Goal: Contribute content: Contribute content

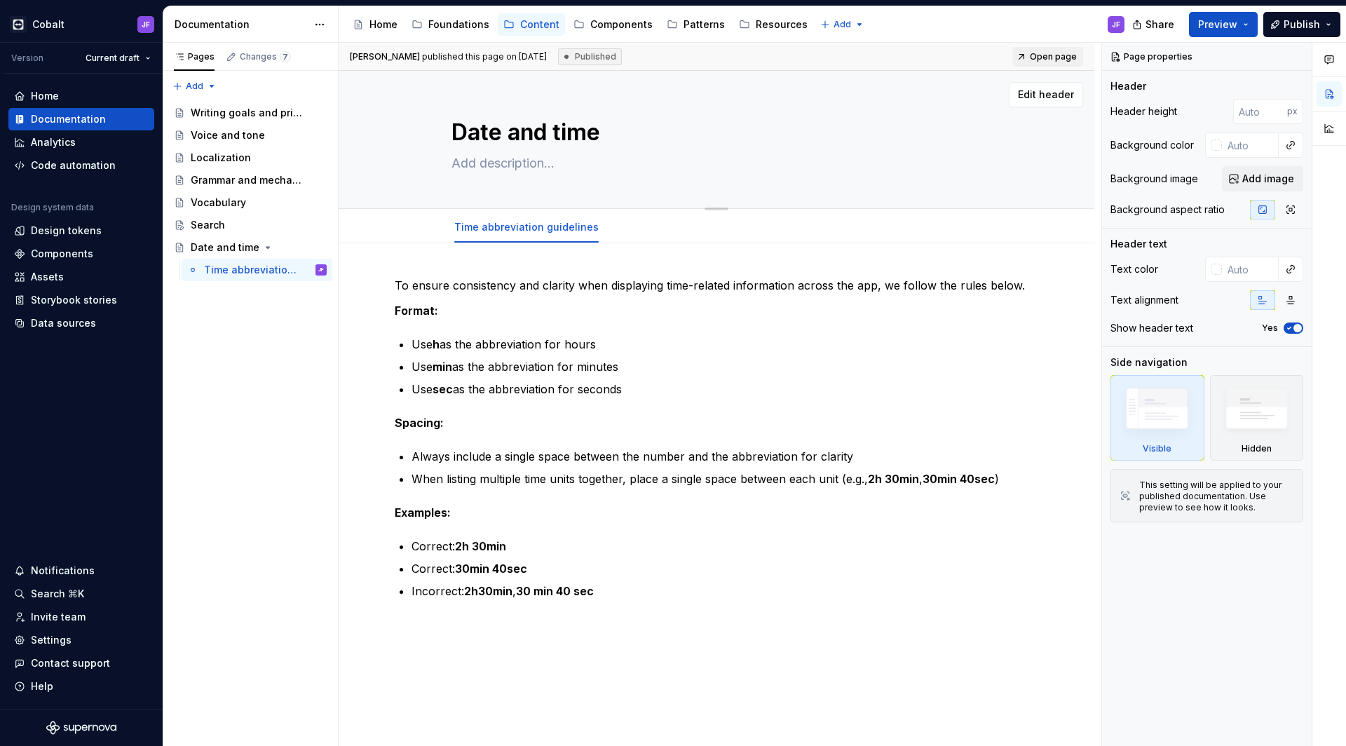
scroll to position [1, 0]
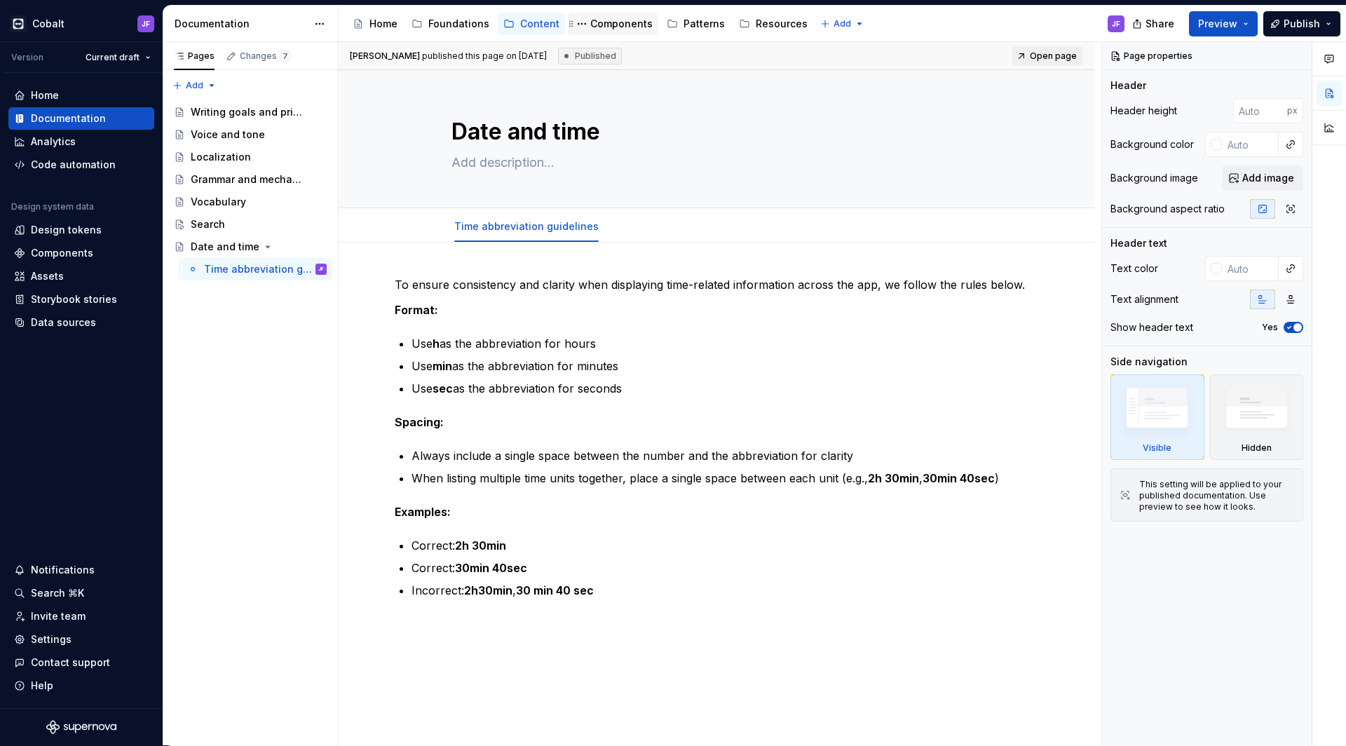
click at [606, 20] on div "Components" at bounding box center [621, 24] width 62 height 14
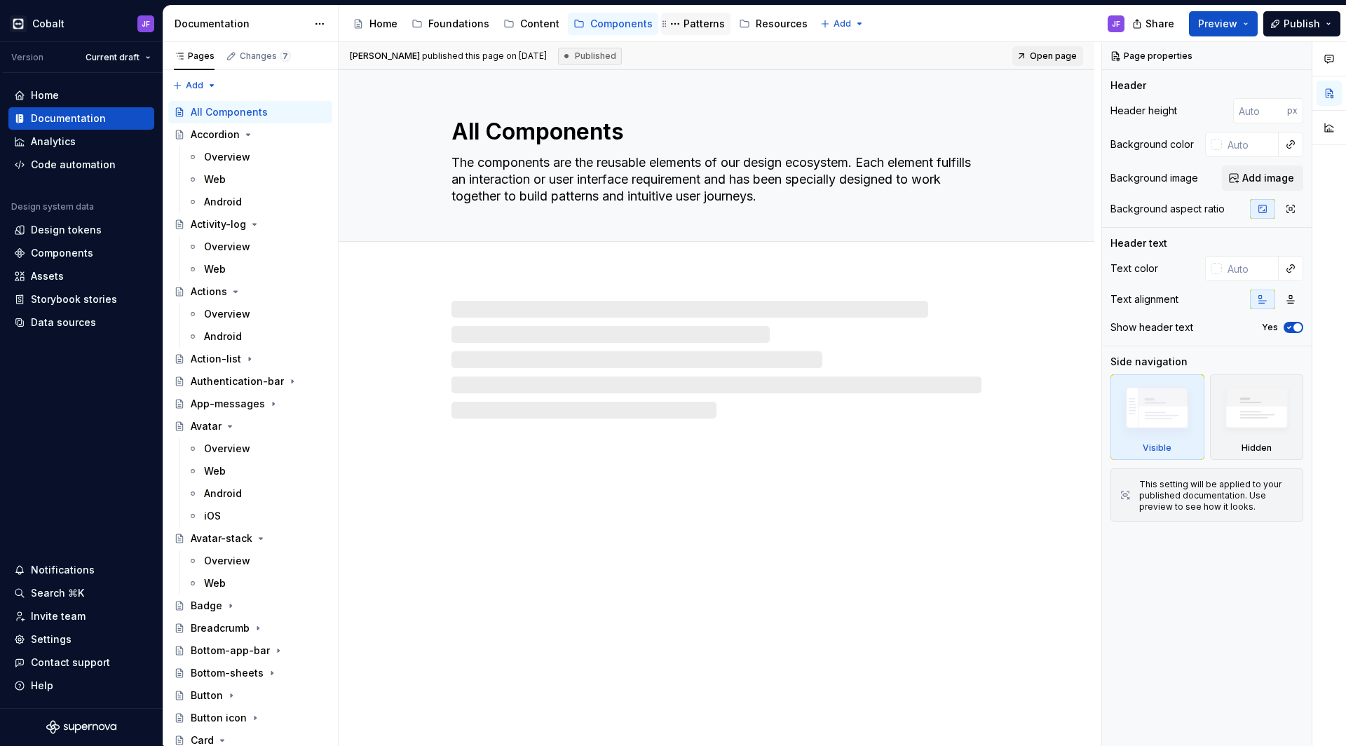
click at [690, 23] on div "Patterns" at bounding box center [703, 24] width 41 height 14
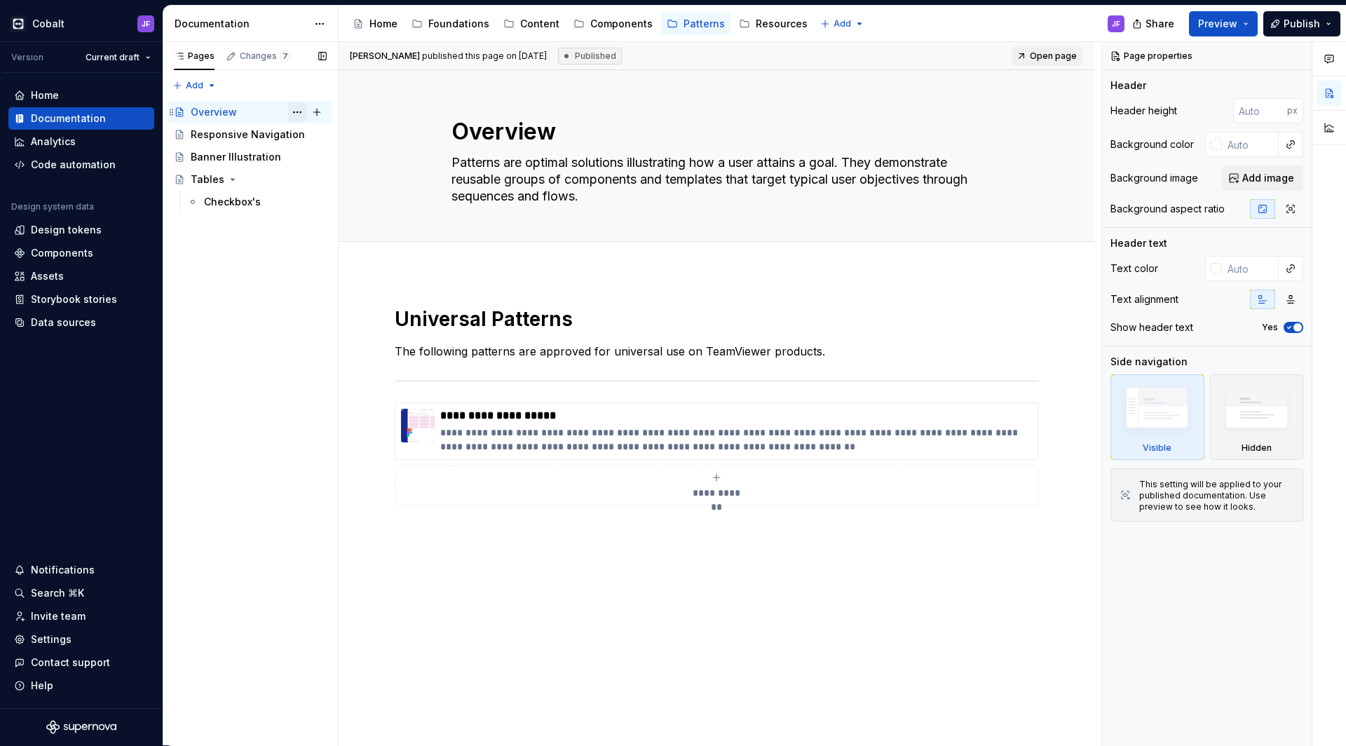
click at [294, 111] on button "Page tree" at bounding box center [297, 112] width 20 height 20
click at [356, 350] on html "Cobalt JF Version Current draft Home Documentation Analytics Code automation De…" at bounding box center [673, 373] width 1346 height 746
click at [614, 21] on div "Components" at bounding box center [621, 24] width 62 height 14
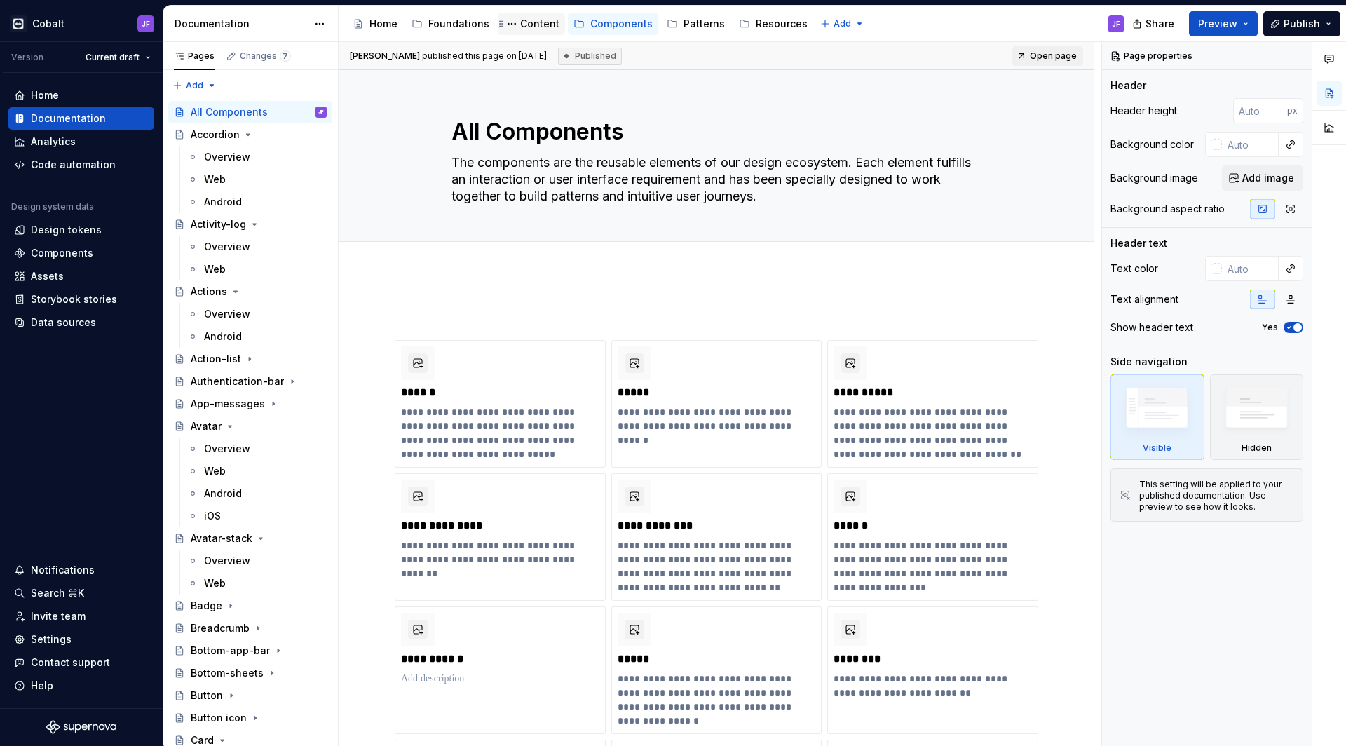
click at [539, 23] on div "Content" at bounding box center [539, 24] width 39 height 14
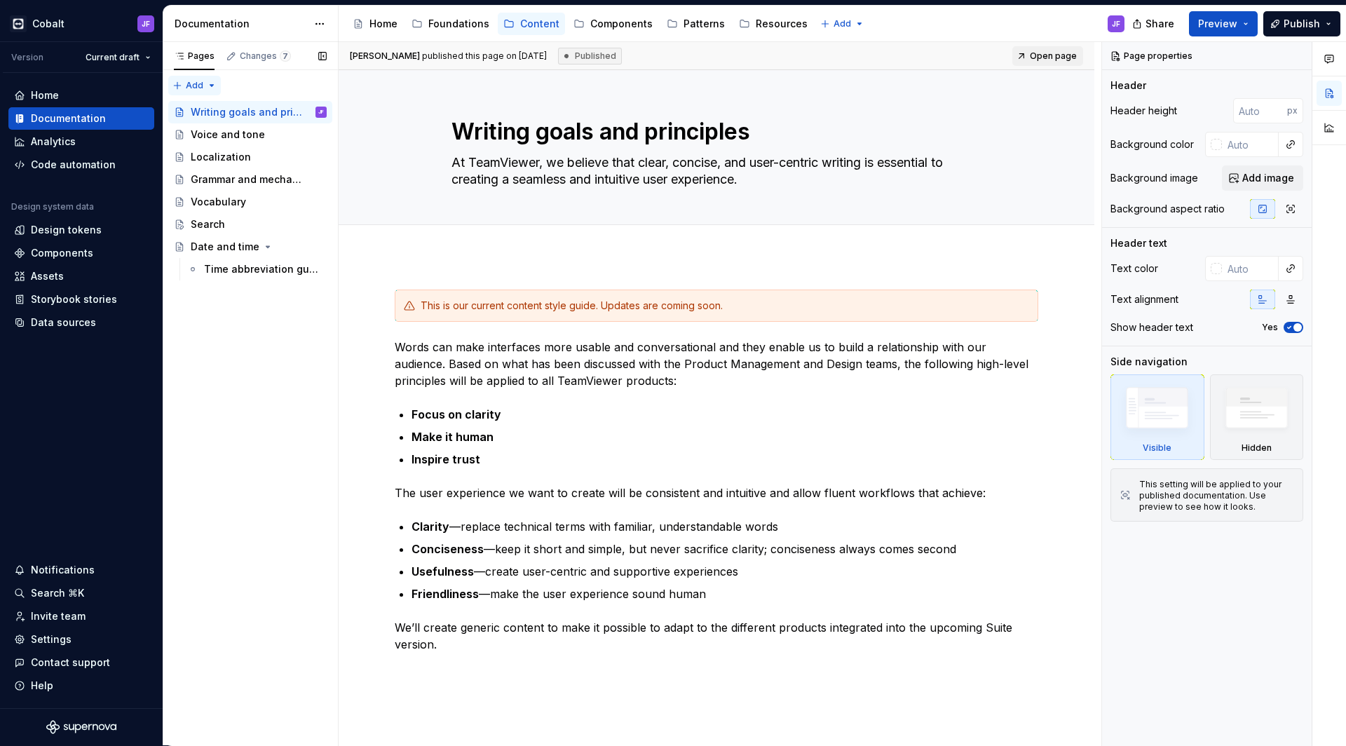
click at [177, 83] on div "Pages Changes 7 Add Accessibility guide for tree Page tree. Navigate the tree w…" at bounding box center [250, 394] width 175 height 704
type textarea "*"
click at [215, 111] on div "New page" at bounding box center [239, 111] width 91 height 14
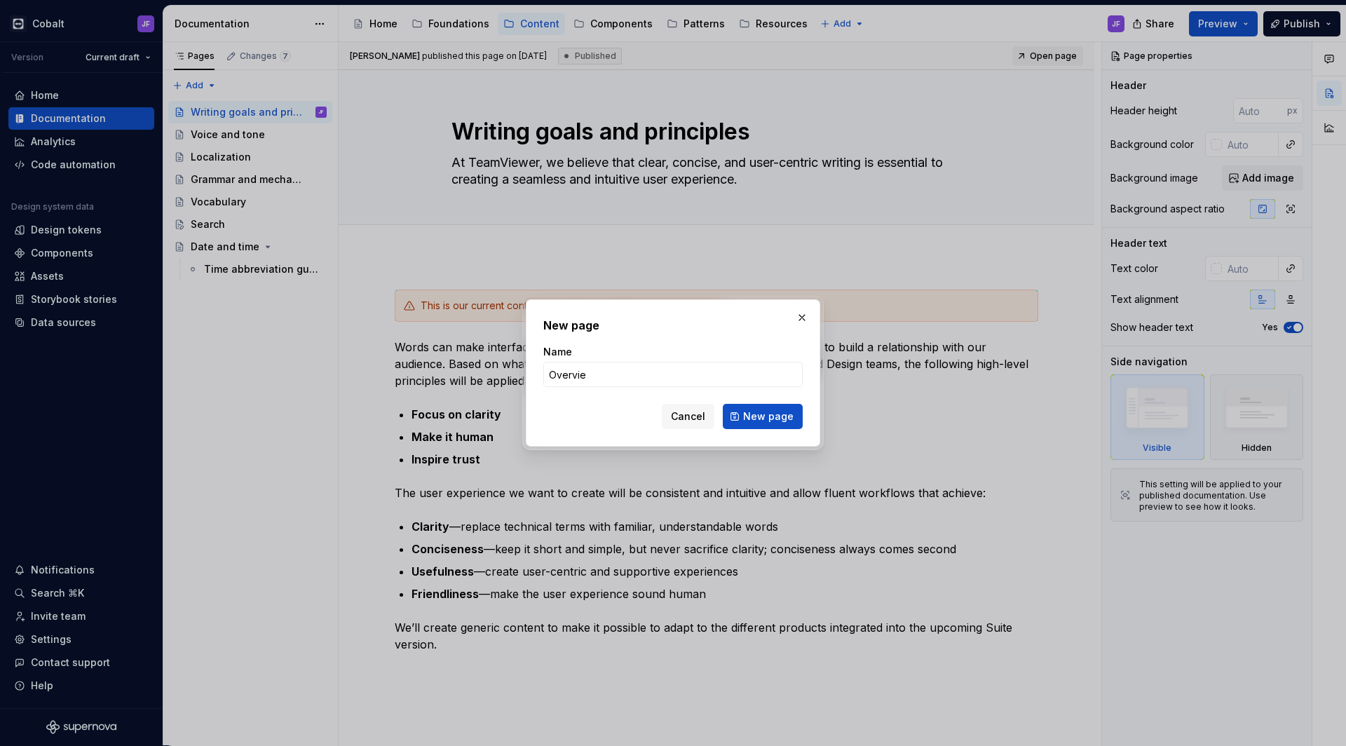
type input "Overview"
click at [764, 416] on button "New page" at bounding box center [763, 416] width 80 height 25
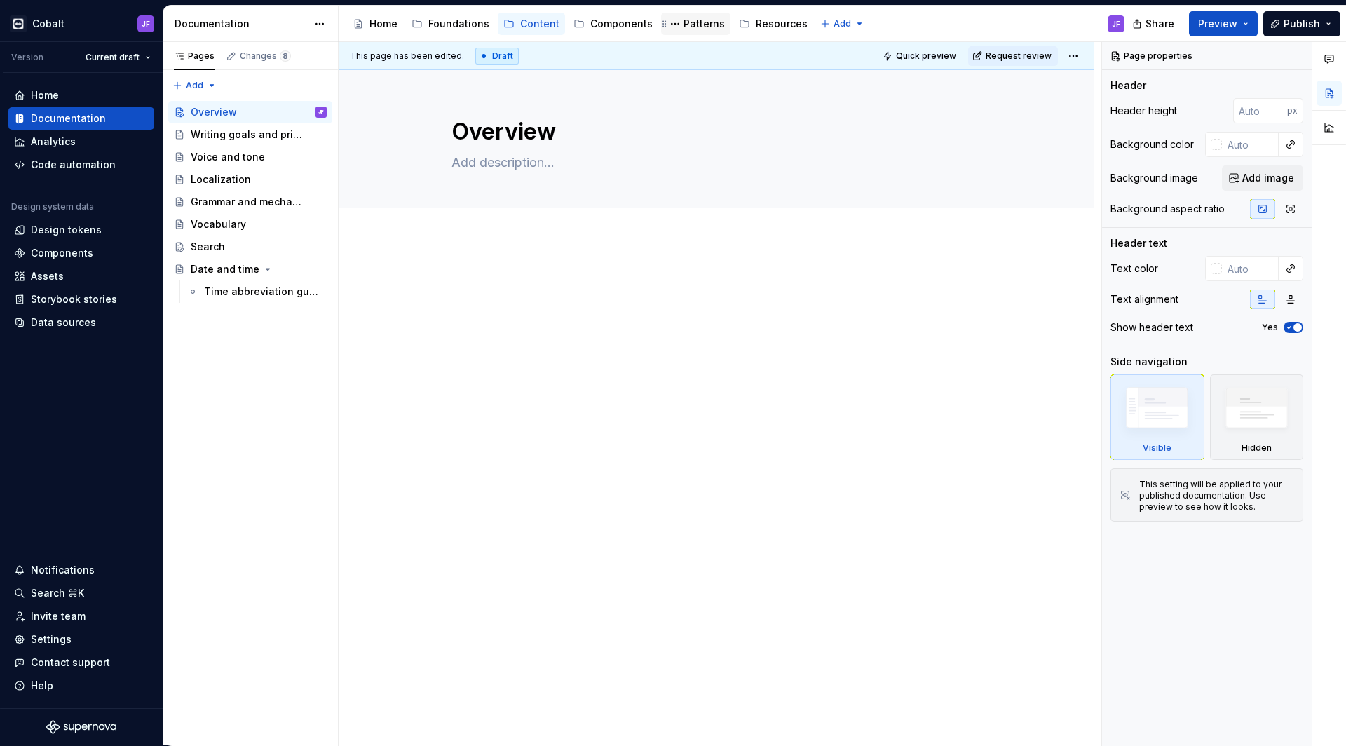
click at [690, 24] on div "Patterns" at bounding box center [703, 24] width 41 height 14
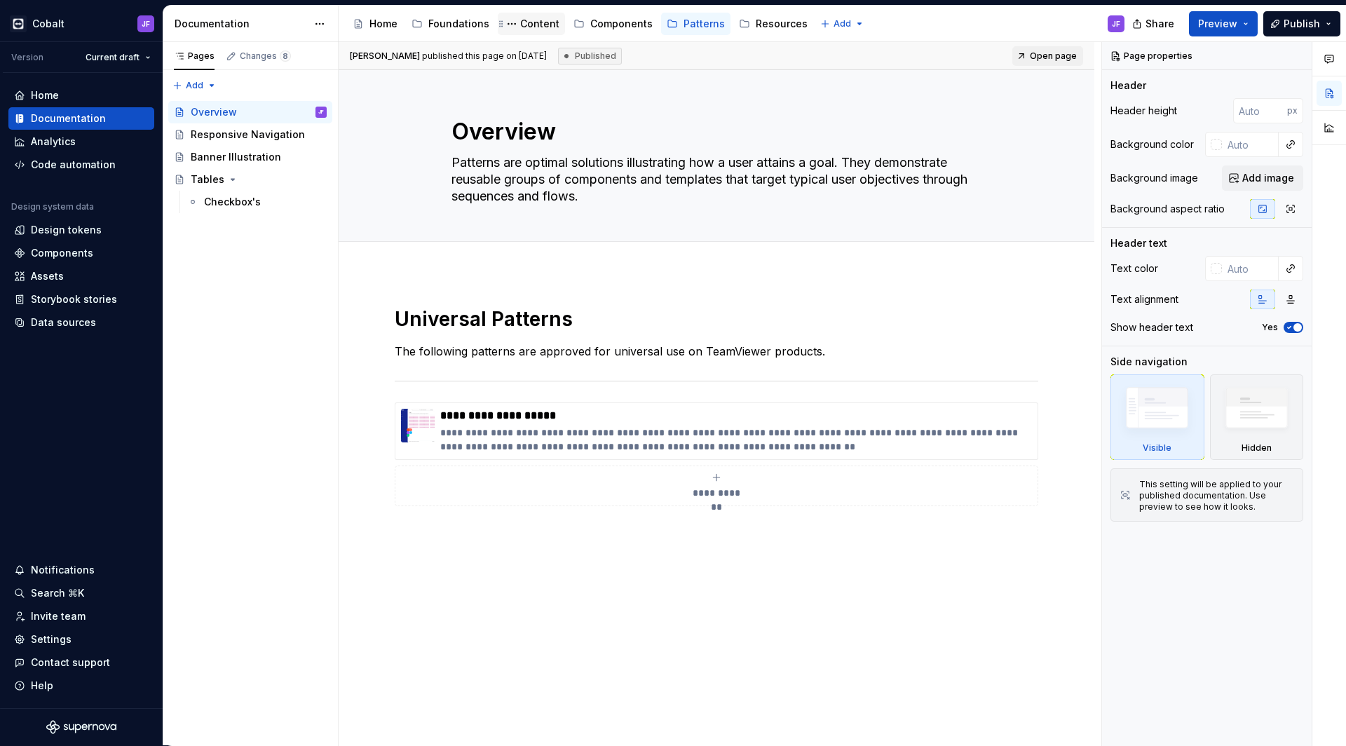
click at [545, 20] on div "Content" at bounding box center [539, 24] width 39 height 14
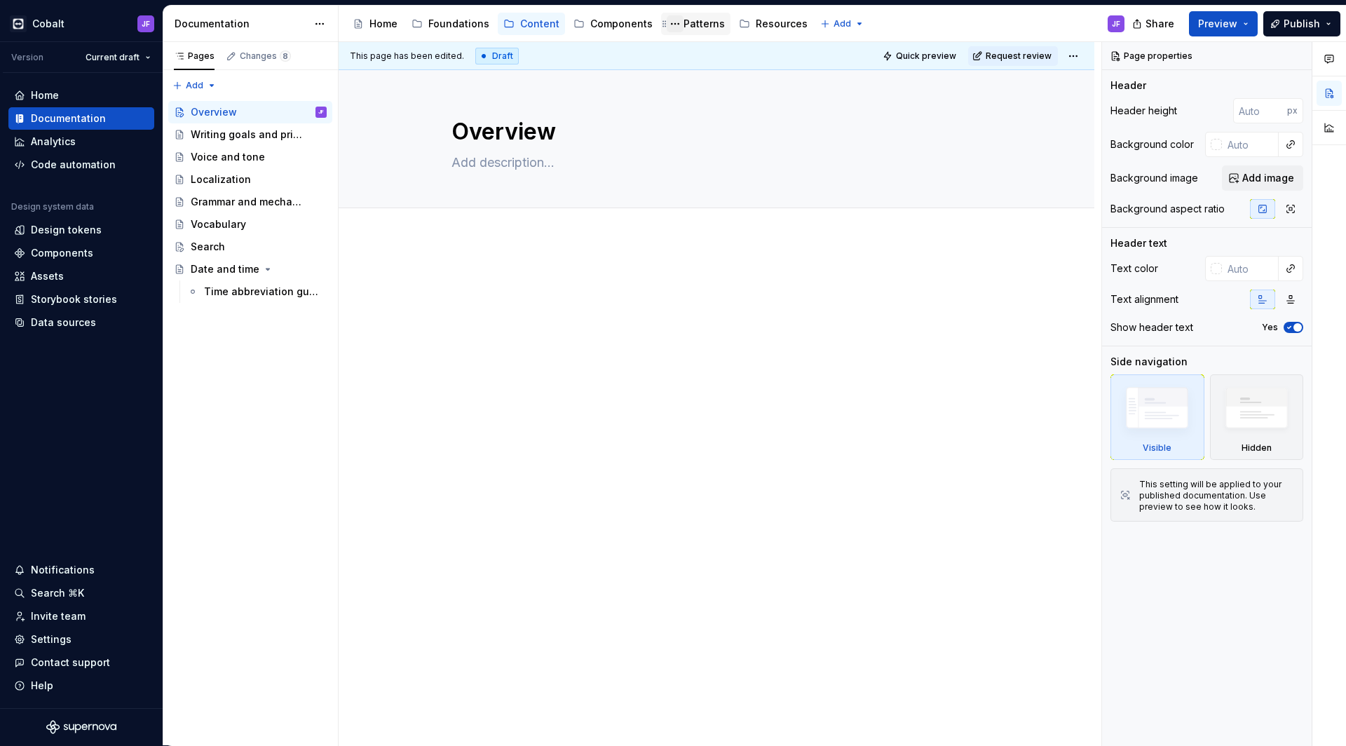
click at [675, 26] on button "Page tree" at bounding box center [675, 23] width 17 height 17
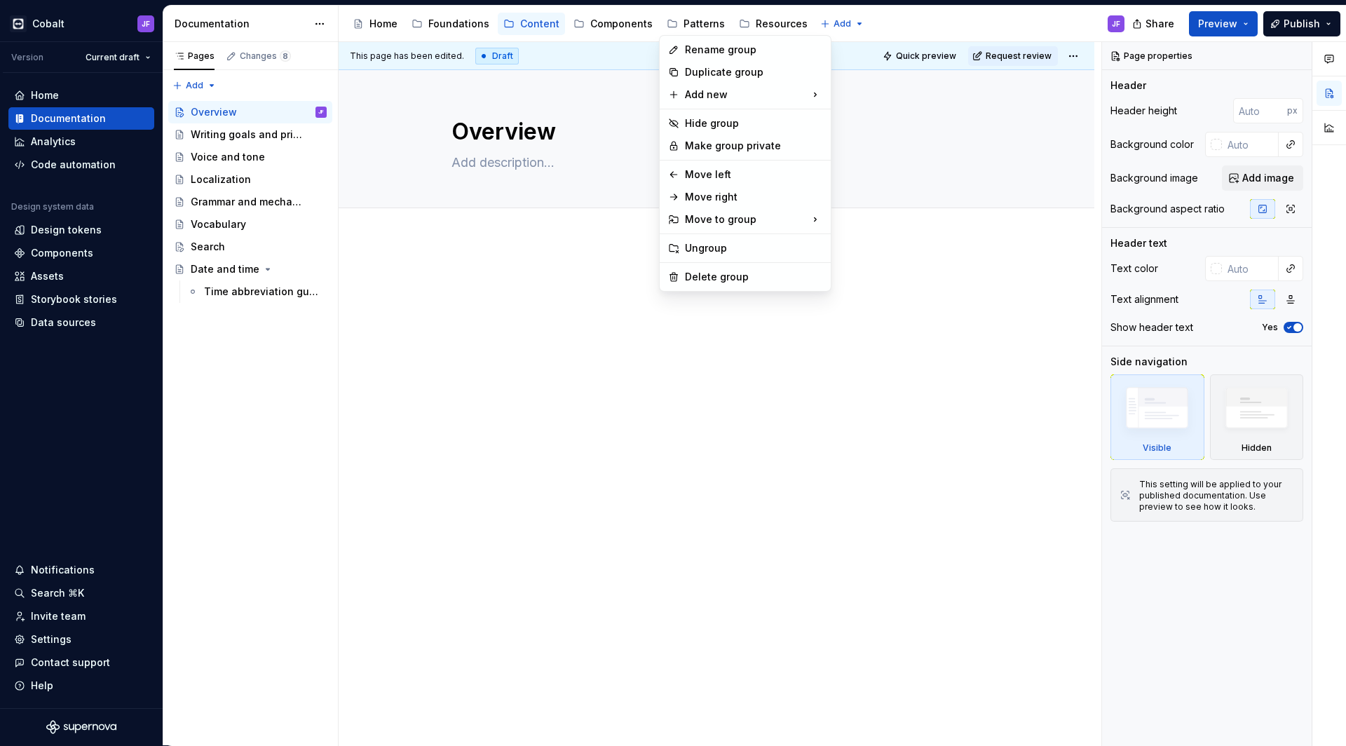
click at [692, 25] on html "Cobalt JF Version Current draft Home Documentation Analytics Code automation De…" at bounding box center [673, 373] width 1346 height 746
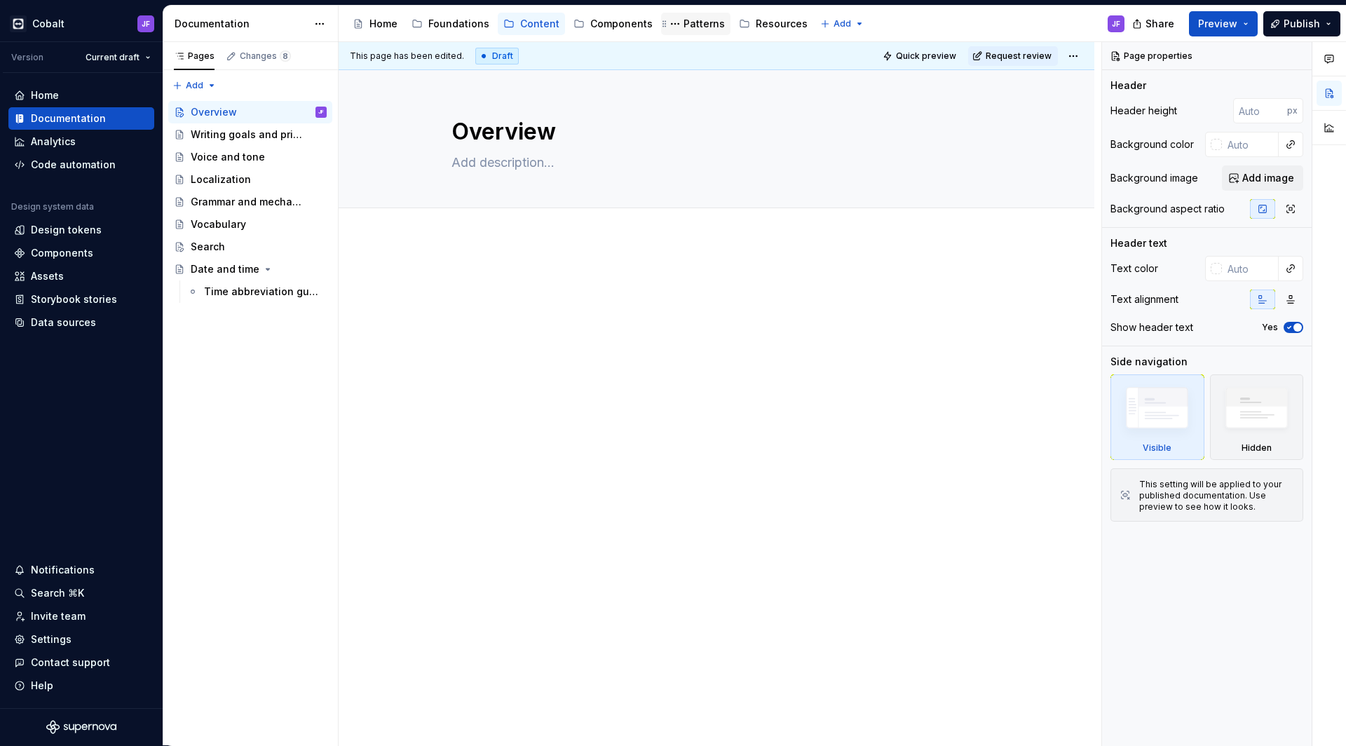
click at [697, 24] on div "Patterns" at bounding box center [703, 24] width 41 height 14
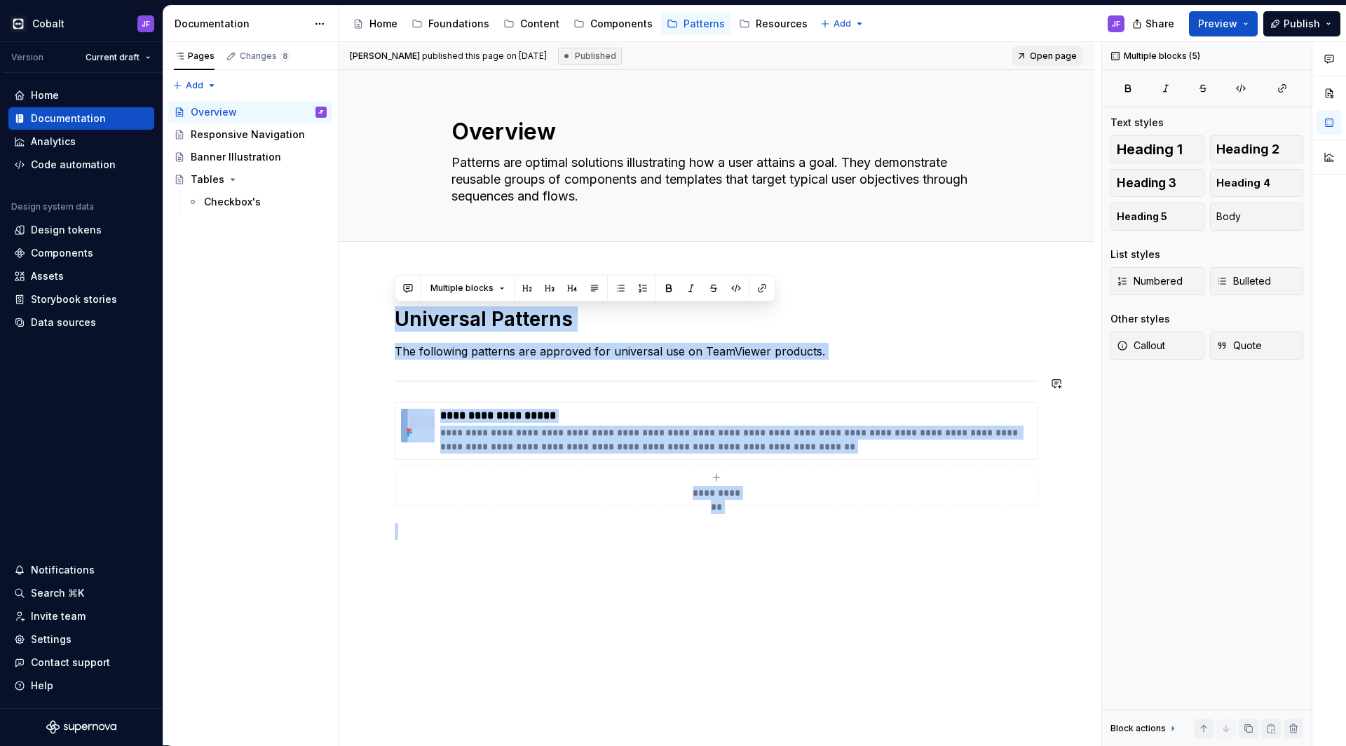
drag, startPoint x: 397, startPoint y: 318, endPoint x: 763, endPoint y: 393, distance: 373.5
click at [763, 393] on div "**********" at bounding box center [716, 422] width 643 height 233
copy div "**********"
click at [455, 29] on div "Foundations" at bounding box center [458, 24] width 61 height 14
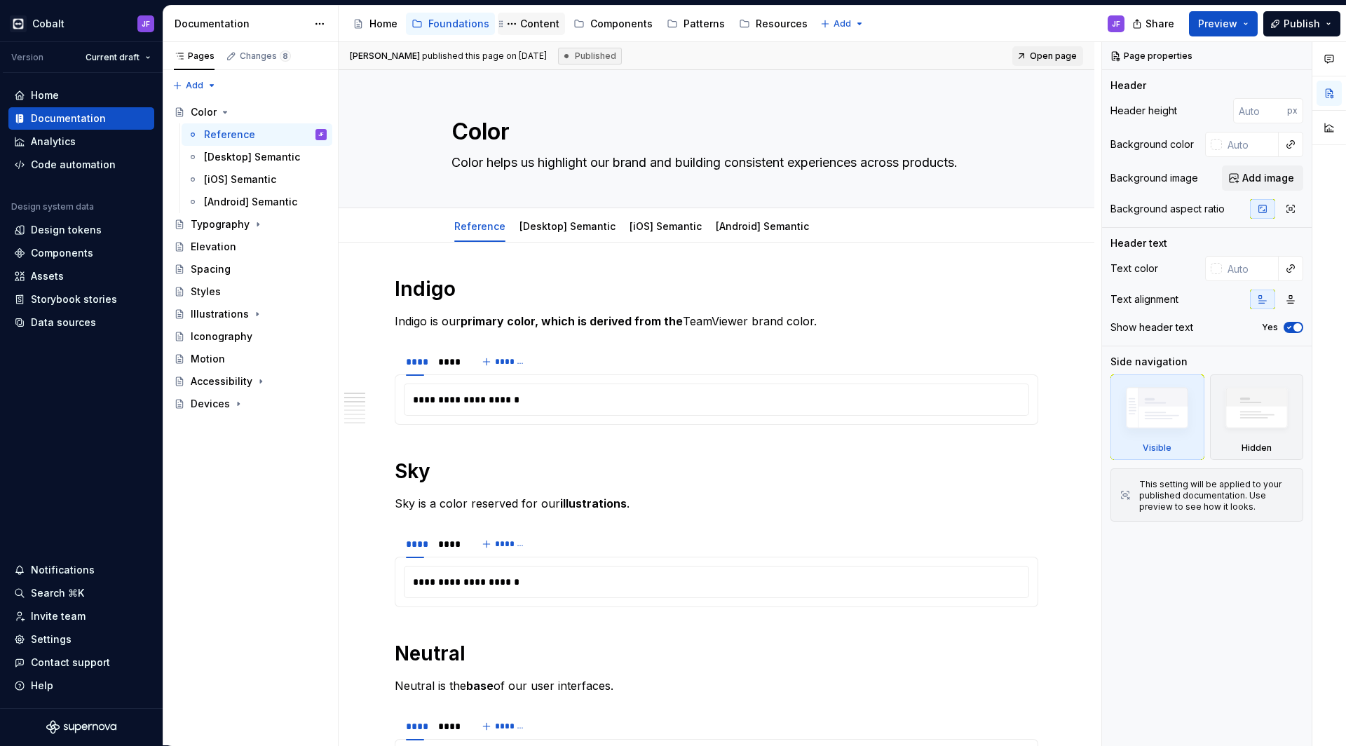
click at [535, 18] on div "Content" at bounding box center [539, 24] width 39 height 14
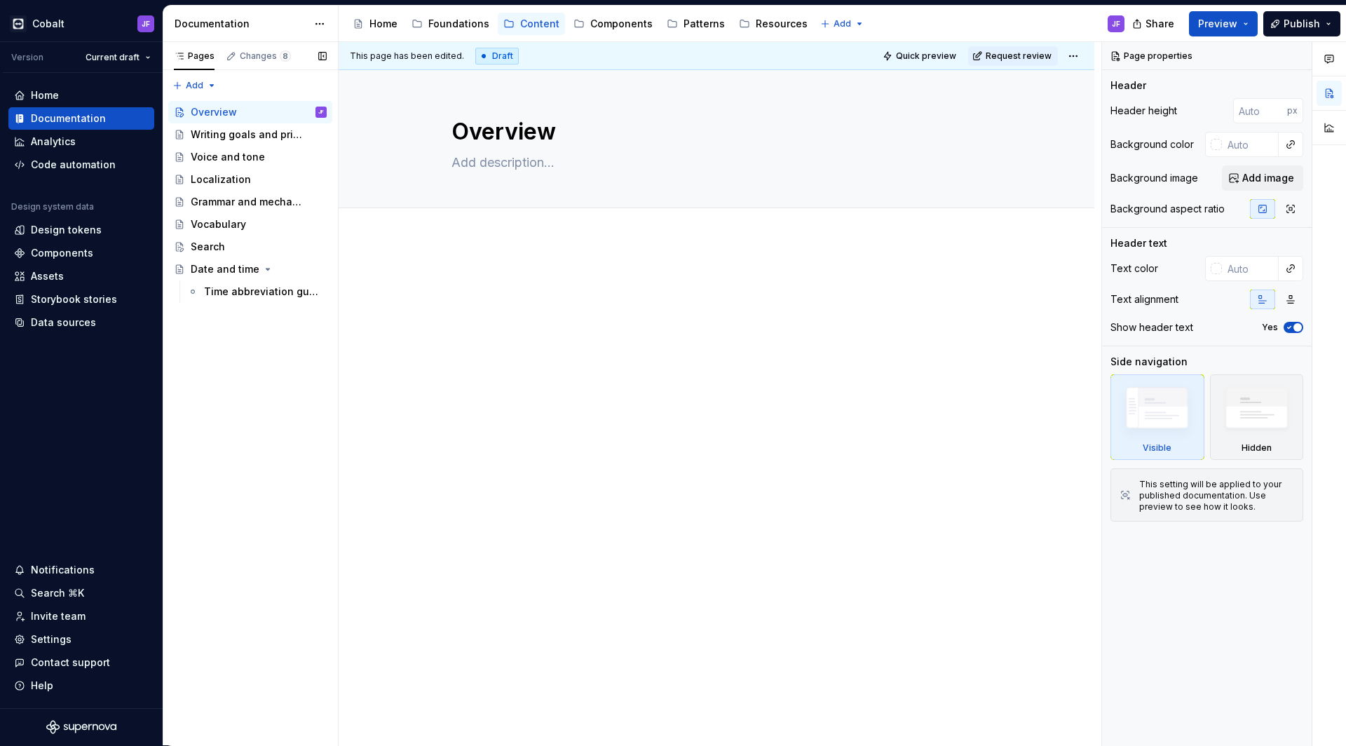
click at [480, 260] on div at bounding box center [717, 402] width 756 height 327
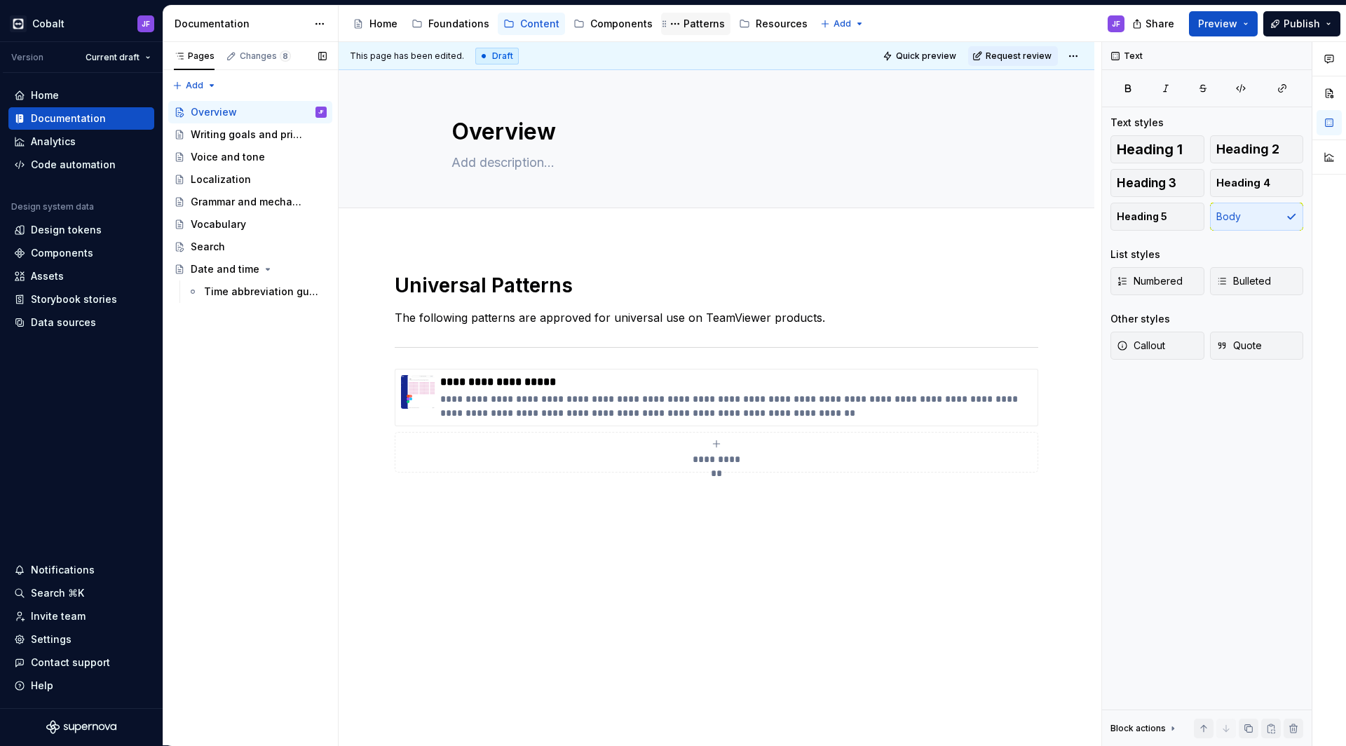
click at [683, 25] on div "Patterns" at bounding box center [703, 24] width 41 height 14
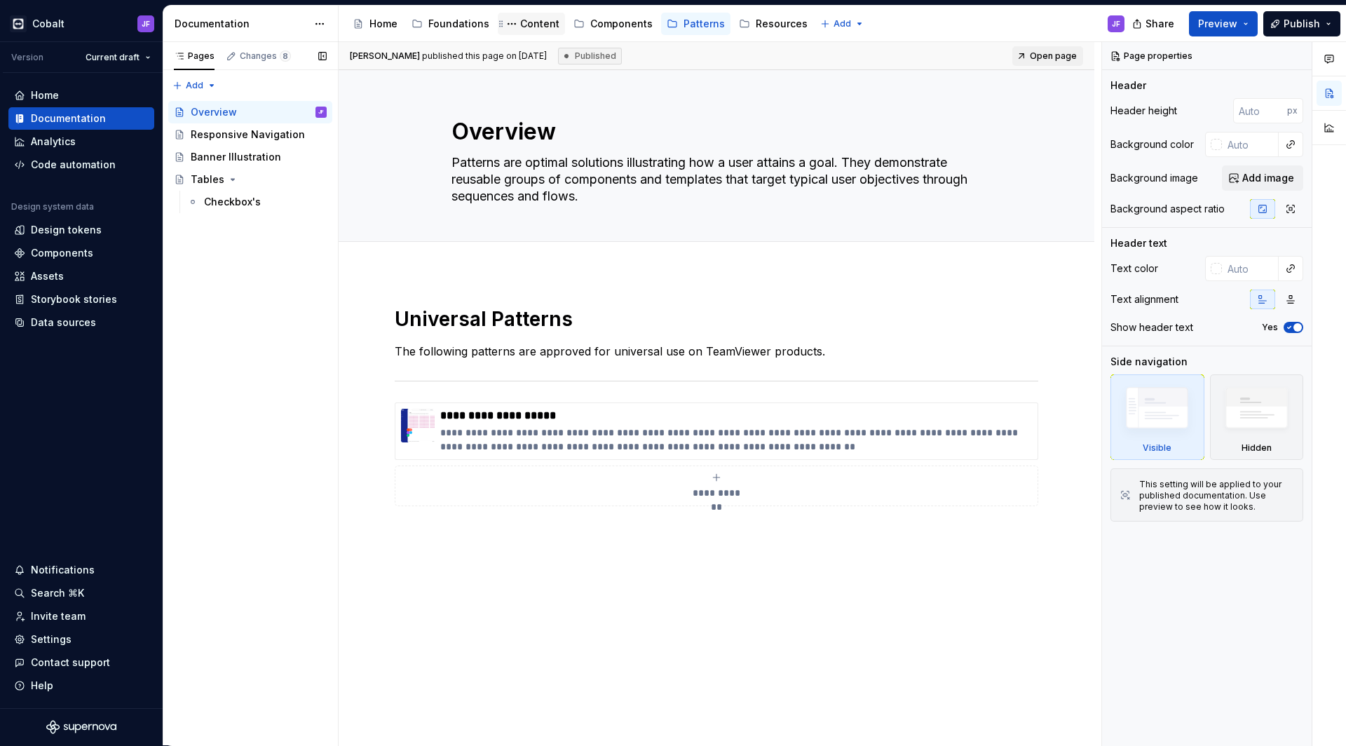
click at [535, 27] on div "Content" at bounding box center [539, 24] width 39 height 14
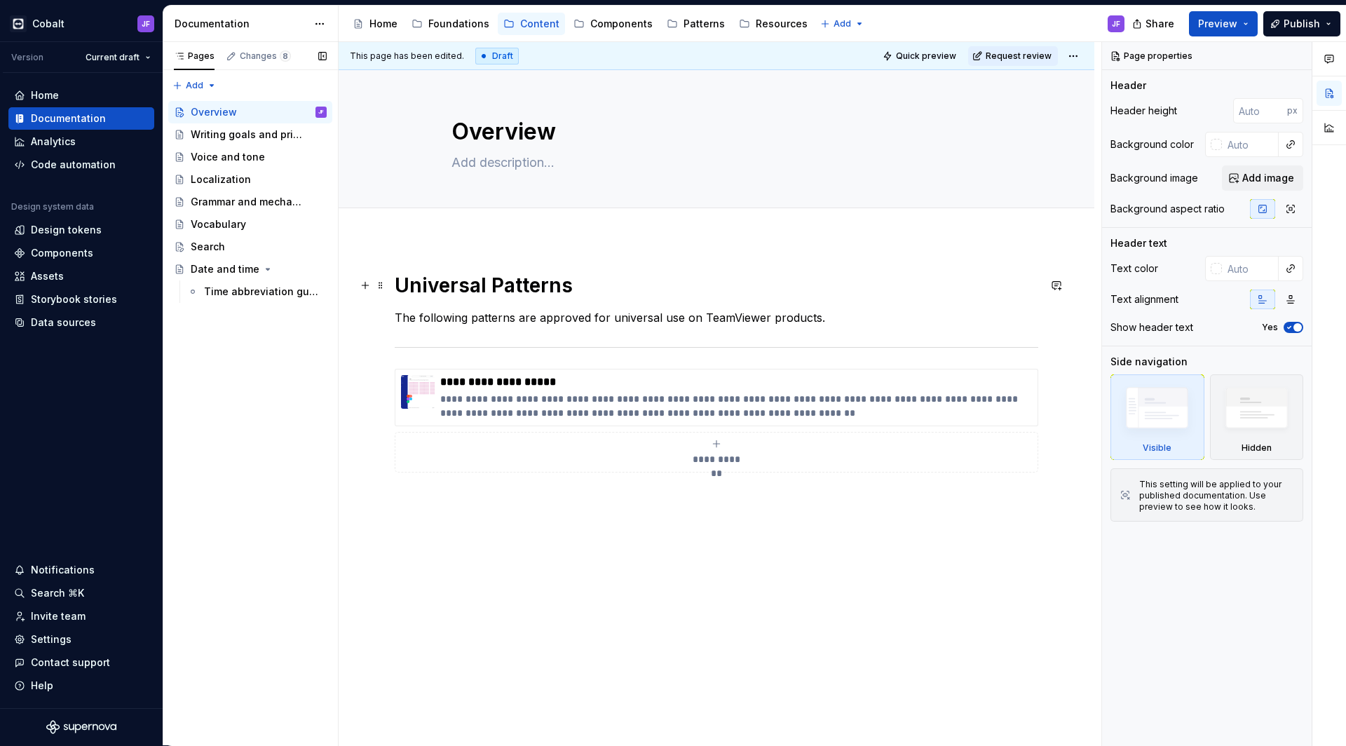
click at [432, 264] on div "**********" at bounding box center [717, 492] width 756 height 507
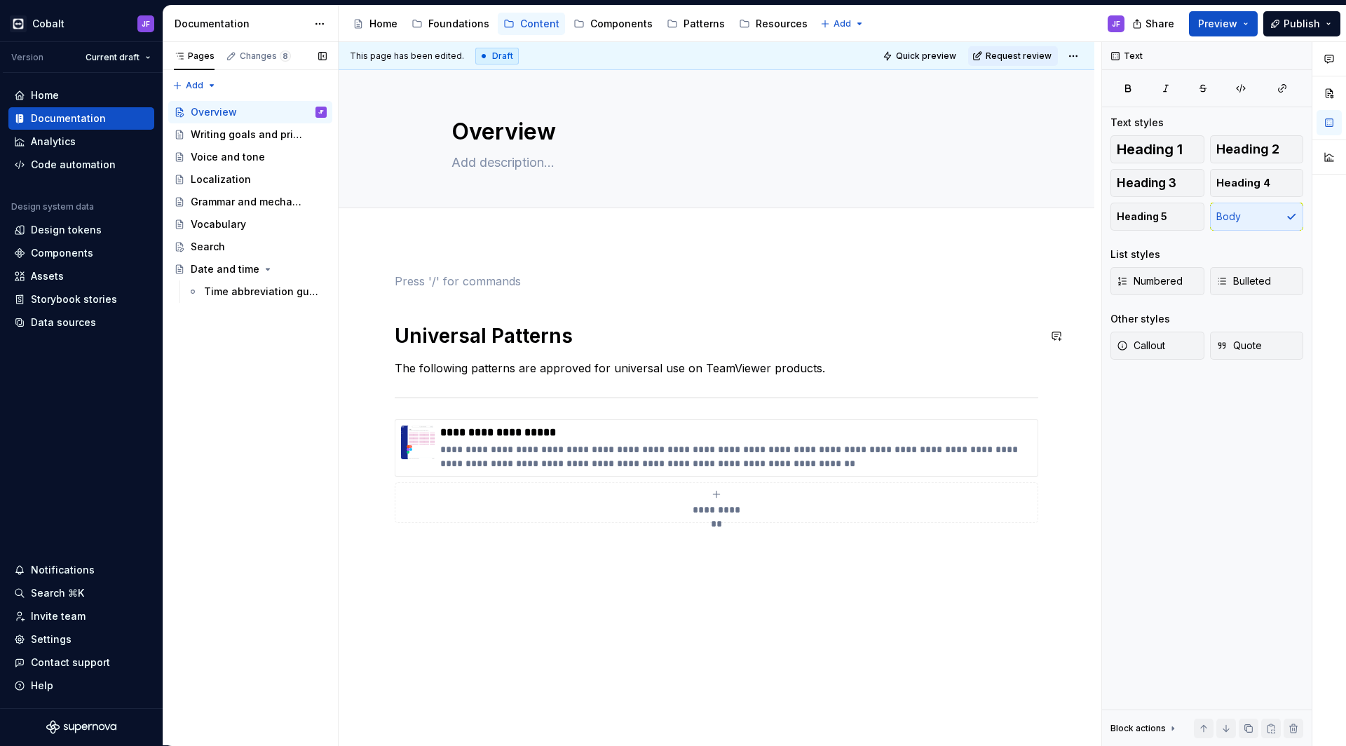
scroll to position [50, 0]
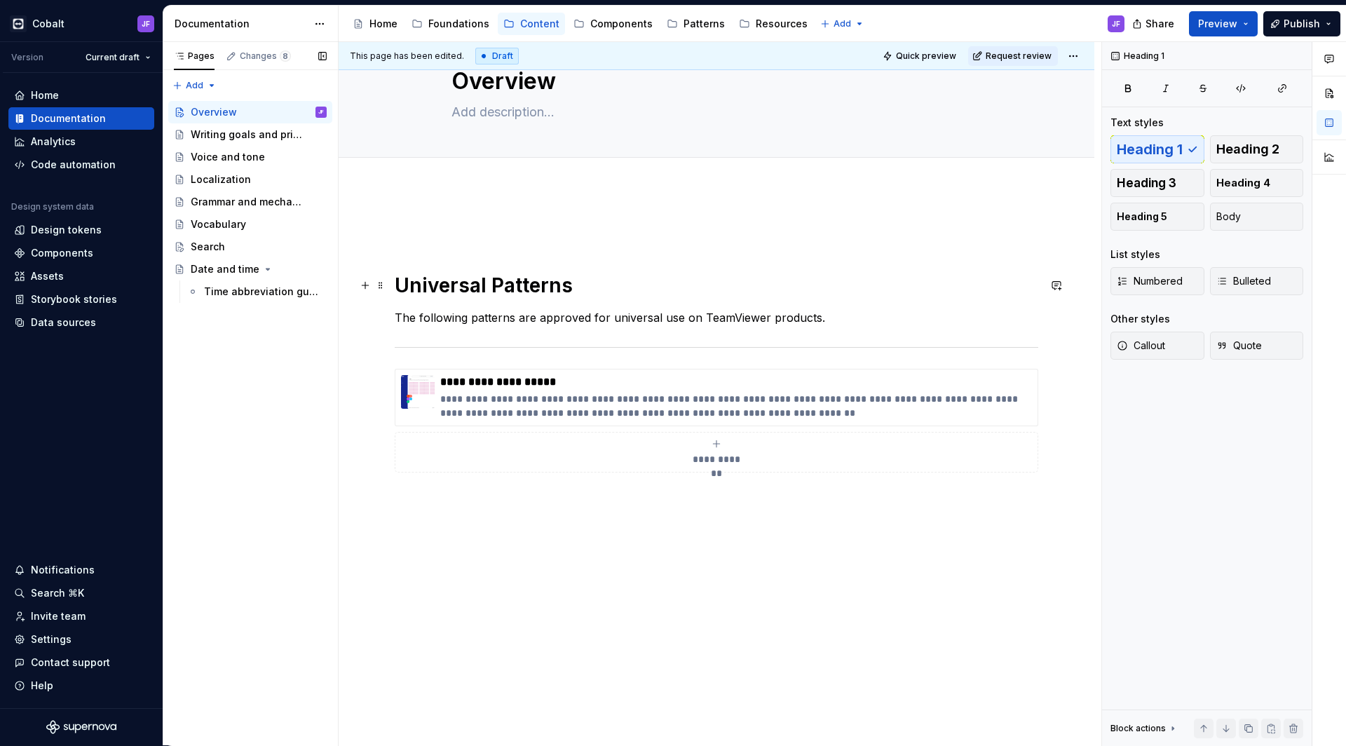
click at [399, 285] on h1 "Universal Patterns" at bounding box center [716, 285] width 643 height 25
click at [687, 24] on div "Patterns" at bounding box center [703, 24] width 41 height 14
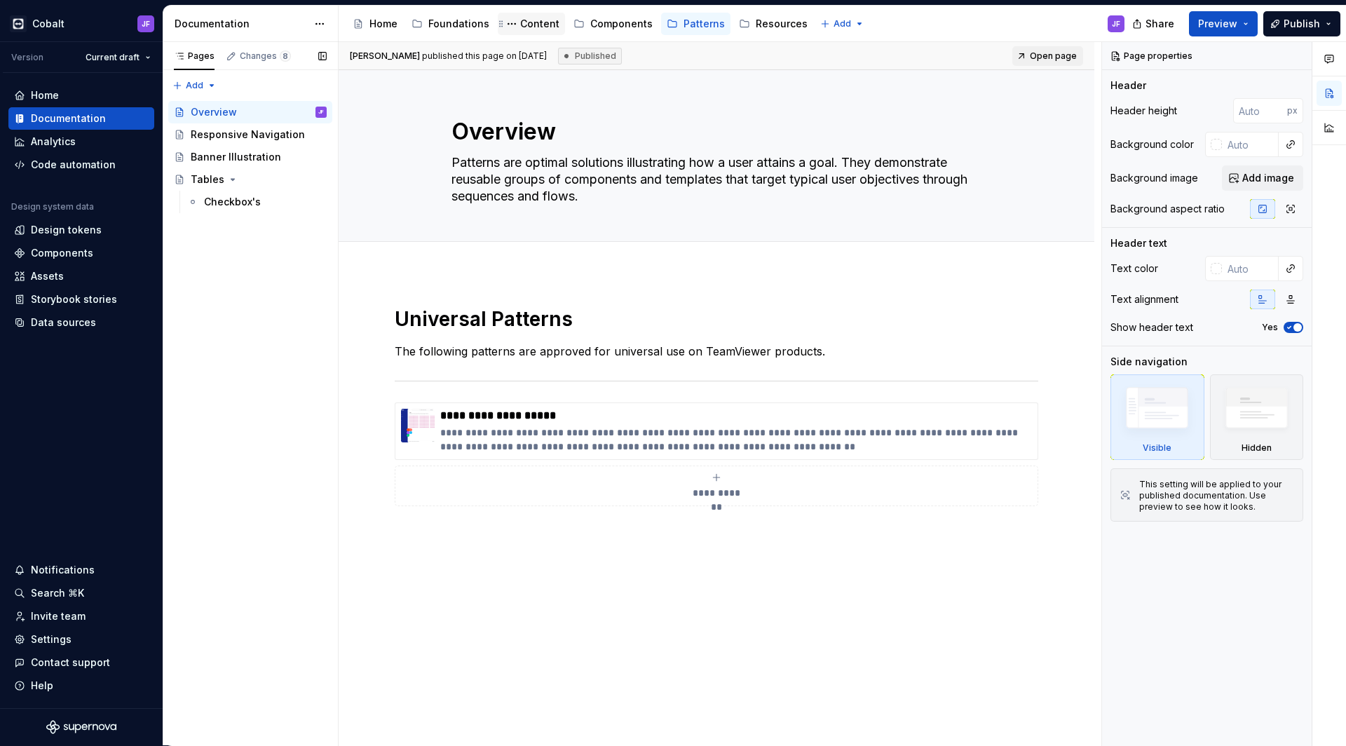
click at [533, 26] on div "Content" at bounding box center [539, 24] width 39 height 14
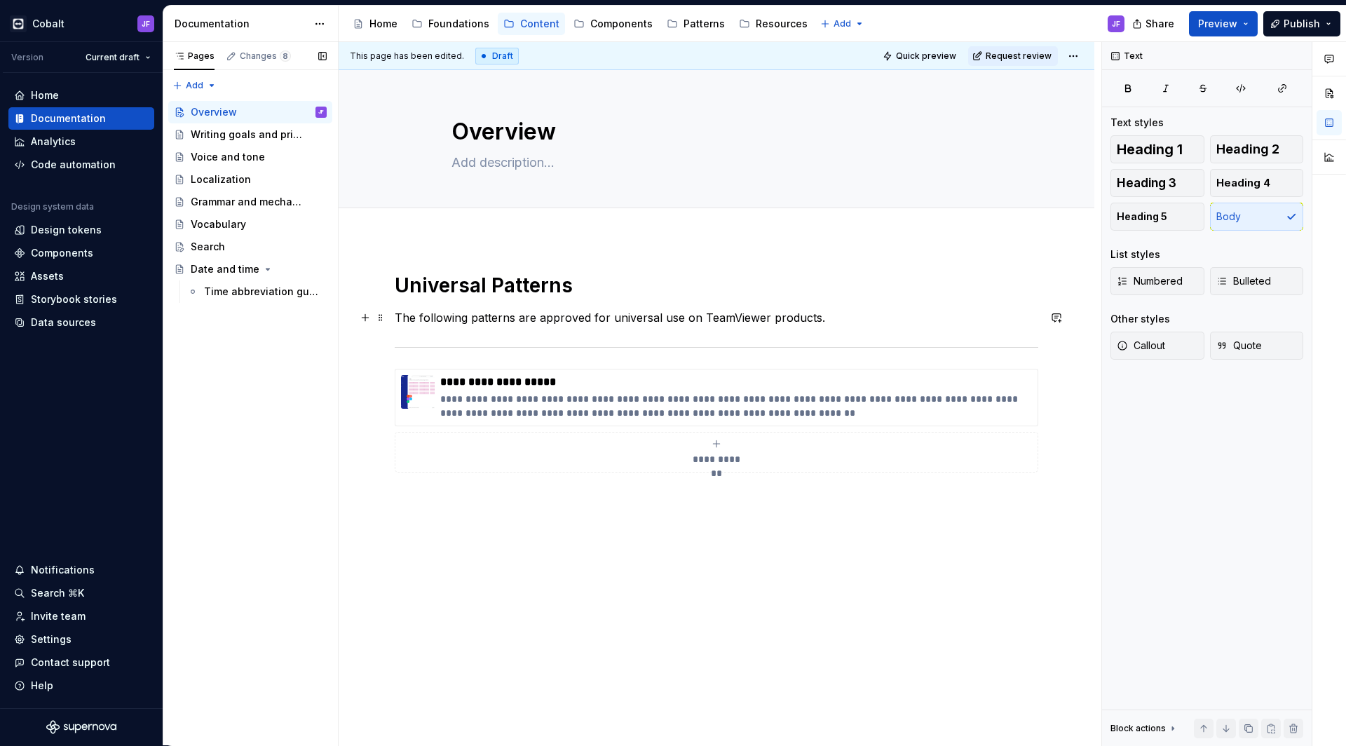
type textarea "*"
click at [529, 320] on p "The following patterns are approved for universal use on TeamViewer products." at bounding box center [716, 317] width 643 height 17
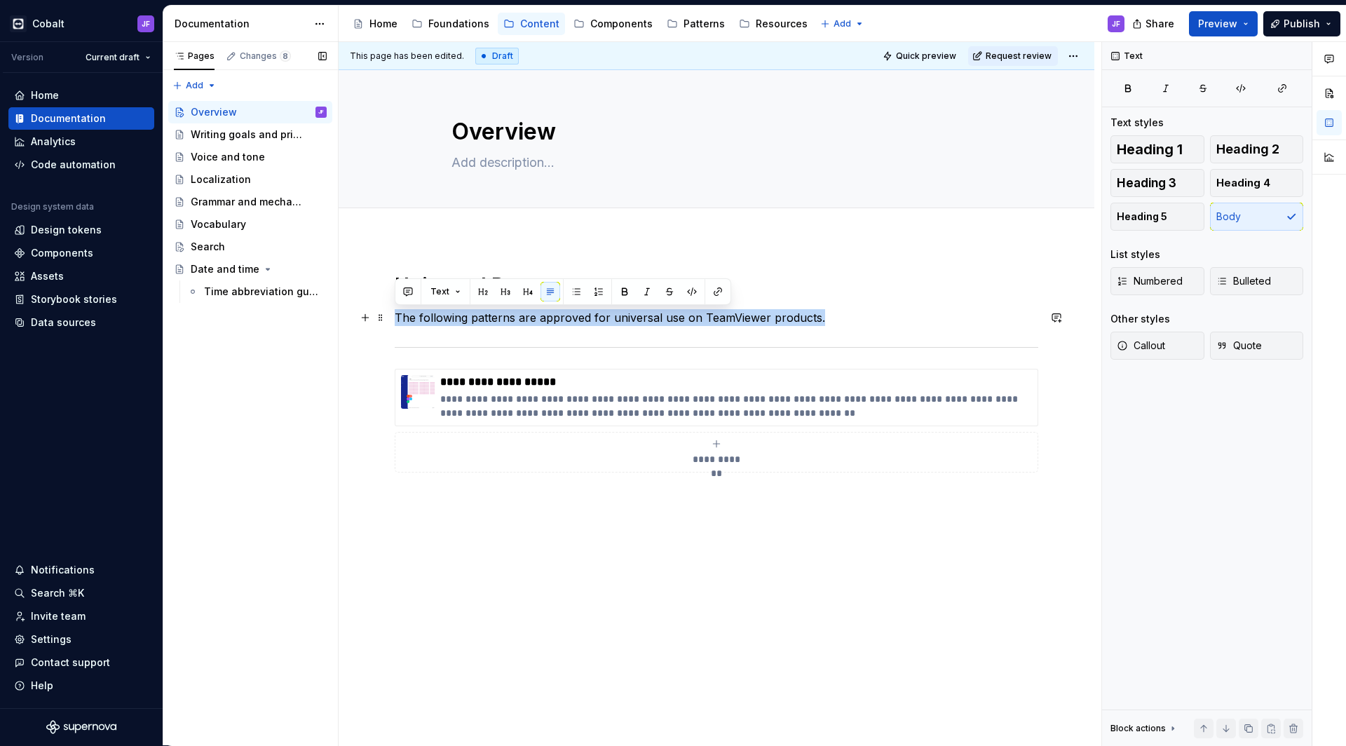
click at [529, 320] on p "The following patterns are approved for universal use on TeamViewer products." at bounding box center [716, 317] width 643 height 17
click at [477, 251] on div "**********" at bounding box center [717, 492] width 756 height 507
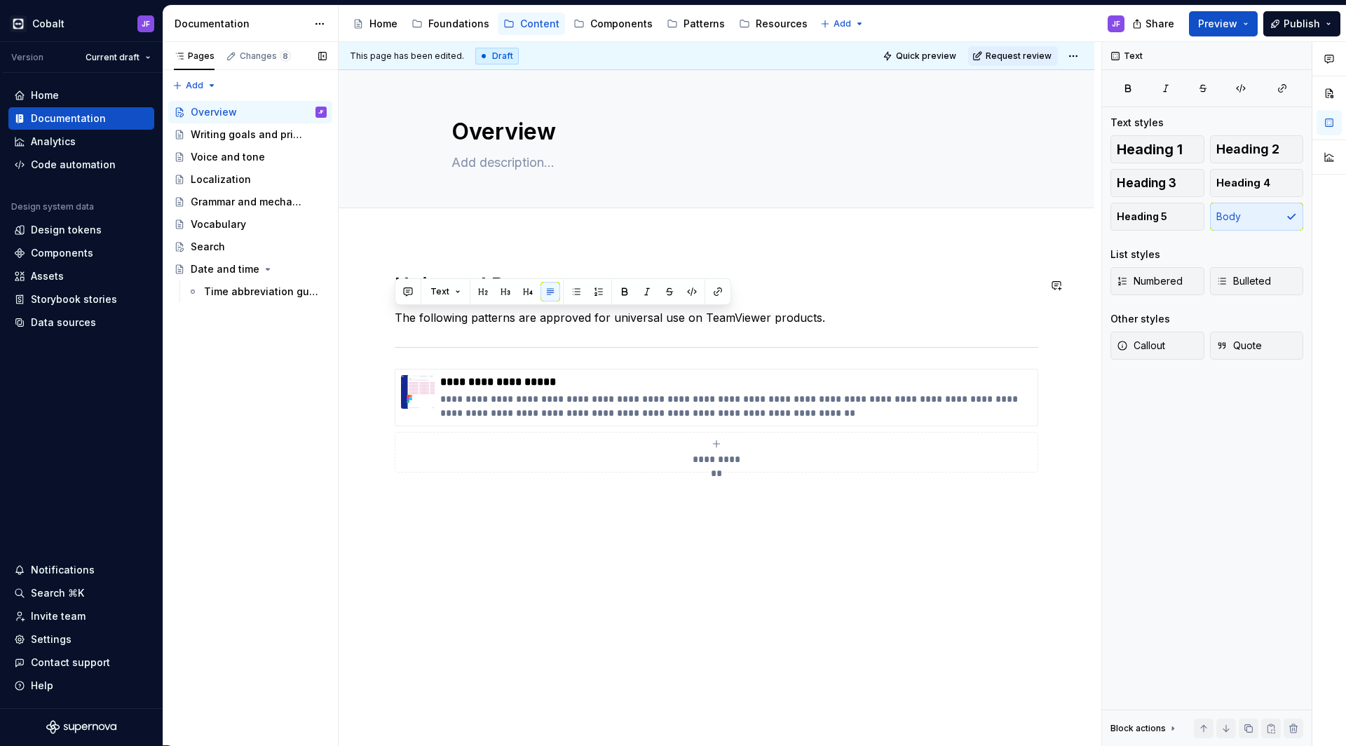
scroll to position [50, 0]
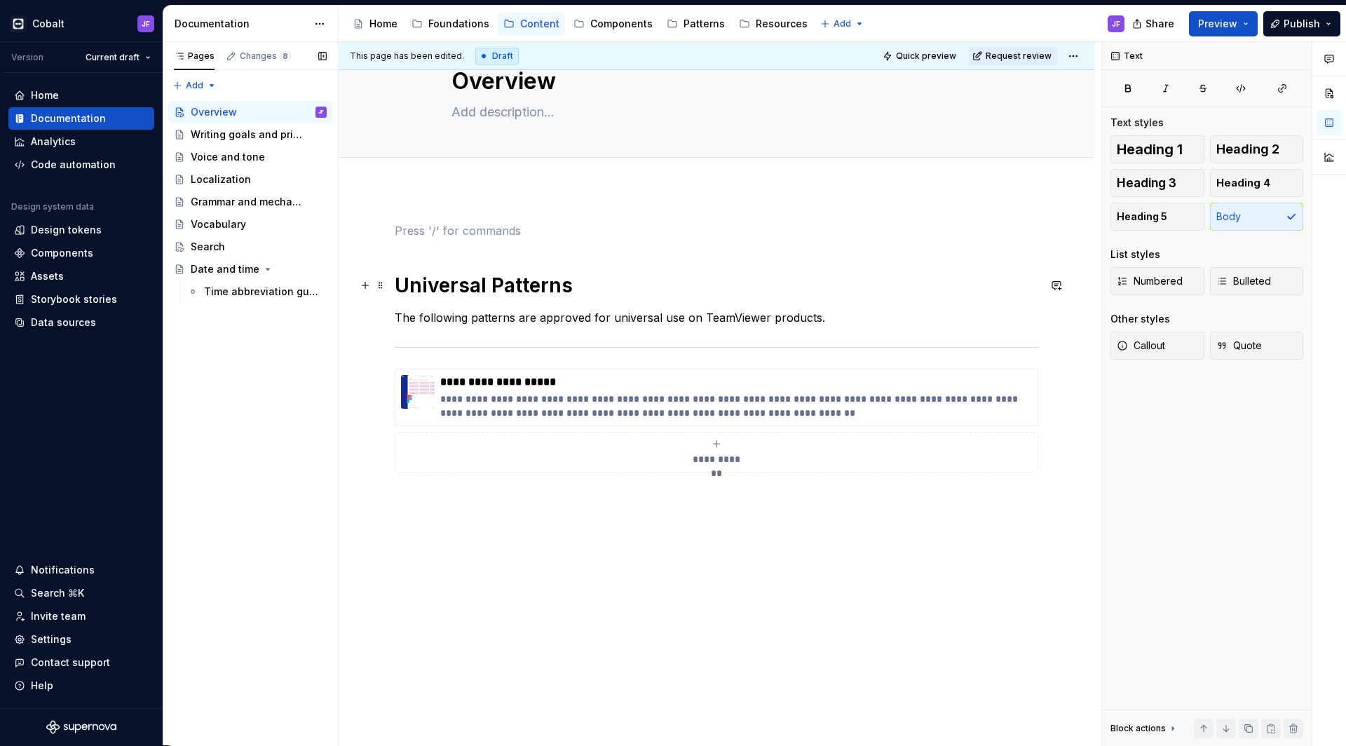
click at [479, 279] on h1 "Universal Patterns" at bounding box center [716, 285] width 643 height 25
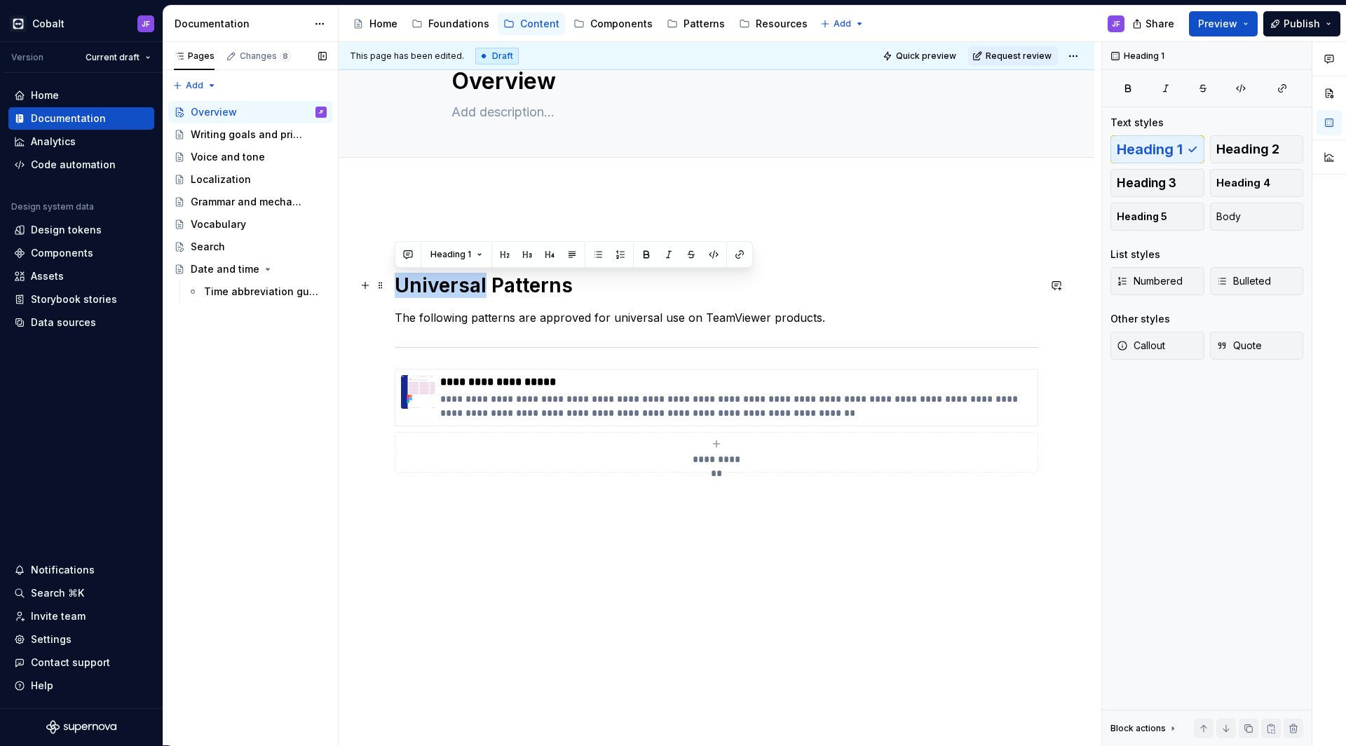
click at [479, 279] on h1 "Universal Patterns" at bounding box center [716, 285] width 643 height 25
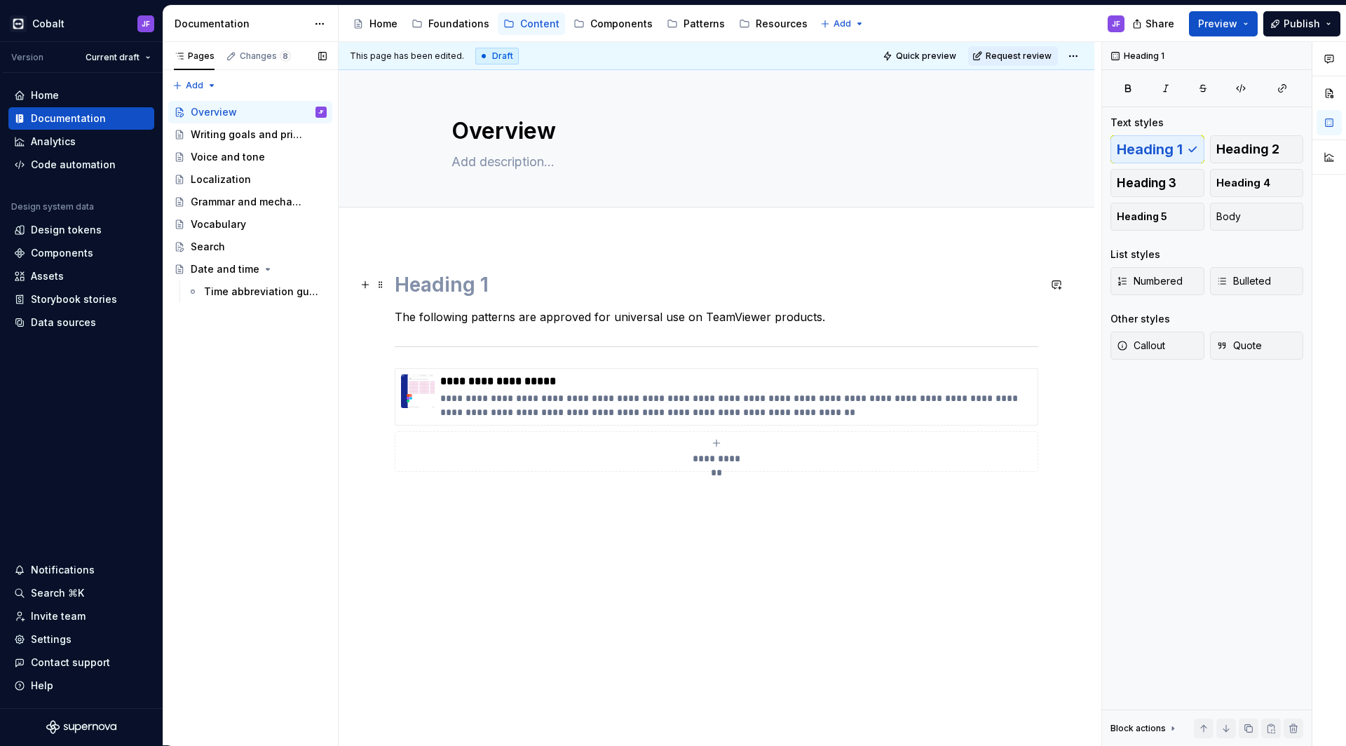
scroll to position [0, 0]
click at [520, 315] on p "The following patterns are approved for universal use on TeamViewer products." at bounding box center [716, 317] width 643 height 17
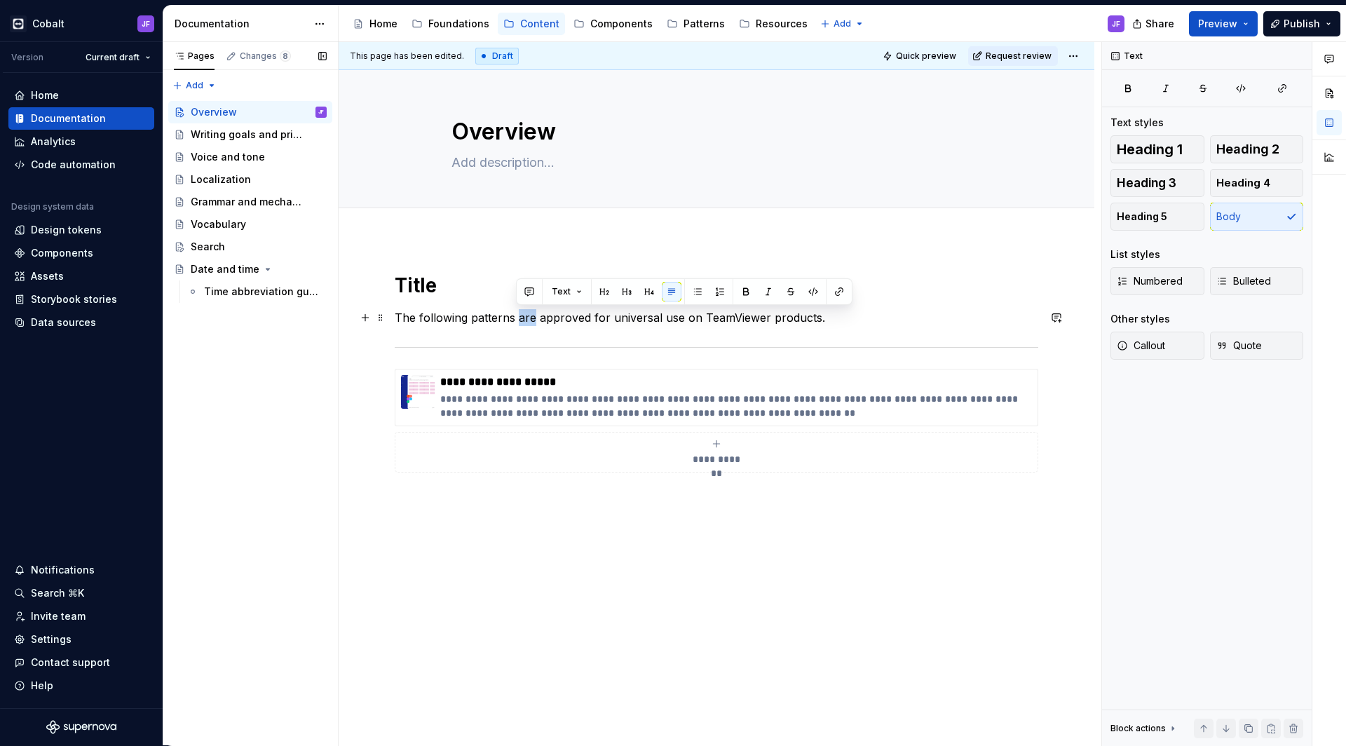
click at [520, 315] on p "The following patterns are approved for universal use on TeamViewer products." at bounding box center [716, 317] width 643 height 17
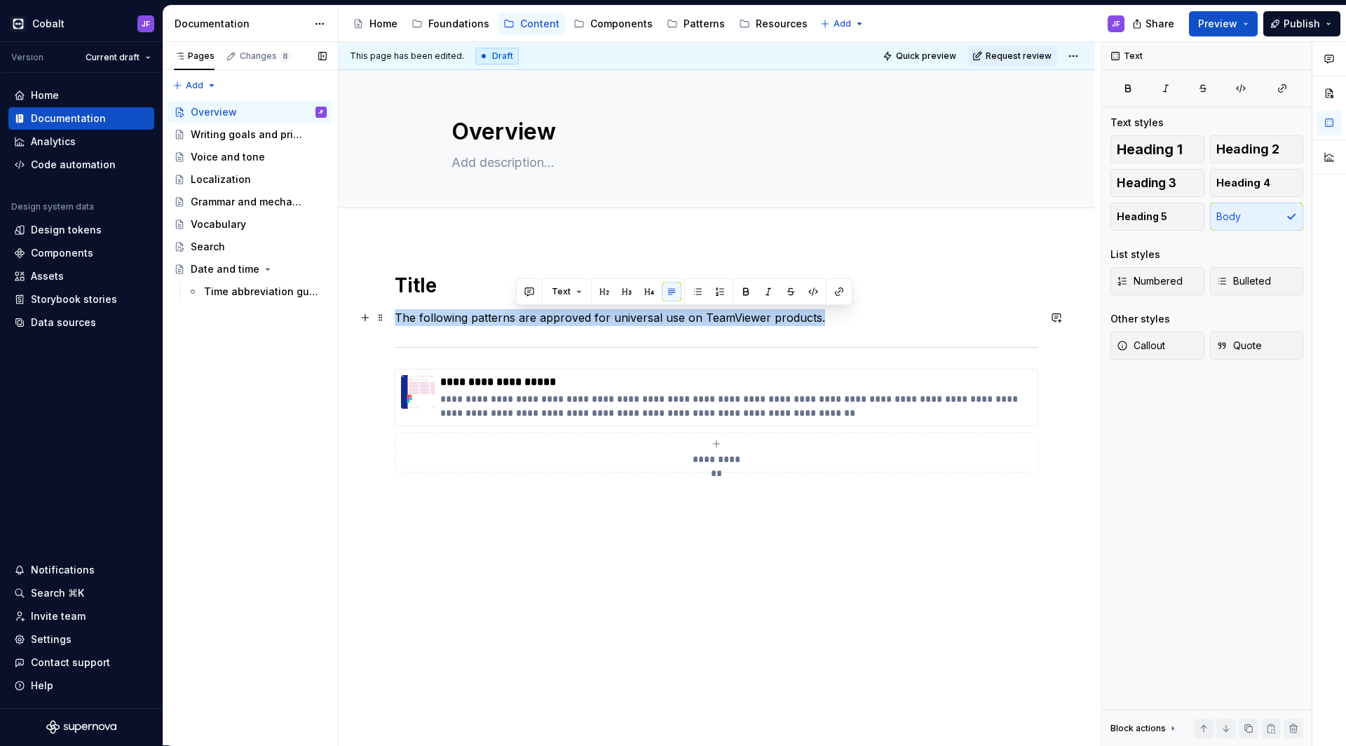
click at [520, 315] on p "The following patterns are approved for universal use on TeamViewer products." at bounding box center [716, 317] width 643 height 17
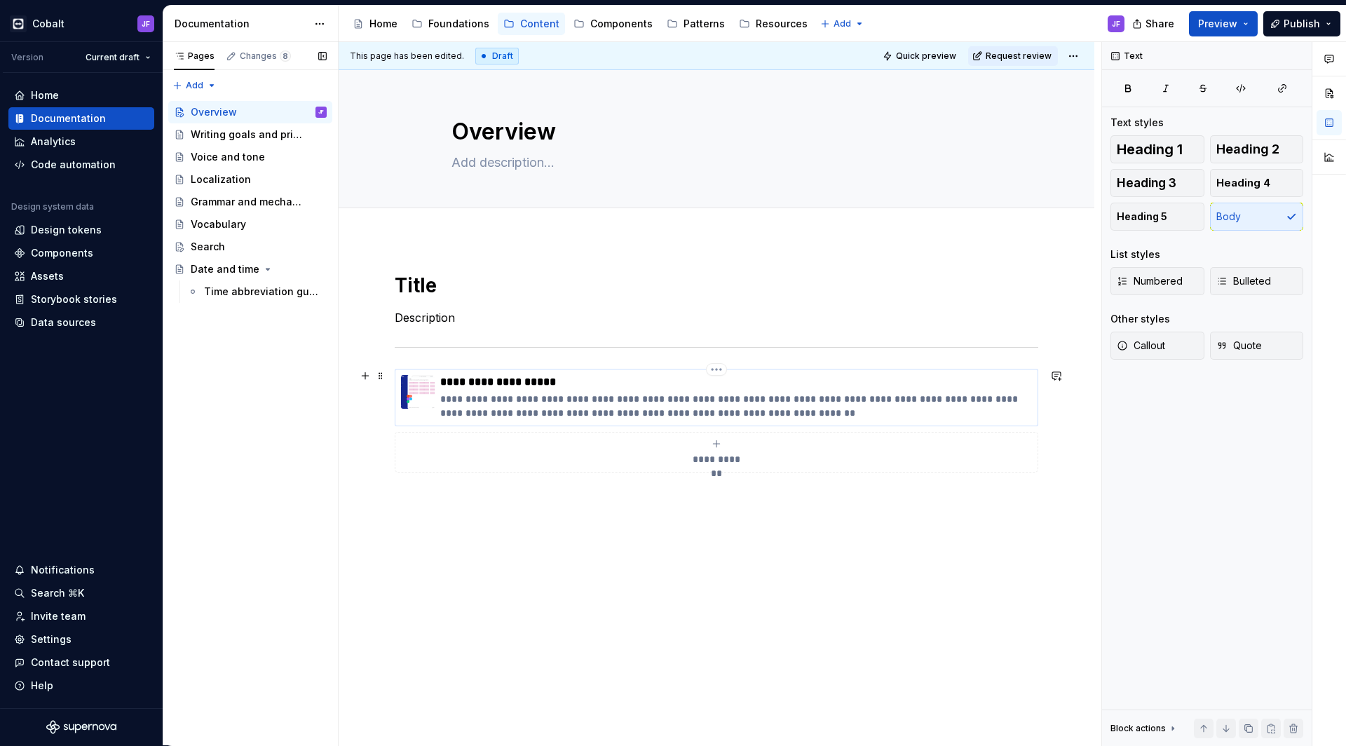
click at [564, 378] on p "**********" at bounding box center [735, 382] width 591 height 14
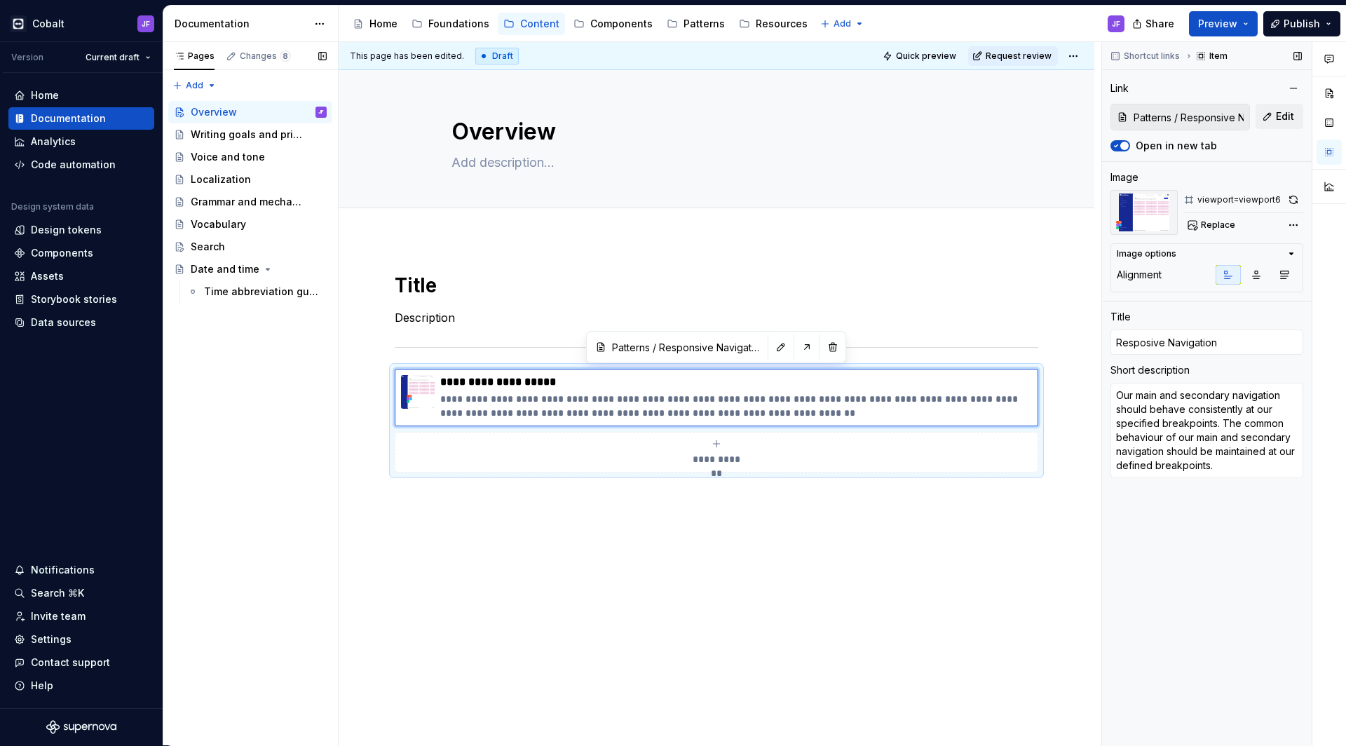
click at [1198, 117] on input "Patterns / Responsive Navigation" at bounding box center [1188, 116] width 121 height 25
click at [1270, 113] on button "Edit" at bounding box center [1279, 116] width 48 height 25
type textarea "*"
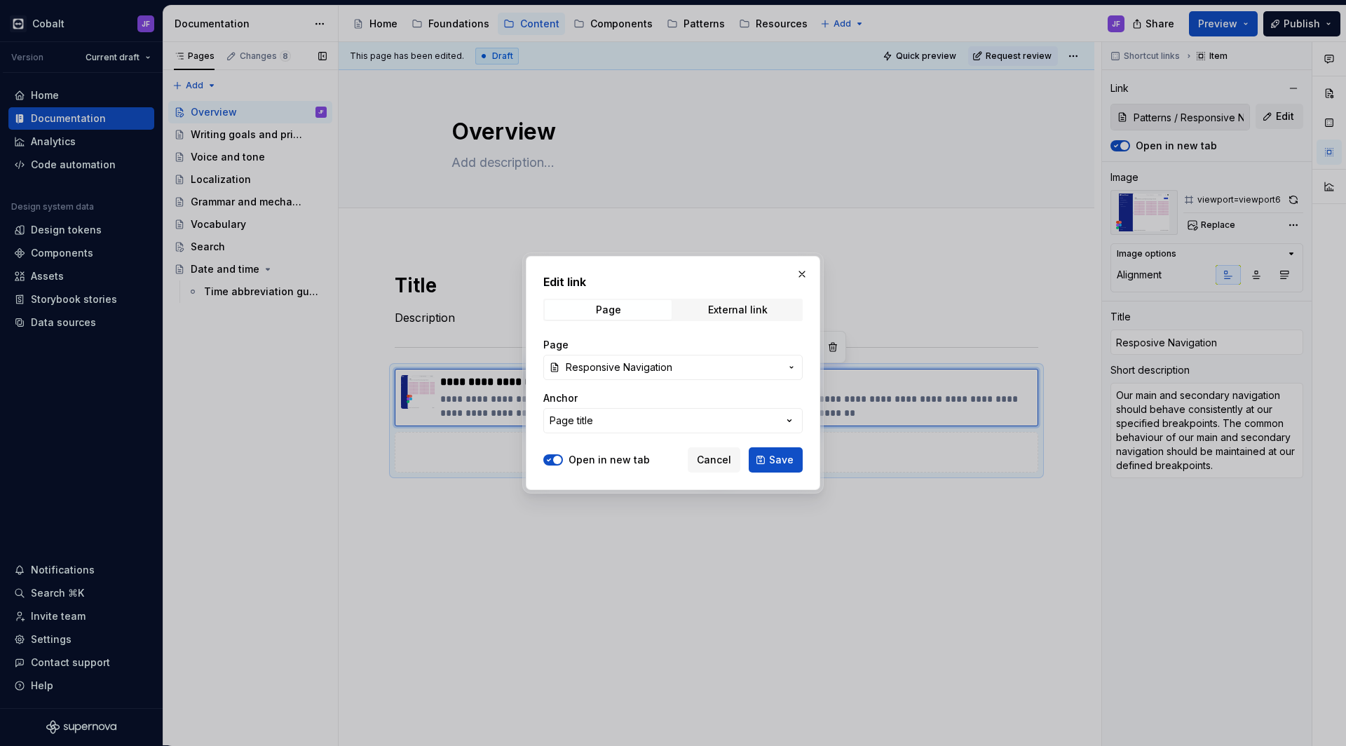
click at [658, 373] on span "Responsive Navigation" at bounding box center [619, 367] width 107 height 14
type input "writi"
click at [702, 449] on div "Writi ng goals and principles" at bounding box center [658, 446] width 138 height 14
click at [776, 456] on span "Save" at bounding box center [781, 460] width 25 height 14
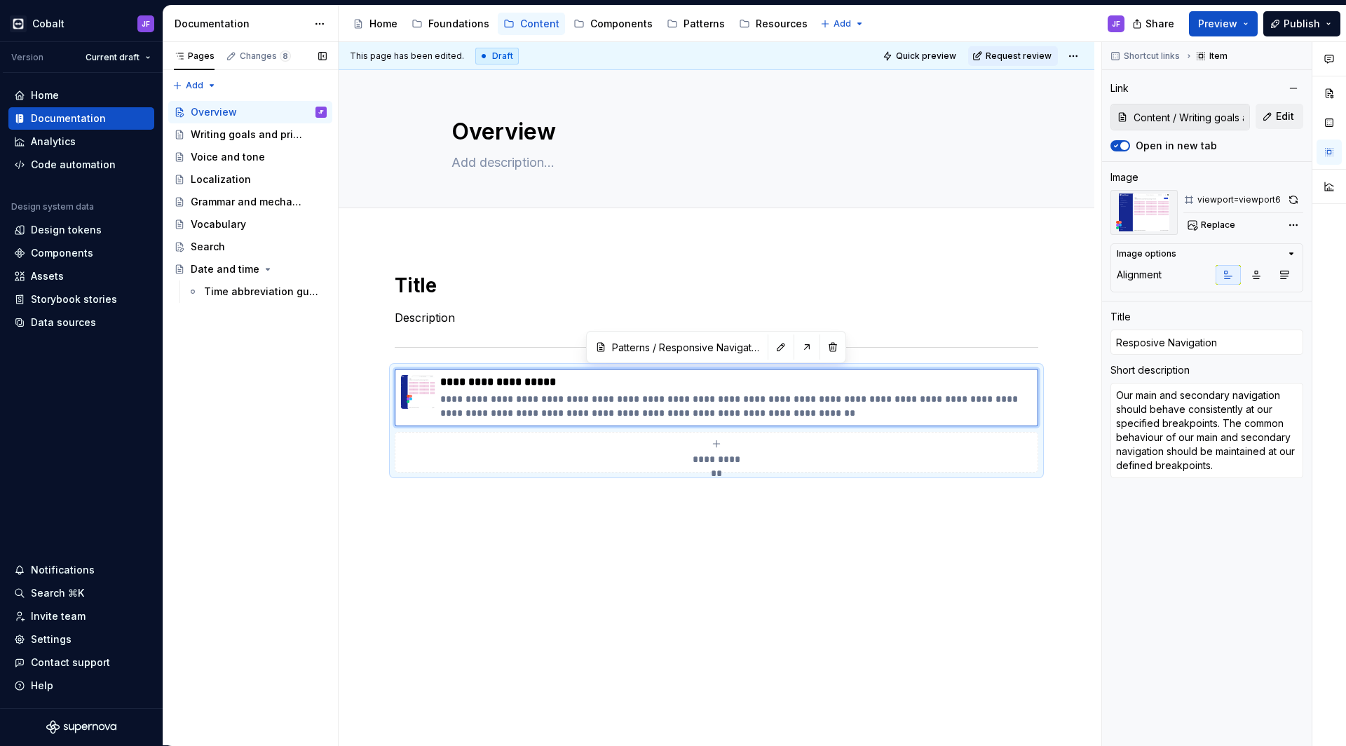
type textarea "*"
type input "Content / Writing goals and principles"
click at [720, 452] on span "**********" at bounding box center [716, 459] width 61 height 14
type textarea "*"
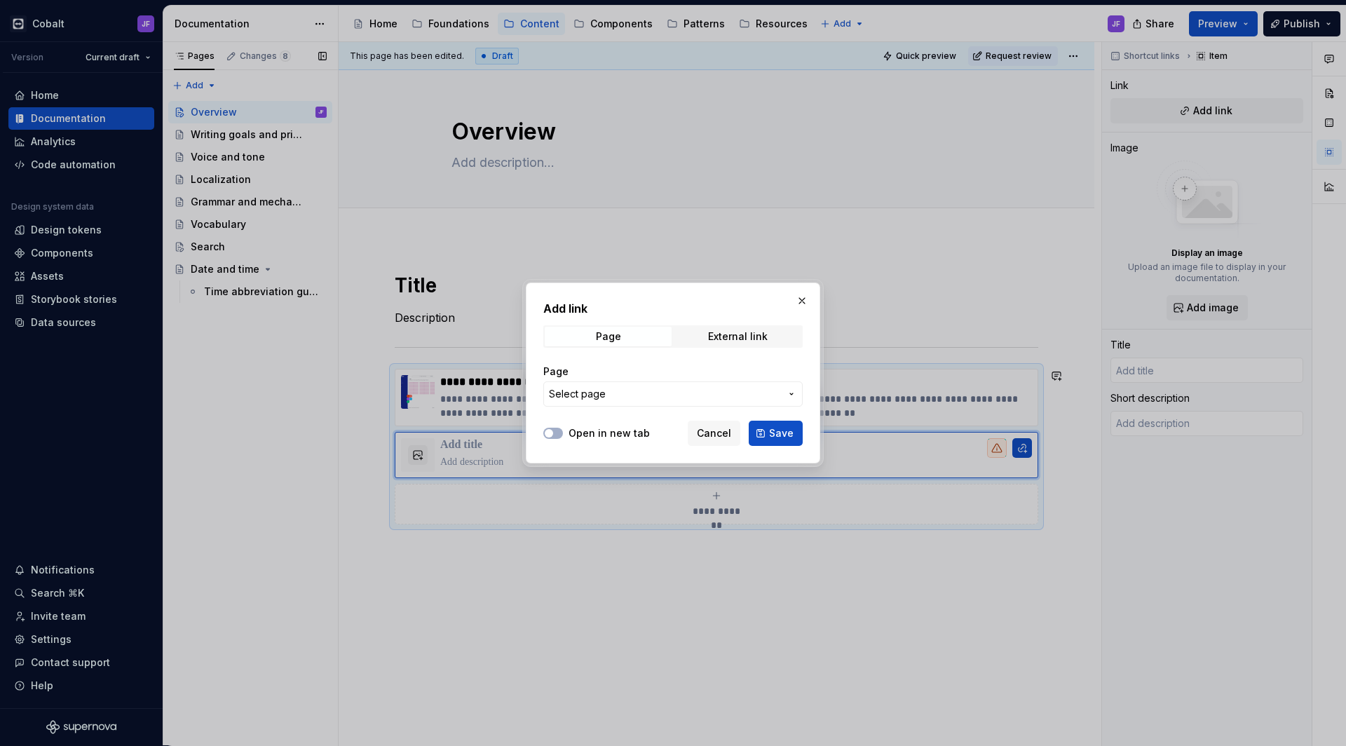
click at [757, 390] on span "Select page" at bounding box center [664, 394] width 231 height 14
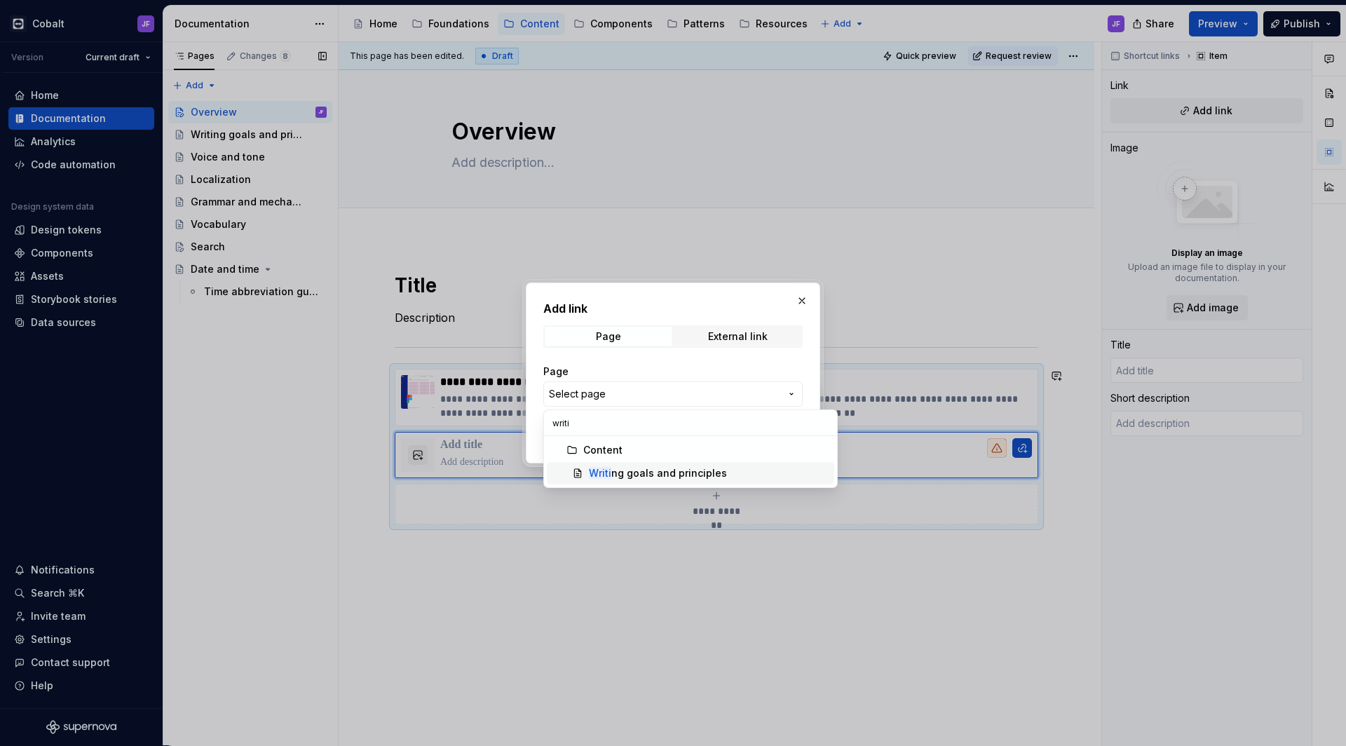
type input "writi"
click at [680, 471] on div "Writi ng goals and principles" at bounding box center [658, 473] width 138 height 14
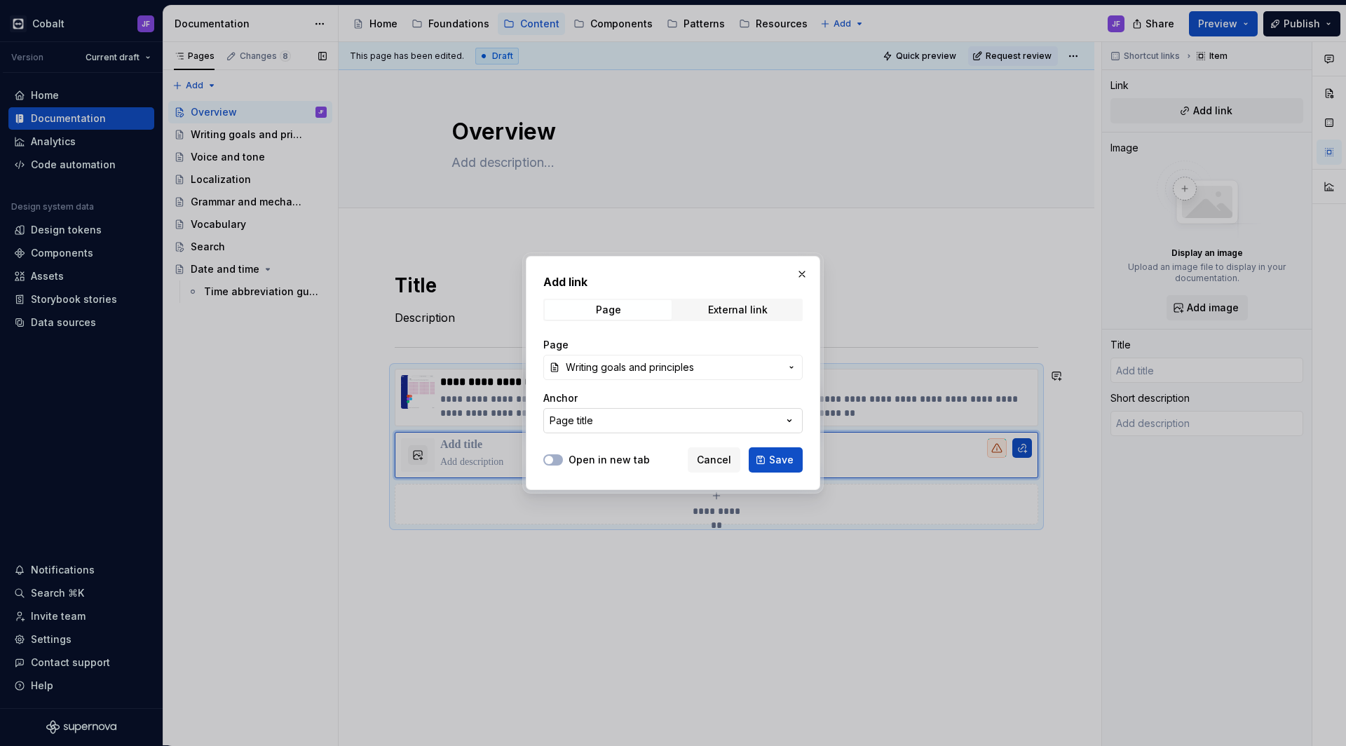
click at [787, 422] on icon "button" at bounding box center [789, 421] width 14 height 14
click at [787, 422] on div "Add link Page External link Page Writing goals and principles Anchor Page title…" at bounding box center [673, 373] width 1346 height 746
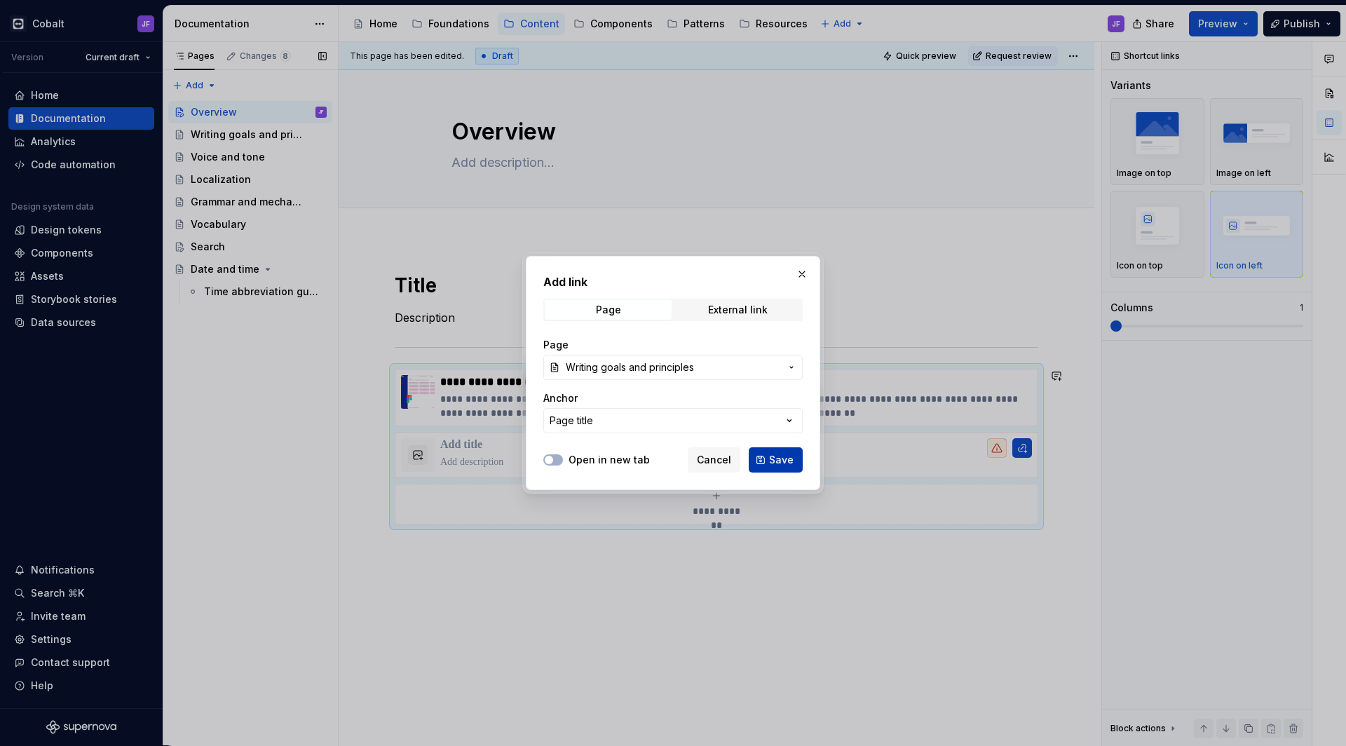
click at [772, 453] on button "Save" at bounding box center [776, 459] width 54 height 25
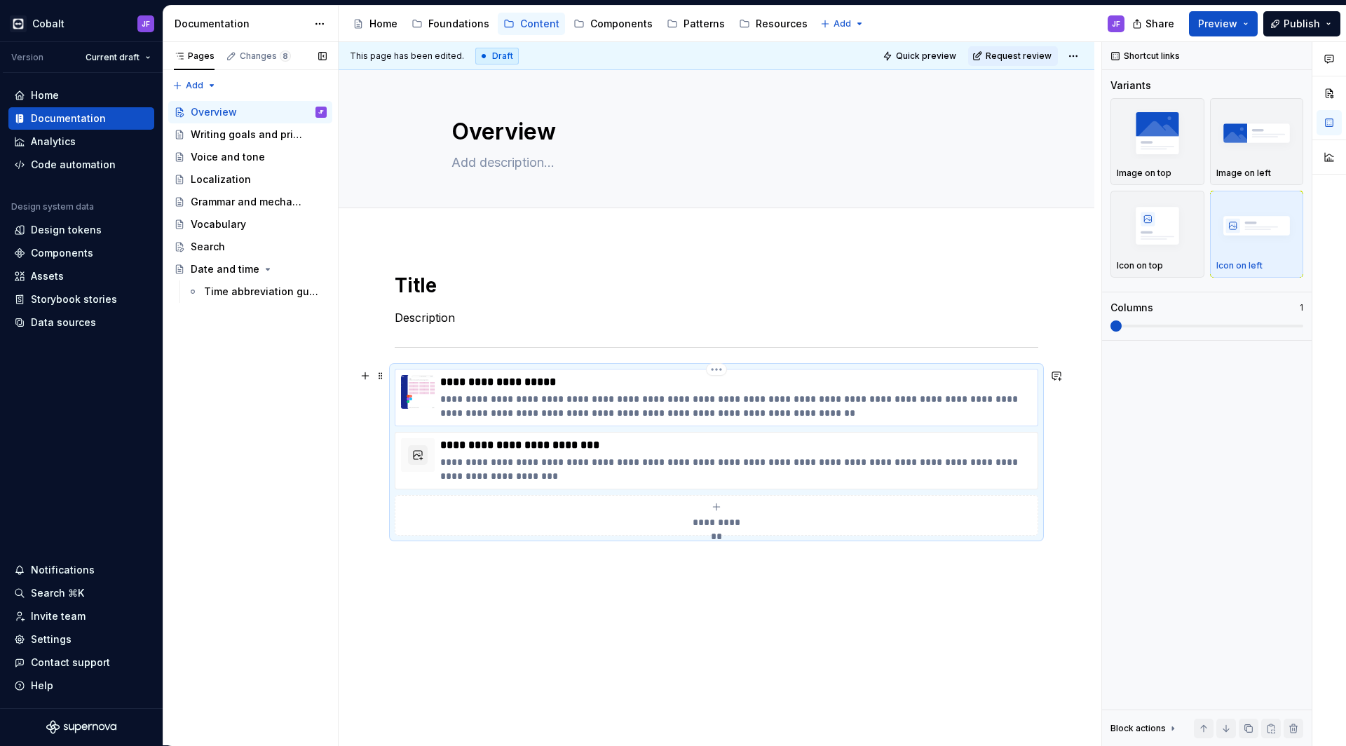
click at [622, 404] on p "**********" at bounding box center [735, 406] width 591 height 28
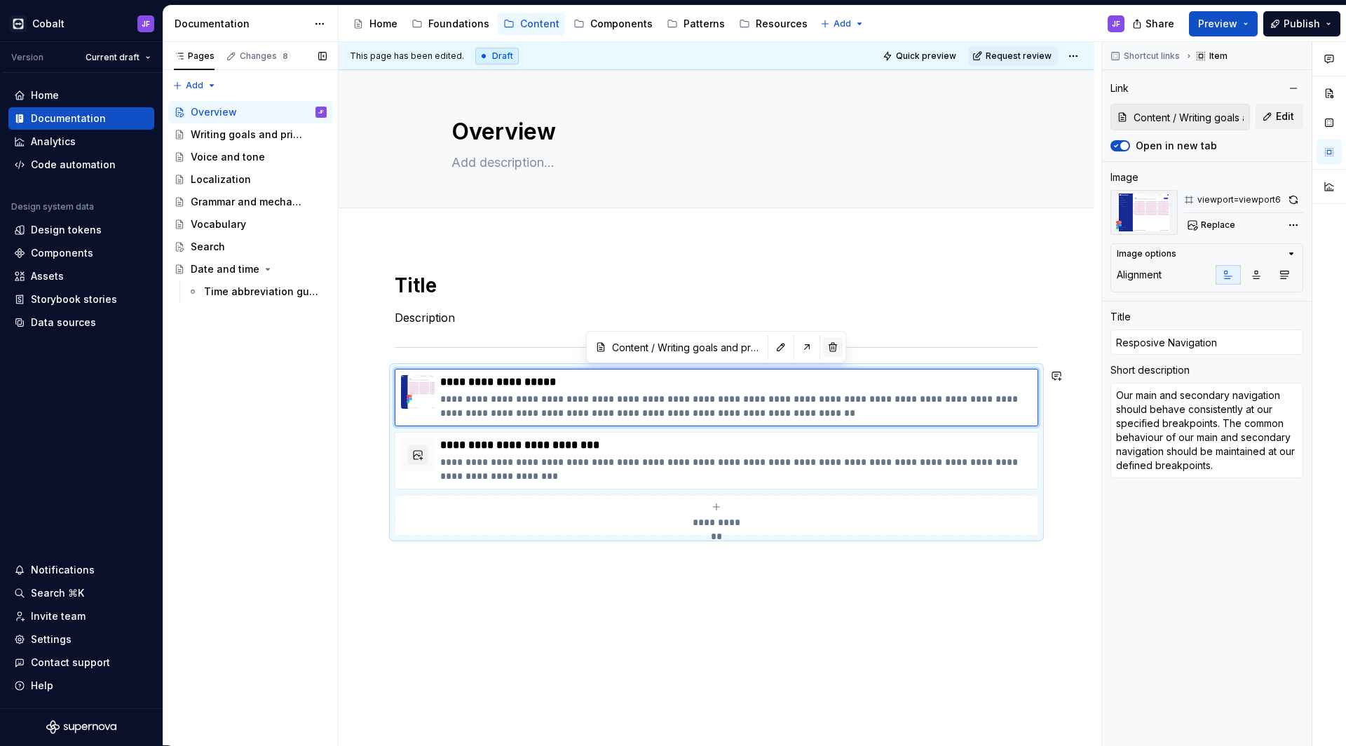
click at [835, 342] on button "button" at bounding box center [833, 347] width 20 height 20
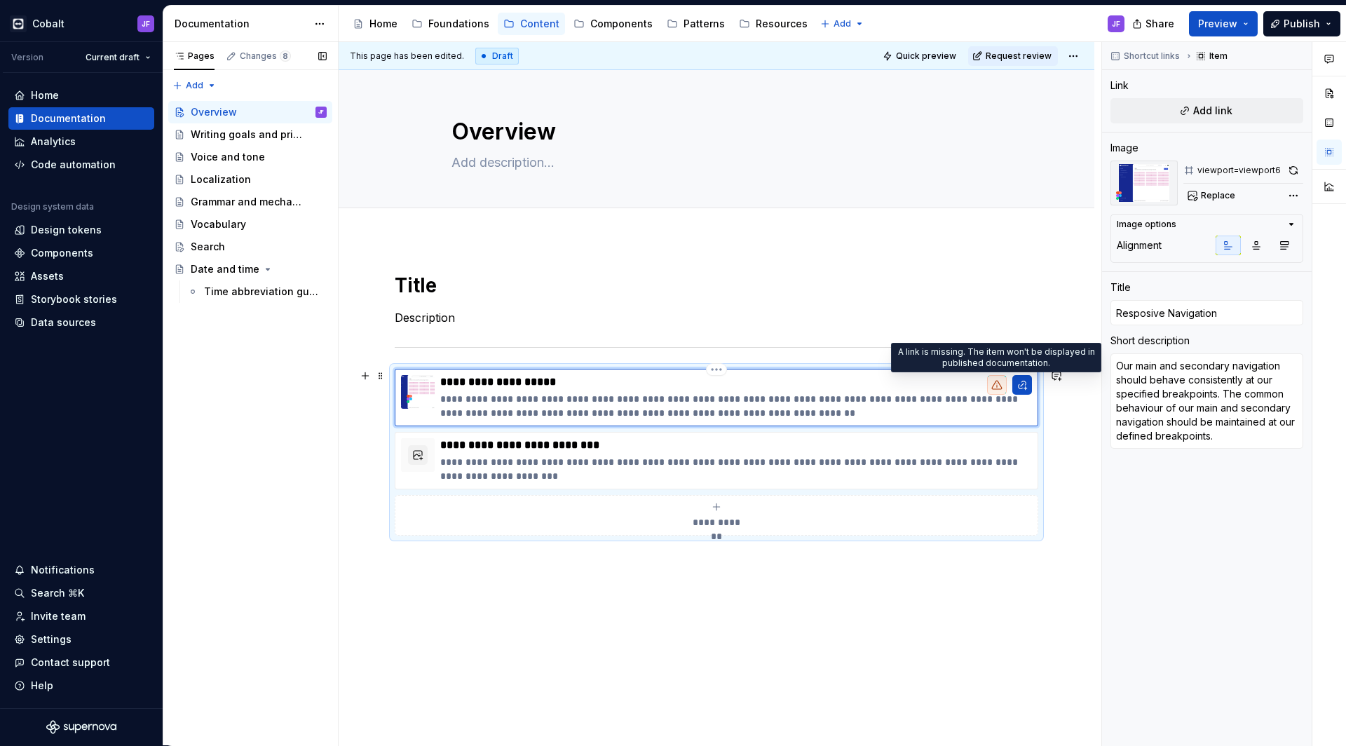
click at [991, 385] on icon at bounding box center [996, 384] width 11 height 11
click at [840, 418] on p "**********" at bounding box center [735, 406] width 591 height 28
click at [695, 584] on div "**********" at bounding box center [716, 429] width 643 height 313
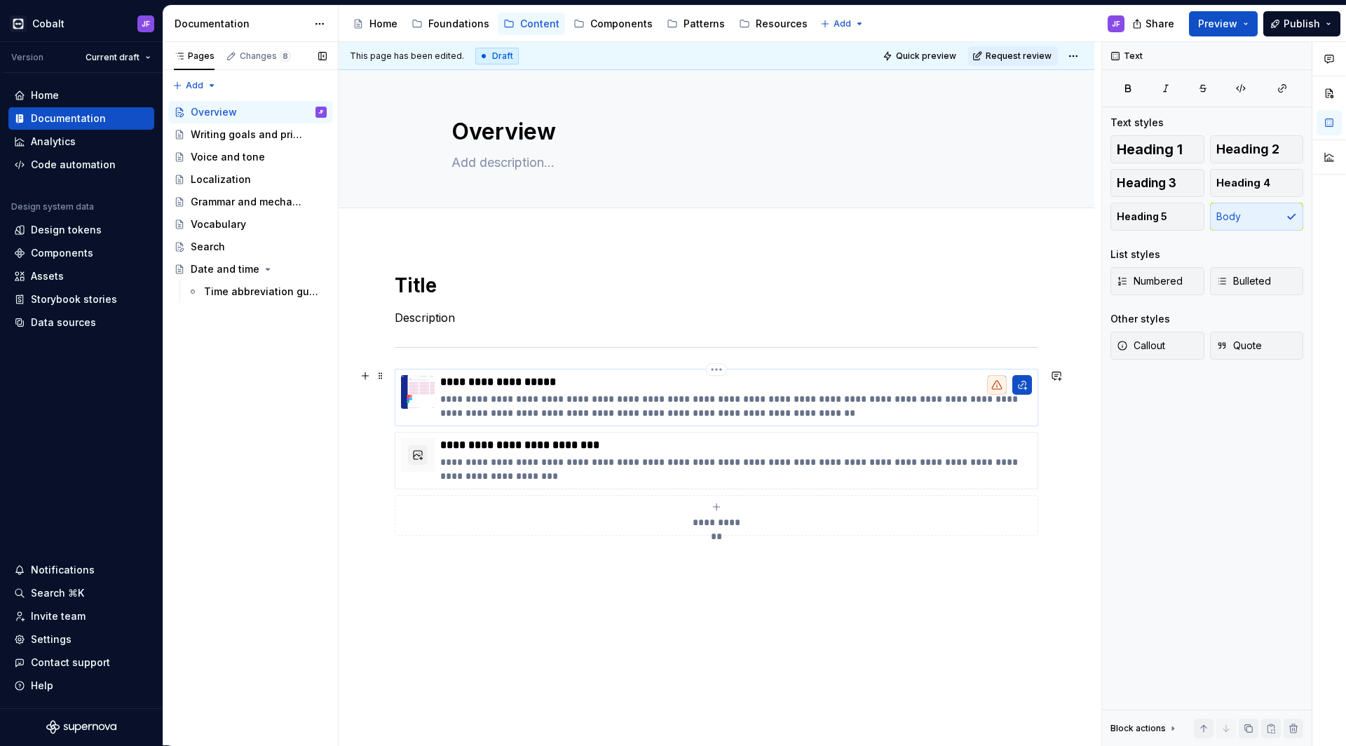
click at [575, 409] on p "**********" at bounding box center [735, 406] width 591 height 28
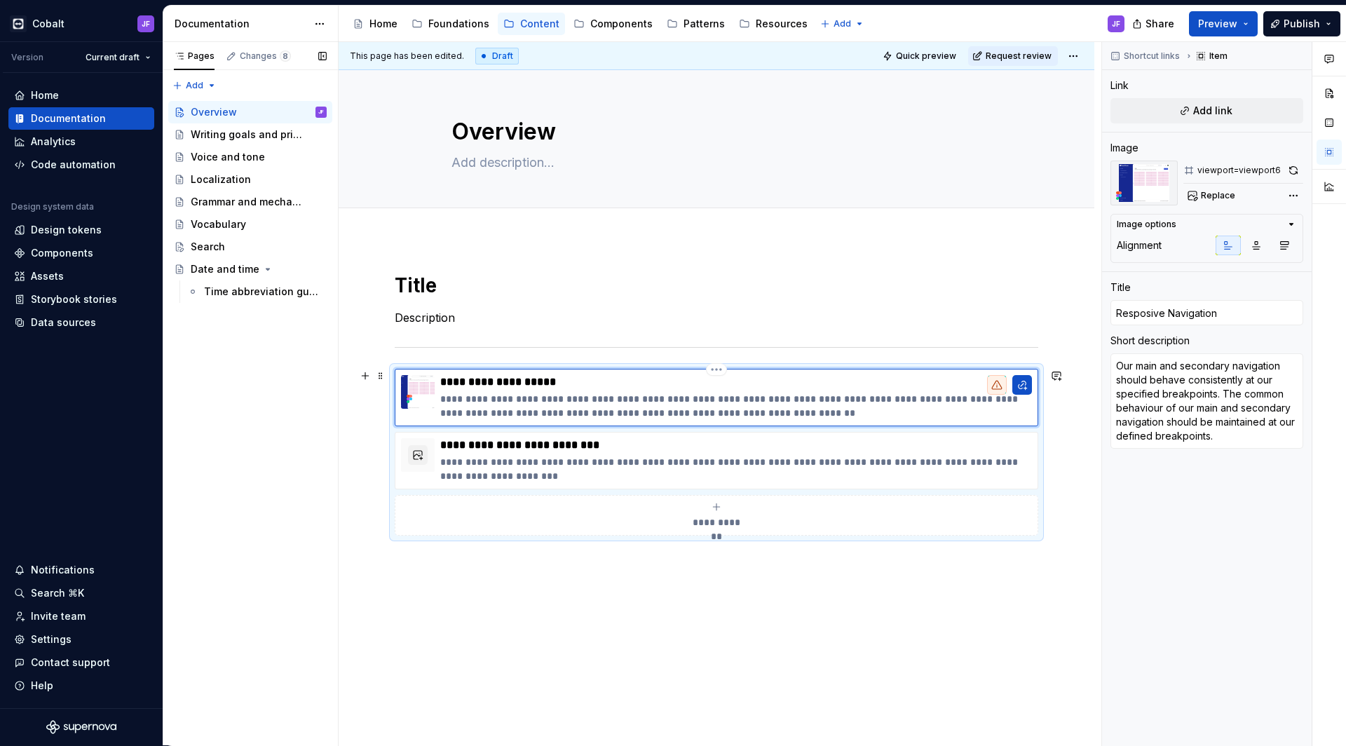
type textarea "*"
type textarea "Our main and secondary navigation should behave consistently at our specified b…"
type textarea "*"
type textarea "Our main and secondary navigation should behave consistently at our specified b…"
type textarea "*"
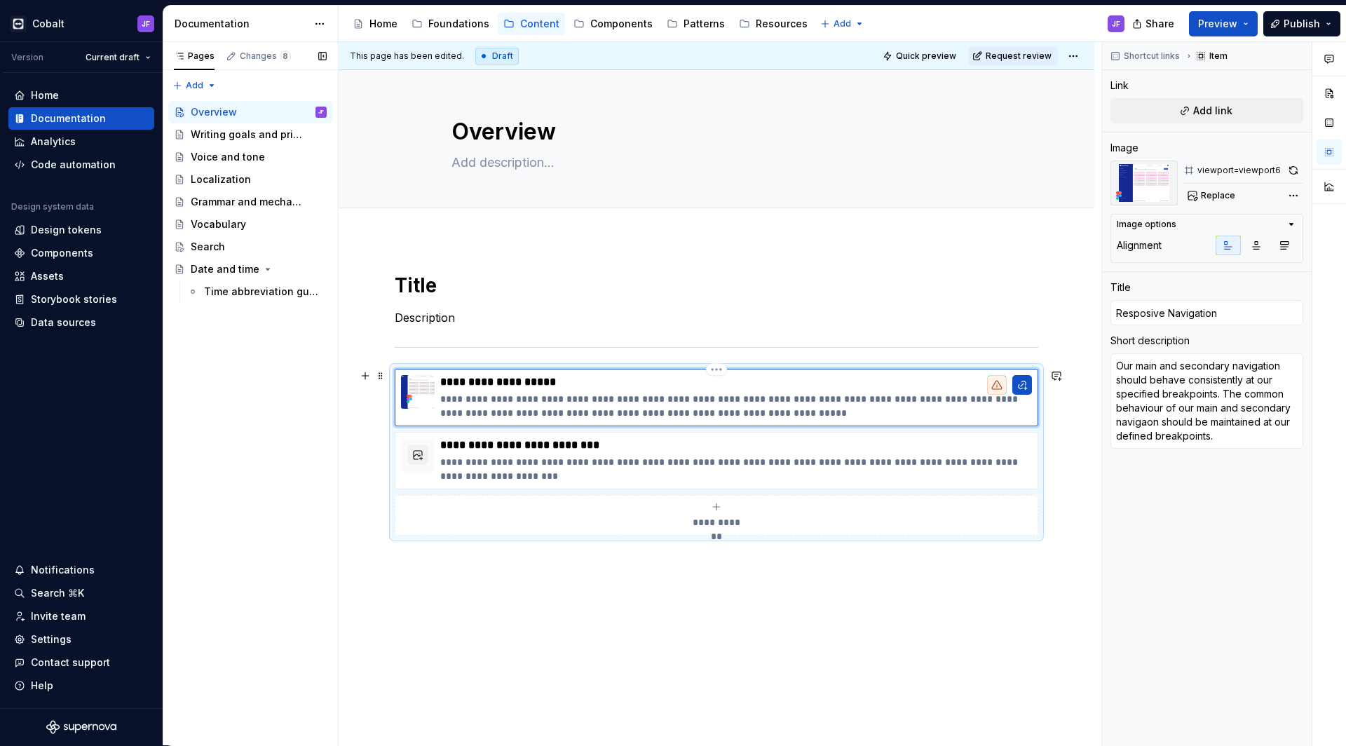
type textarea "Our main and secondary navigation should behave consistently at our specified b…"
click at [716, 368] on html "Cobalt JF Version Current draft Home Documentation Analytics Code automation De…" at bounding box center [673, 373] width 1346 height 746
click at [738, 392] on div "Delete item" at bounding box center [777, 393] width 91 height 14
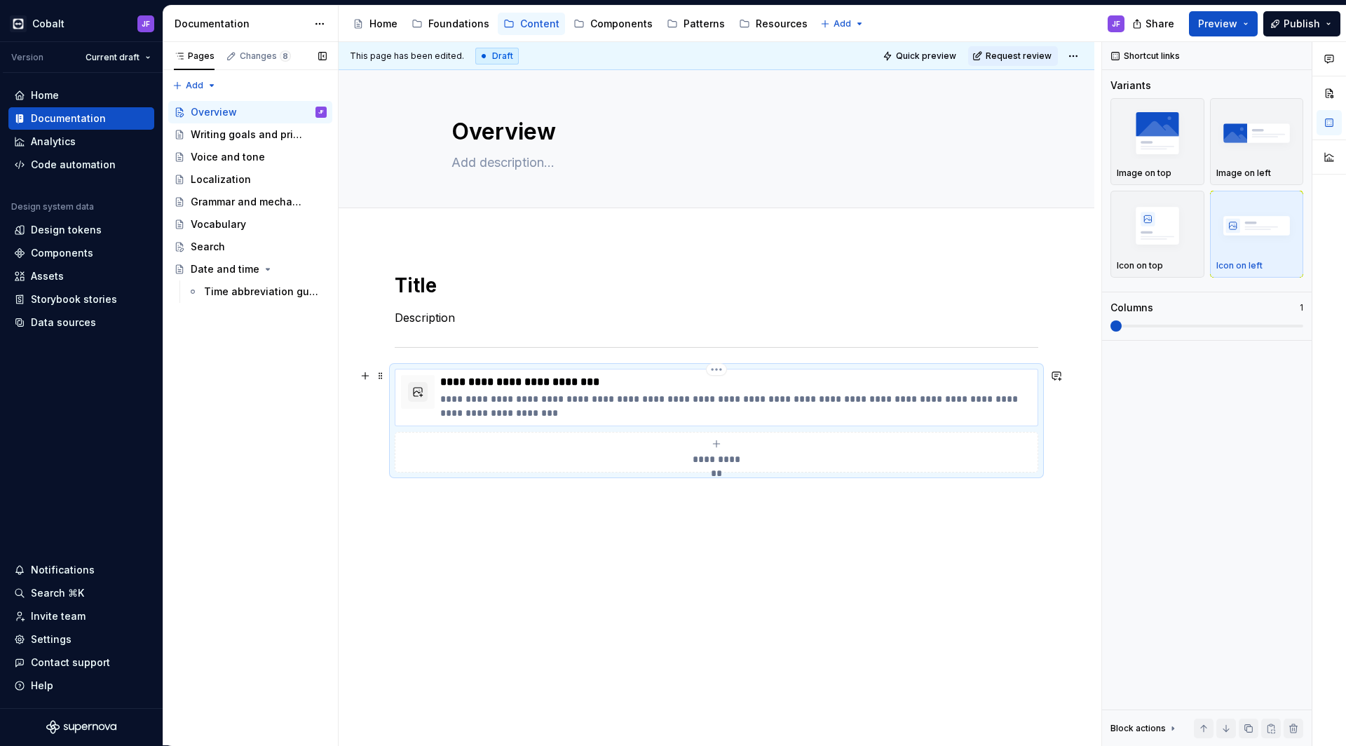
click at [659, 408] on p "**********" at bounding box center [735, 406] width 591 height 28
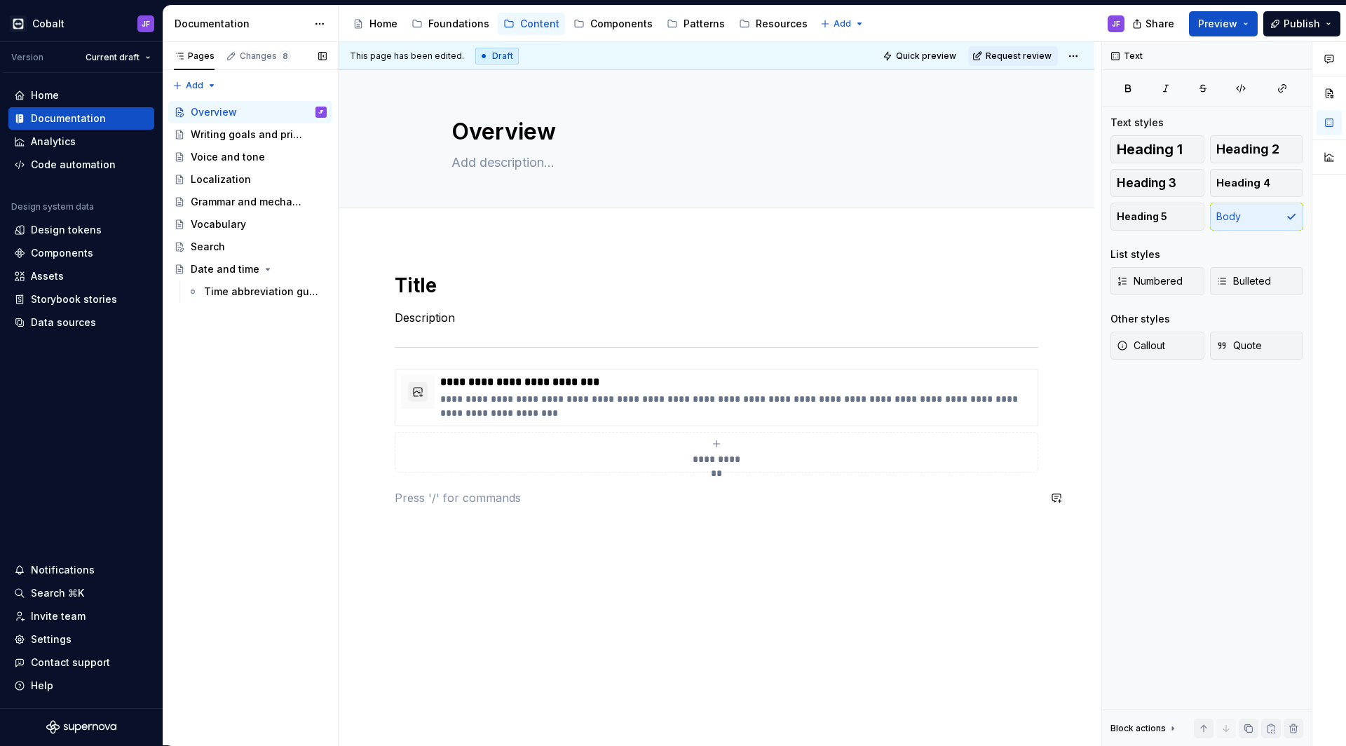
click at [669, 528] on div "**********" at bounding box center [717, 492] width 756 height 507
click at [239, 133] on div "Writing goals and principles" at bounding box center [238, 135] width 94 height 14
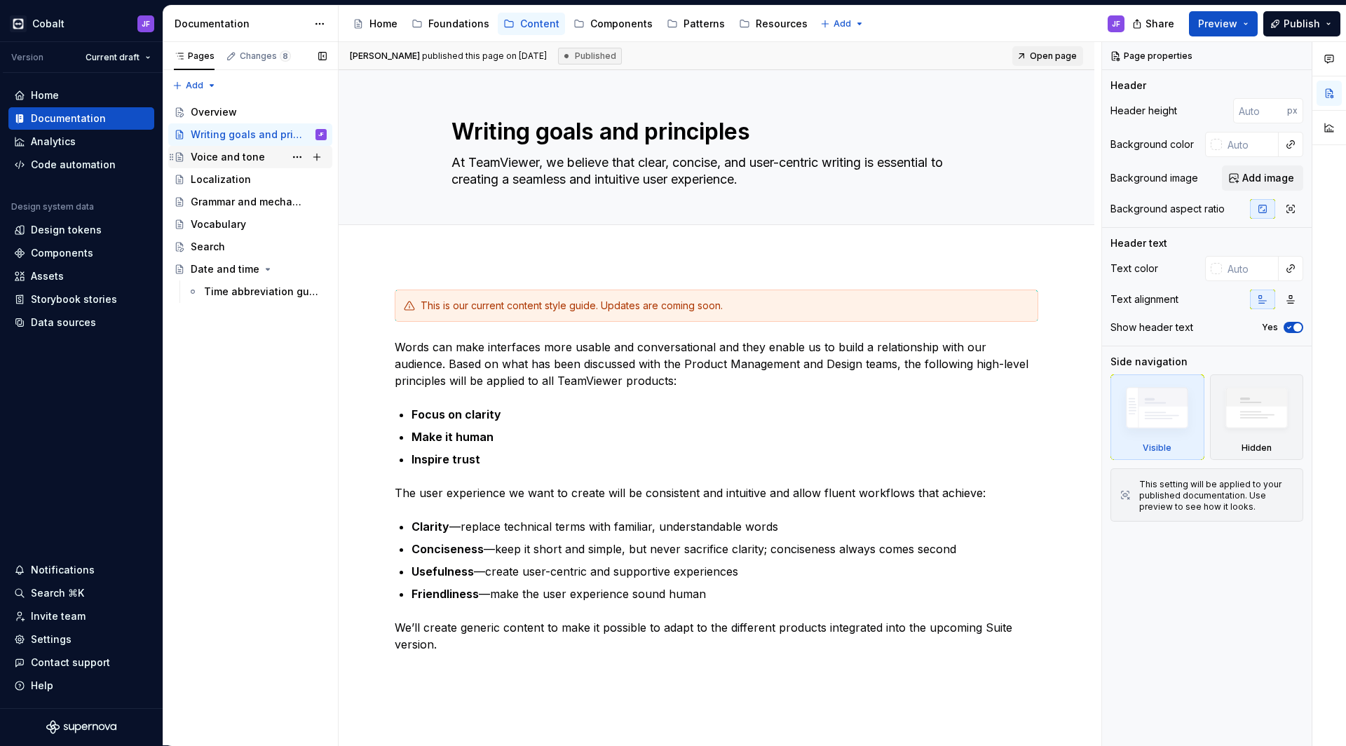
click at [243, 153] on div "Voice and tone" at bounding box center [228, 157] width 74 height 14
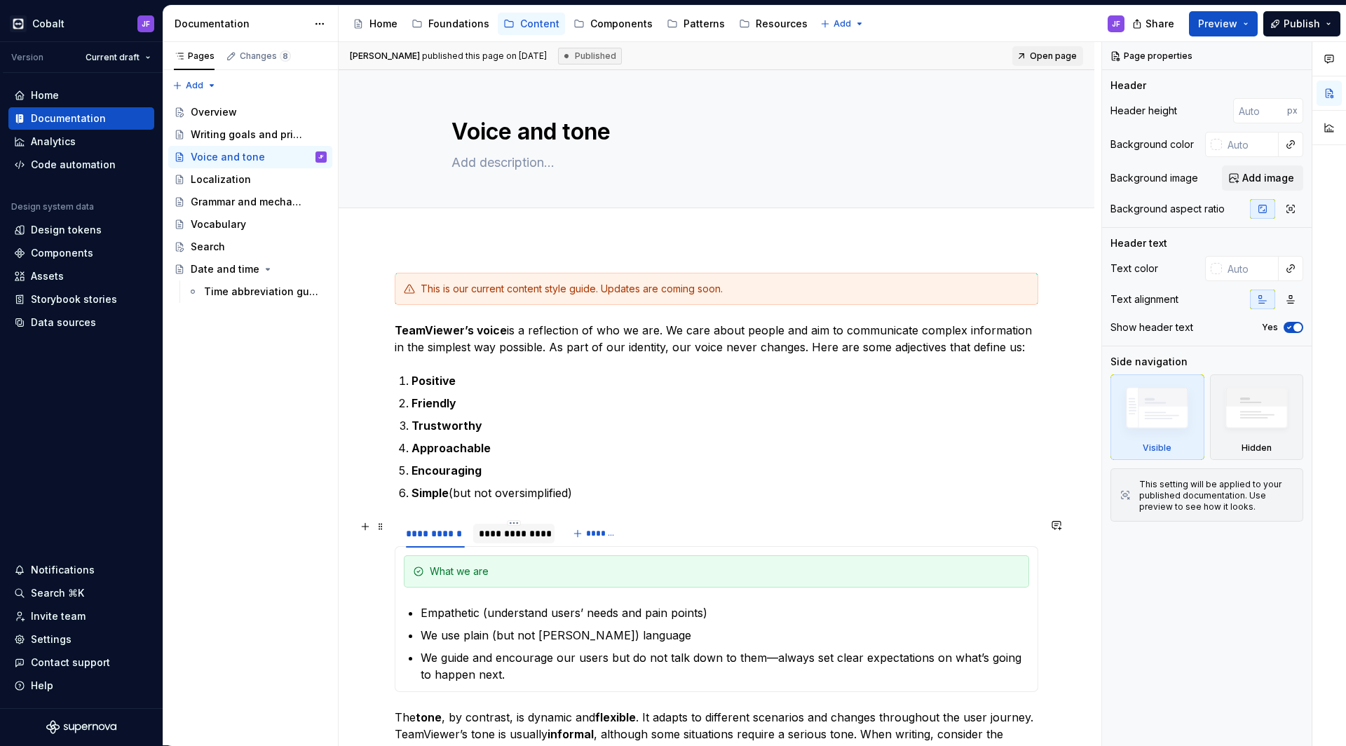
type textarea "*"
click at [514, 537] on div "**********" at bounding box center [514, 533] width 70 height 14
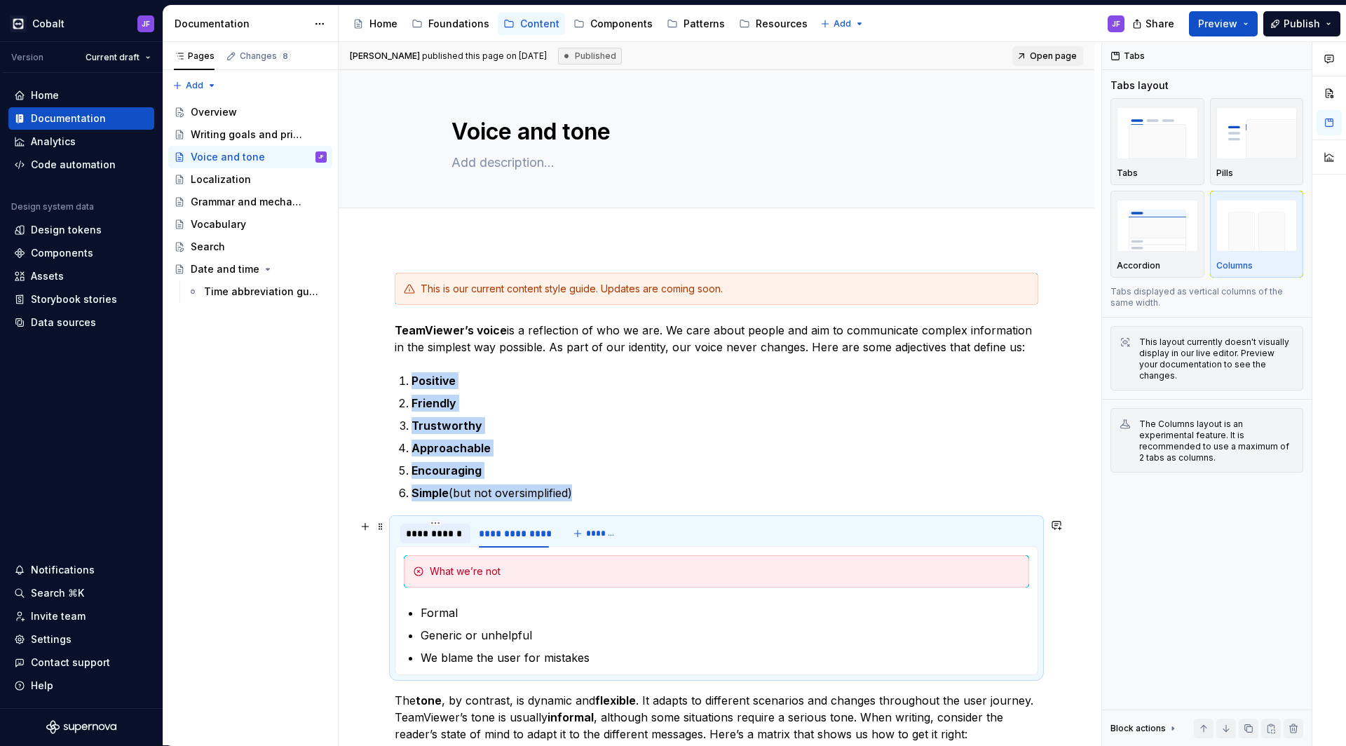
click at [446, 535] on div "**********" at bounding box center [435, 533] width 59 height 14
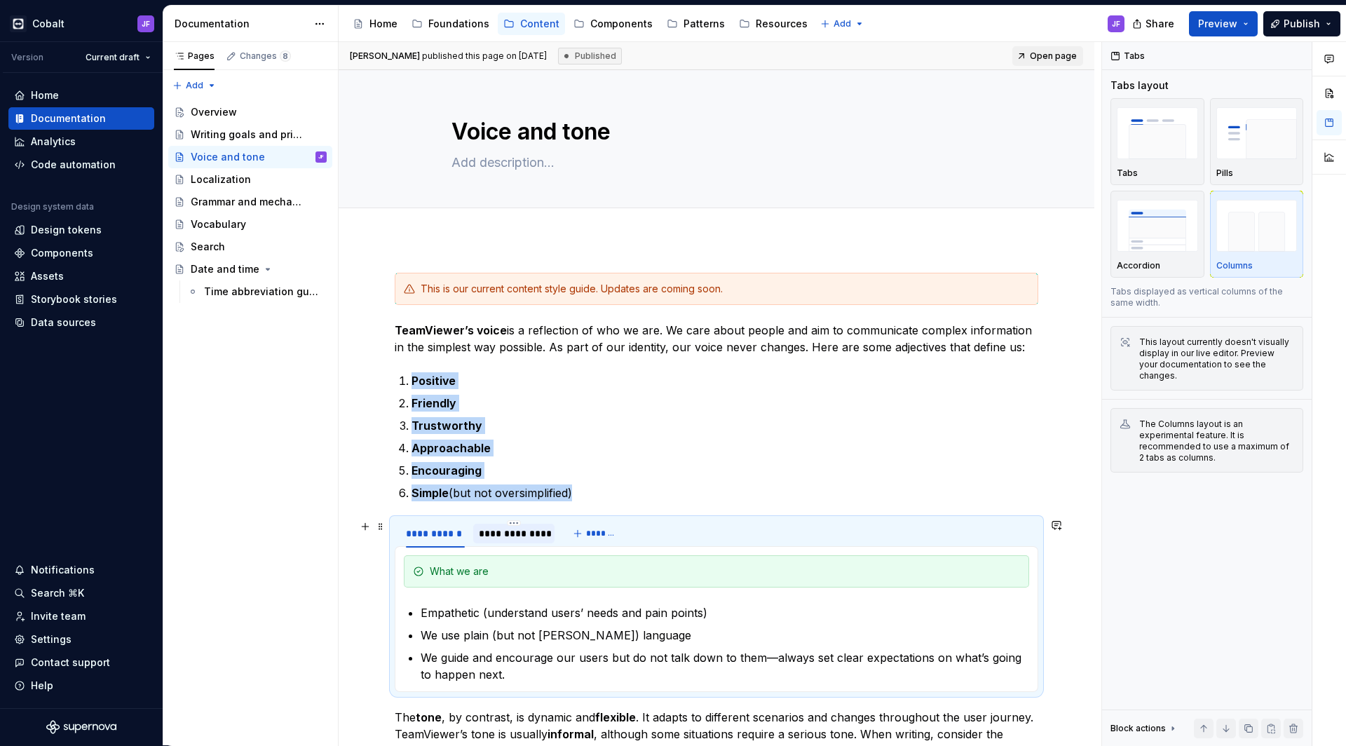
click at [491, 535] on div "**********" at bounding box center [514, 533] width 70 height 14
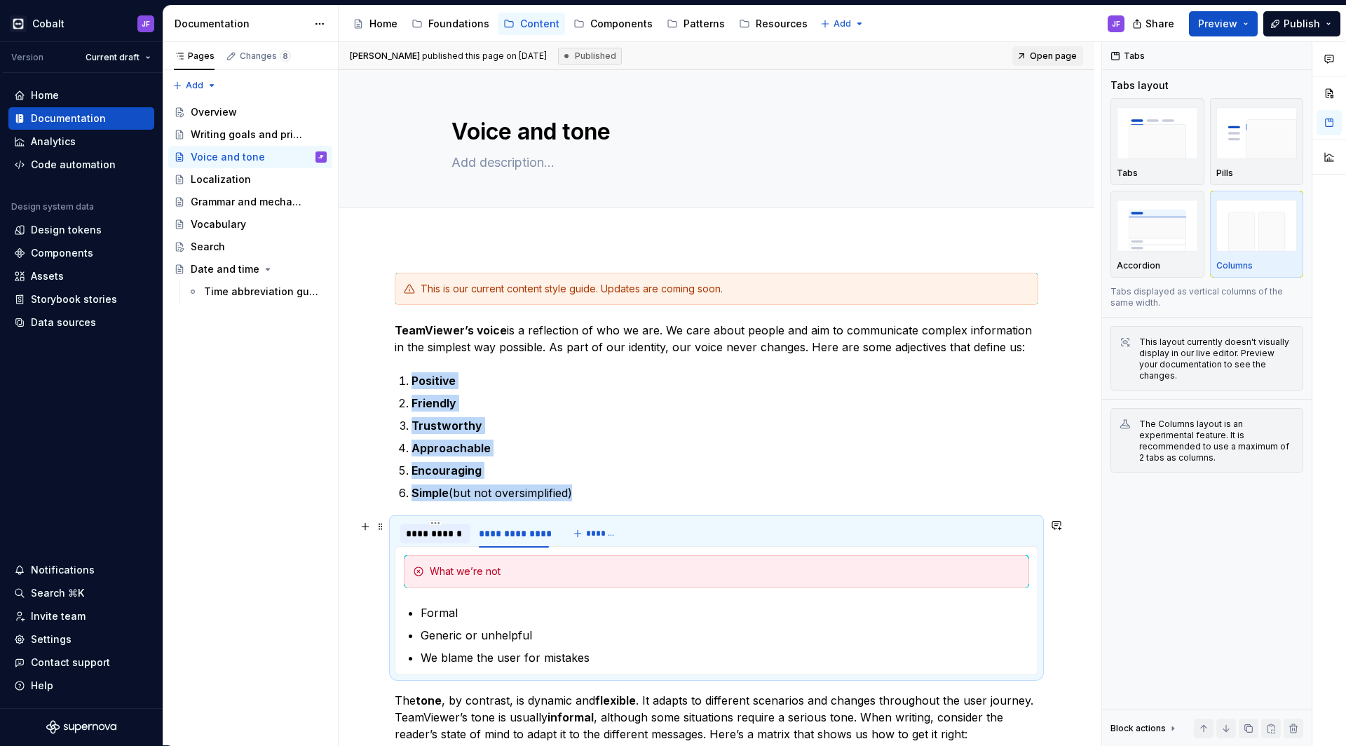
click at [457, 535] on div "**********" at bounding box center [435, 533] width 59 height 14
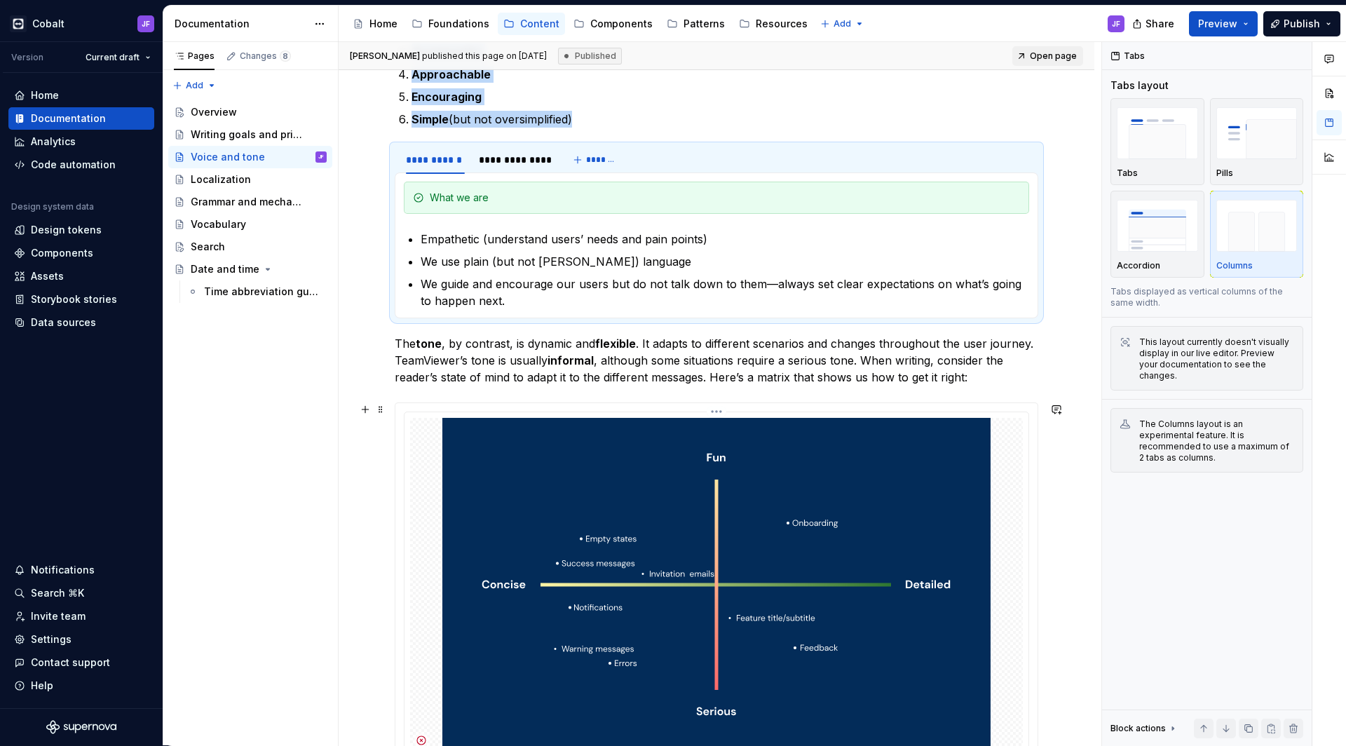
scroll to position [925, 0]
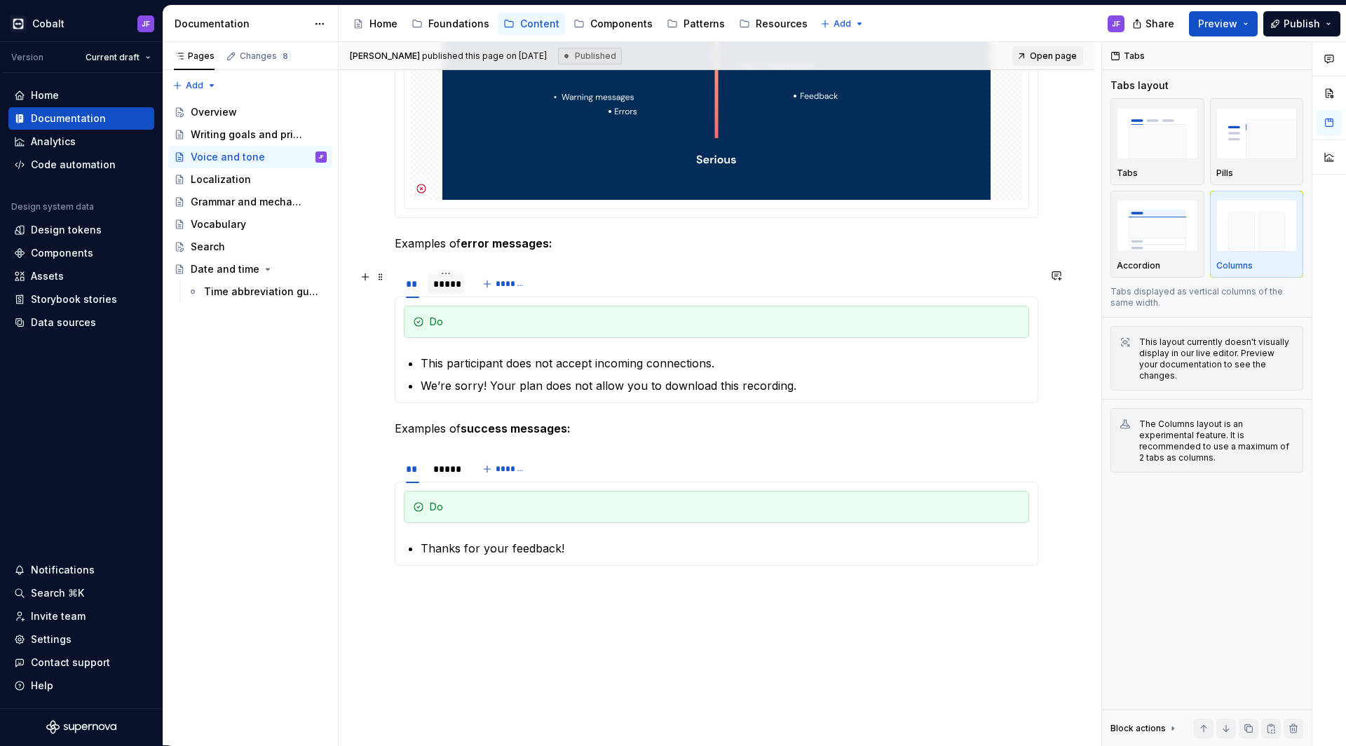
click at [448, 287] on div "*****" at bounding box center [445, 284] width 25 height 14
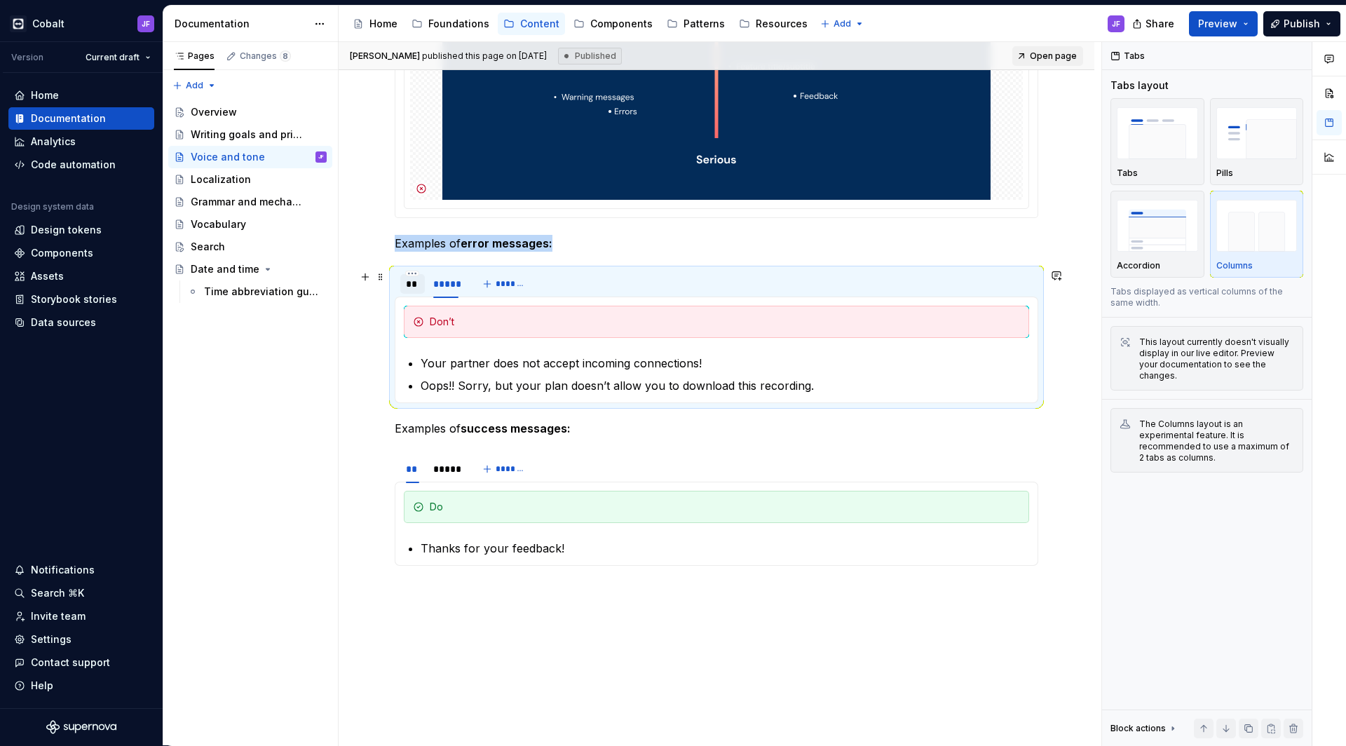
click at [409, 285] on div "**" at bounding box center [412, 284] width 13 height 14
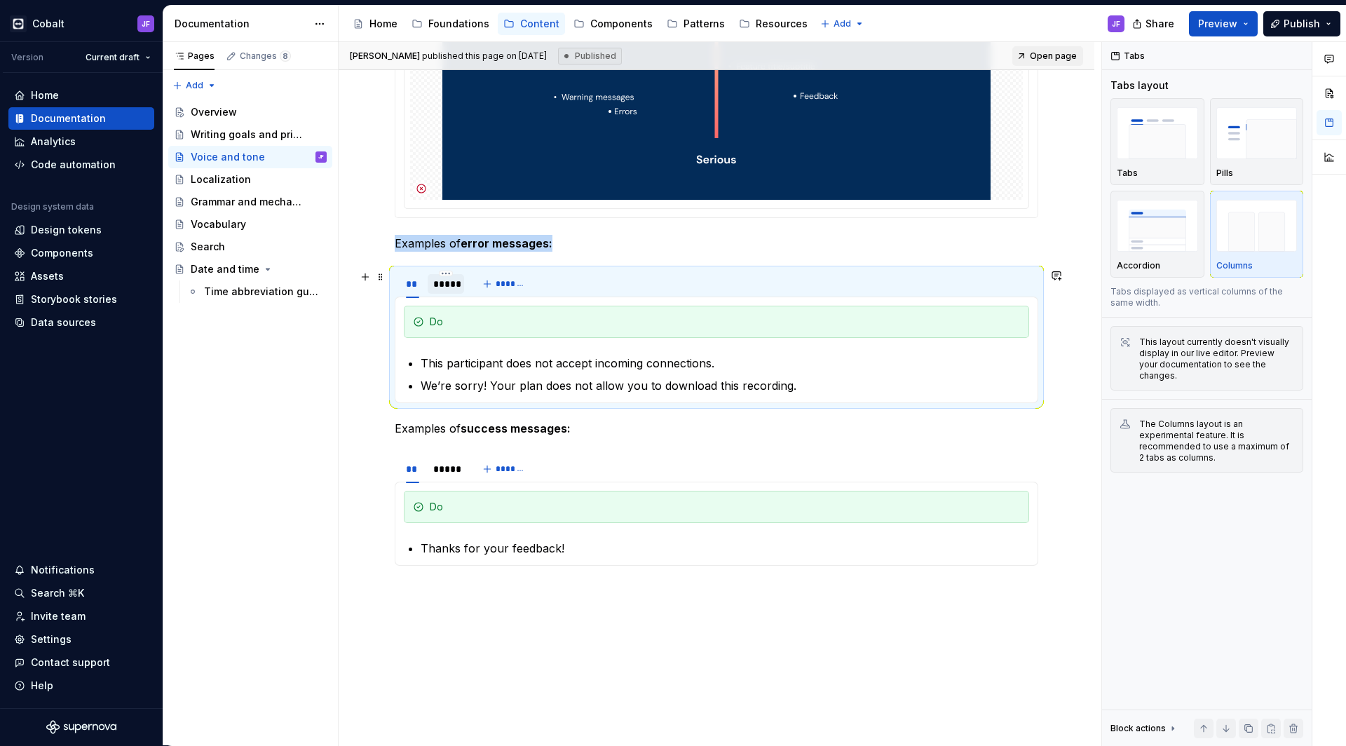
click at [440, 282] on div "*****" at bounding box center [445, 284] width 25 height 14
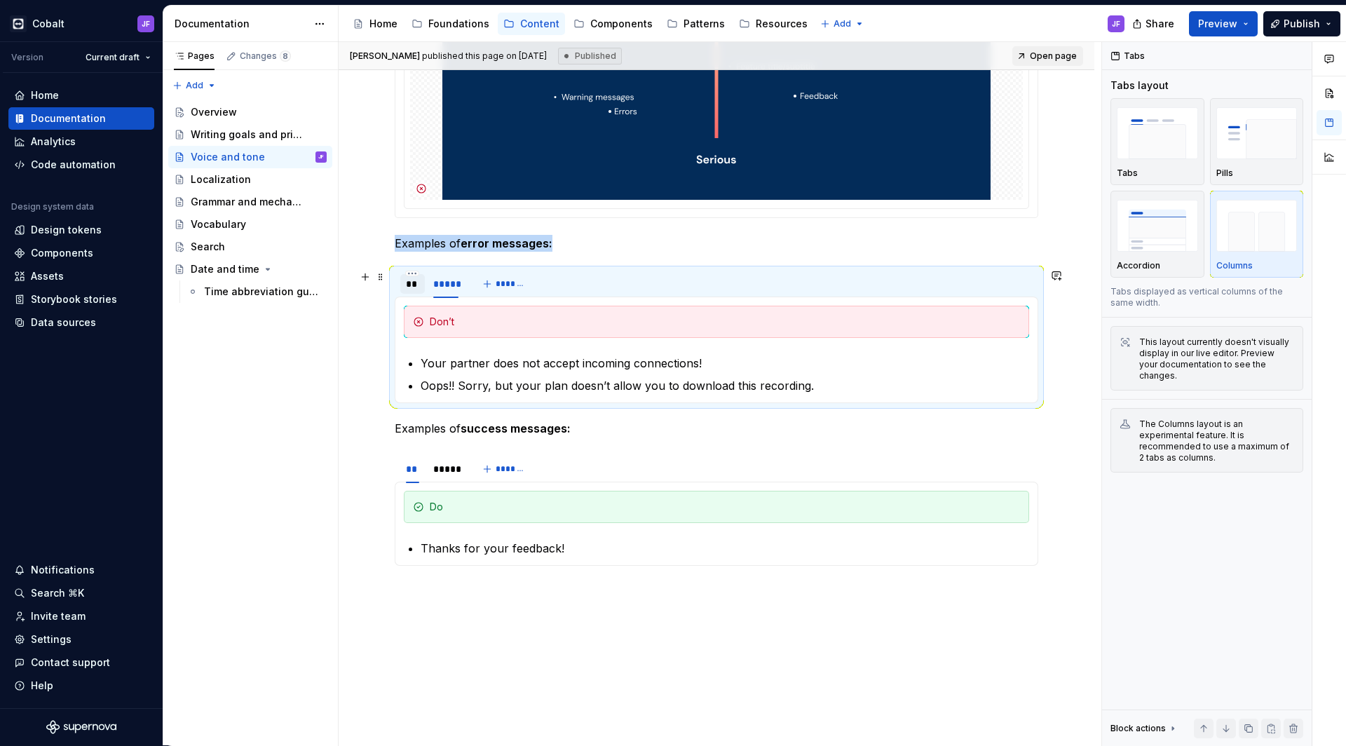
click at [414, 285] on div "**" at bounding box center [412, 284] width 13 height 14
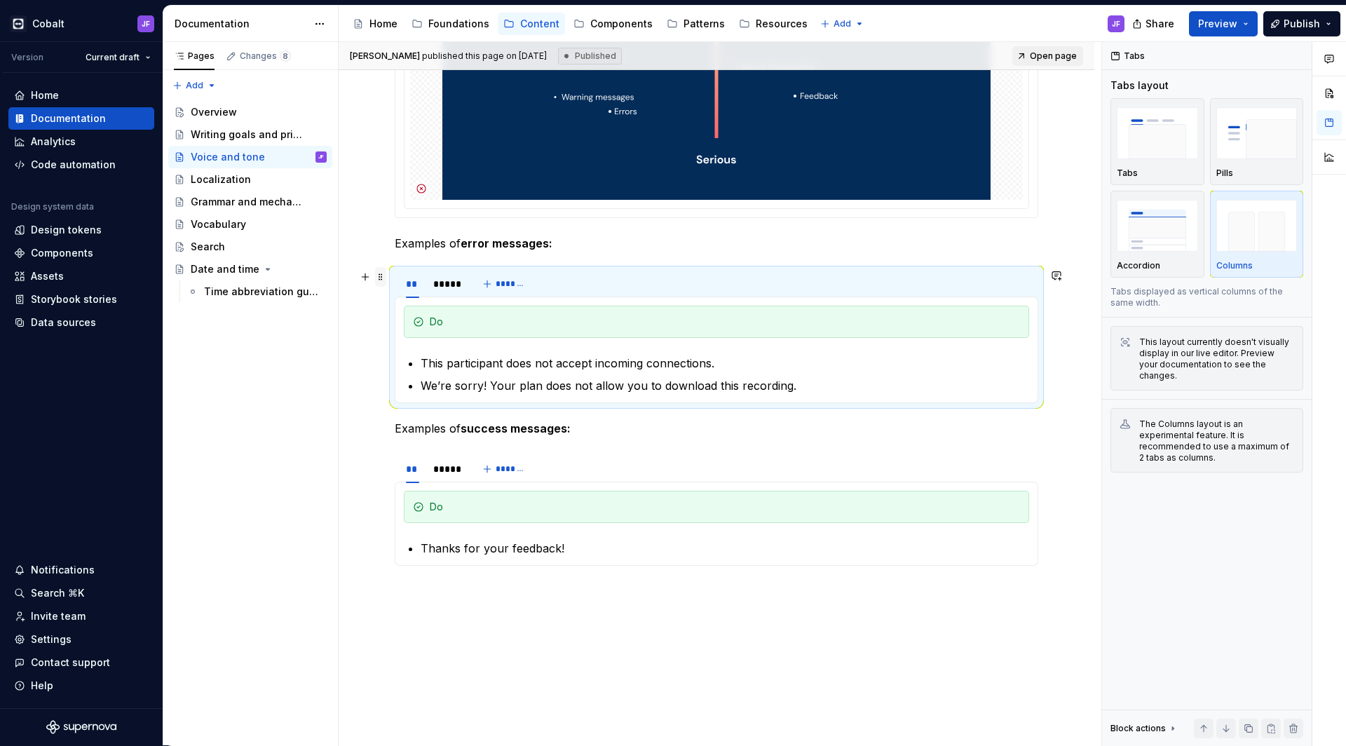
click at [382, 275] on span at bounding box center [380, 277] width 11 height 20
click at [395, 275] on section "** ***** ******* Do This participant does not accept incoming connections. We’r…" at bounding box center [716, 335] width 643 height 135
click at [397, 279] on div "** *****" at bounding box center [432, 287] width 75 height 35
click at [633, 599] on p at bounding box center [716, 590] width 643 height 17
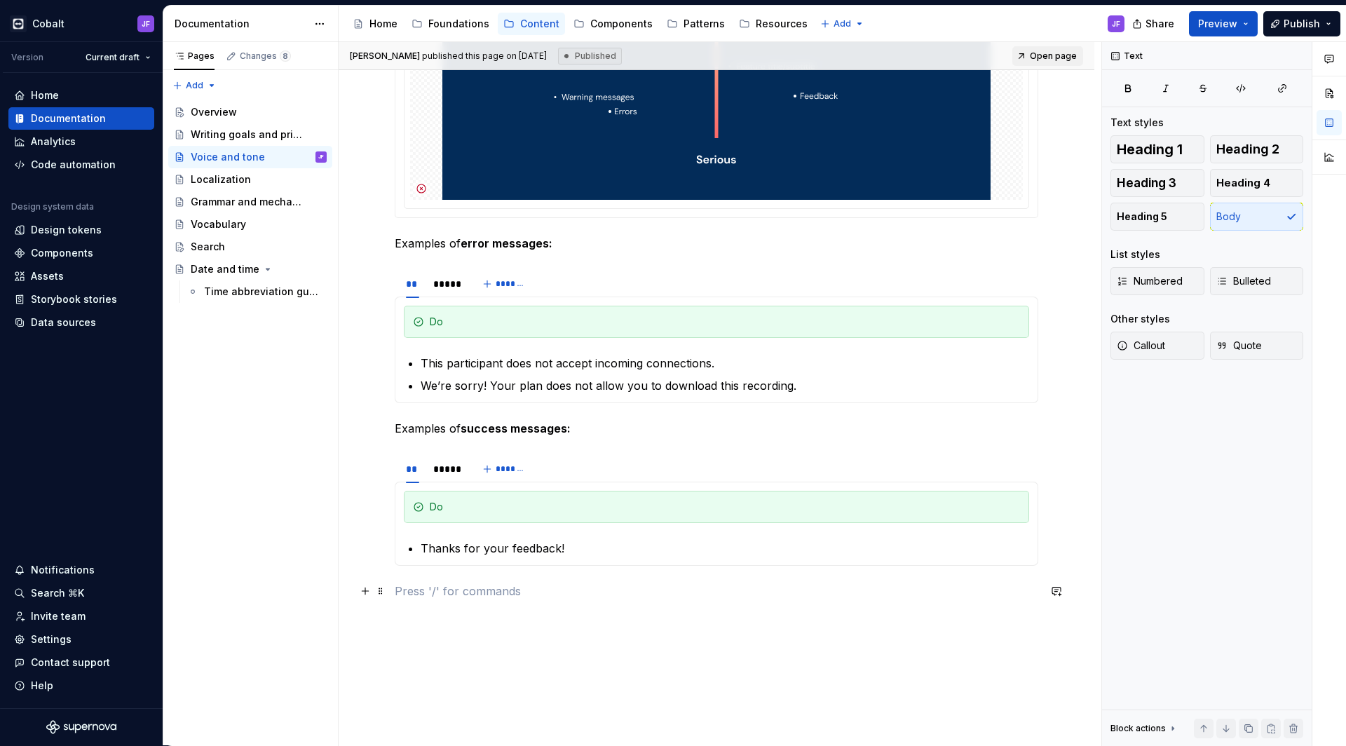
paste div
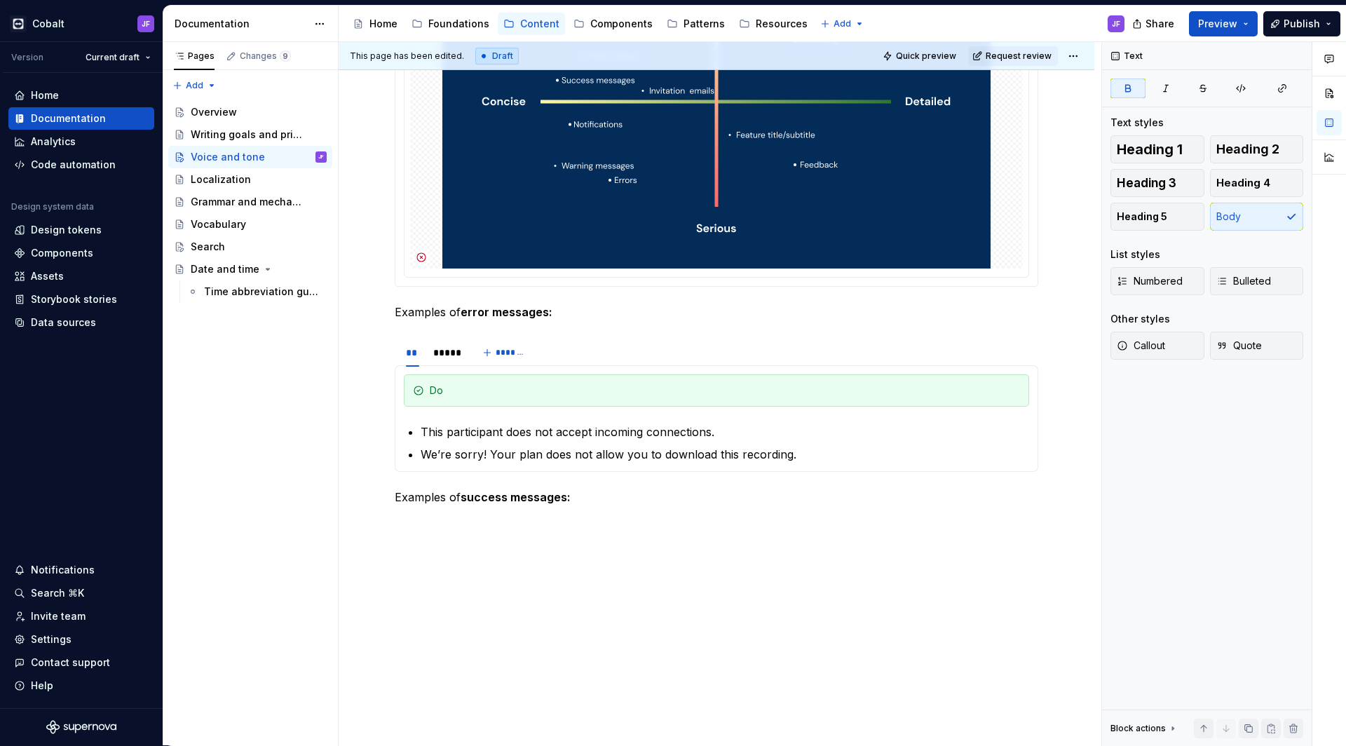
scroll to position [856, 0]
click at [228, 203] on div "Grammar and mechanics" at bounding box center [238, 202] width 94 height 14
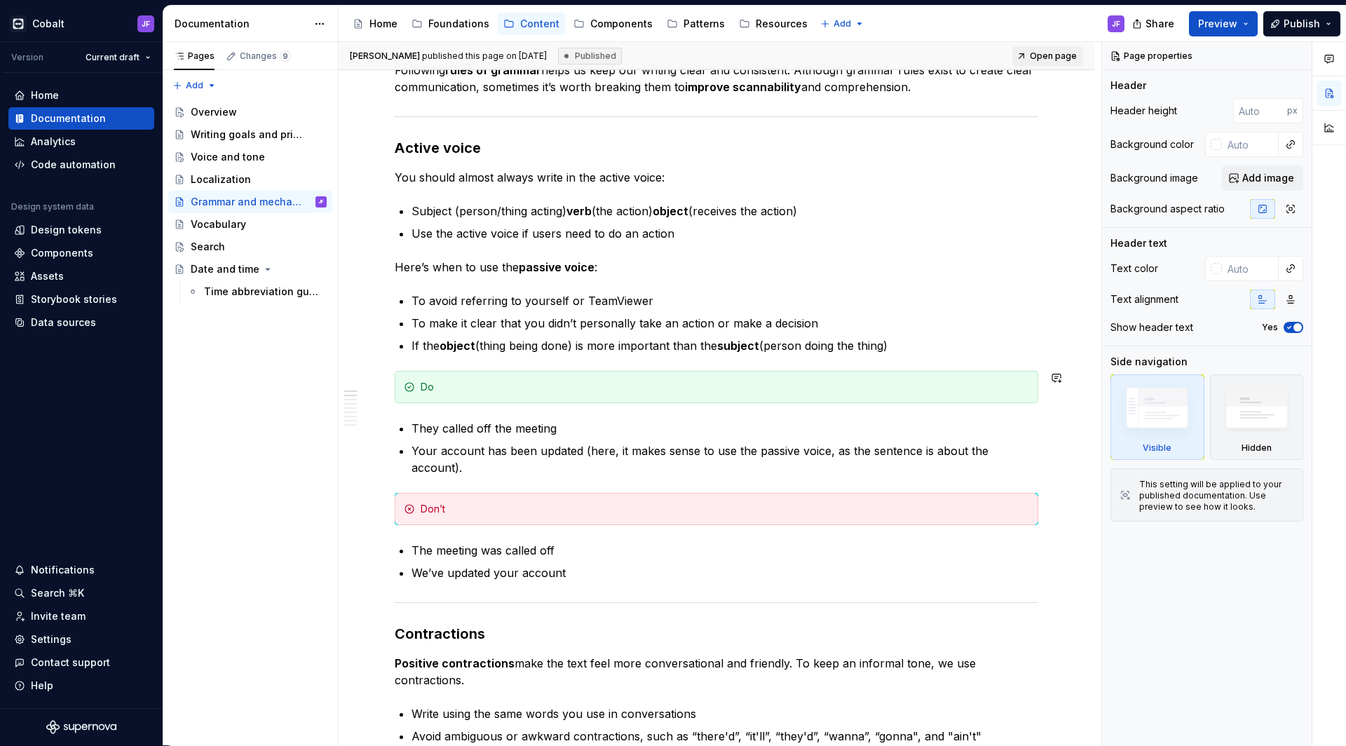
scroll to position [365, 0]
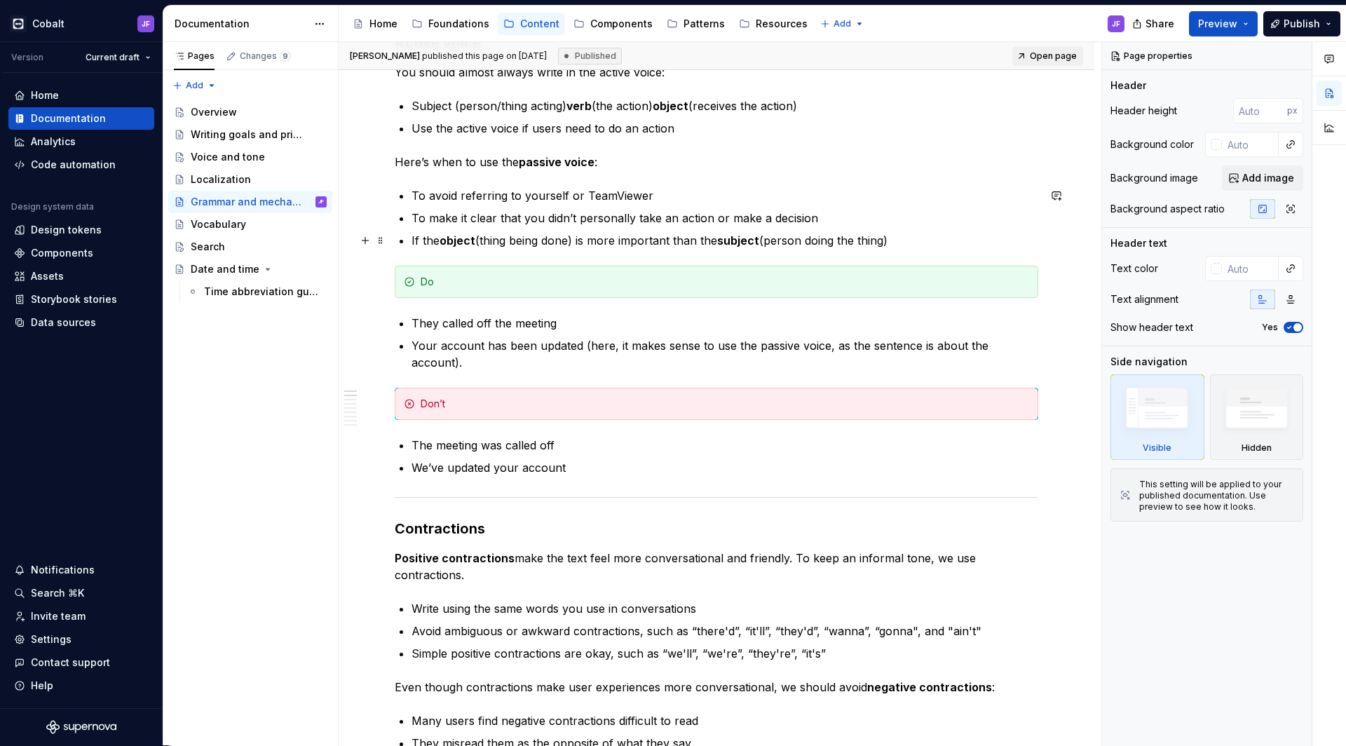
click at [899, 241] on p "If the object (thing being done) is more important than the subject (person doi…" at bounding box center [724, 240] width 627 height 17
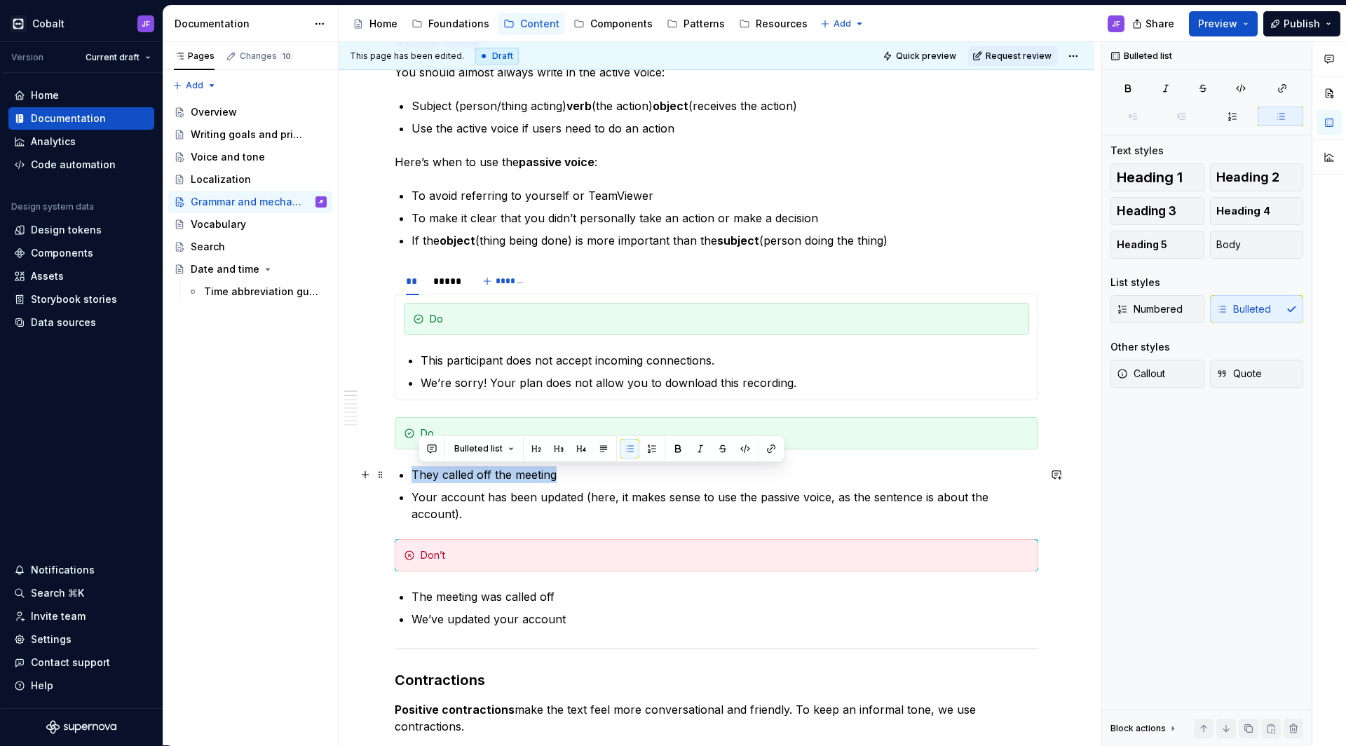
drag, startPoint x: 538, startPoint y: 475, endPoint x: 409, endPoint y: 470, distance: 129.0
copy p "They called off the meeting"
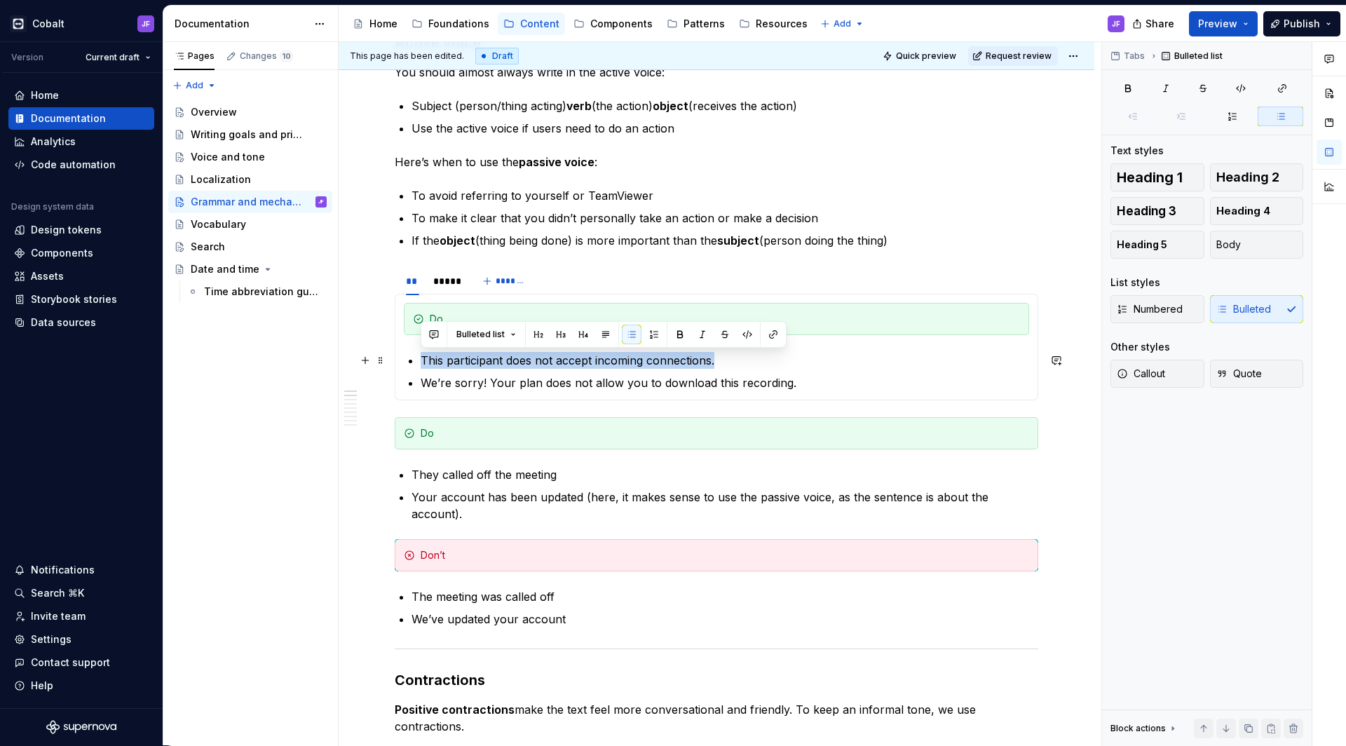
drag, startPoint x: 732, startPoint y: 357, endPoint x: 400, endPoint y: 360, distance: 331.5
click at [400, 360] on div "Do This participant does not accept incoming connections. We’re sorry! Your pla…" at bounding box center [716, 347] width 643 height 107
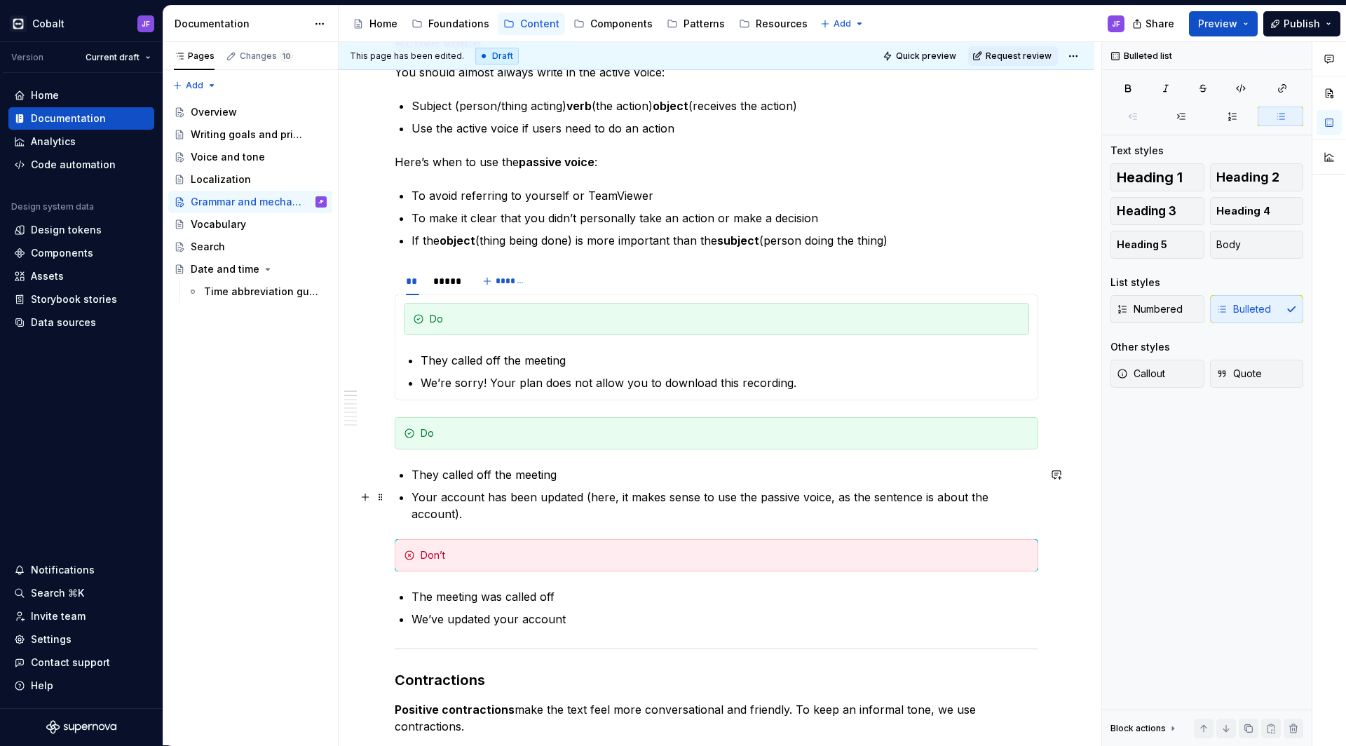
click at [530, 489] on p "Your account has been updated (here, it makes sense to use the passive voice, a…" at bounding box center [724, 506] width 627 height 34
click at [530, 490] on p "Your account has been updated (here, it makes sense to use the passive voice, a…" at bounding box center [724, 506] width 627 height 34
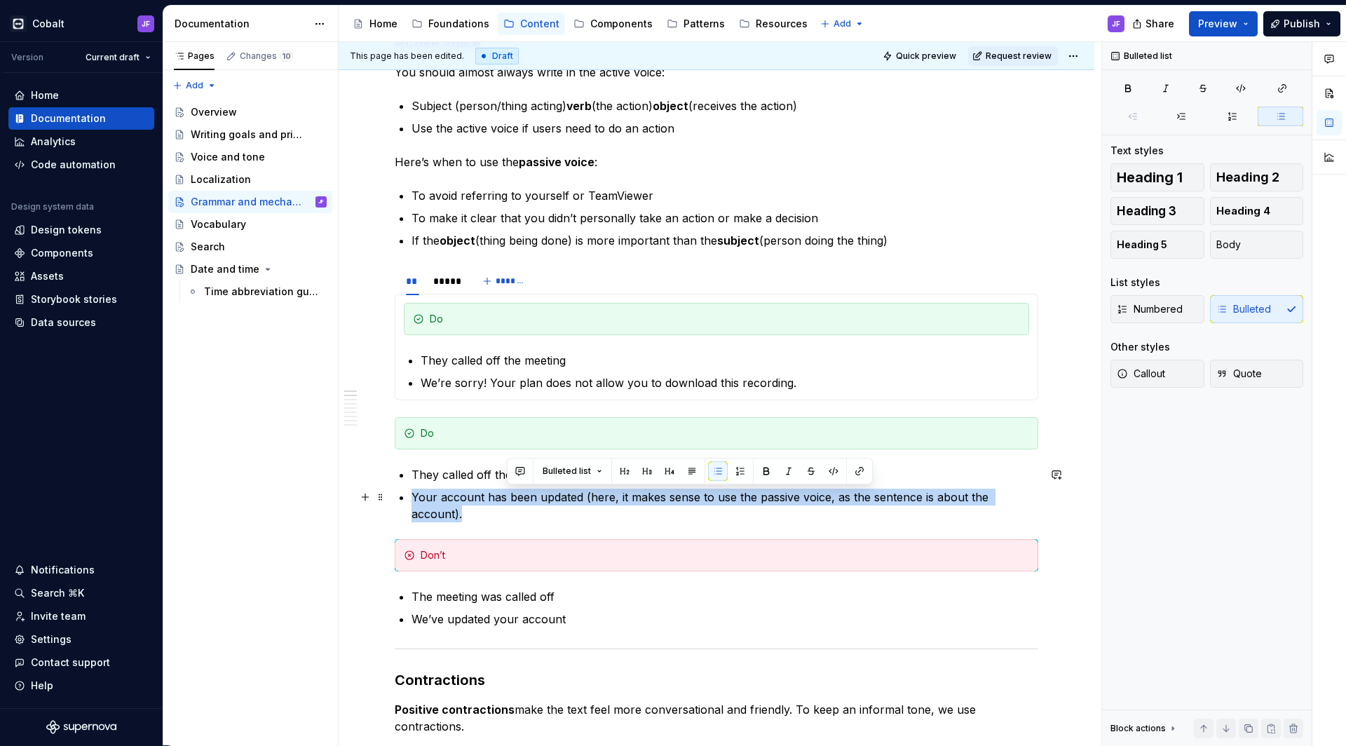
click at [530, 490] on p "Your account has been updated (here, it makes sense to use the passive voice, a…" at bounding box center [724, 506] width 627 height 34
copy p "Your account has been updated (here, it makes sense to use the passive voice, a…"
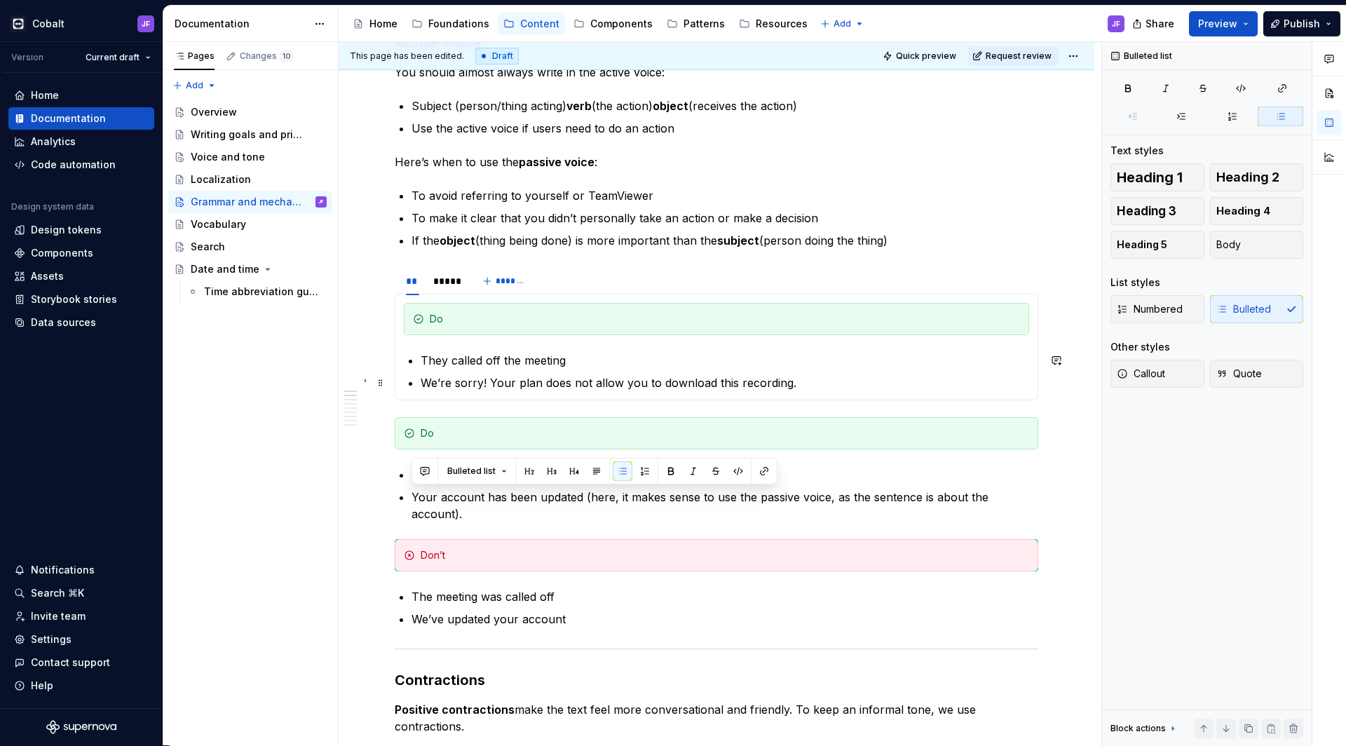
click at [521, 382] on p "We’re sorry! Your plan does not allow you to download this recording." at bounding box center [725, 382] width 608 height 17
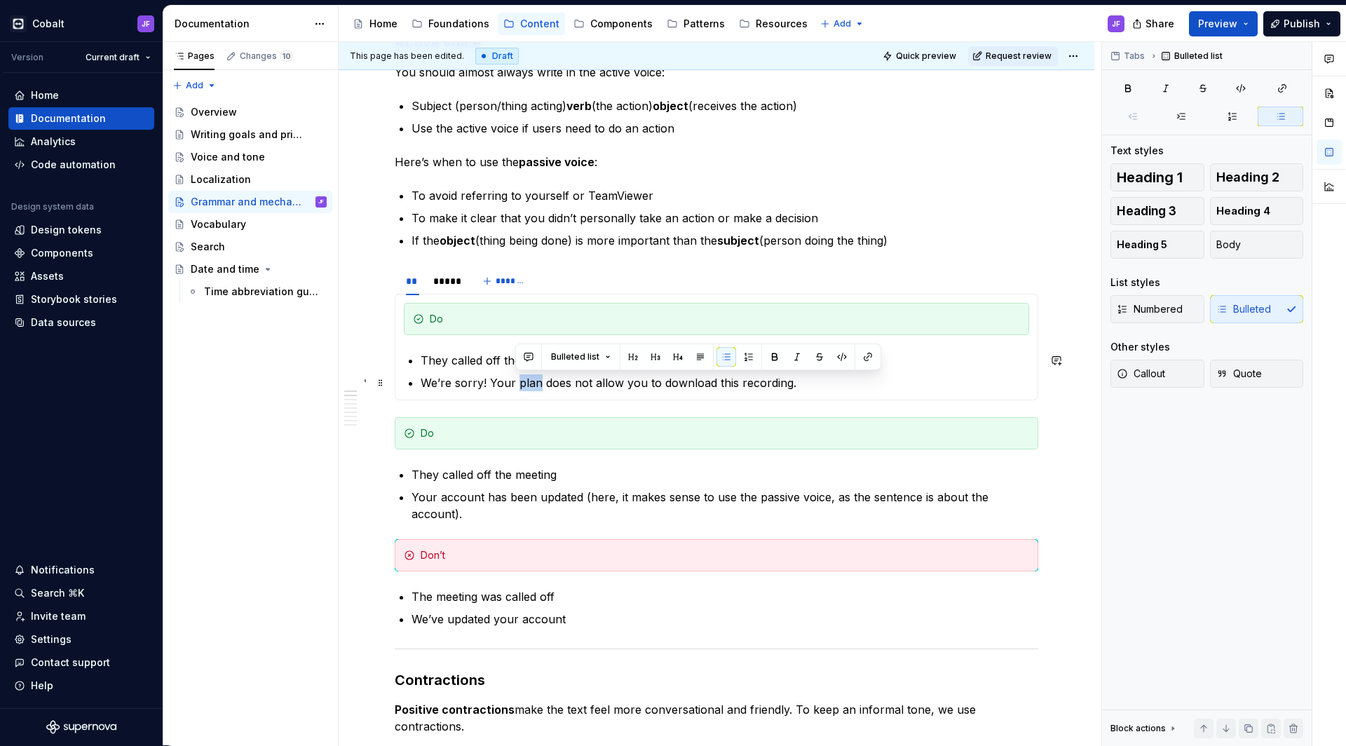
click at [521, 382] on p "We’re sorry! Your plan does not allow you to download this recording." at bounding box center [725, 382] width 608 height 17
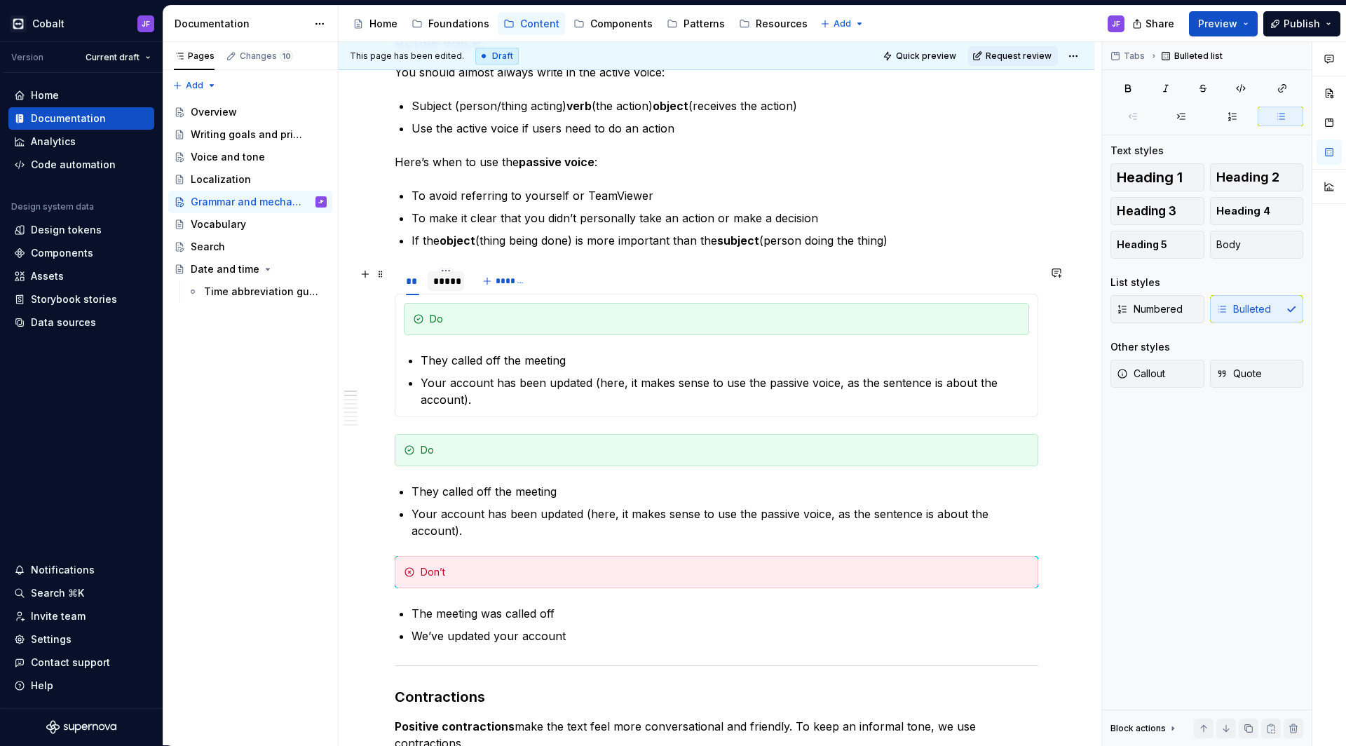
click at [442, 284] on div "*****" at bounding box center [445, 281] width 25 height 14
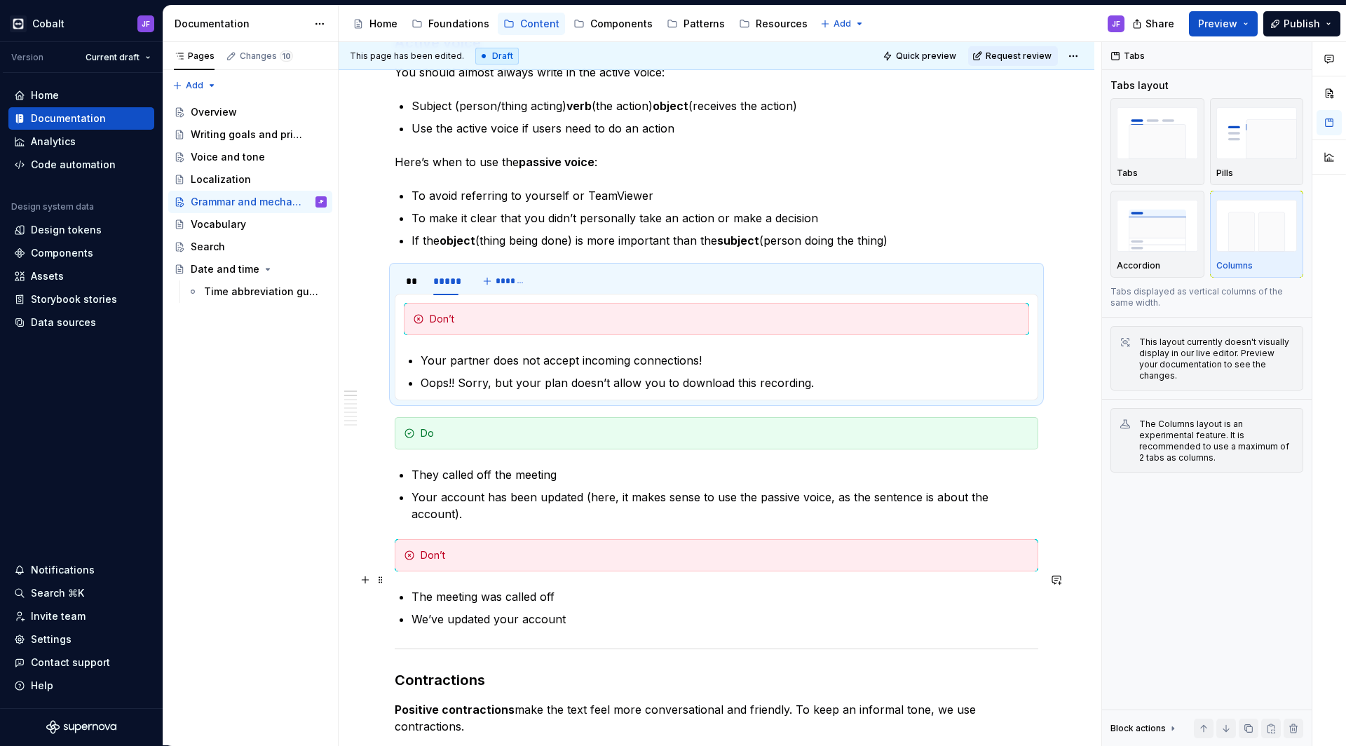
click at [457, 588] on p "The meeting was called off" at bounding box center [724, 596] width 627 height 17
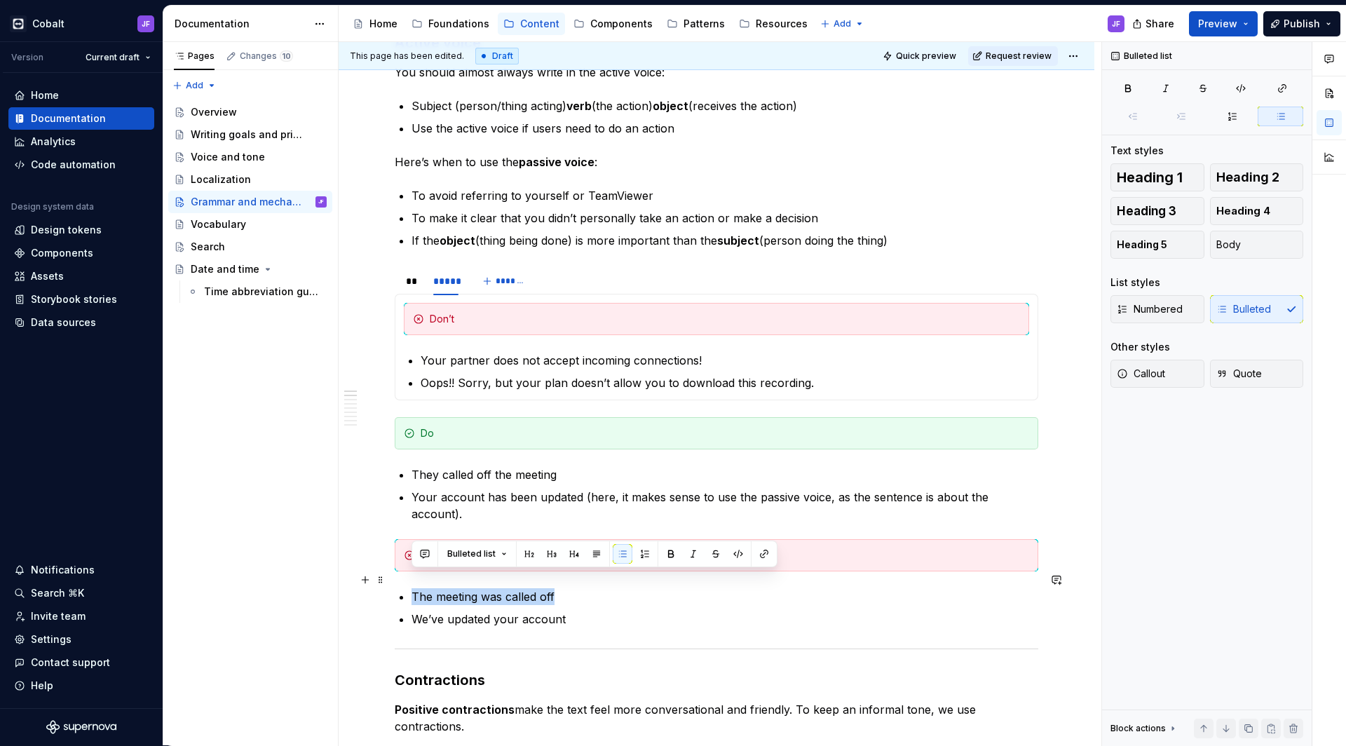
click at [457, 588] on p "The meeting was called off" at bounding box center [724, 596] width 627 height 17
copy p "The meeting was called off"
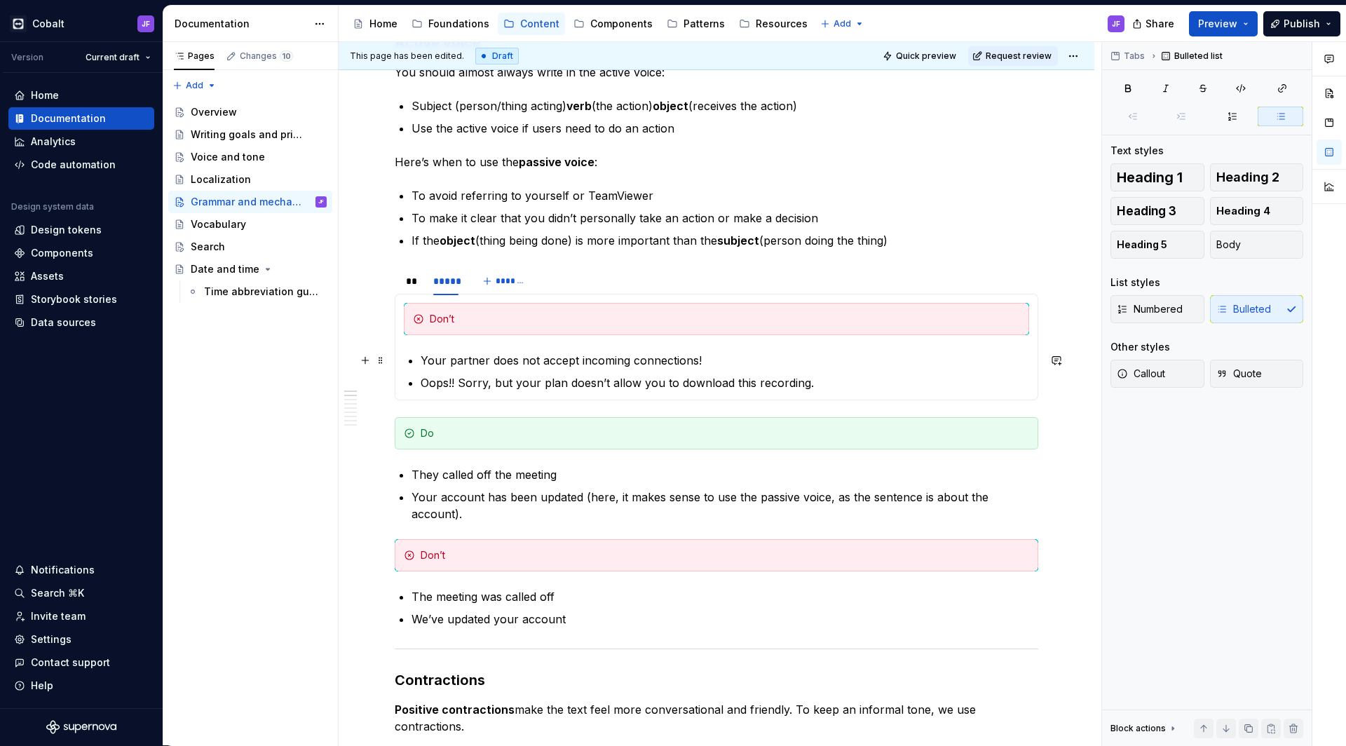
click at [446, 357] on p "Your partner does not accept incoming connections!" at bounding box center [725, 360] width 608 height 17
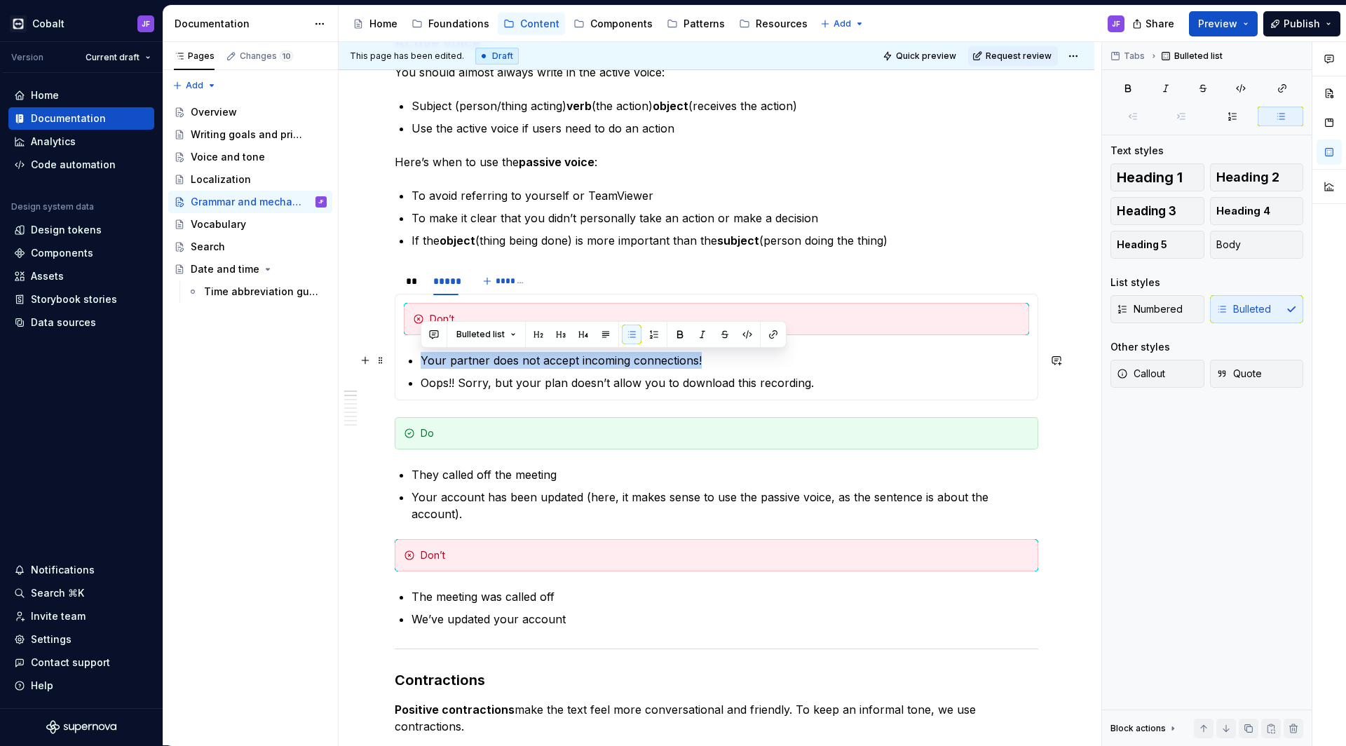
click at [446, 357] on p "Your partner does not accept incoming connections!" at bounding box center [725, 360] width 608 height 17
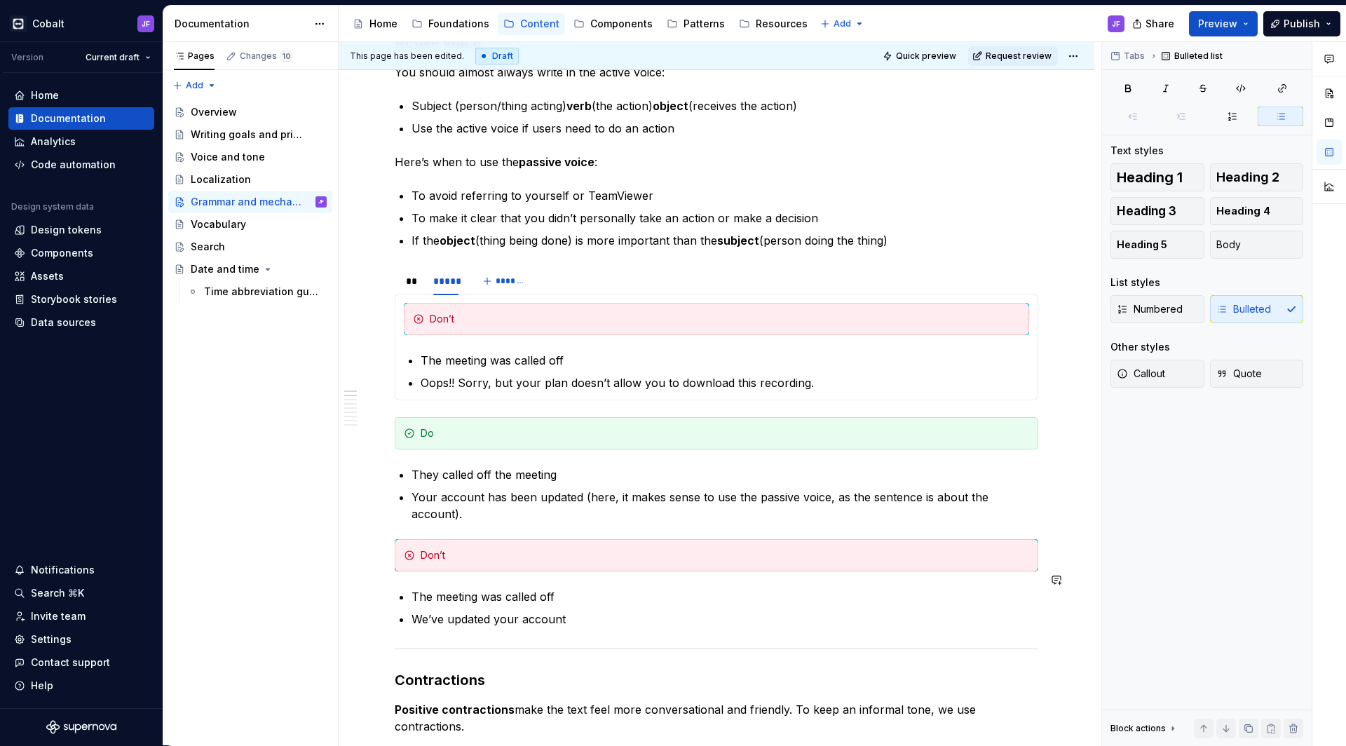
click at [474, 610] on p "We’ve updated your account" at bounding box center [724, 618] width 627 height 17
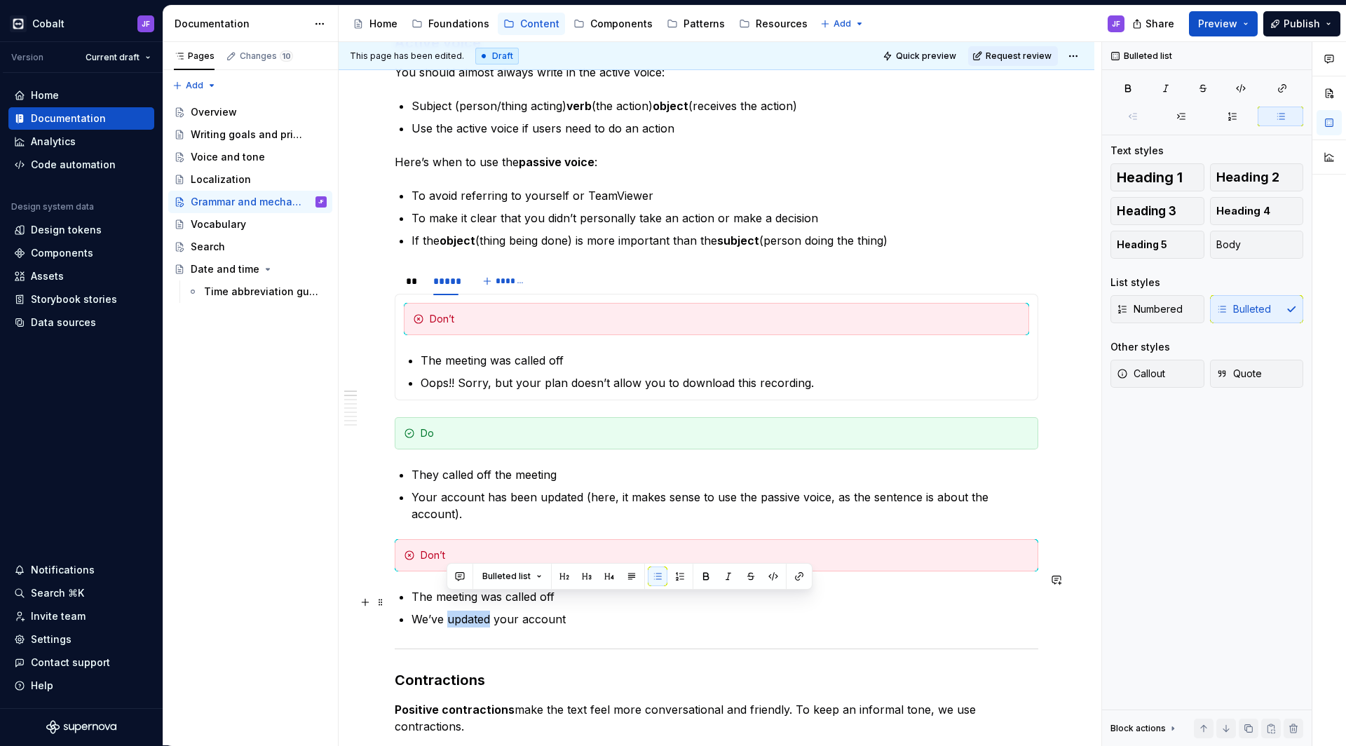
click at [474, 610] on p "We’ve updated your account" at bounding box center [724, 618] width 627 height 17
copy p "We’ve updated your account"
click at [482, 388] on p "Oops!! Sorry, but your plan doesn’t allow you to download this recording." at bounding box center [725, 382] width 608 height 17
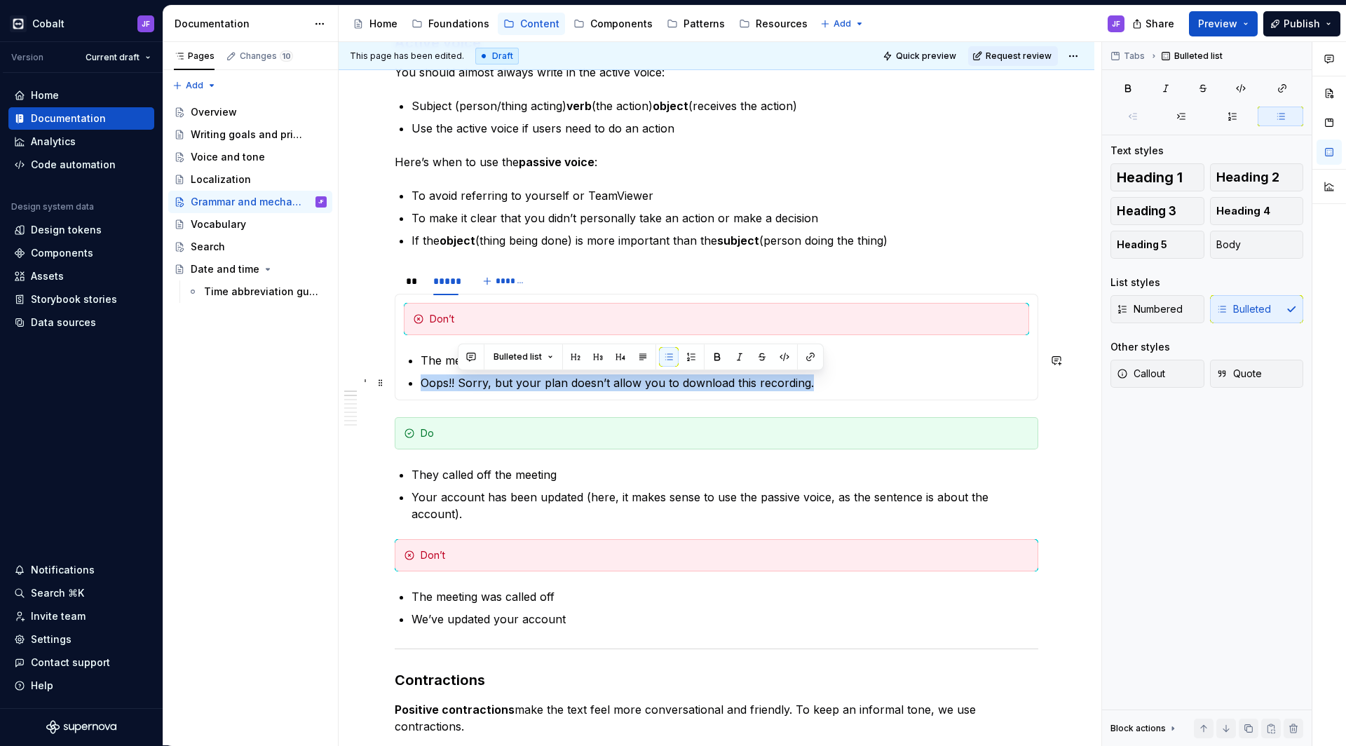
click at [482, 388] on p "Oops!! Sorry, but your plan doesn’t allow you to download this recording." at bounding box center [725, 382] width 608 height 17
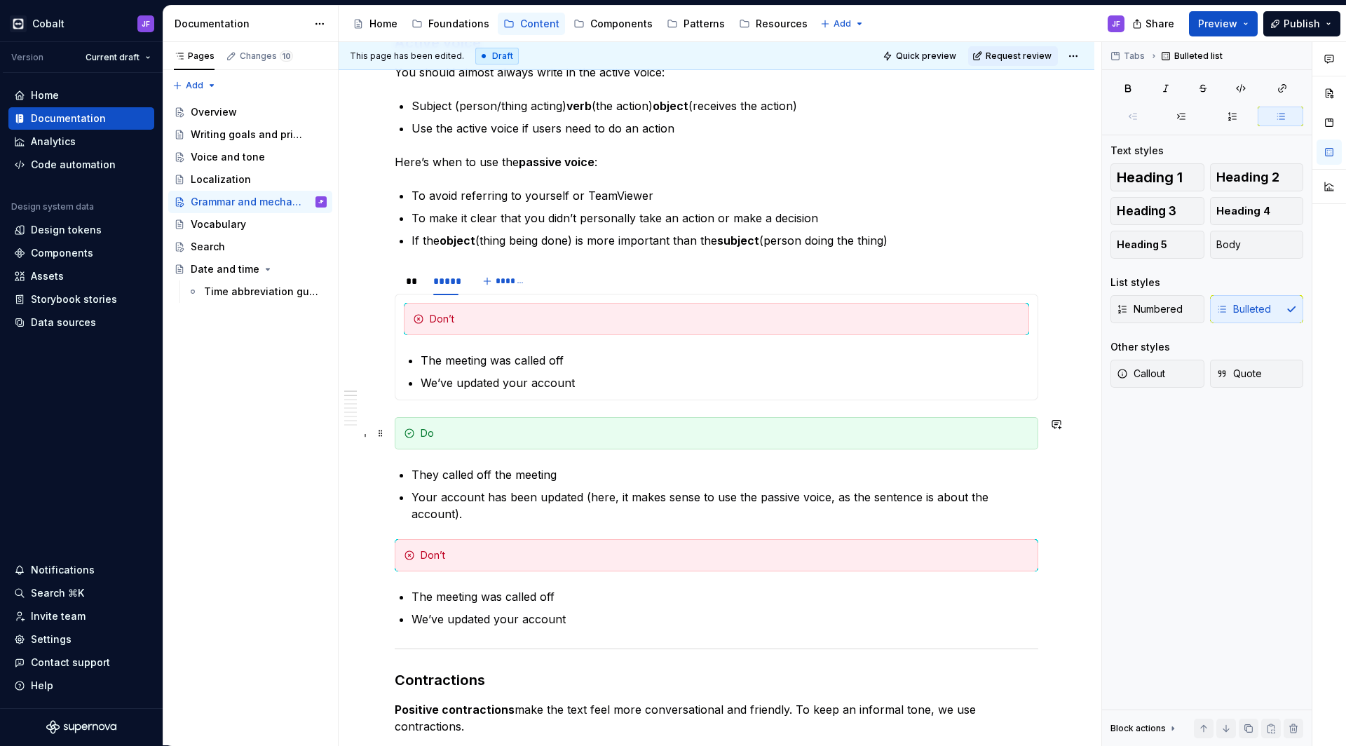
click at [460, 421] on div "Do" at bounding box center [716, 433] width 643 height 32
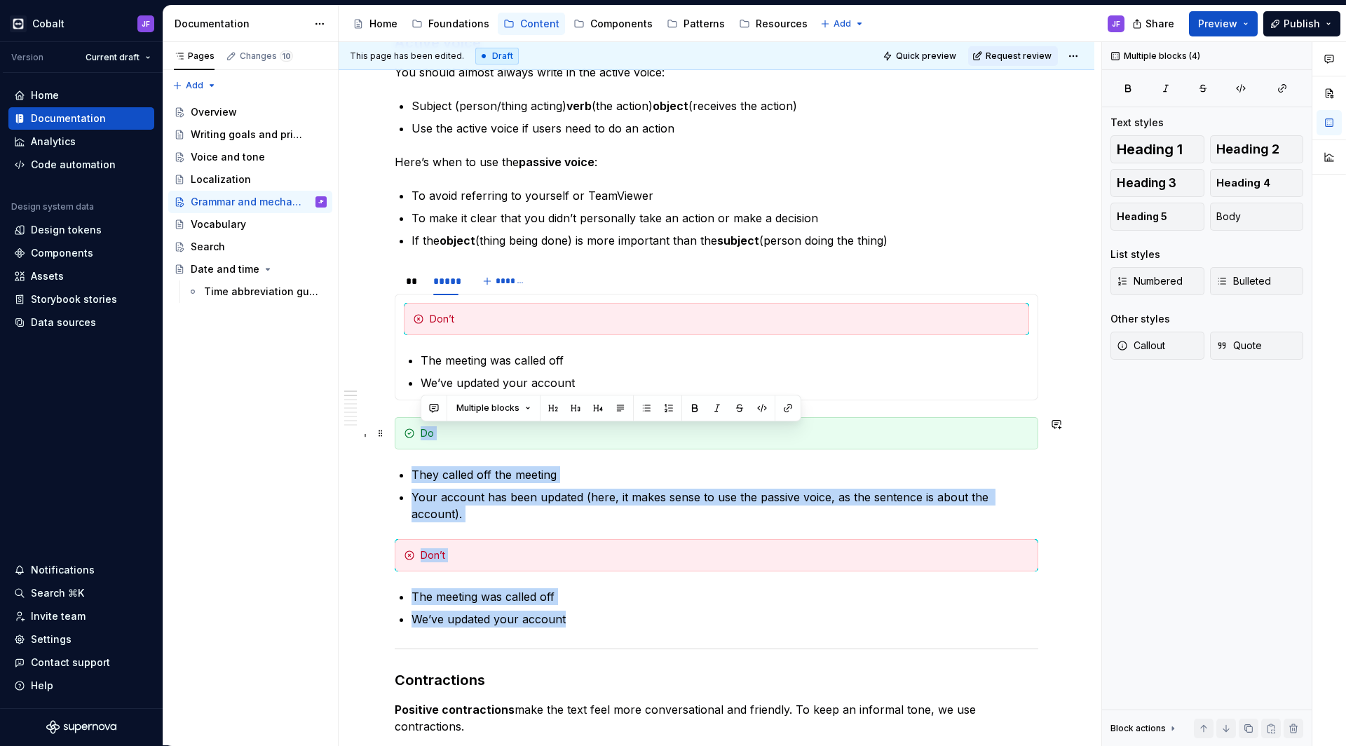
drag, startPoint x: 580, startPoint y: 599, endPoint x: 401, endPoint y: 425, distance: 249.3
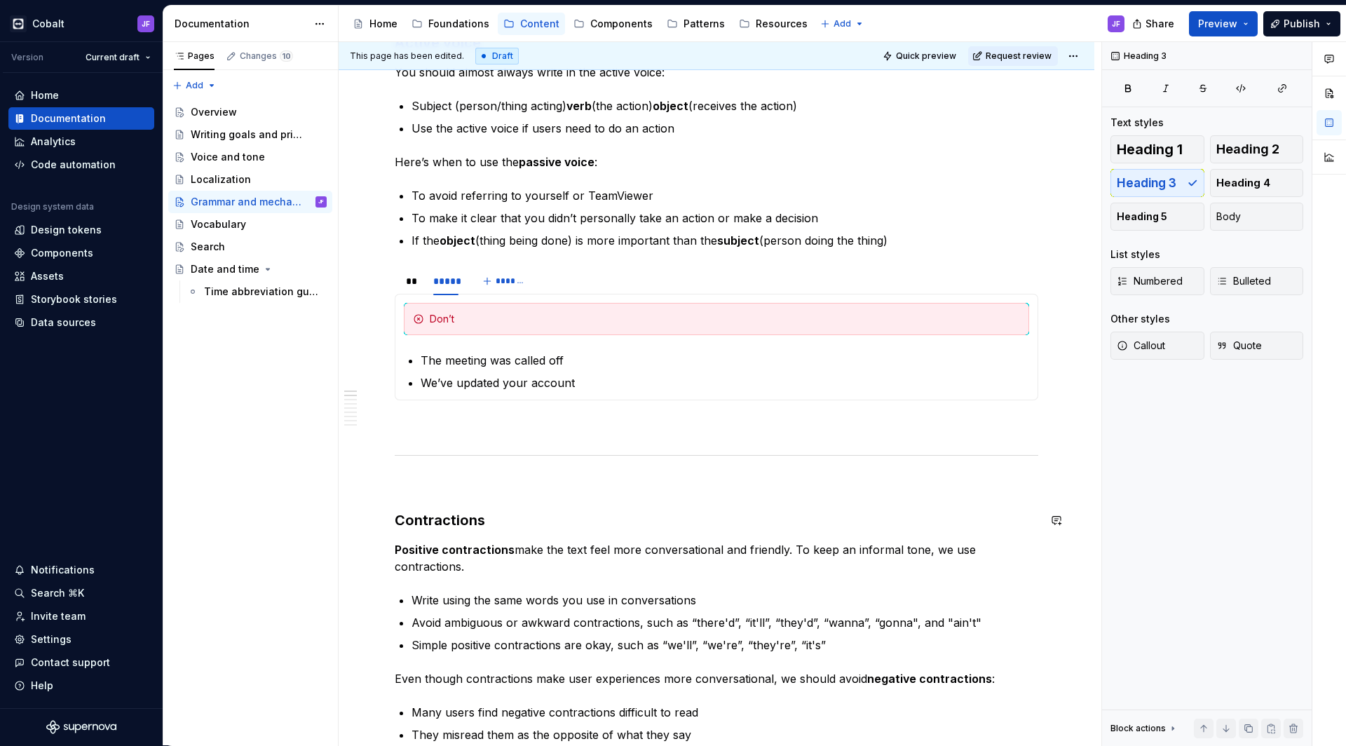
click at [671, 485] on p at bounding box center [716, 485] width 643 height 17
click at [578, 429] on p at bounding box center [716, 425] width 643 height 17
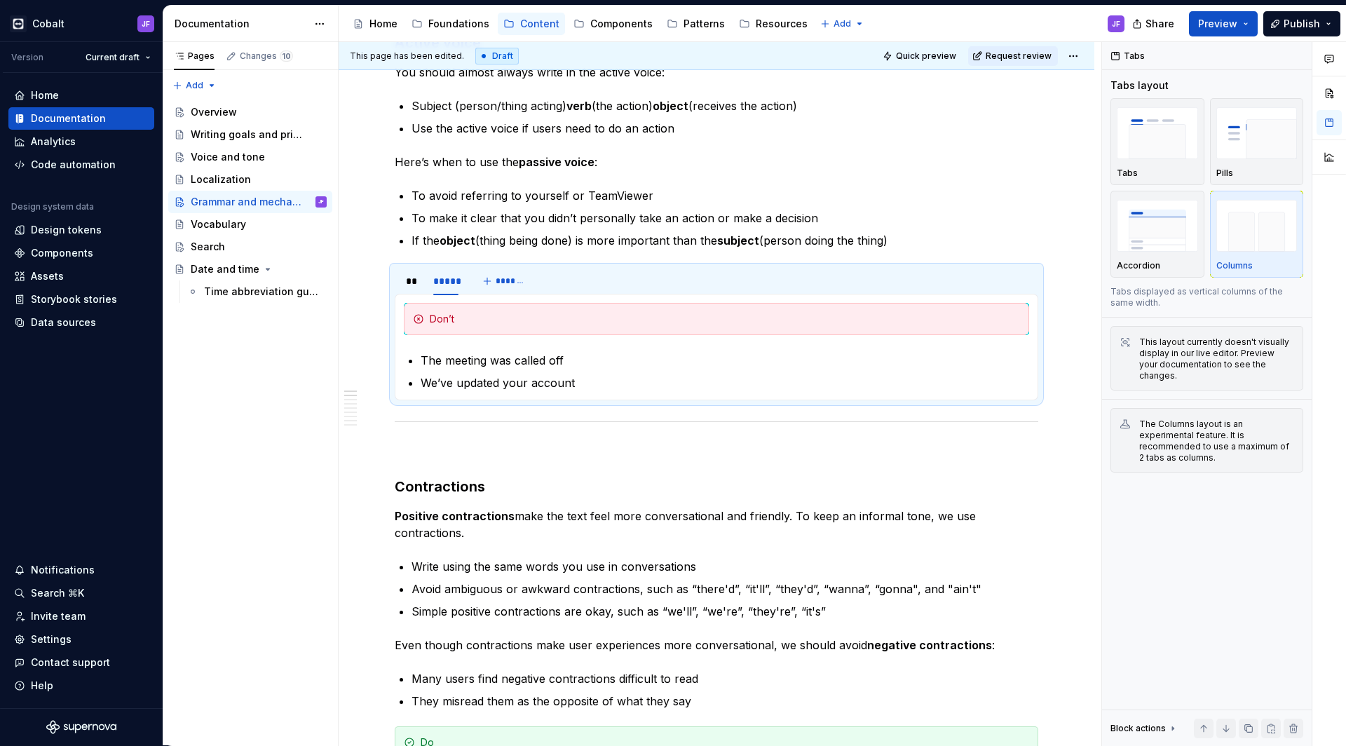
click at [598, 447] on p at bounding box center [716, 451] width 643 height 17
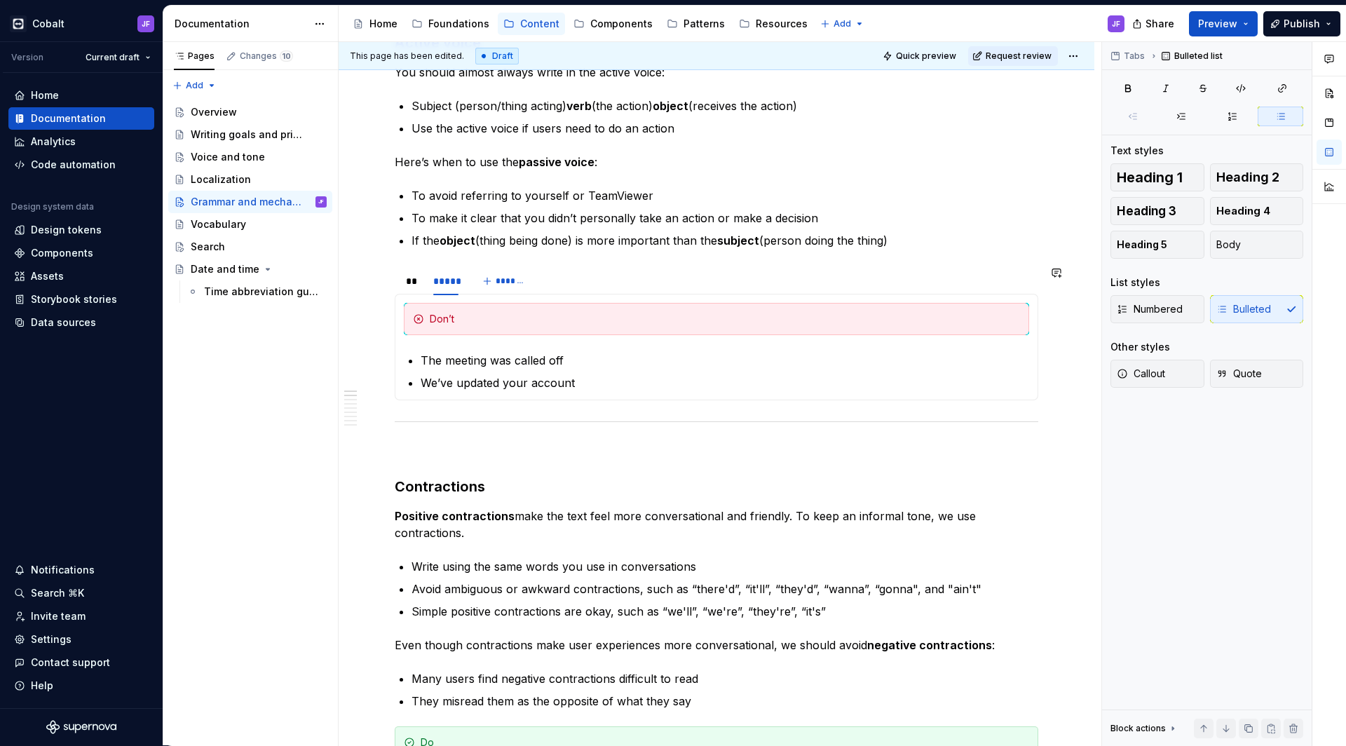
click at [540, 285] on div "** ***** *******" at bounding box center [716, 281] width 643 height 28
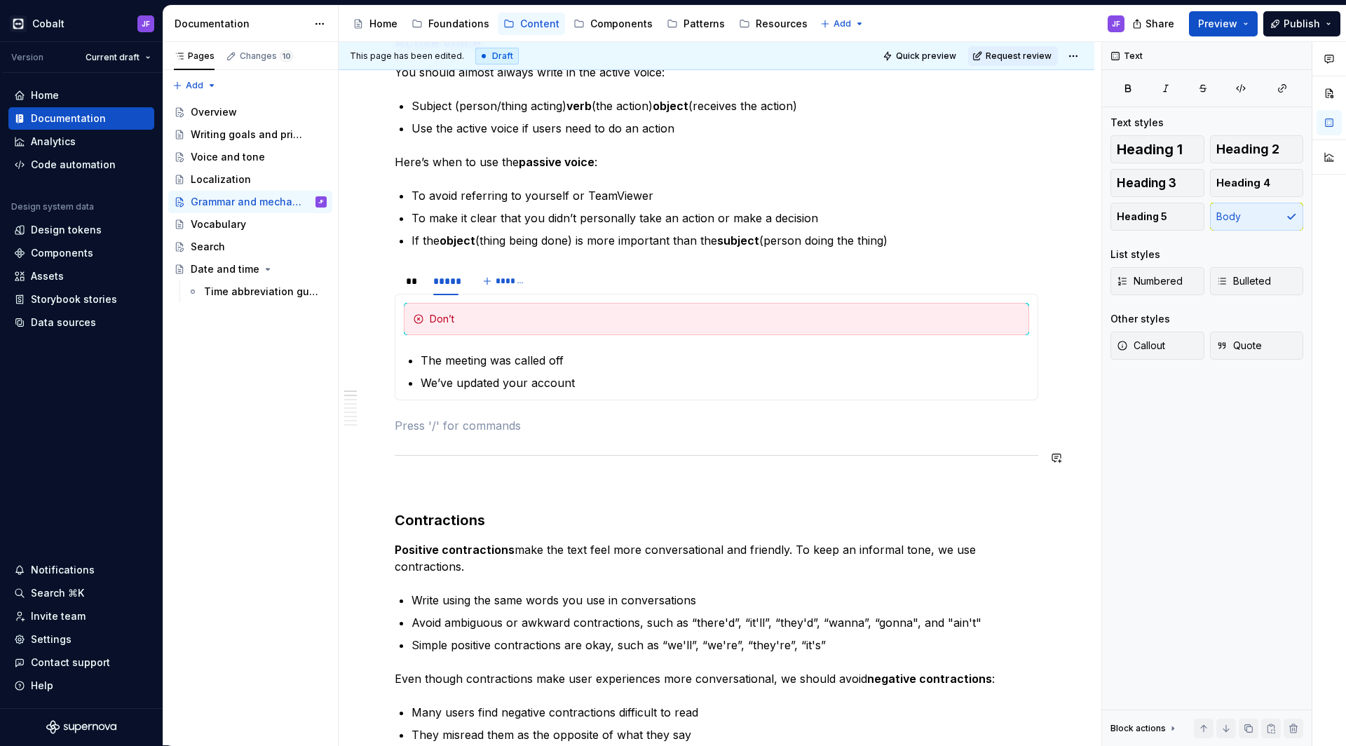
click at [655, 477] on p at bounding box center [716, 485] width 643 height 17
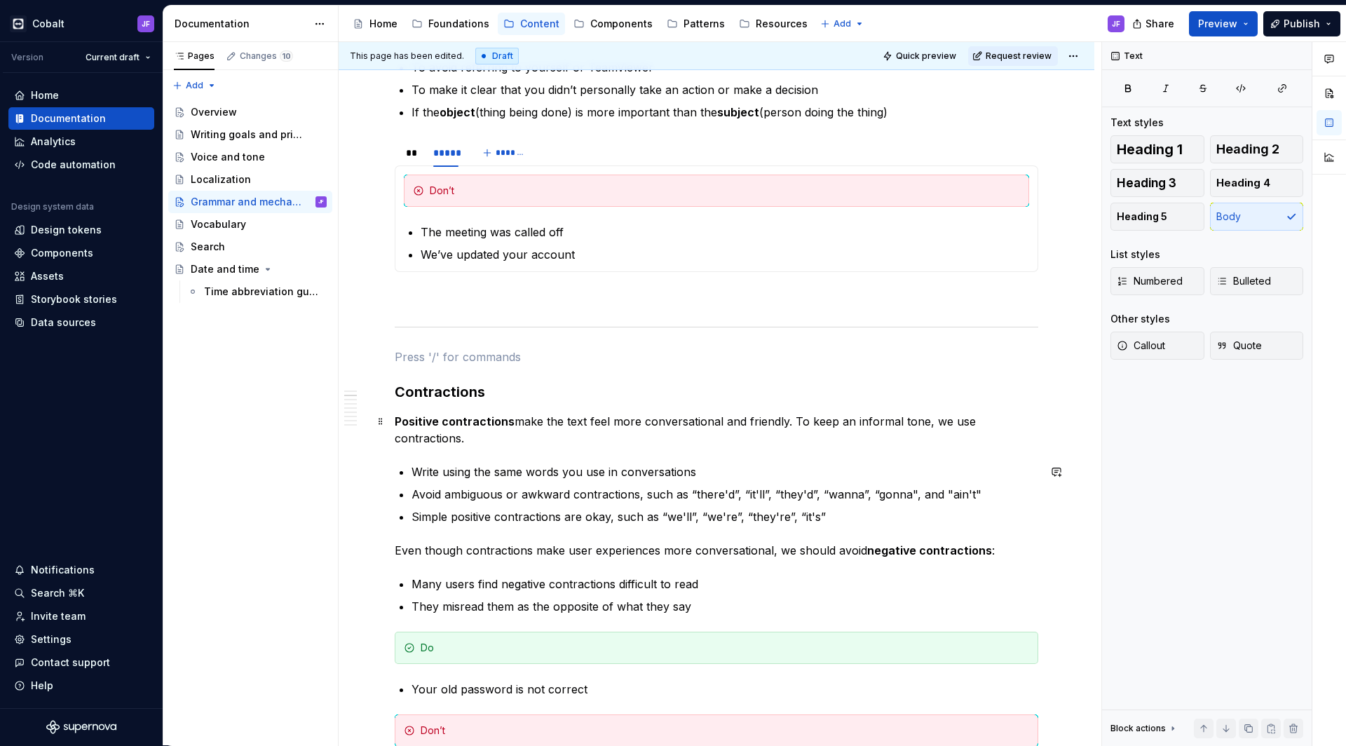
scroll to position [491, 0]
click at [409, 155] on div "**" at bounding box center [412, 155] width 13 height 14
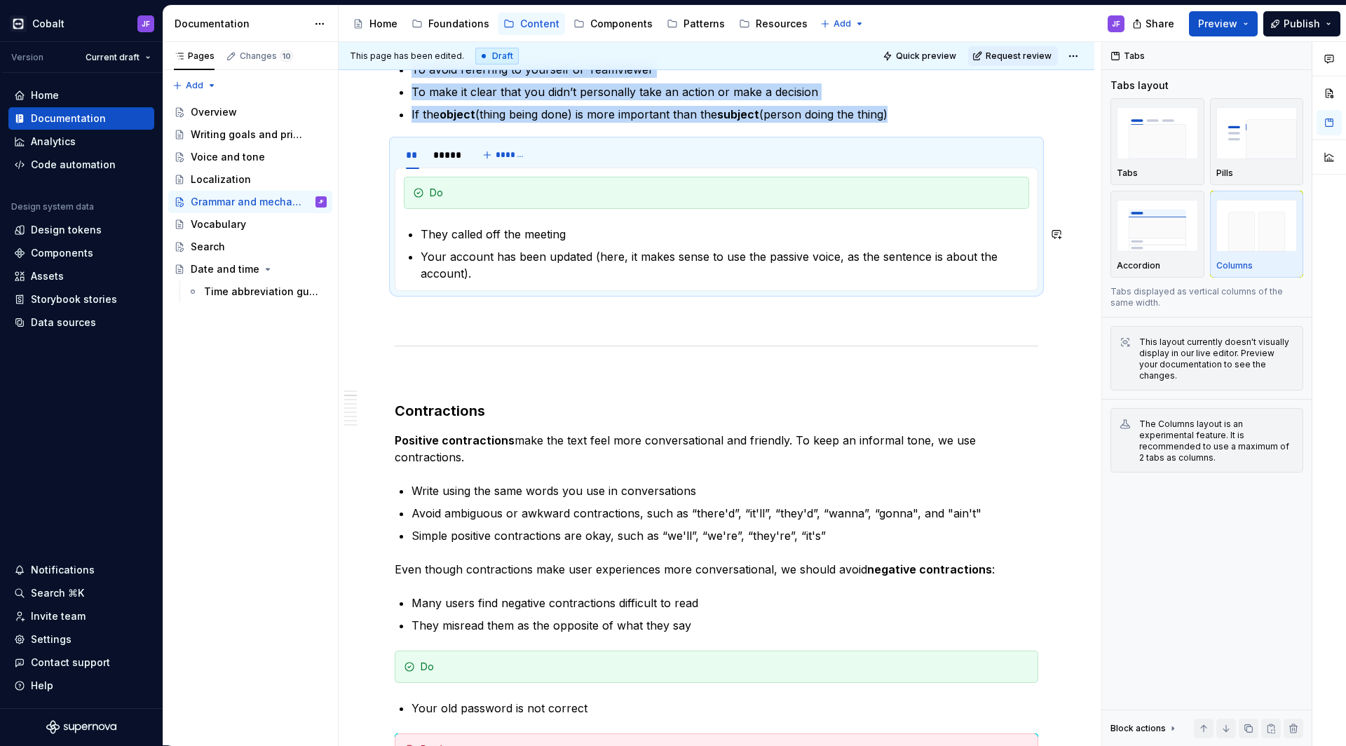
click at [550, 224] on section-item-column "Do They called off the meeting Your account has been updated (here, it makes se…" at bounding box center [716, 229] width 625 height 105
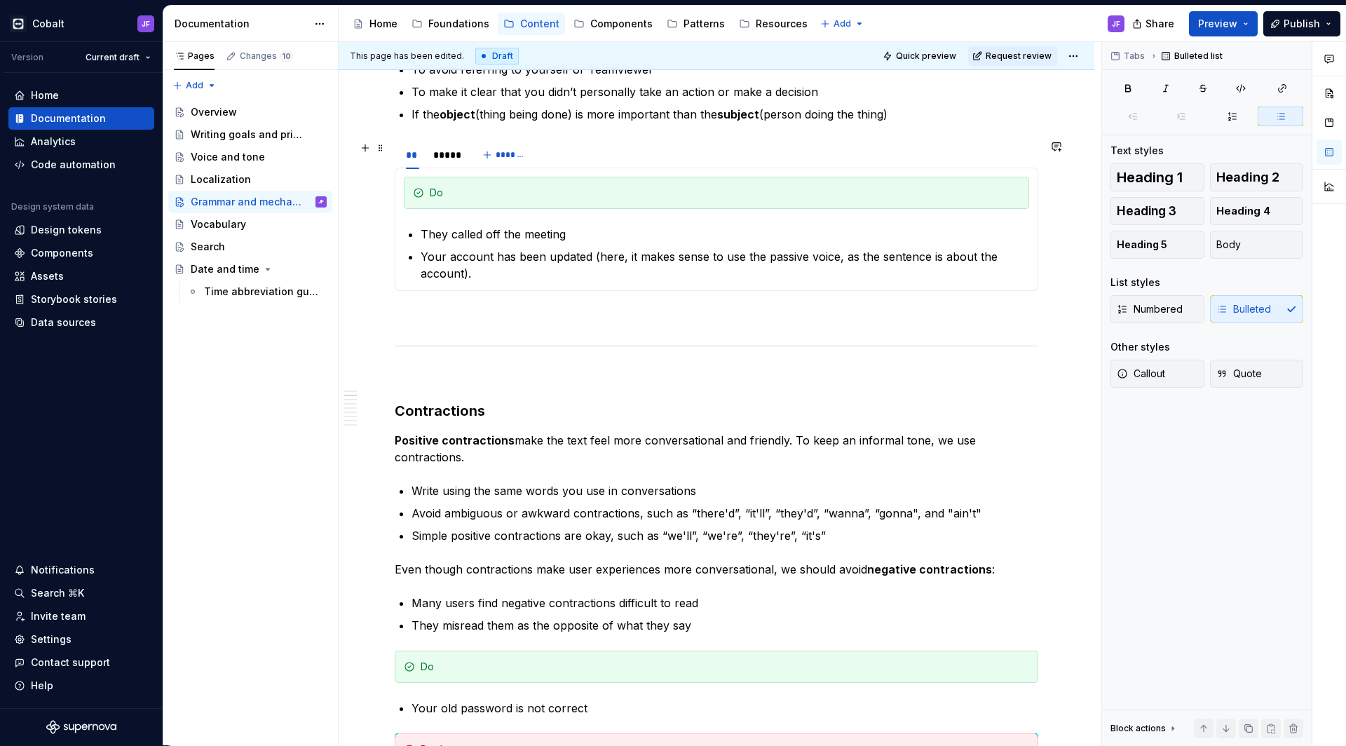
click at [578, 158] on div "** ***** *******" at bounding box center [716, 155] width 643 height 28
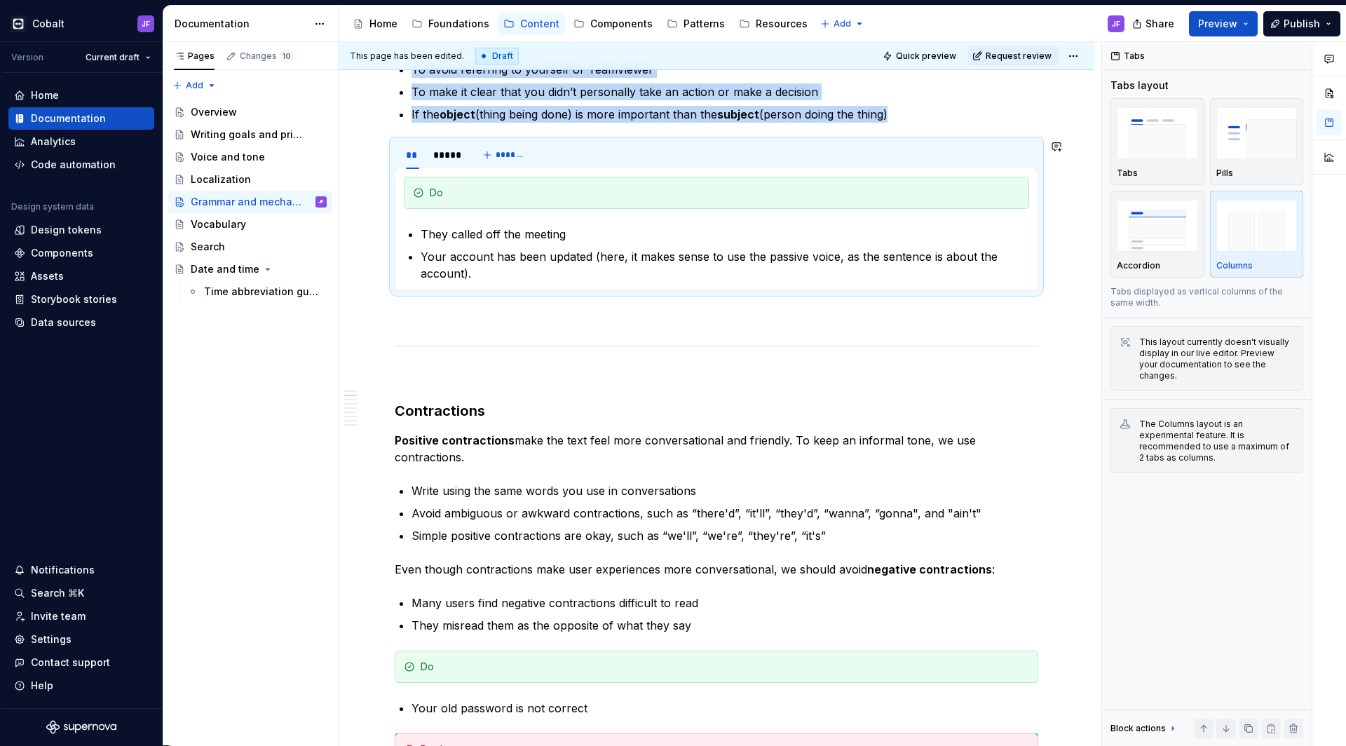
copy ul "To avoid referring to yourself or TeamViewer To make it clear that you didn’t p…"
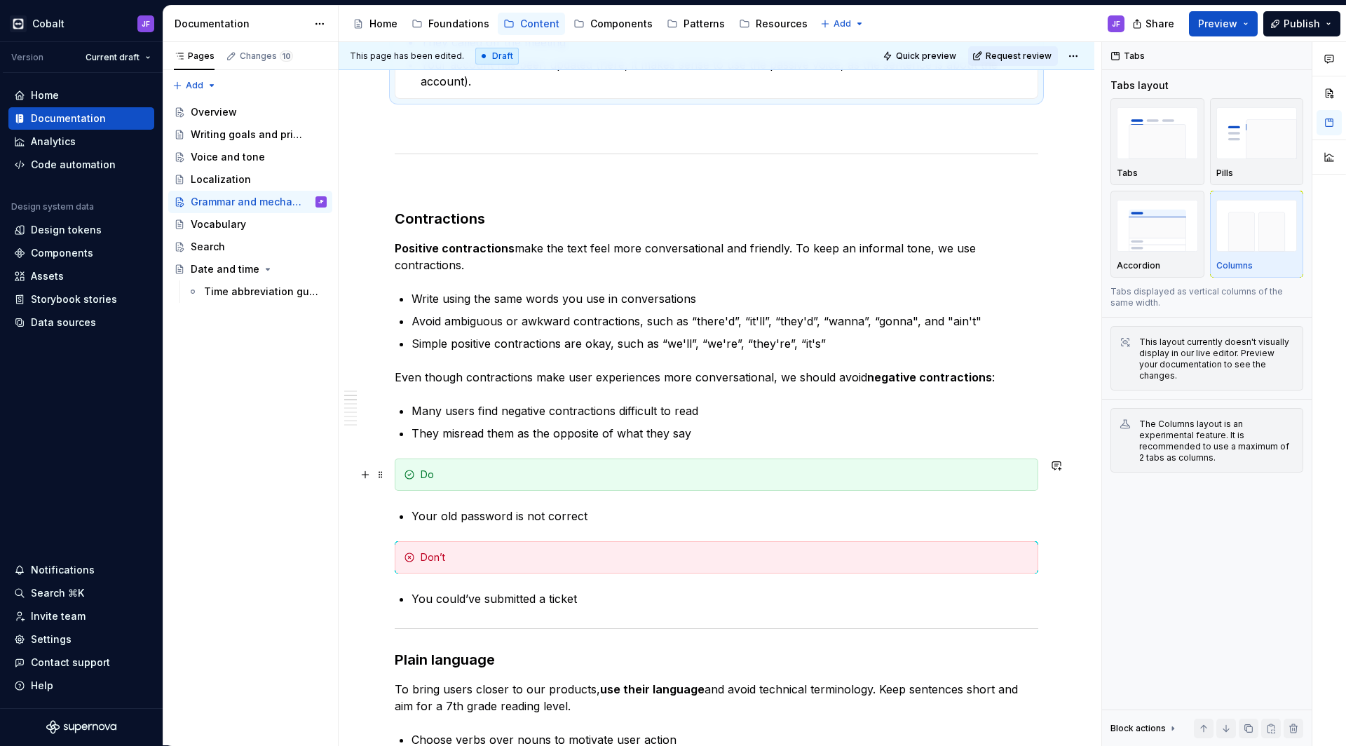
scroll to position [690, 0]
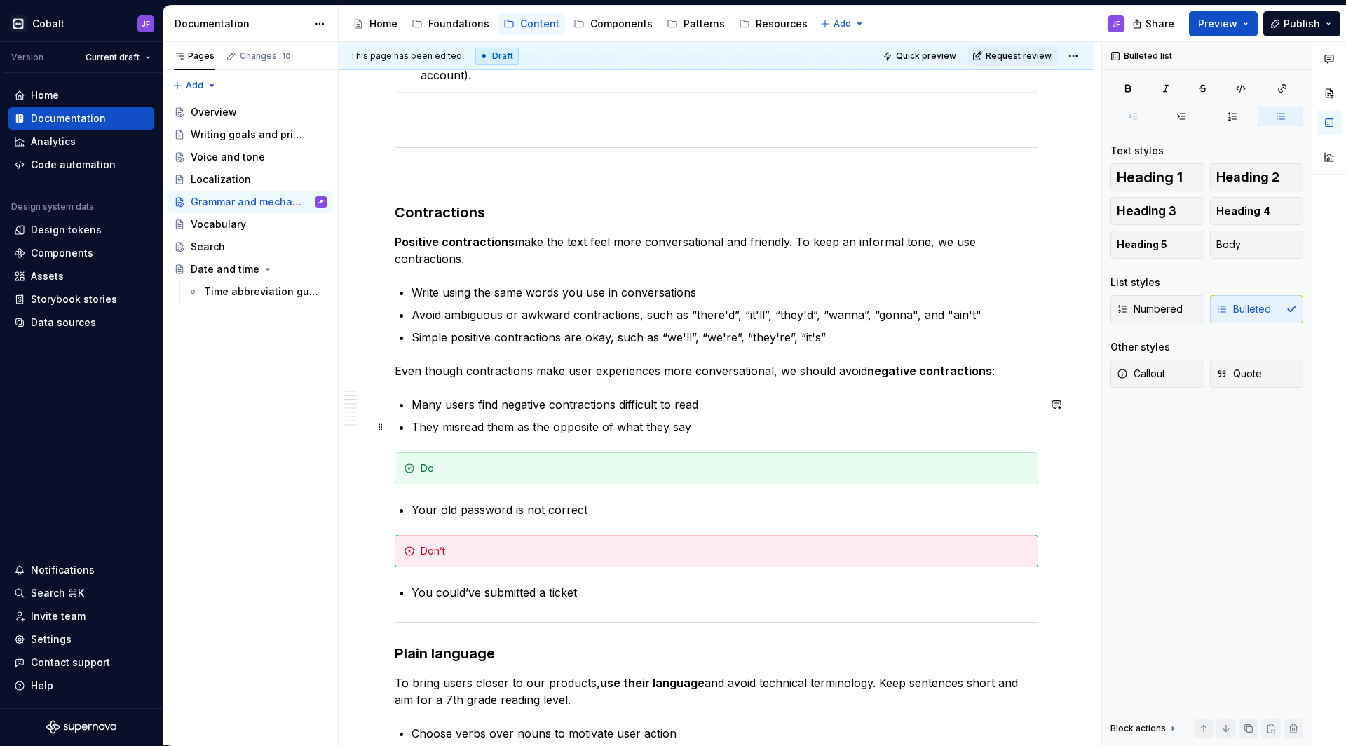
click at [738, 435] on p "They misread them as the opposite of what they say" at bounding box center [724, 426] width 627 height 17
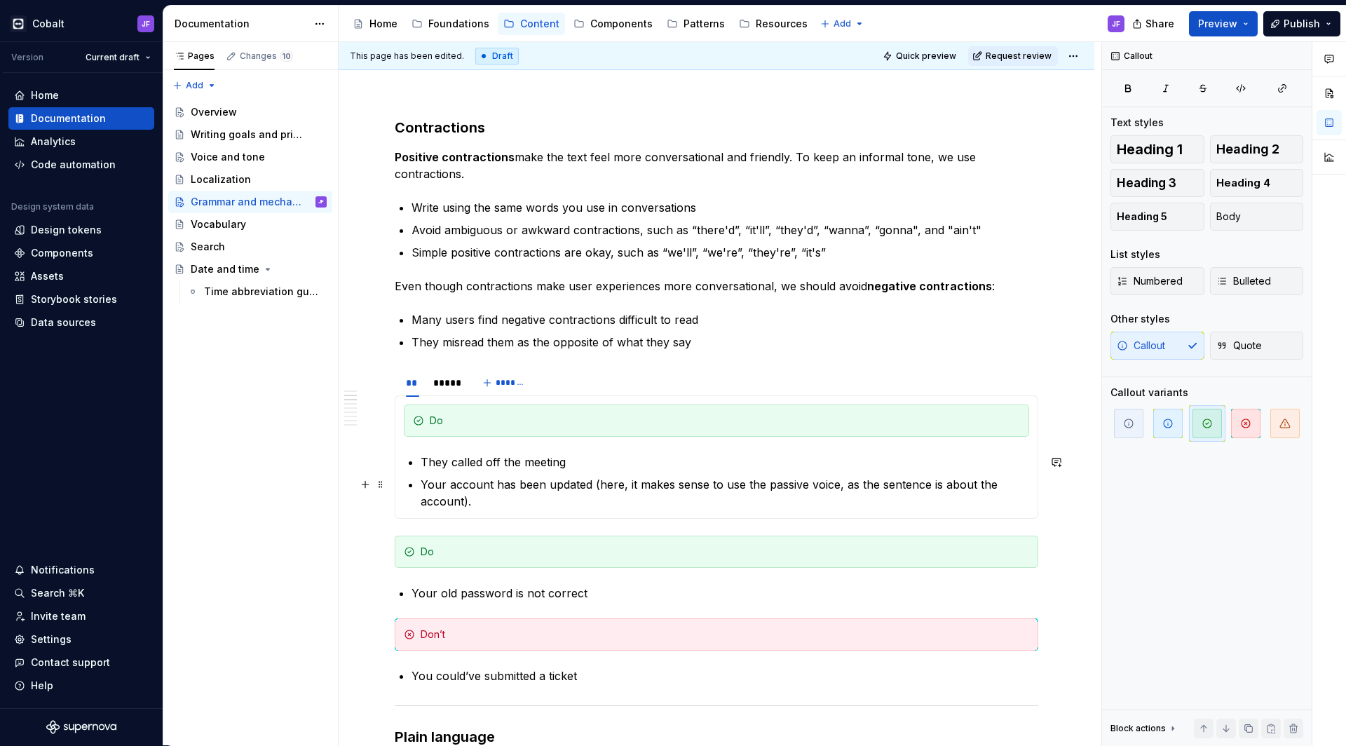
scroll to position [814, 0]
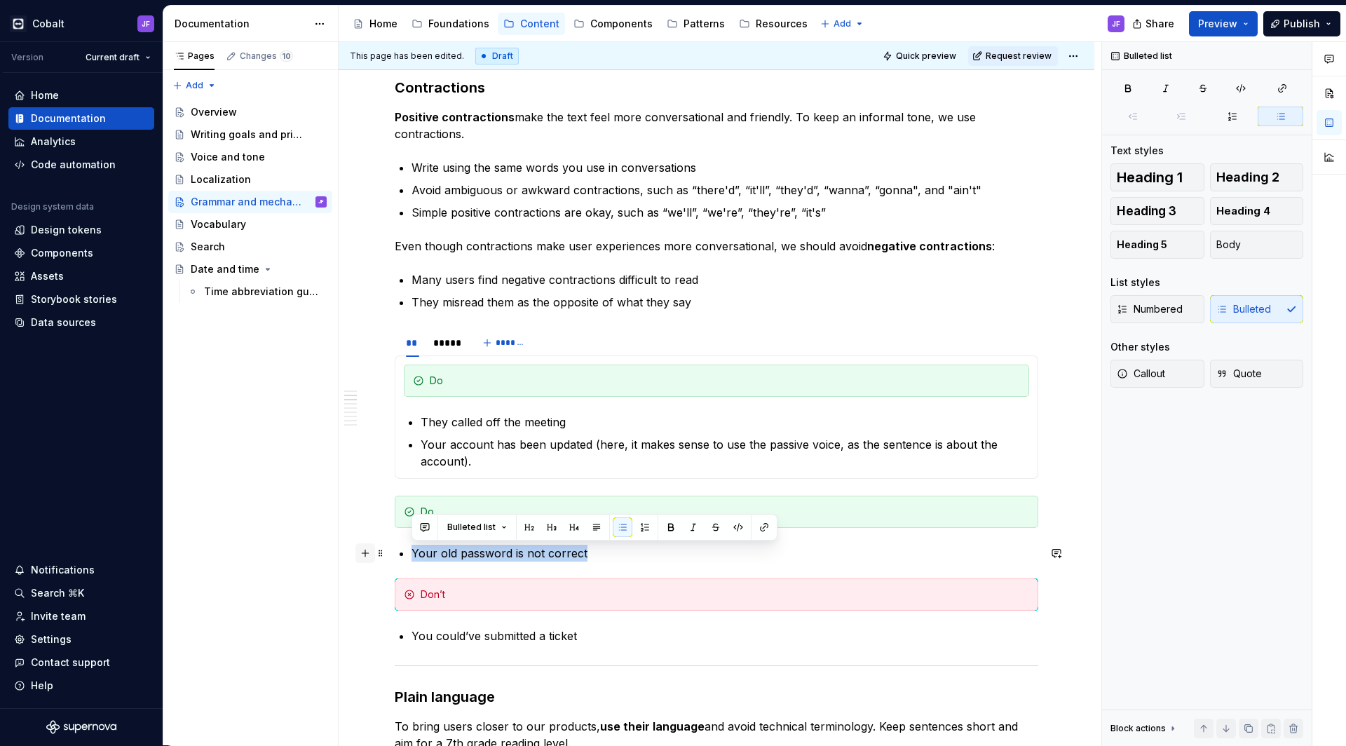
drag, startPoint x: 579, startPoint y: 547, endPoint x: 371, endPoint y: 553, distance: 207.5
copy p "Your old password is not correct"
click at [468, 418] on p "They called off the meeting" at bounding box center [725, 422] width 608 height 17
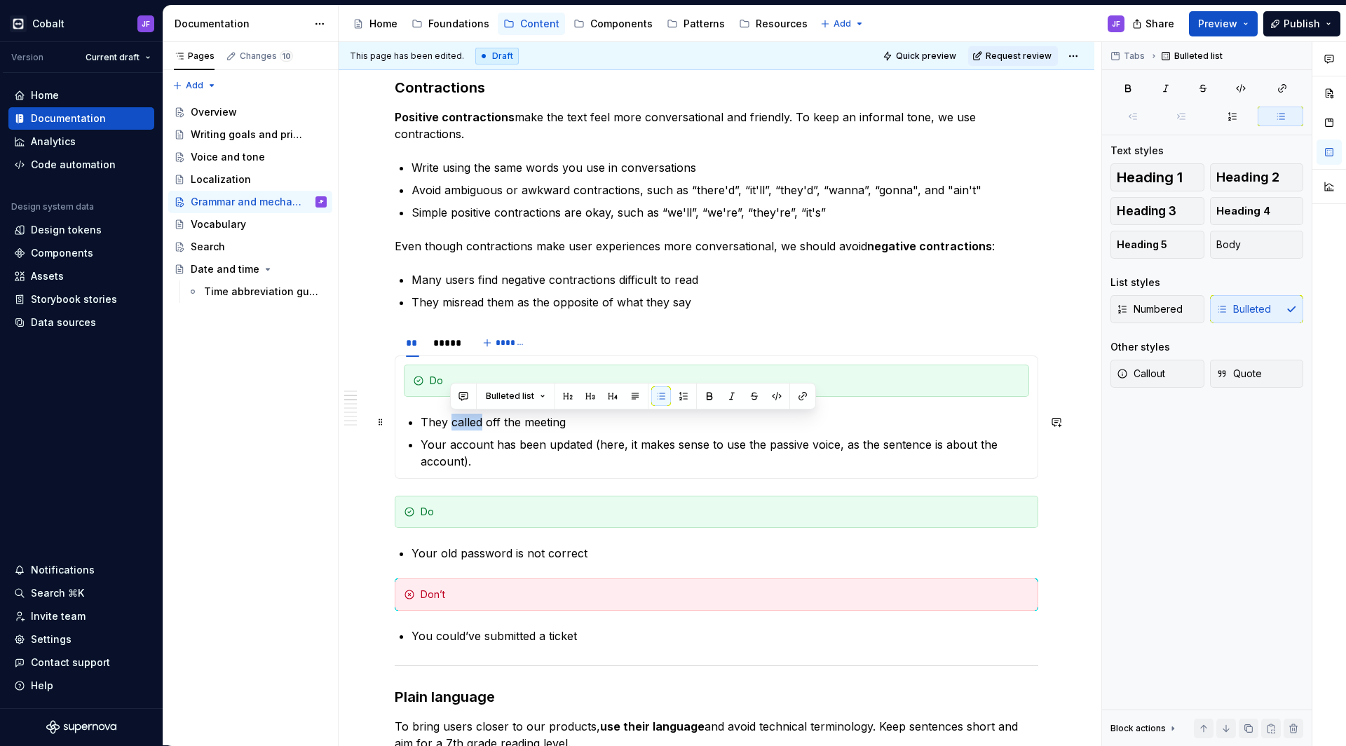
click at [468, 418] on p "They called off the meeting" at bounding box center [725, 422] width 608 height 17
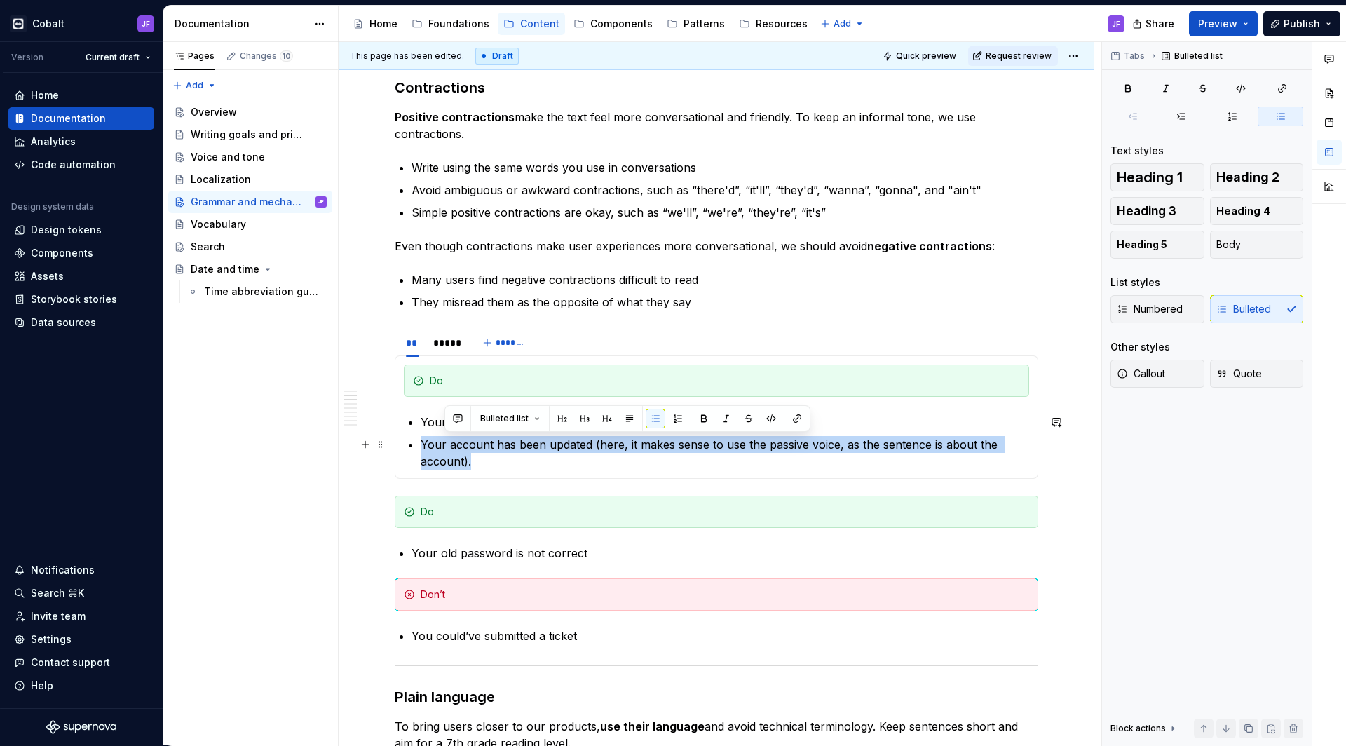
drag, startPoint x: 473, startPoint y: 456, endPoint x: 423, endPoint y: 441, distance: 52.8
click at [423, 442] on p "Your account has been updated (here, it makes sense to use the passive voice, a…" at bounding box center [725, 453] width 608 height 34
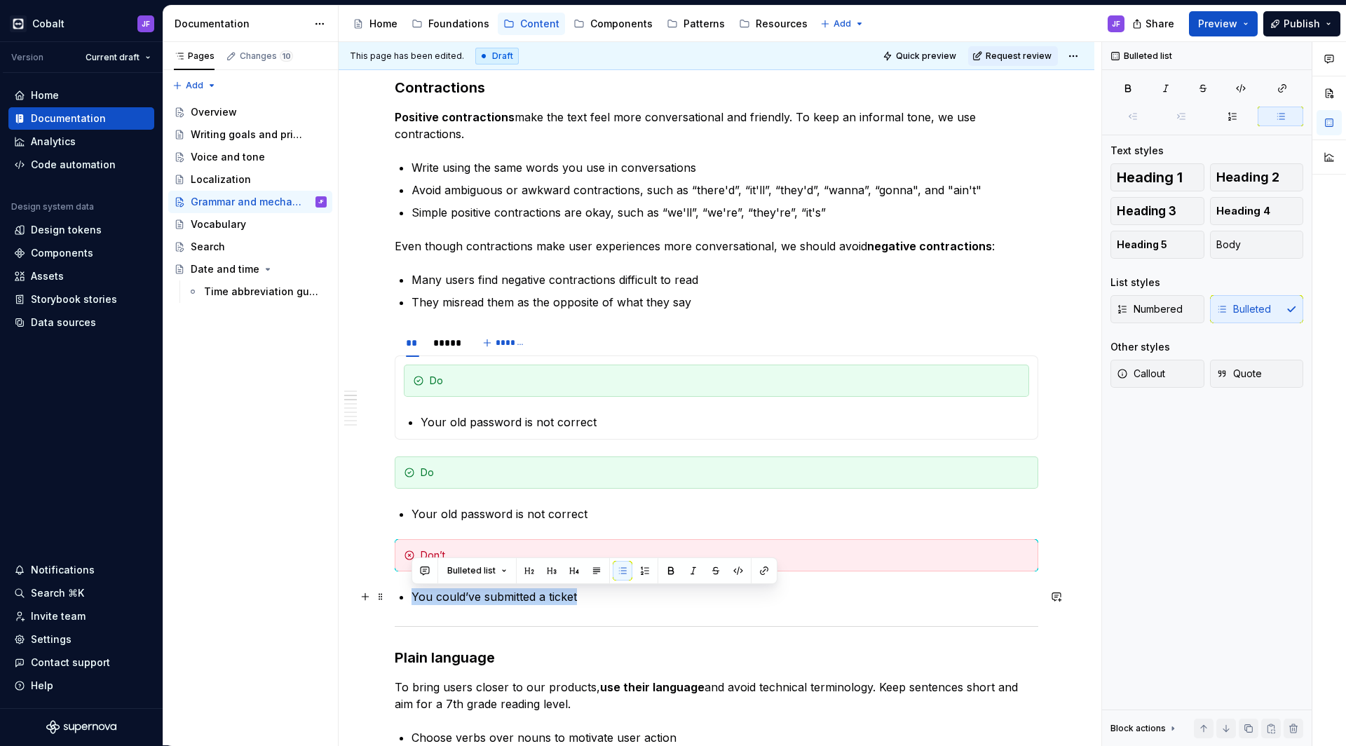
drag, startPoint x: 482, startPoint y: 600, endPoint x: 409, endPoint y: 594, distance: 72.4
copy p "You could’ve submitted a ticket"
click at [443, 336] on div "*****" at bounding box center [445, 343] width 25 height 14
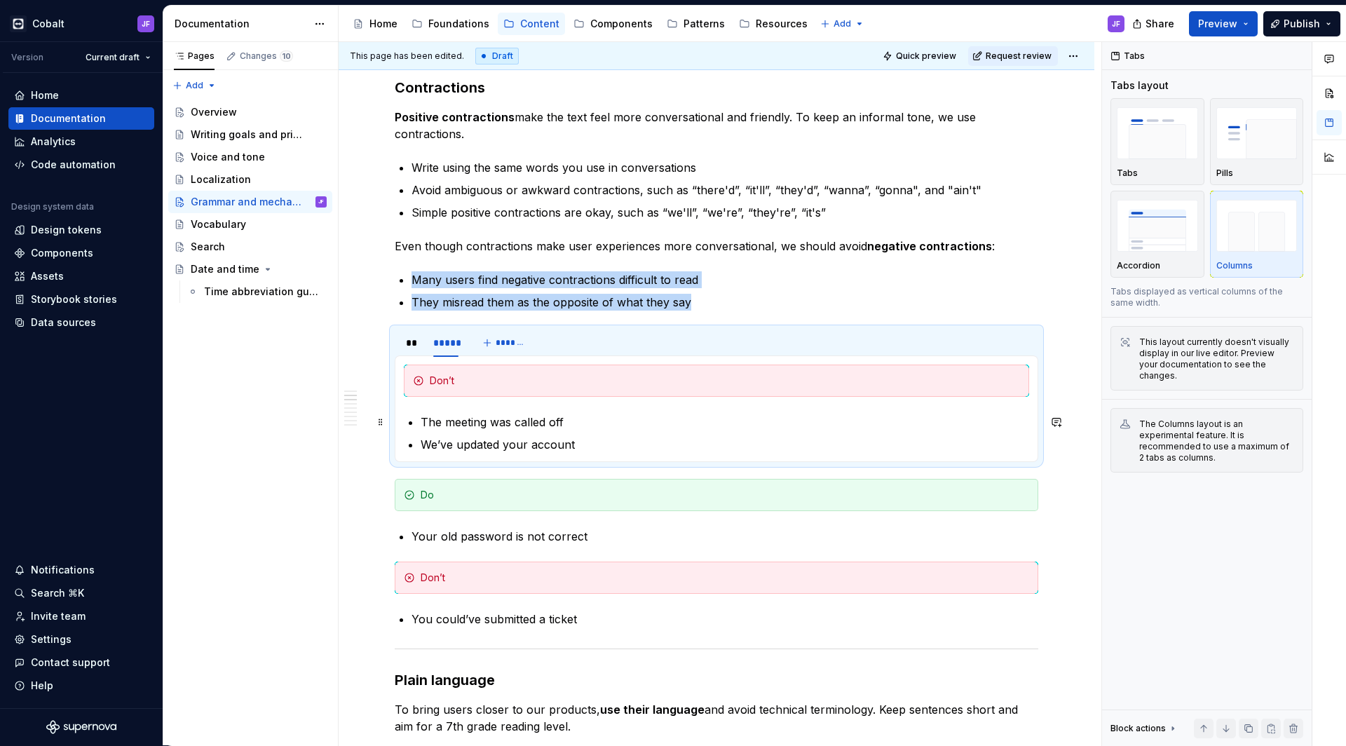
click at [455, 423] on p "The meeting was called off" at bounding box center [725, 422] width 608 height 17
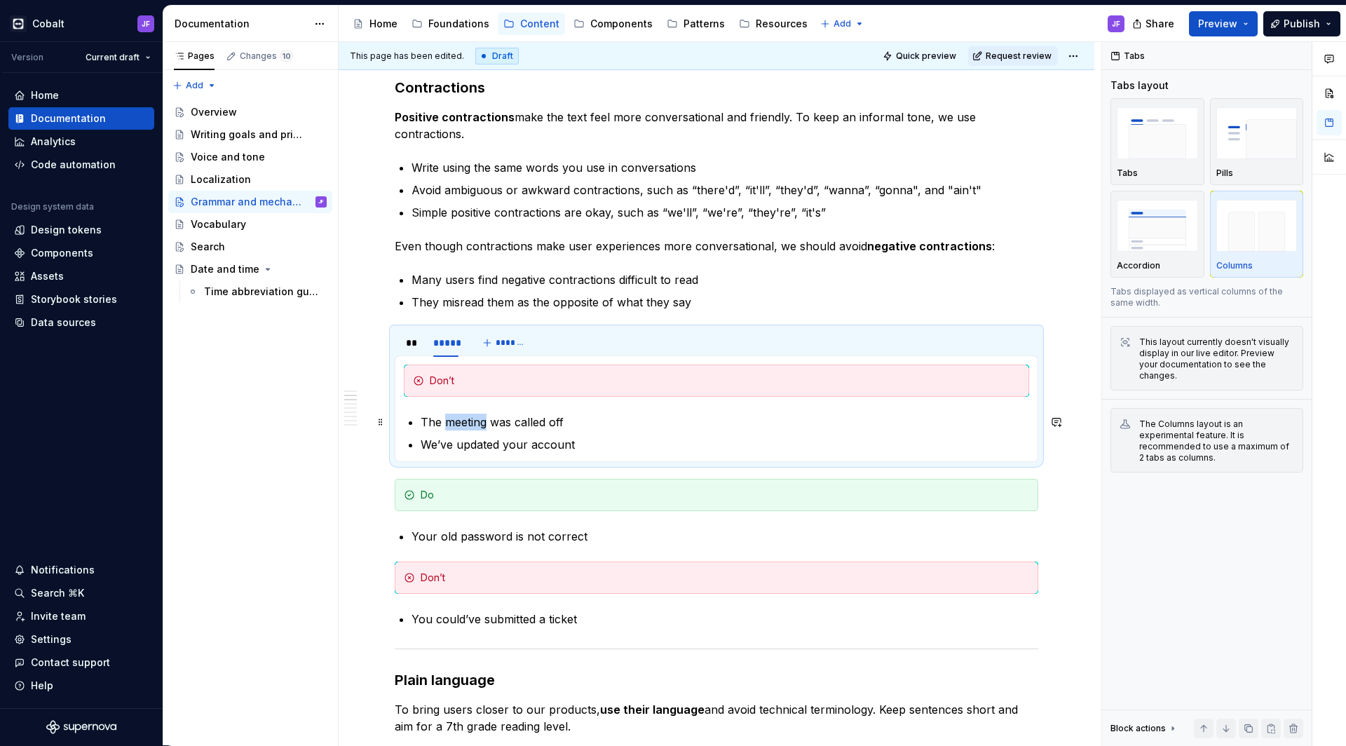
click at [455, 423] on p "The meeting was called off" at bounding box center [725, 422] width 608 height 17
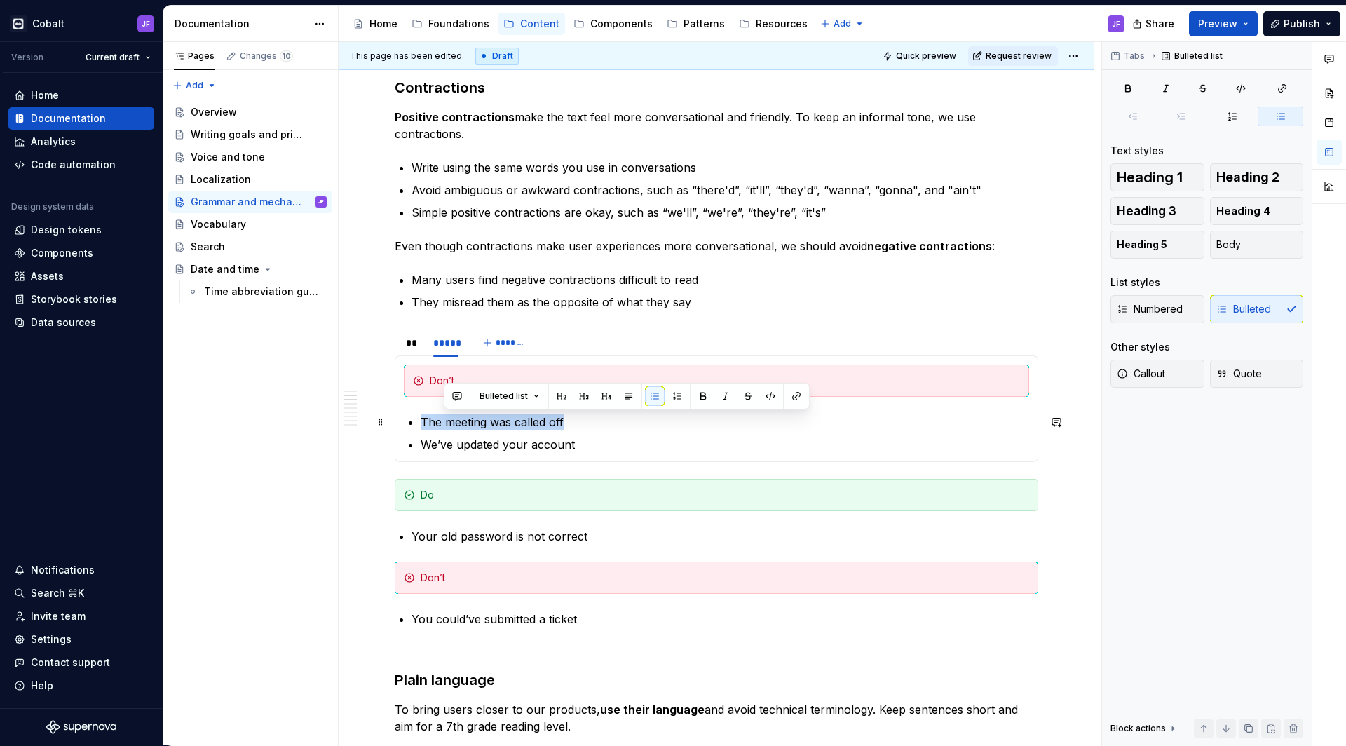
click at [455, 423] on p "The meeting was called off" at bounding box center [725, 422] width 608 height 17
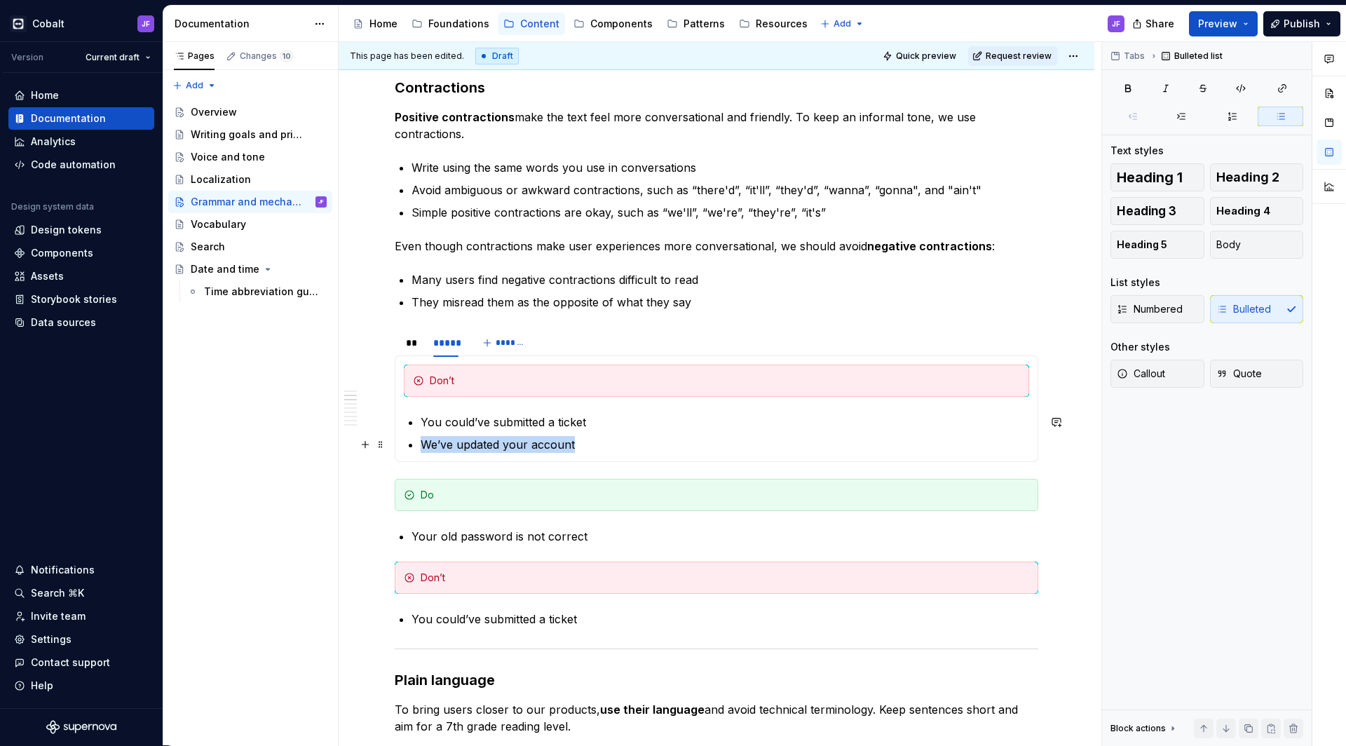
drag, startPoint x: 603, startPoint y: 446, endPoint x: 418, endPoint y: 442, distance: 185.8
click at [418, 442] on section-item-column "Don’t You could’ve submitted a ticket We’ve updated your account" at bounding box center [716, 408] width 625 height 88
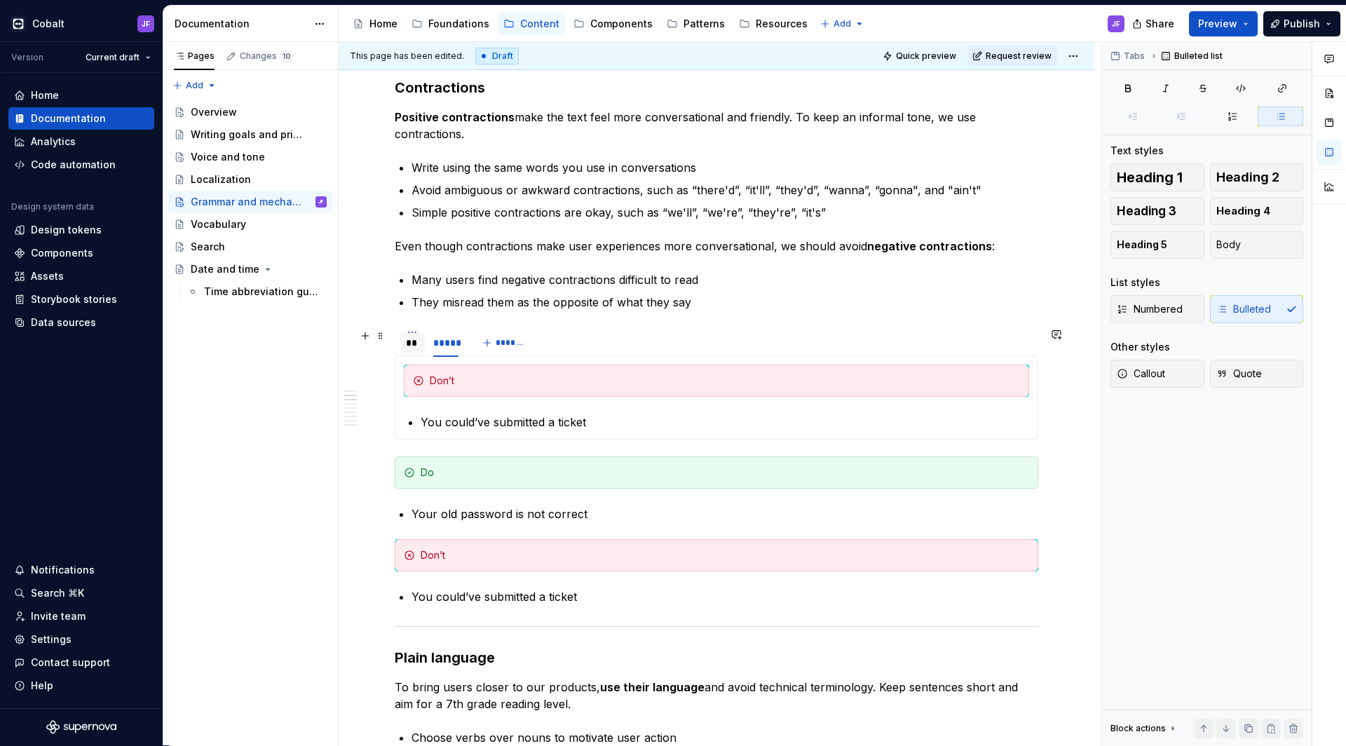
click at [414, 343] on div "**" at bounding box center [412, 343] width 13 height 14
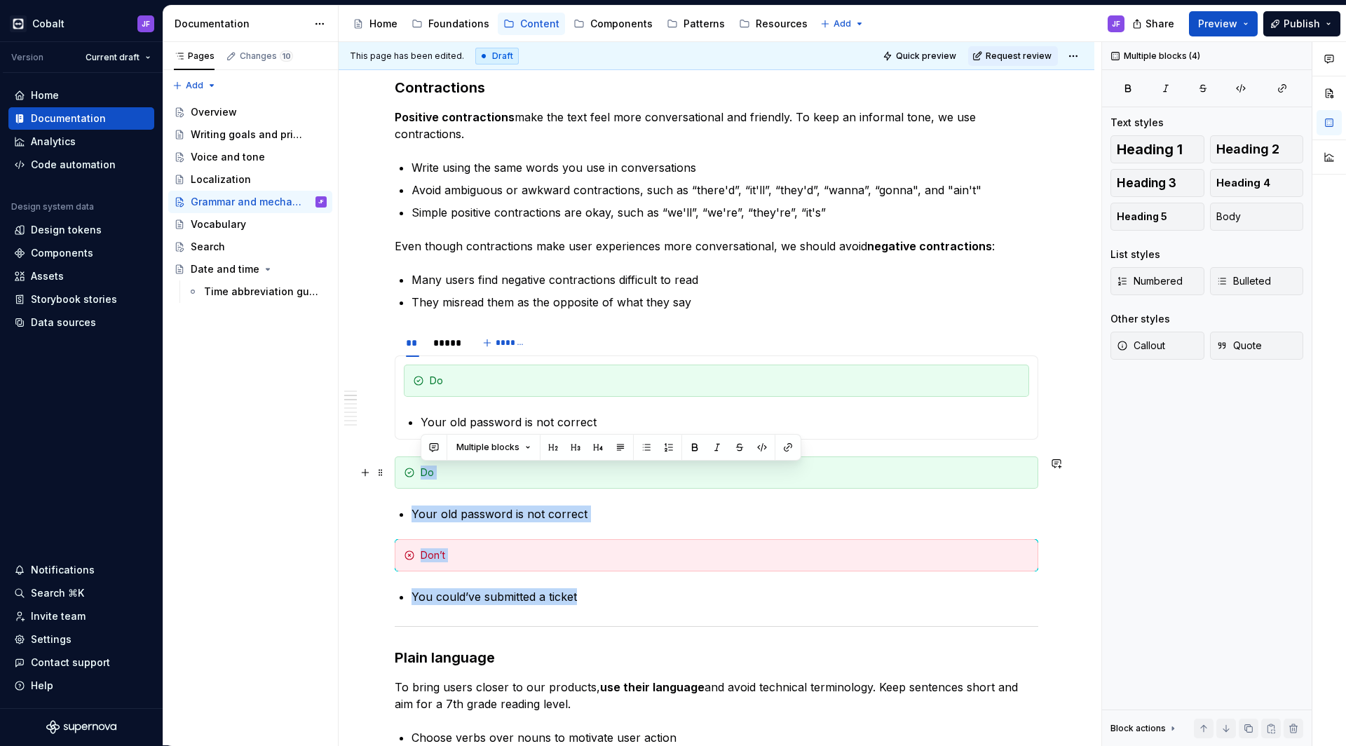
drag, startPoint x: 589, startPoint y: 601, endPoint x: 413, endPoint y: 471, distance: 219.1
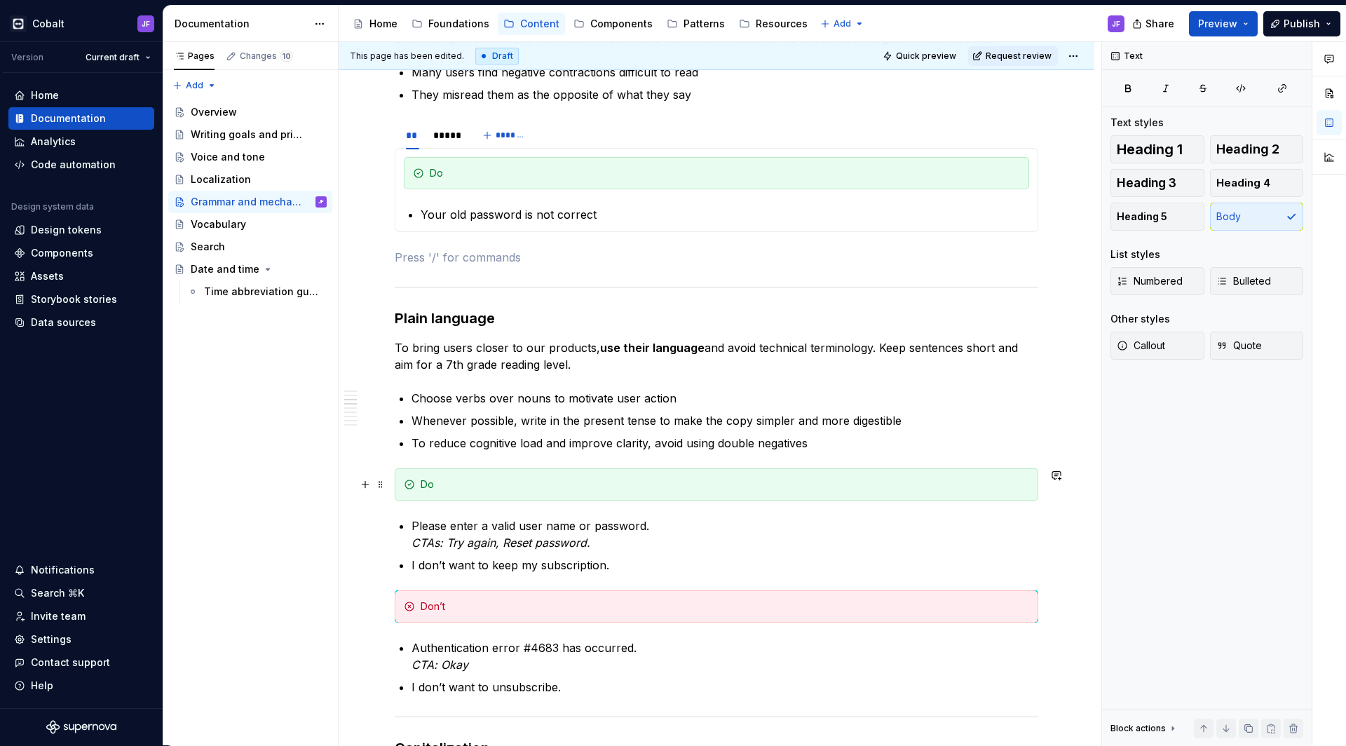
scroll to position [1023, 0]
click at [826, 445] on p "To reduce cognitive load and improve clarity, avoid using double negatives" at bounding box center [724, 442] width 627 height 17
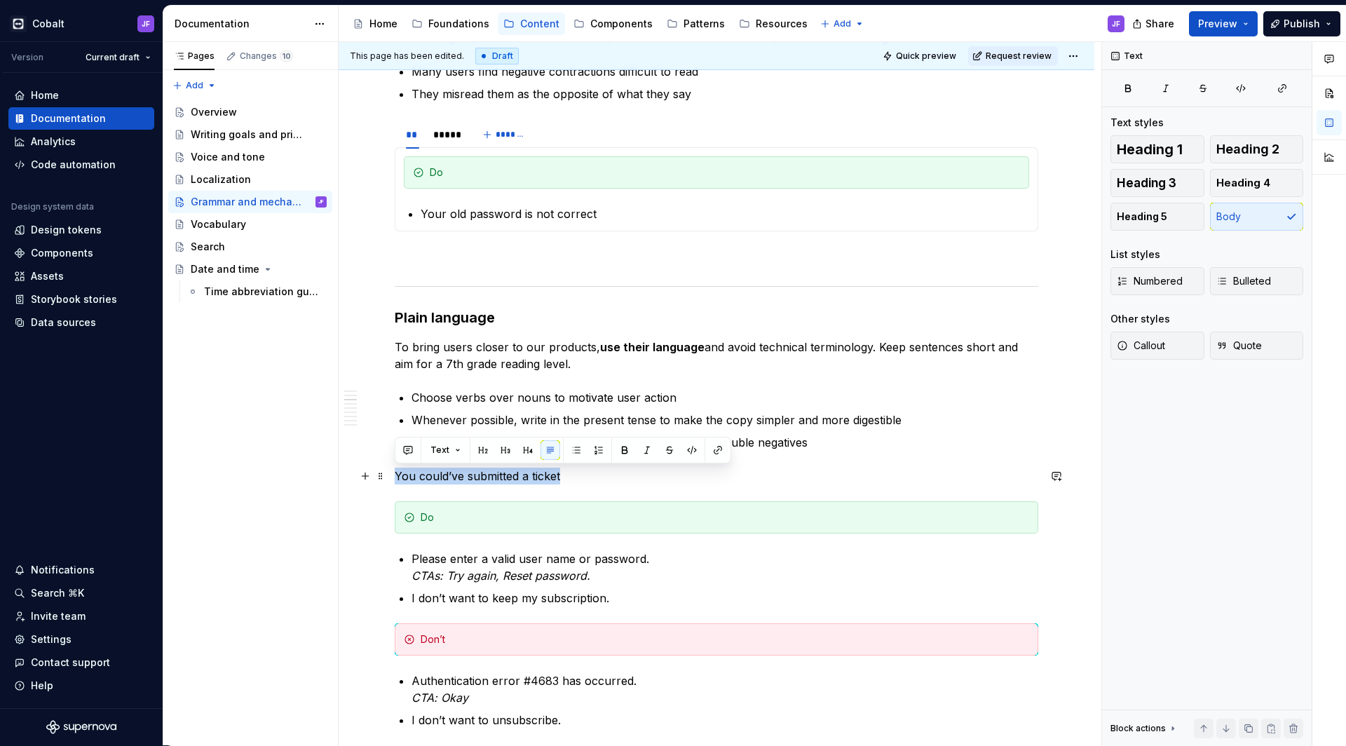
drag, startPoint x: 585, startPoint y: 478, endPoint x: 390, endPoint y: 478, distance: 194.1
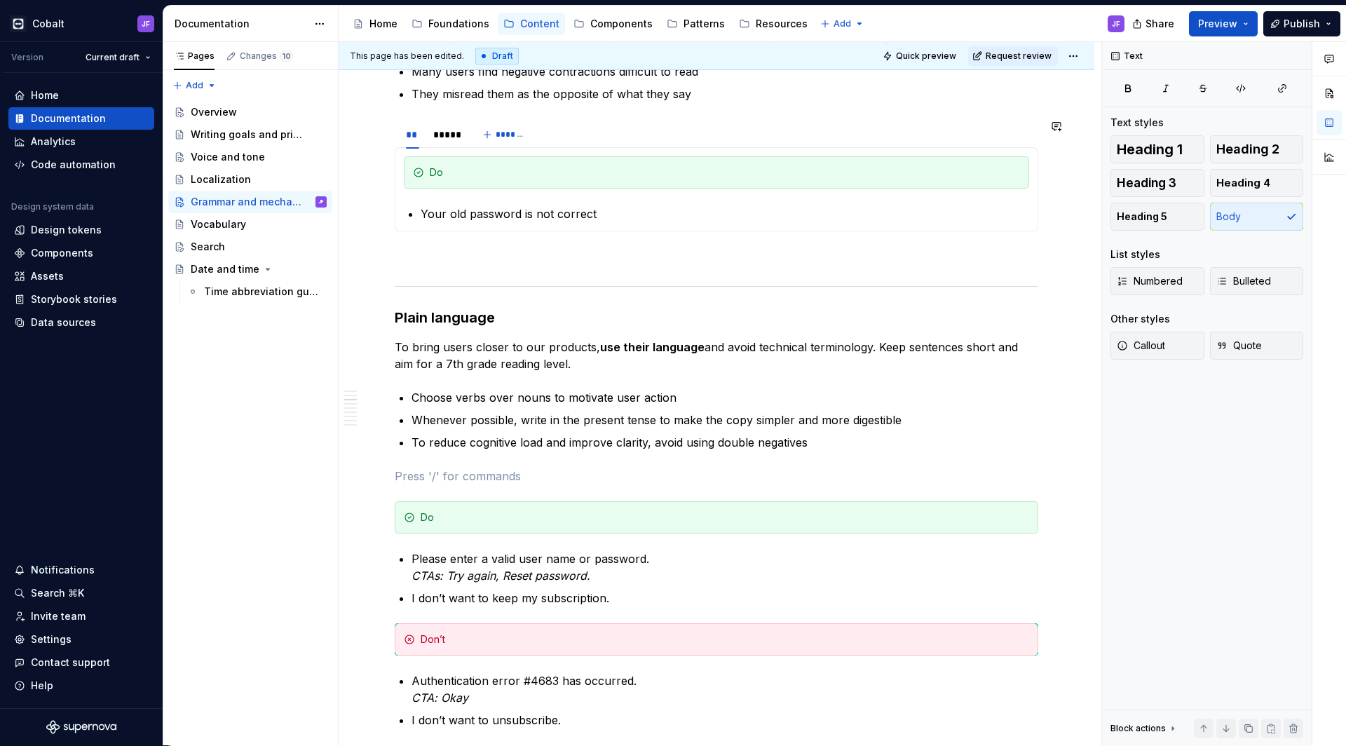
click at [526, 257] on p at bounding box center [716, 256] width 643 height 17
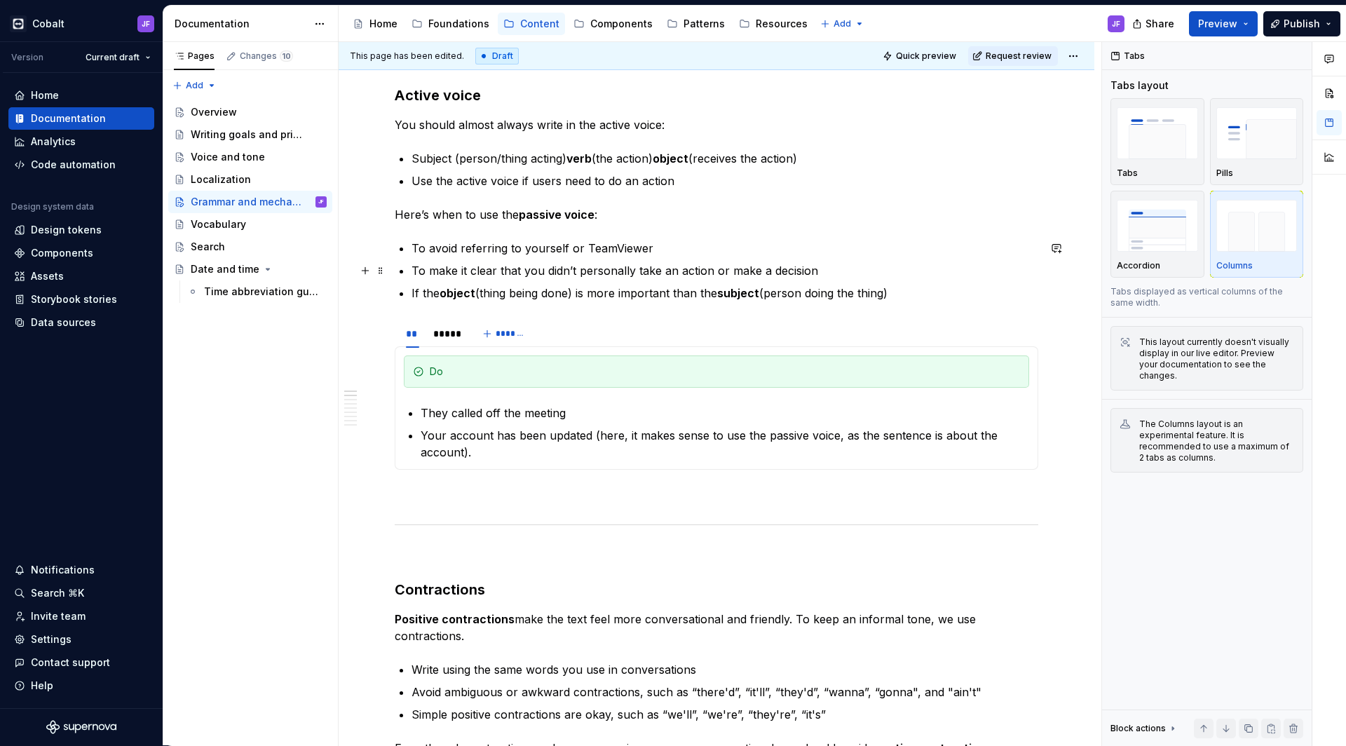
scroll to position [305, 0]
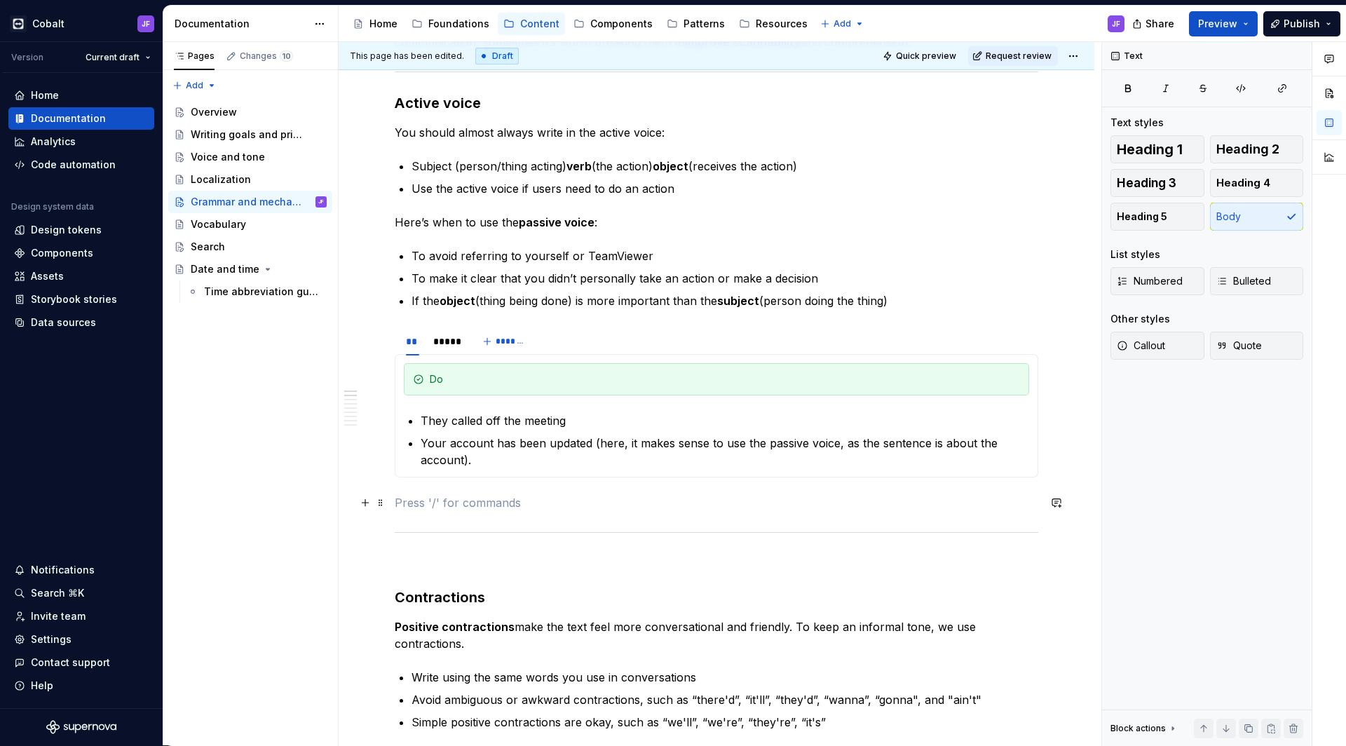
click at [545, 505] on p at bounding box center [716, 502] width 643 height 17
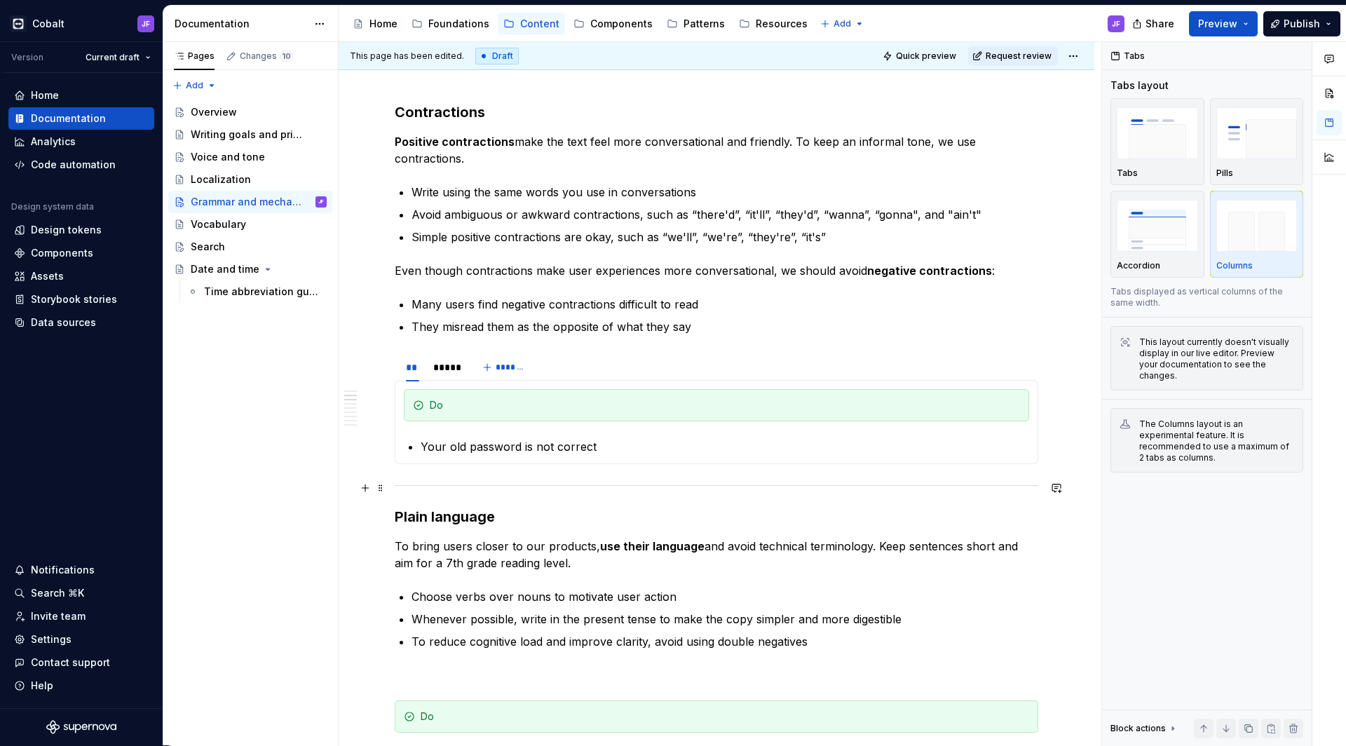
scroll to position [725, 0]
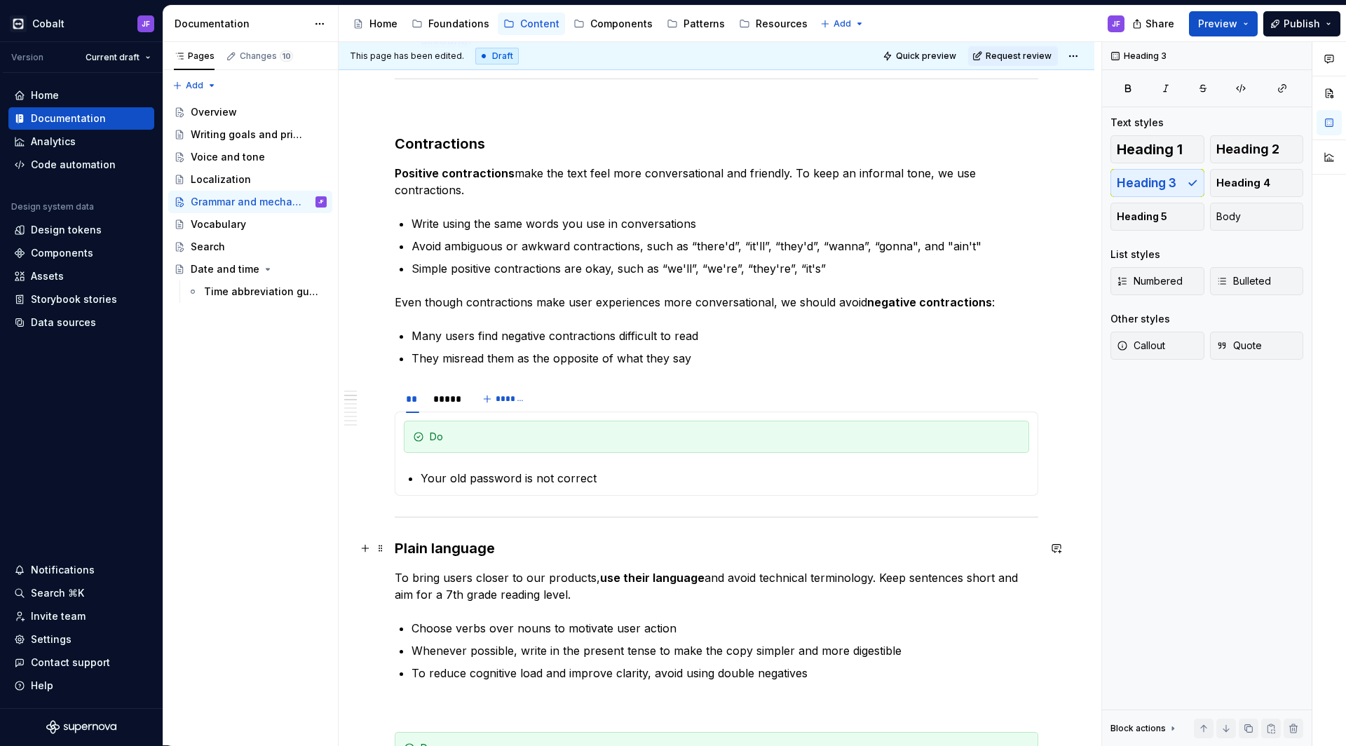
click at [397, 143] on h3 "Contractions" at bounding box center [716, 144] width 643 height 20
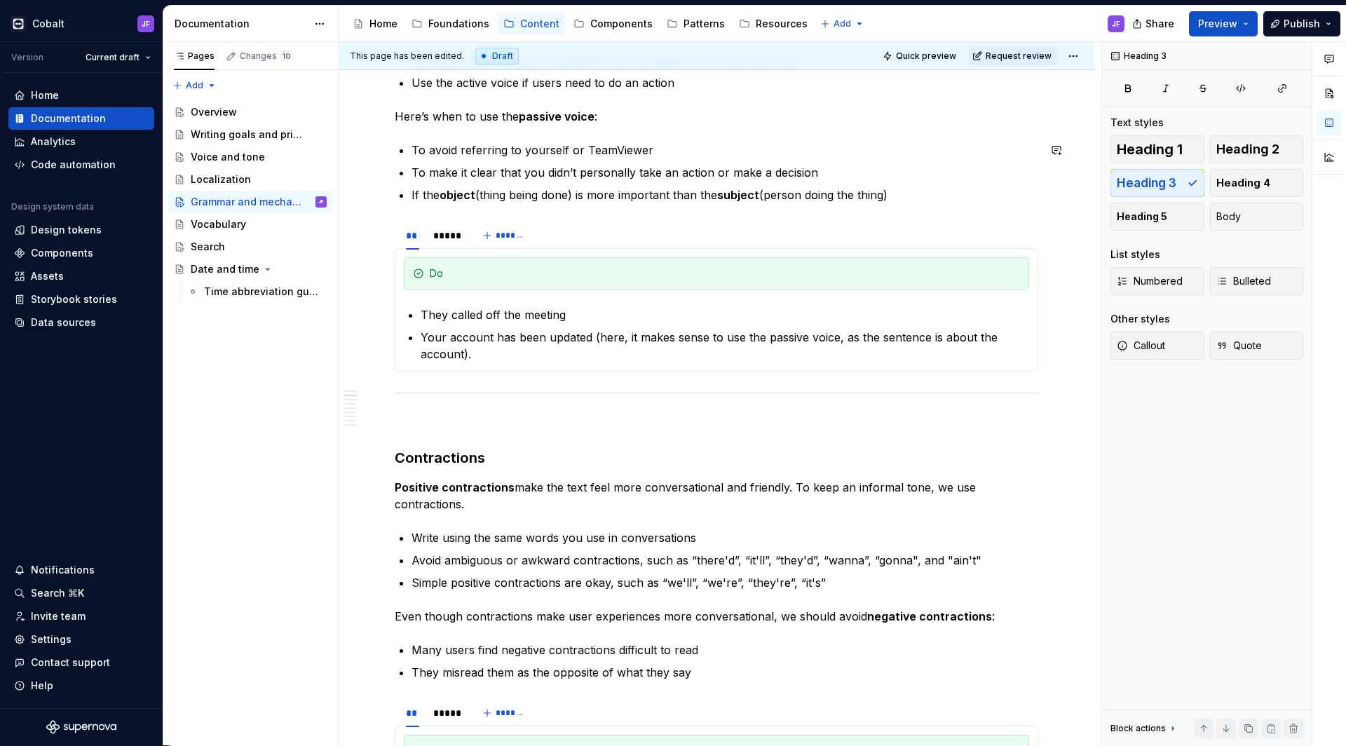
scroll to position [751, 0]
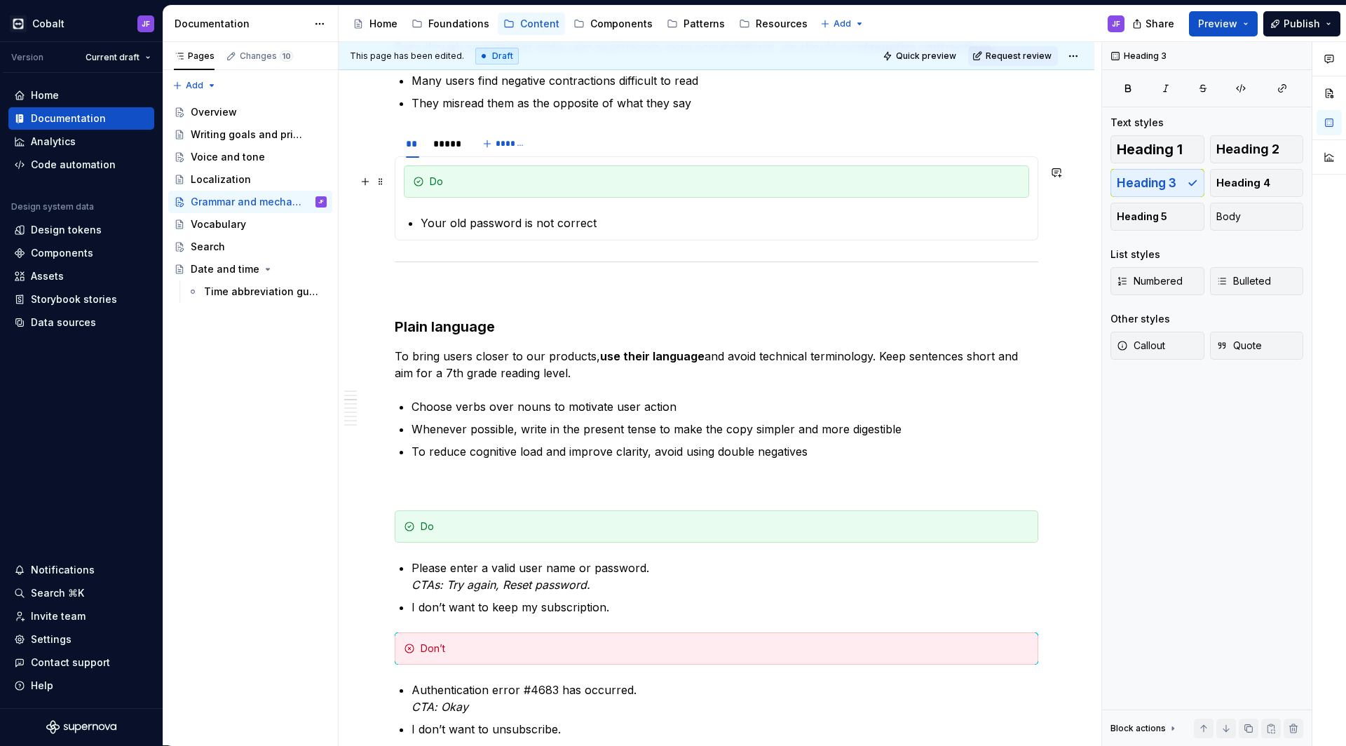
scroll to position [978, 0]
click at [444, 177] on div "Do" at bounding box center [725, 183] width 590 height 14
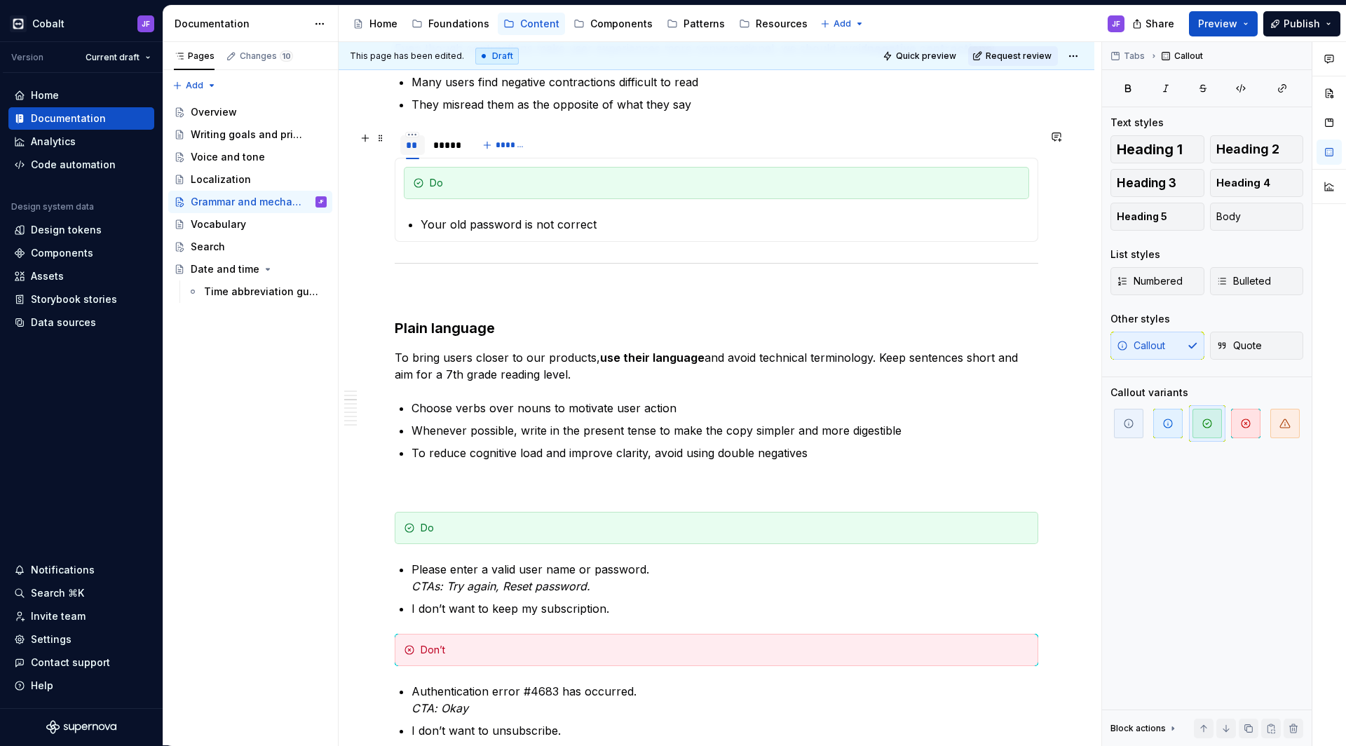
click at [401, 153] on div "**" at bounding box center [412, 145] width 25 height 20
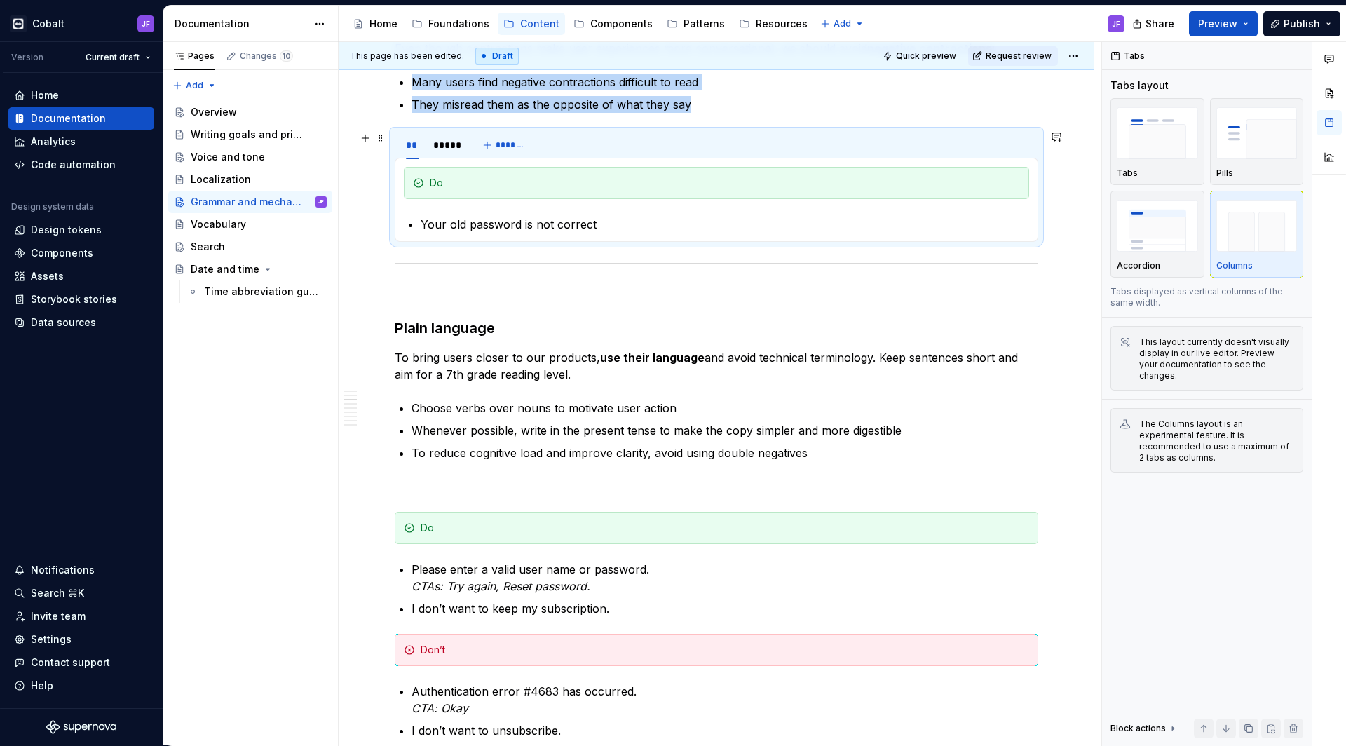
click at [395, 148] on section "** ***** ******* Do Your old password is not correct Don’t You could’ve submitt…" at bounding box center [716, 186] width 643 height 112
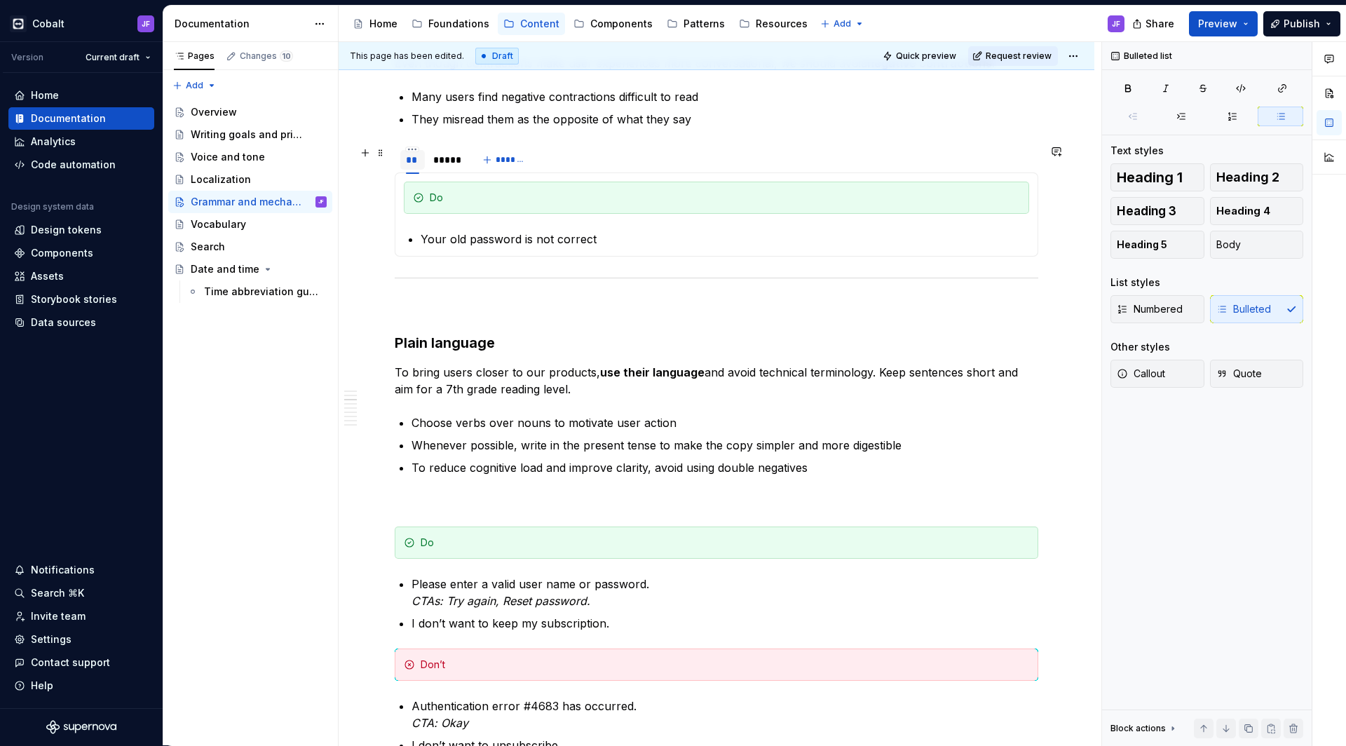
click at [411, 170] on div "**" at bounding box center [412, 160] width 25 height 22
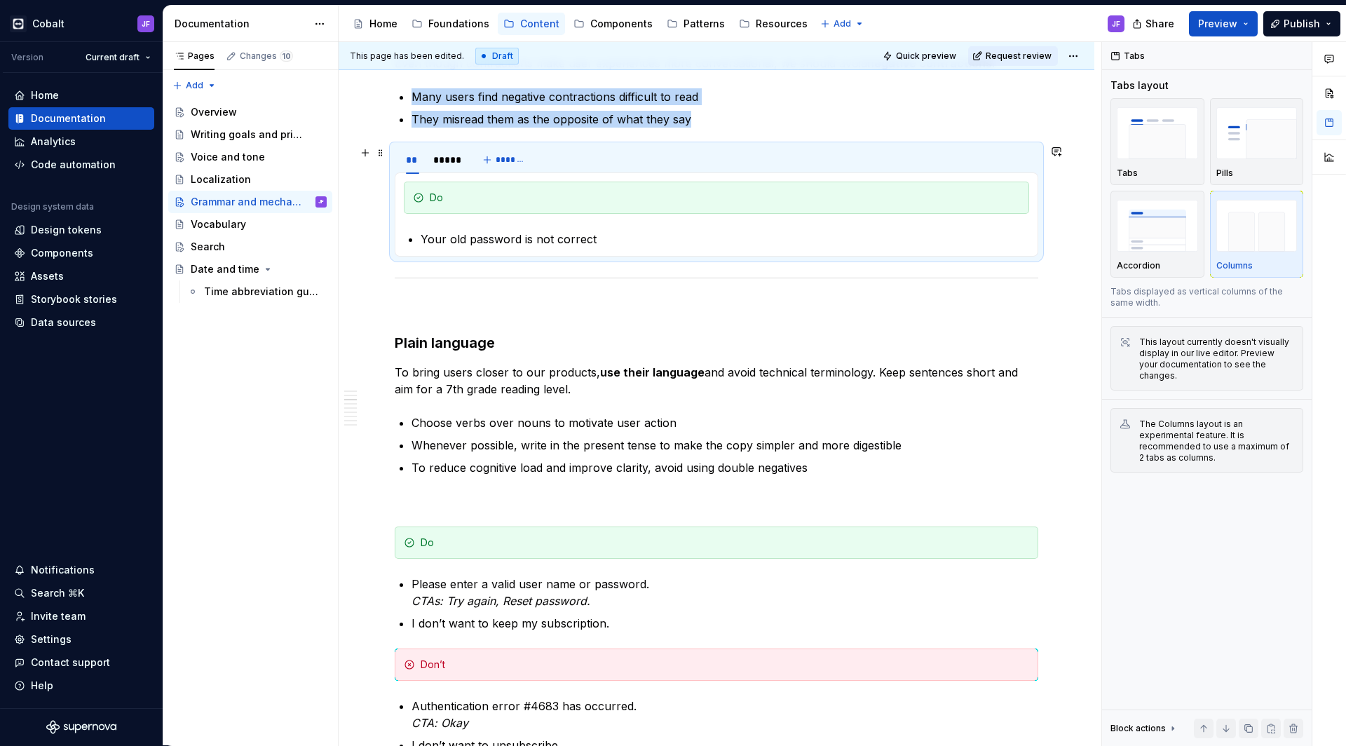
click at [640, 151] on div "** ***** *******" at bounding box center [716, 160] width 643 height 28
copy ul "Many users find negative contractions difficult to read They misread them as th…"
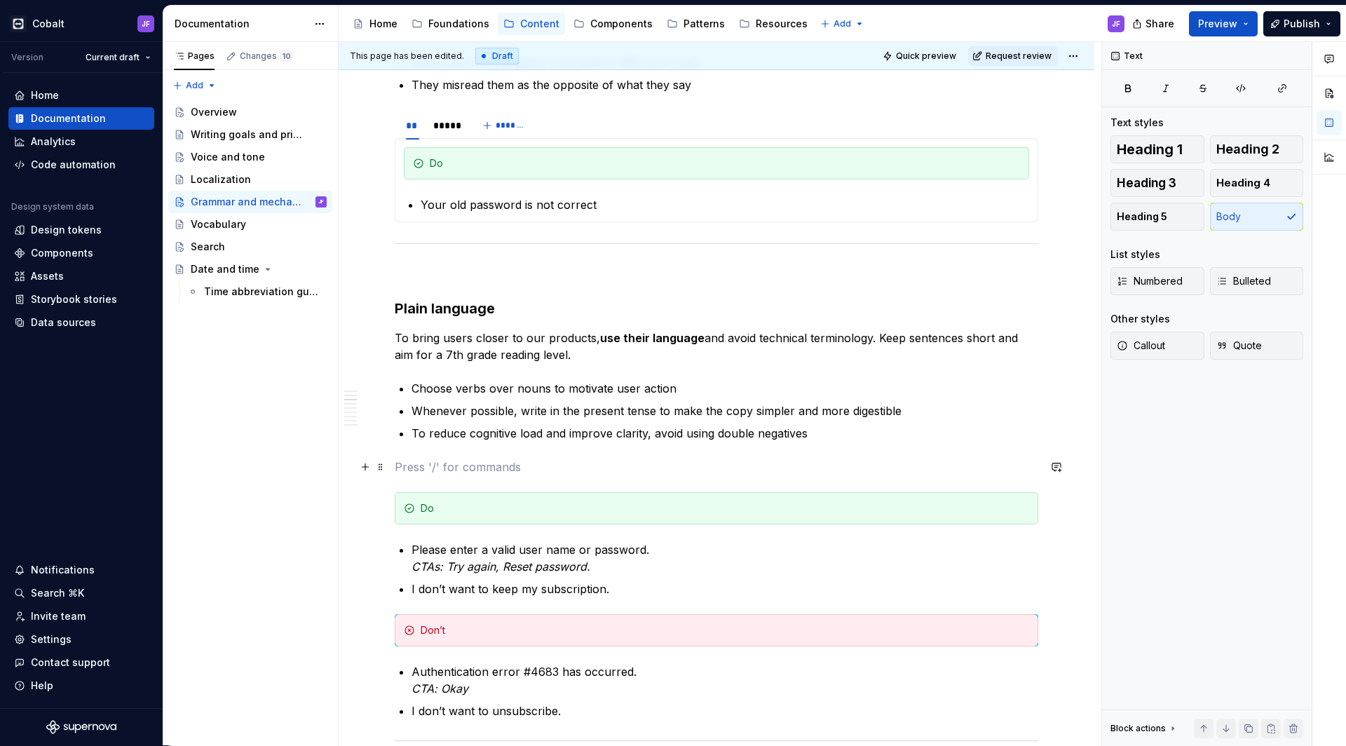
click at [458, 463] on p at bounding box center [716, 466] width 643 height 17
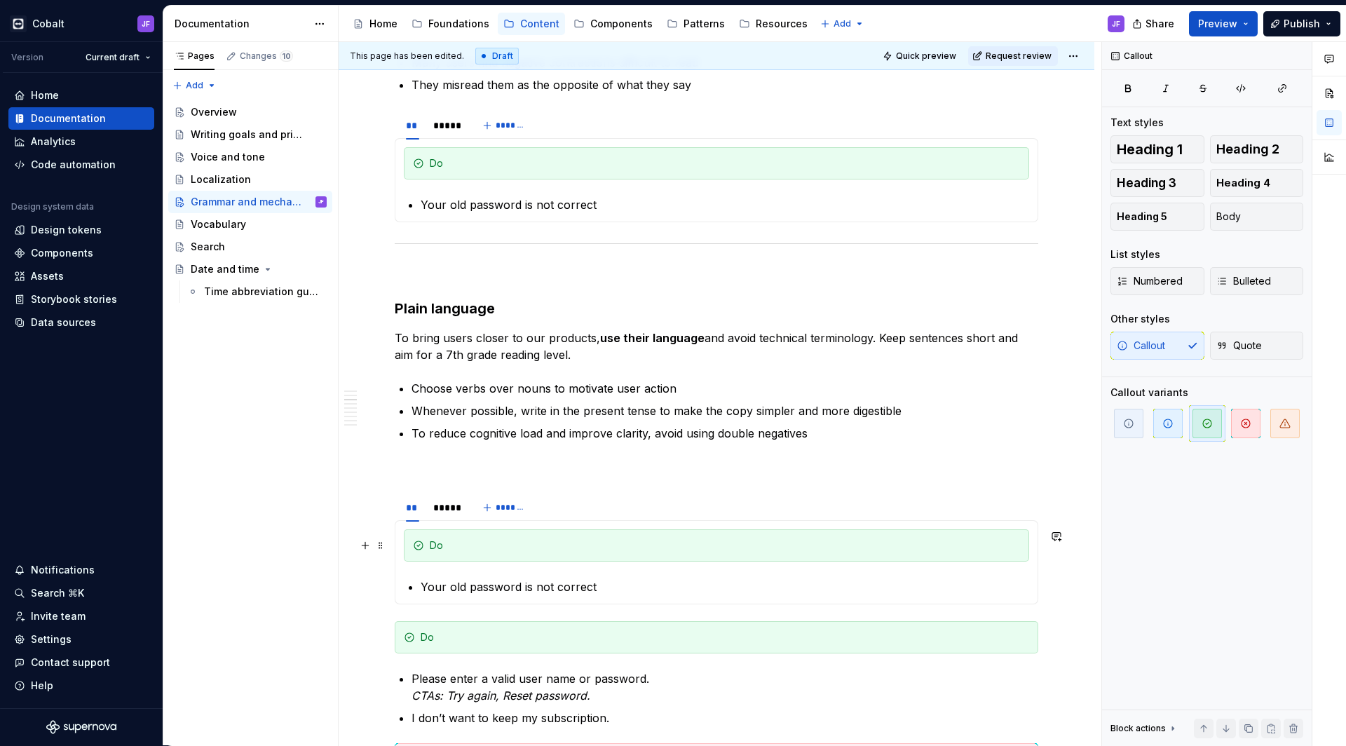
scroll to position [1130, 0]
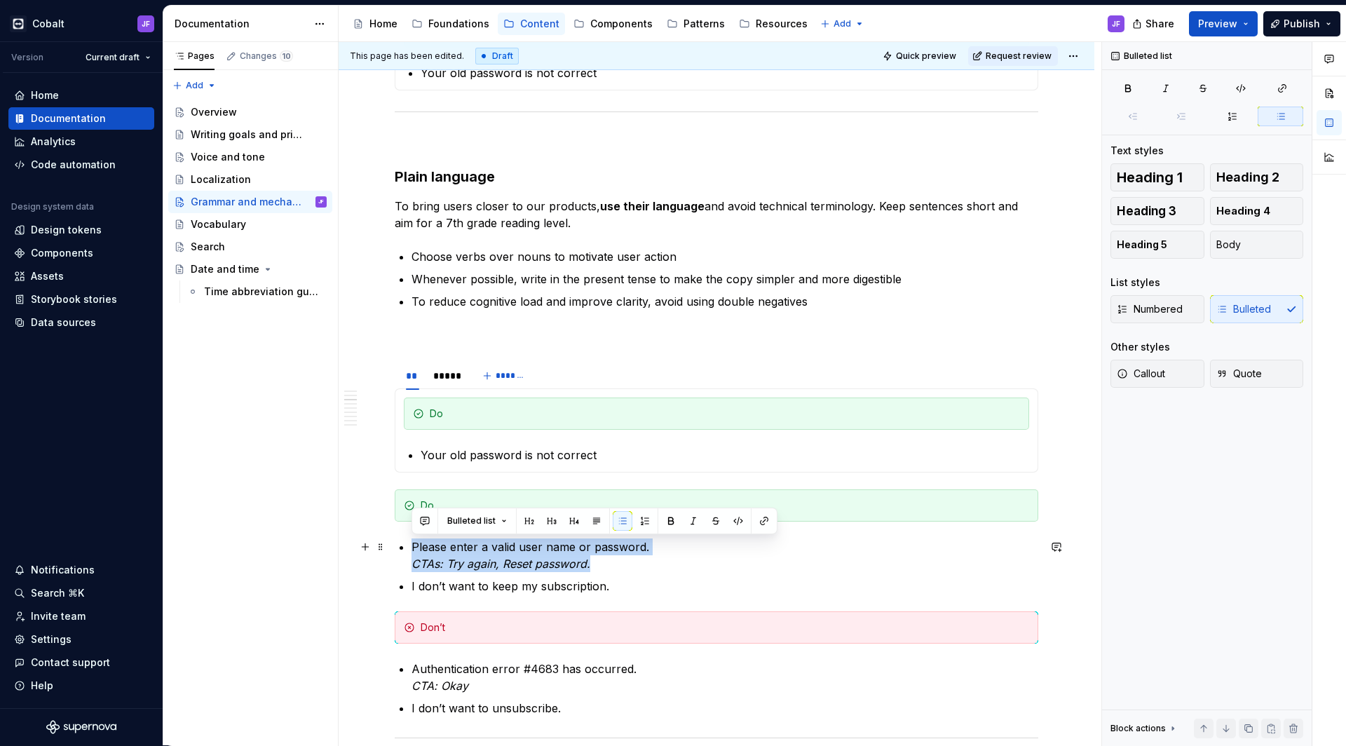
drag, startPoint x: 597, startPoint y: 566, endPoint x: 410, endPoint y: 544, distance: 188.4
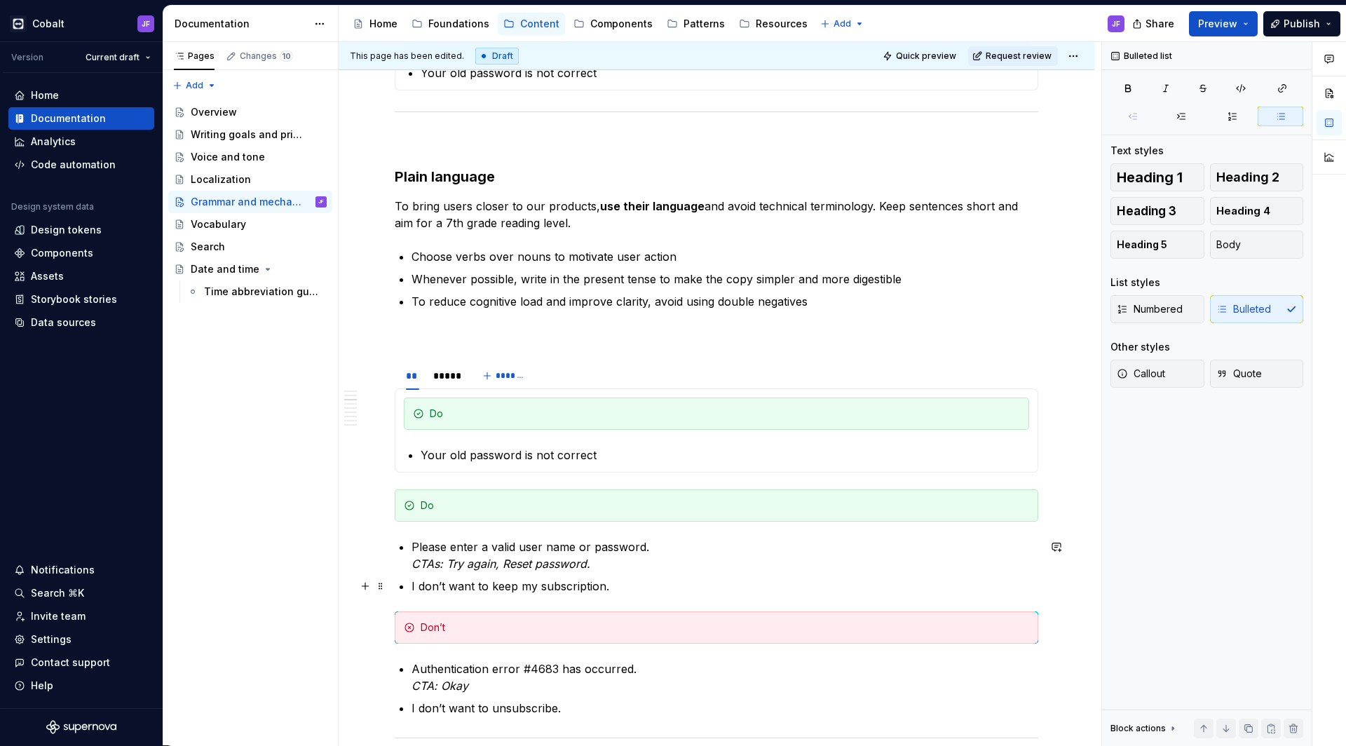
click at [573, 578] on p "I don’t want to keep my subscription." at bounding box center [724, 586] width 627 height 17
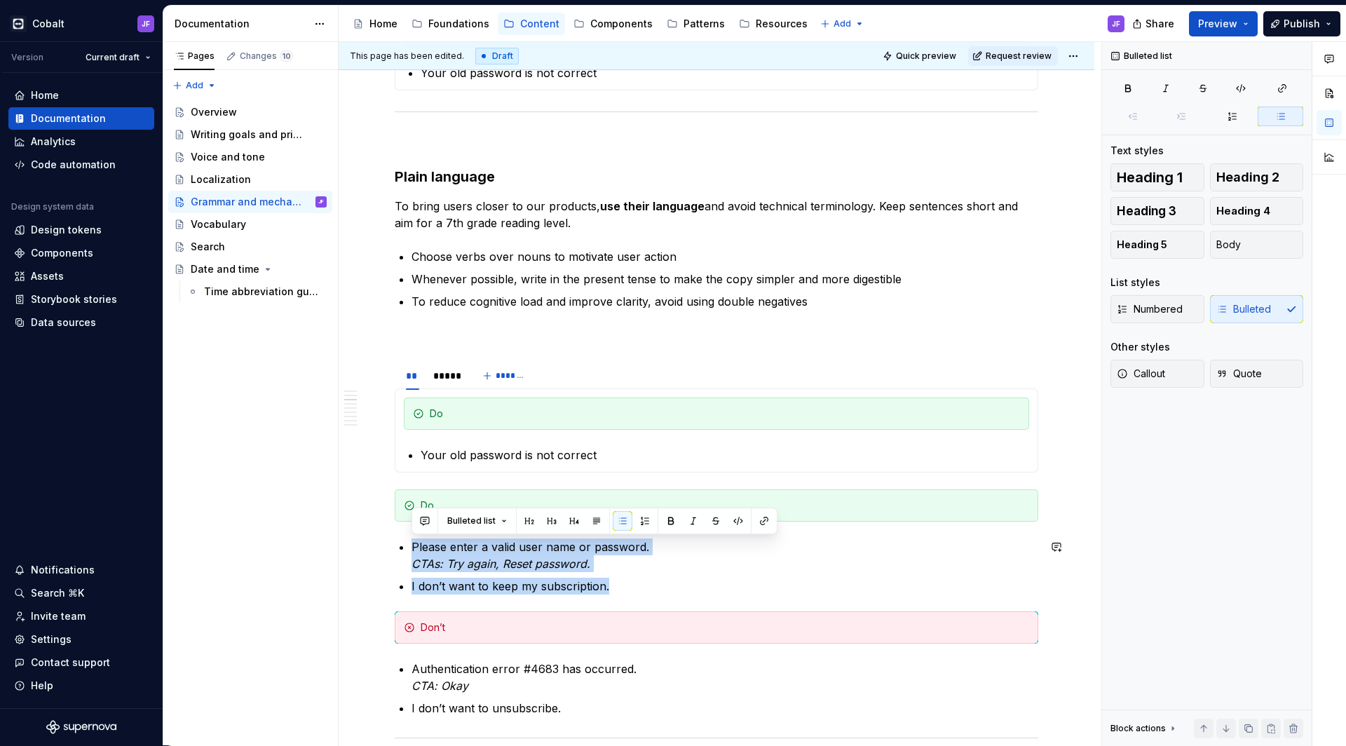
drag, startPoint x: 618, startPoint y: 578, endPoint x: 414, endPoint y: 537, distance: 208.0
copy ul "Please enter a valid user name or password. CTAs: Try again, Reset password. I …"
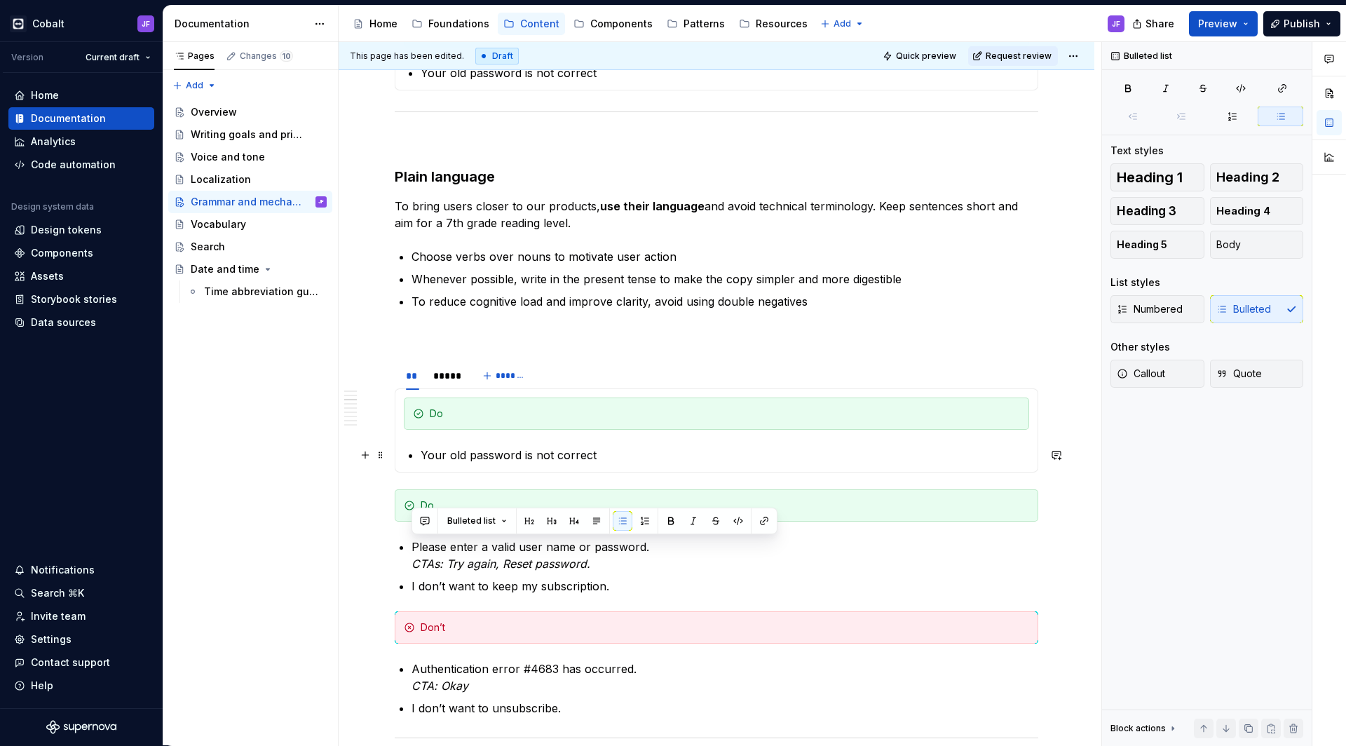
click at [490, 453] on p "Your old password is not correct" at bounding box center [725, 454] width 608 height 17
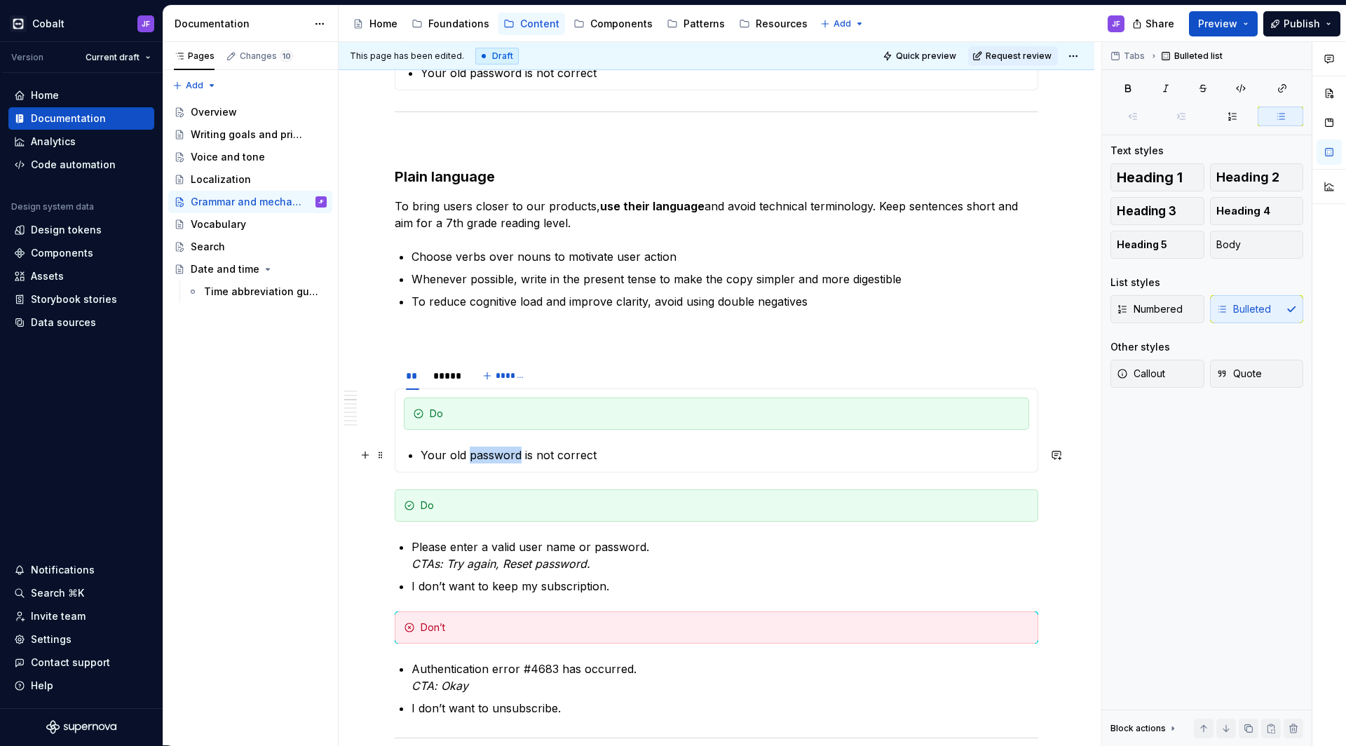
click at [490, 453] on p "Your old password is not correct" at bounding box center [725, 454] width 608 height 17
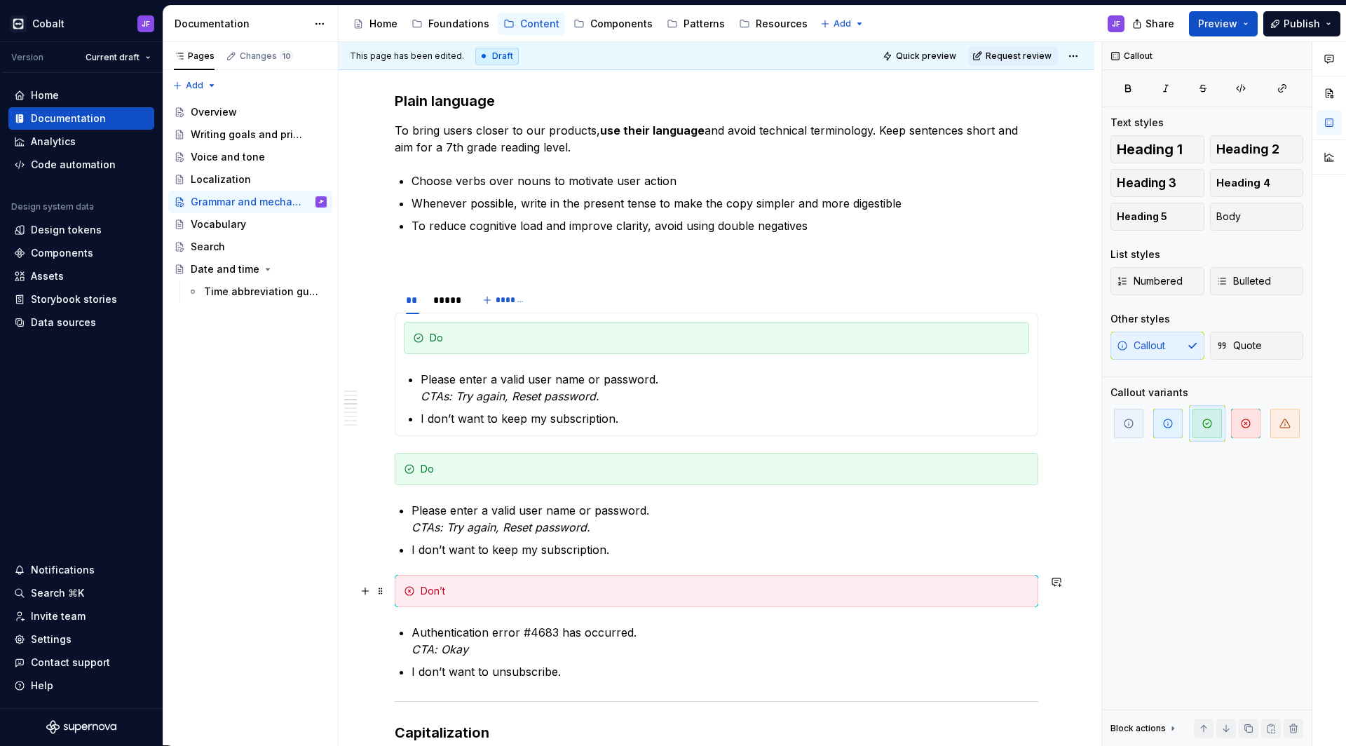
scroll to position [1229, 0]
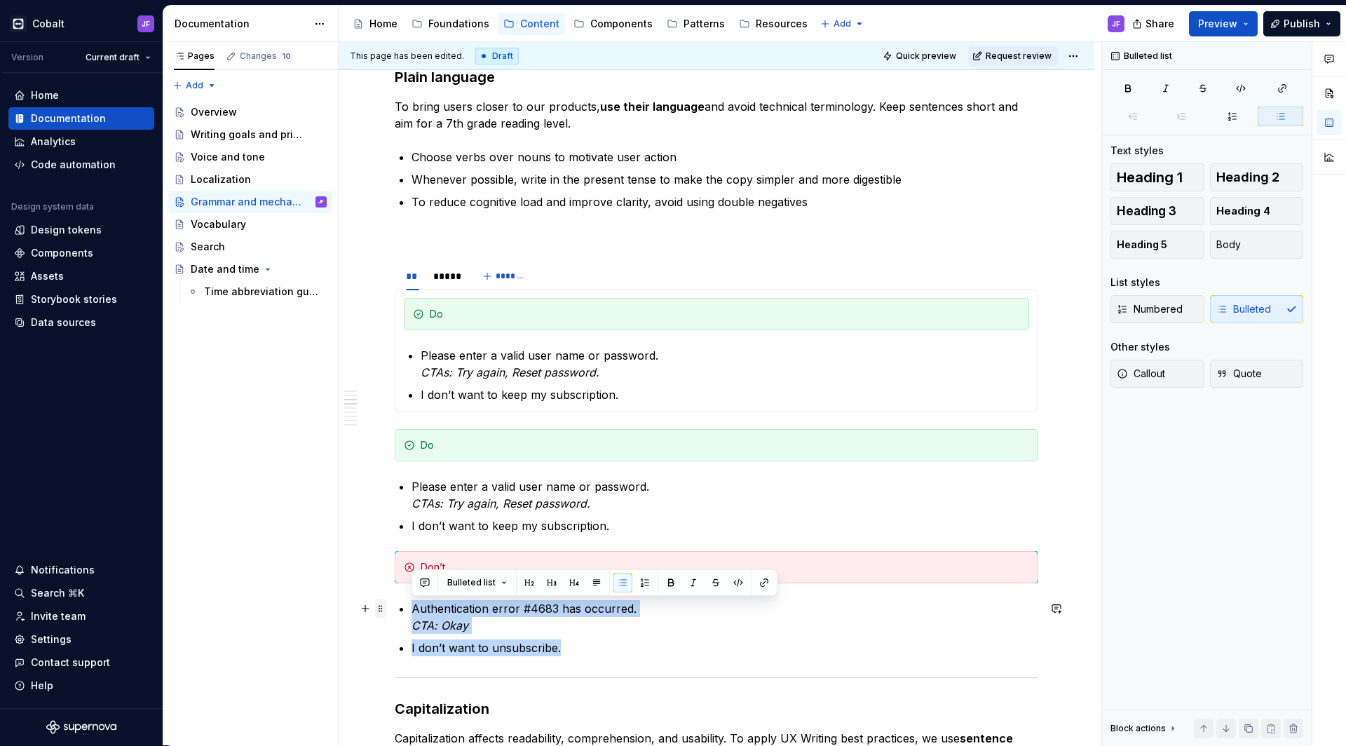
drag, startPoint x: 566, startPoint y: 648, endPoint x: 378, endPoint y: 601, distance: 194.5
click at [447, 280] on div "*****" at bounding box center [445, 276] width 25 height 14
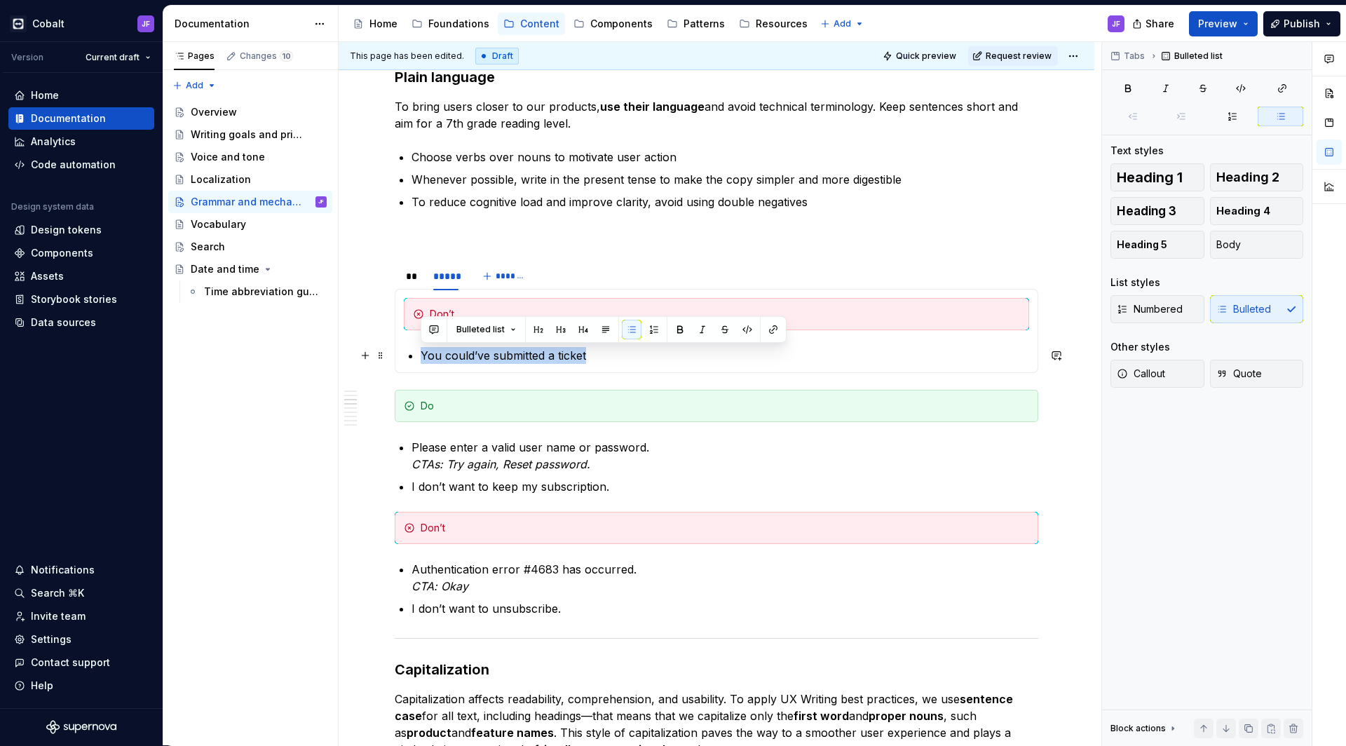
drag, startPoint x: 609, startPoint y: 356, endPoint x: 415, endPoint y: 355, distance: 194.2
click at [415, 355] on section-item-column "Don’t You could’ve submitted a ticket" at bounding box center [716, 331] width 625 height 66
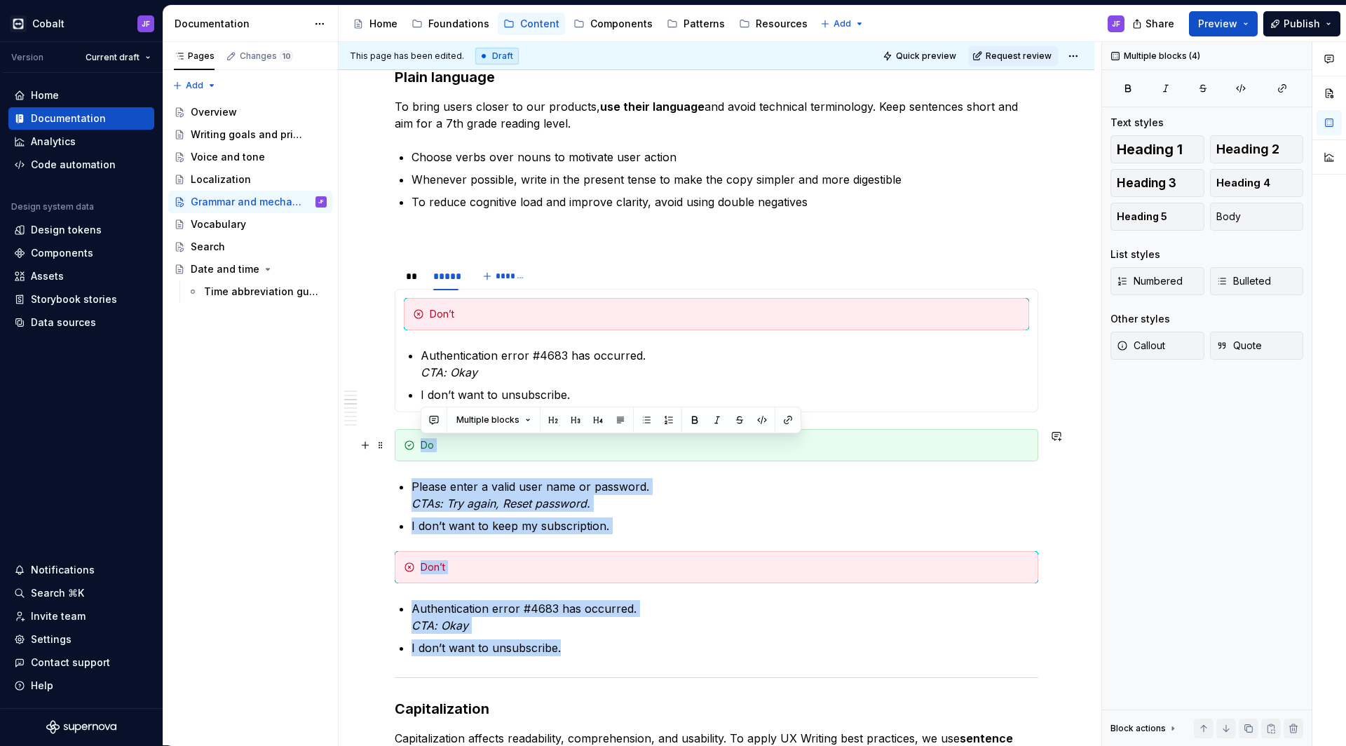
drag, startPoint x: 581, startPoint y: 649, endPoint x: 404, endPoint y: 444, distance: 270.9
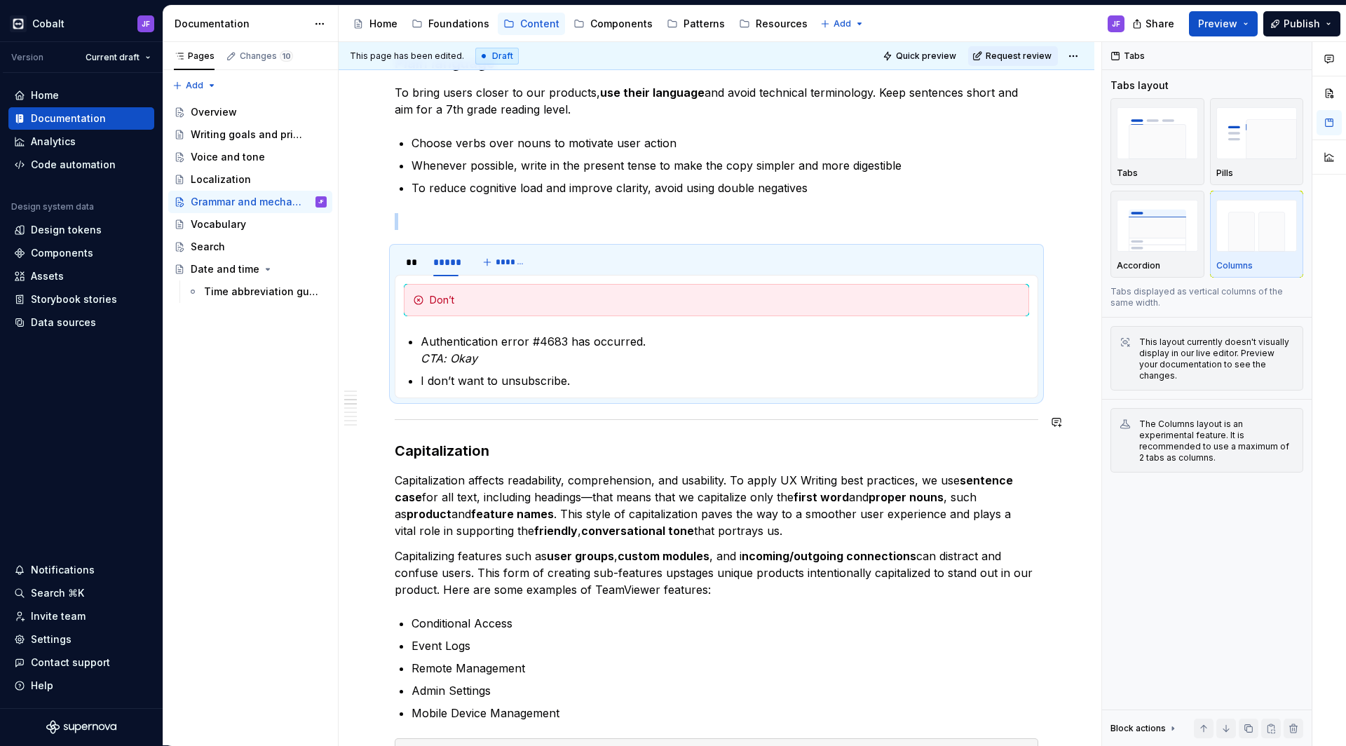
scroll to position [1245, 0]
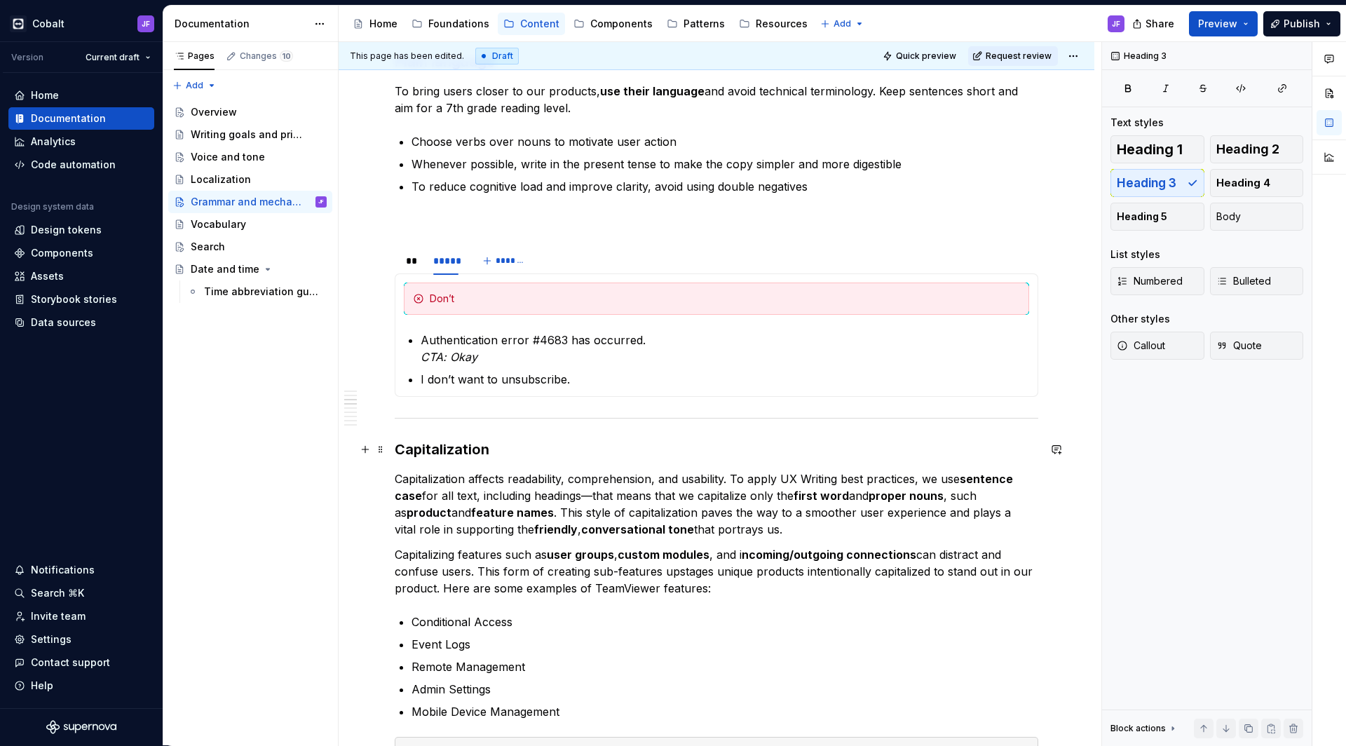
click at [396, 442] on h3 "Capitalization" at bounding box center [716, 449] width 643 height 20
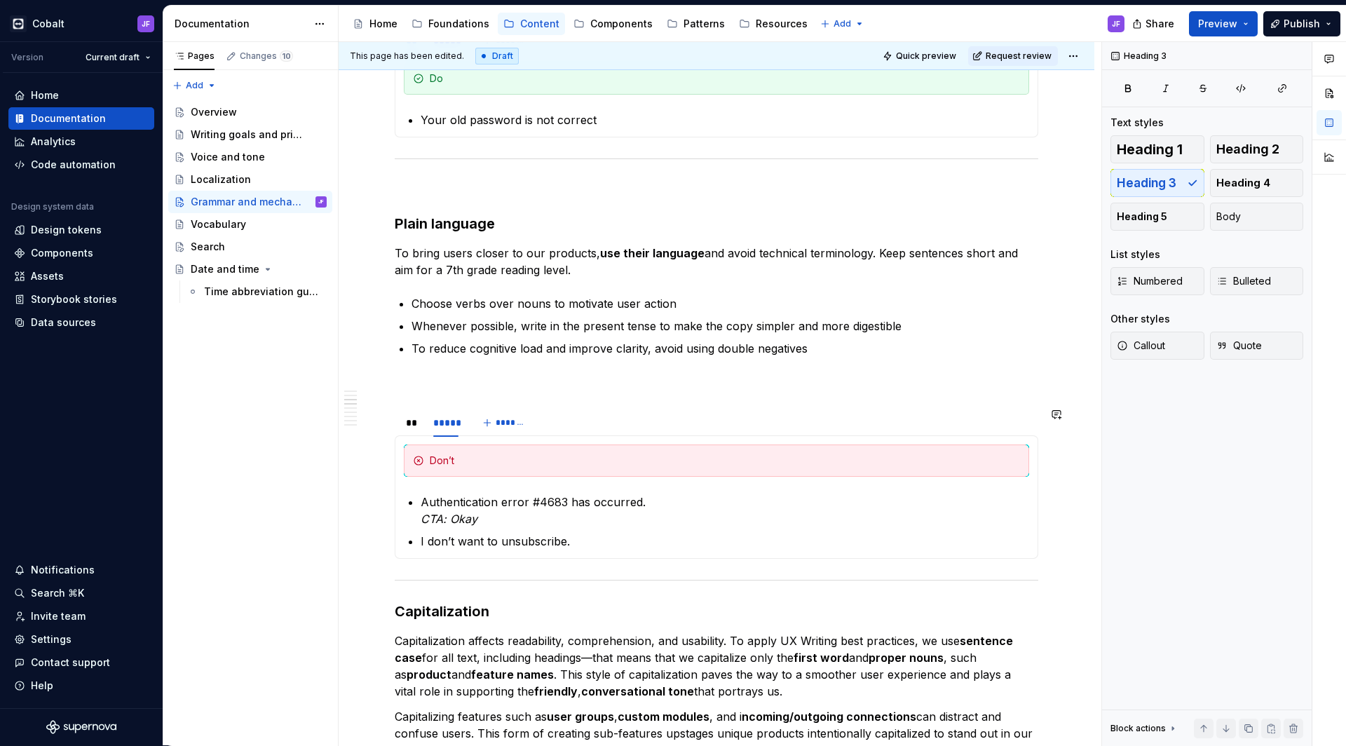
scroll to position [1021, 0]
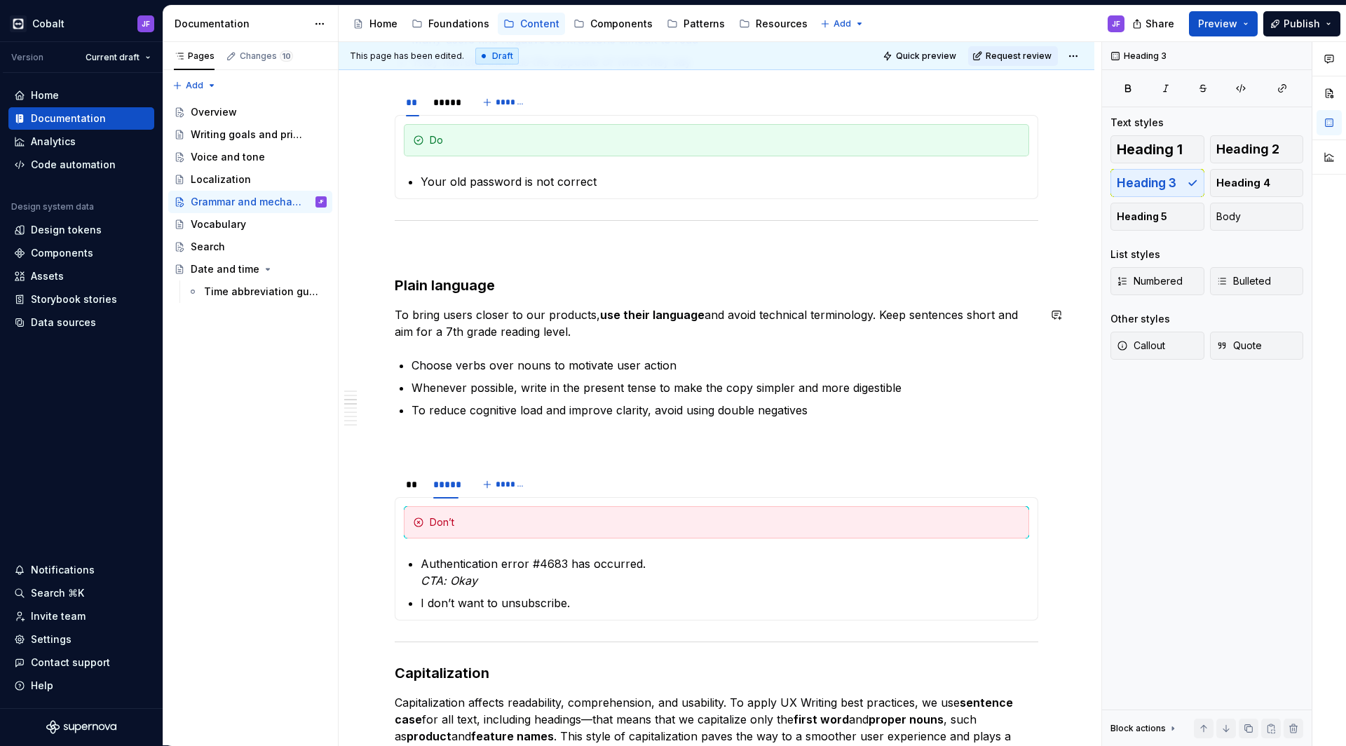
click at [396, 287] on h3 "Plain language" at bounding box center [716, 285] width 643 height 20
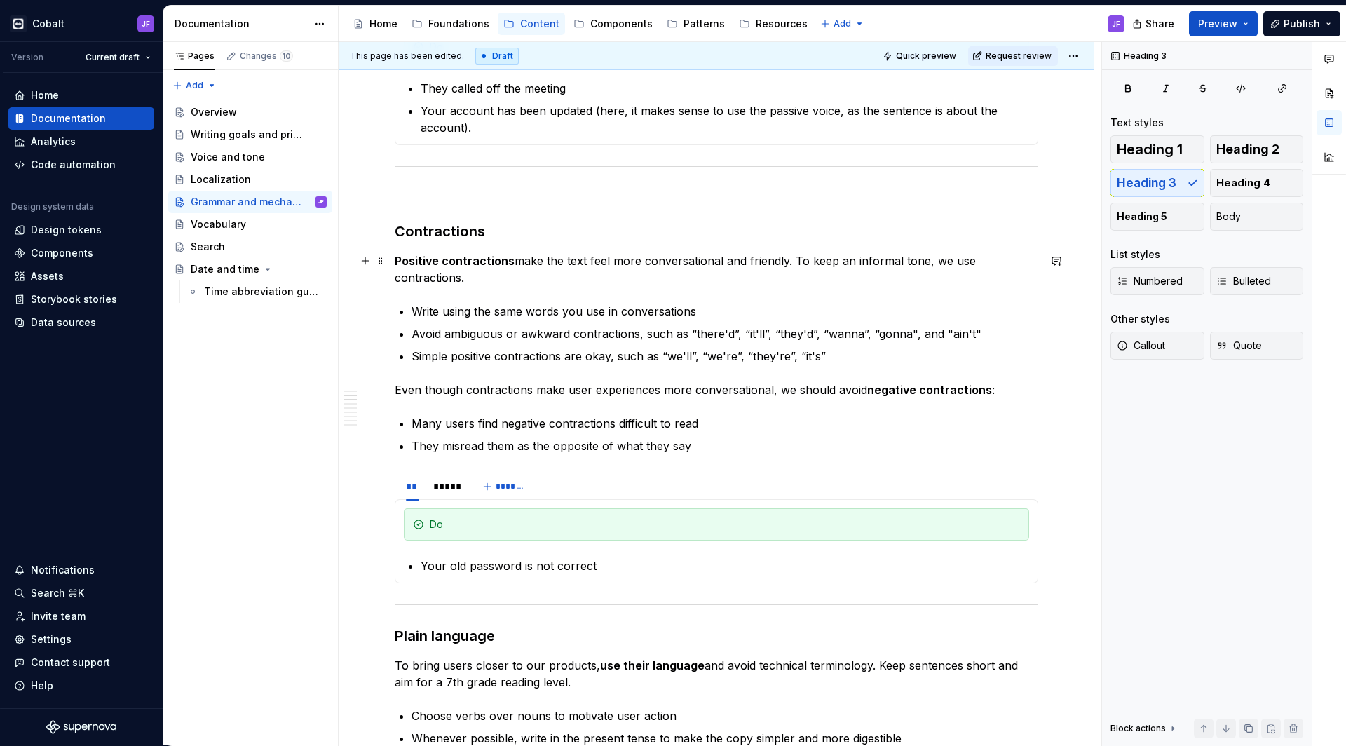
scroll to position [625, 0]
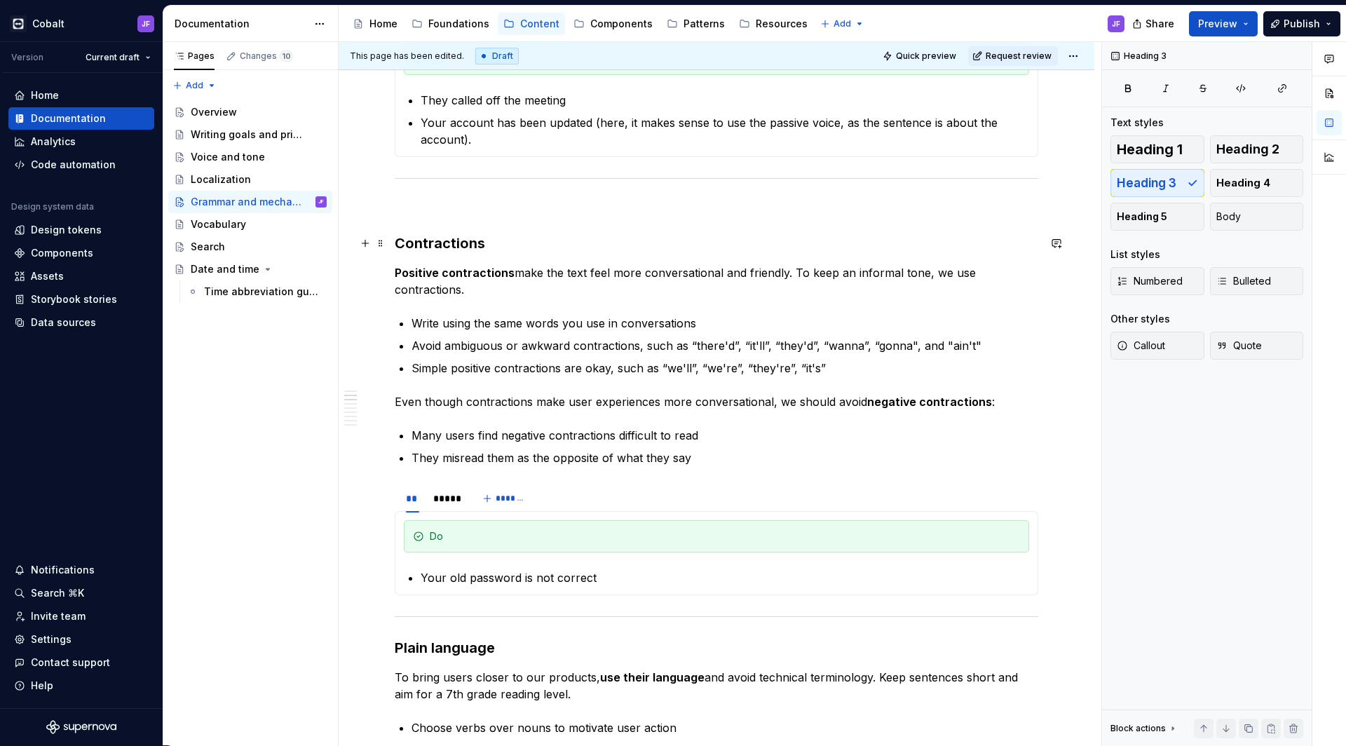
click at [396, 235] on h3 "Contractions" at bounding box center [716, 243] width 643 height 20
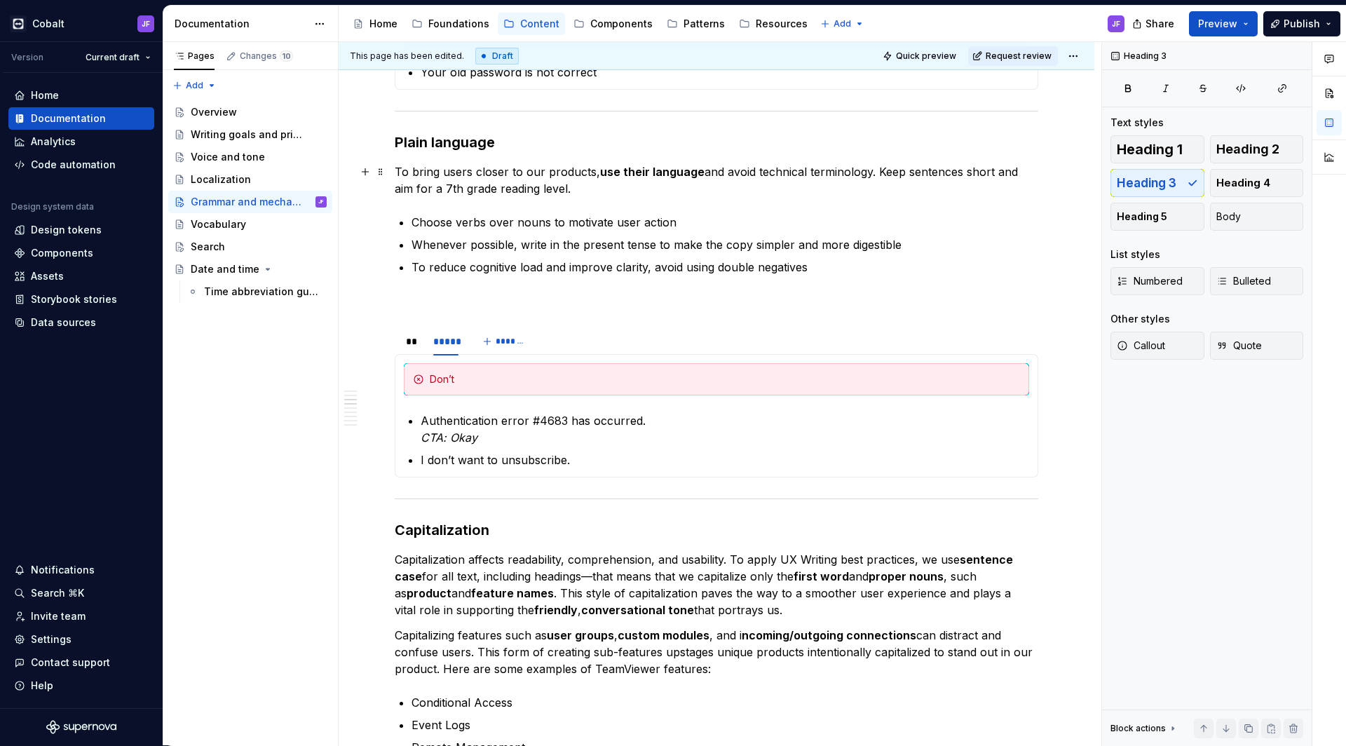
scroll to position [1232, 0]
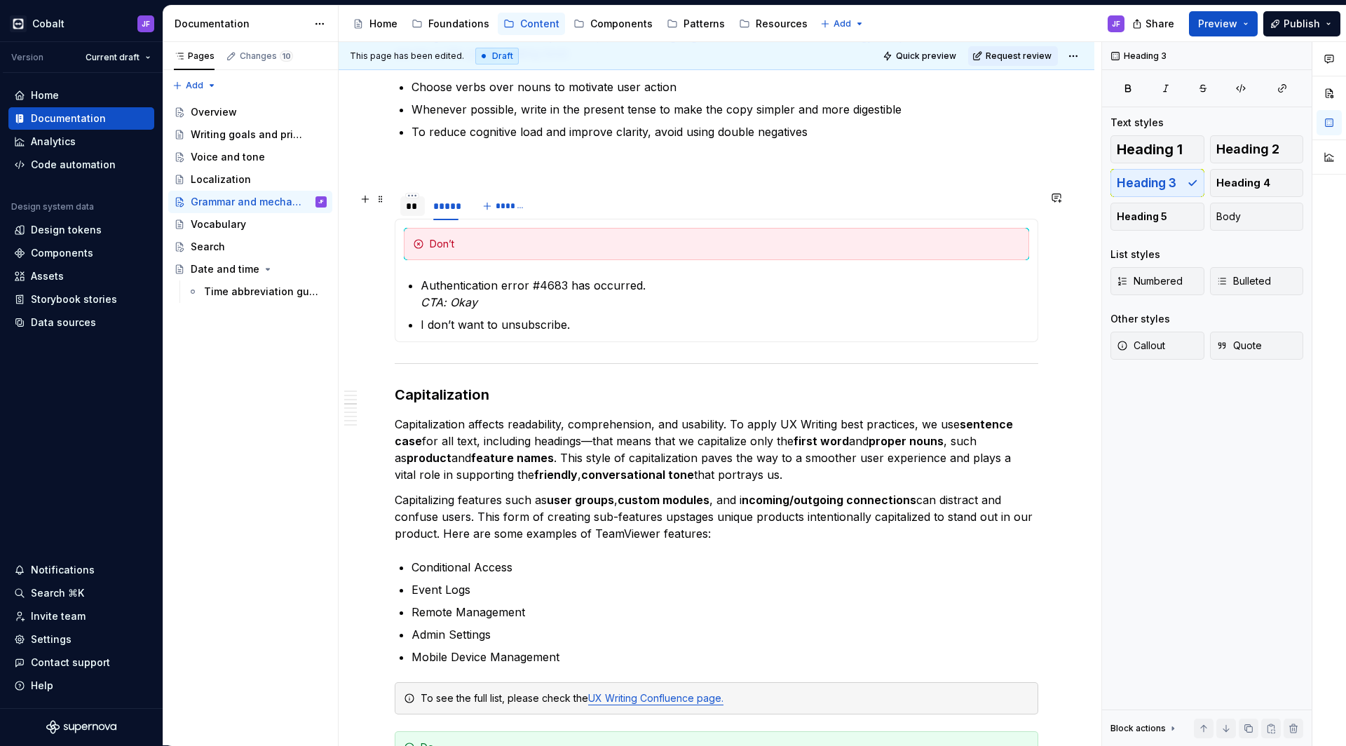
click at [413, 211] on div "**" at bounding box center [412, 206] width 13 height 14
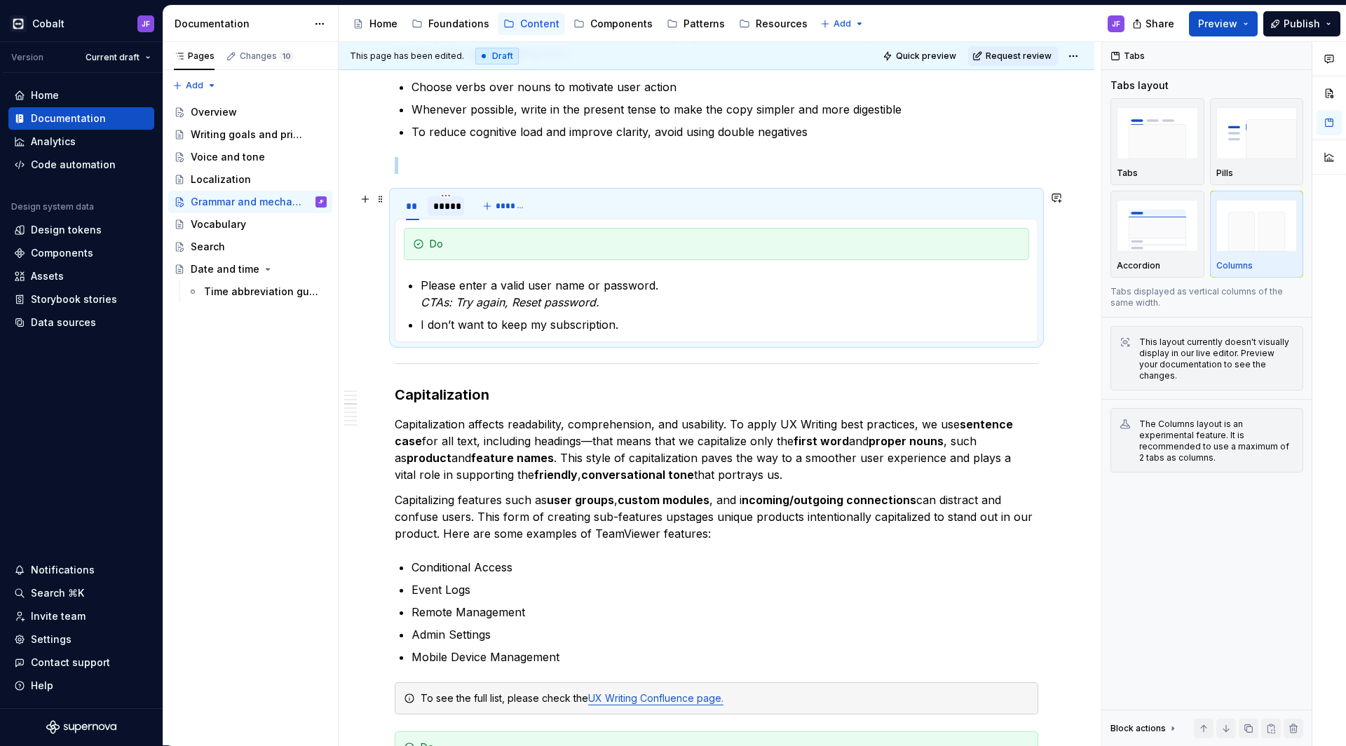
click at [443, 211] on div "*****" at bounding box center [445, 206] width 25 height 14
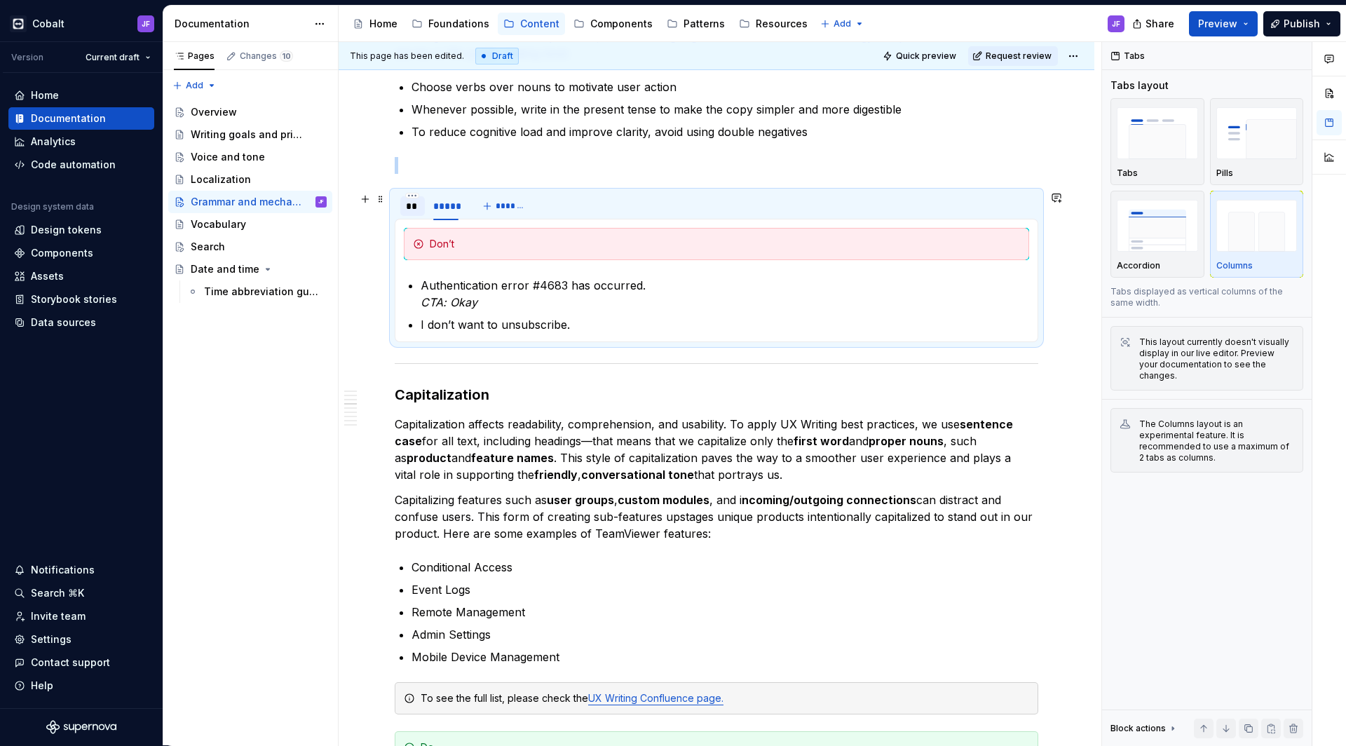
click at [418, 207] on div "**" at bounding box center [412, 206] width 13 height 14
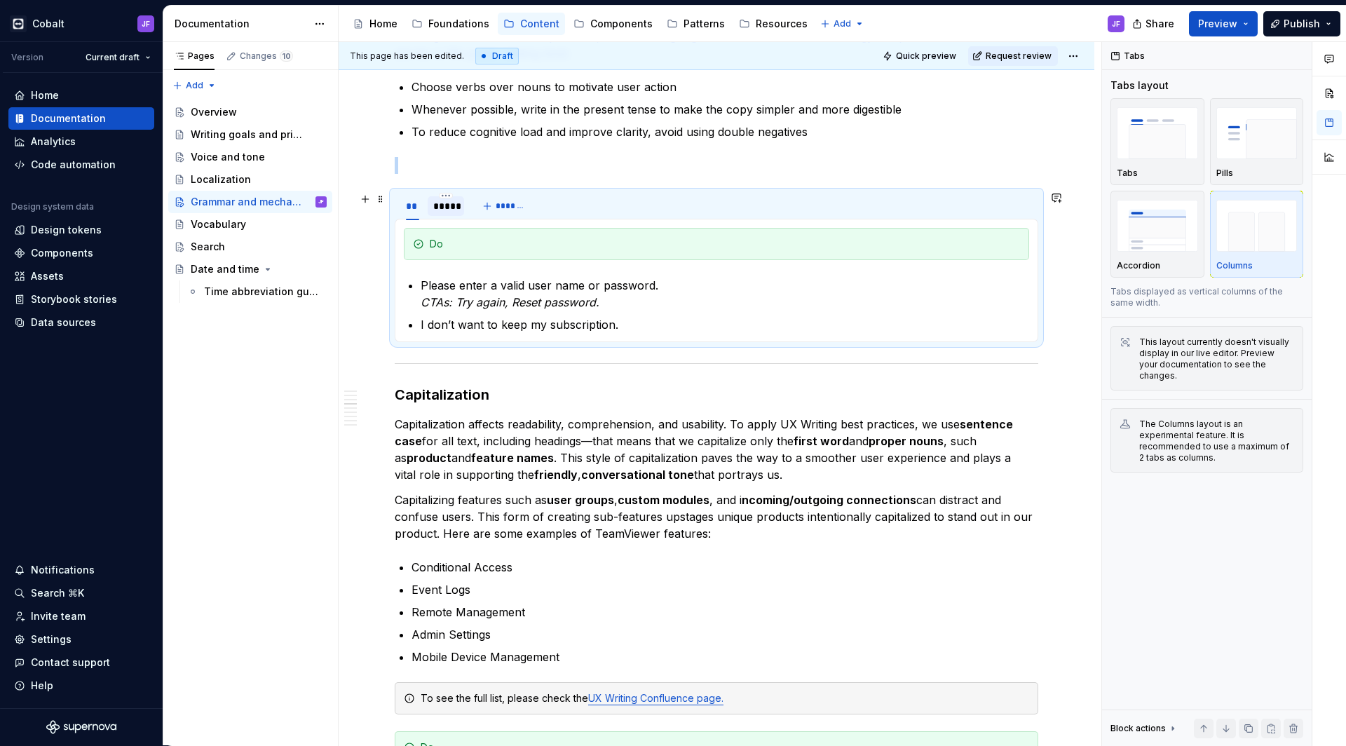
click at [442, 207] on div "*****" at bounding box center [445, 206] width 25 height 14
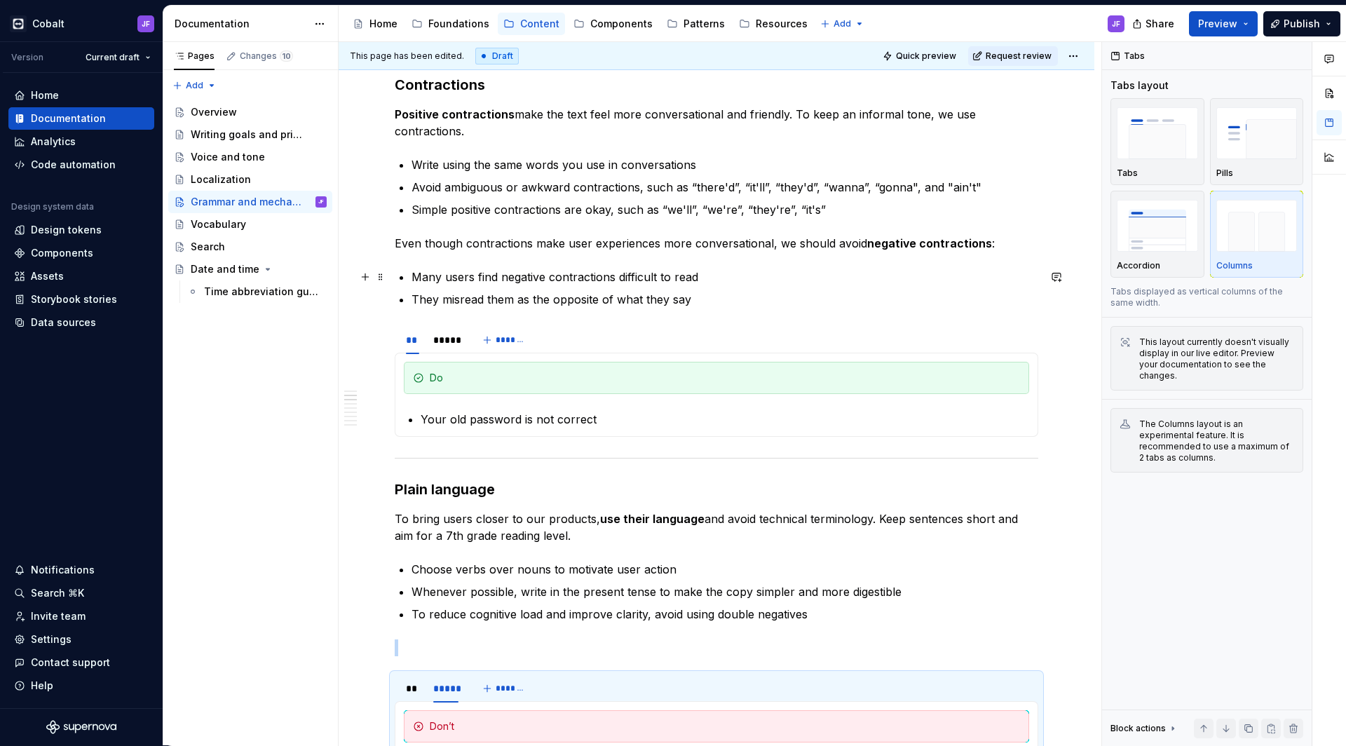
scroll to position [742, 0]
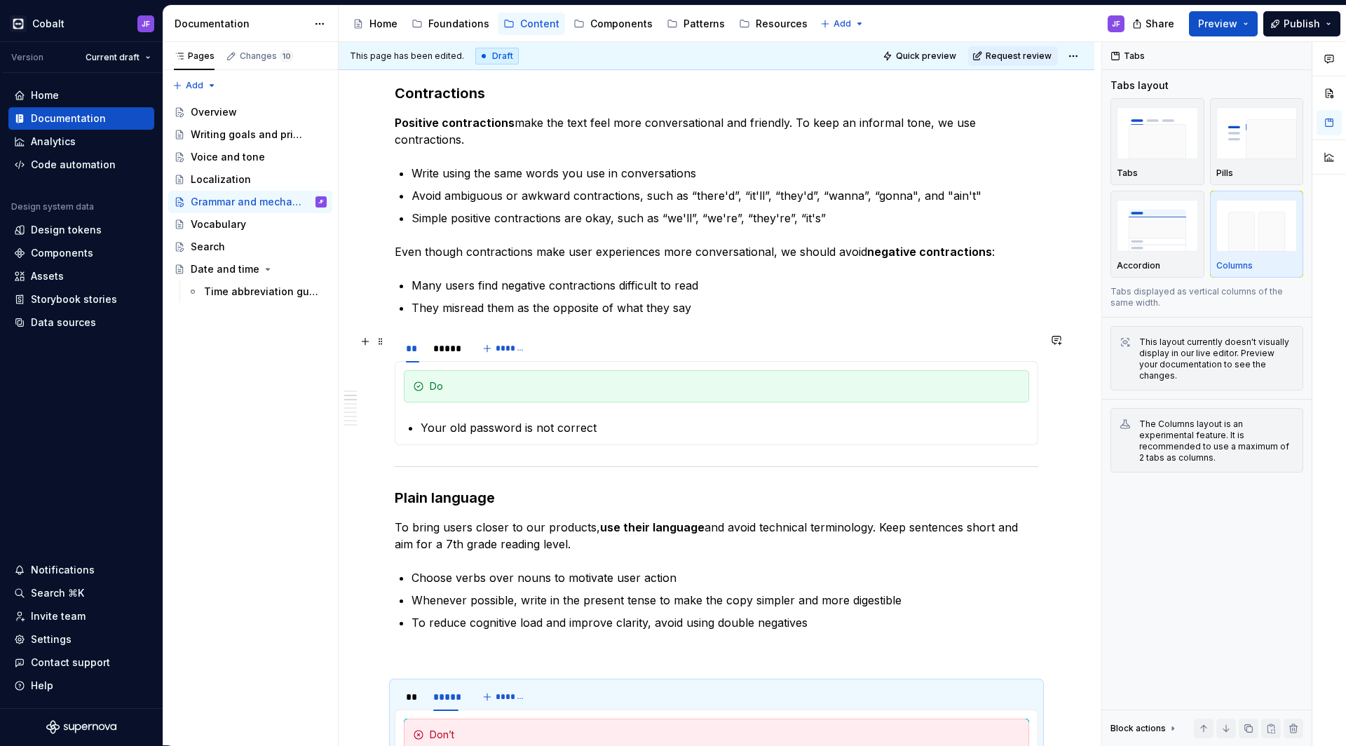
click at [585, 347] on div "** ***** *******" at bounding box center [716, 348] width 643 height 28
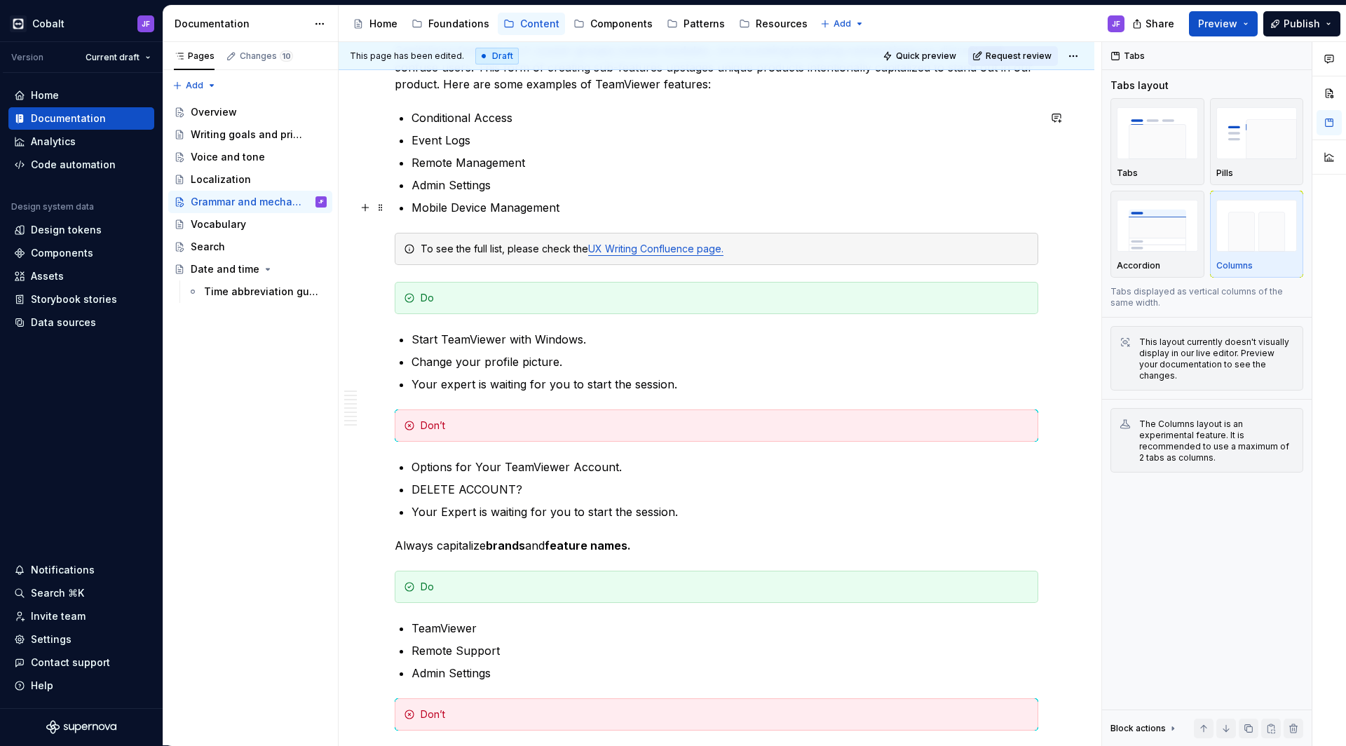
scroll to position [1672, 0]
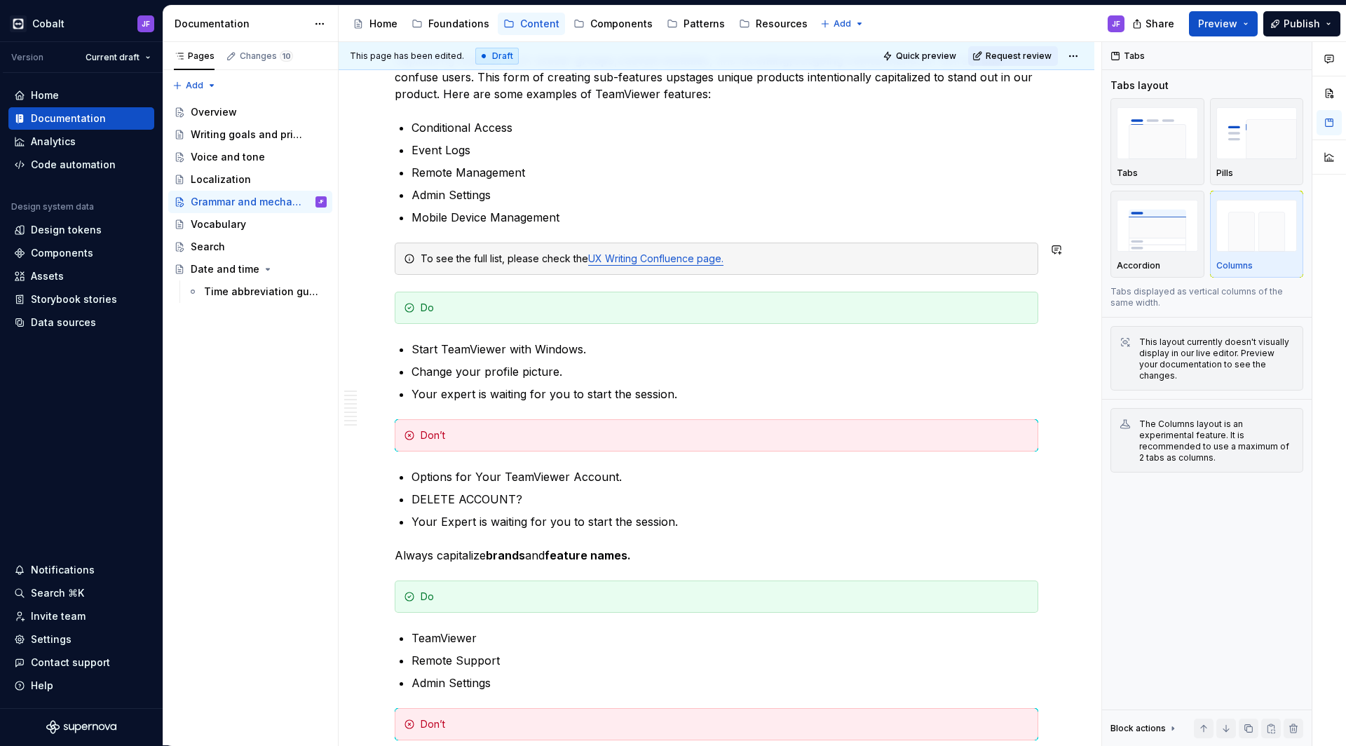
click at [430, 282] on div "This is our current content style guide. Updates are coming soon. Following rul…" at bounding box center [716, 716] width 643 height 4231
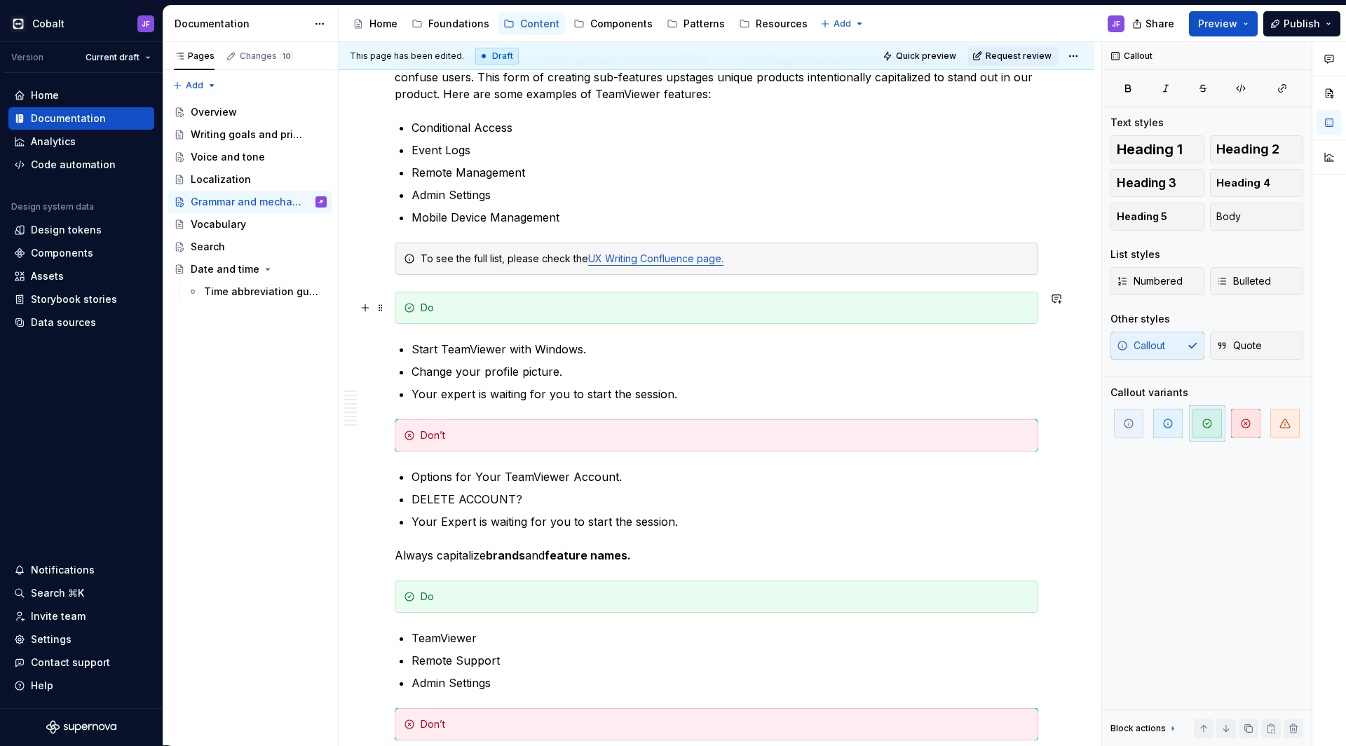
click at [404, 299] on div "Do" at bounding box center [716, 308] width 643 height 32
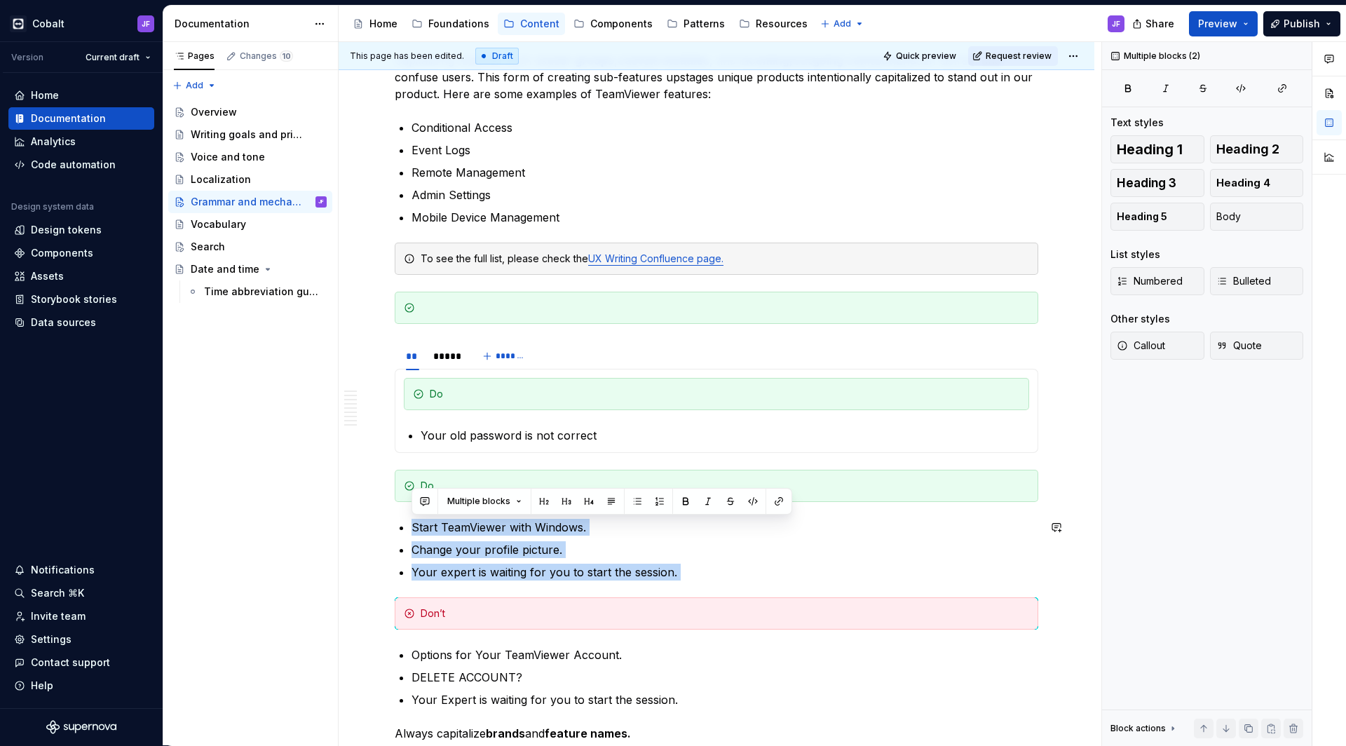
drag, startPoint x: 694, startPoint y: 580, endPoint x: 380, endPoint y: 514, distance: 320.8
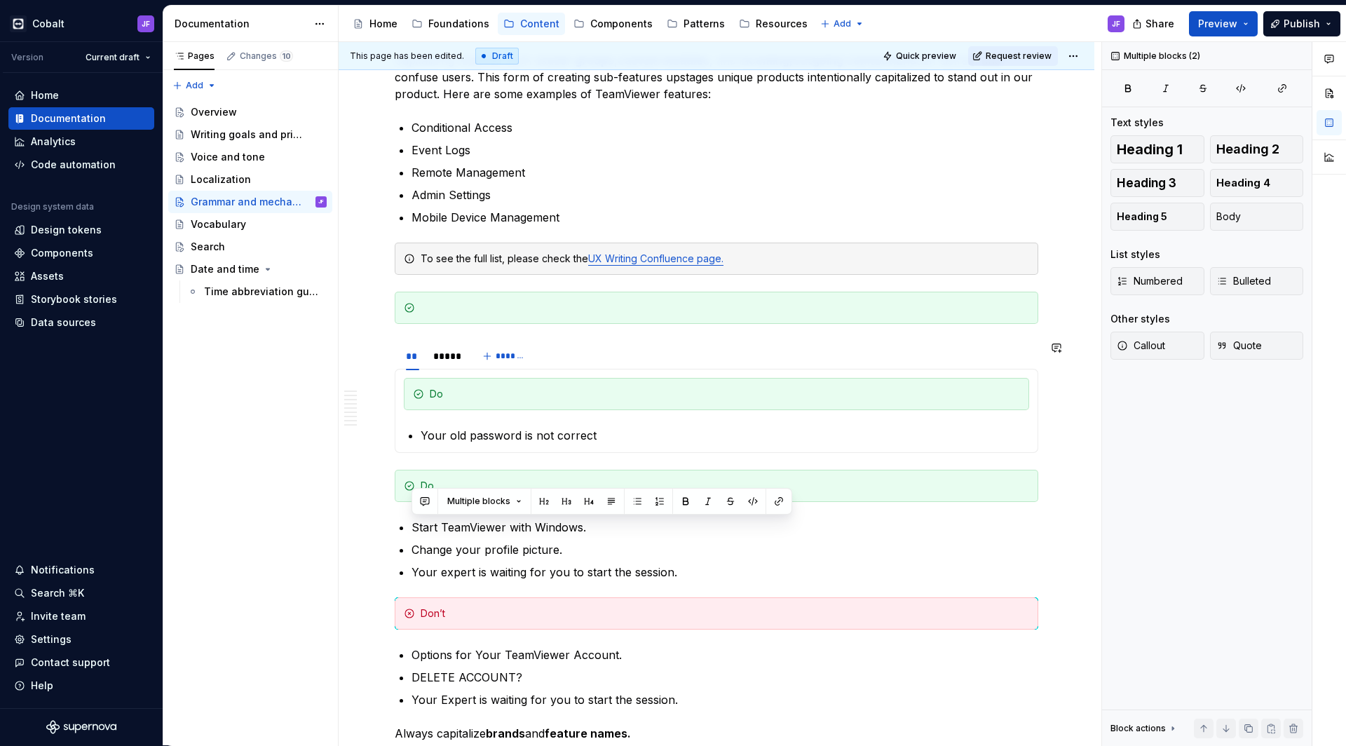
click at [463, 437] on p "Your old password is not correct" at bounding box center [725, 435] width 608 height 17
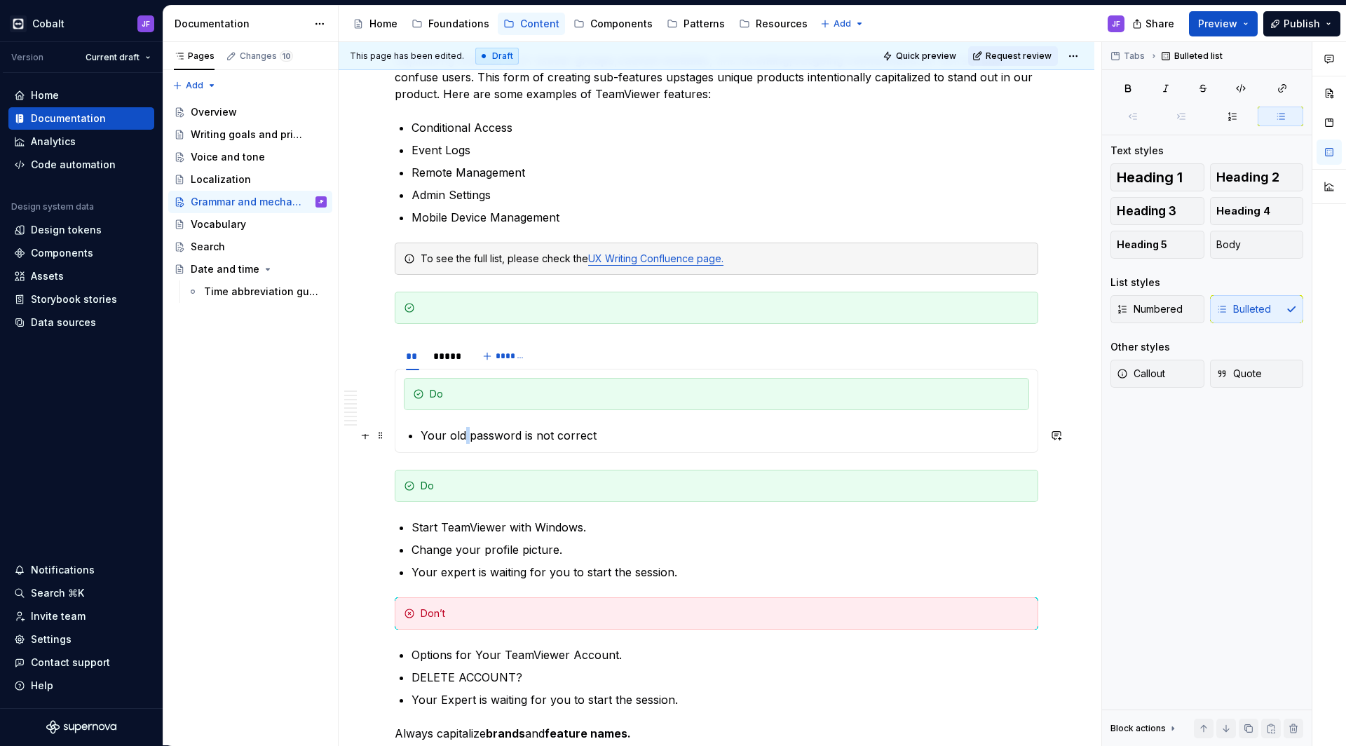
click at [463, 437] on p "Your old password is not correct" at bounding box center [725, 435] width 608 height 17
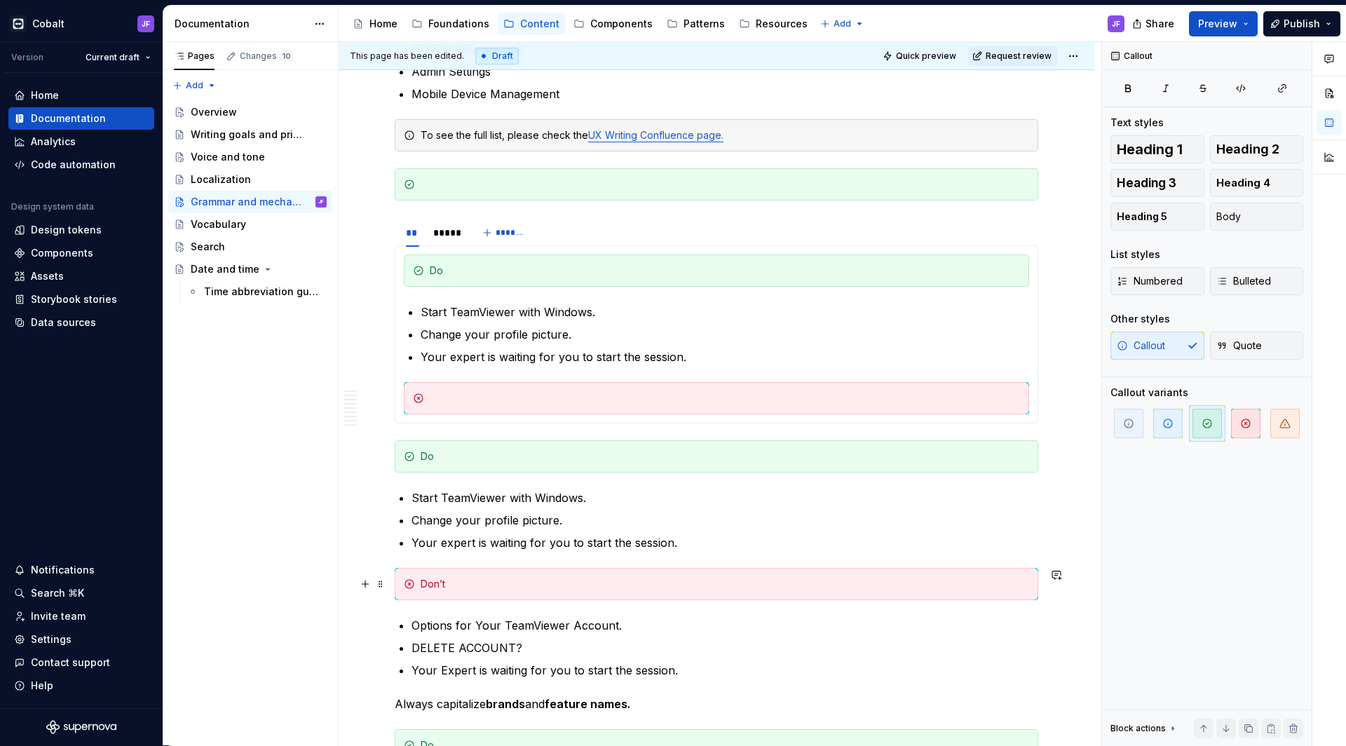
scroll to position [1810, 0]
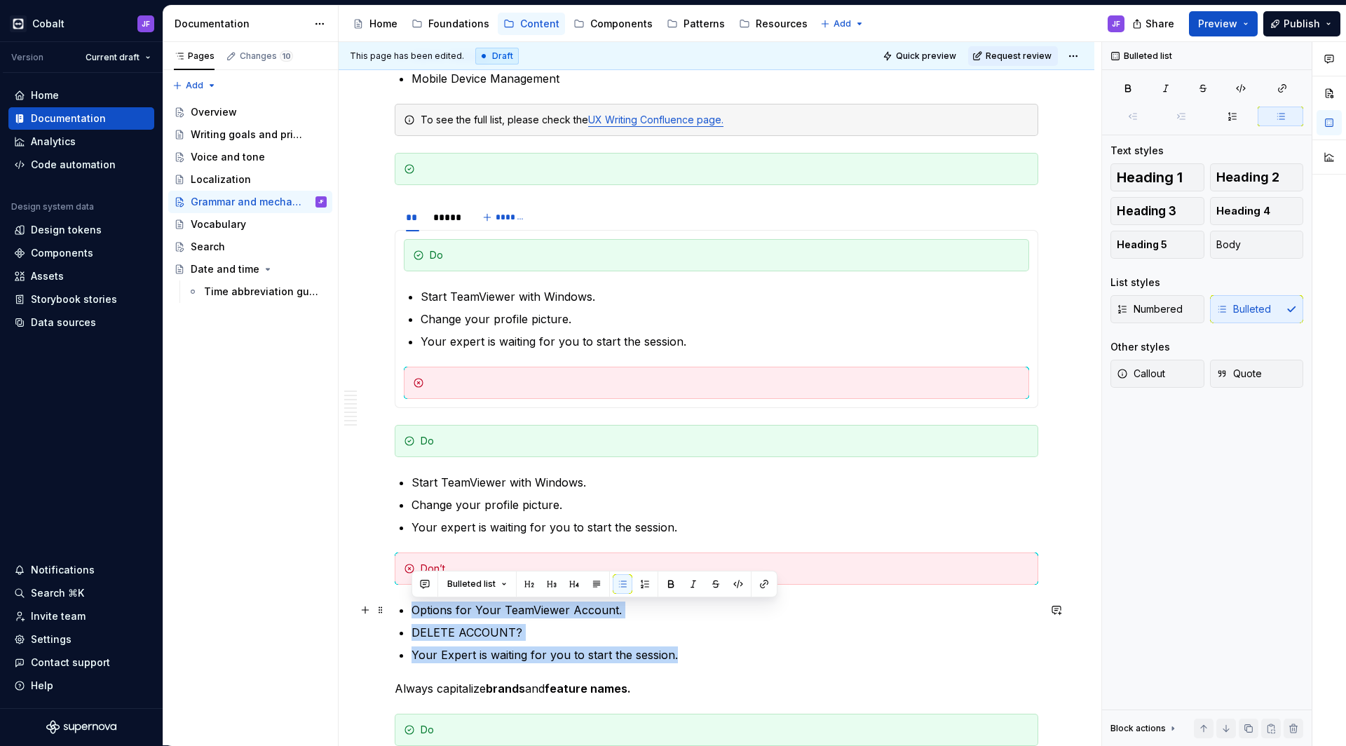
drag, startPoint x: 687, startPoint y: 657, endPoint x: 393, endPoint y: 611, distance: 297.2
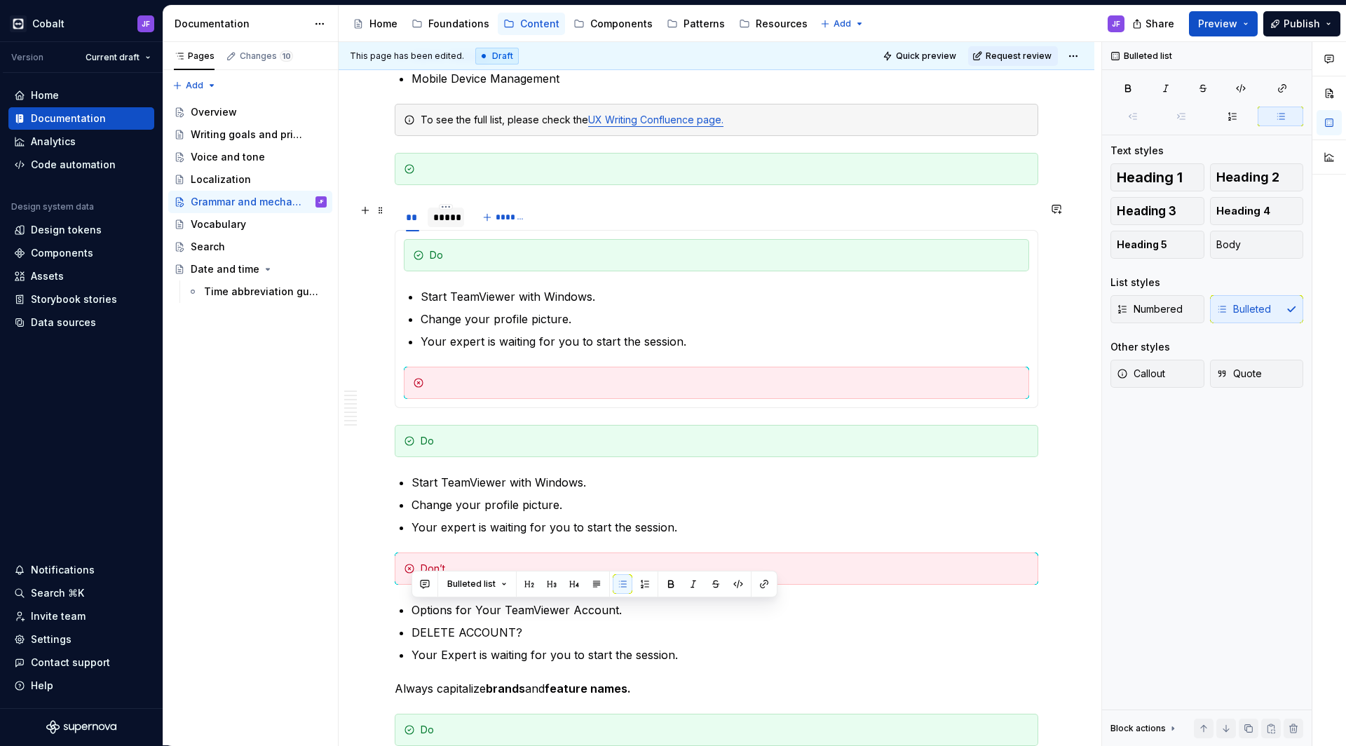
click at [444, 217] on div "*****" at bounding box center [445, 217] width 25 height 14
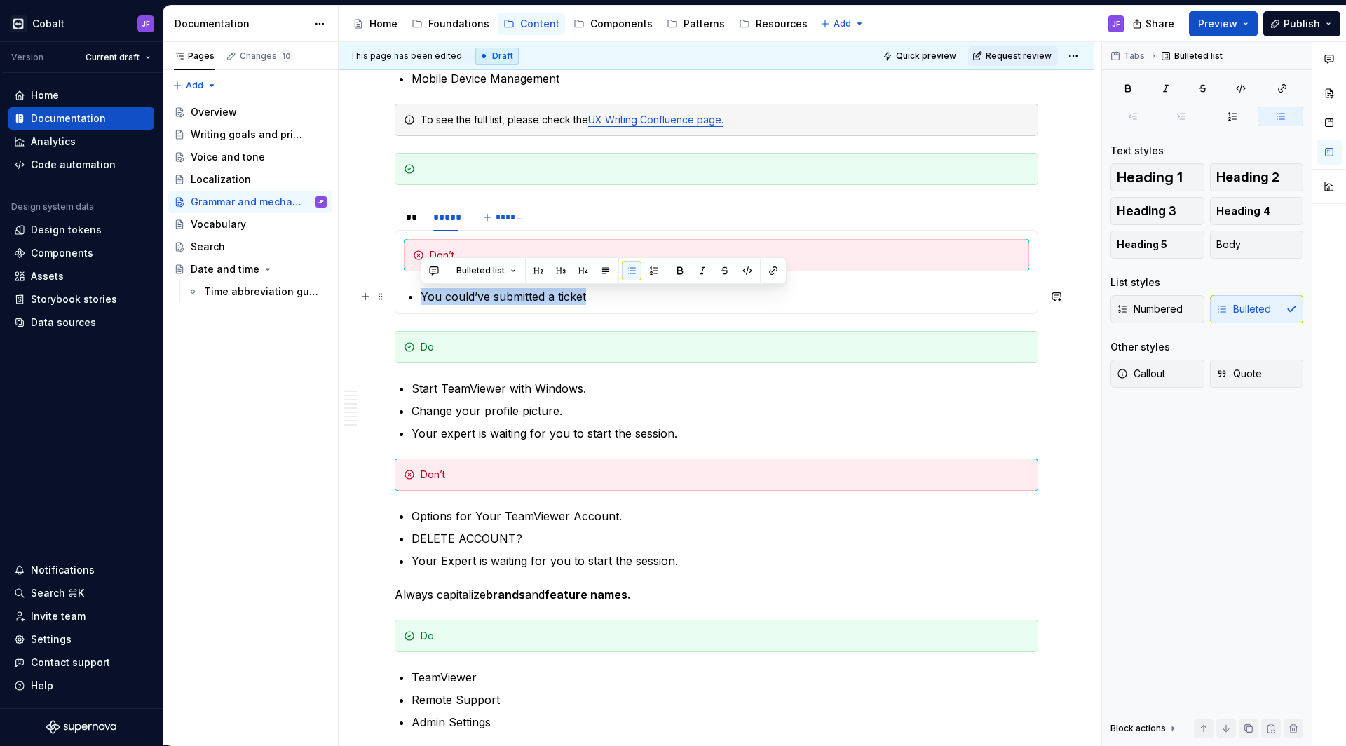
drag, startPoint x: 617, startPoint y: 297, endPoint x: 416, endPoint y: 296, distance: 200.5
click at [416, 296] on section-item-column "Don’t You could’ve submitted a ticket" at bounding box center [716, 272] width 625 height 66
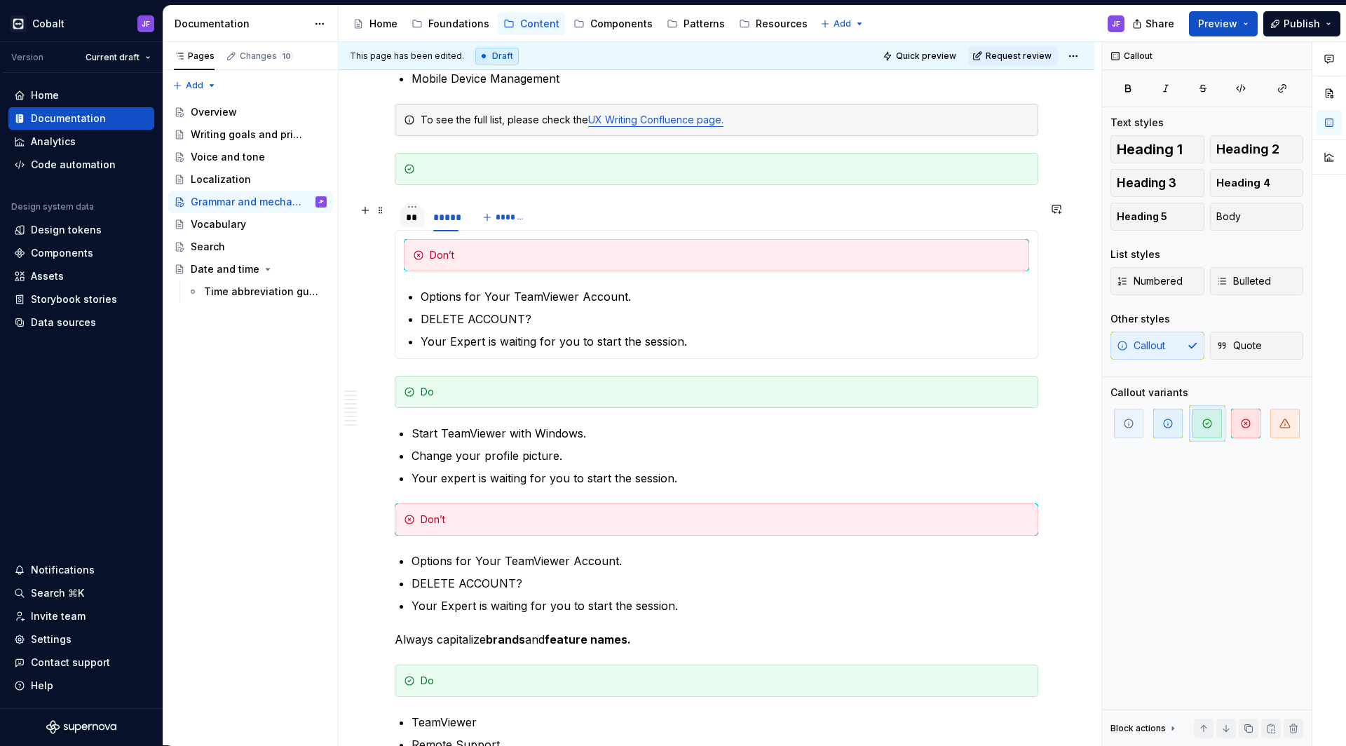
click at [408, 223] on div "**" at bounding box center [412, 217] width 13 height 14
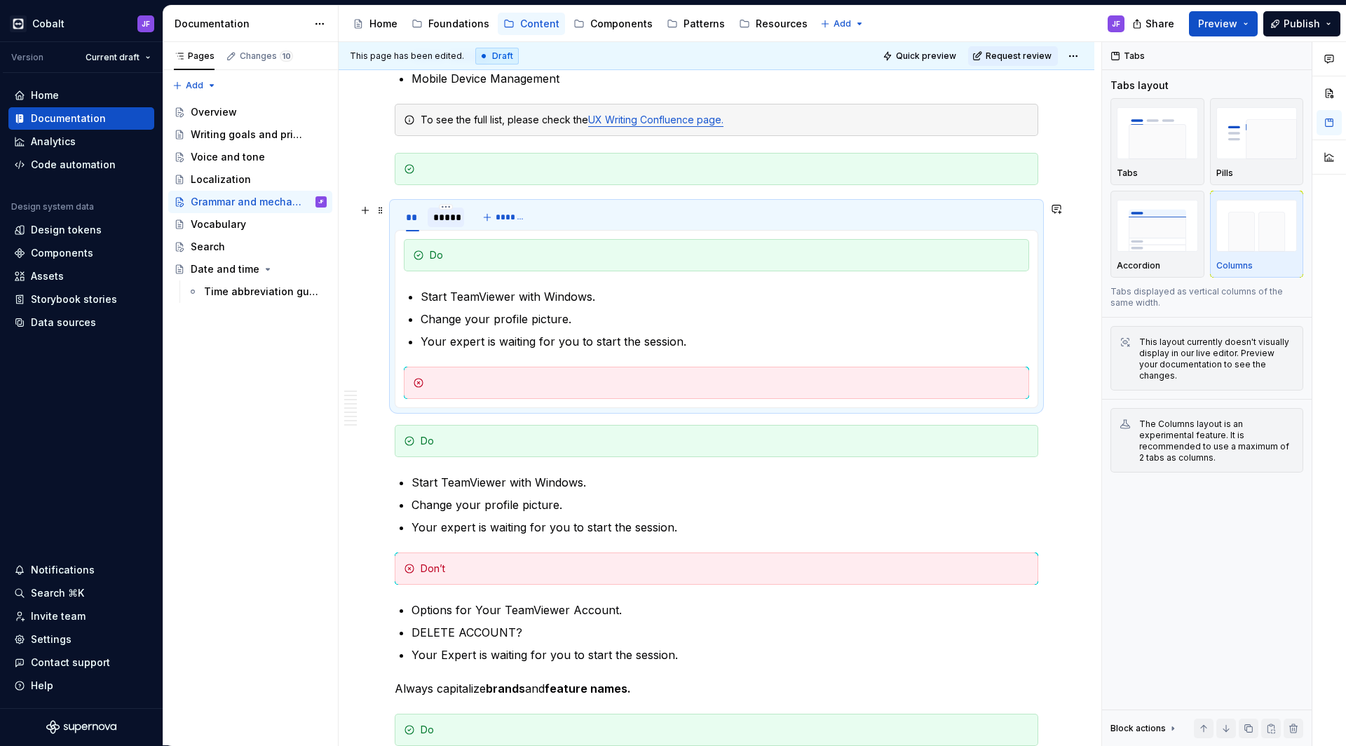
click at [442, 219] on div "*****" at bounding box center [445, 217] width 25 height 14
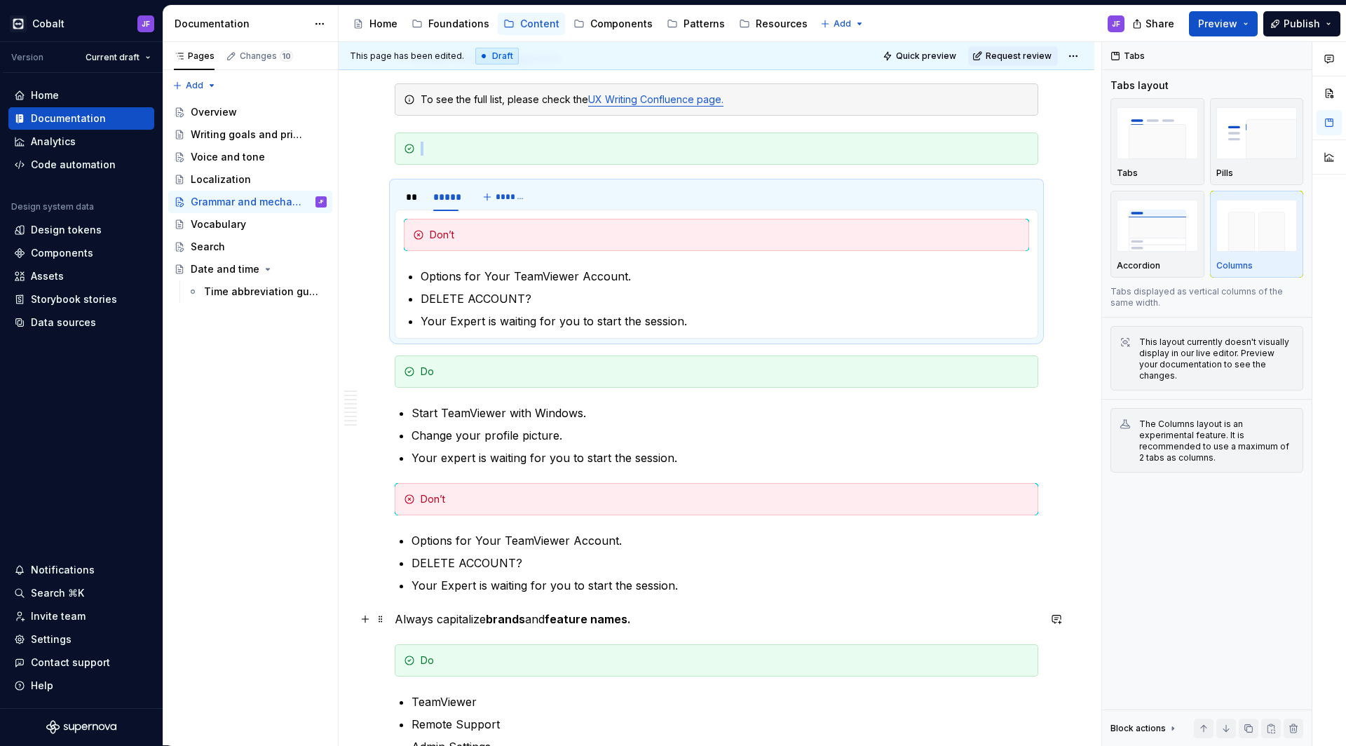
scroll to position [1831, 0]
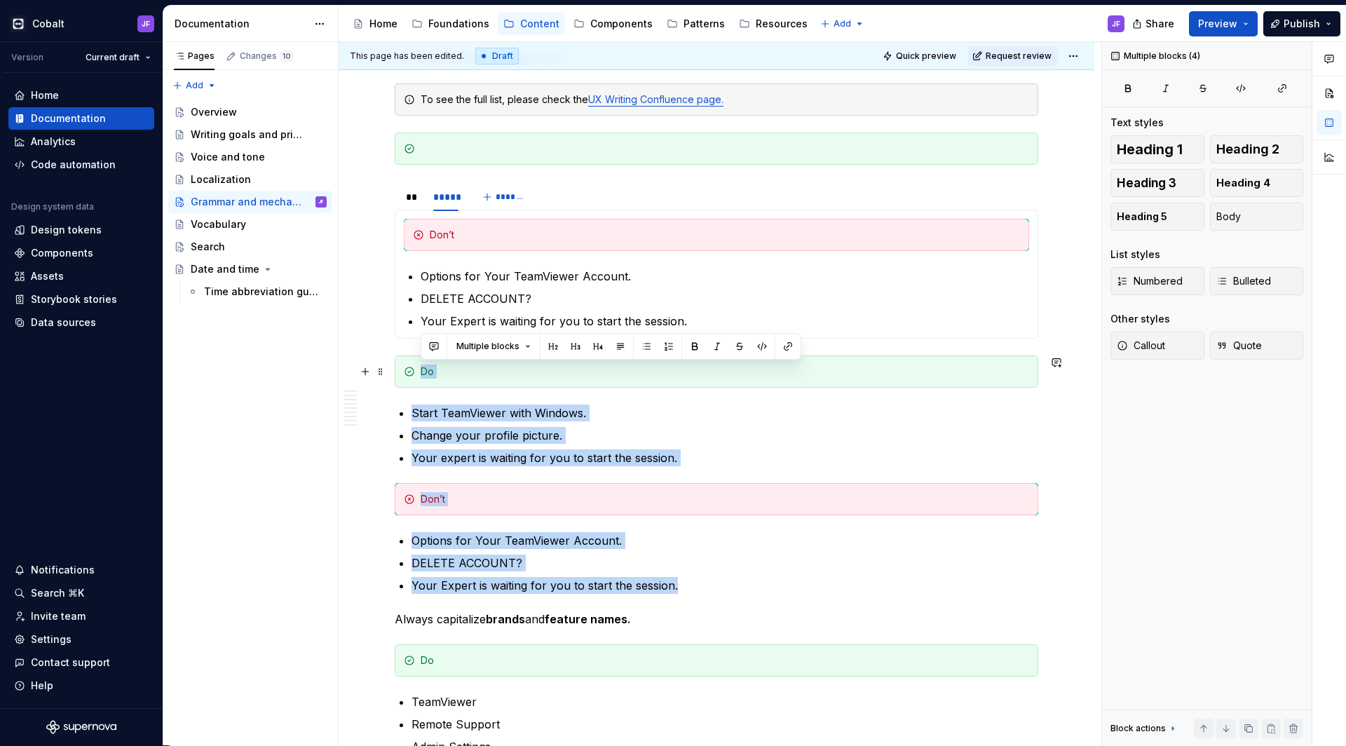
drag, startPoint x: 687, startPoint y: 587, endPoint x: 399, endPoint y: 378, distance: 355.8
click at [399, 378] on div "This is our current content style guide. Updates are coming soon. Following rul…" at bounding box center [716, 669] width 643 height 4454
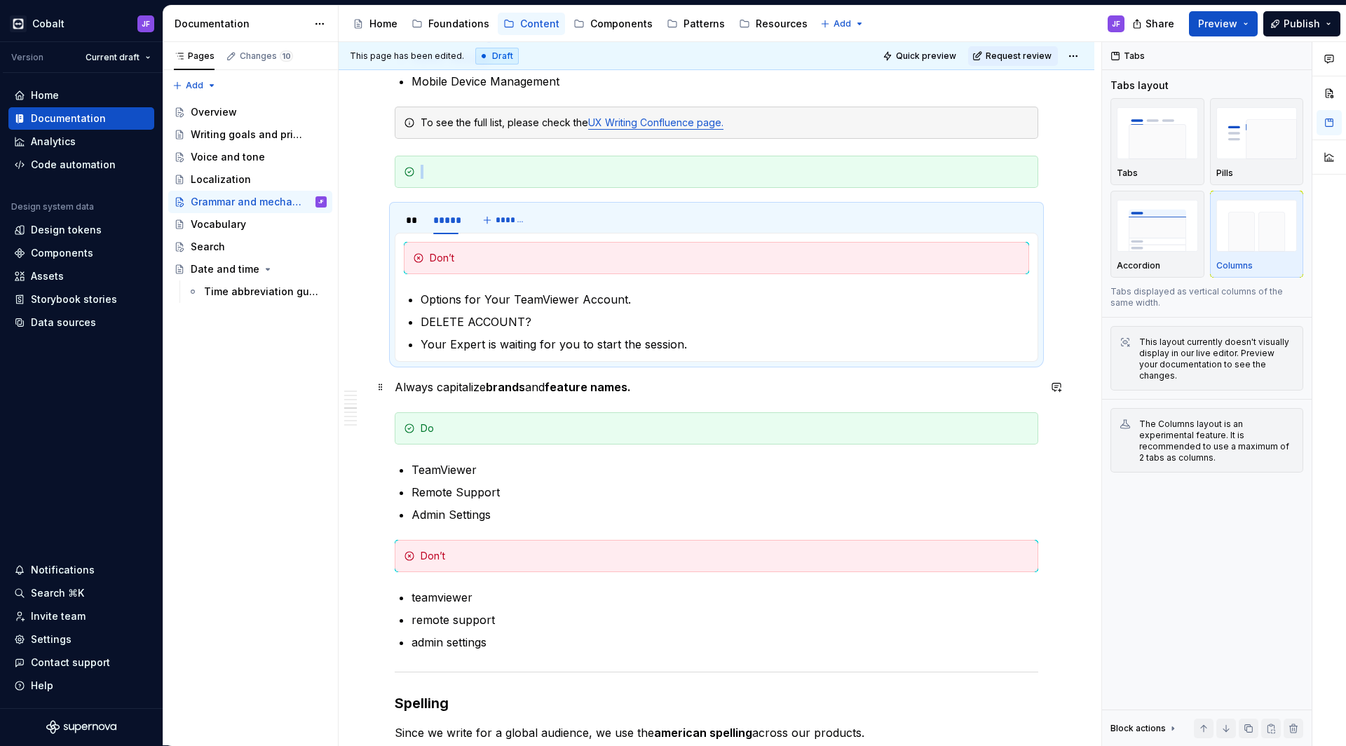
scroll to position [1765, 0]
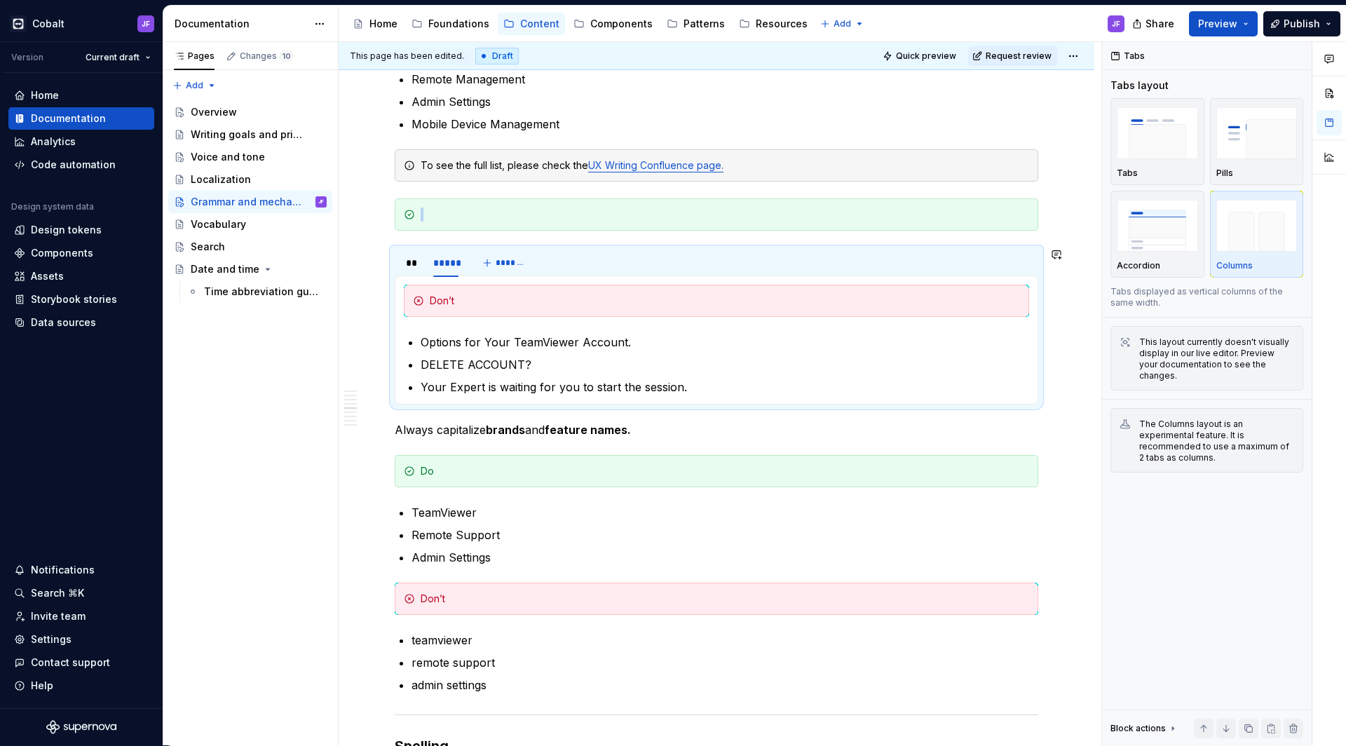
click at [443, 214] on div at bounding box center [725, 214] width 608 height 14
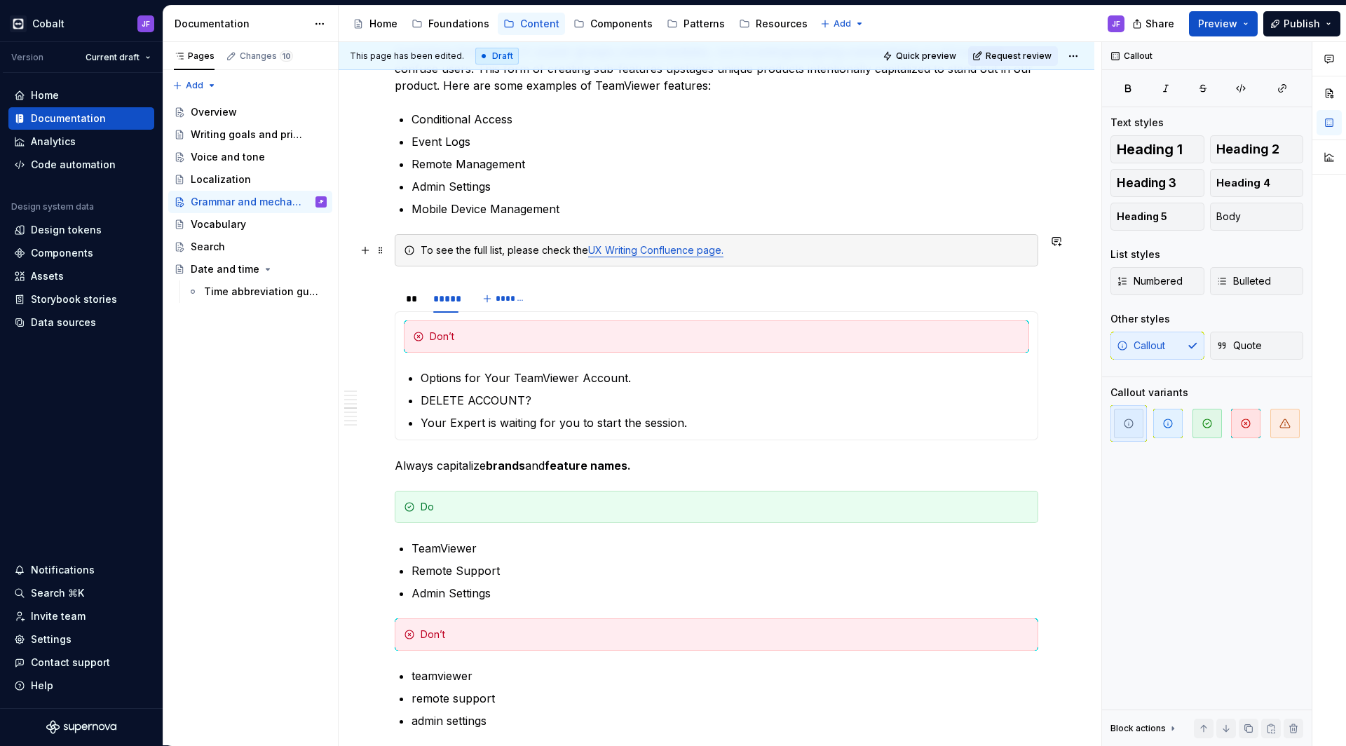
scroll to position [1656, 0]
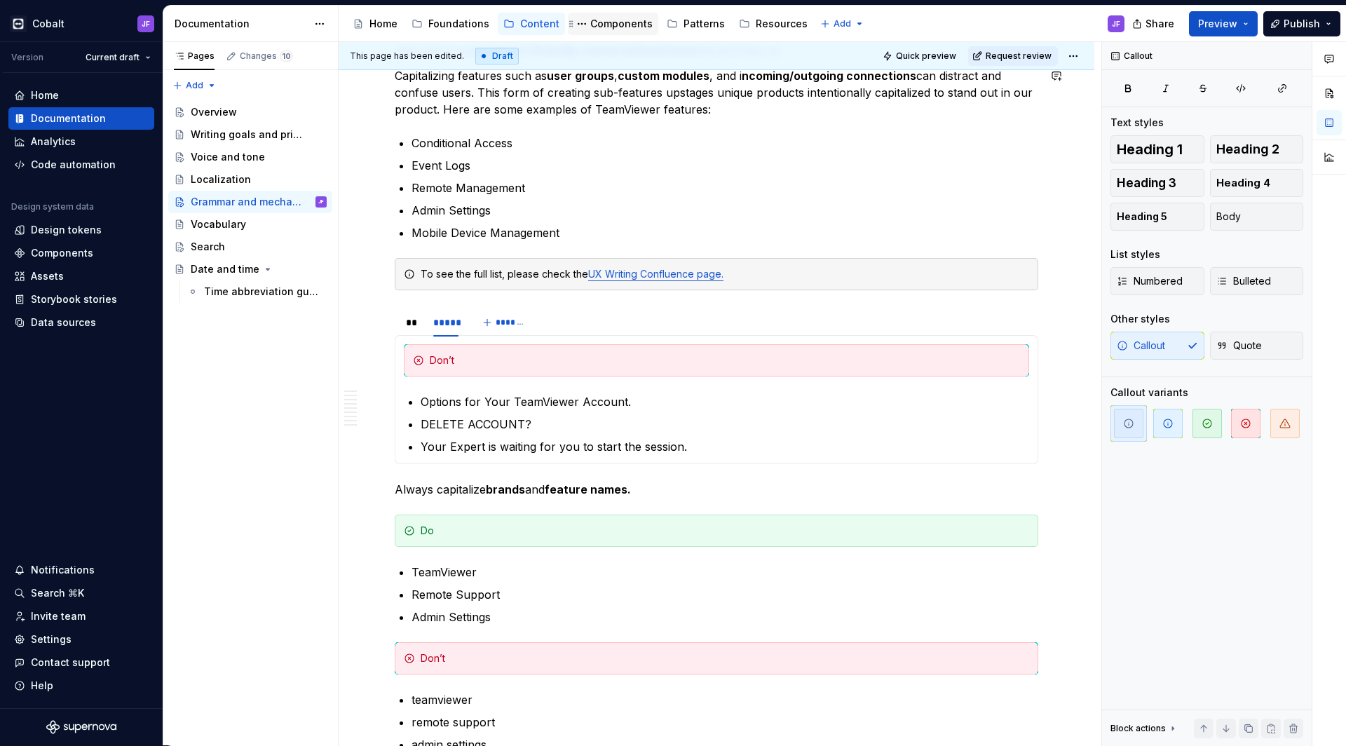
click at [597, 23] on div "Components" at bounding box center [621, 24] width 62 height 14
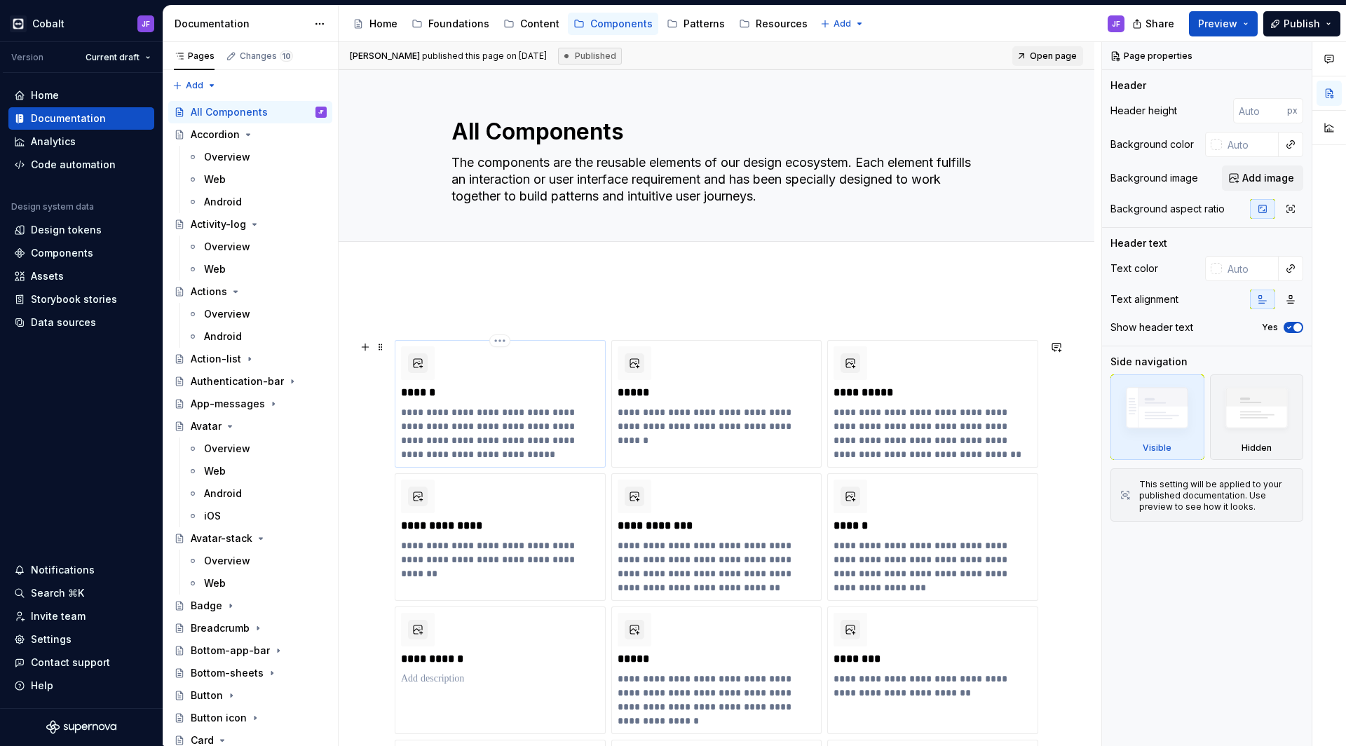
scroll to position [15, 0]
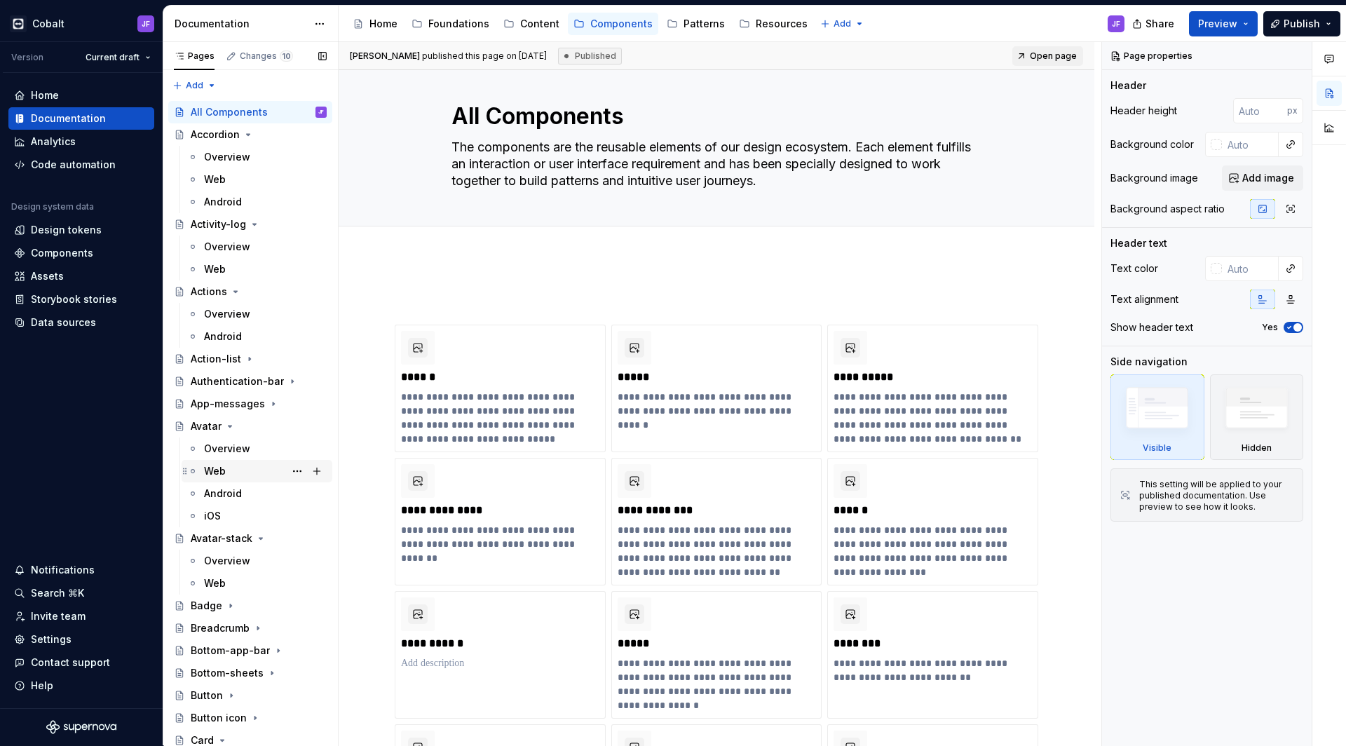
click at [226, 465] on div "Web" at bounding box center [265, 471] width 123 height 20
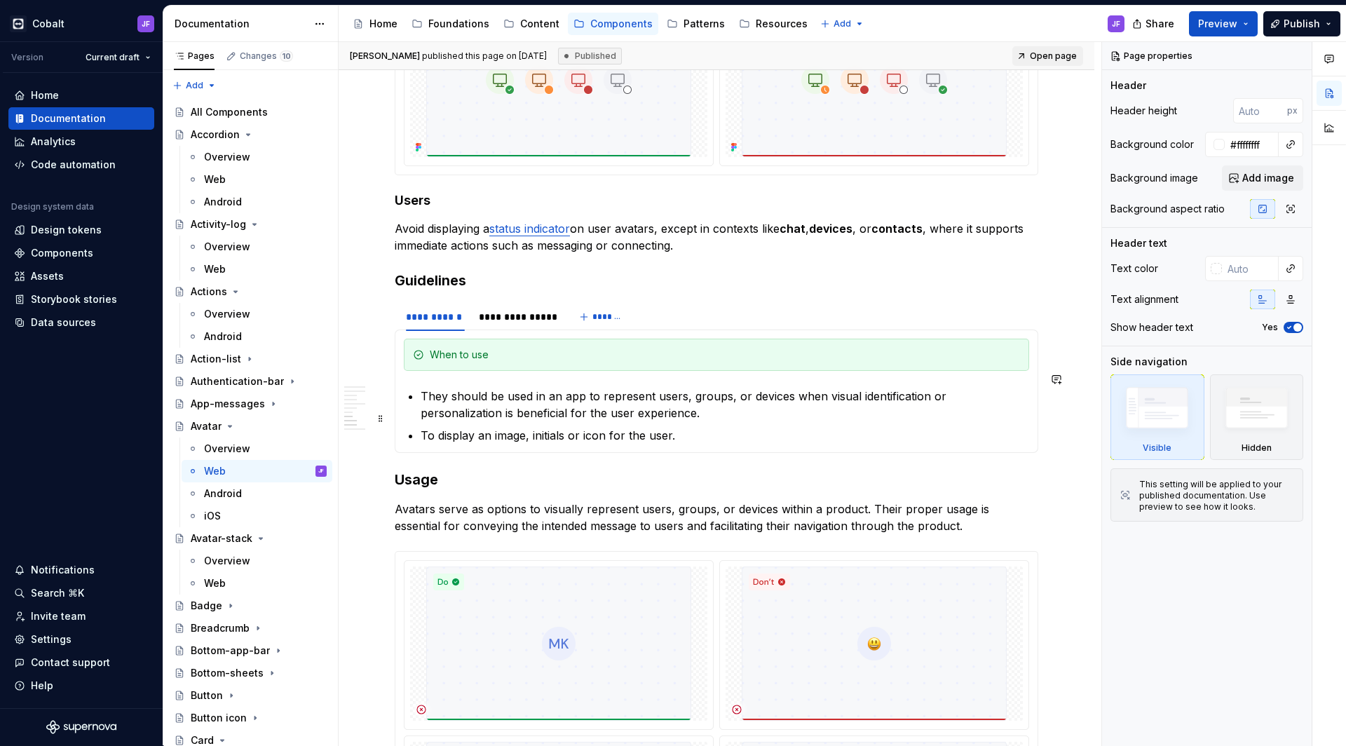
scroll to position [2150, 0]
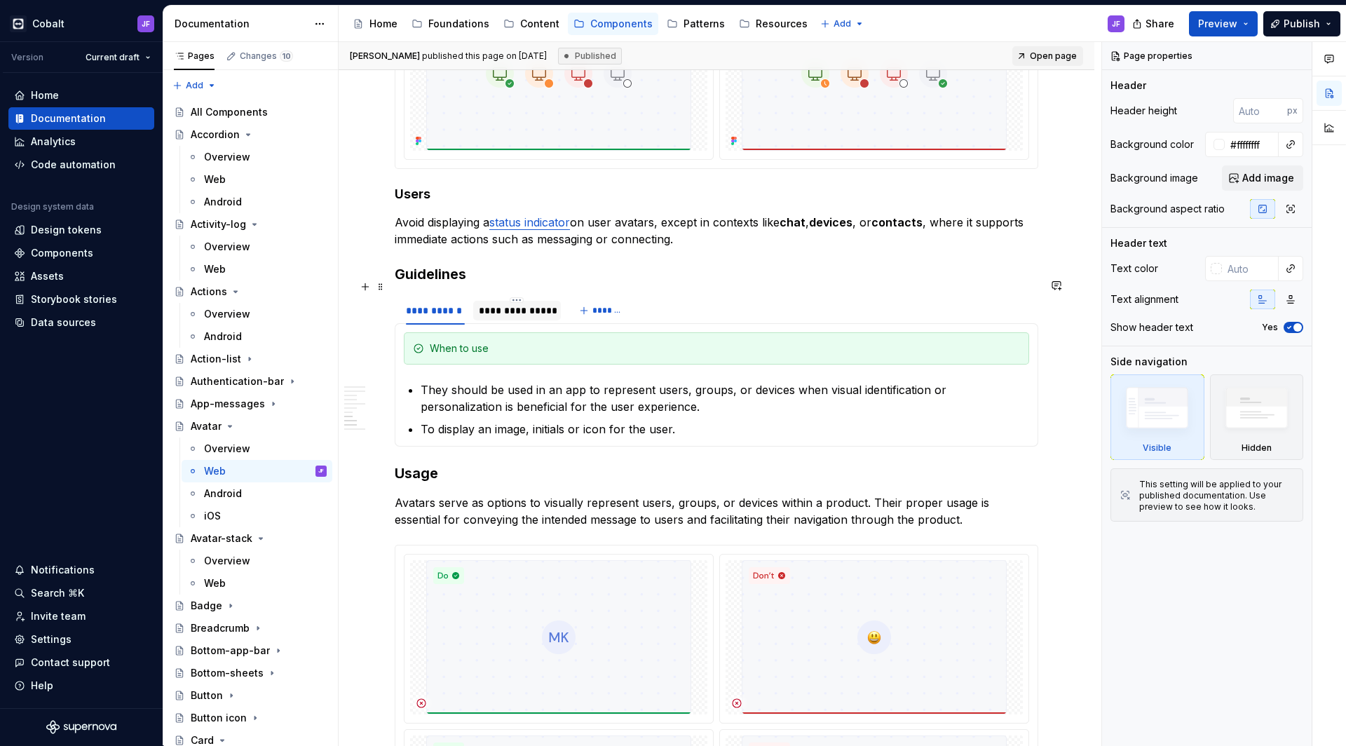
click at [503, 303] on div "**********" at bounding box center [517, 310] width 76 height 14
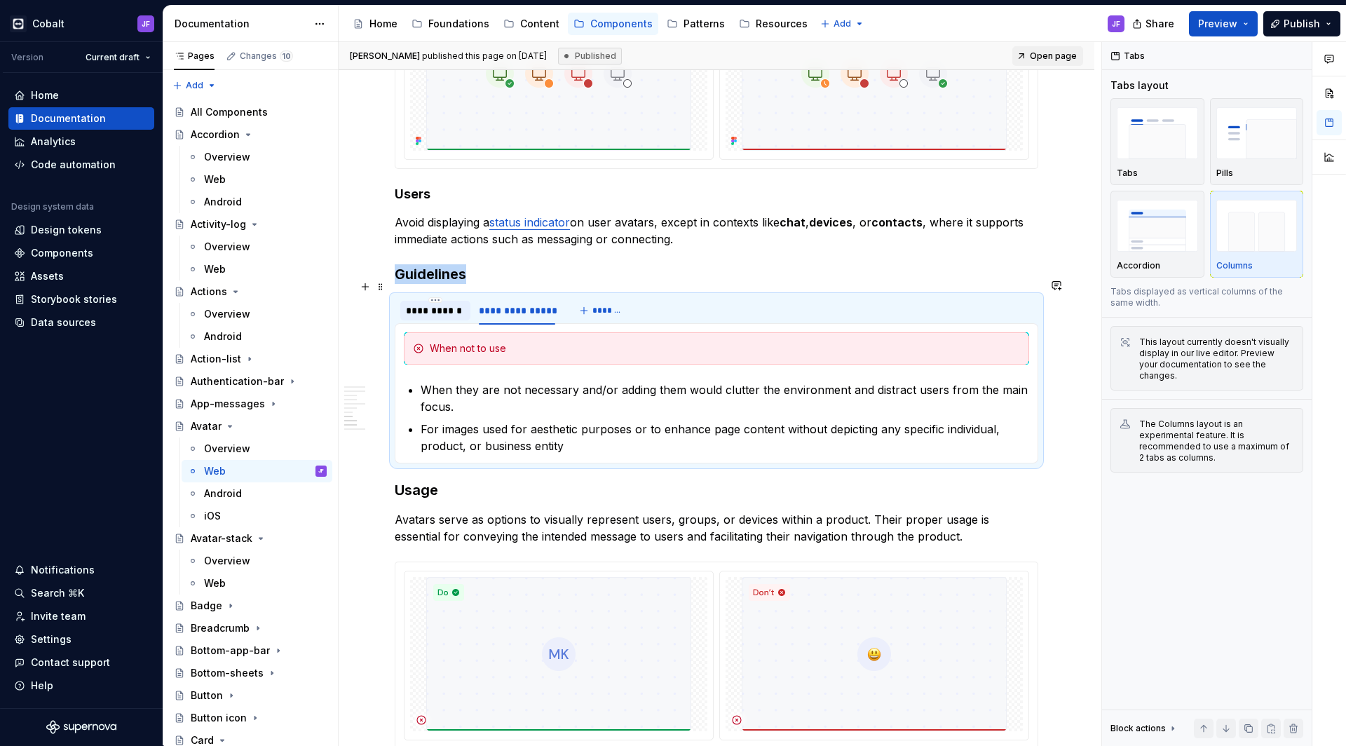
click at [447, 303] on div "**********" at bounding box center [435, 310] width 59 height 14
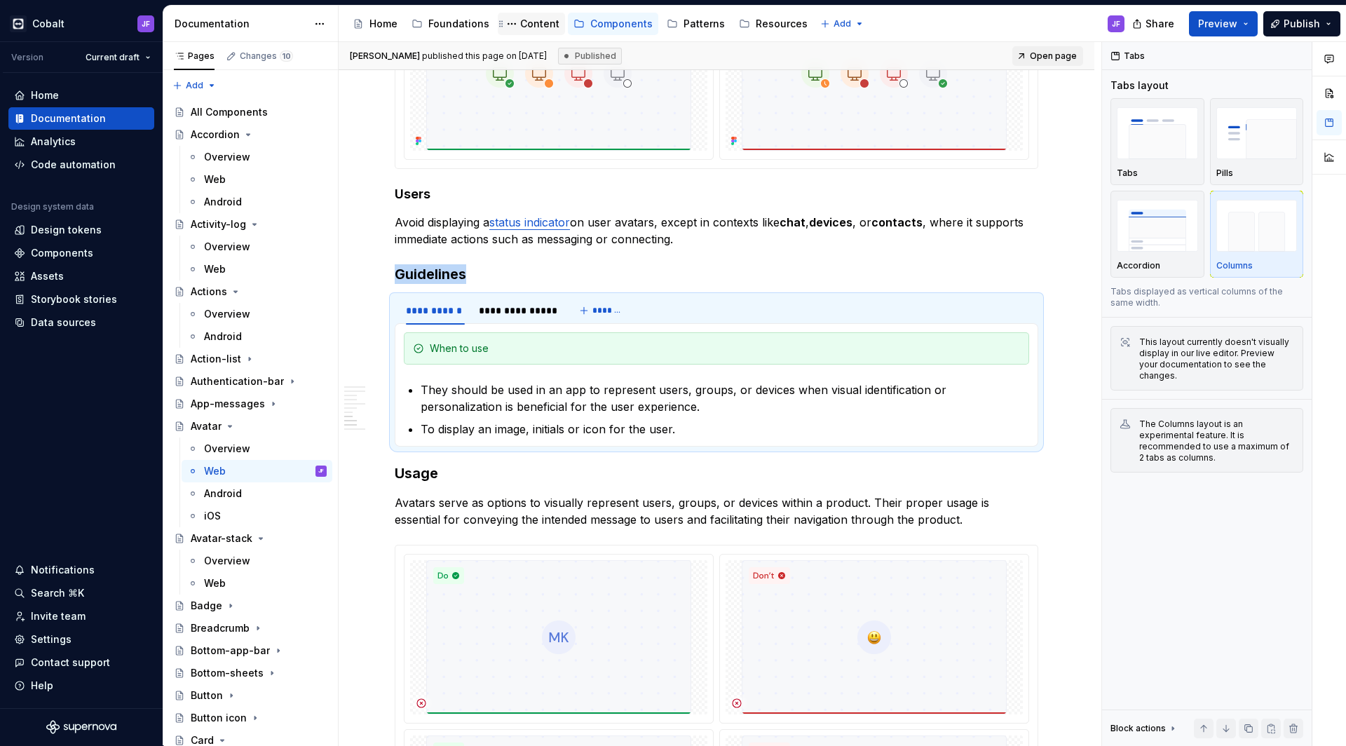
click at [528, 27] on div "Content" at bounding box center [539, 24] width 39 height 14
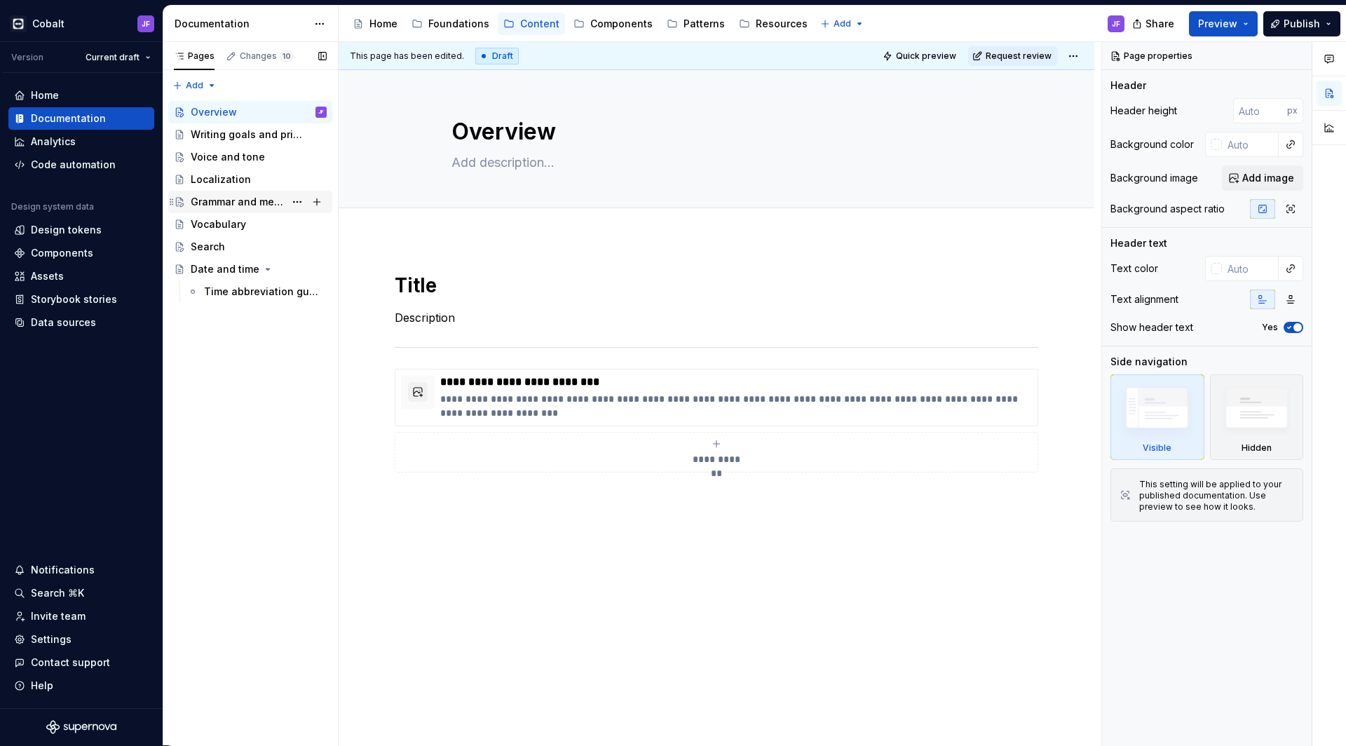
click at [238, 193] on div "Grammar and mechanics" at bounding box center [259, 202] width 136 height 20
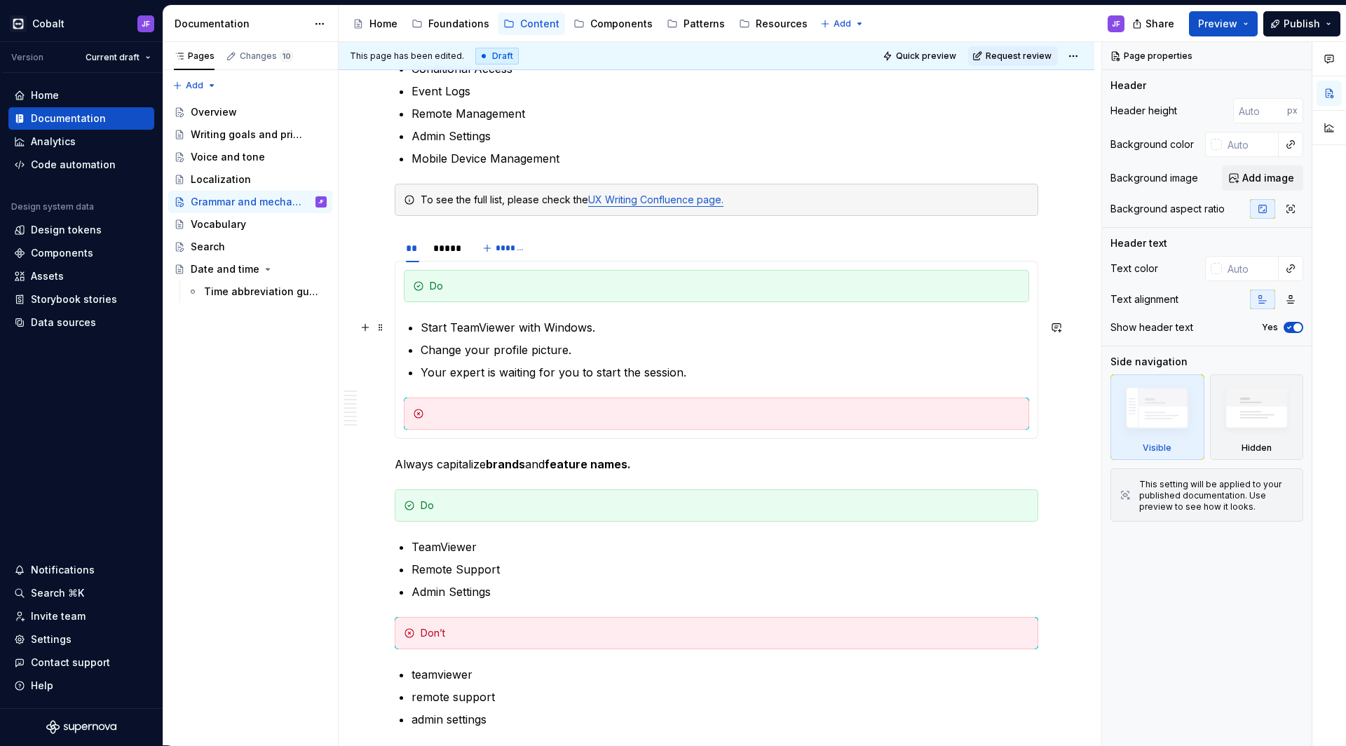
scroll to position [1792, 0]
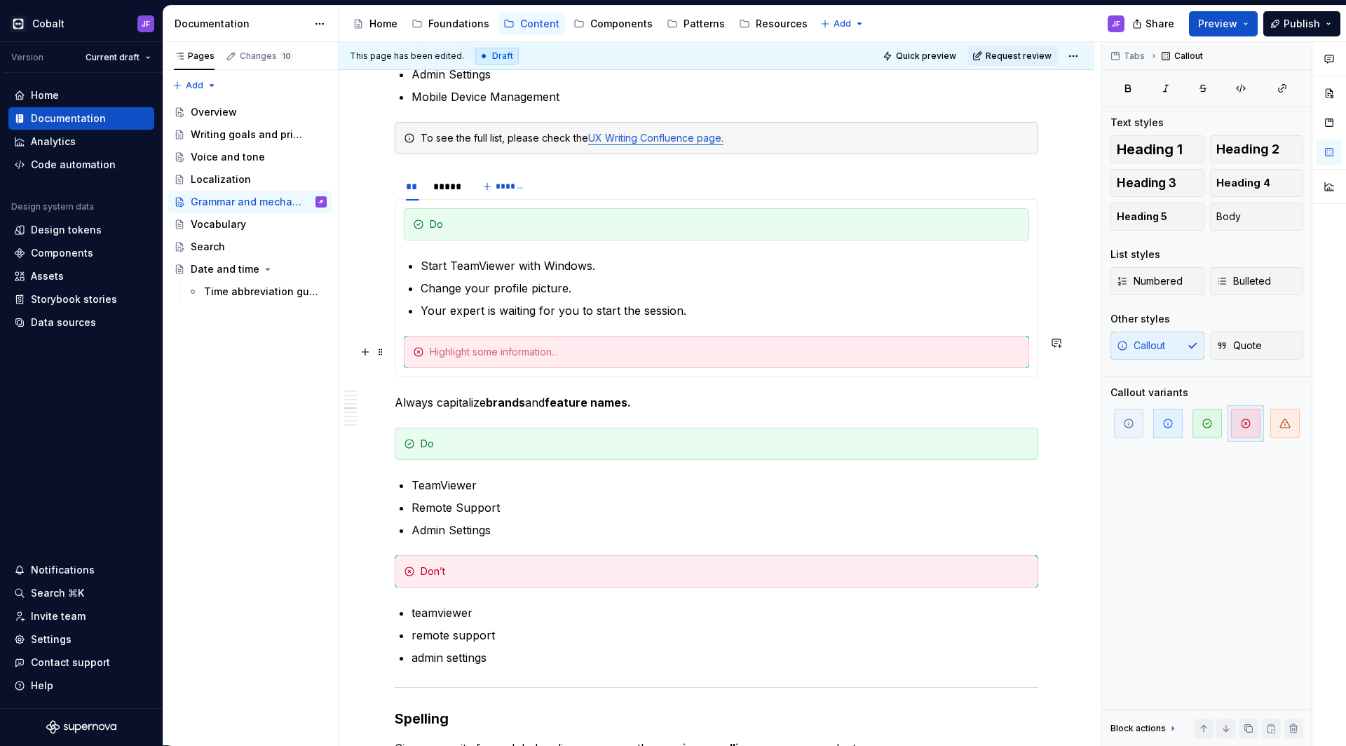
click at [497, 351] on div at bounding box center [725, 352] width 590 height 14
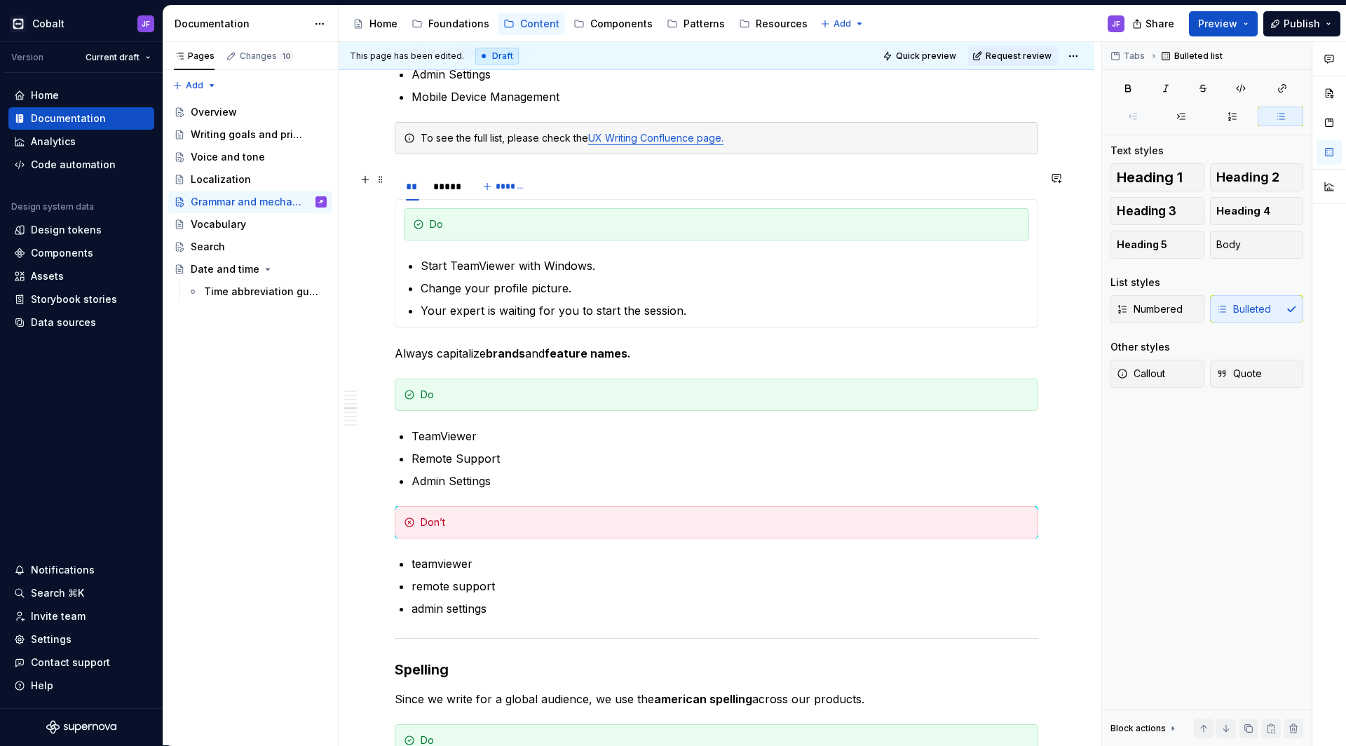
click at [571, 186] on div "** ***** *******" at bounding box center [716, 186] width 643 height 28
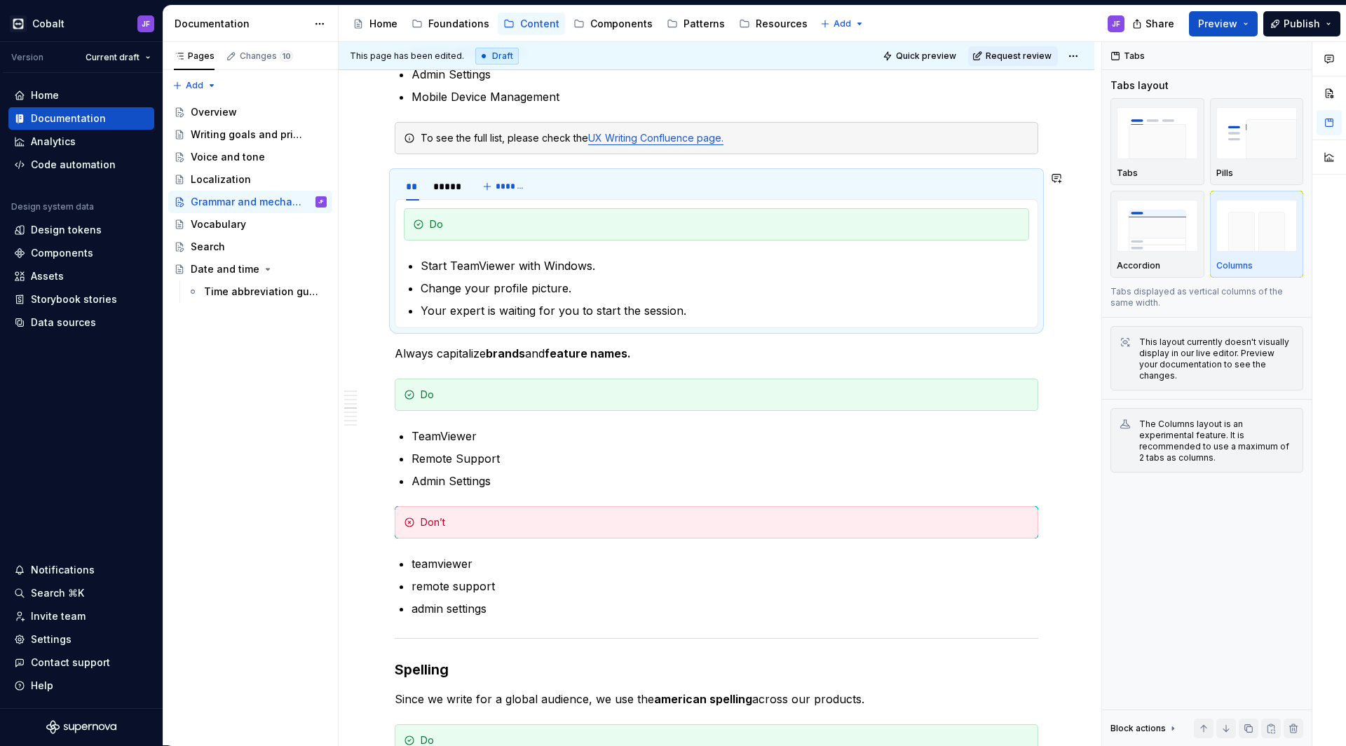
click at [647, 343] on div "This is our current content style guide. Updates are coming soon. Following rul…" at bounding box center [716, 555] width 643 height 4150
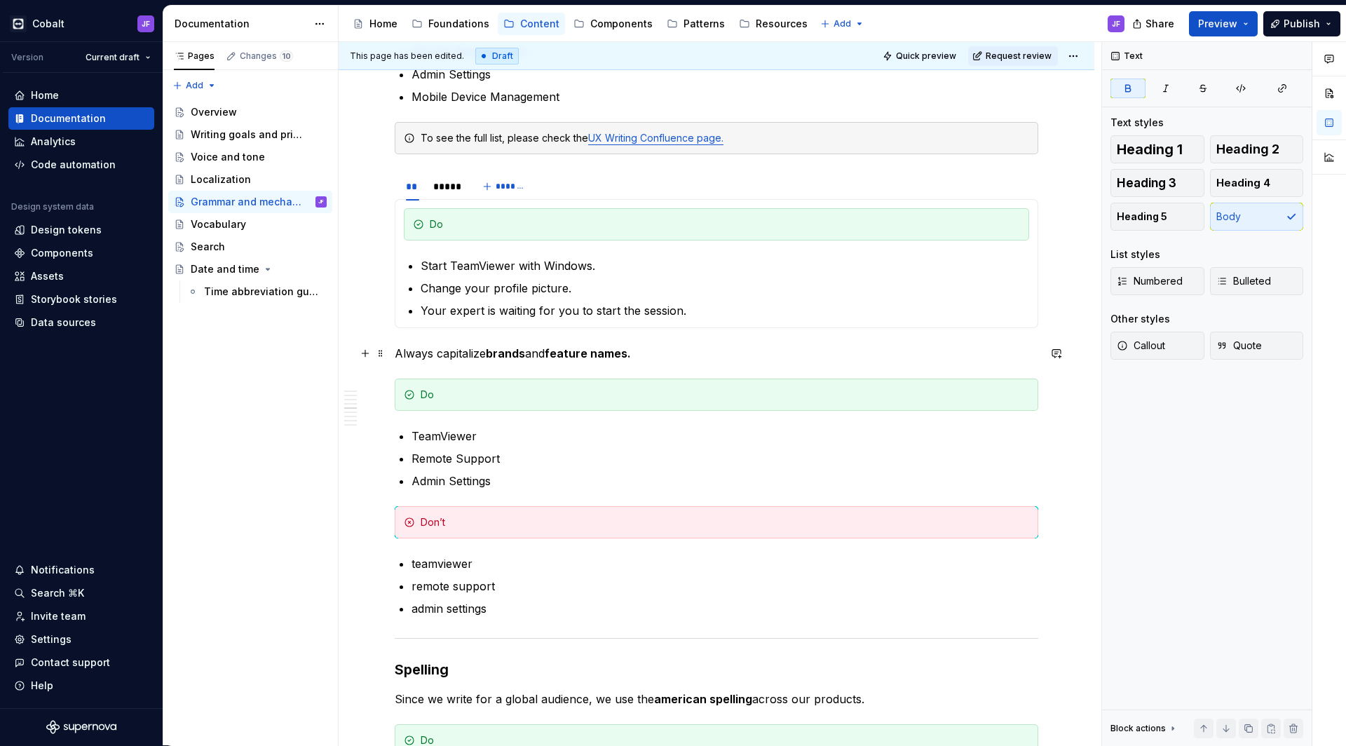
click at [664, 354] on p "Always capitalize brands and feature names." at bounding box center [716, 353] width 643 height 17
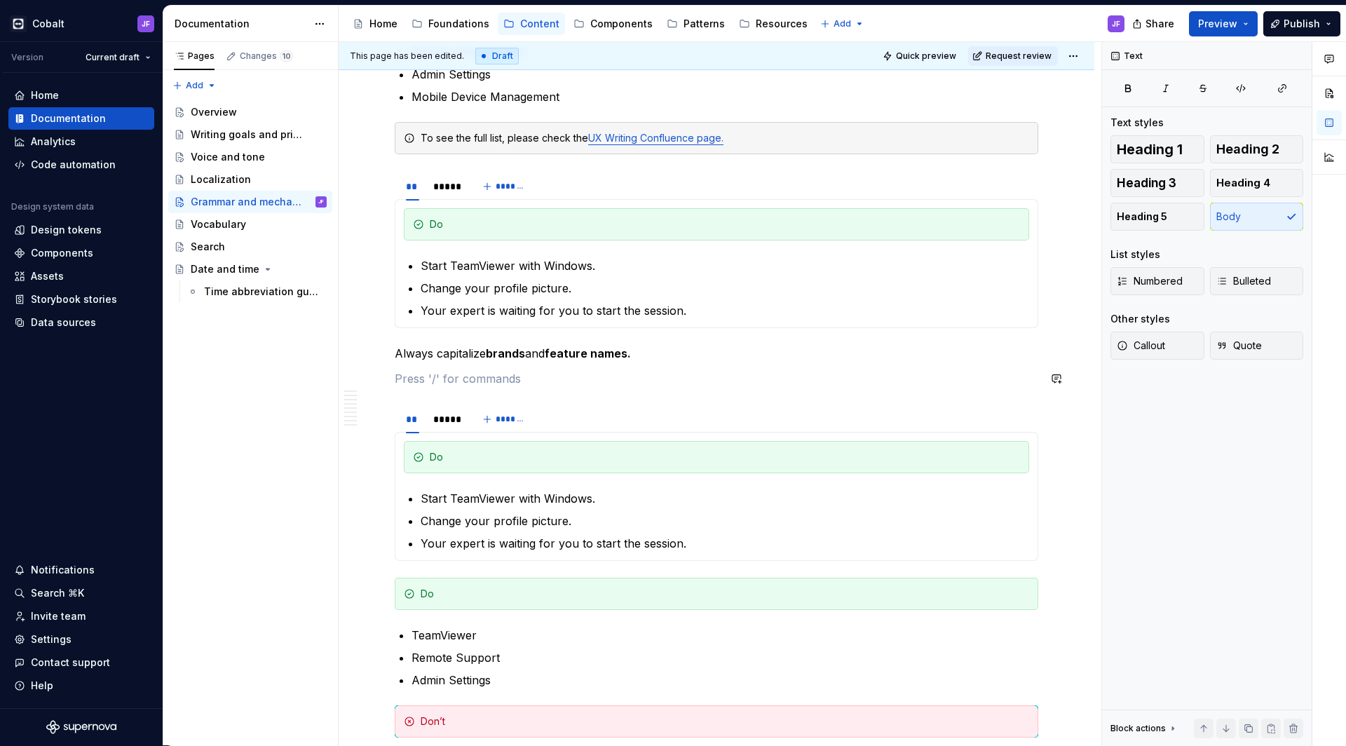
click at [466, 388] on div "This is our current content style guide. Updates are coming soon. Following rul…" at bounding box center [716, 654] width 643 height 4349
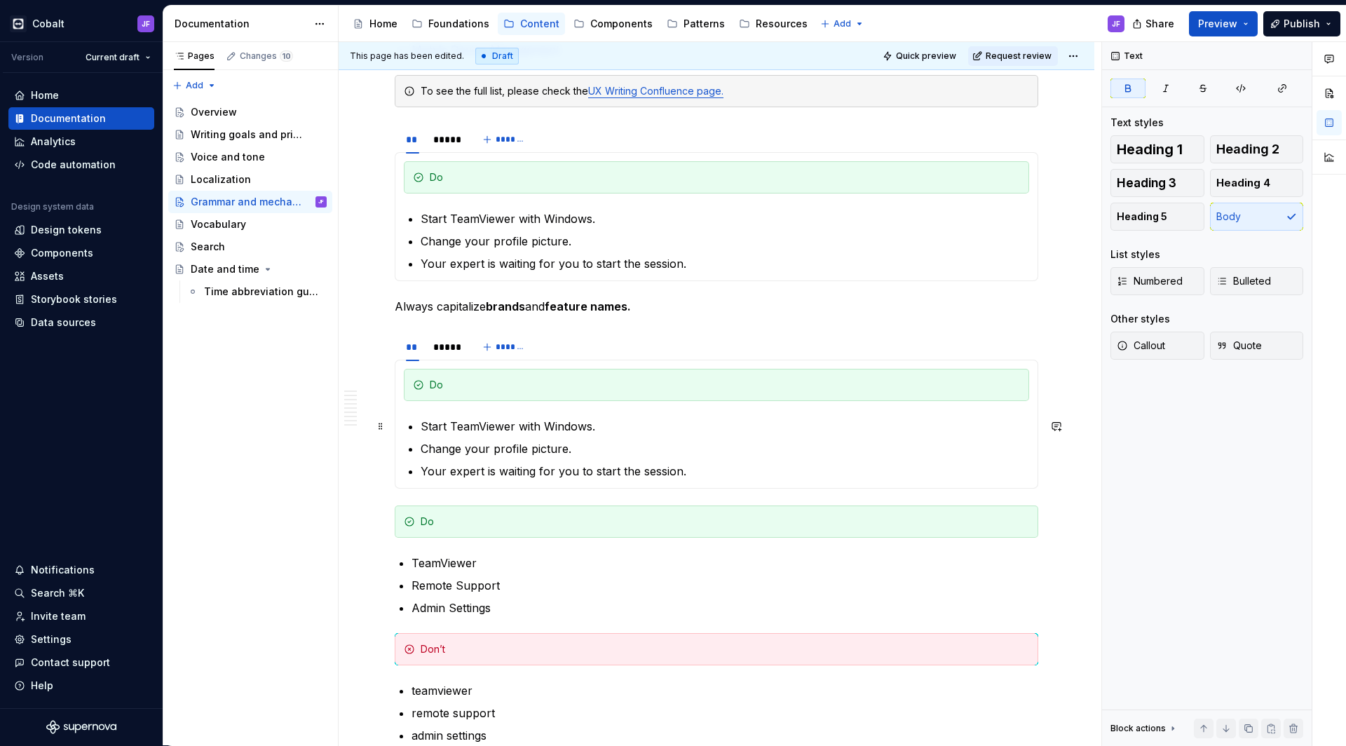
scroll to position [1864, 0]
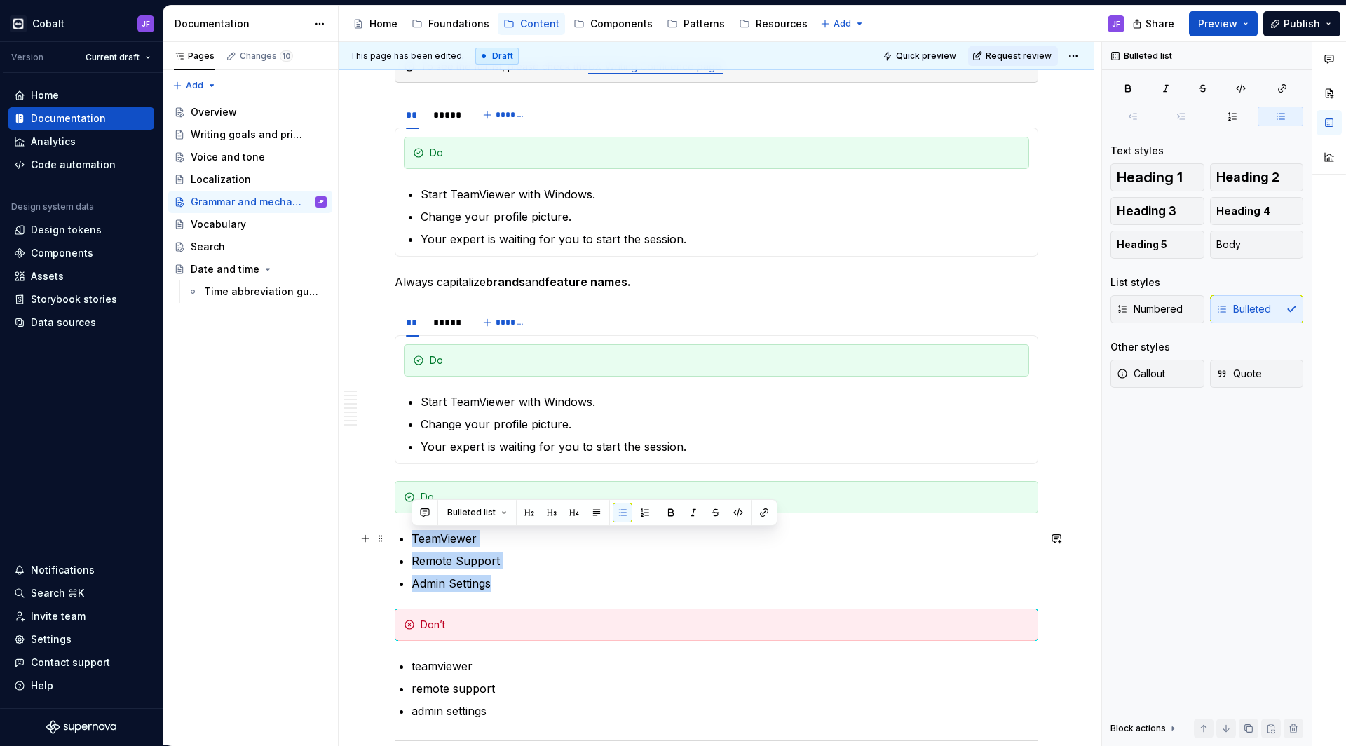
drag, startPoint x: 501, startPoint y: 581, endPoint x: 410, endPoint y: 531, distance: 103.8
click at [410, 531] on div "This is our current content style guide. Updates are coming soon. Following rul…" at bounding box center [716, 571] width 643 height 4324
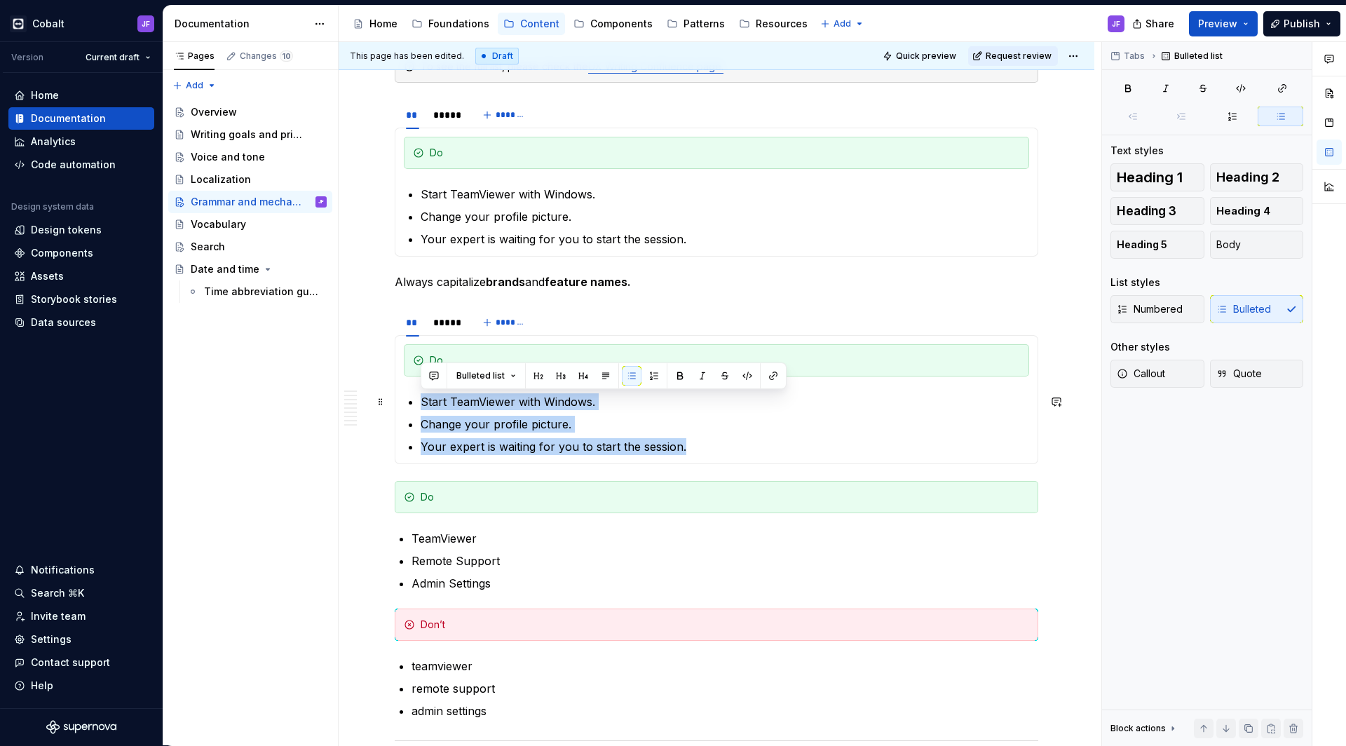
drag, startPoint x: 696, startPoint y: 442, endPoint x: 417, endPoint y: 394, distance: 283.1
click at [417, 394] on section-item-column "Do Start TeamViewer with Windows. Change your profile picture. Your expert is w…" at bounding box center [716, 399] width 625 height 111
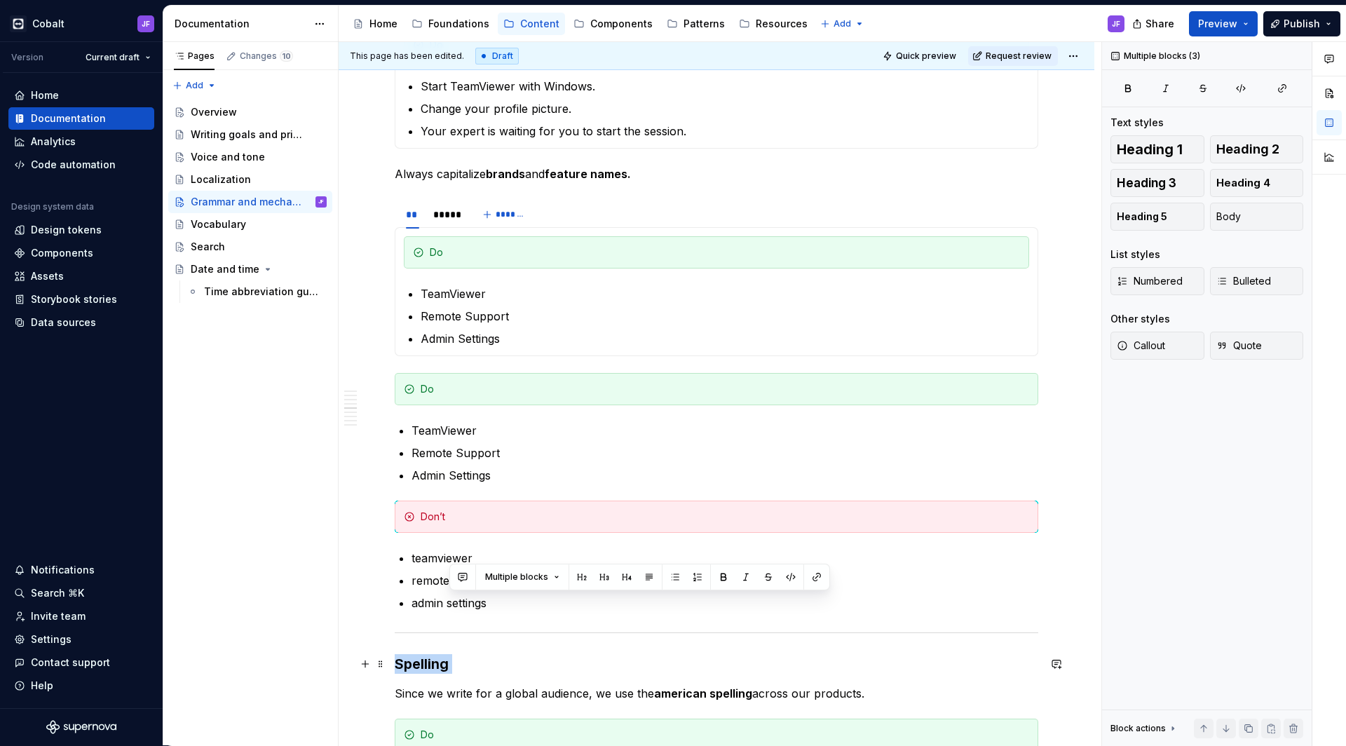
scroll to position [1972, 0]
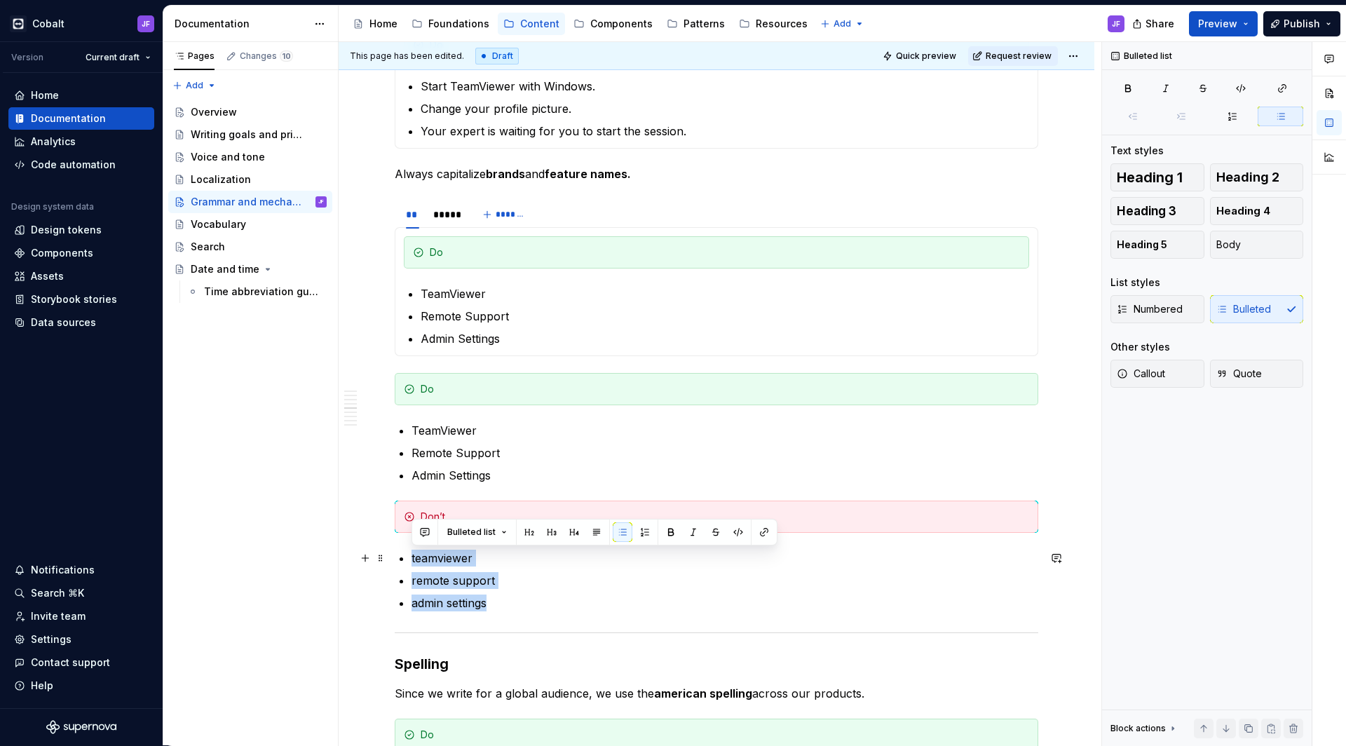
drag, startPoint x: 502, startPoint y: 714, endPoint x: 407, endPoint y: 553, distance: 187.3
click at [407, 553] on div "This is our current content style guide. Updates are coming soon. Following rul…" at bounding box center [716, 463] width 643 height 4324
click at [449, 217] on div "*****" at bounding box center [445, 214] width 25 height 14
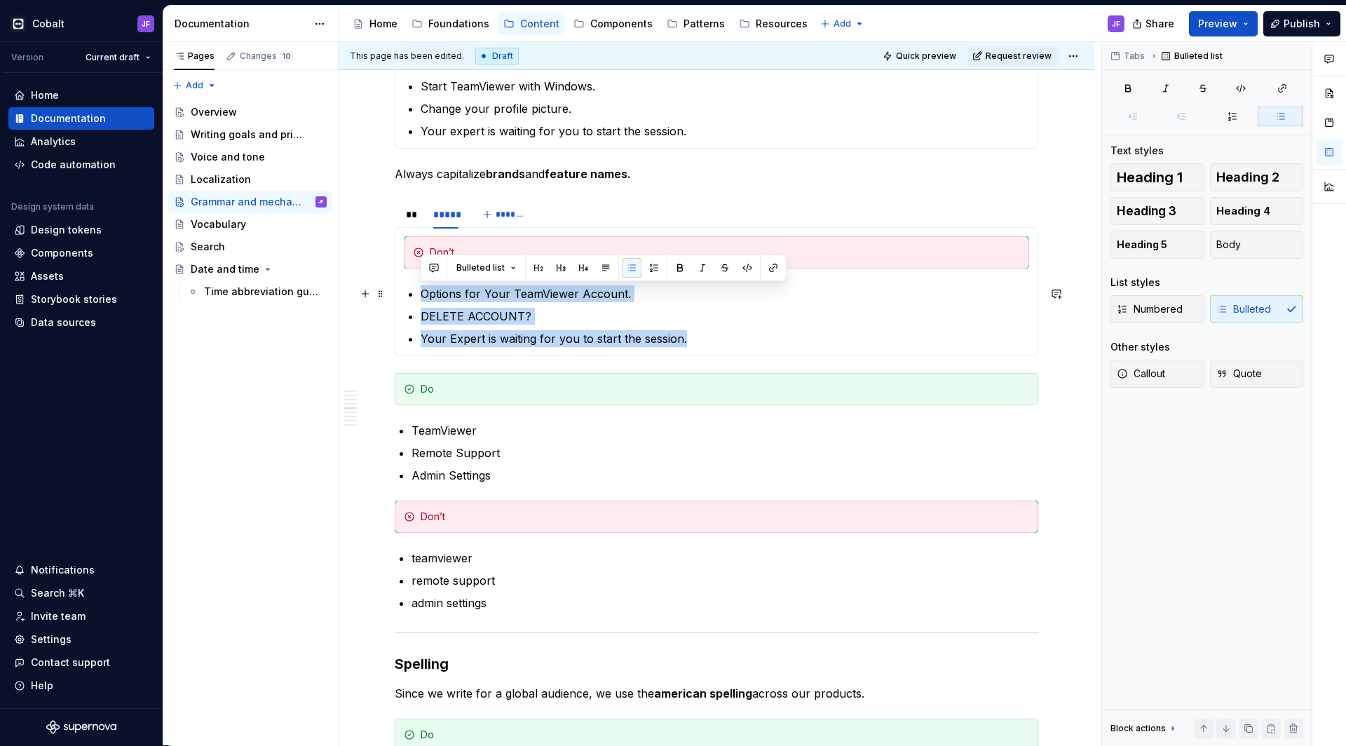
drag, startPoint x: 697, startPoint y: 338, endPoint x: 415, endPoint y: 288, distance: 286.1
click at [415, 288] on section-item-column "Don’t Options for Your TeamViewer Account. DELETE ACCOUNT? Your Expert is waiti…" at bounding box center [716, 291] width 625 height 111
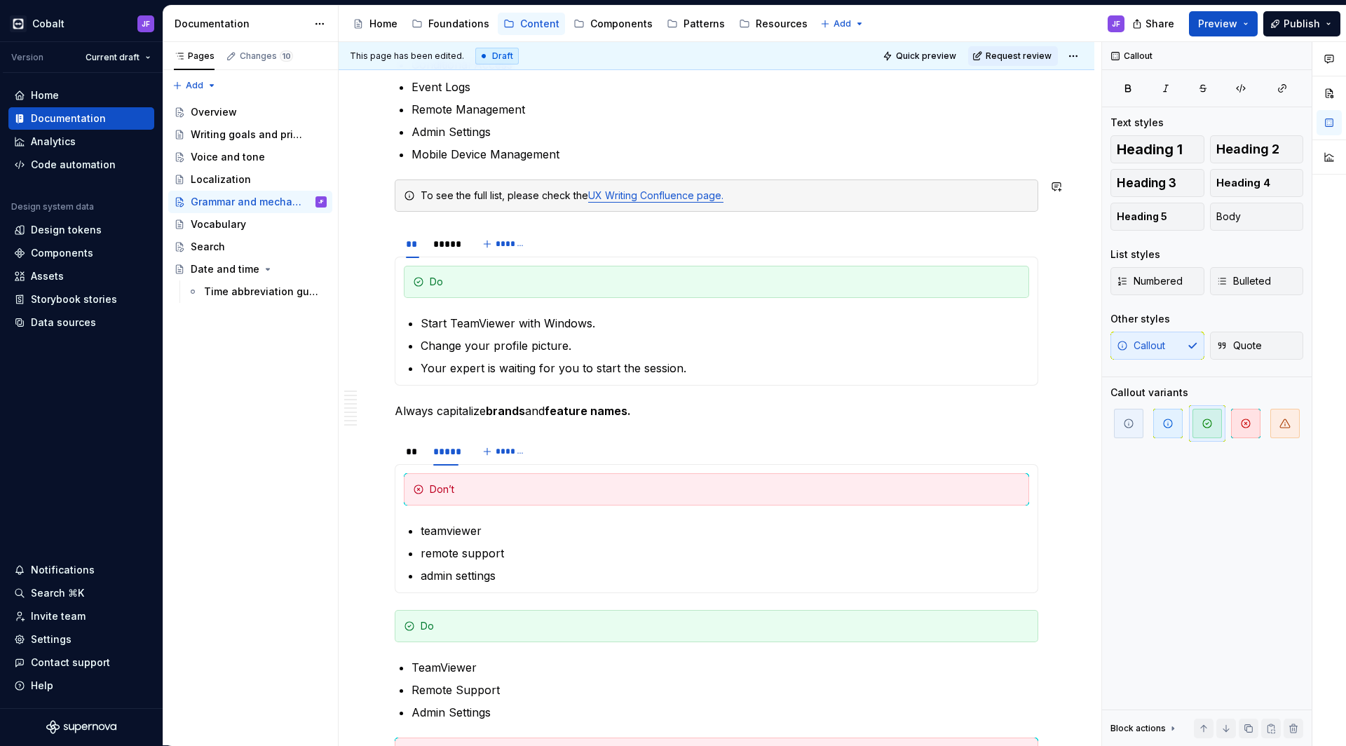
scroll to position [1785, 0]
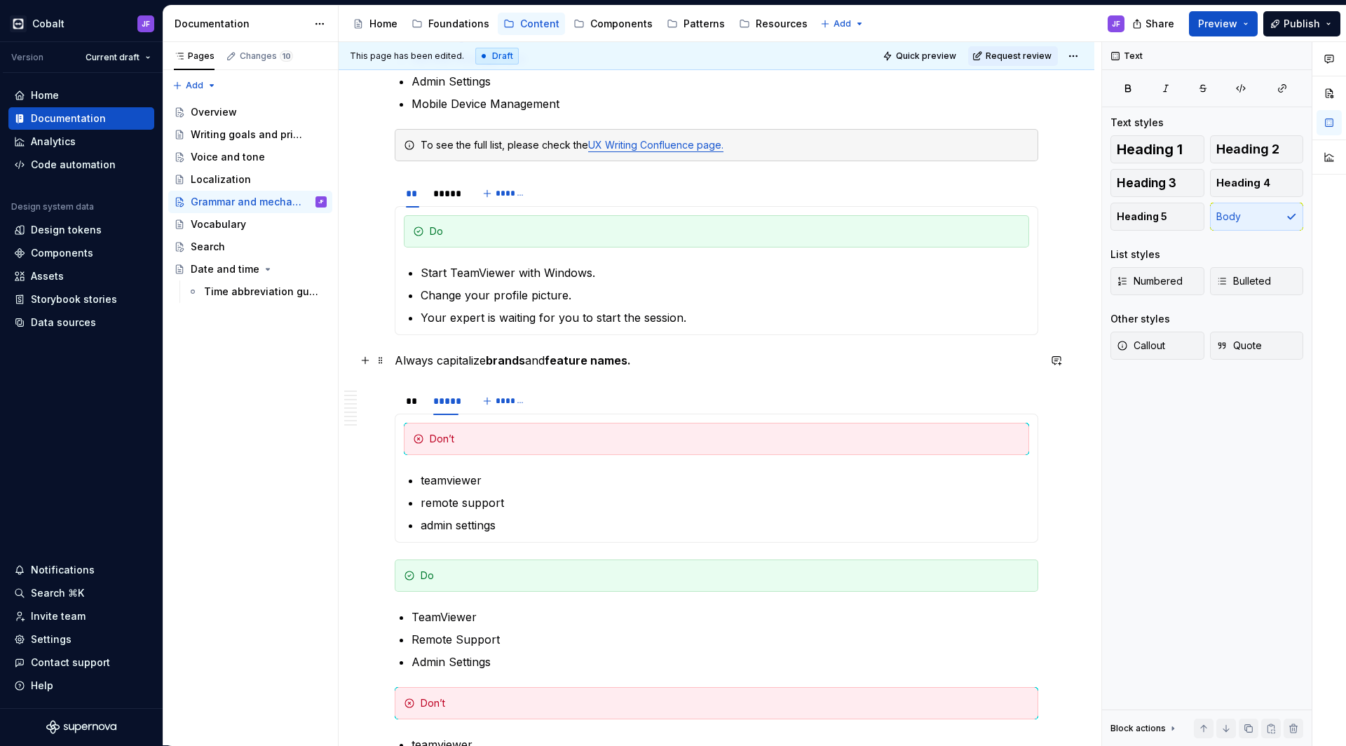
click at [395, 356] on p "Always capitalize brands and feature names." at bounding box center [716, 360] width 643 height 17
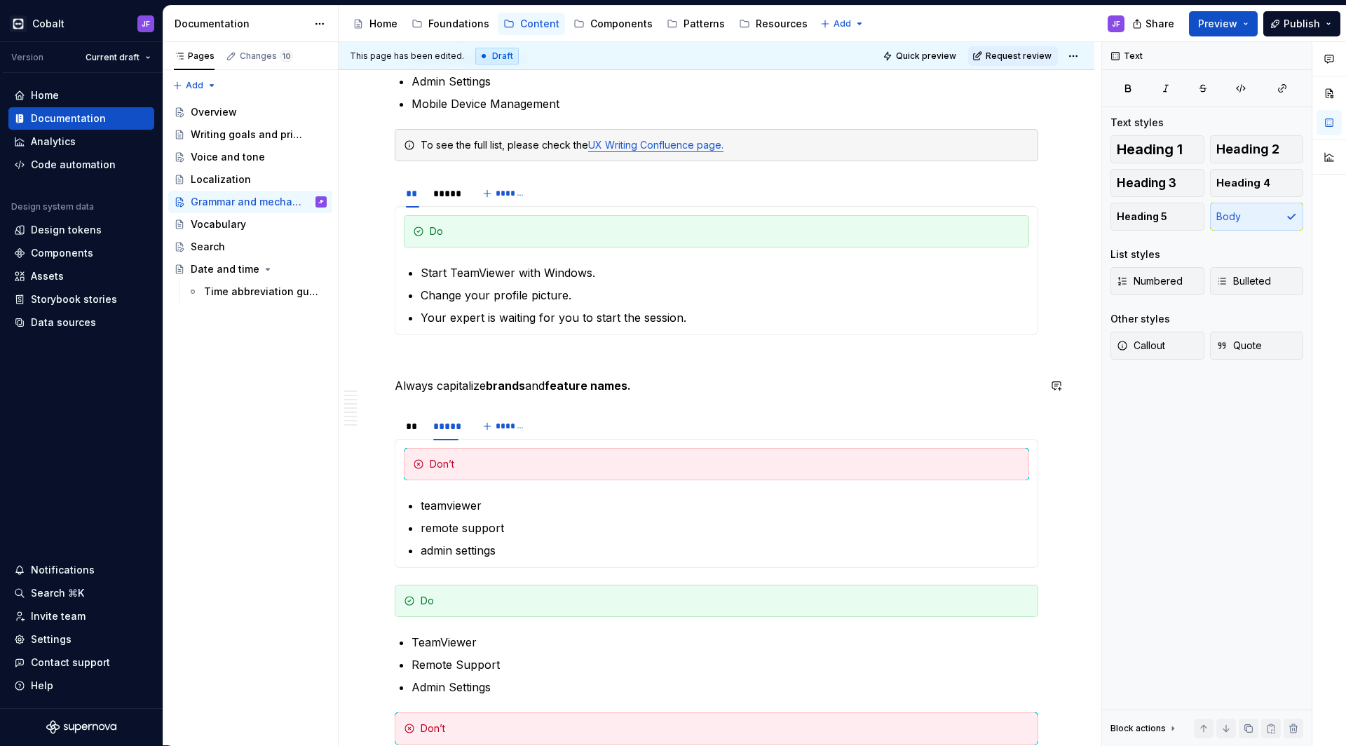
click at [414, 402] on div "This is our current content style guide. Updates are coming soon. Following rul…" at bounding box center [716, 661] width 643 height 4349
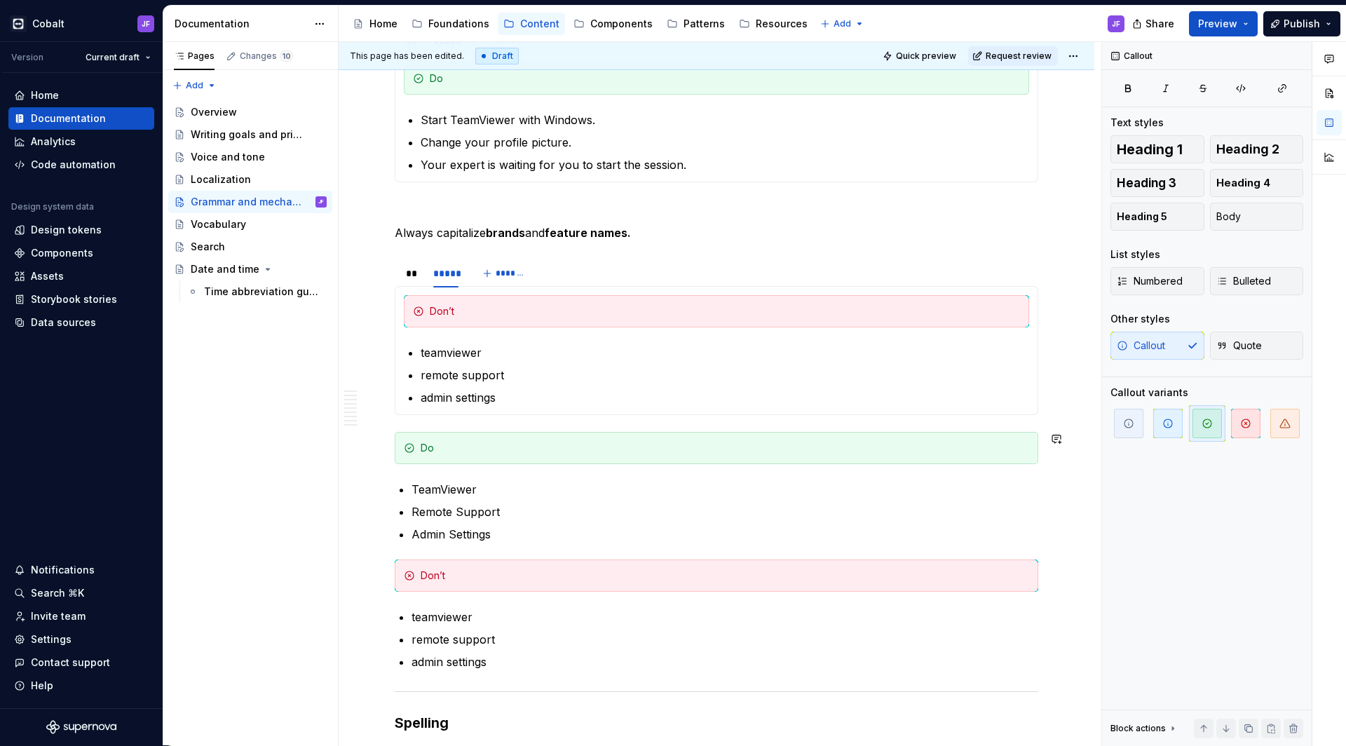
scroll to position [1948, 0]
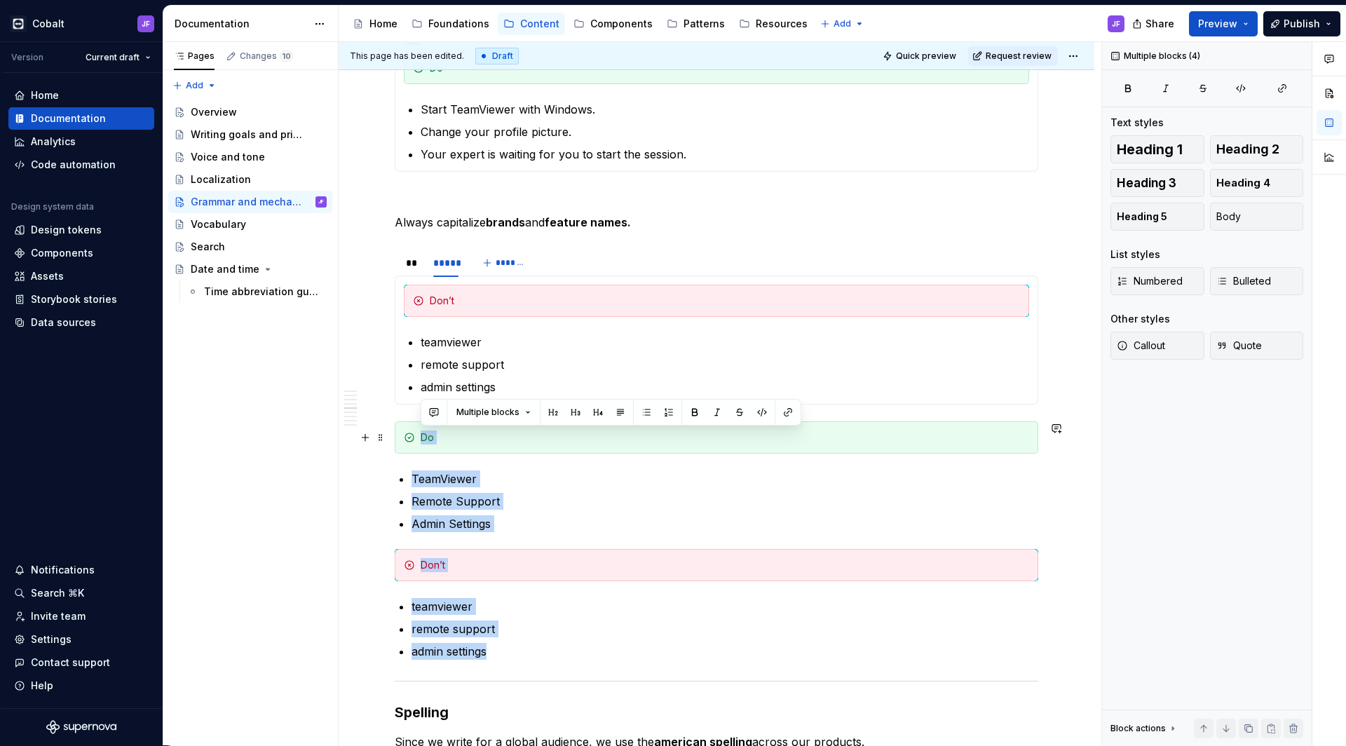
drag, startPoint x: 507, startPoint y: 646, endPoint x: 395, endPoint y: 441, distance: 234.3
click at [395, 441] on div "This is our current content style guide. Updates are coming soon. Following rul…" at bounding box center [716, 498] width 643 height 4349
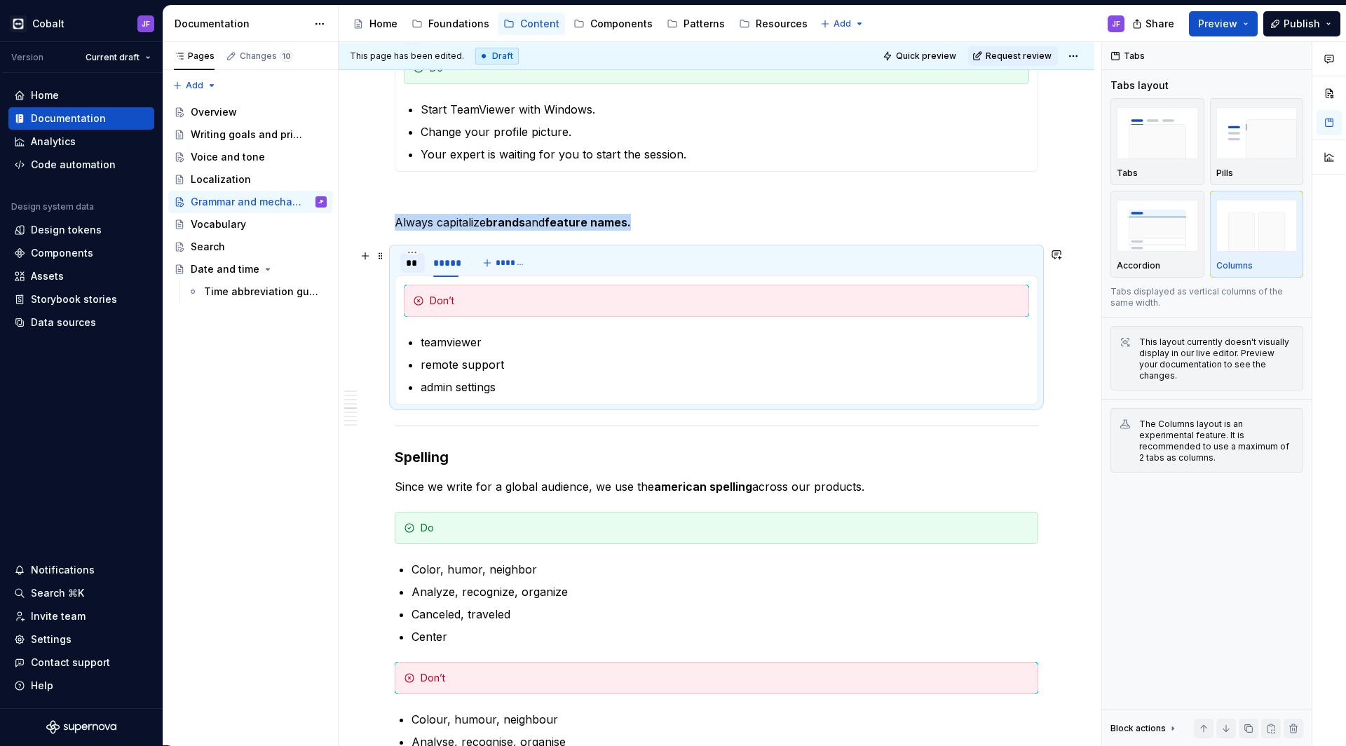
click at [410, 264] on div "**" at bounding box center [412, 263] width 13 height 14
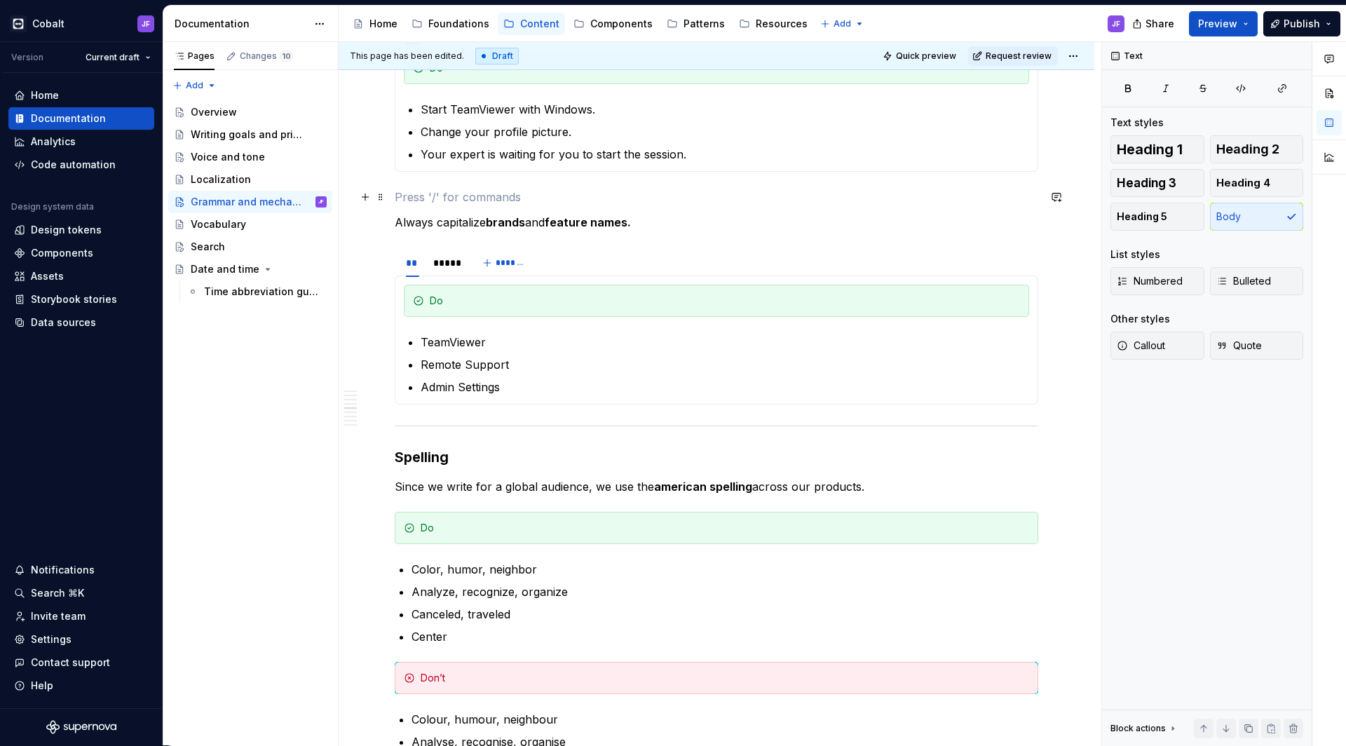
click at [655, 202] on p at bounding box center [716, 197] width 643 height 17
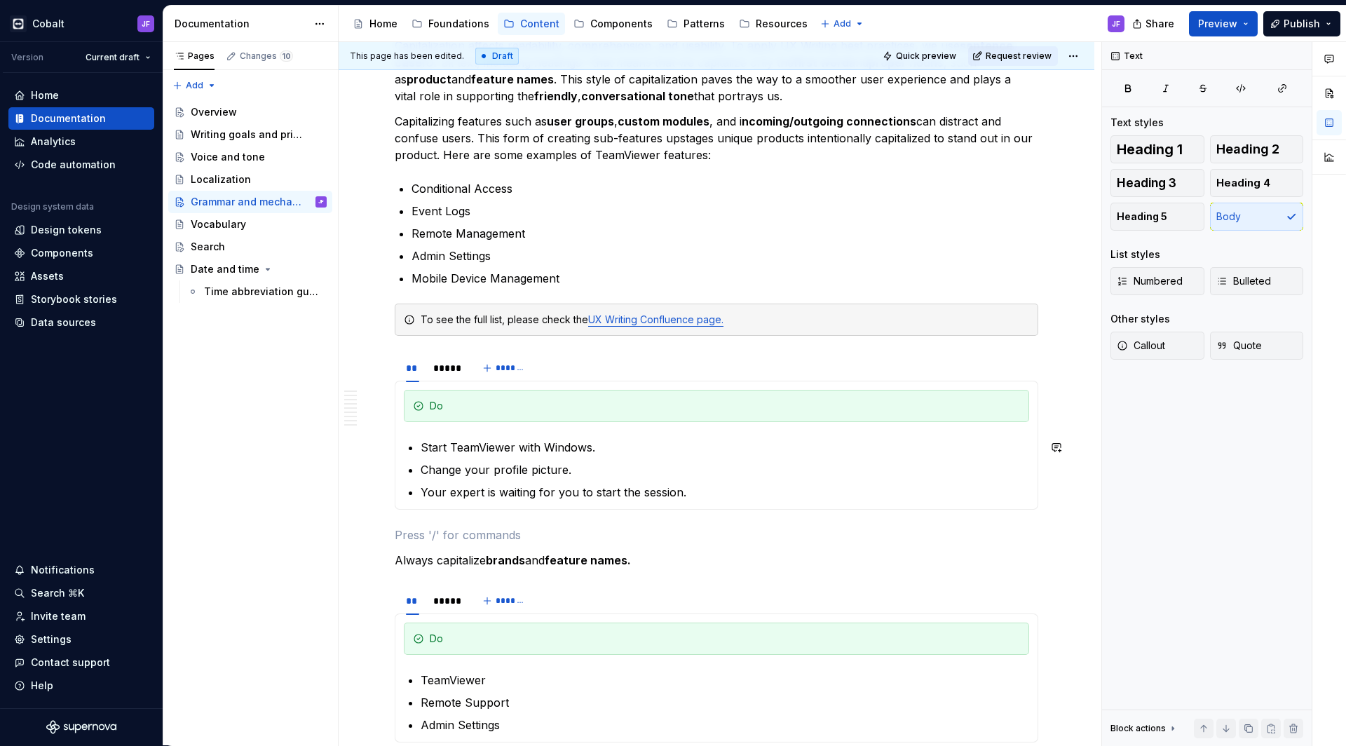
scroll to position [1606, 0]
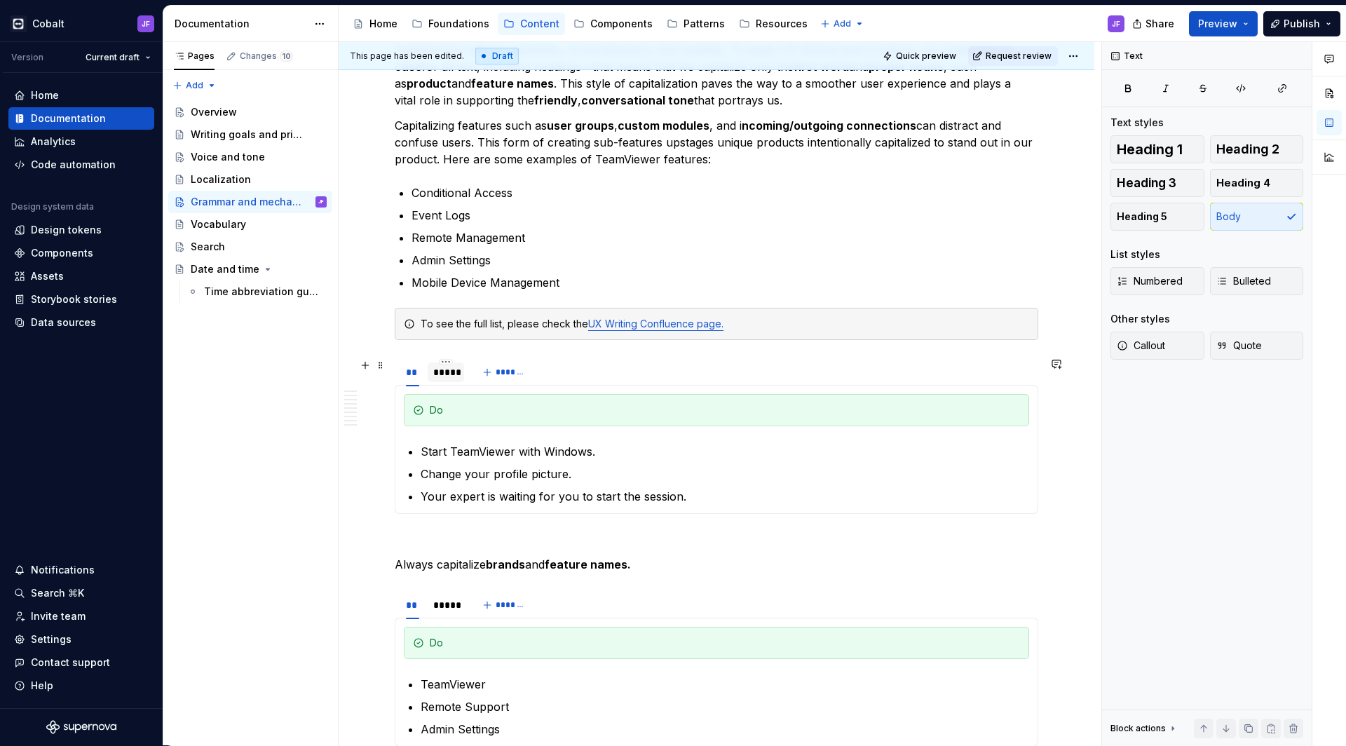
click at [441, 374] on div "*****" at bounding box center [445, 372] width 25 height 14
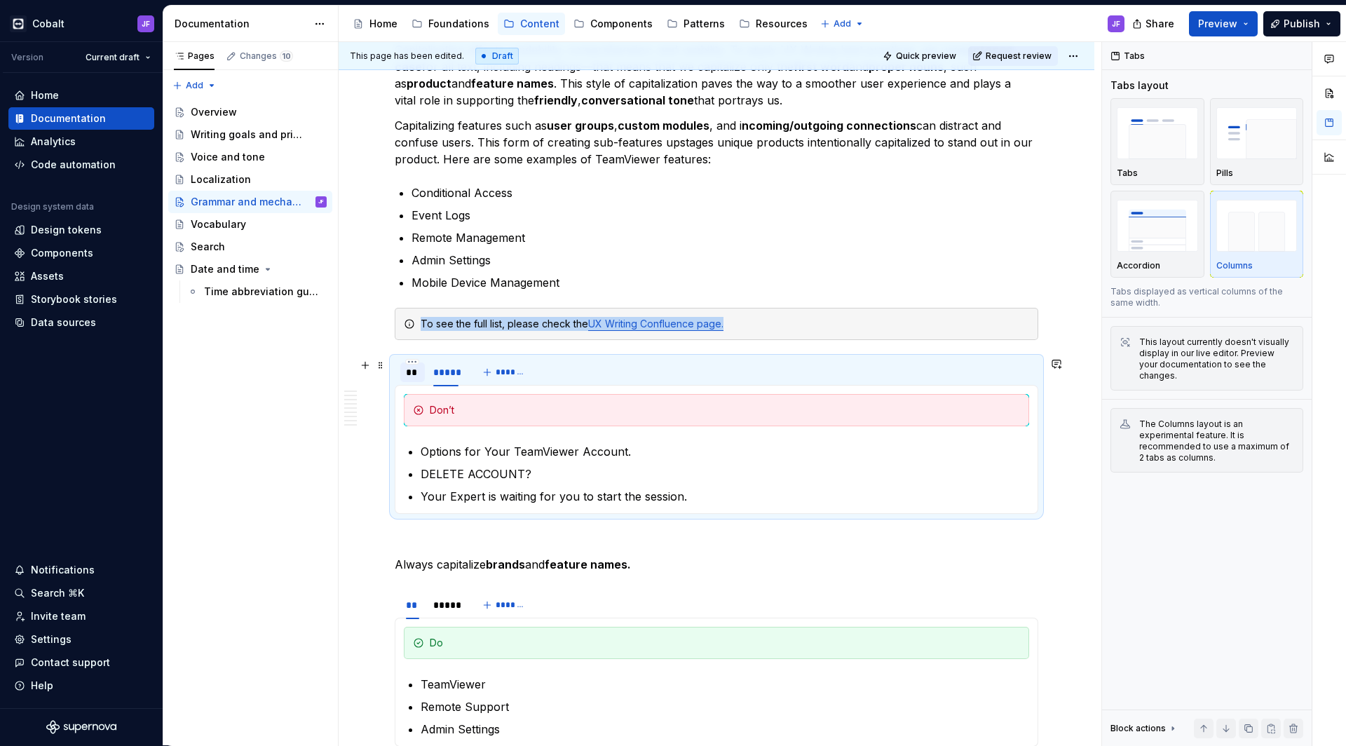
click at [415, 373] on div "**" at bounding box center [412, 372] width 13 height 14
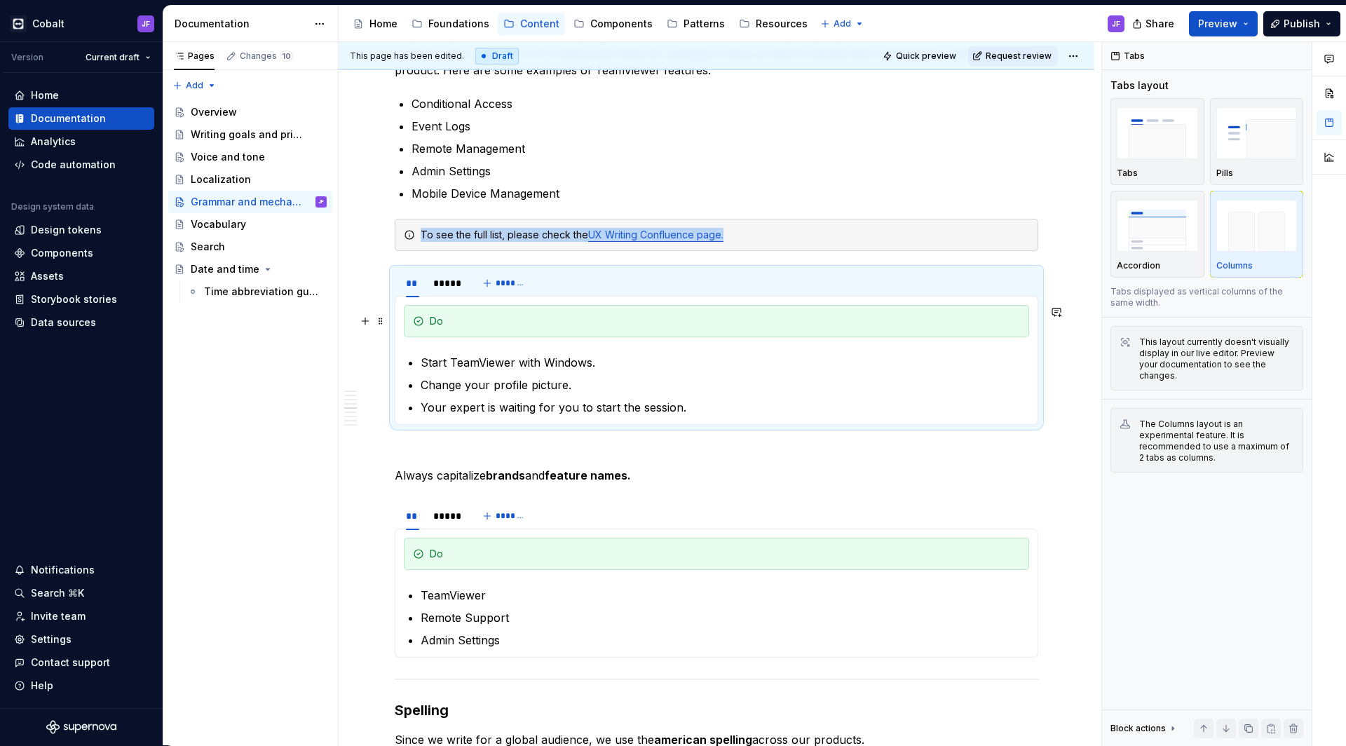
scroll to position [1682, 0]
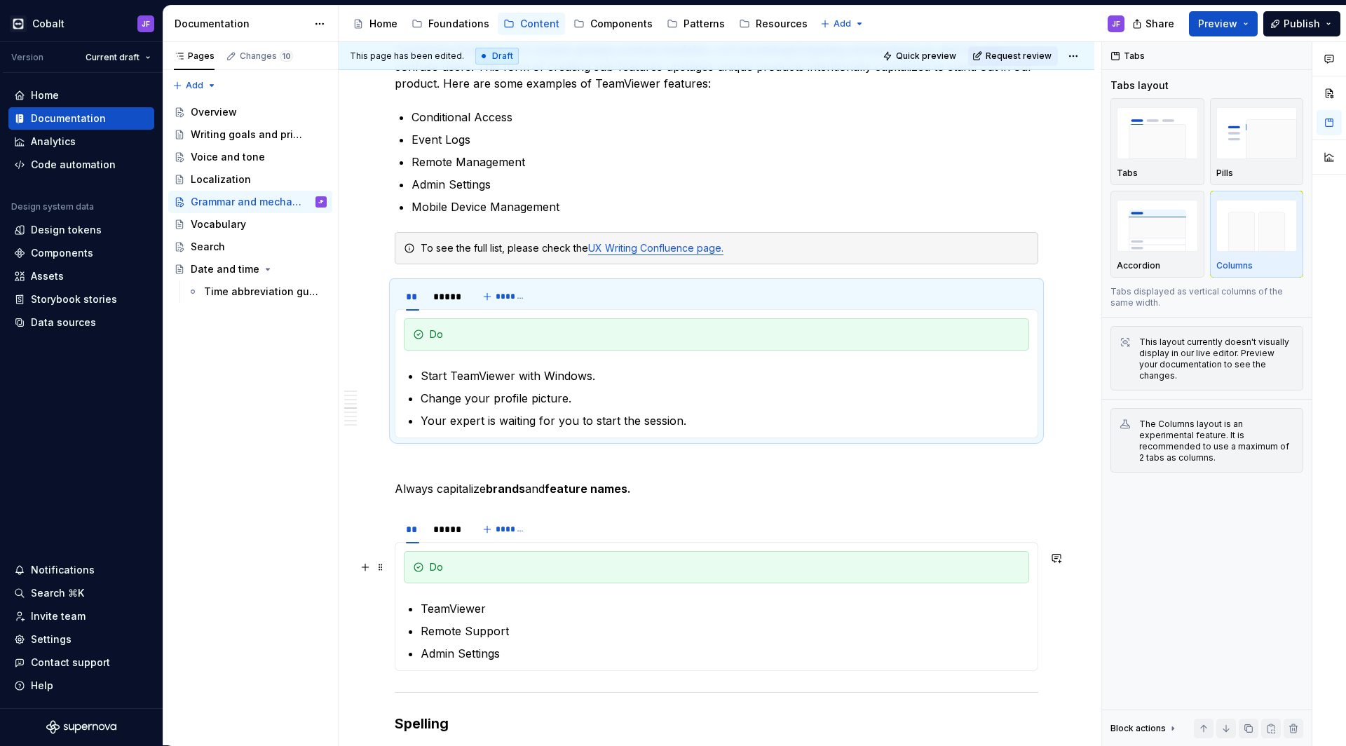
click at [573, 565] on div "Do" at bounding box center [725, 567] width 590 height 14
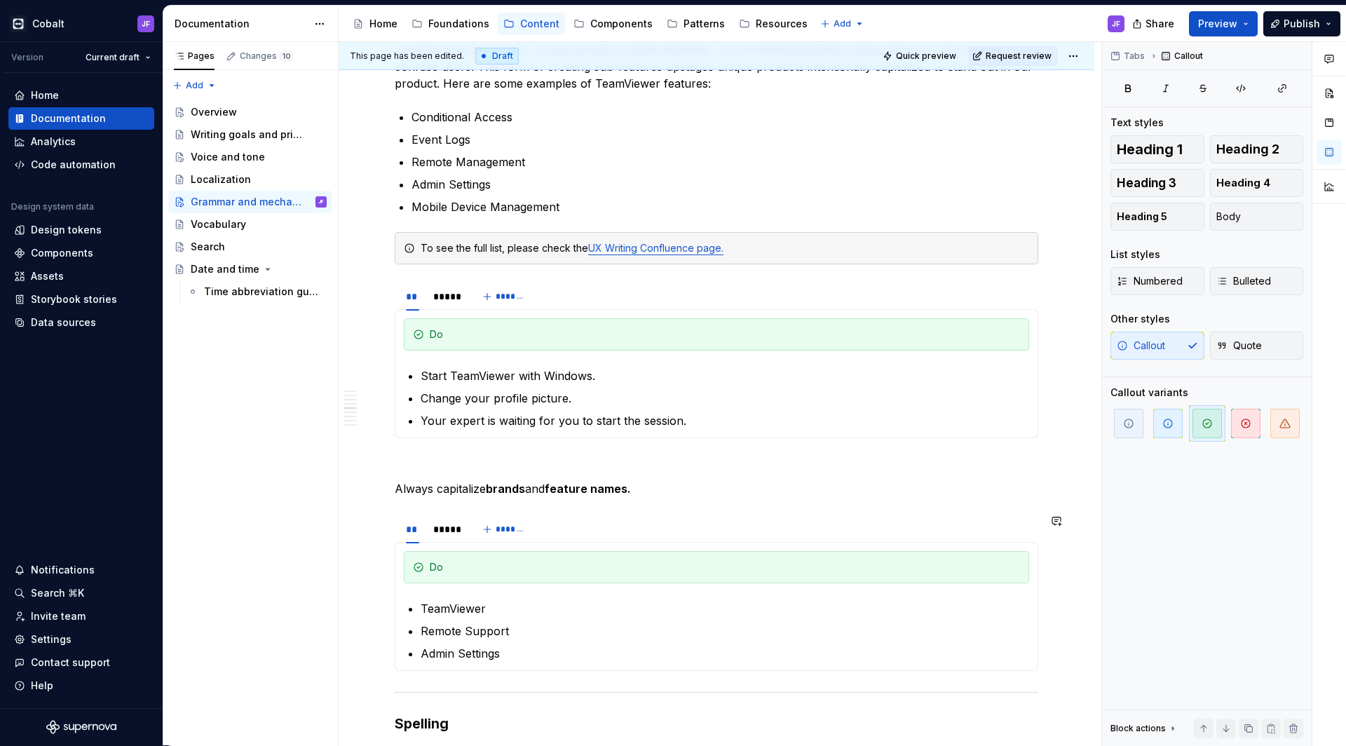
click at [586, 531] on div "** ***** *******" at bounding box center [716, 529] width 643 height 28
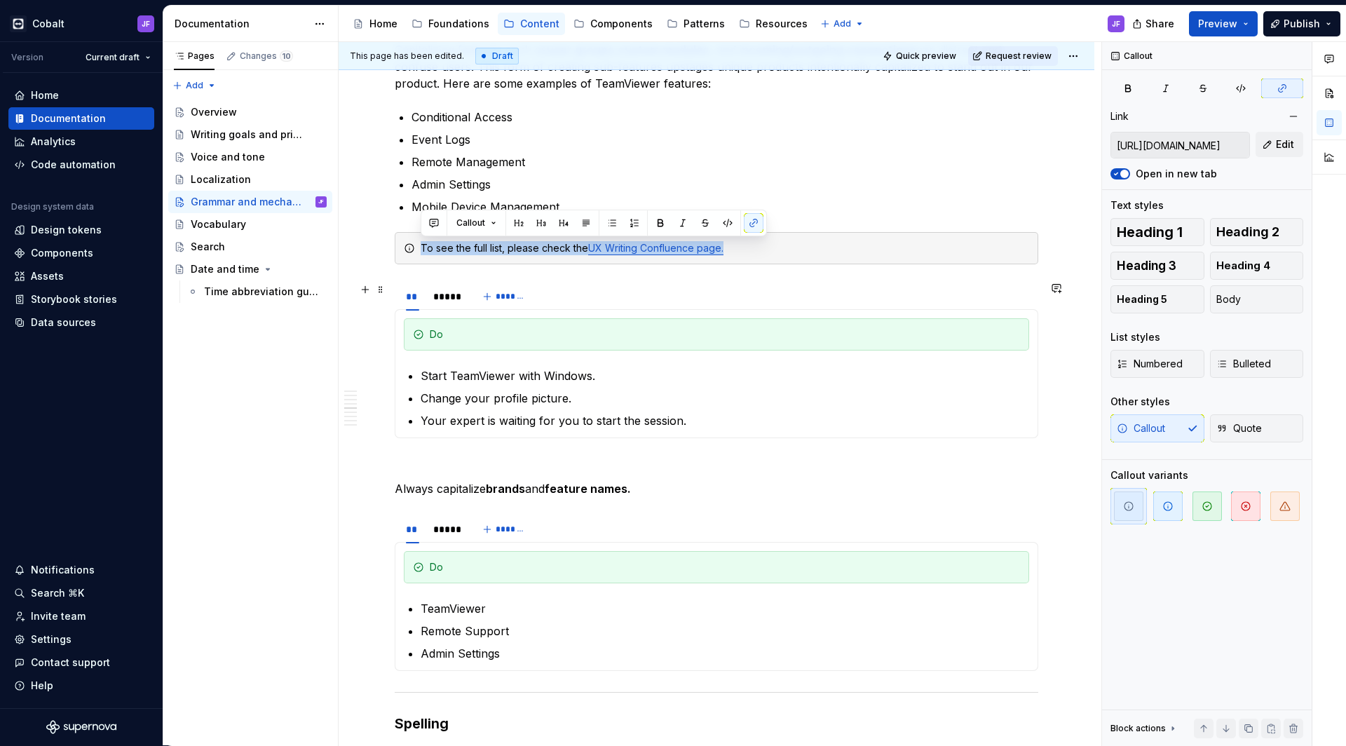
drag, startPoint x: 379, startPoint y: 519, endPoint x: 394, endPoint y: 285, distance: 234.6
click at [383, 292] on span at bounding box center [380, 290] width 11 height 20
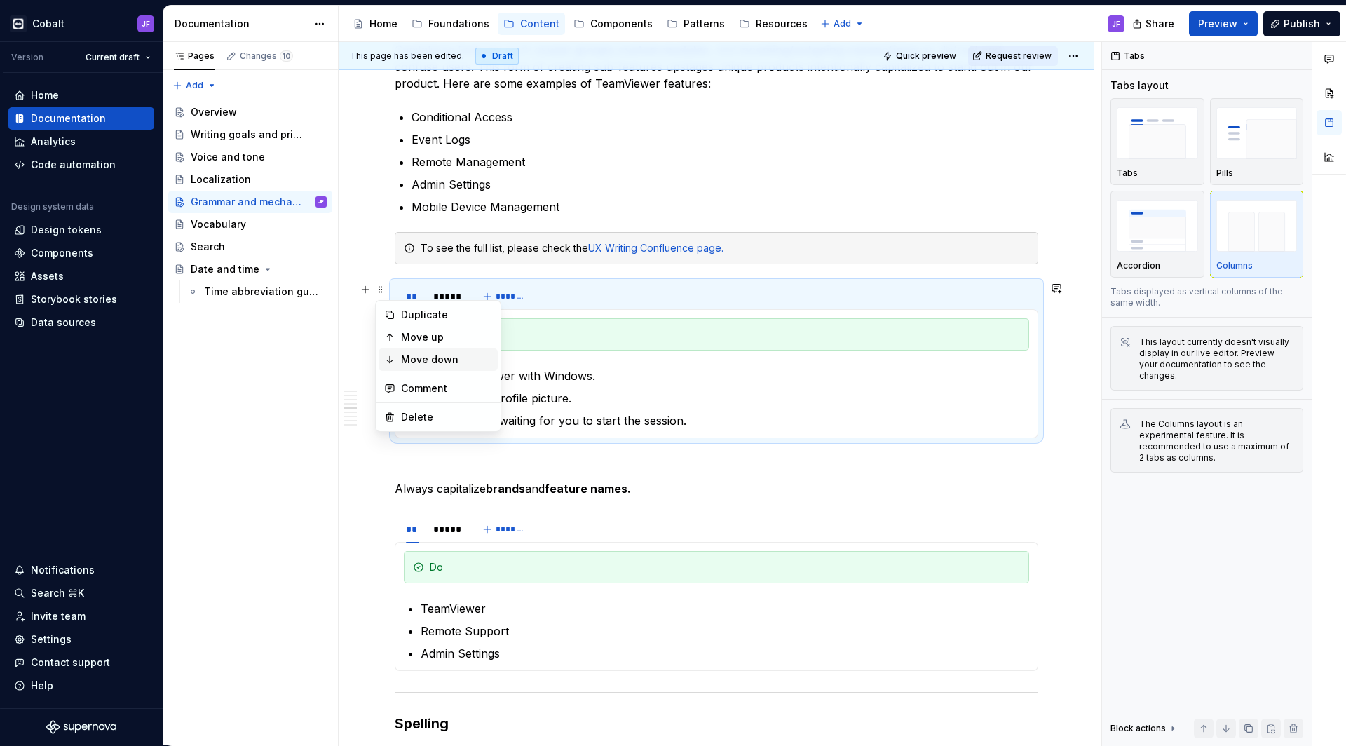
click at [420, 362] on div "Move down" at bounding box center [446, 360] width 91 height 14
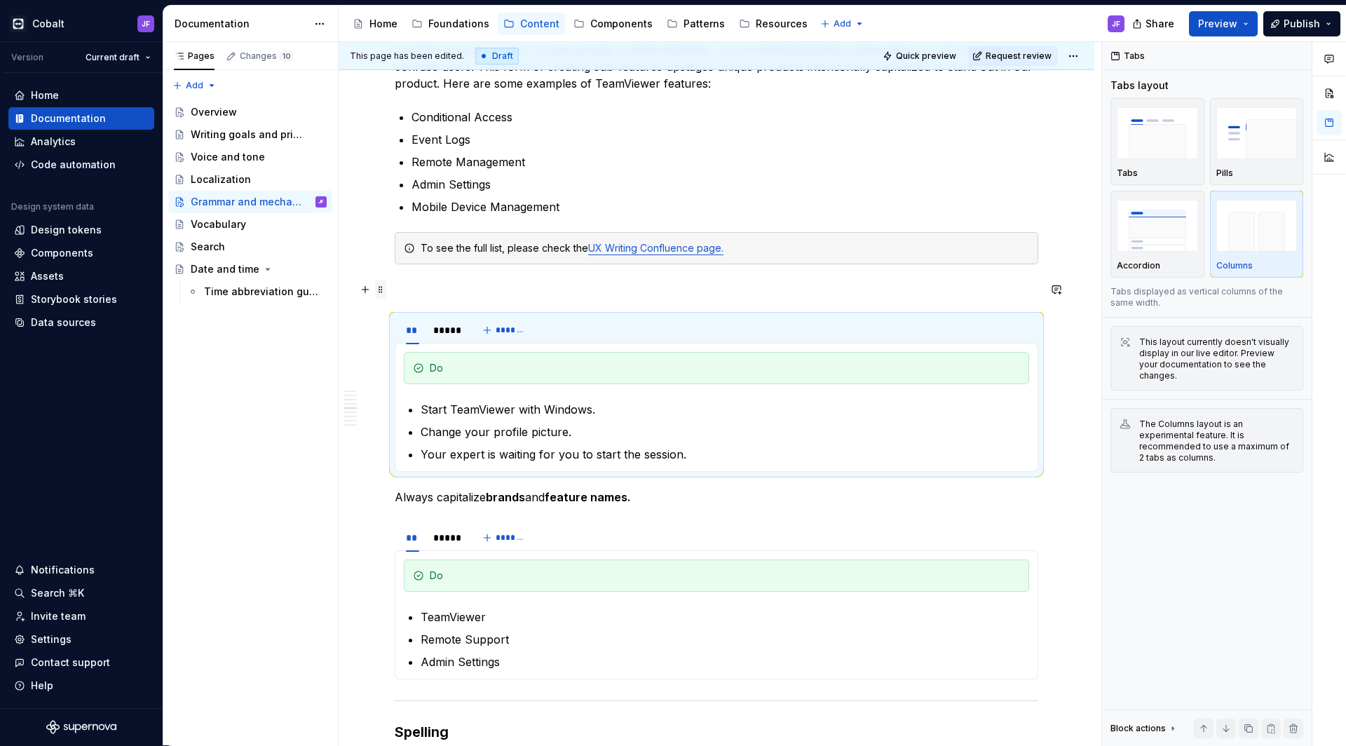
click at [378, 290] on span at bounding box center [380, 290] width 11 height 20
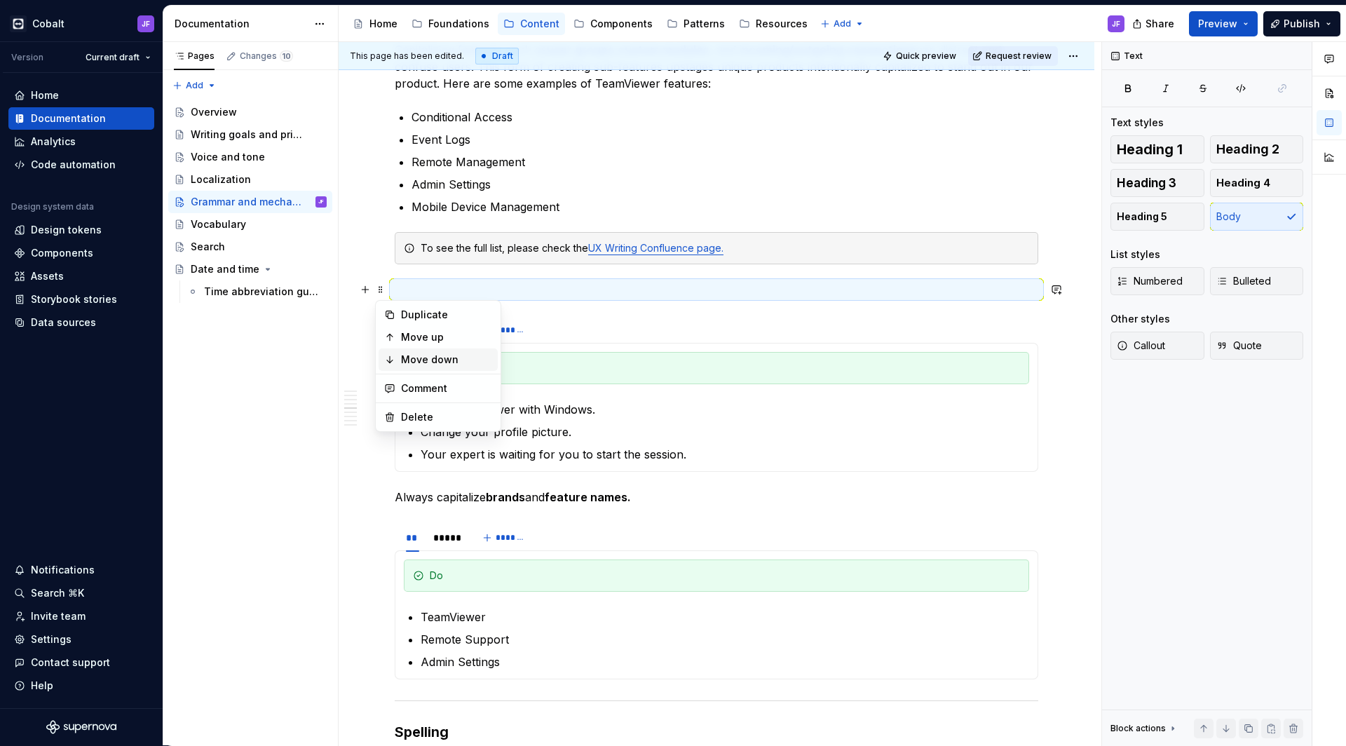
click at [407, 360] on div "Move down" at bounding box center [446, 360] width 91 height 14
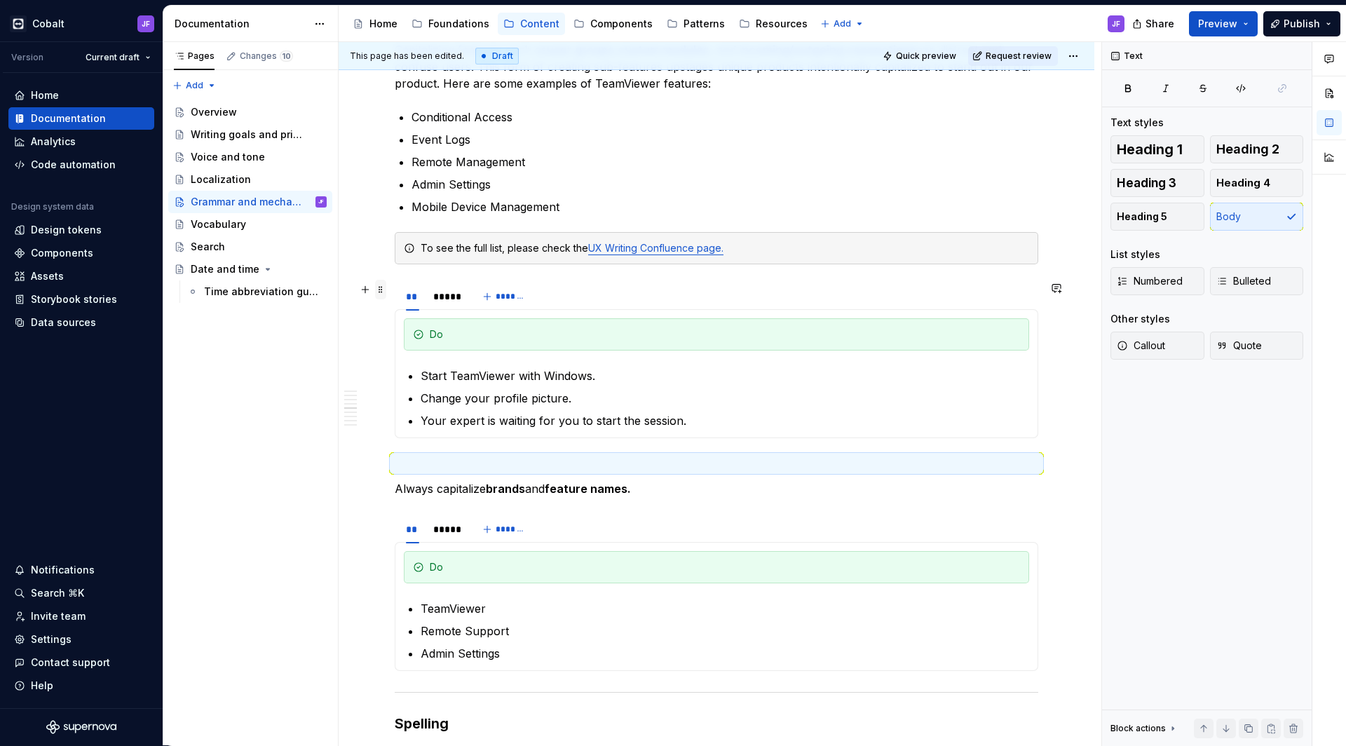
click at [381, 292] on span at bounding box center [380, 290] width 11 height 20
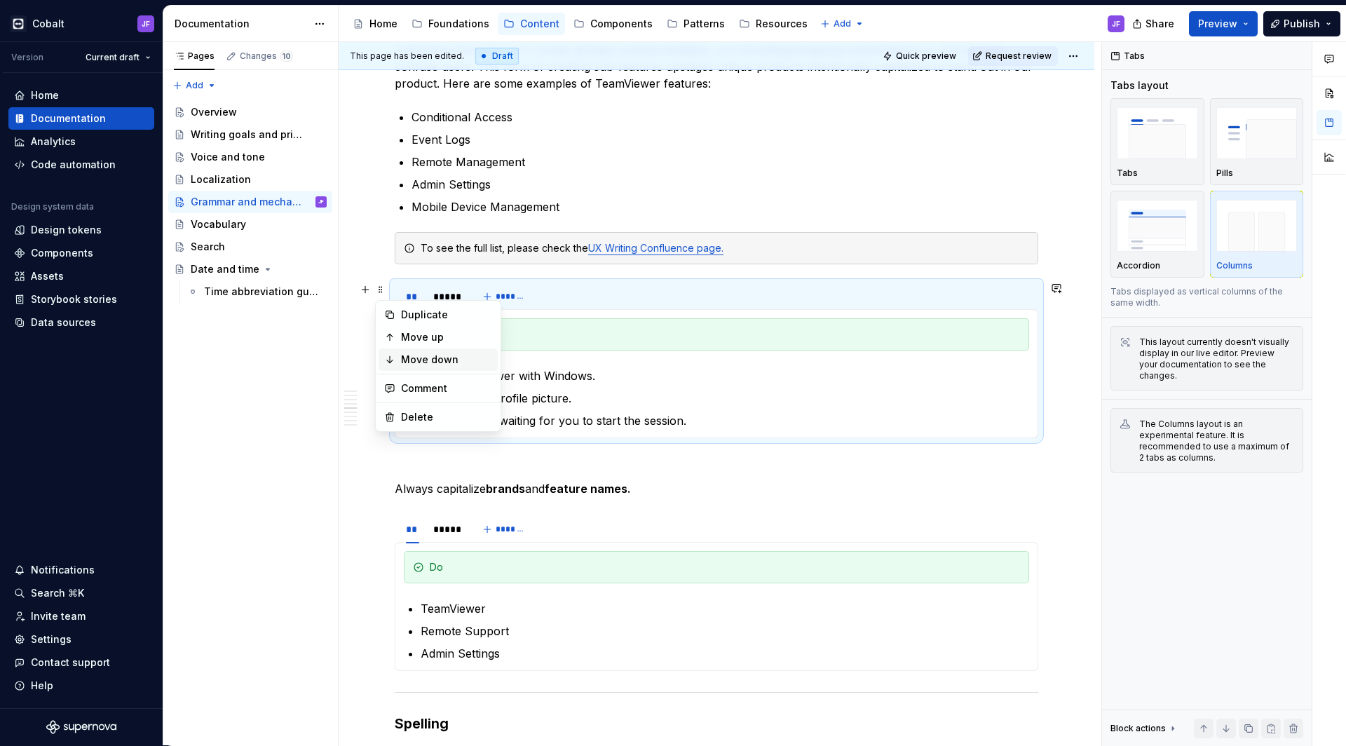
click at [413, 362] on div "Move down" at bounding box center [446, 360] width 91 height 14
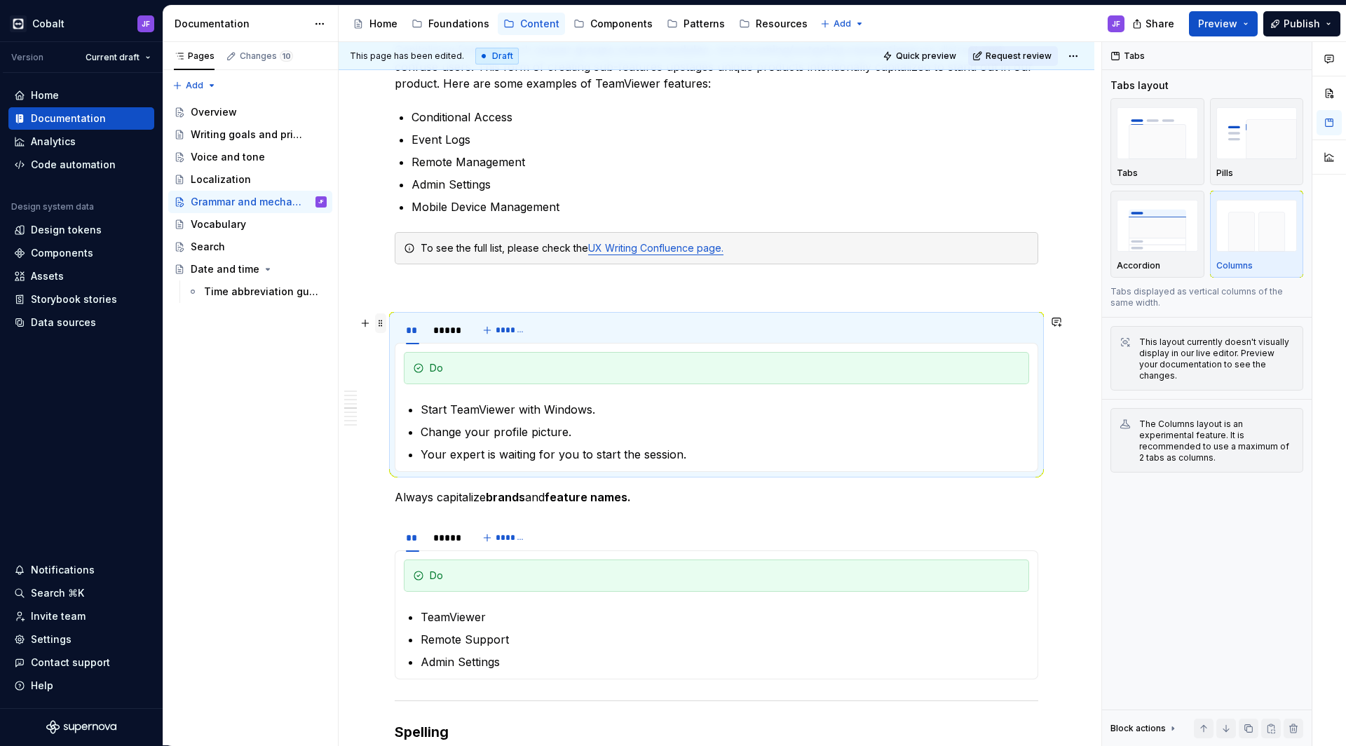
click at [382, 330] on span at bounding box center [380, 323] width 11 height 20
click at [418, 392] on div "Move down" at bounding box center [446, 393] width 91 height 14
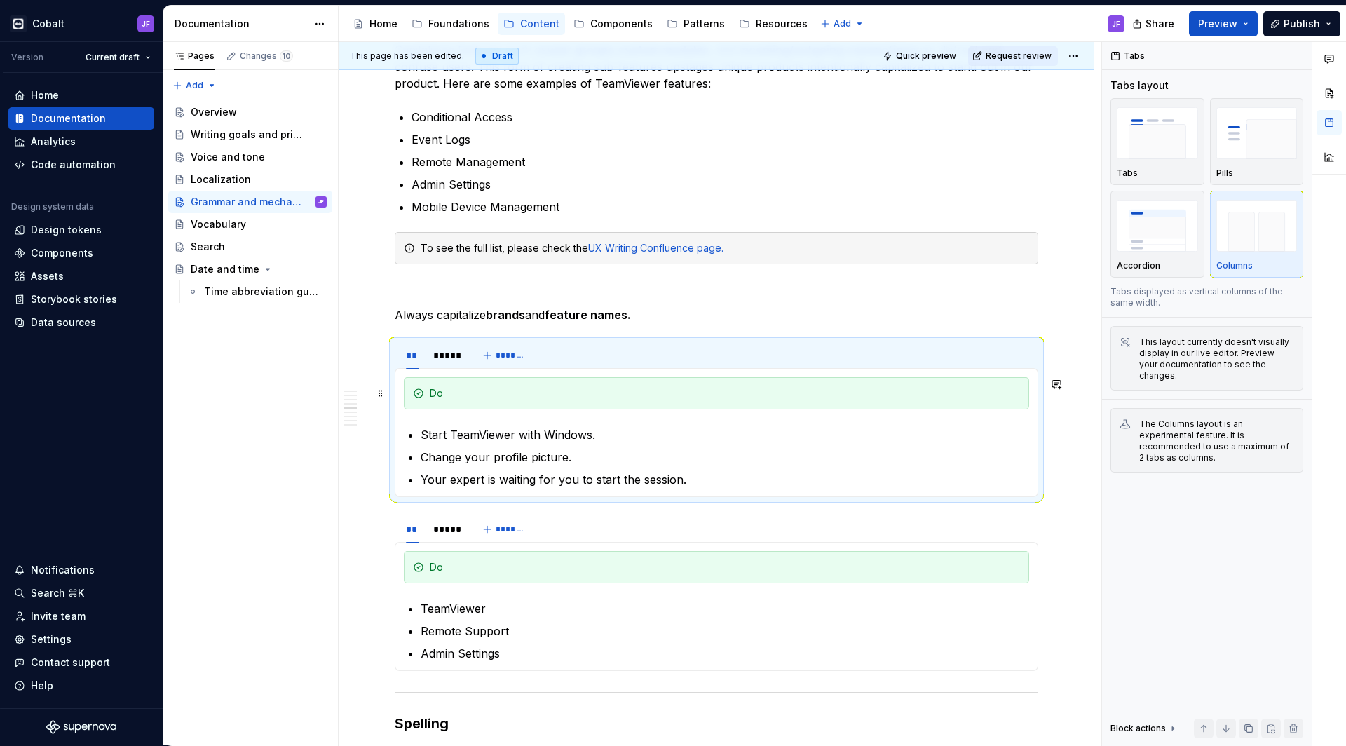
scroll to position [1704, 0]
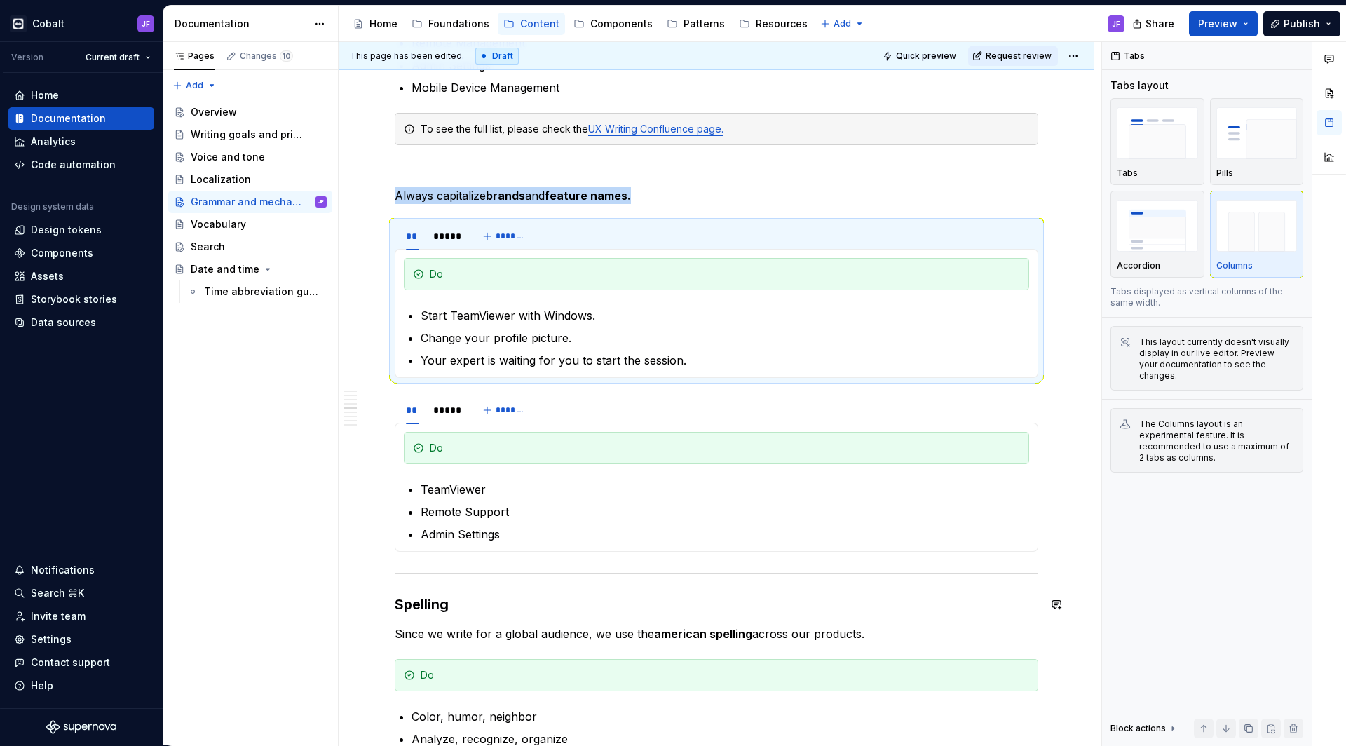
click at [455, 472] on section-item-column "Do TeamViewer Remote Support Admin Settings" at bounding box center [716, 487] width 625 height 111
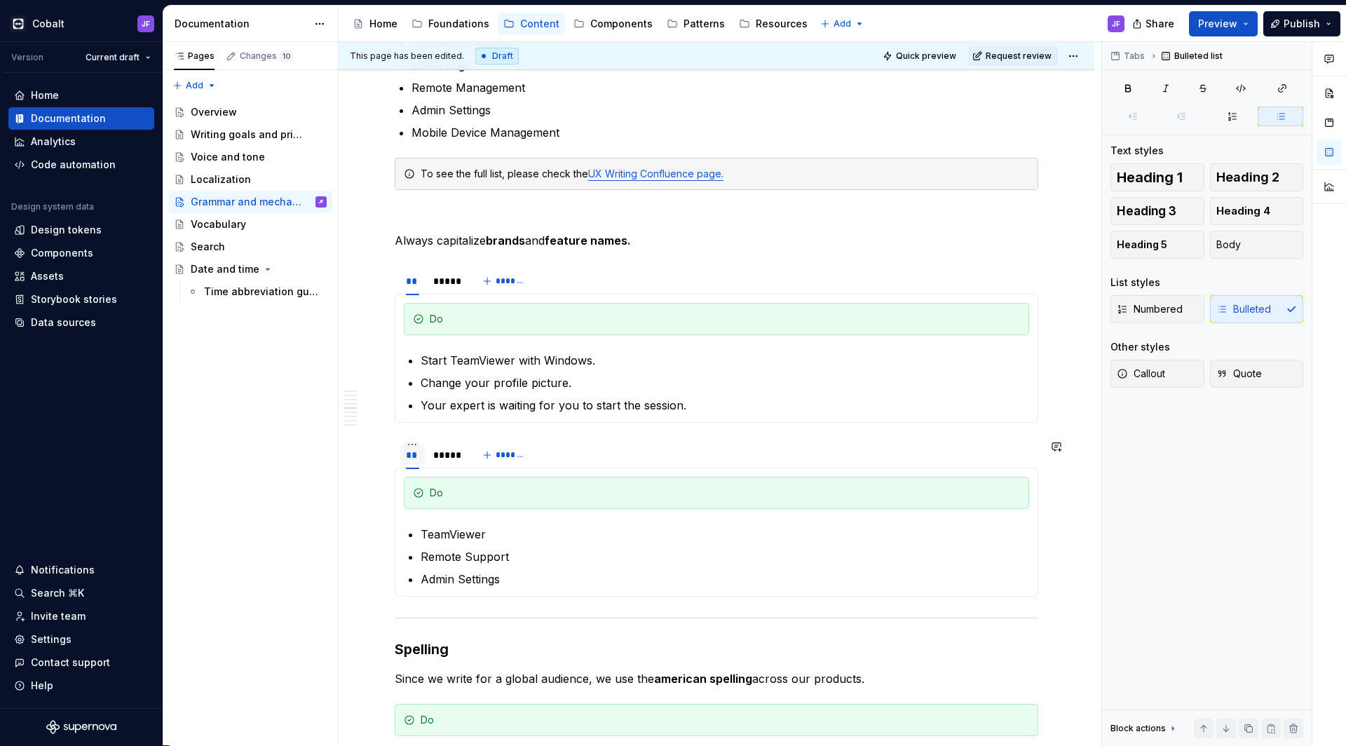
scroll to position [1752, 0]
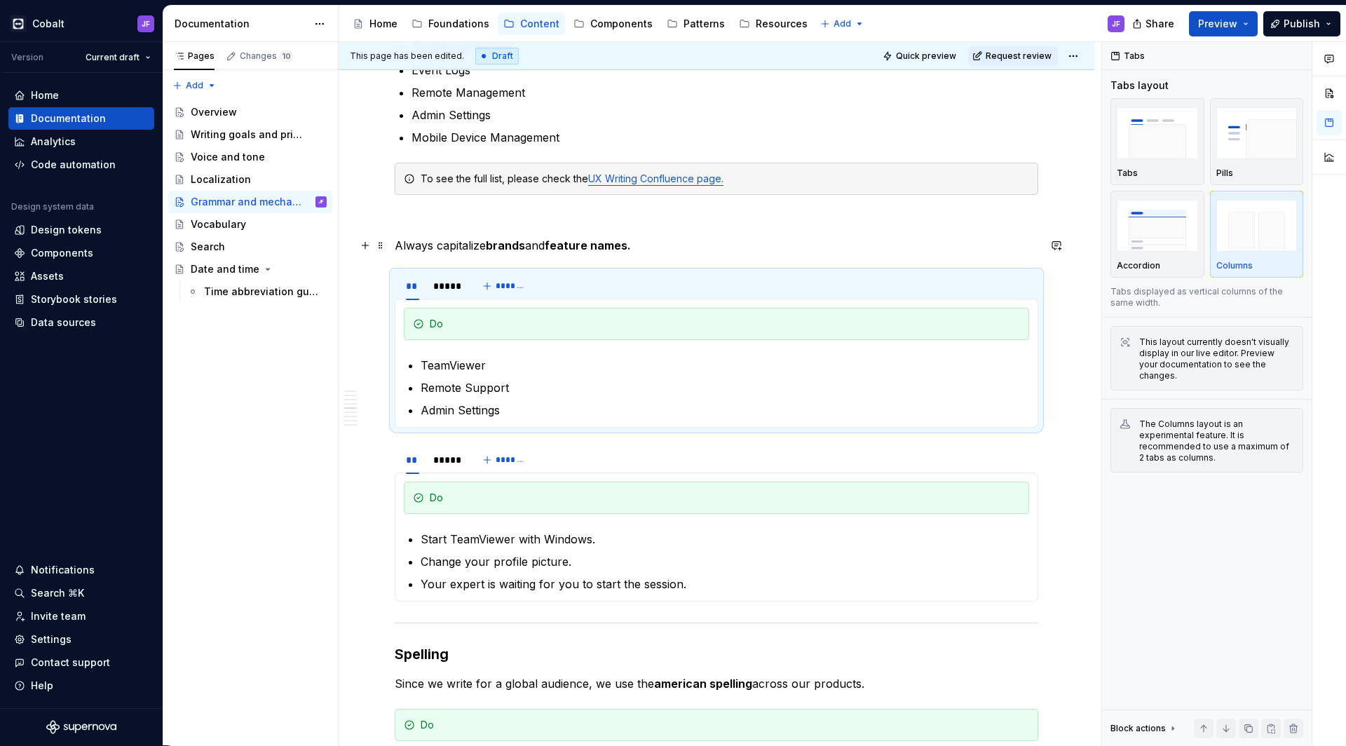
click at [473, 226] on p at bounding box center [716, 220] width 643 height 17
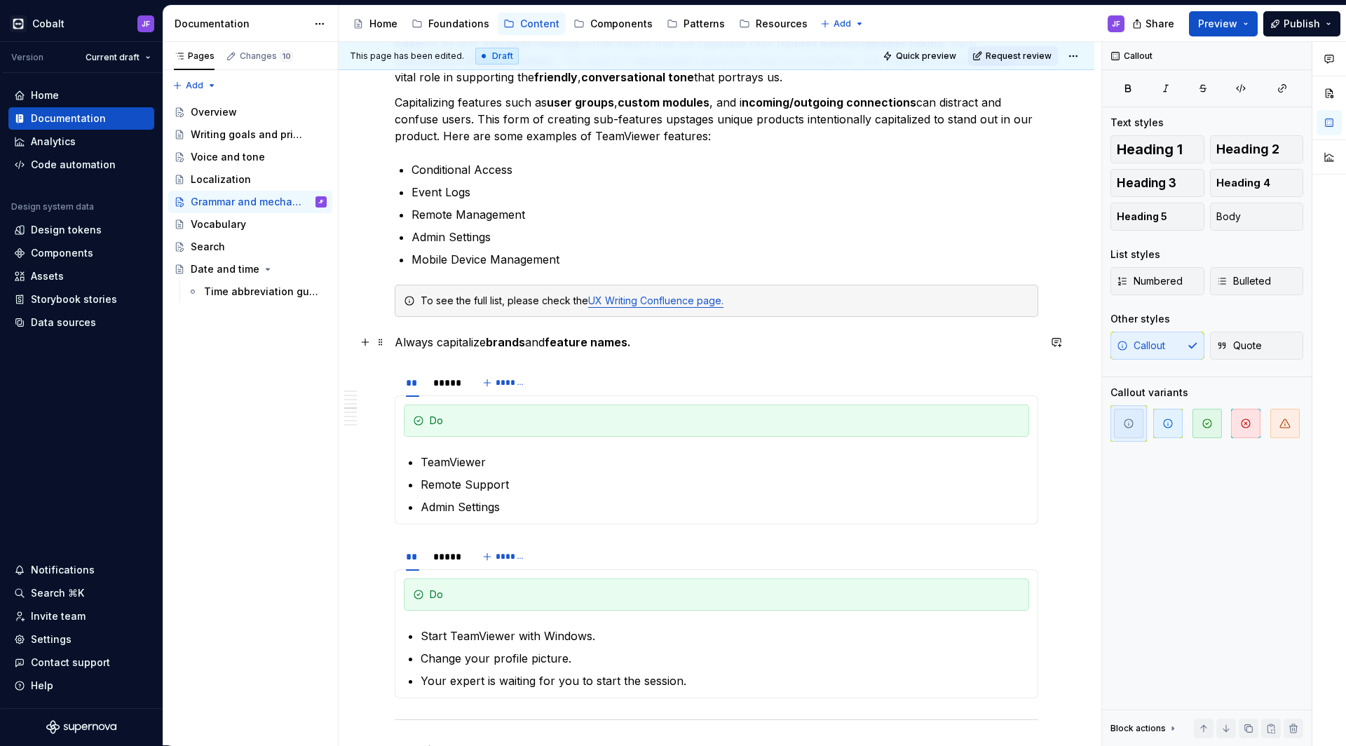
scroll to position [1627, 0]
click at [396, 339] on p "Always capitalize brands and feature names." at bounding box center [716, 344] width 643 height 17
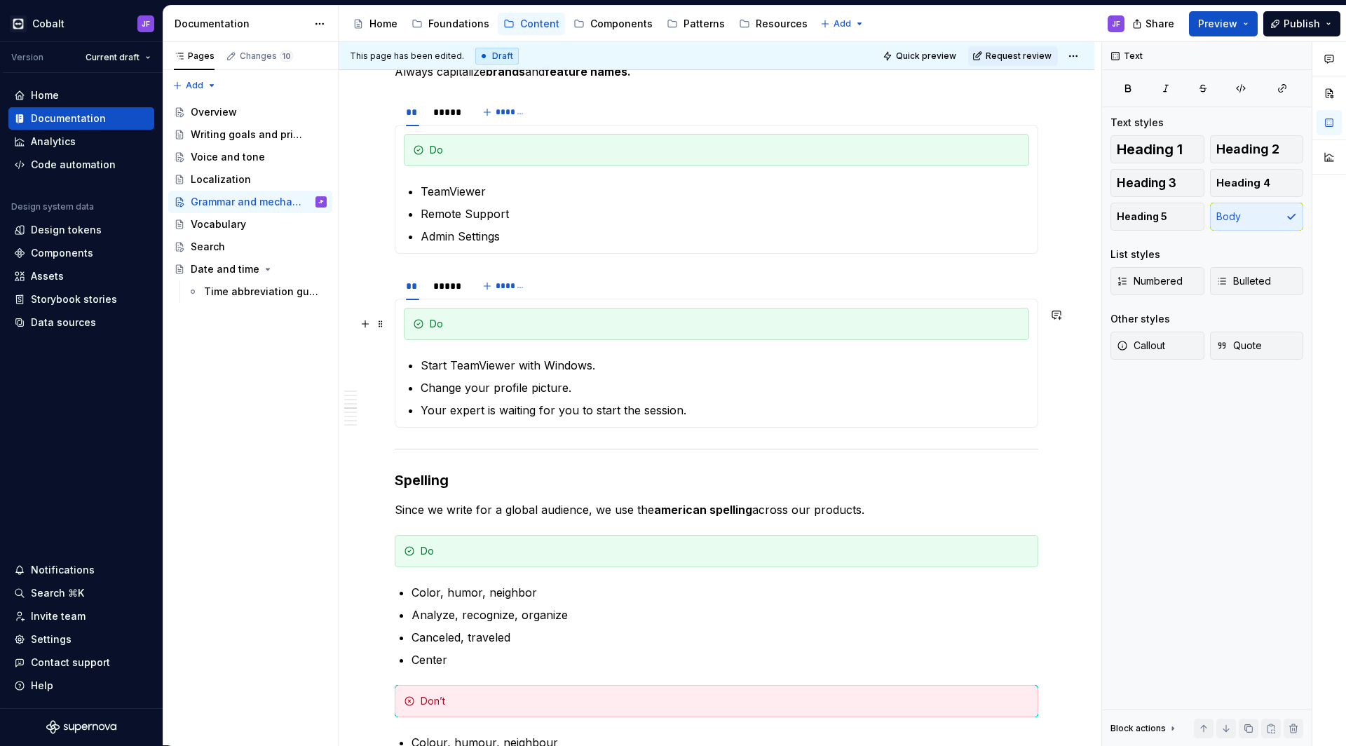
scroll to position [1925, 0]
click at [606, 294] on div "** ***** *******" at bounding box center [716, 286] width 643 height 28
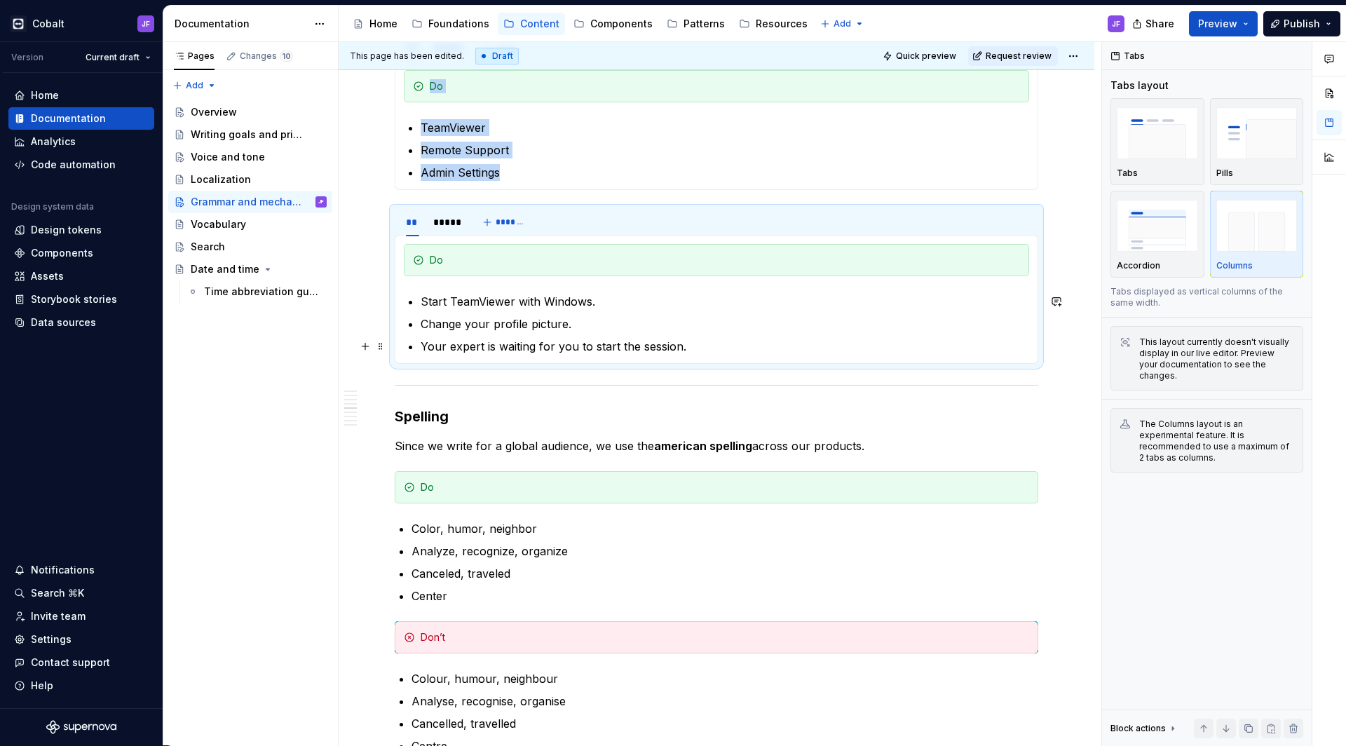
scroll to position [2008, 0]
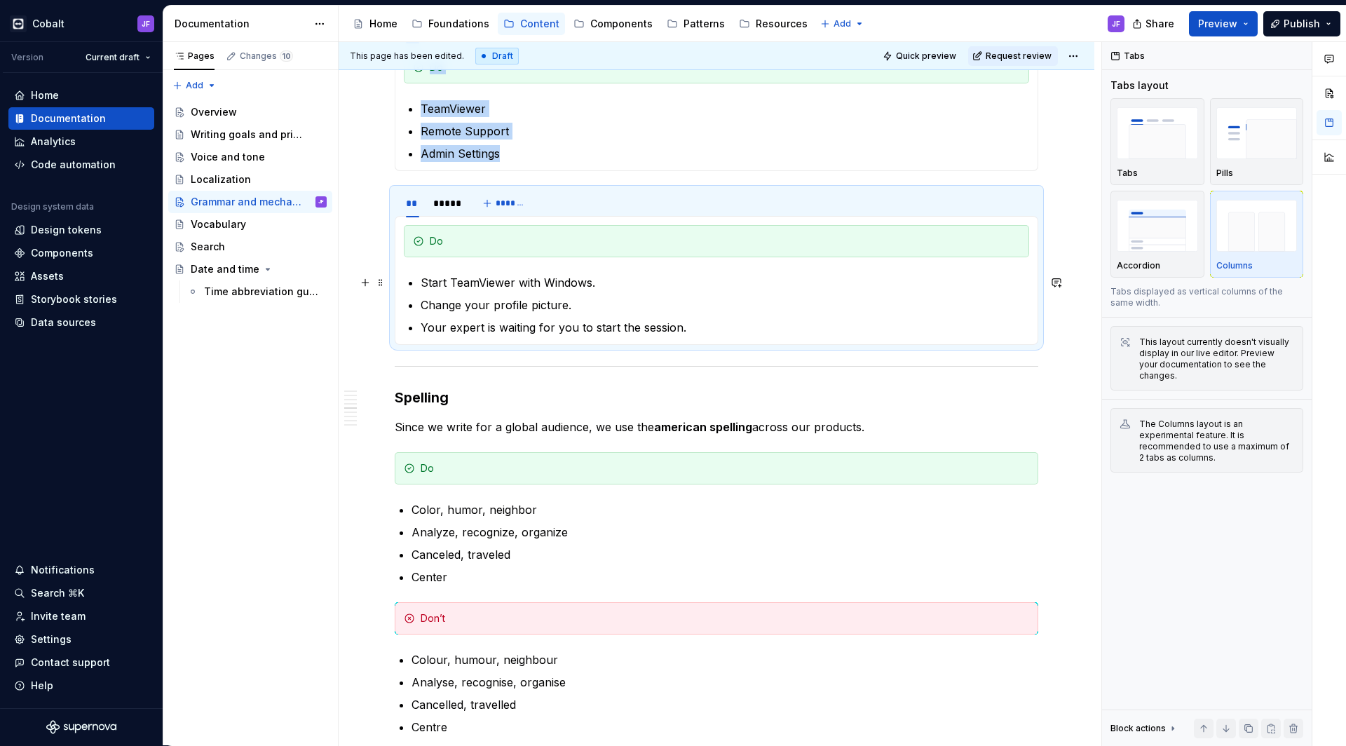
drag, startPoint x: 699, startPoint y: 744, endPoint x: 541, endPoint y: 281, distance: 489.6
click at [541, 281] on p "Start TeamViewer with Windows." at bounding box center [725, 282] width 608 height 17
click at [554, 209] on div "** ***** *******" at bounding box center [716, 203] width 643 height 28
click at [875, 423] on p "Since we write for a global audience, we use the american spelling across our p…" at bounding box center [716, 426] width 643 height 17
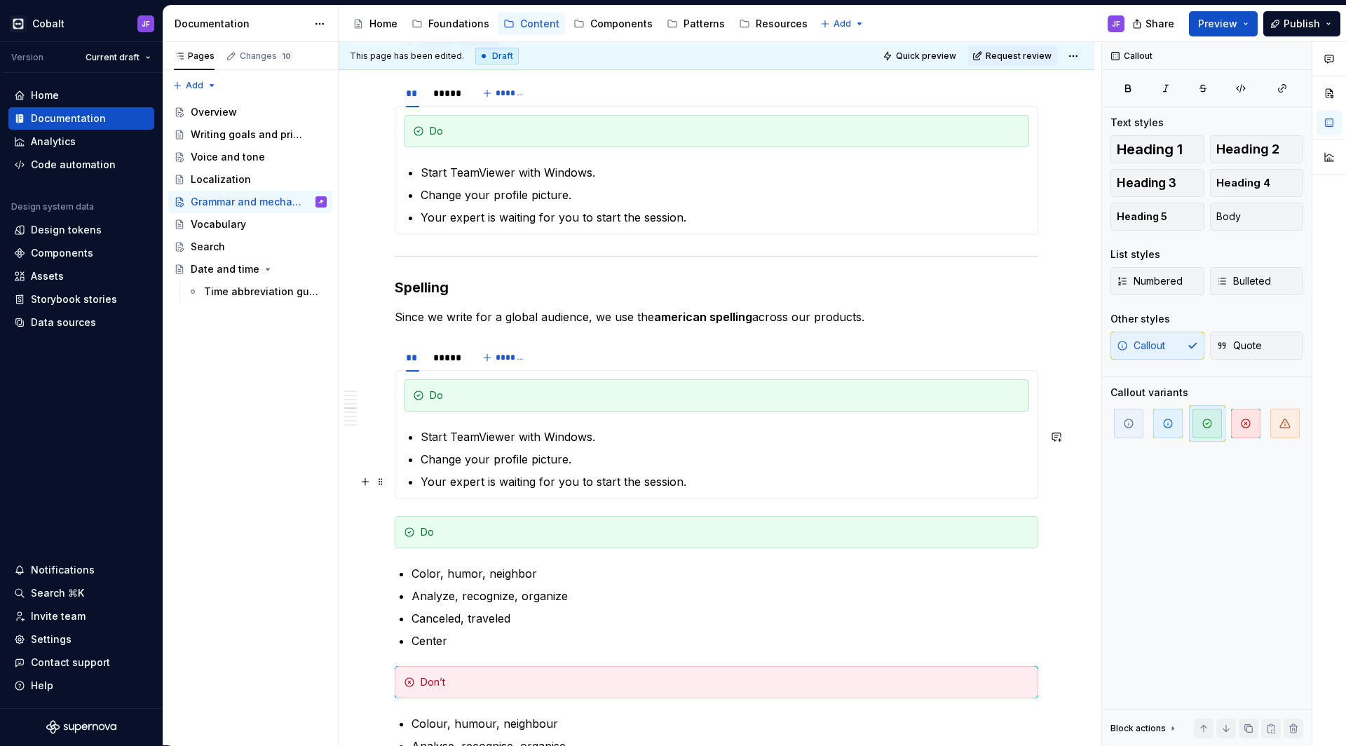
scroll to position [2136, 0]
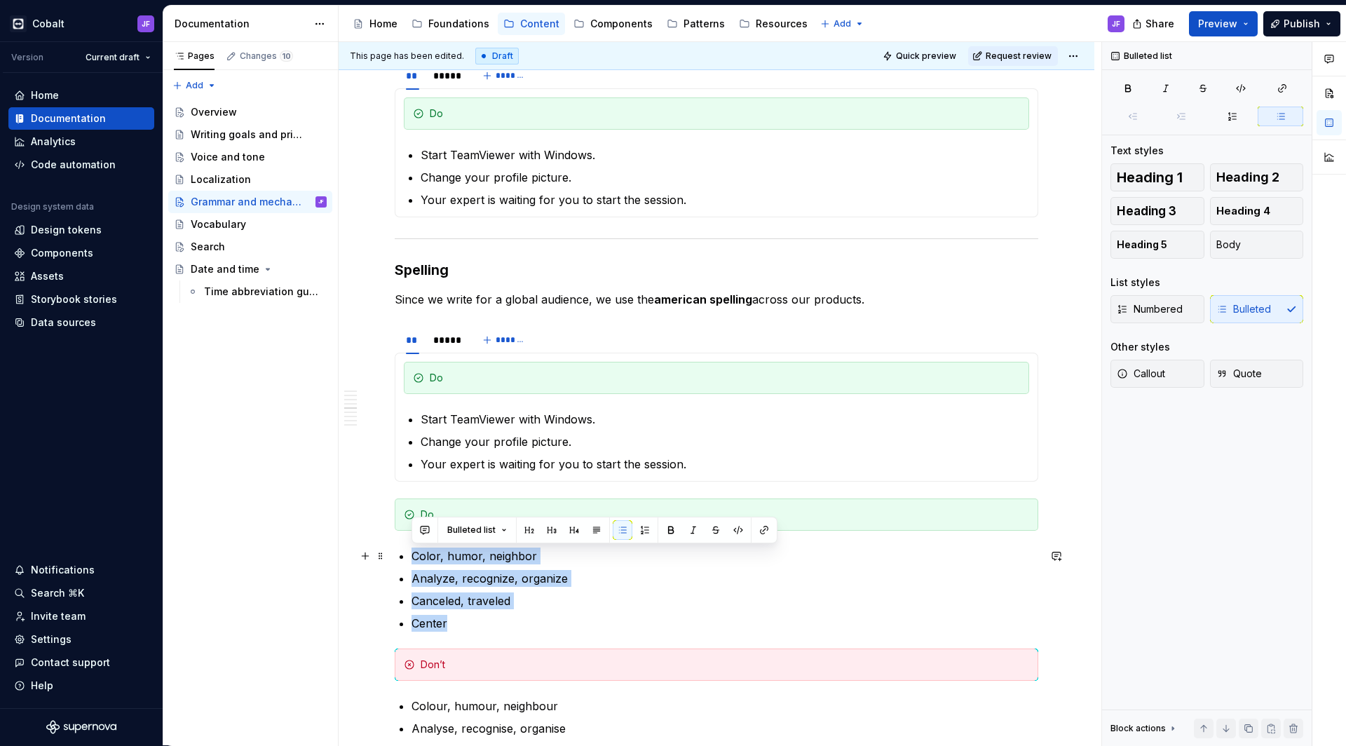
drag, startPoint x: 486, startPoint y: 624, endPoint x: 404, endPoint y: 549, distance: 111.1
click at [404, 549] on div "This is our current content style guide. Updates are coming soon. Following rul…" at bounding box center [716, 271] width 643 height 4268
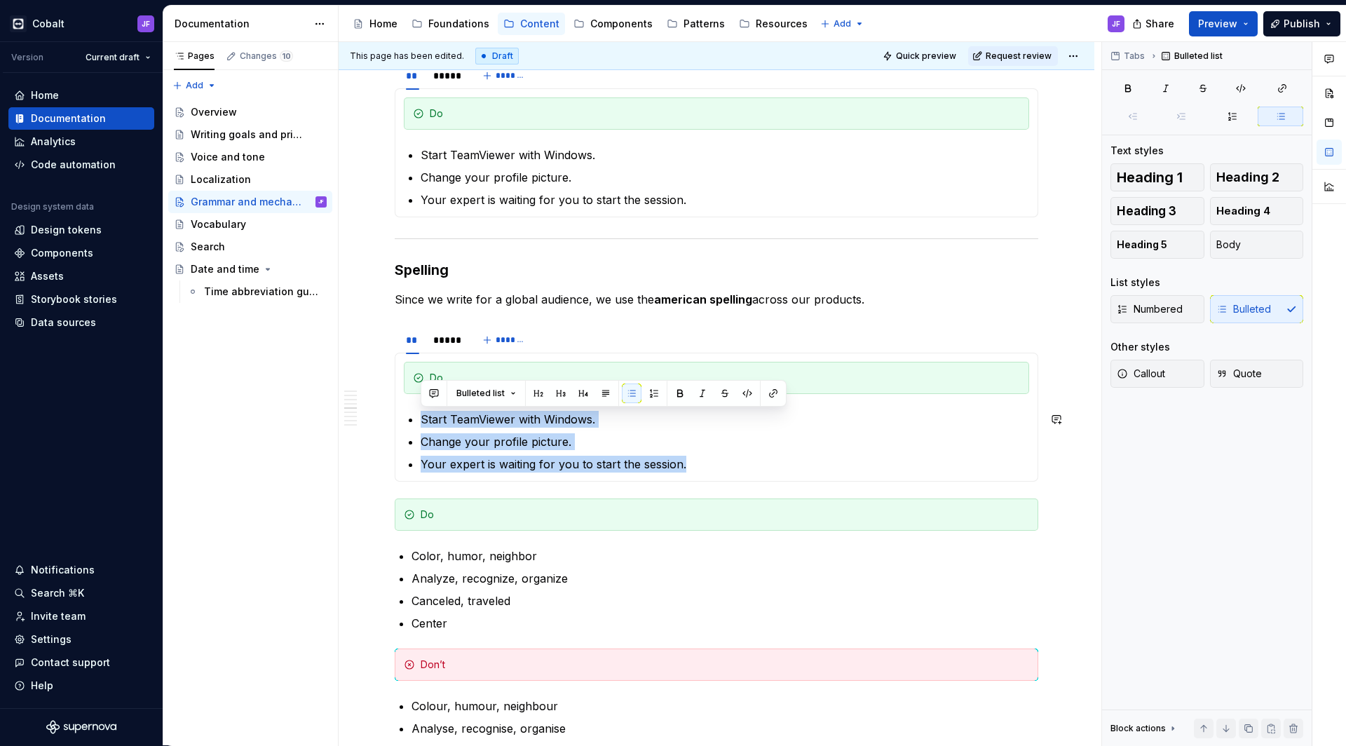
drag, startPoint x: 708, startPoint y: 461, endPoint x: 398, endPoint y: 397, distance: 316.3
click at [398, 397] on div "Do Start TeamViewer with Windows. Change your profile picture. Your expert is w…" at bounding box center [716, 417] width 643 height 129
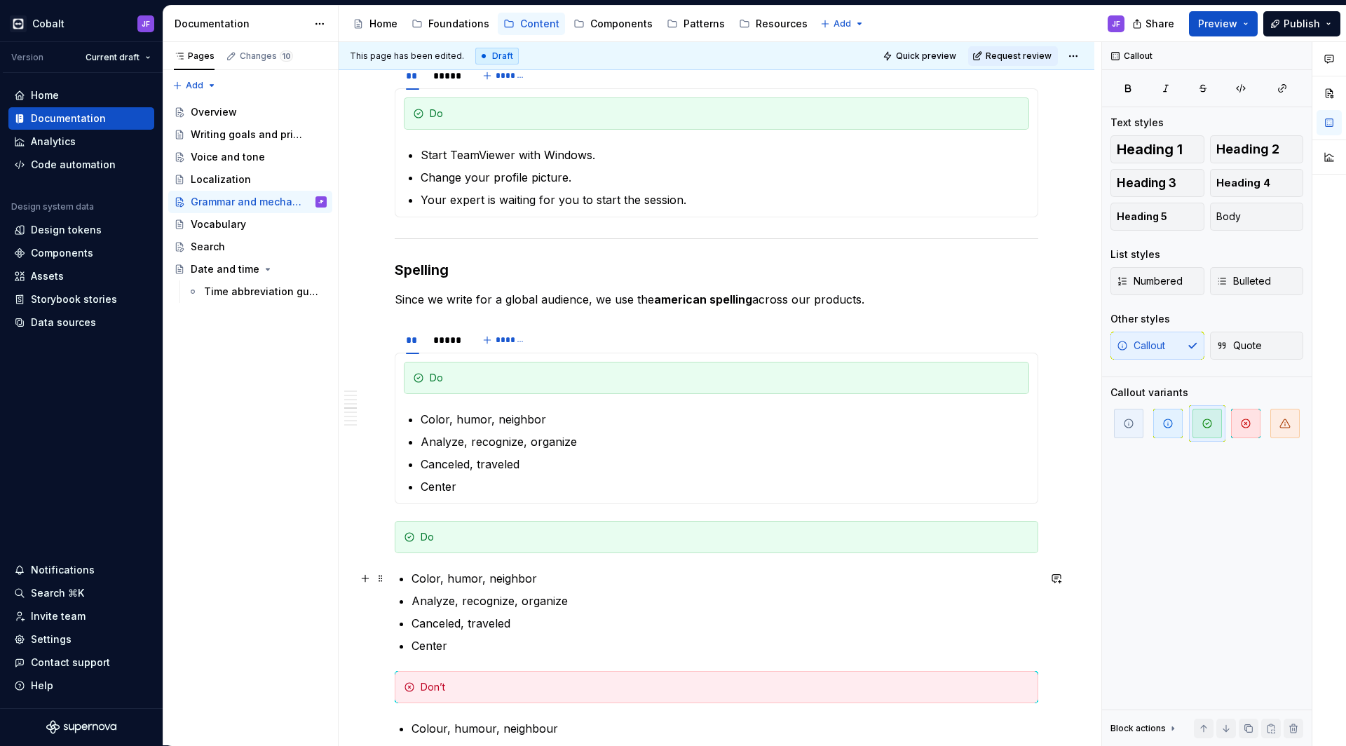
scroll to position [2296, 0]
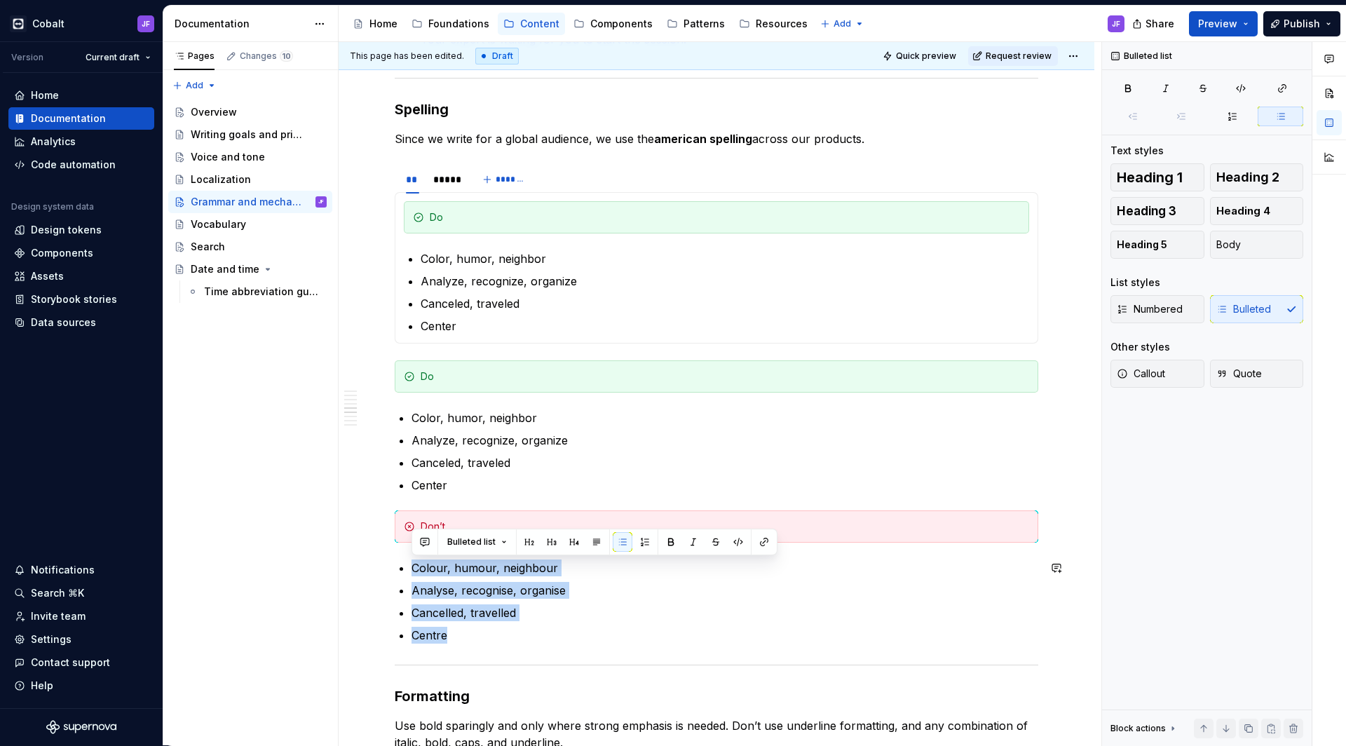
drag, startPoint x: 490, startPoint y: 642, endPoint x: 388, endPoint y: 558, distance: 132.5
click at [388, 558] on div "This is our current content style guide. Updates are coming soon. Following rul…" at bounding box center [717, 225] width 756 height 4564
click at [437, 189] on div "*****" at bounding box center [446, 180] width 36 height 20
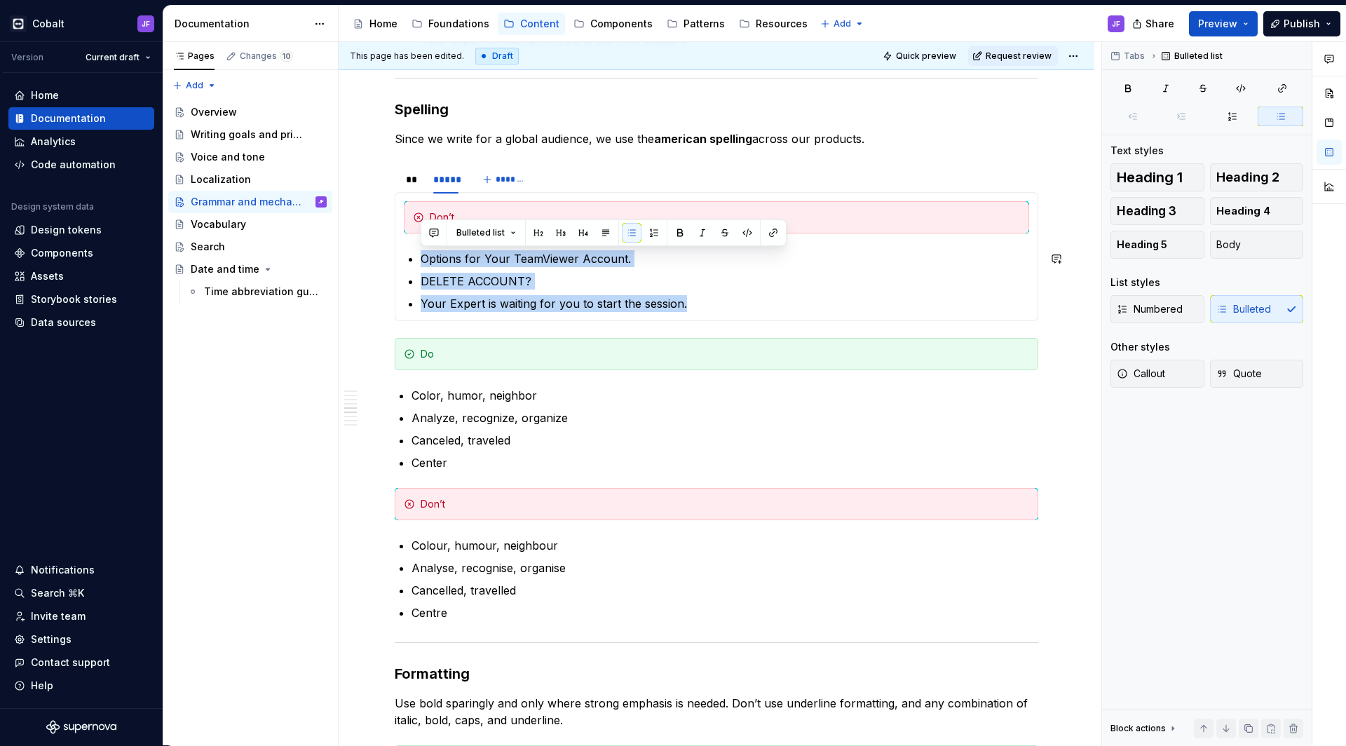
drag, startPoint x: 695, startPoint y: 298, endPoint x: 416, endPoint y: 261, distance: 282.0
click at [416, 261] on section-item-column "Don’t Options for Your TeamViewer Account. DELETE ACCOUNT? Your Expert is waiti…" at bounding box center [716, 256] width 625 height 111
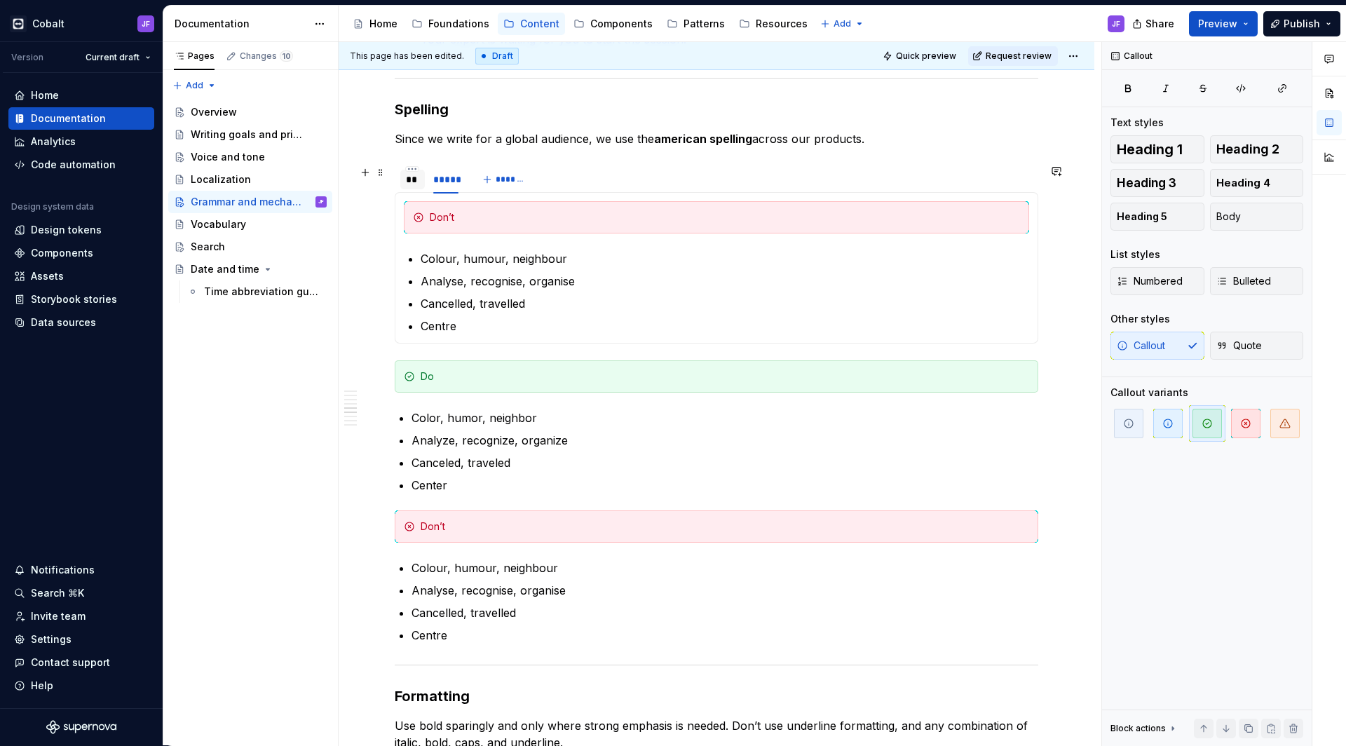
click at [413, 182] on div "**" at bounding box center [412, 179] width 13 height 14
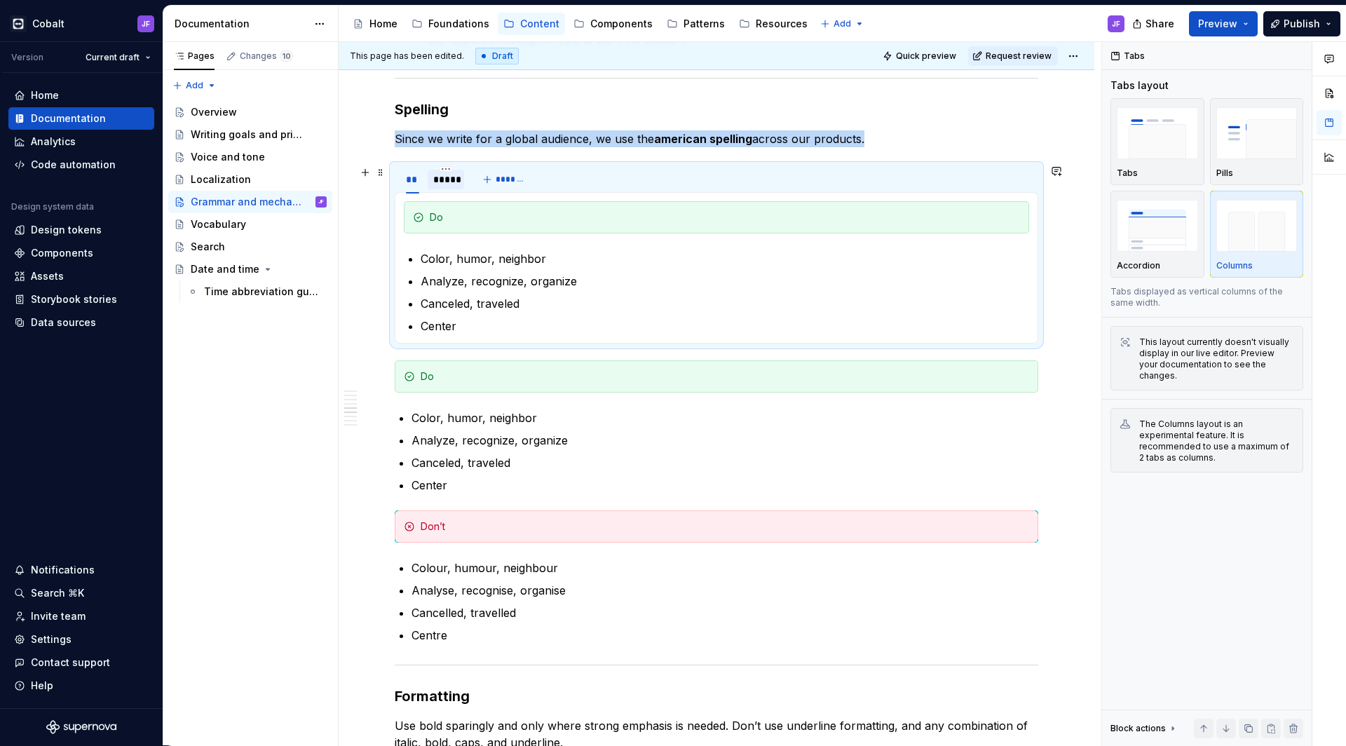
click at [437, 182] on div "*****" at bounding box center [445, 179] width 25 height 14
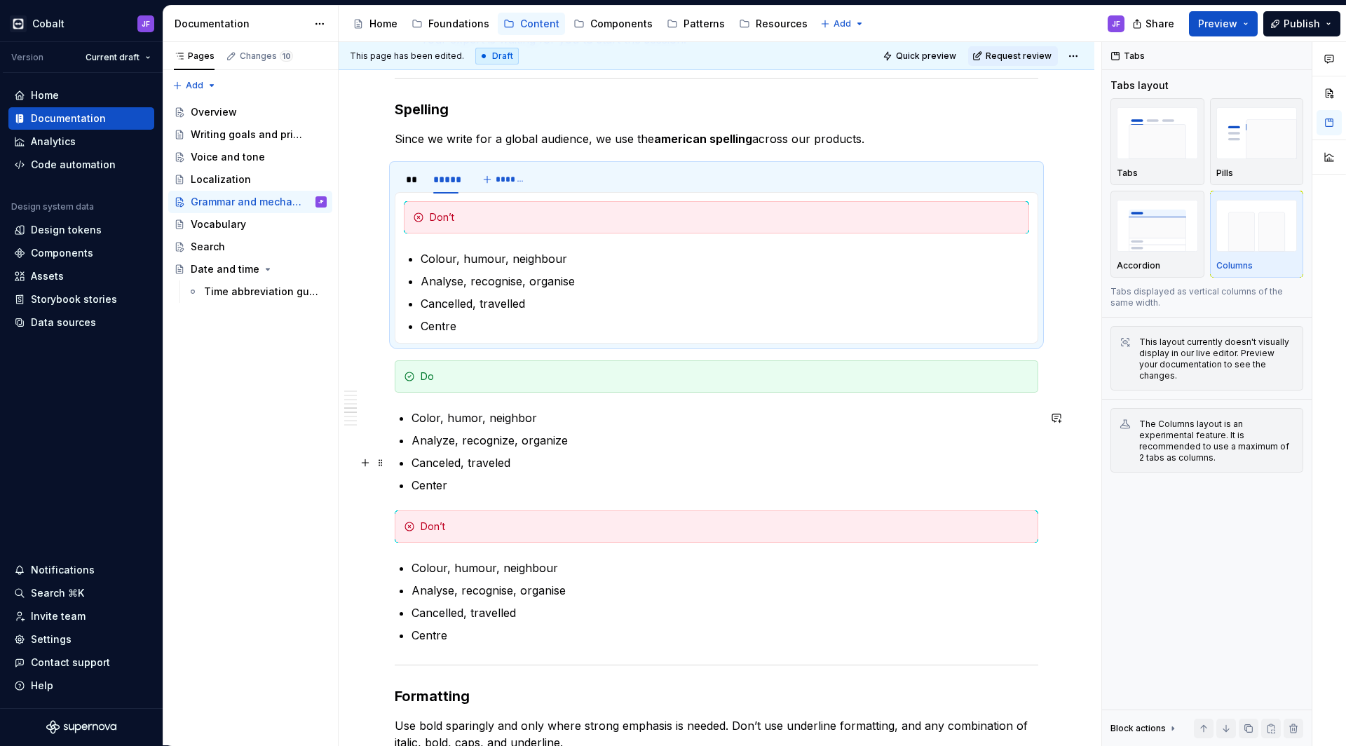
click at [460, 472] on ul "Color, humor, neighbor [PERSON_NAME], recognize, organize Canceled, traveled Ce…" at bounding box center [724, 451] width 627 height 84
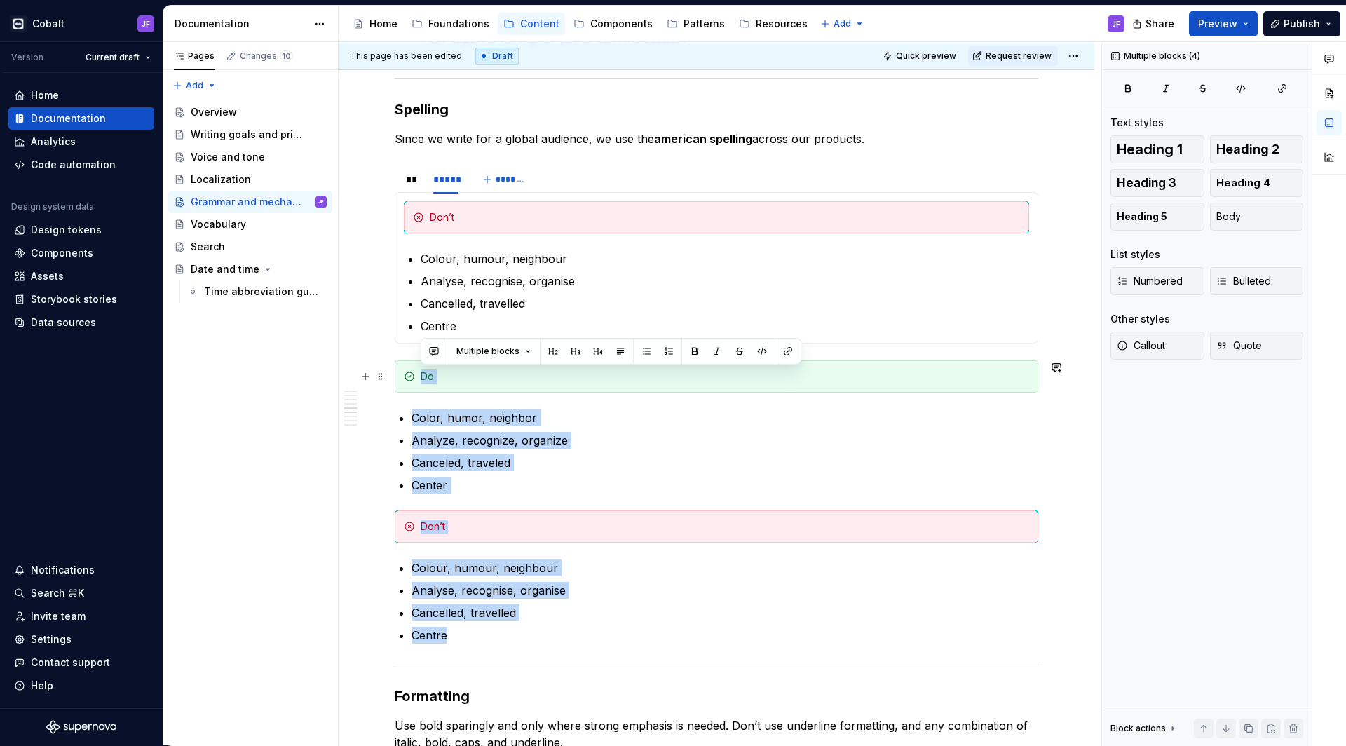
drag, startPoint x: 472, startPoint y: 630, endPoint x: 407, endPoint y: 371, distance: 266.7
click at [407, 371] on div "This is our current content style guide. Updates are coming soon. Following rul…" at bounding box center [716, 122] width 643 height 4290
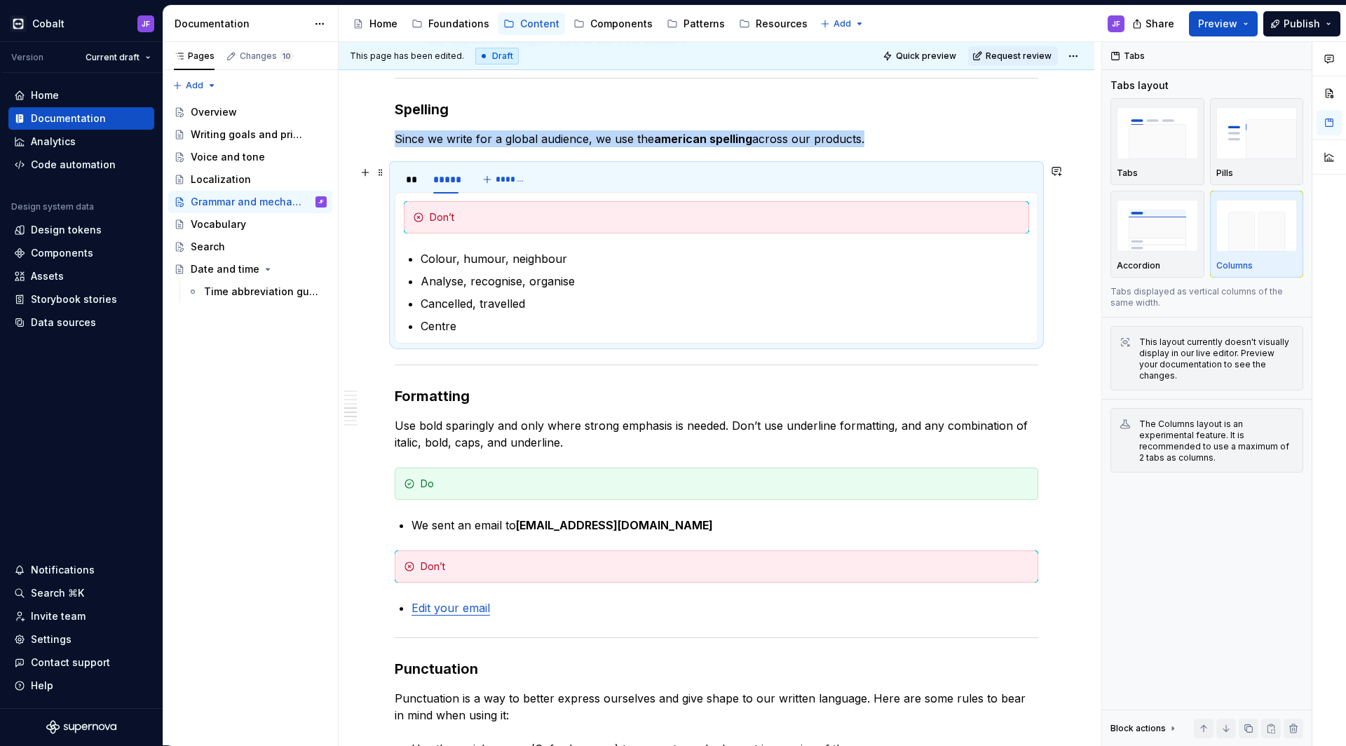
click at [540, 172] on div "** ***** *******" at bounding box center [716, 179] width 643 height 28
click at [593, 428] on p "Use bold sparingly and only where strong emphasis is needed. Don’t use underlin…" at bounding box center [716, 434] width 643 height 34
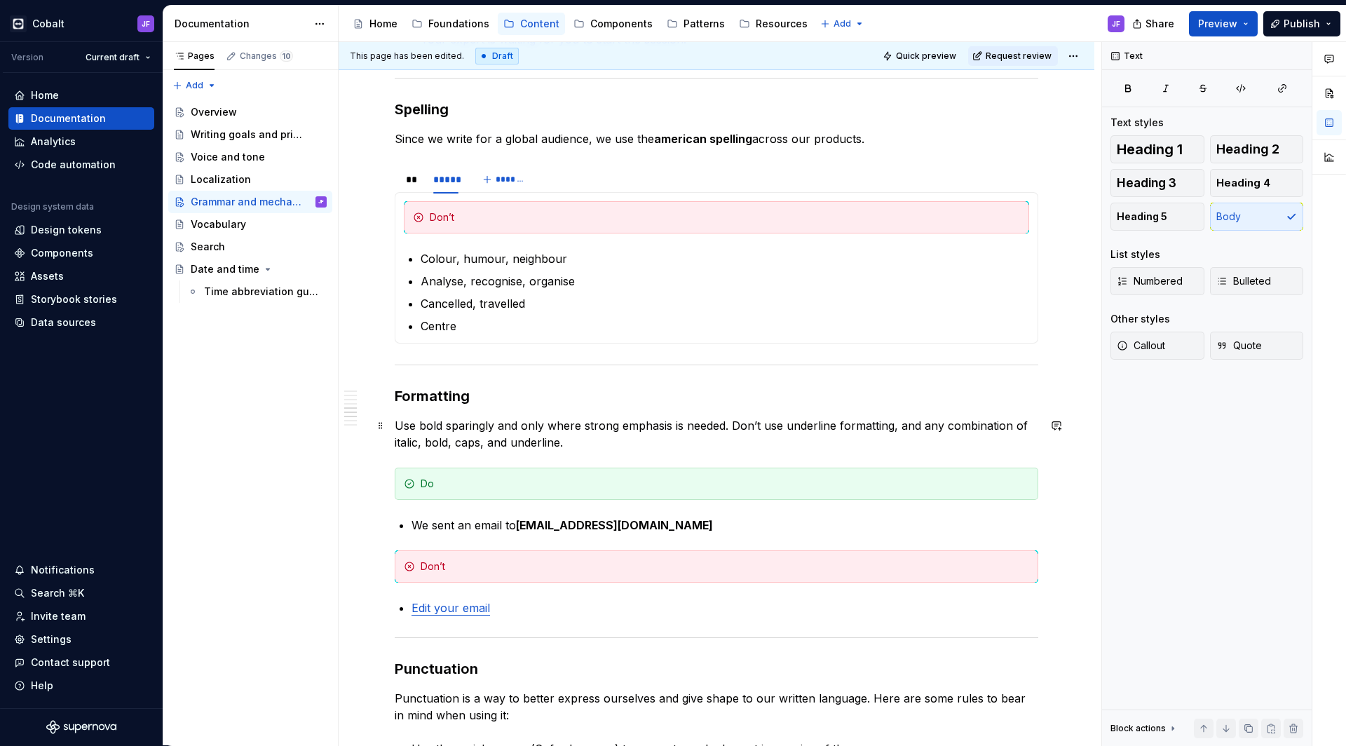
click at [594, 435] on p "Use bold sparingly and only where strong emphasis is needed. Don’t use underlin…" at bounding box center [716, 434] width 643 height 34
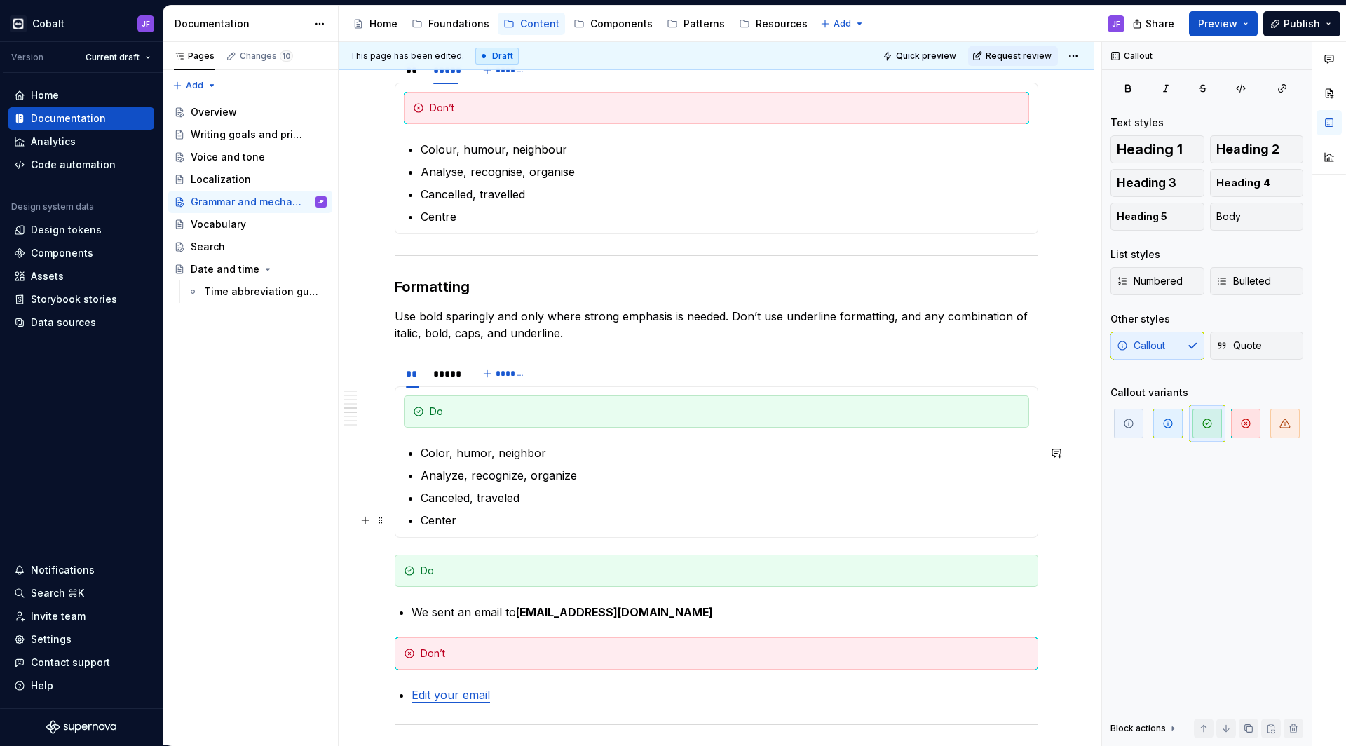
scroll to position [2419, 0]
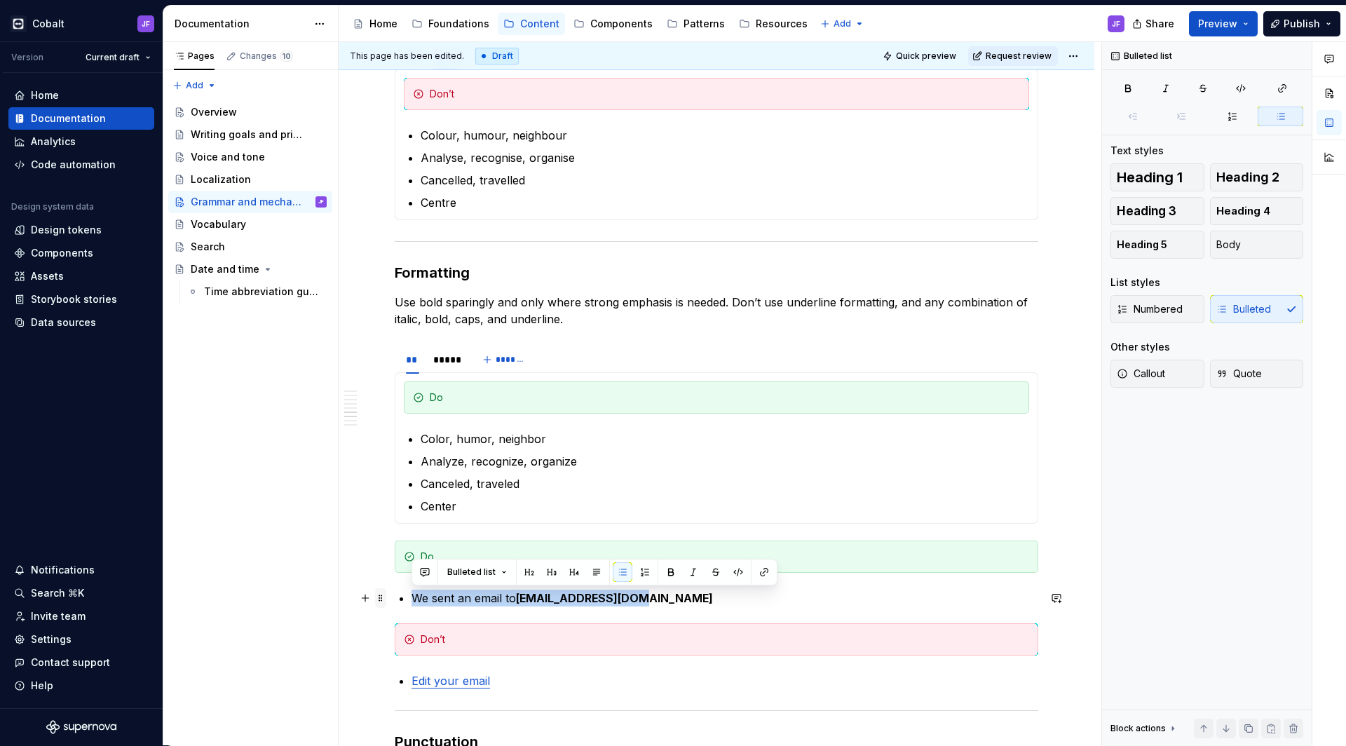
drag, startPoint x: 636, startPoint y: 600, endPoint x: 376, endPoint y: 599, distance: 259.3
click at [376, 599] on div "This is our current content style guide. Updates are coming soon. Following rul…" at bounding box center [717, 50] width 756 height 4460
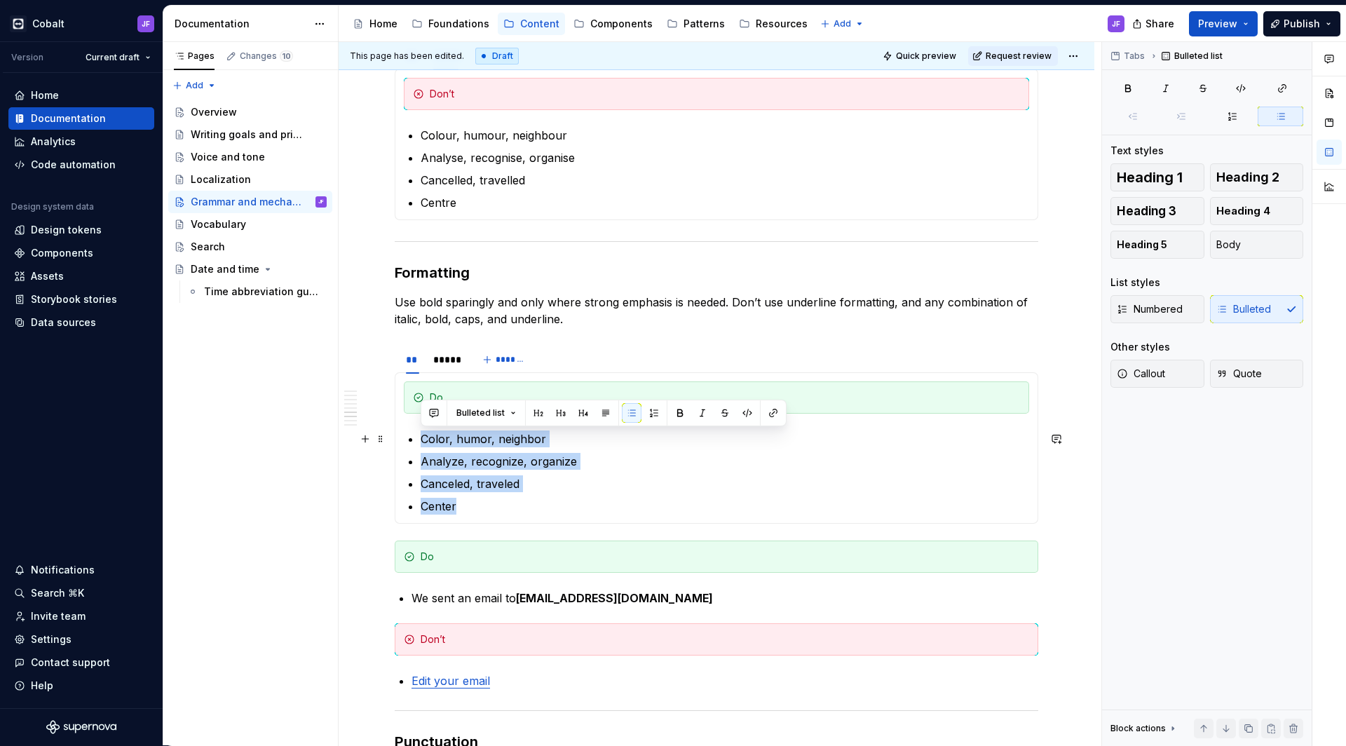
drag, startPoint x: 493, startPoint y: 500, endPoint x: 416, endPoint y: 430, distance: 103.7
click at [416, 430] on section-item-column "Do Color, humor, neighbor [PERSON_NAME], recognize, organize Canceled, traveled…" at bounding box center [716, 447] width 625 height 133
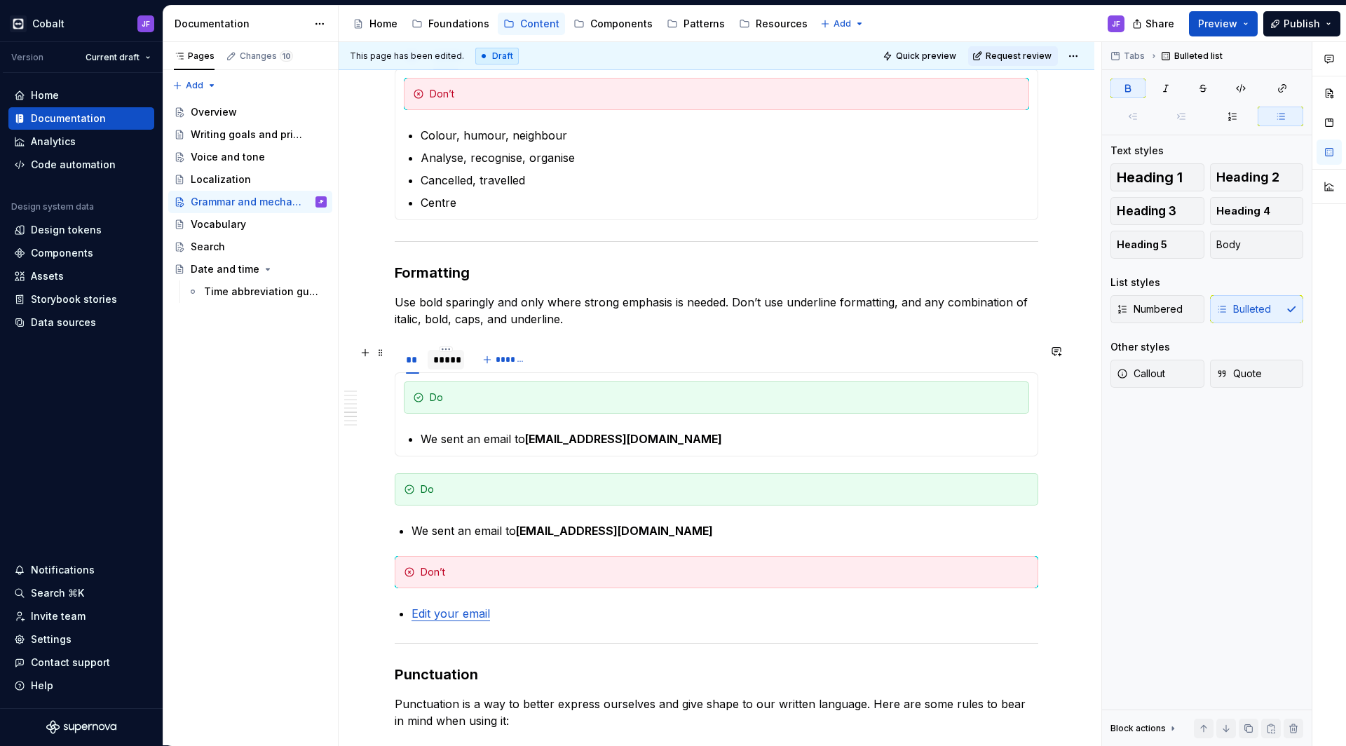
click at [446, 367] on div "*****" at bounding box center [446, 360] width 36 height 20
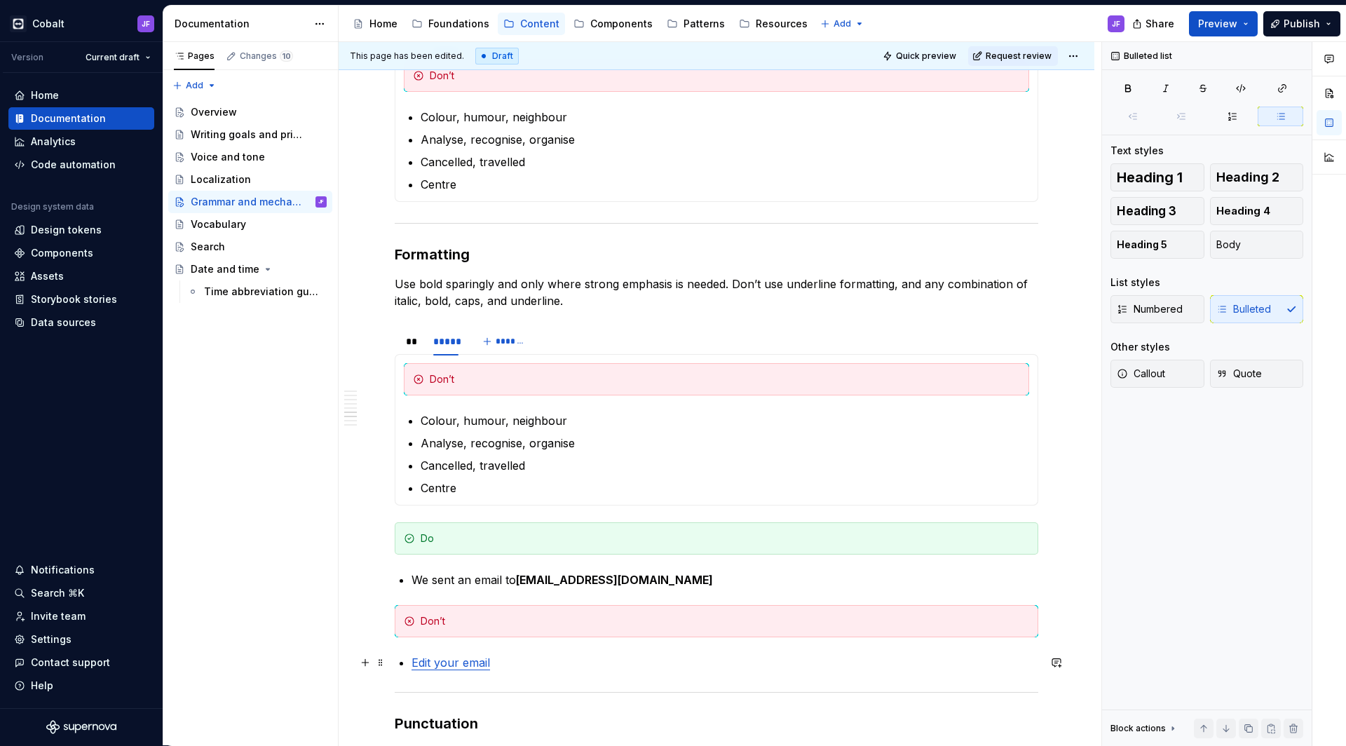
scroll to position [2465, 0]
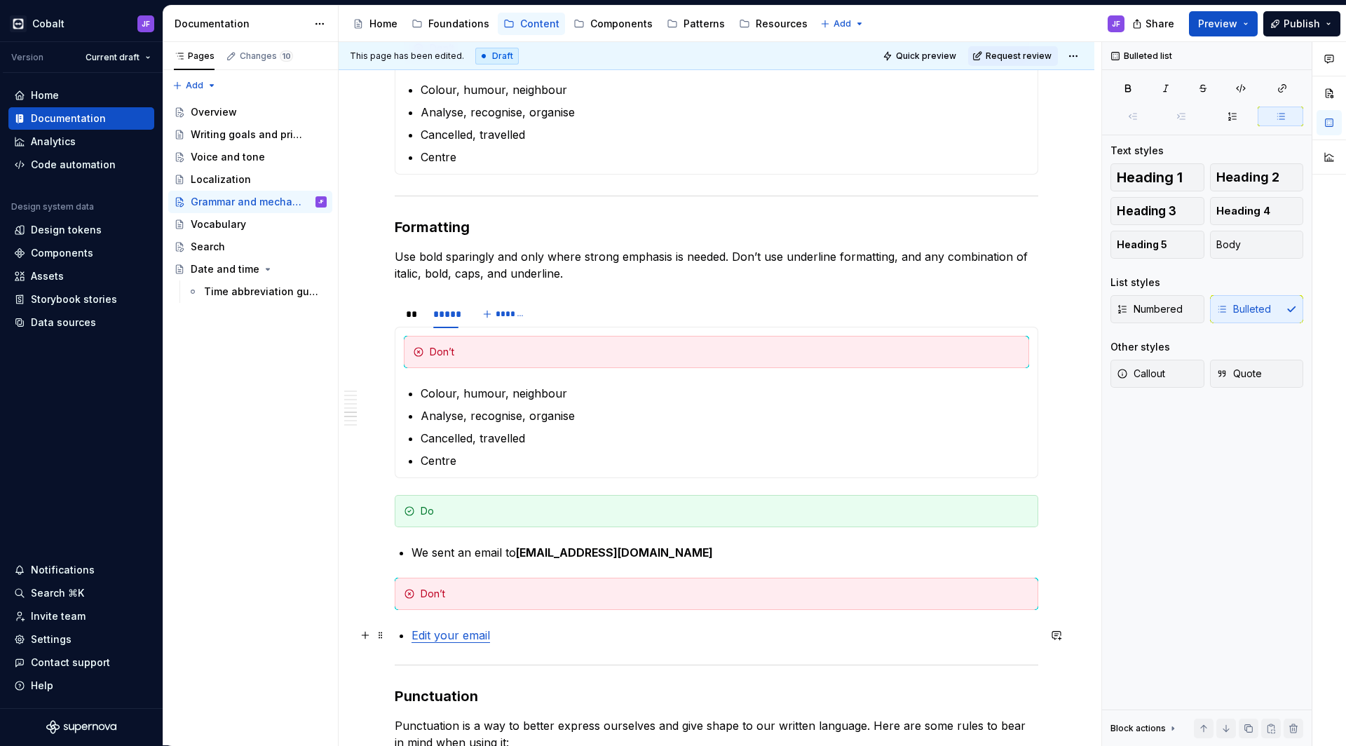
drag, startPoint x: 507, startPoint y: 684, endPoint x: 398, endPoint y: 684, distance: 108.6
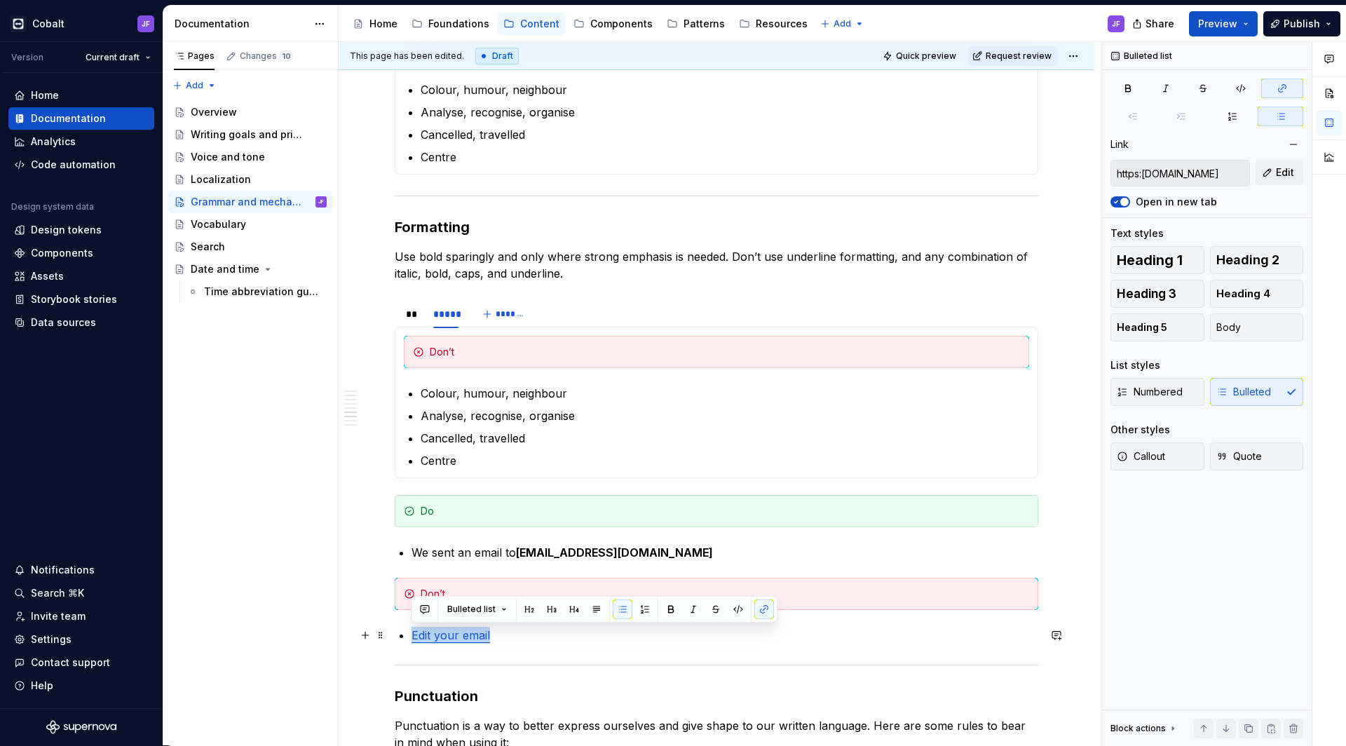
drag, startPoint x: 510, startPoint y: 636, endPoint x: 392, endPoint y: 636, distance: 117.1
click at [392, 636] on div "This is our current content style guide. Updates are coming soon. Following rul…" at bounding box center [717, 4] width 756 height 4460
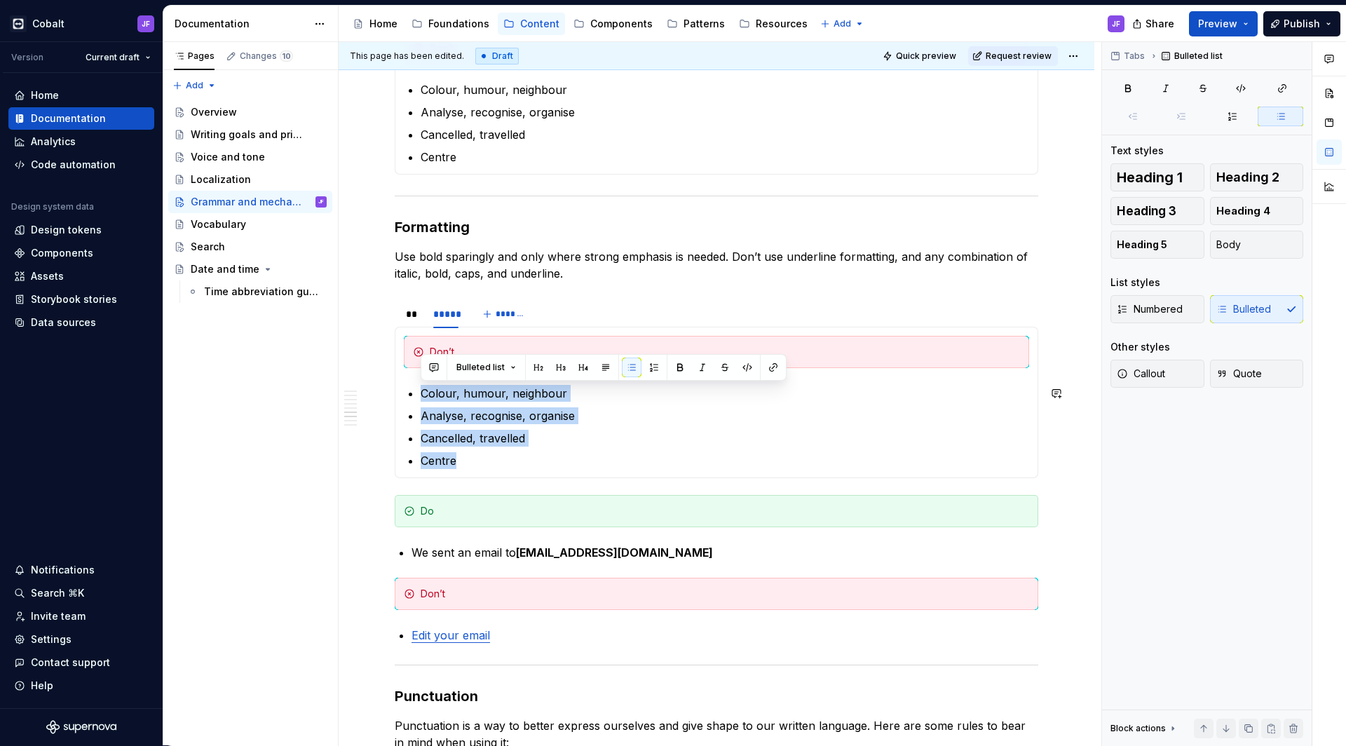
drag, startPoint x: 508, startPoint y: 459, endPoint x: 404, endPoint y: 382, distance: 129.2
click at [404, 381] on section-item-column "Don’t Colour, humour, neighbour Analyse, recognise, organise Cancelled, travell…" at bounding box center [716, 402] width 625 height 133
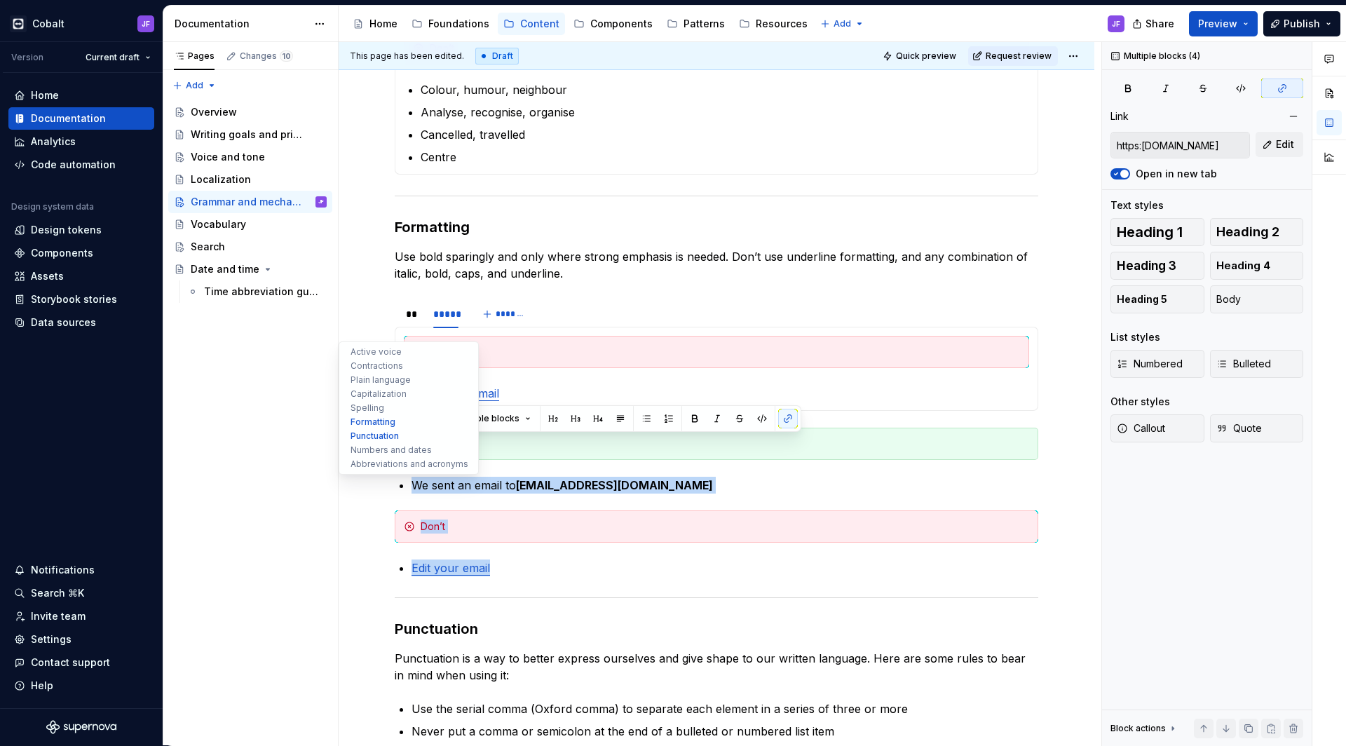
drag, startPoint x: 502, startPoint y: 579, endPoint x: 340, endPoint y: 432, distance: 218.8
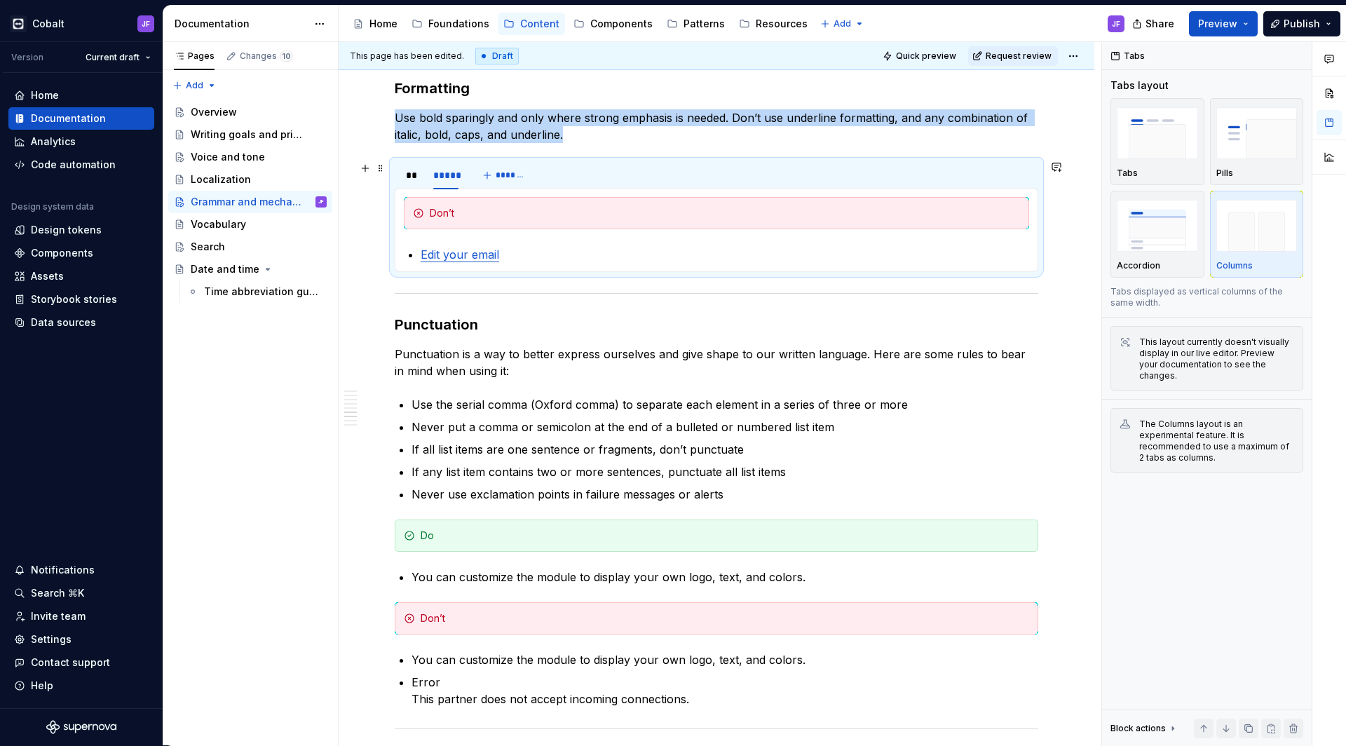
scroll to position [2553, 0]
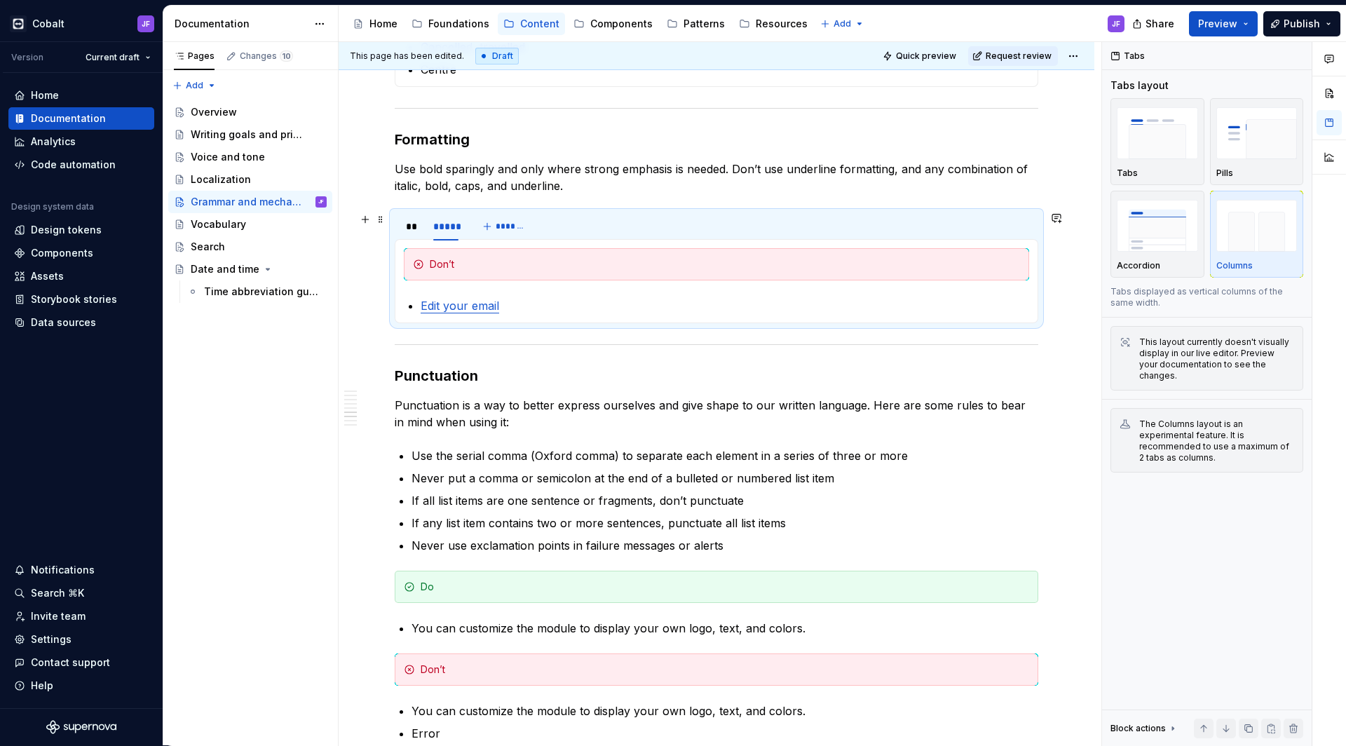
click at [587, 216] on div "** ***** *******" at bounding box center [716, 226] width 643 height 28
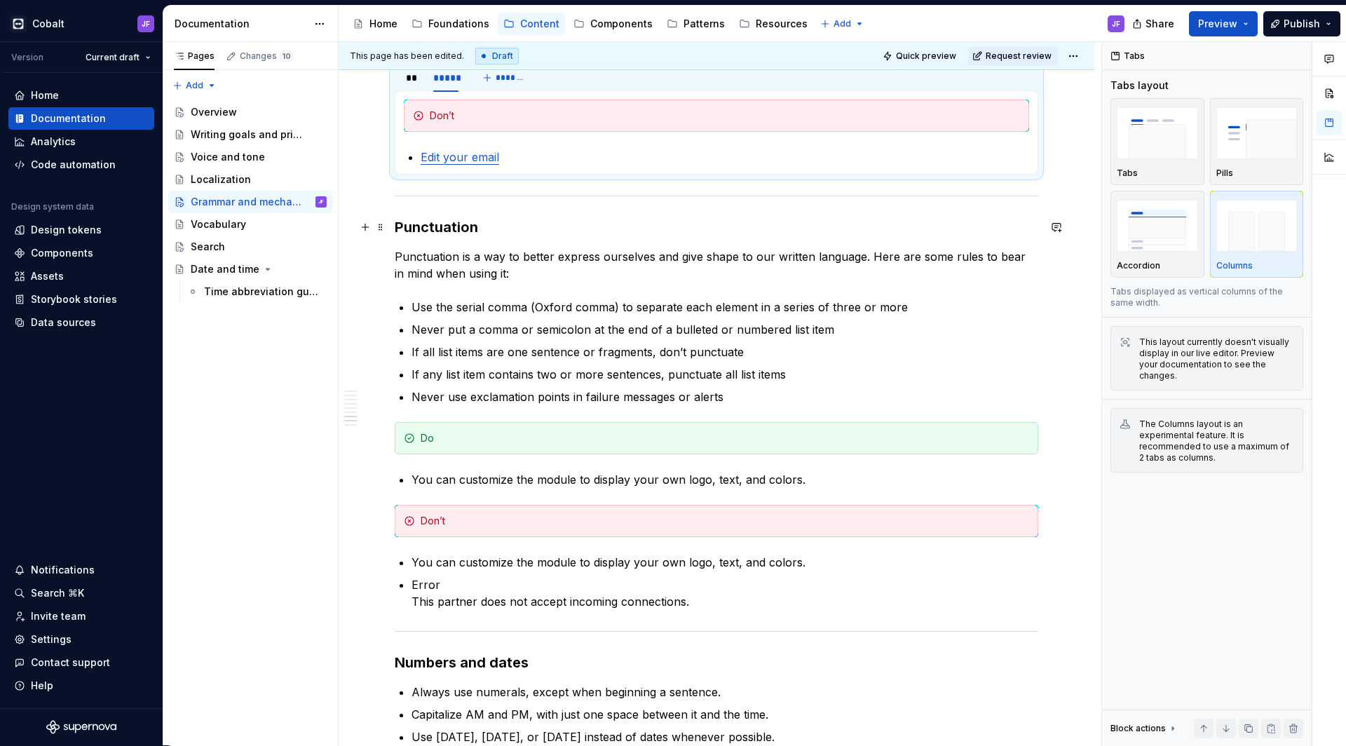
scroll to position [2710, 0]
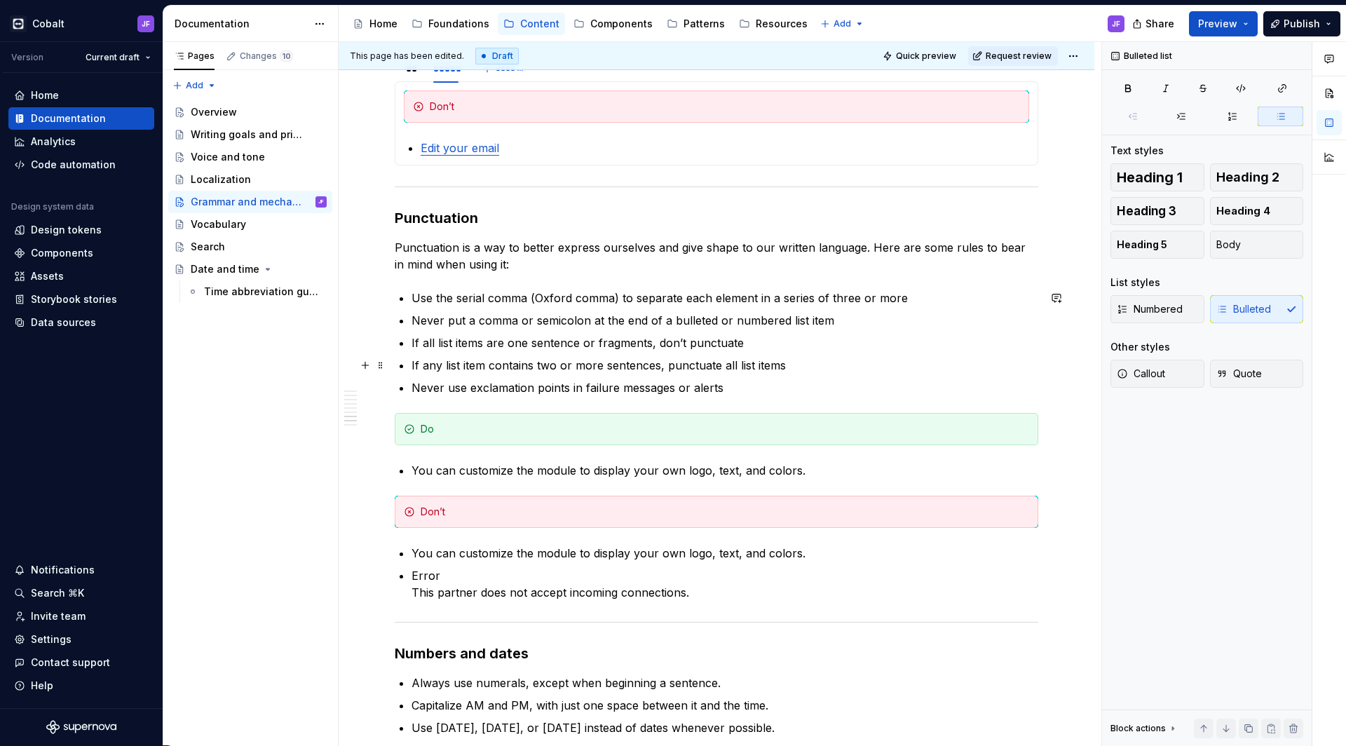
click at [744, 372] on p "If any list item contains two or more sentences, punctuate all list items" at bounding box center [724, 365] width 627 height 17
click at [744, 380] on p "Never use exclamation points in failure messages or alerts" at bounding box center [724, 387] width 627 height 17
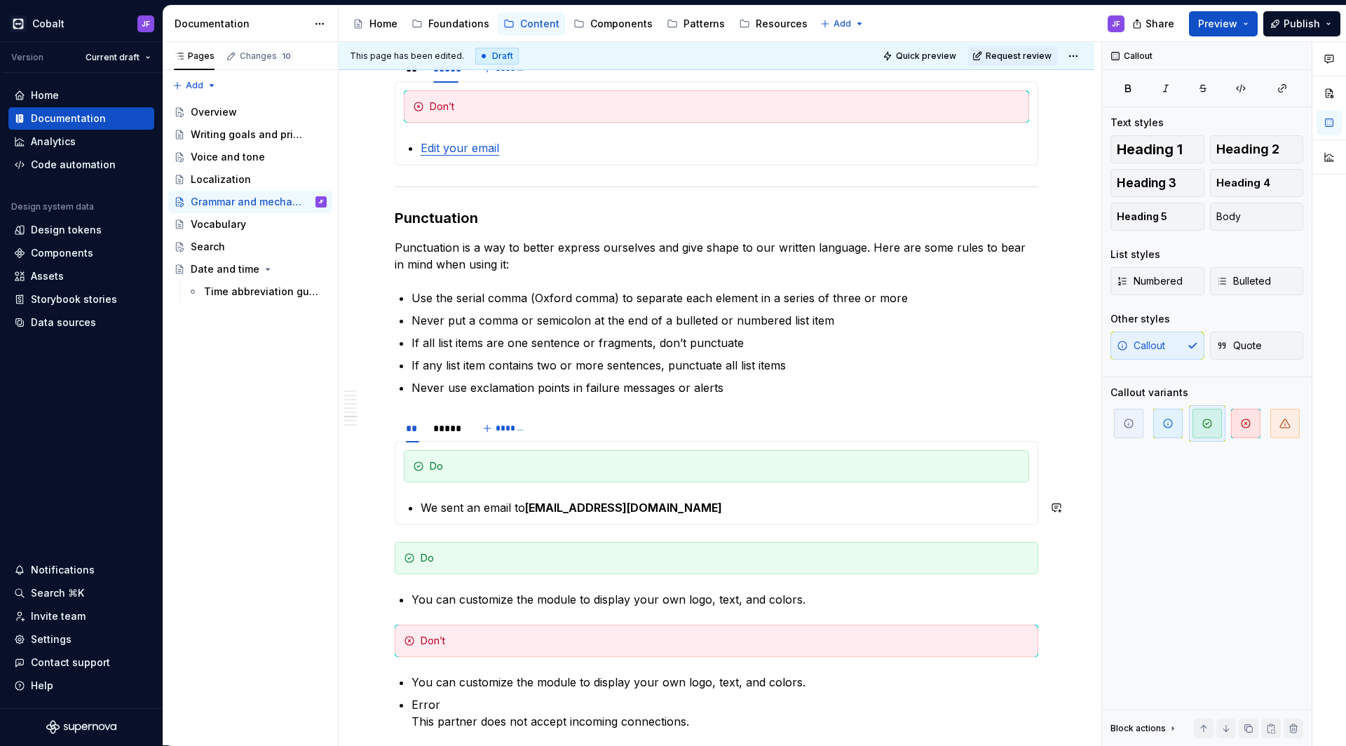
scroll to position [2798, 0]
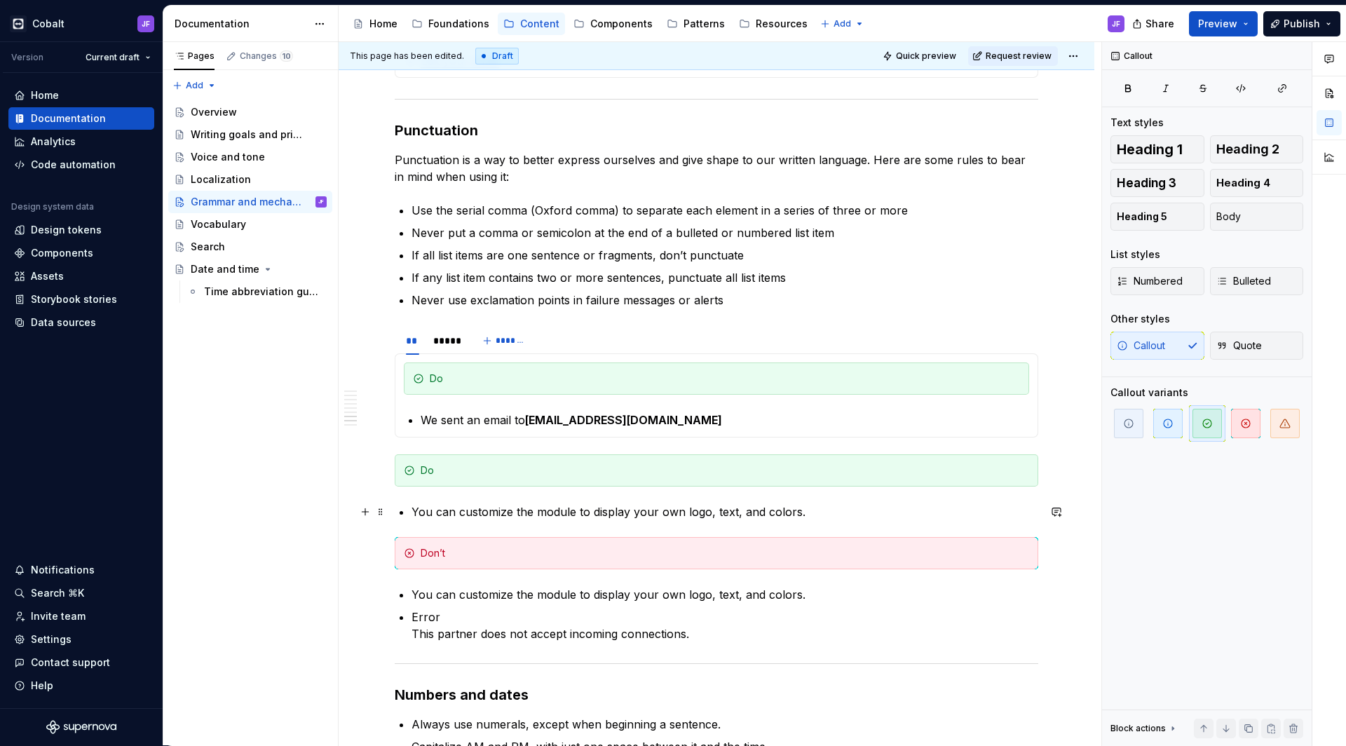
click at [569, 510] on p "You can customize the module to display your own logo, text, and colors." at bounding box center [724, 511] width 627 height 17
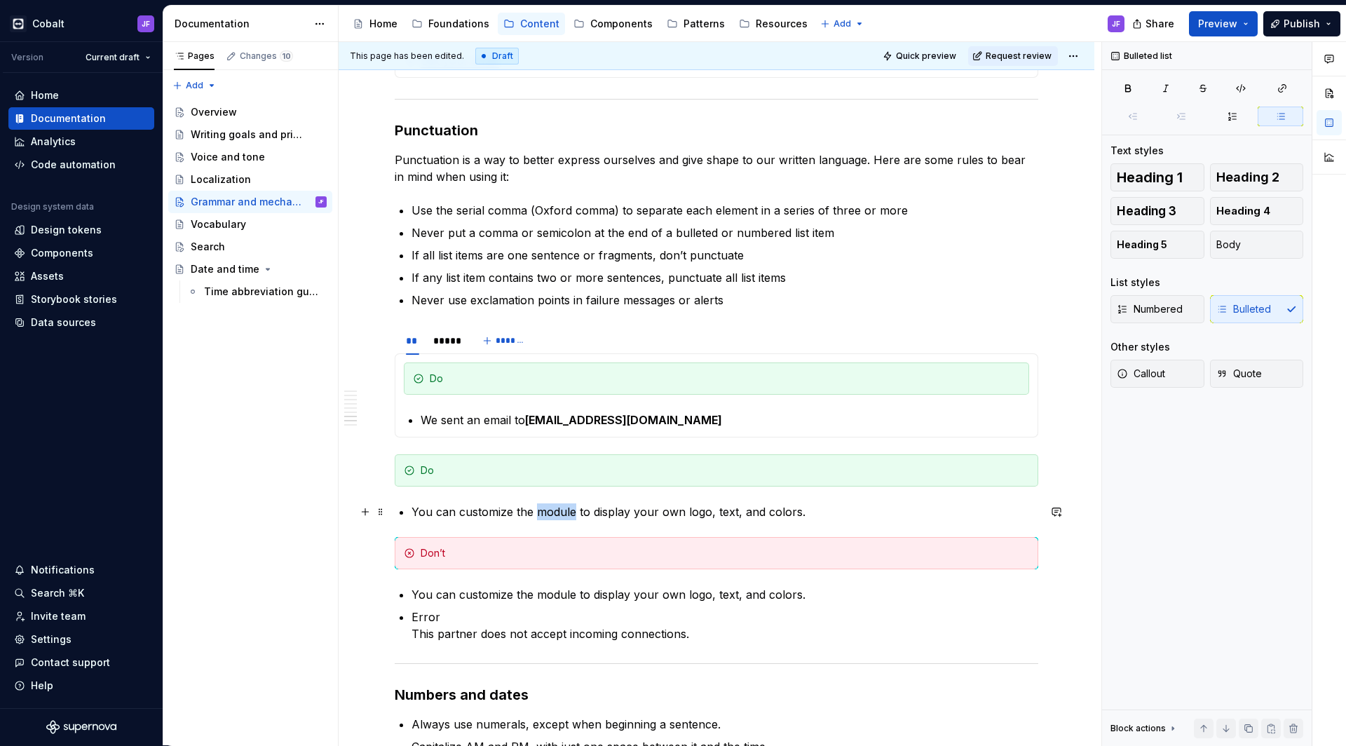
click at [569, 510] on p "You can customize the module to display your own logo, text, and colors." at bounding box center [724, 511] width 627 height 17
click at [541, 422] on strong "[EMAIL_ADDRESS][DOMAIN_NAME]" at bounding box center [623, 420] width 197 height 14
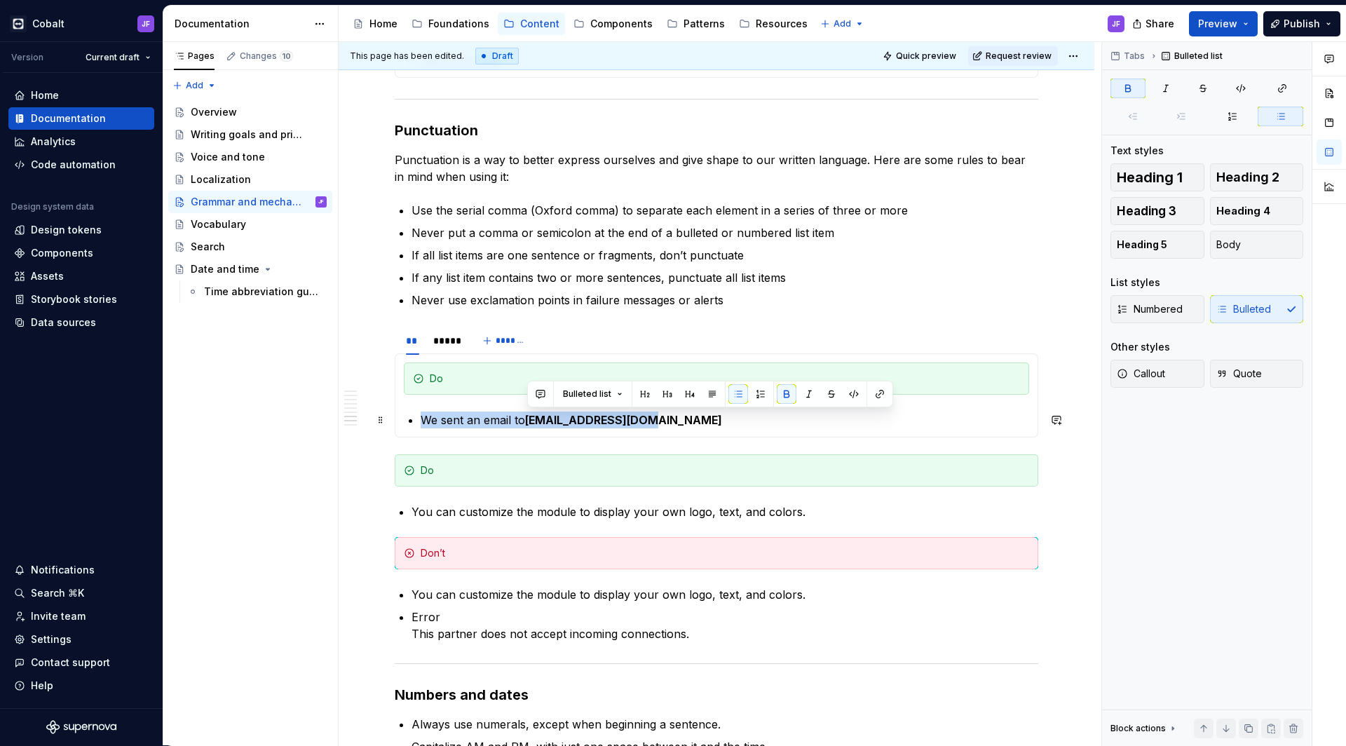
click at [541, 422] on strong "[EMAIL_ADDRESS][DOMAIN_NAME]" at bounding box center [623, 420] width 197 height 14
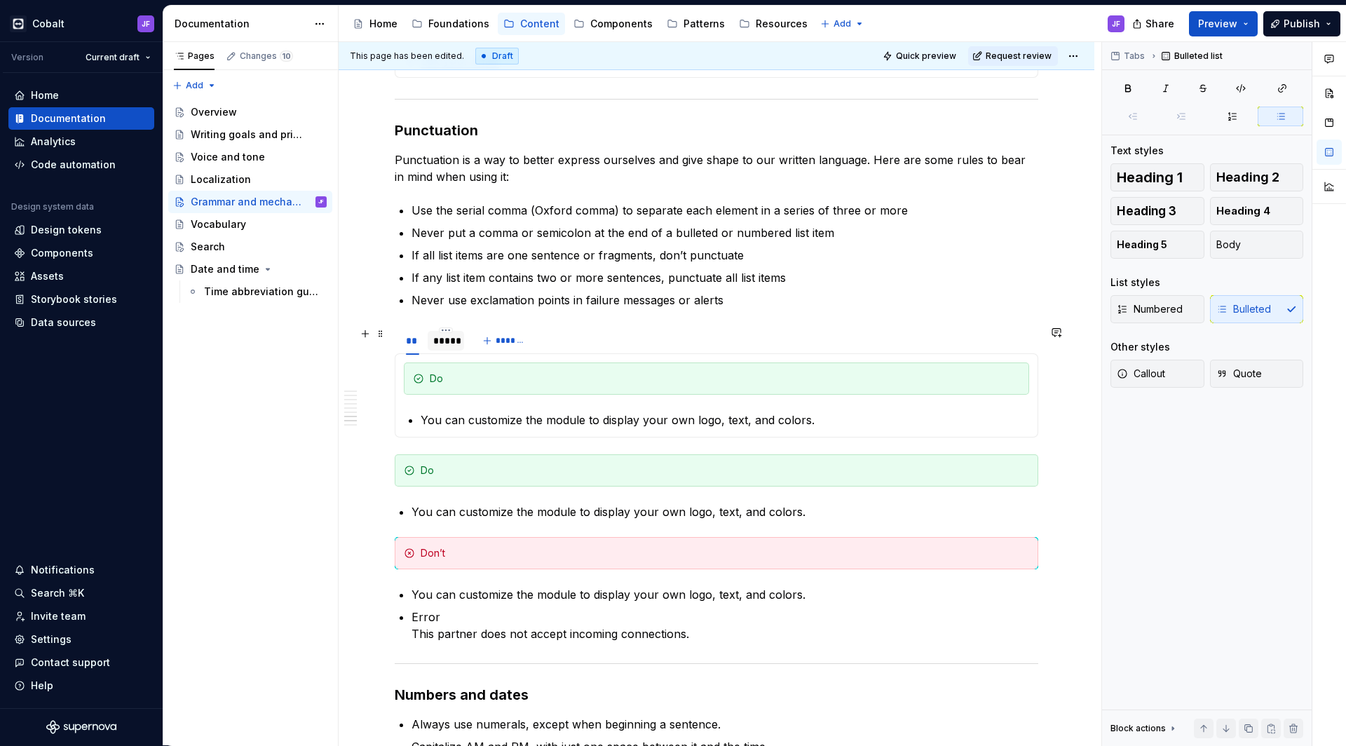
click at [434, 340] on div "*****" at bounding box center [445, 341] width 25 height 14
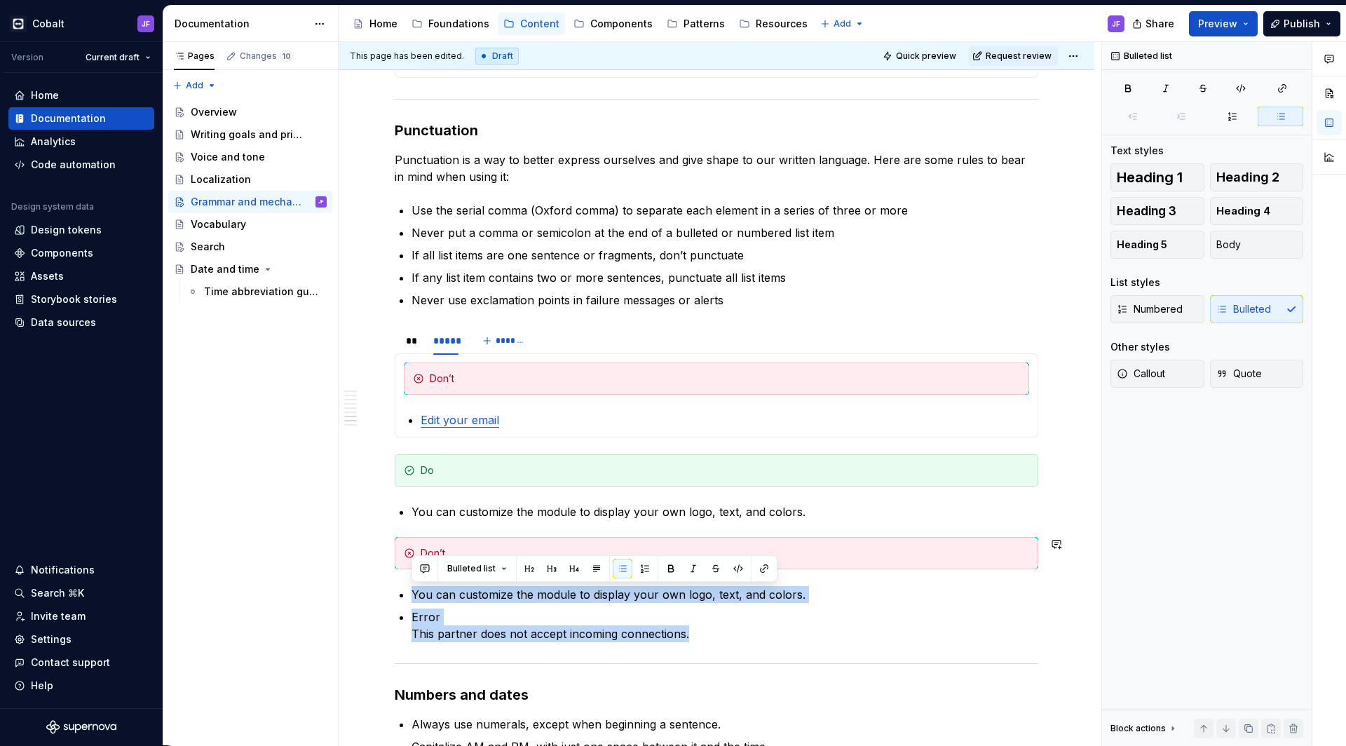
drag, startPoint x: 710, startPoint y: 634, endPoint x: 403, endPoint y: 584, distance: 311.0
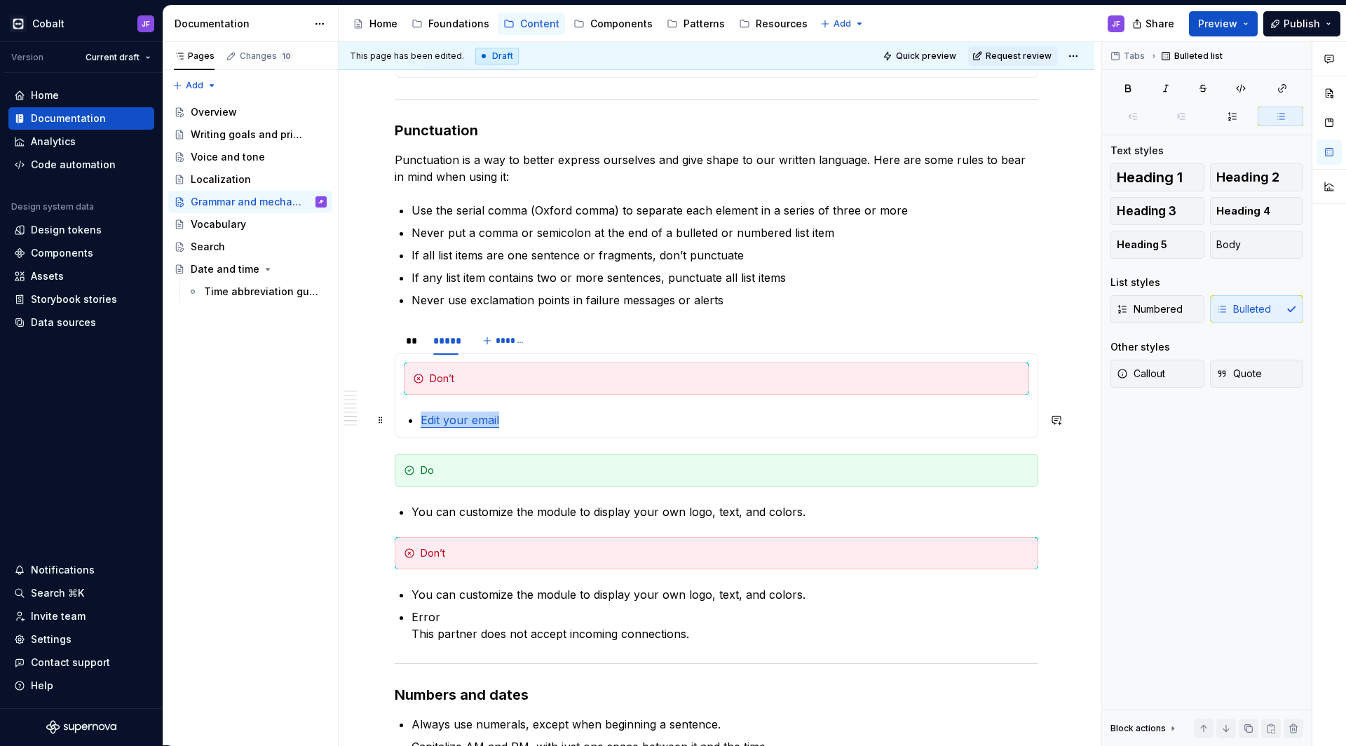
drag, startPoint x: 509, startPoint y: 421, endPoint x: 398, endPoint y: 421, distance: 110.7
click at [398, 421] on div "Do You can customize the module to display your own logo, text, and colors. Don…" at bounding box center [716, 395] width 643 height 84
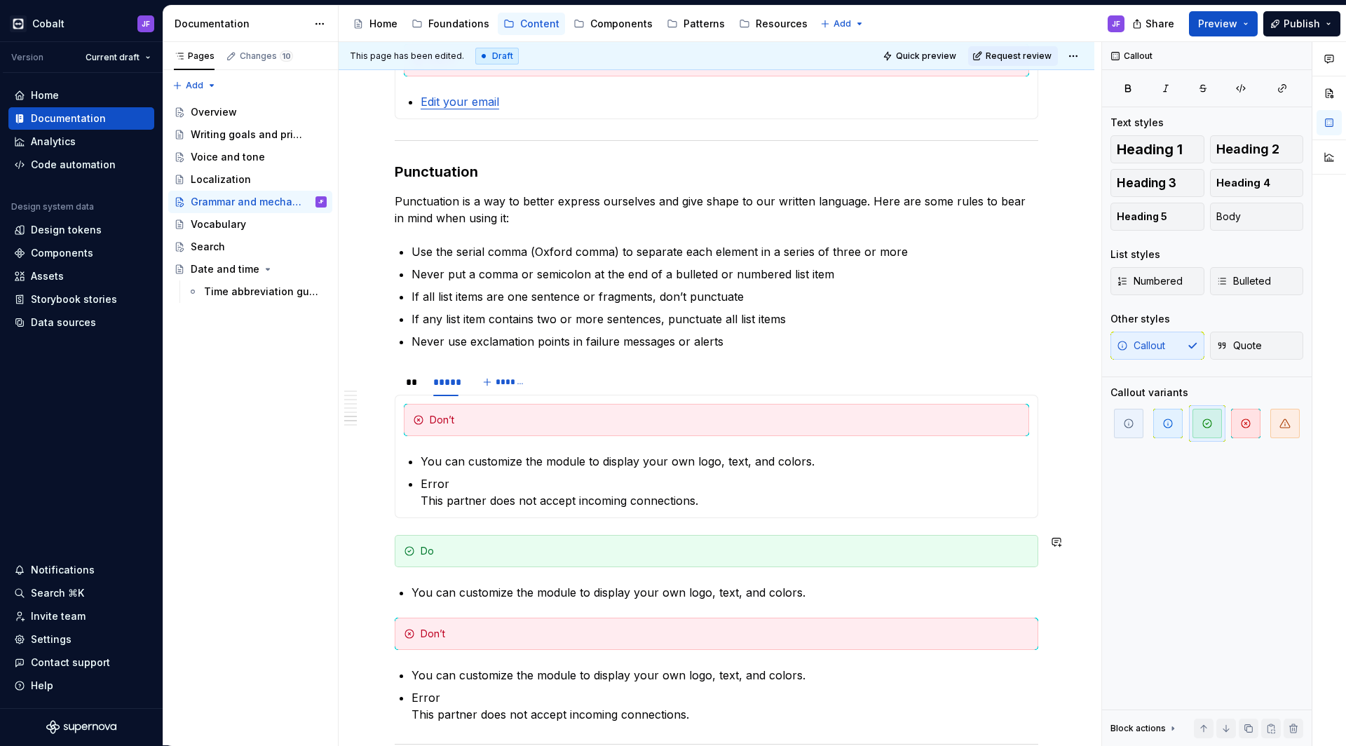
scroll to position [2820, 0]
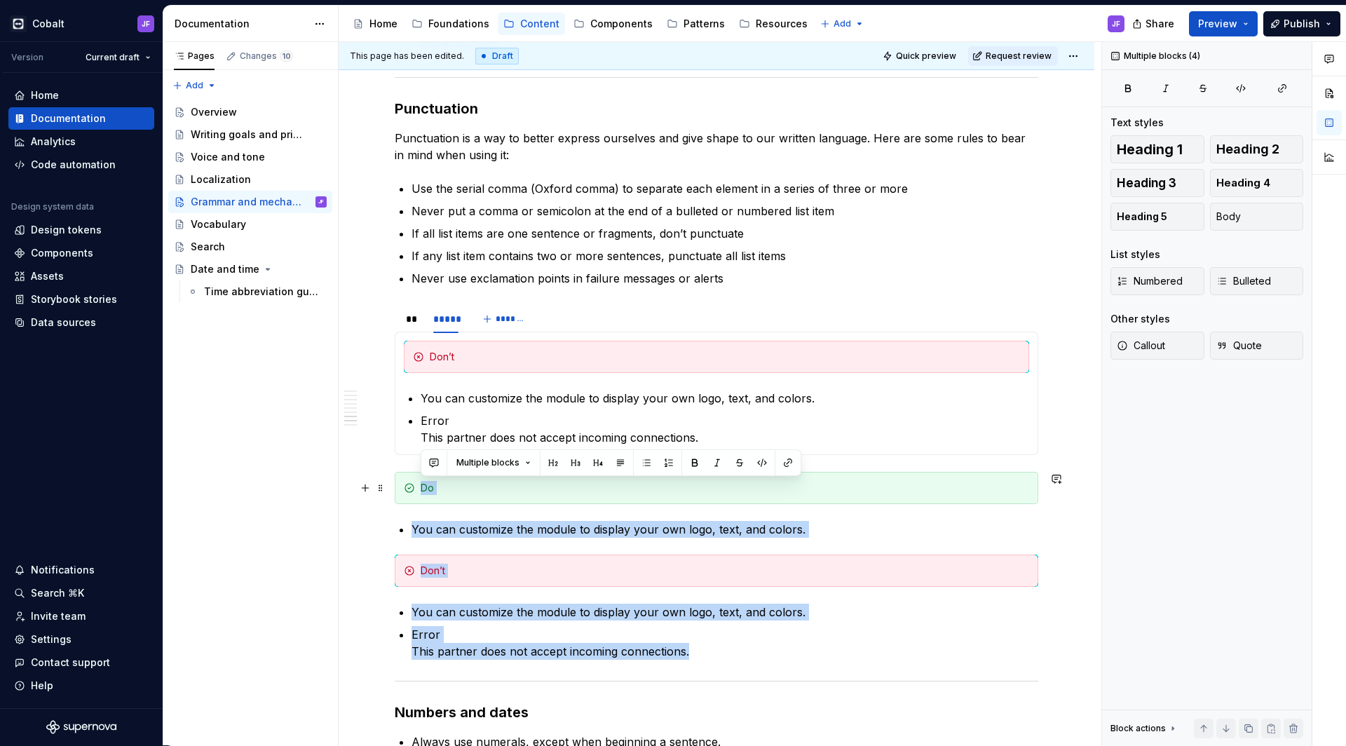
drag, startPoint x: 699, startPoint y: 650, endPoint x: 402, endPoint y: 481, distance: 341.2
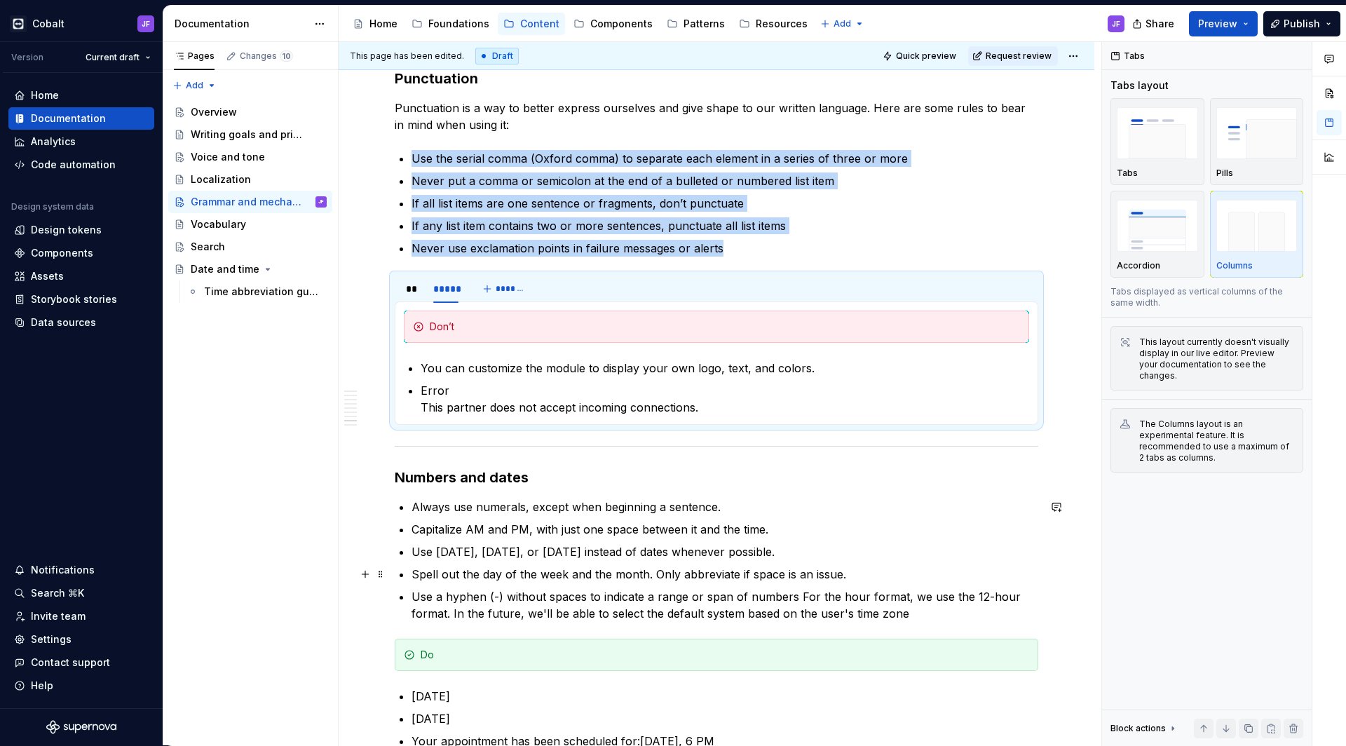
scroll to position [2928, 0]
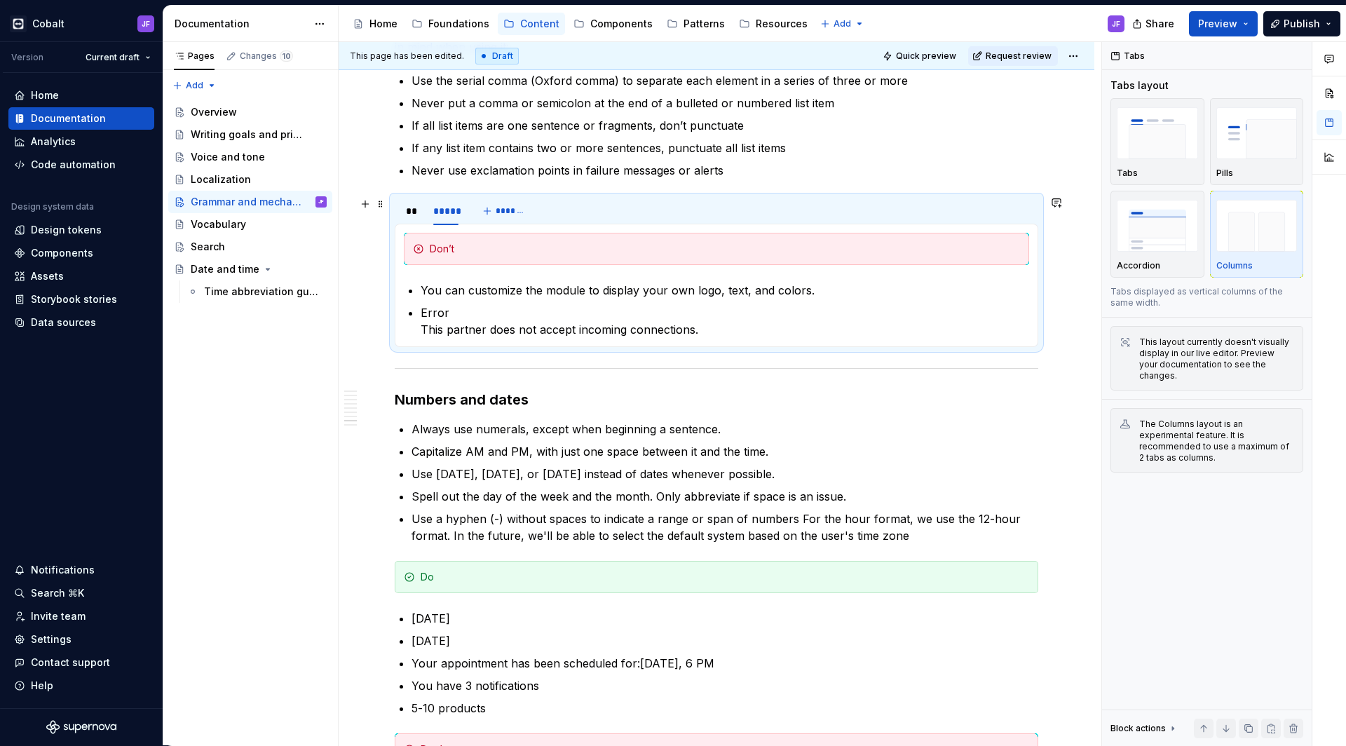
click at [577, 210] on div "** ***** *******" at bounding box center [716, 211] width 643 height 28
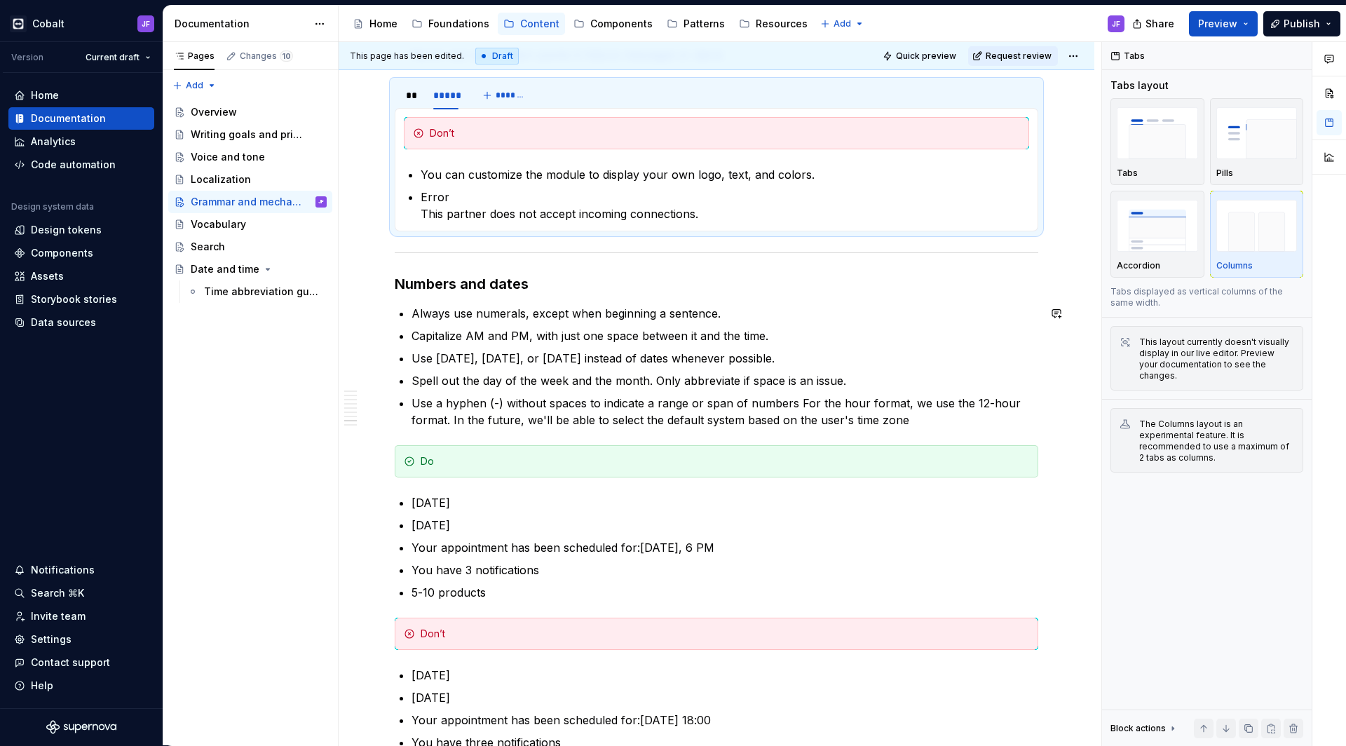
click at [915, 428] on p "Use a hyphen (-) without spaces to indicate a range or span of numbers For the …" at bounding box center [724, 412] width 627 height 34
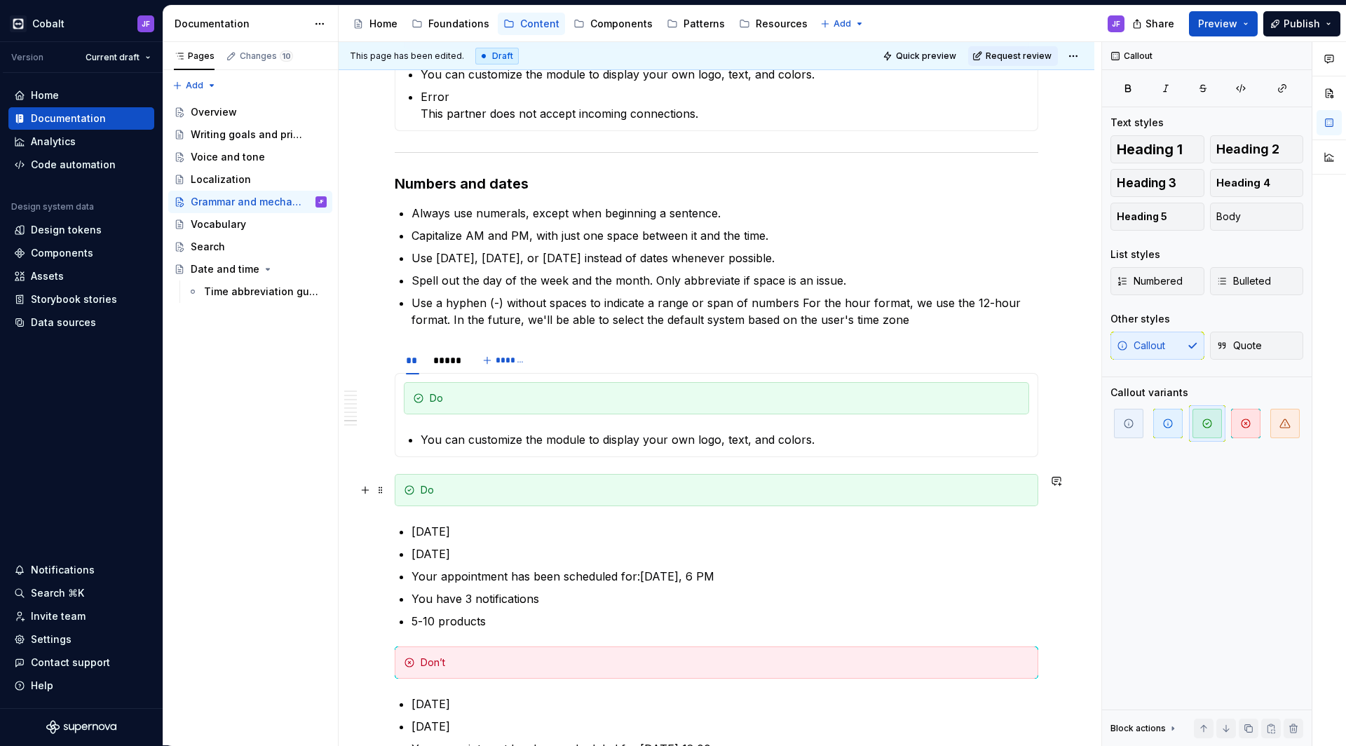
scroll to position [3201, 0]
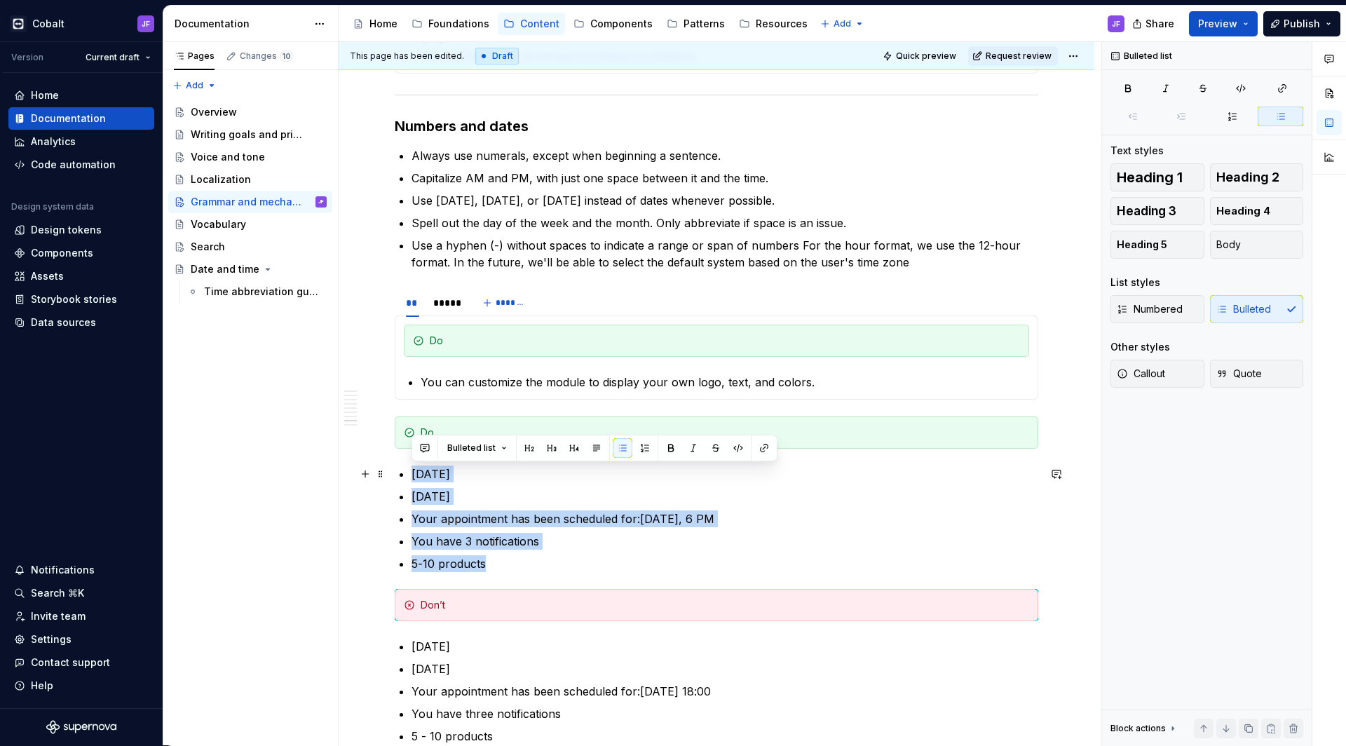
drag, startPoint x: 490, startPoint y: 564, endPoint x: 412, endPoint y: 470, distance: 122.0
click at [412, 470] on ul "[DATE] [DATE] Your appointment has been scheduled for:[DATE], 6 PM You have 3 n…" at bounding box center [724, 518] width 627 height 107
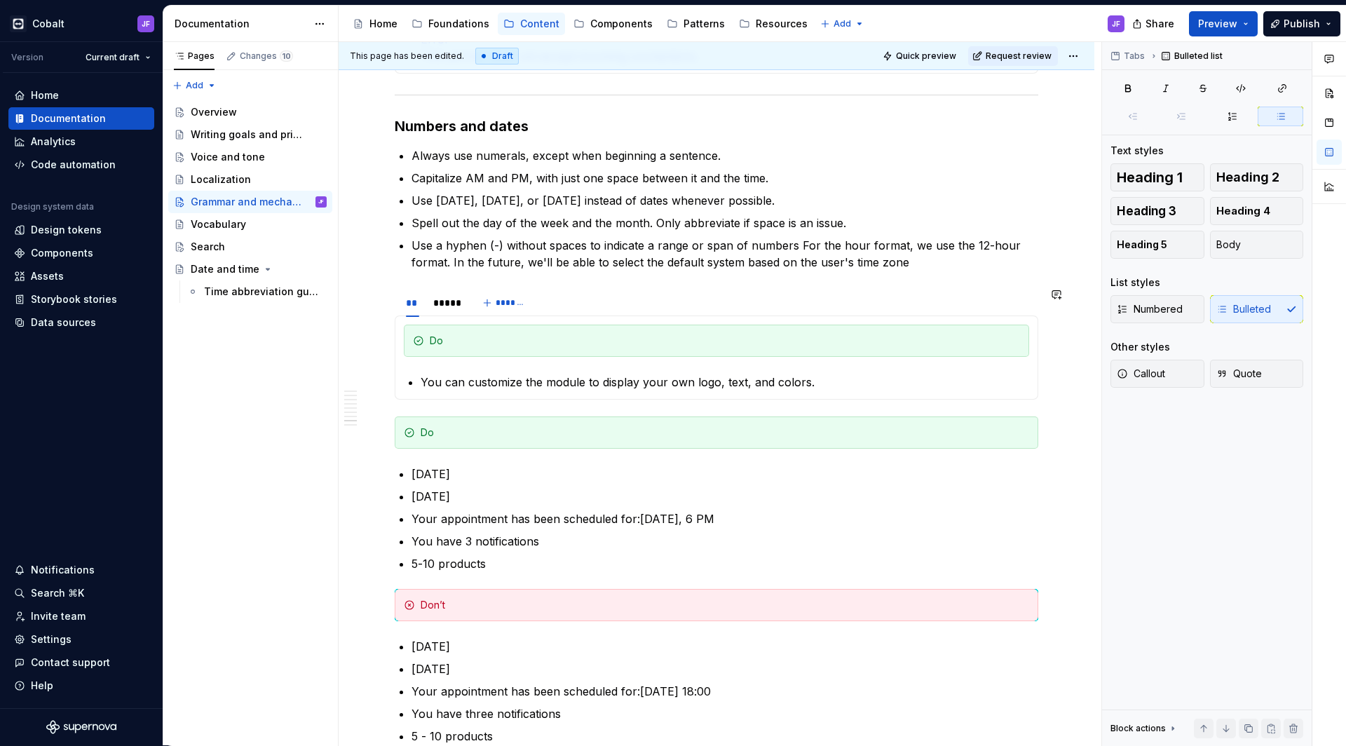
click at [472, 393] on div "Do You can customize the module to display your own logo, text, and colors. Don…" at bounding box center [716, 357] width 643 height 84
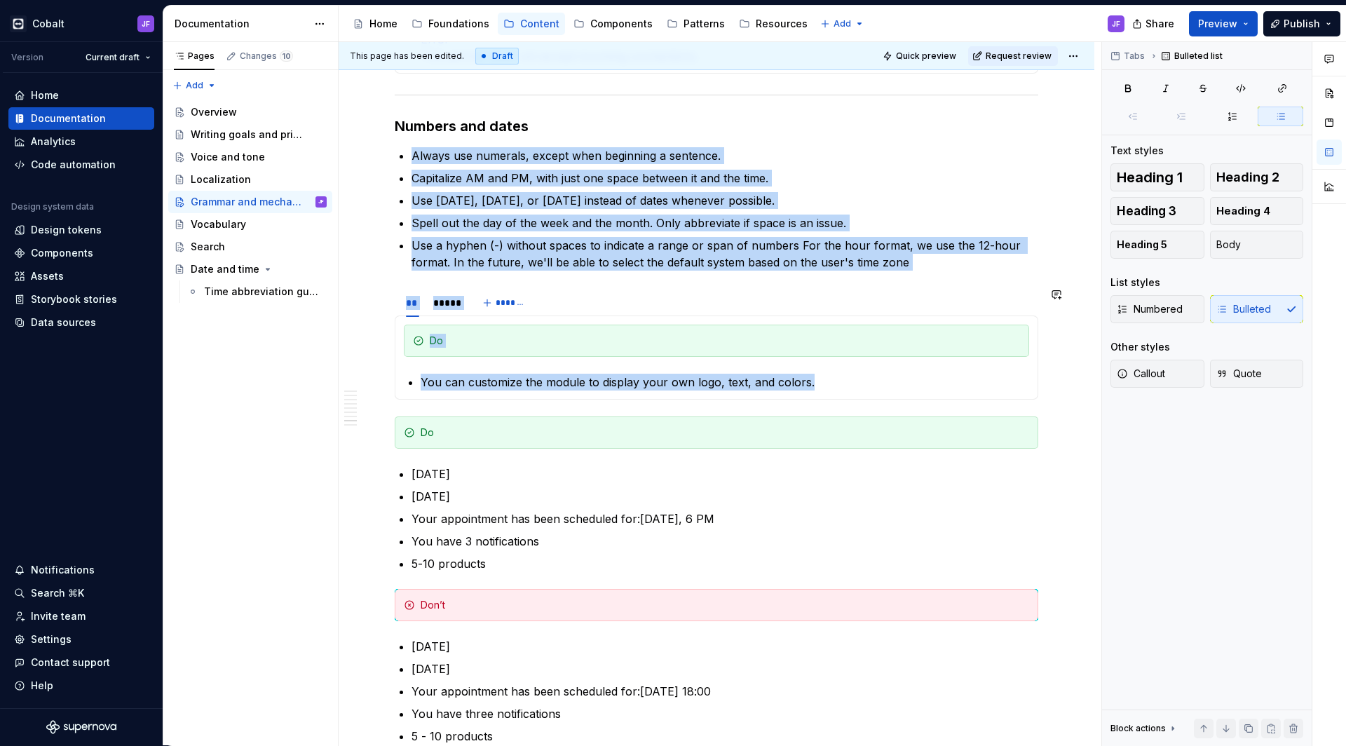
click at [472, 393] on div "Do You can customize the module to display your own logo, text, and colors. Don…" at bounding box center [716, 357] width 643 height 84
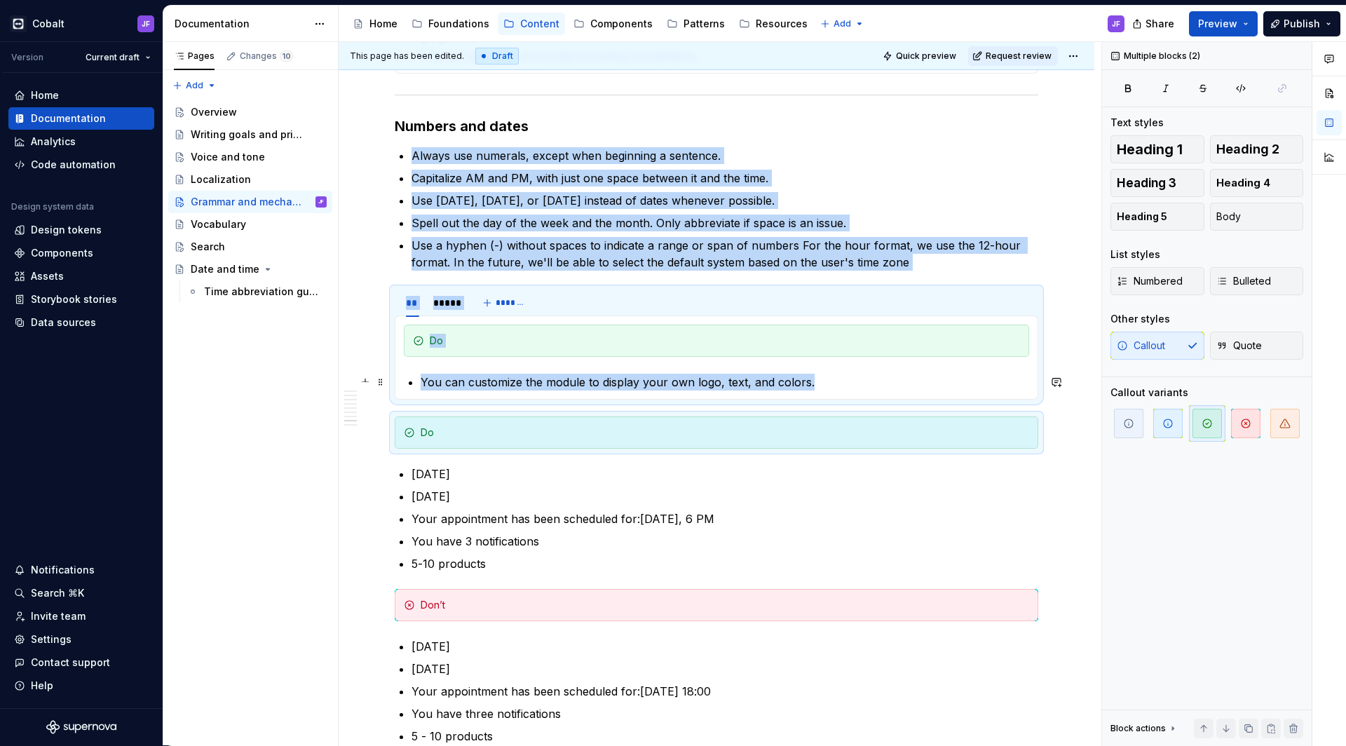
click at [483, 385] on p "You can customize the module to display your own logo, text, and colors." at bounding box center [725, 382] width 608 height 17
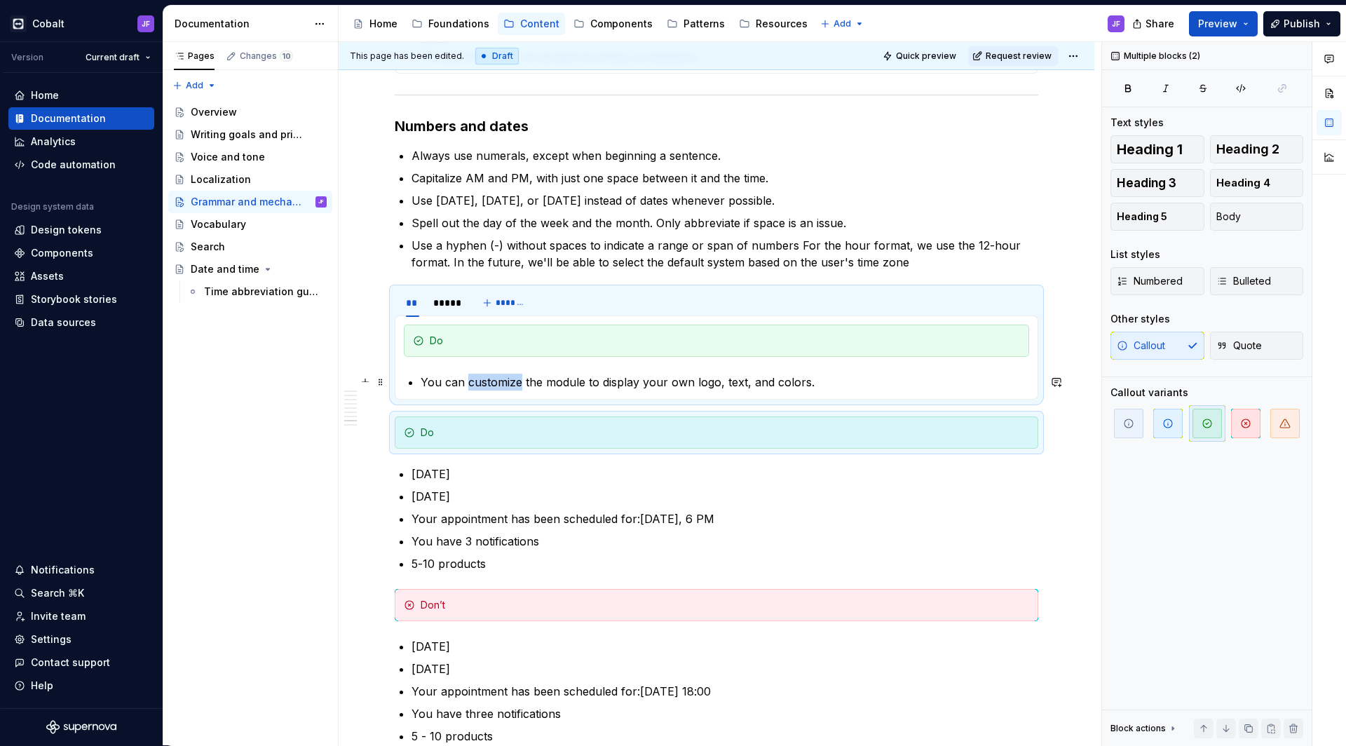
click at [483, 385] on p "You can customize the module to display your own logo, text, and colors." at bounding box center [725, 382] width 608 height 17
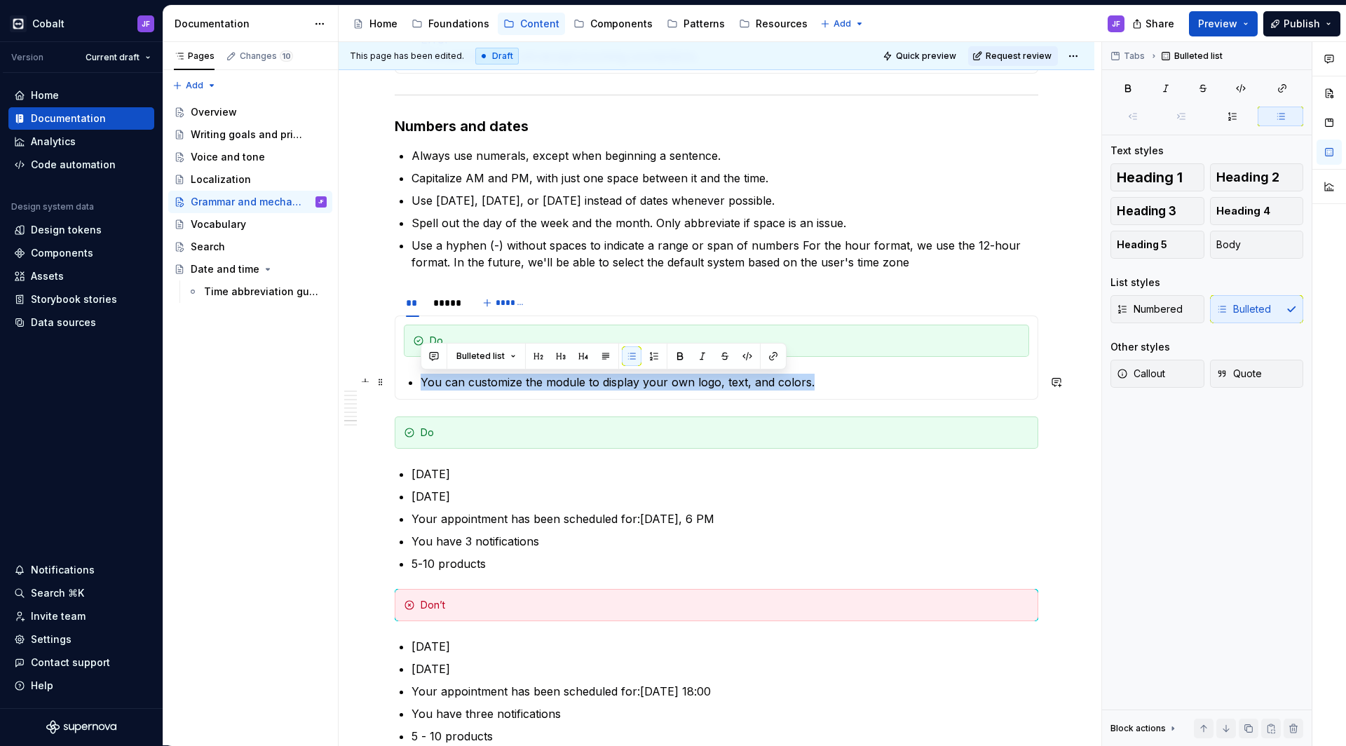
click at [483, 385] on p "You can customize the module to display your own logo, text, and colors." at bounding box center [725, 382] width 608 height 17
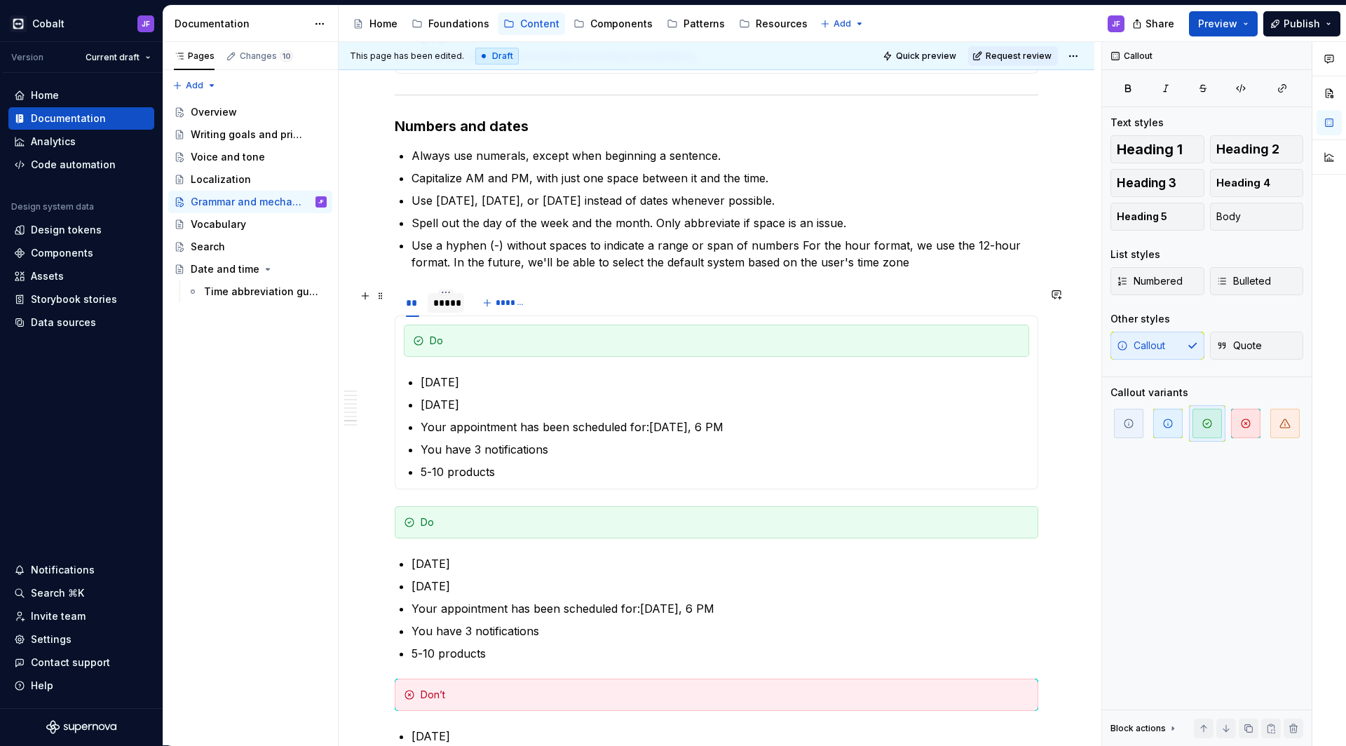
click at [449, 308] on div "*****" at bounding box center [445, 303] width 25 height 14
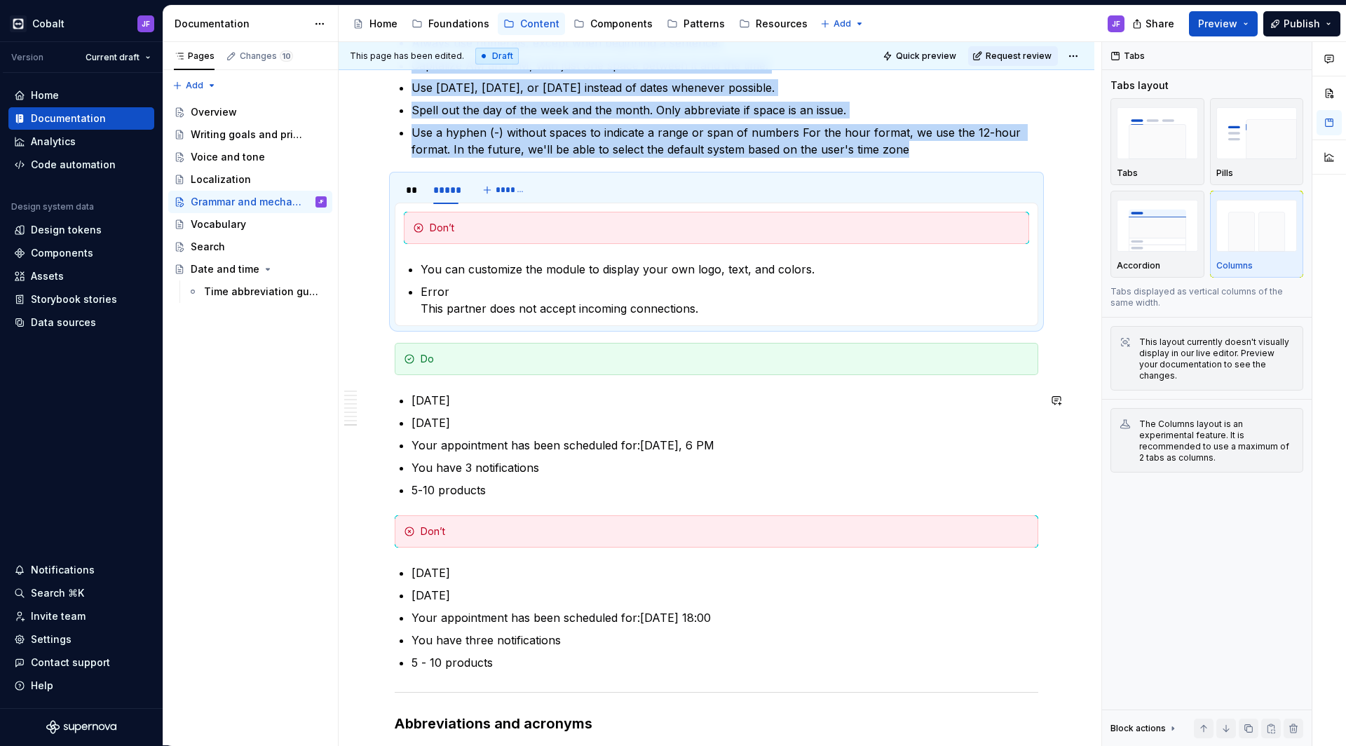
scroll to position [3402, 0]
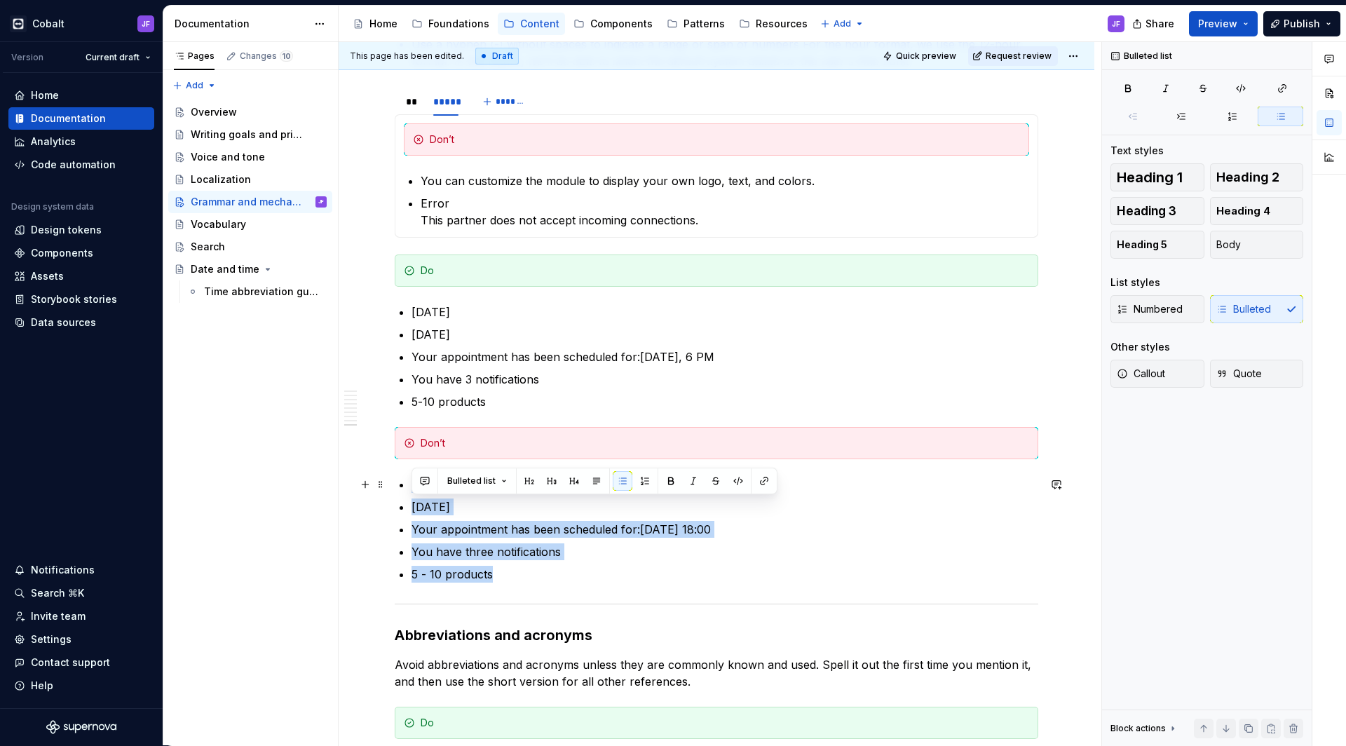
drag, startPoint x: 514, startPoint y: 578, endPoint x: 408, endPoint y: 483, distance: 142.0
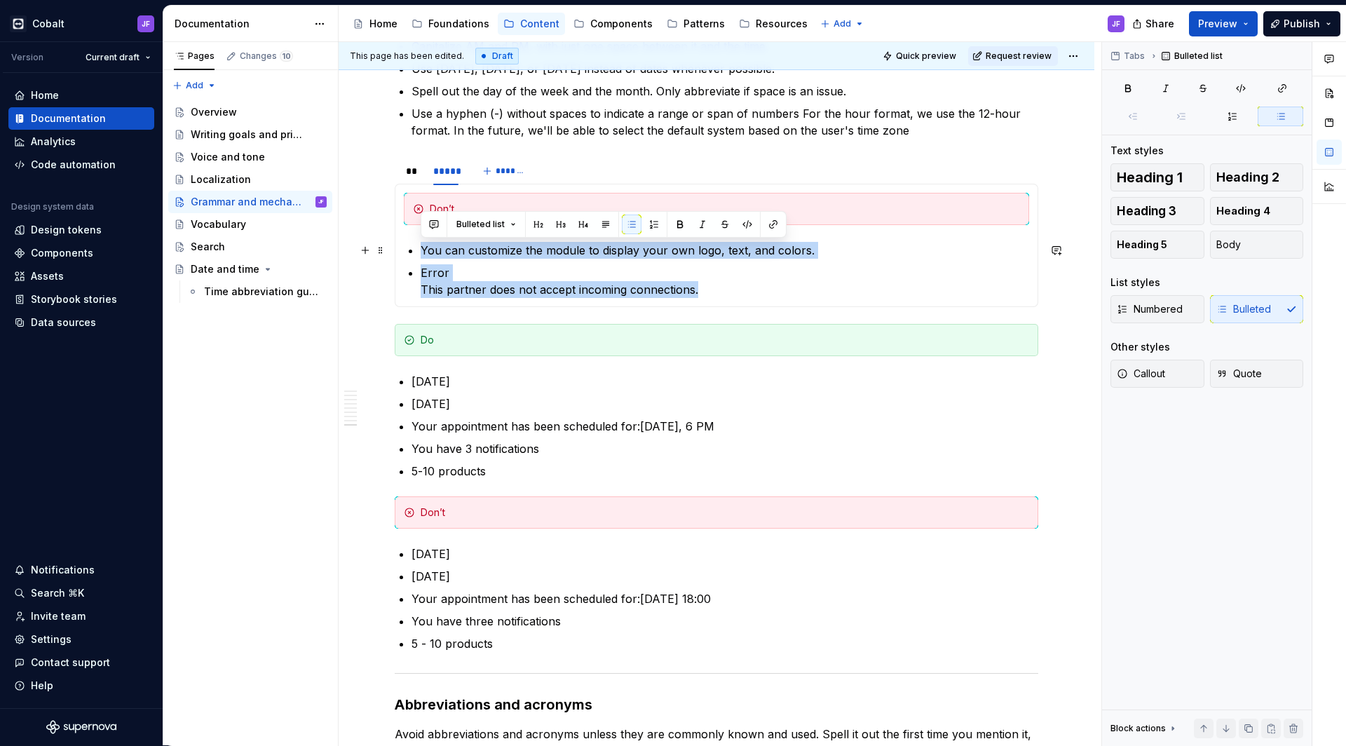
drag, startPoint x: 699, startPoint y: 293, endPoint x: 385, endPoint y: 245, distance: 318.3
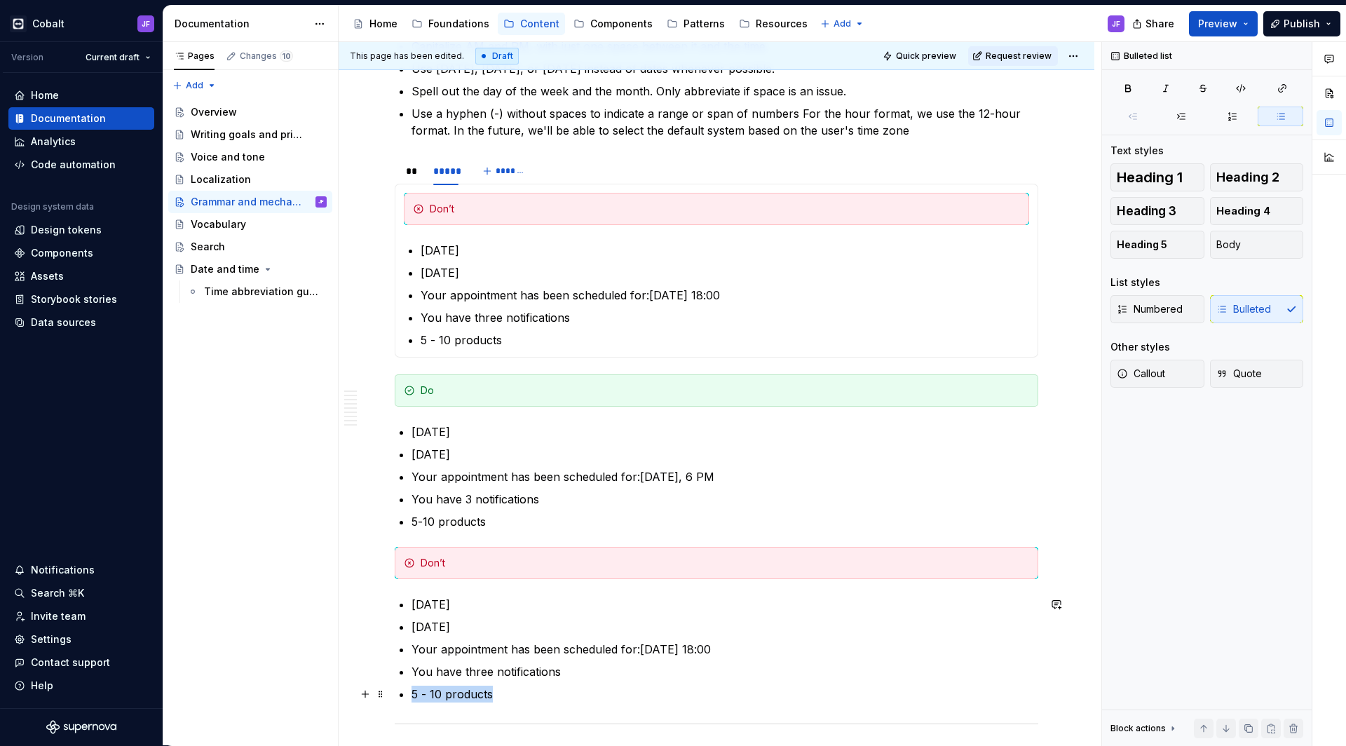
scroll to position [3336, 0]
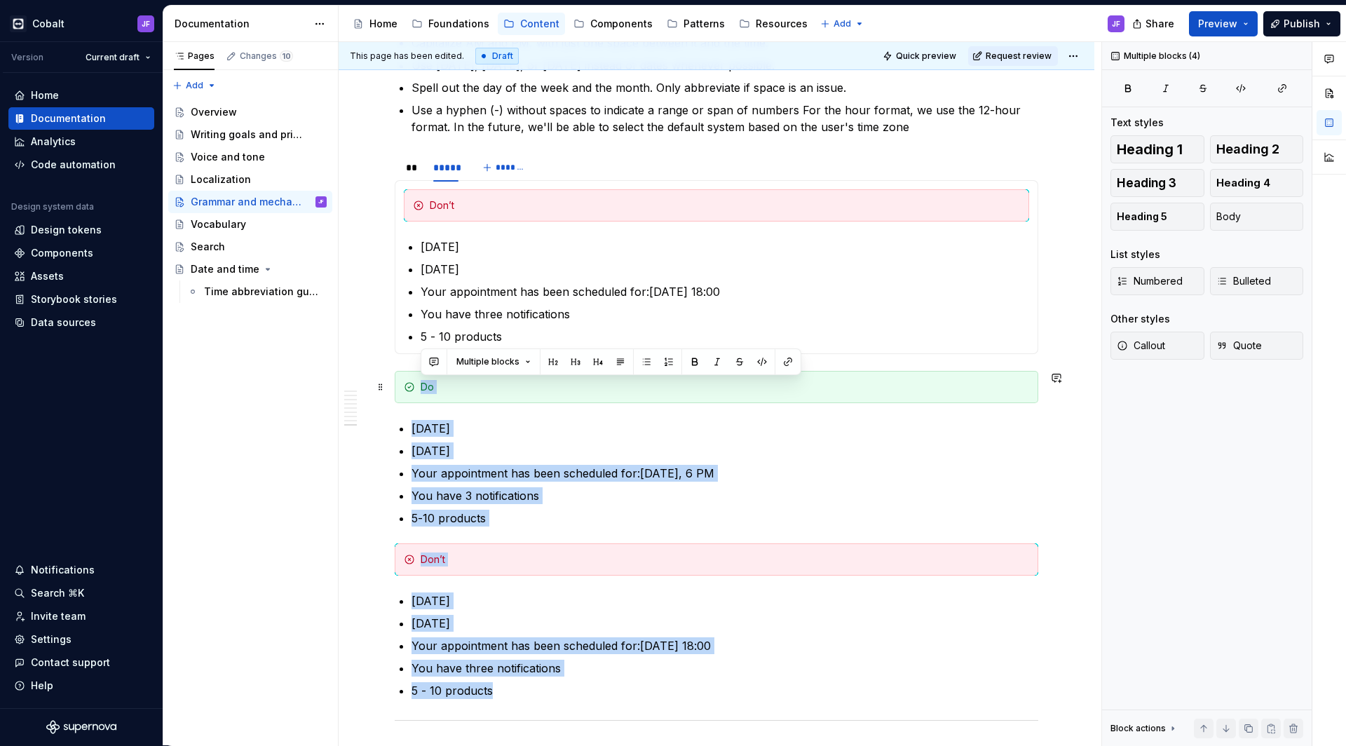
drag, startPoint x: 526, startPoint y: 692, endPoint x: 405, endPoint y: 388, distance: 327.2
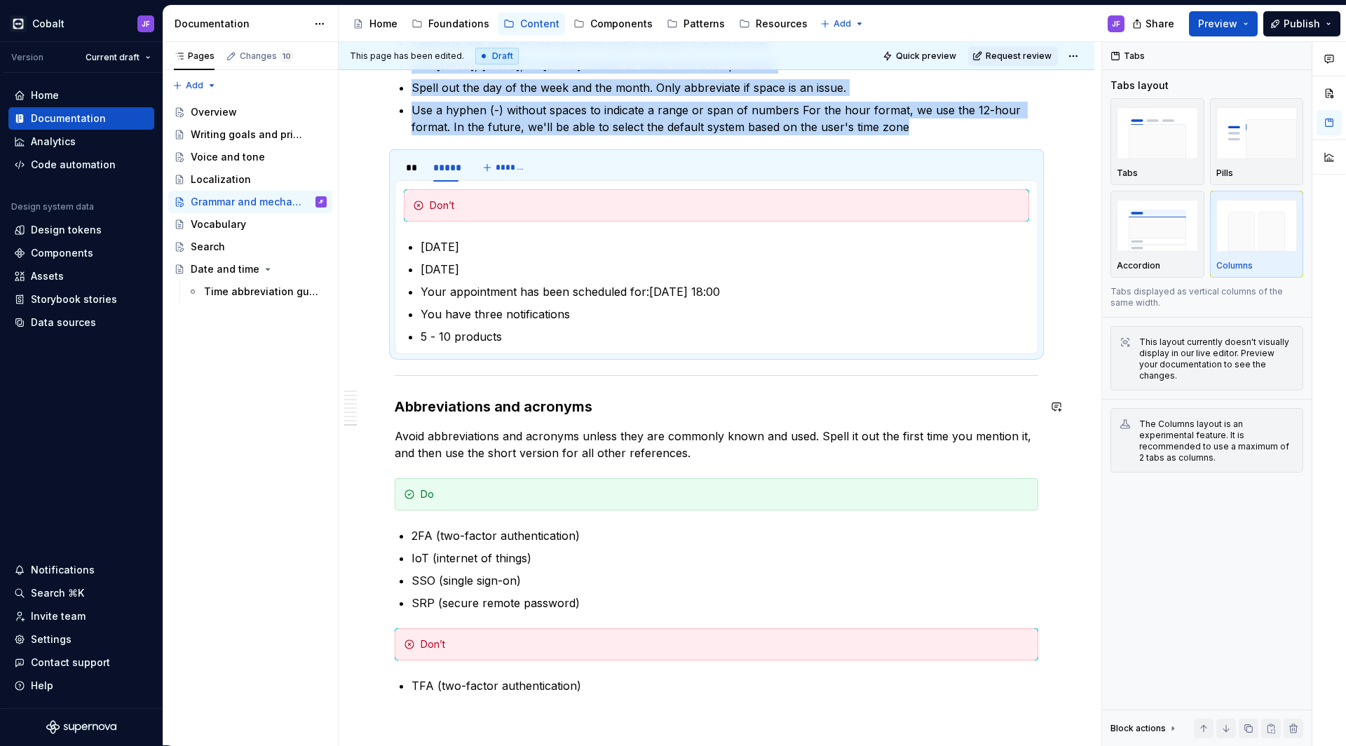
scroll to position [3341, 0]
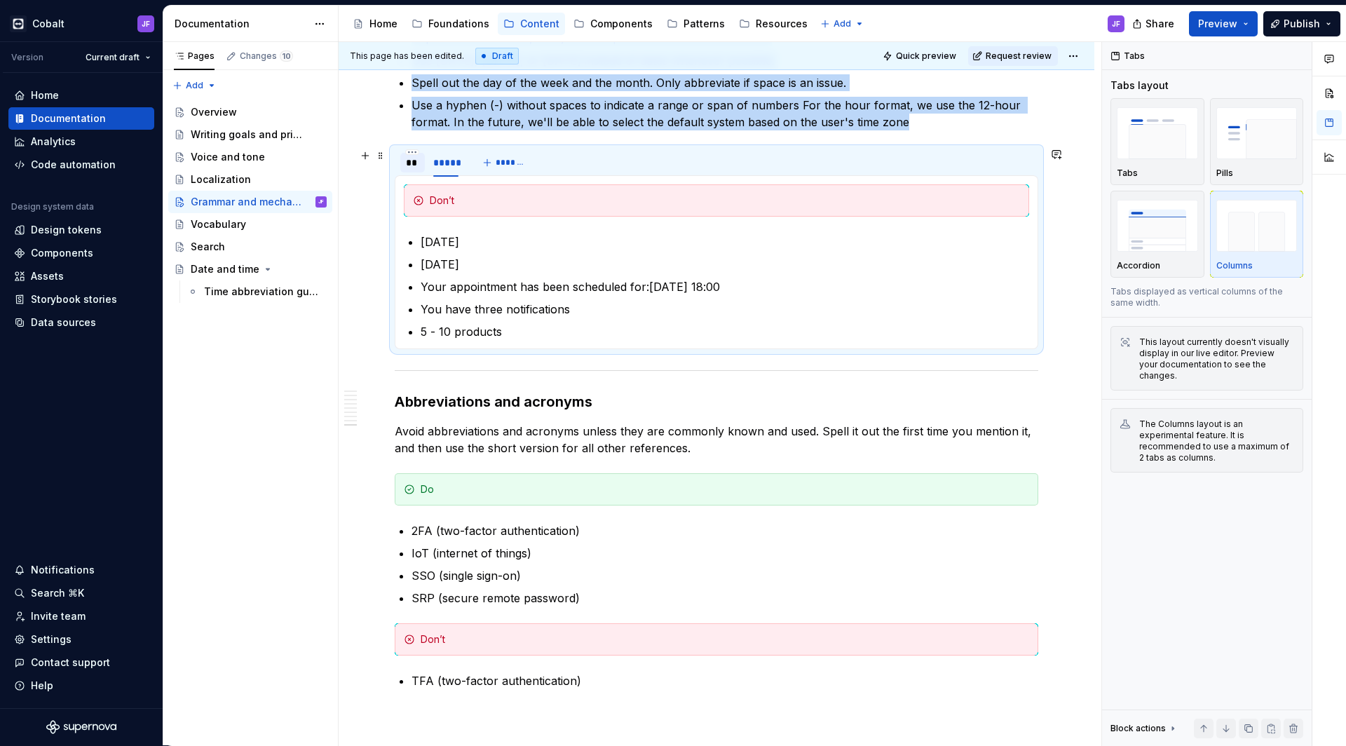
click at [413, 167] on div "**" at bounding box center [412, 163] width 13 height 14
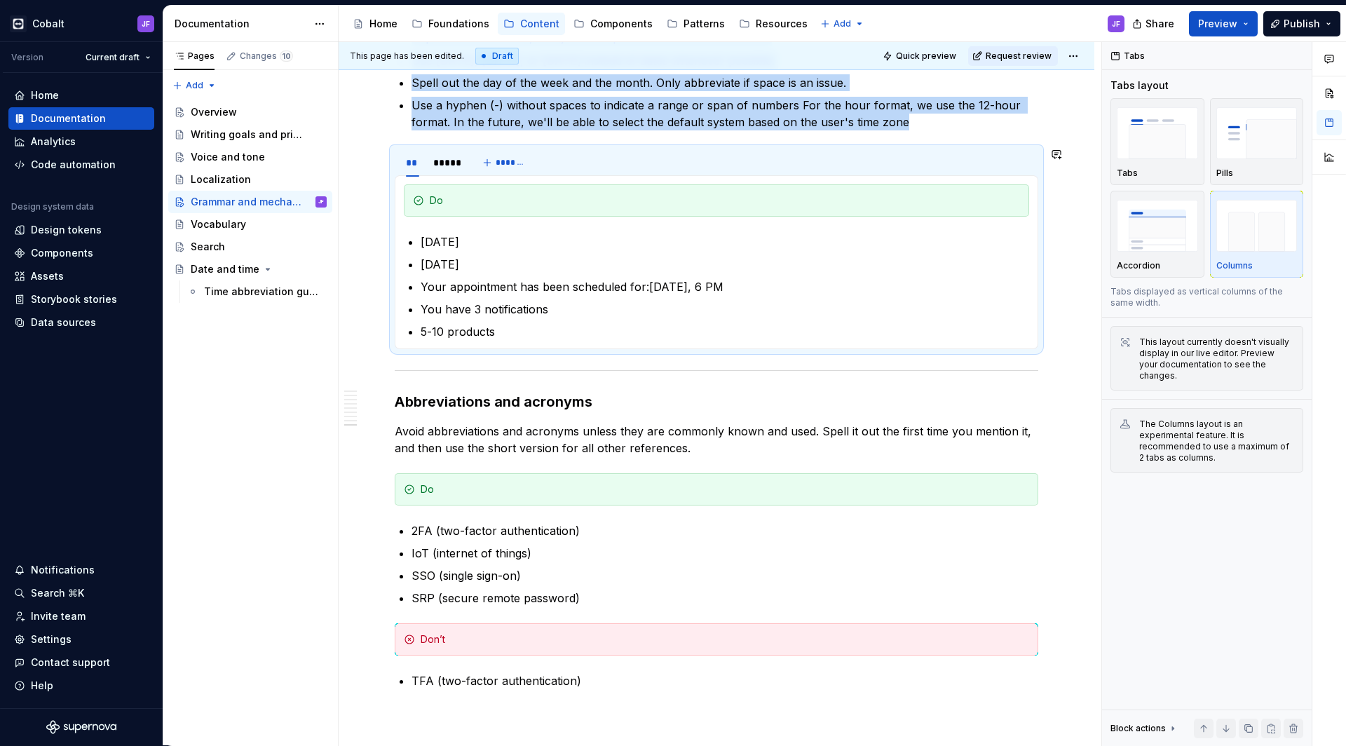
click at [607, 180] on div "Do [DATE] [DATE] Your appointment has been scheduled for:[DATE], 6 PM You have …" at bounding box center [716, 262] width 643 height 174
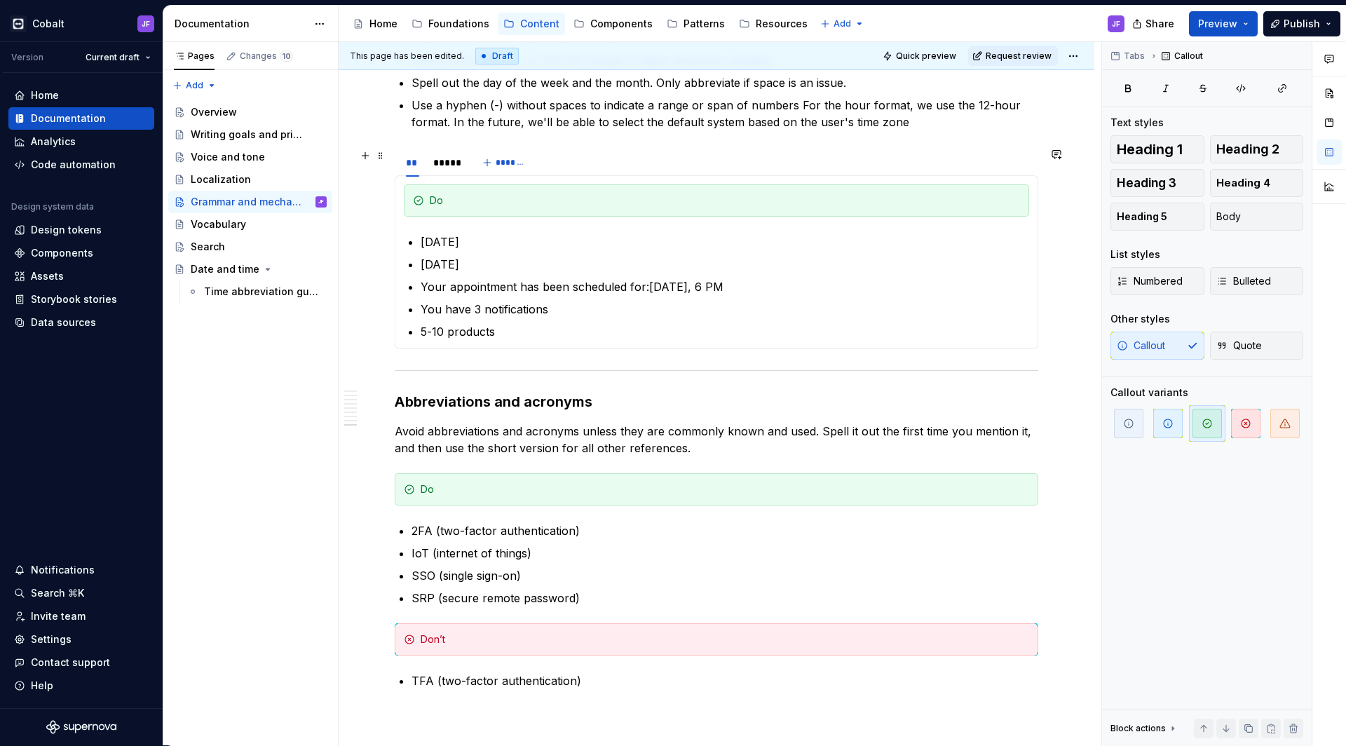
click at [614, 167] on div "** ***** *******" at bounding box center [716, 163] width 643 height 28
click at [721, 449] on p "Avoid abbreviations and acronyms unless they are commonly known and used. Spell…" at bounding box center [716, 440] width 643 height 34
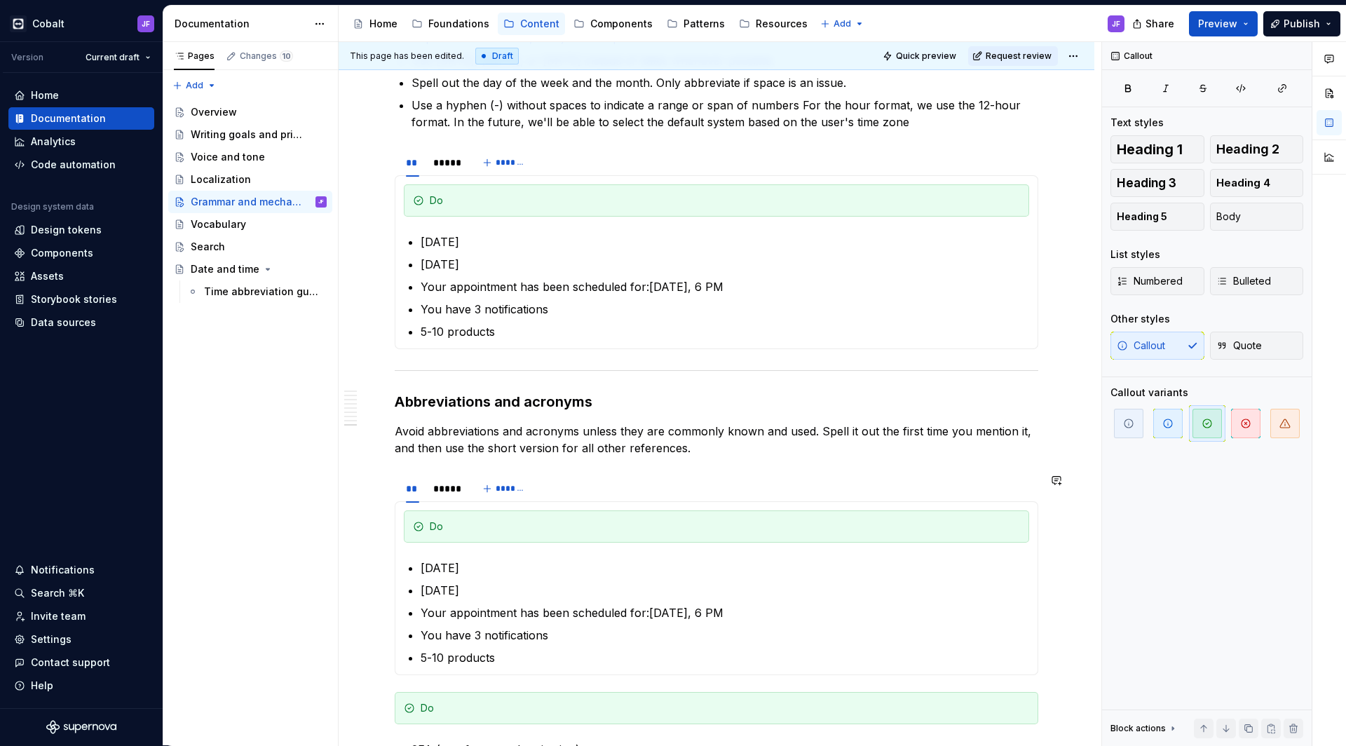
scroll to position [3478, 0]
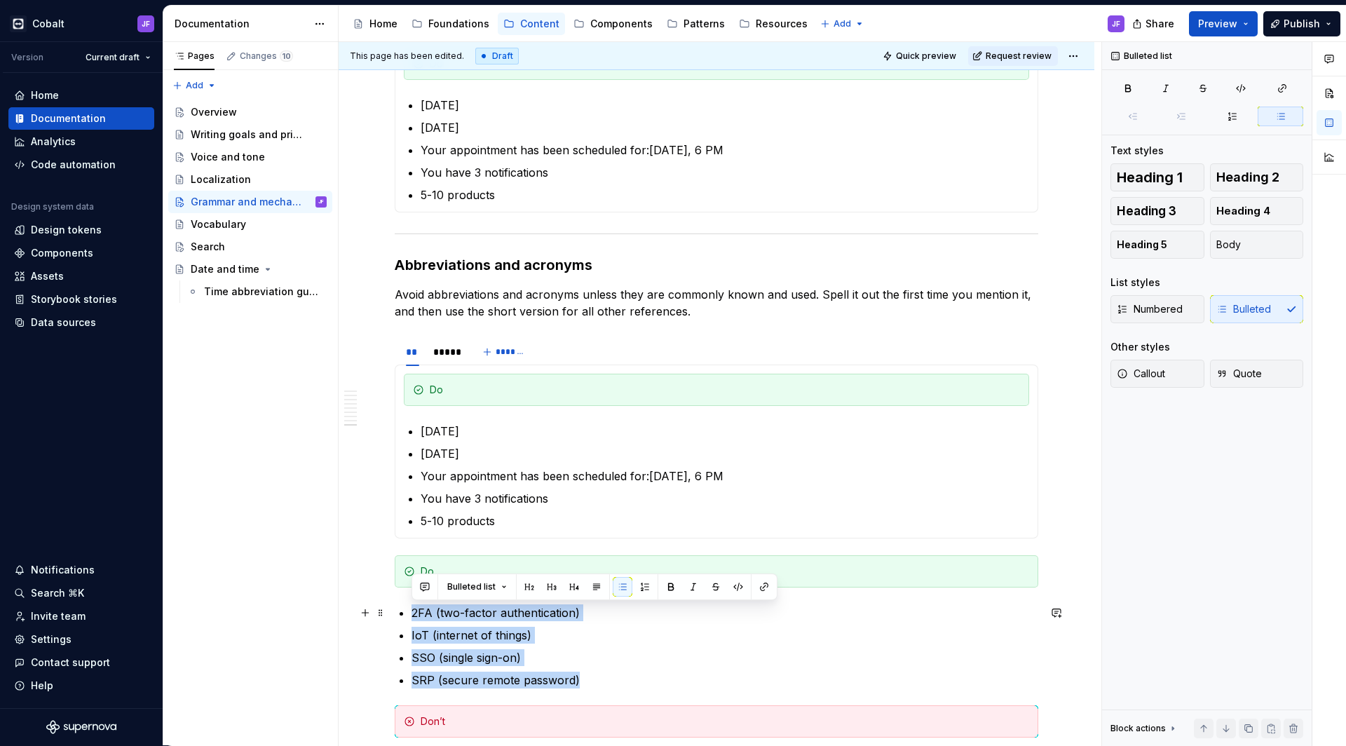
drag, startPoint x: 580, startPoint y: 676, endPoint x: 409, endPoint y: 607, distance: 185.2
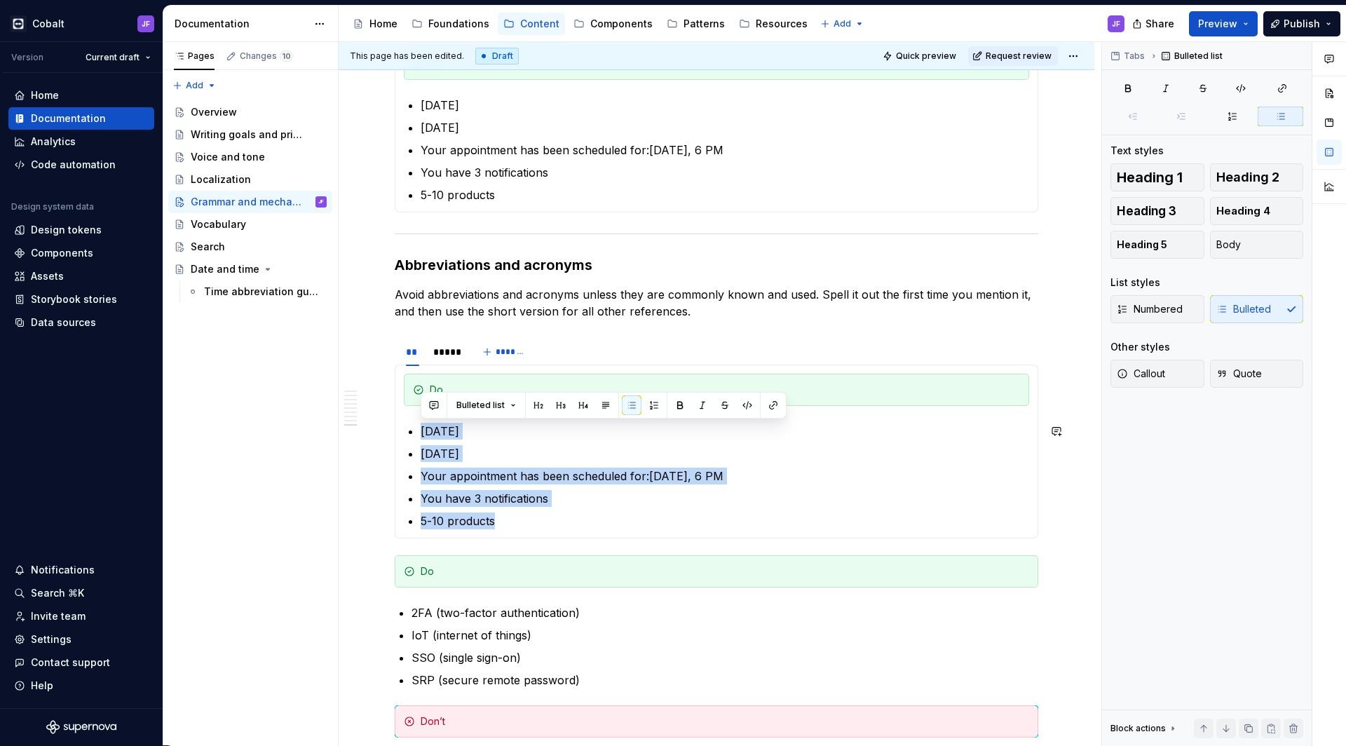
drag, startPoint x: 518, startPoint y: 518, endPoint x: 424, endPoint y: 421, distance: 135.3
click at [424, 420] on section-item-column "Do [DATE] [DATE] Your appointment has been scheduled for:[DATE], 6 PM You have …" at bounding box center [716, 452] width 625 height 156
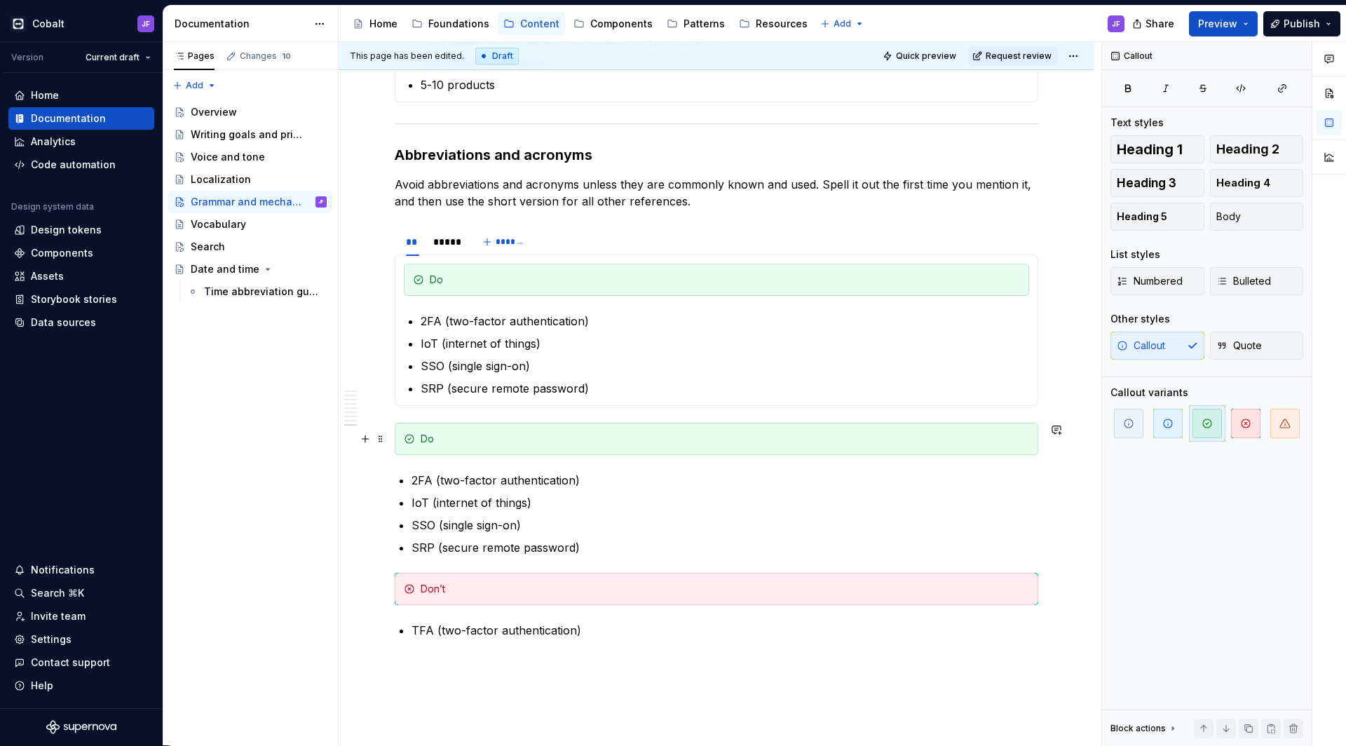
scroll to position [3601, 0]
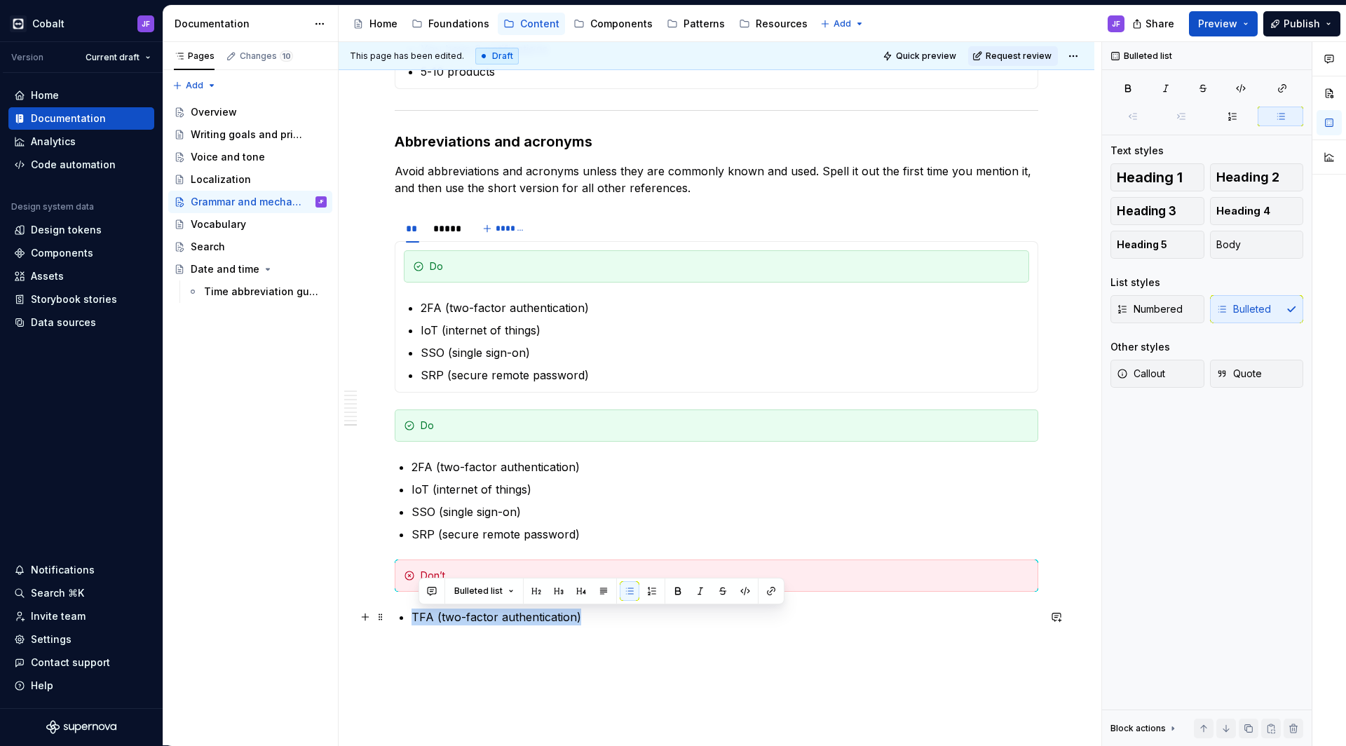
drag, startPoint x: 595, startPoint y: 616, endPoint x: 400, endPoint y: 620, distance: 195.6
click at [411, 620] on p "TFA (two-factor authentication)" at bounding box center [724, 616] width 627 height 17
click at [446, 232] on div "*****" at bounding box center [445, 228] width 25 height 14
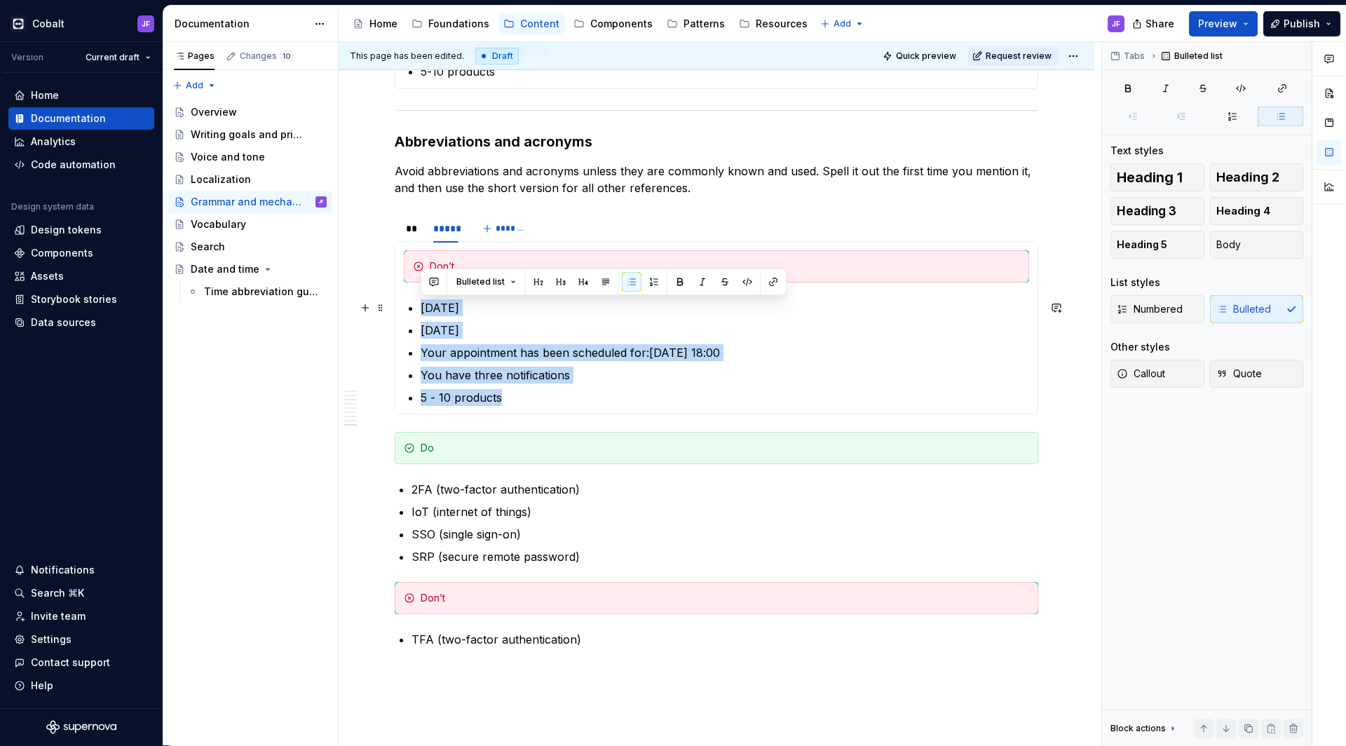
drag, startPoint x: 503, startPoint y: 400, endPoint x: 411, endPoint y: 301, distance: 134.9
click at [421, 301] on ul "[DATE] [DATE] Your appointment has been scheduled for:[DATE] 18:00 You have thr…" at bounding box center [725, 352] width 608 height 107
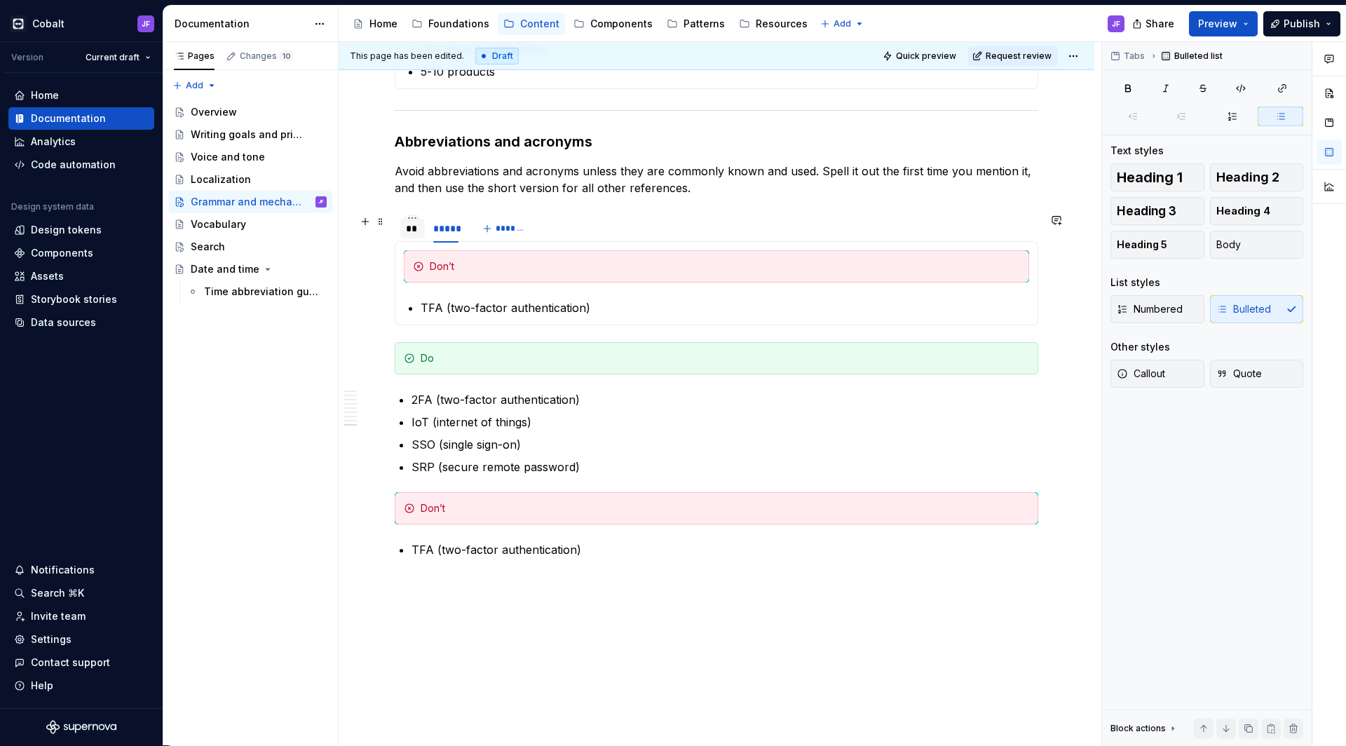
click at [414, 227] on div "**" at bounding box center [412, 228] width 13 height 14
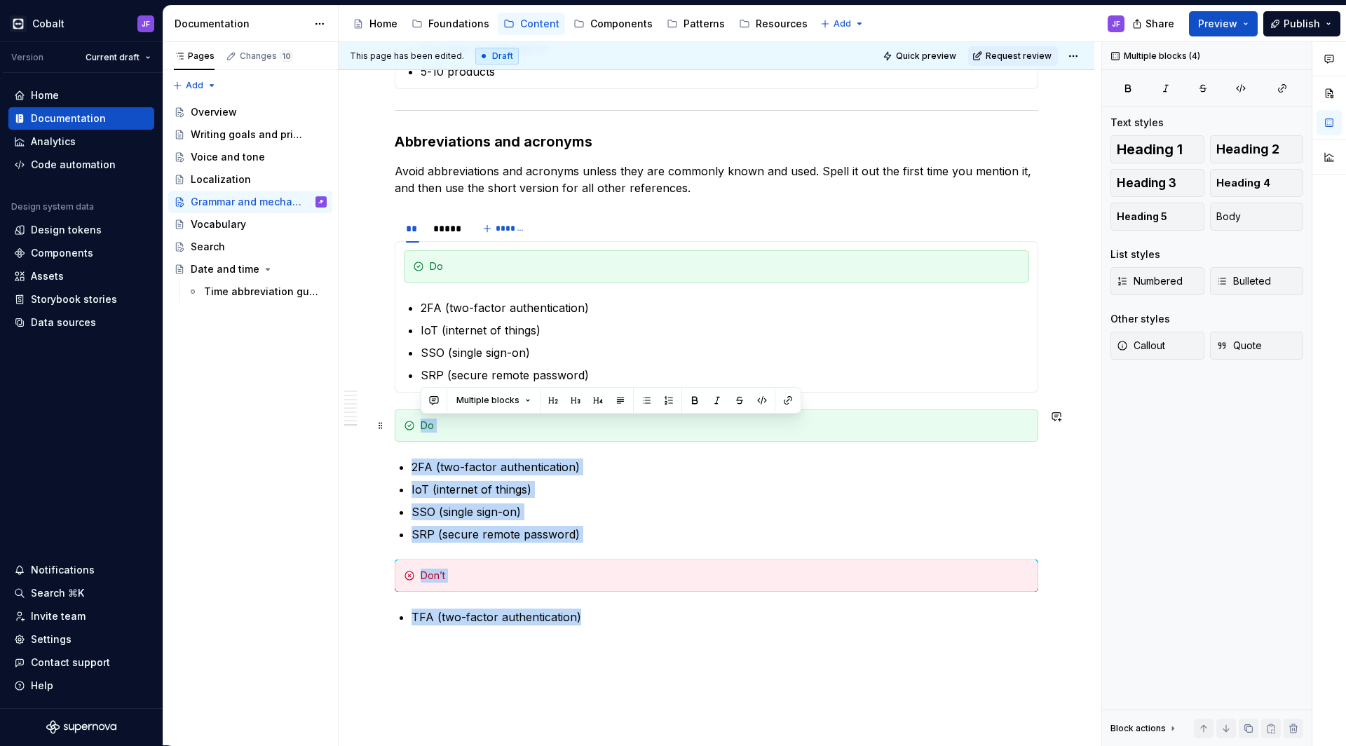
drag, startPoint x: 580, startPoint y: 612, endPoint x: 400, endPoint y: 413, distance: 268.9
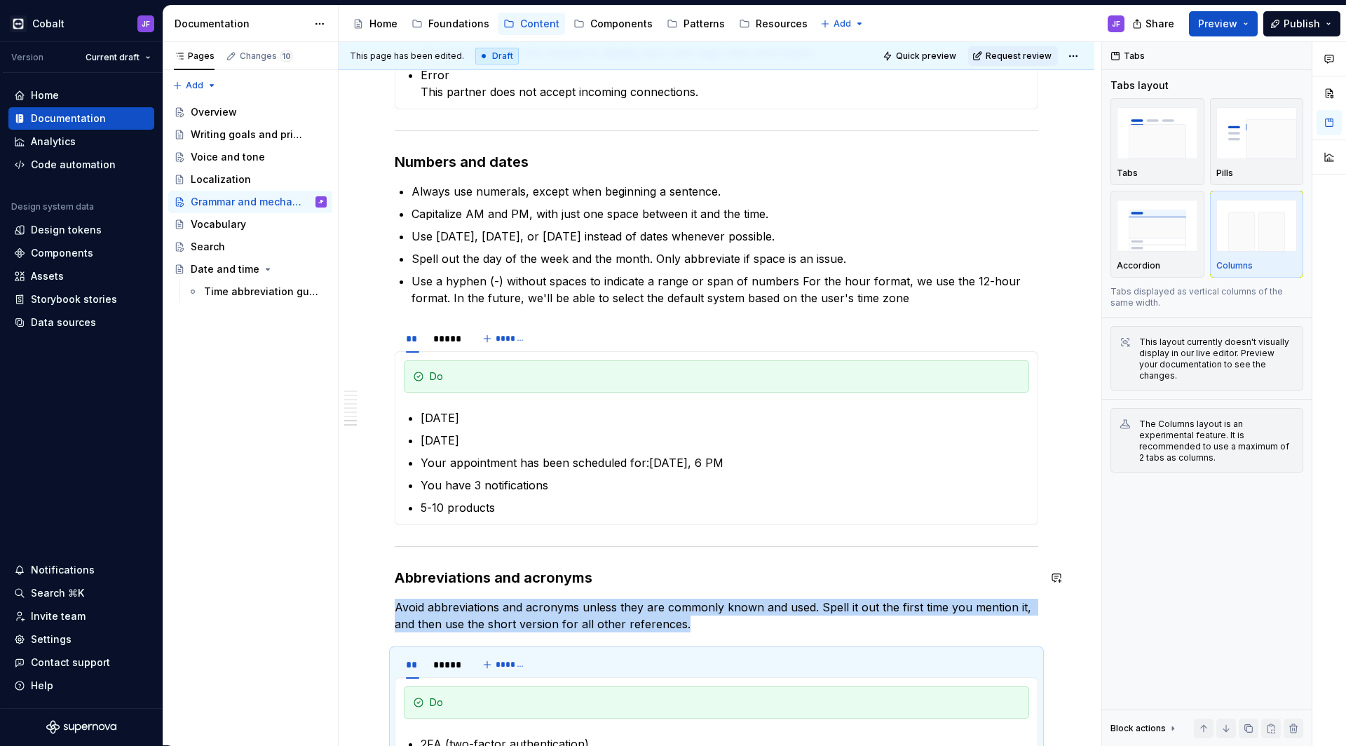
scroll to position [3160, 0]
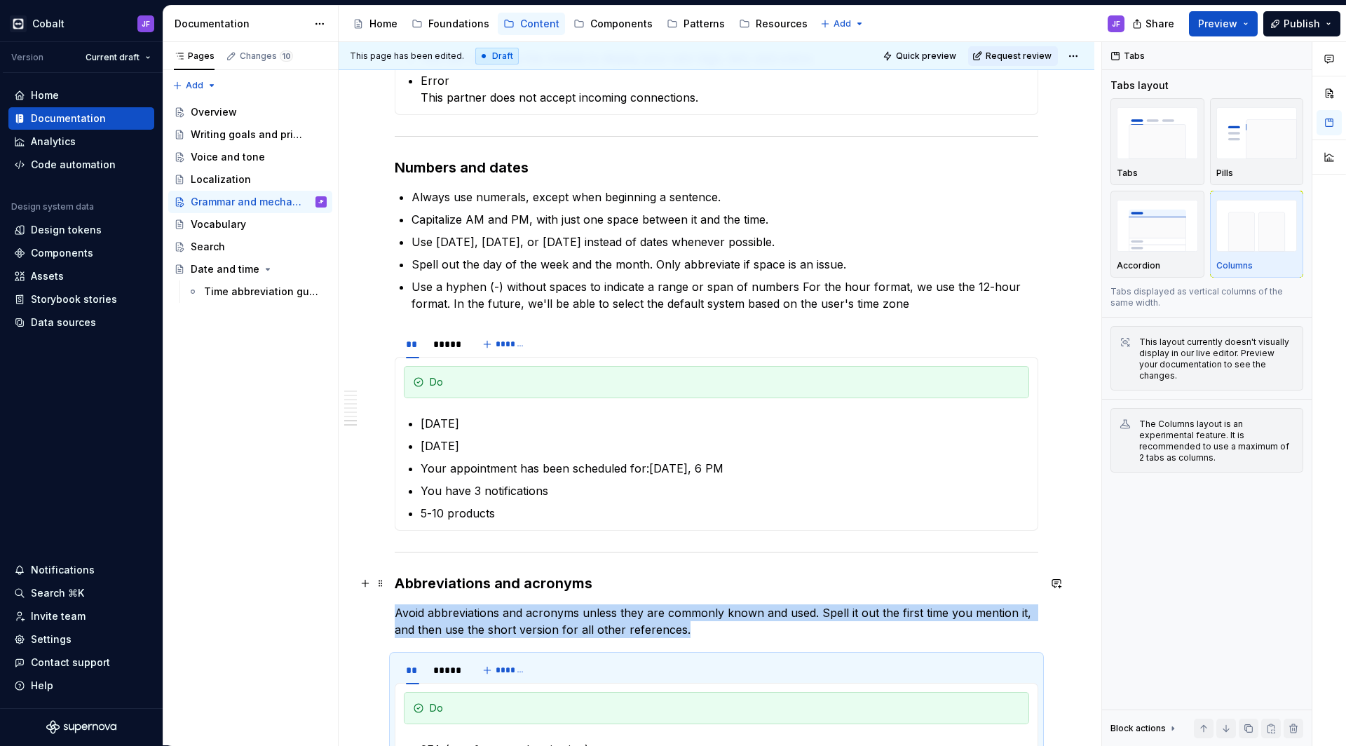
click at [398, 583] on h3 "Abbreviations and acronyms" at bounding box center [716, 583] width 643 height 20
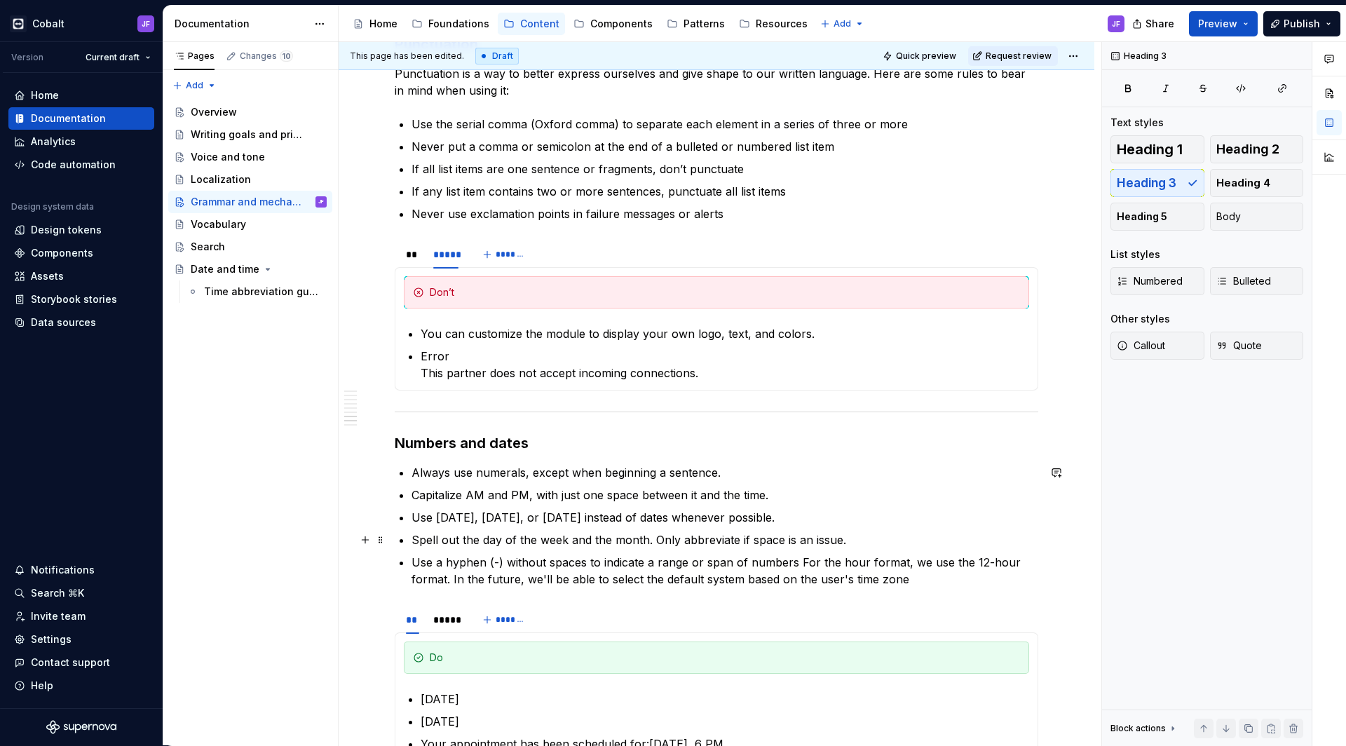
scroll to position [2883, 0]
click at [597, 19] on div "Components" at bounding box center [621, 24] width 62 height 14
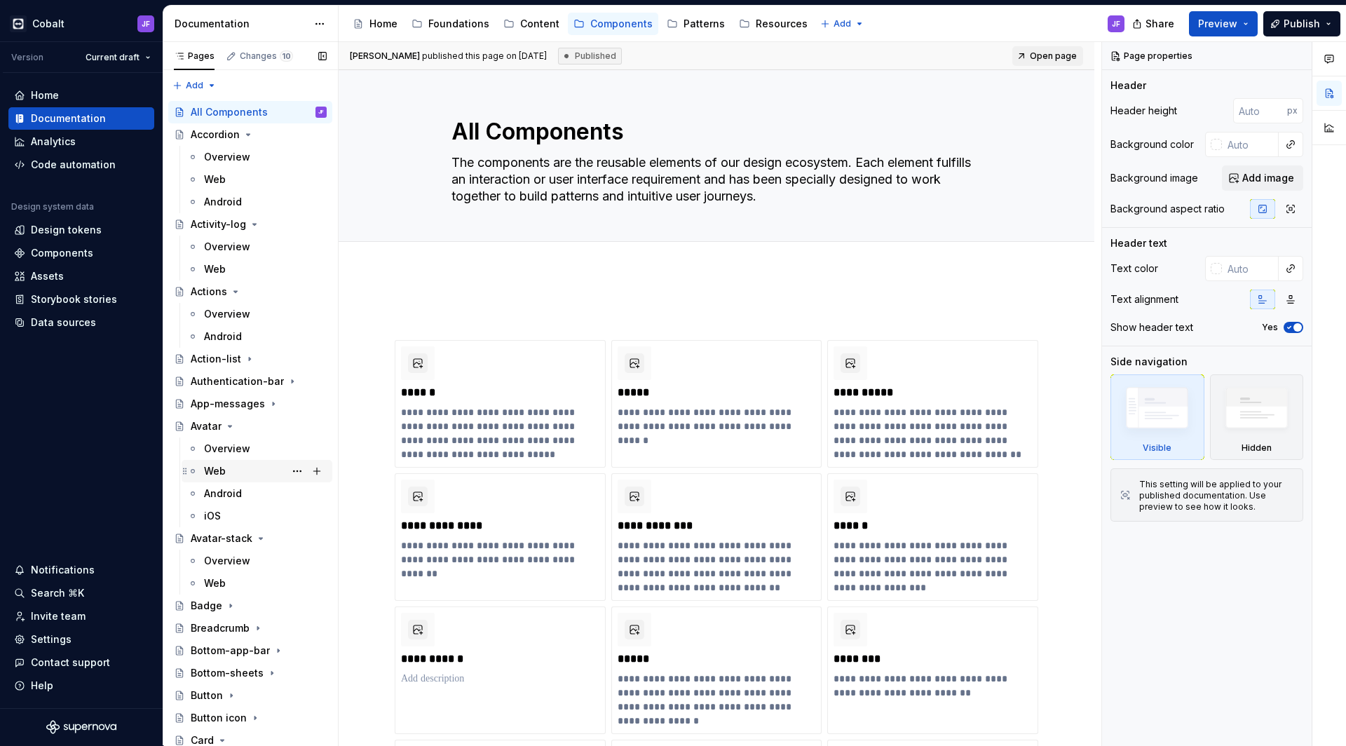
click at [232, 472] on div "Web" at bounding box center [265, 471] width 123 height 20
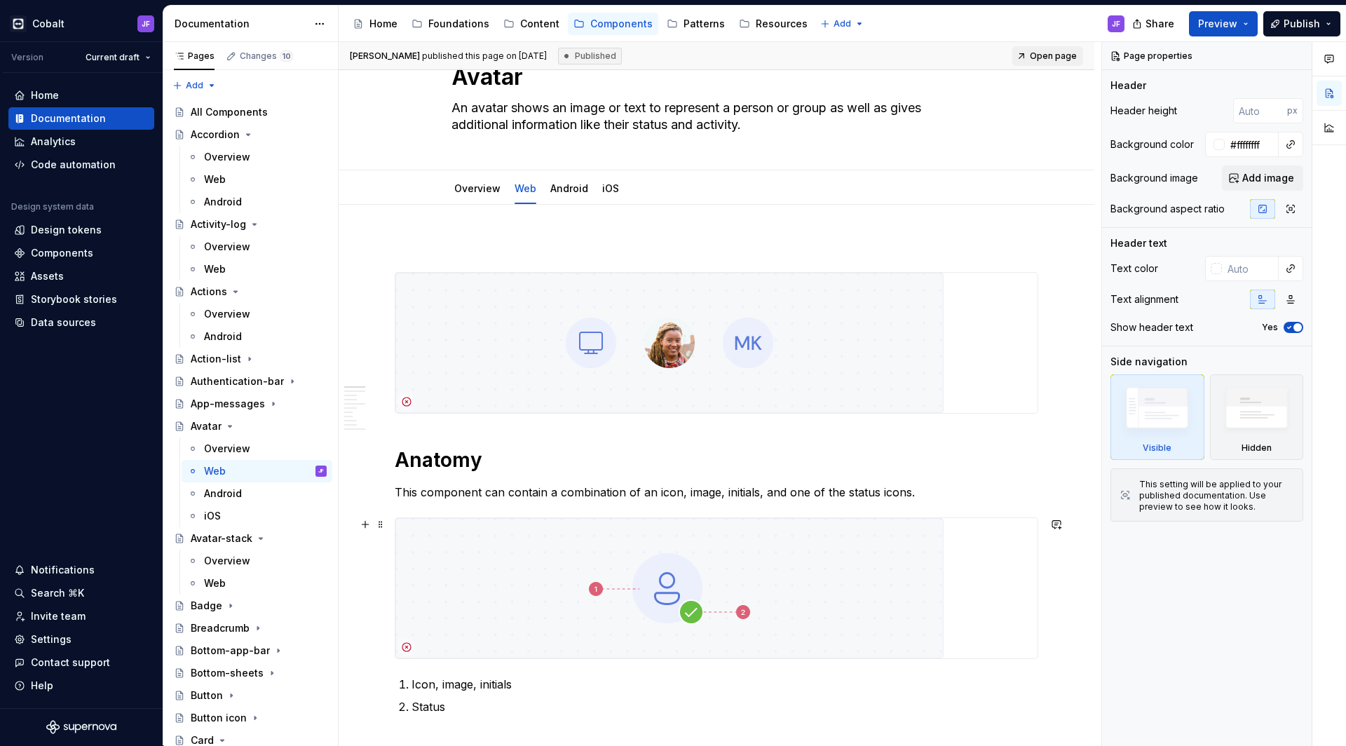
scroll to position [59, 0]
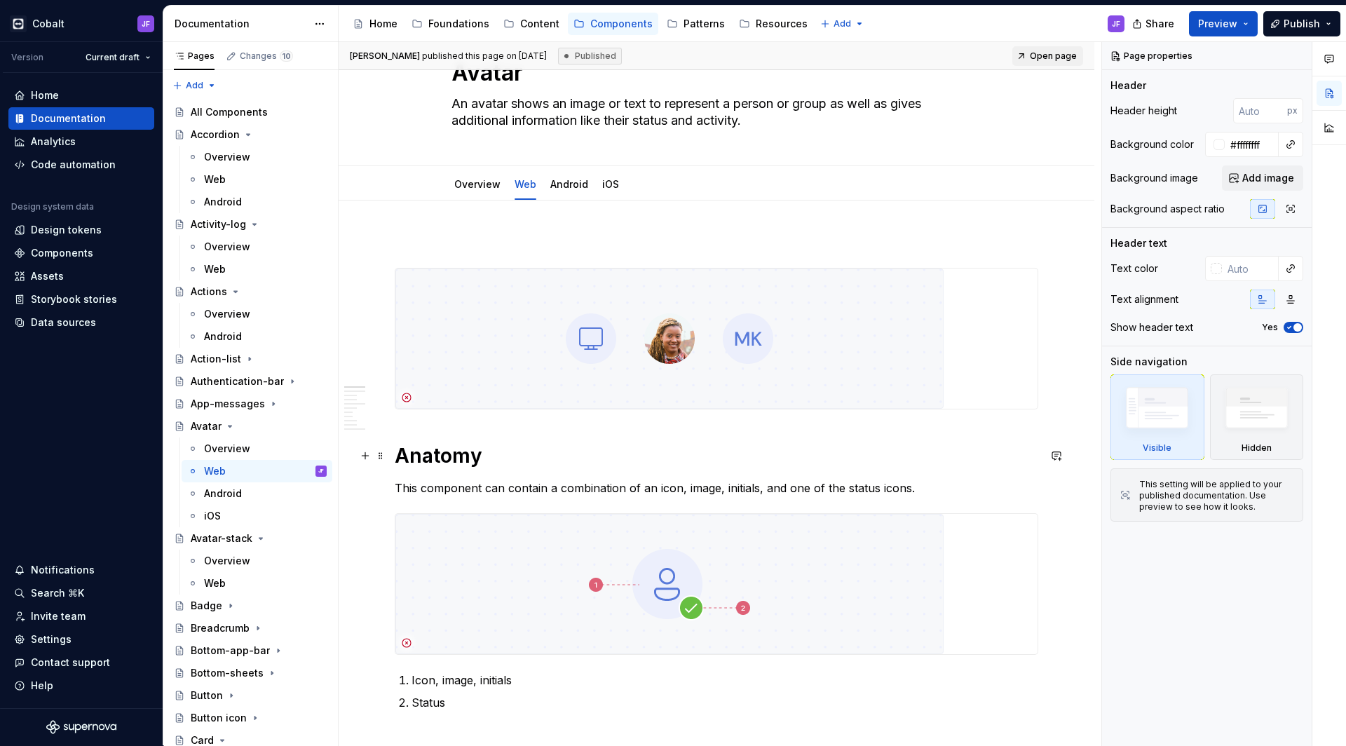
click at [439, 460] on h1 "Anatomy" at bounding box center [716, 455] width 643 height 25
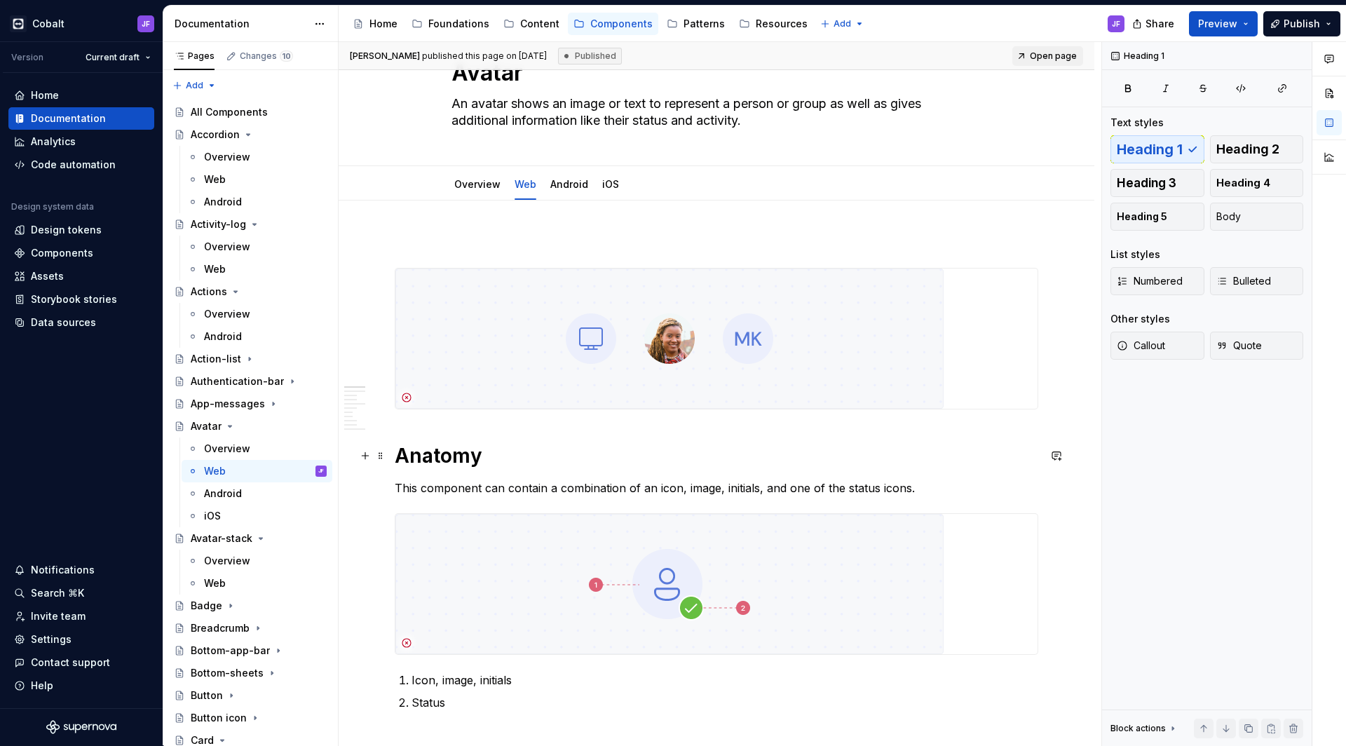
click at [439, 460] on h1 "Anatomy" at bounding box center [716, 455] width 643 height 25
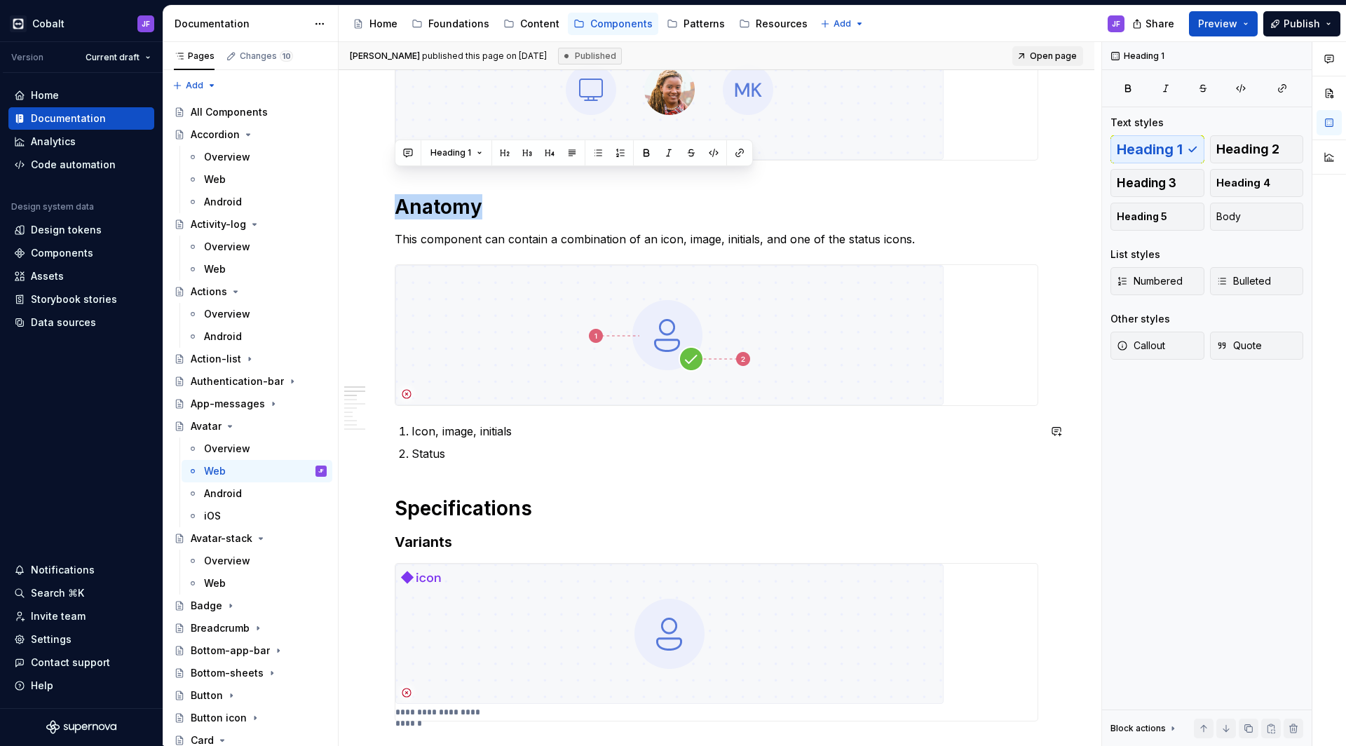
scroll to position [336, 0]
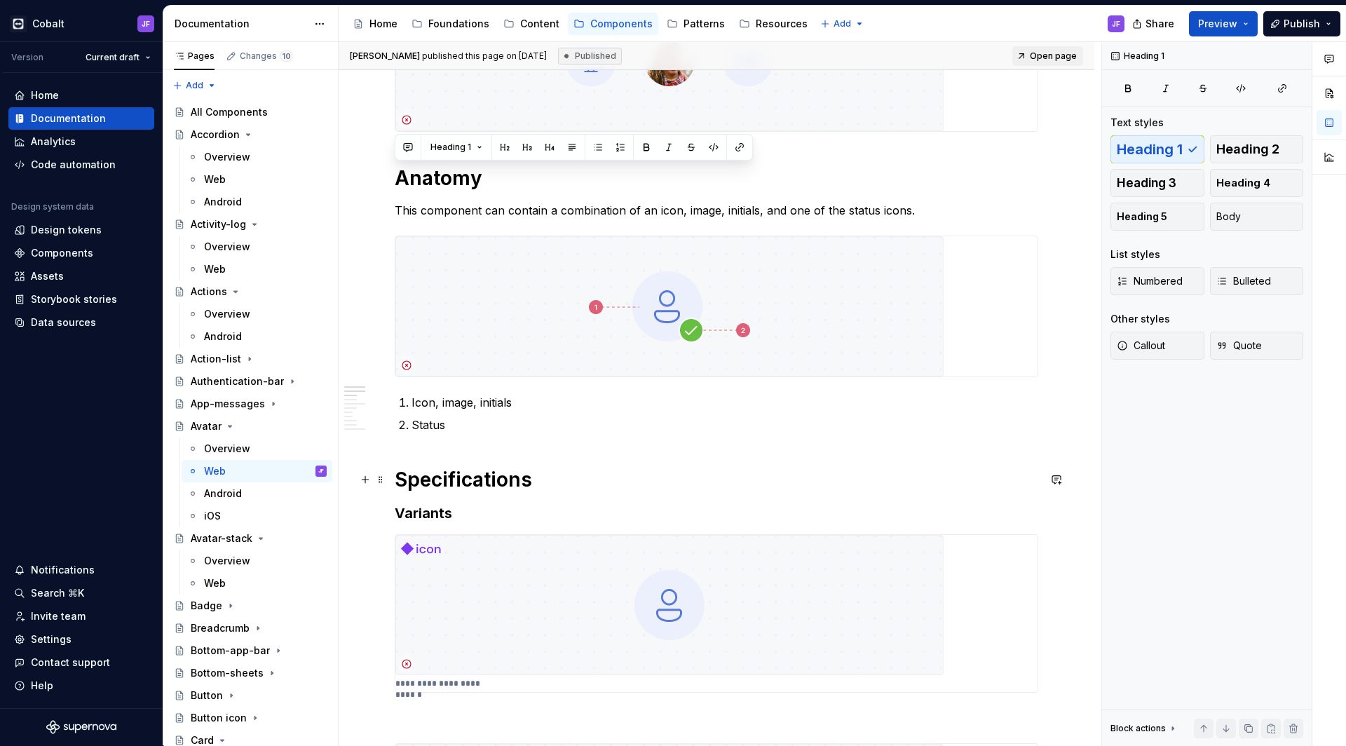
click at [446, 477] on h1 "Specifications" at bounding box center [716, 479] width 643 height 25
click at [439, 515] on h3 "Variants" at bounding box center [716, 513] width 643 height 20
click at [470, 24] on div "Foundations" at bounding box center [458, 24] width 61 height 14
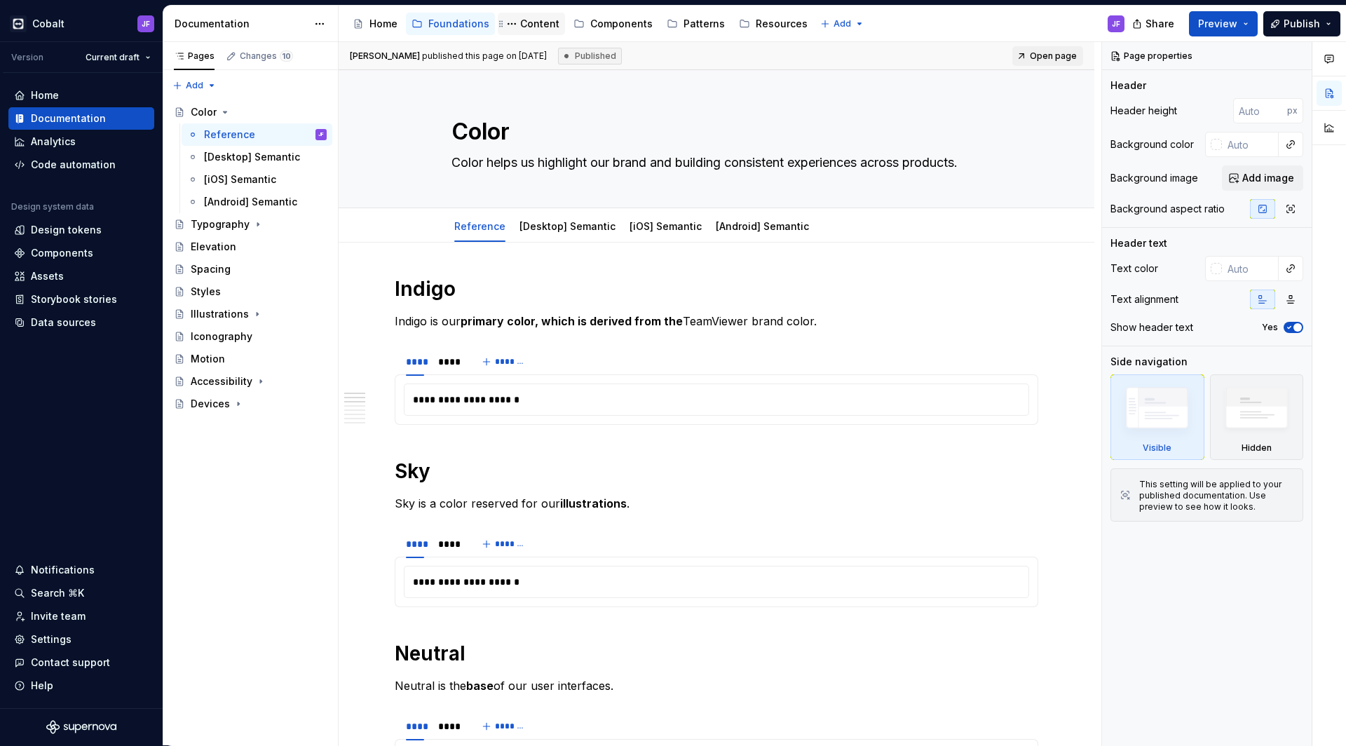
click at [525, 25] on div "Content" at bounding box center [539, 24] width 39 height 14
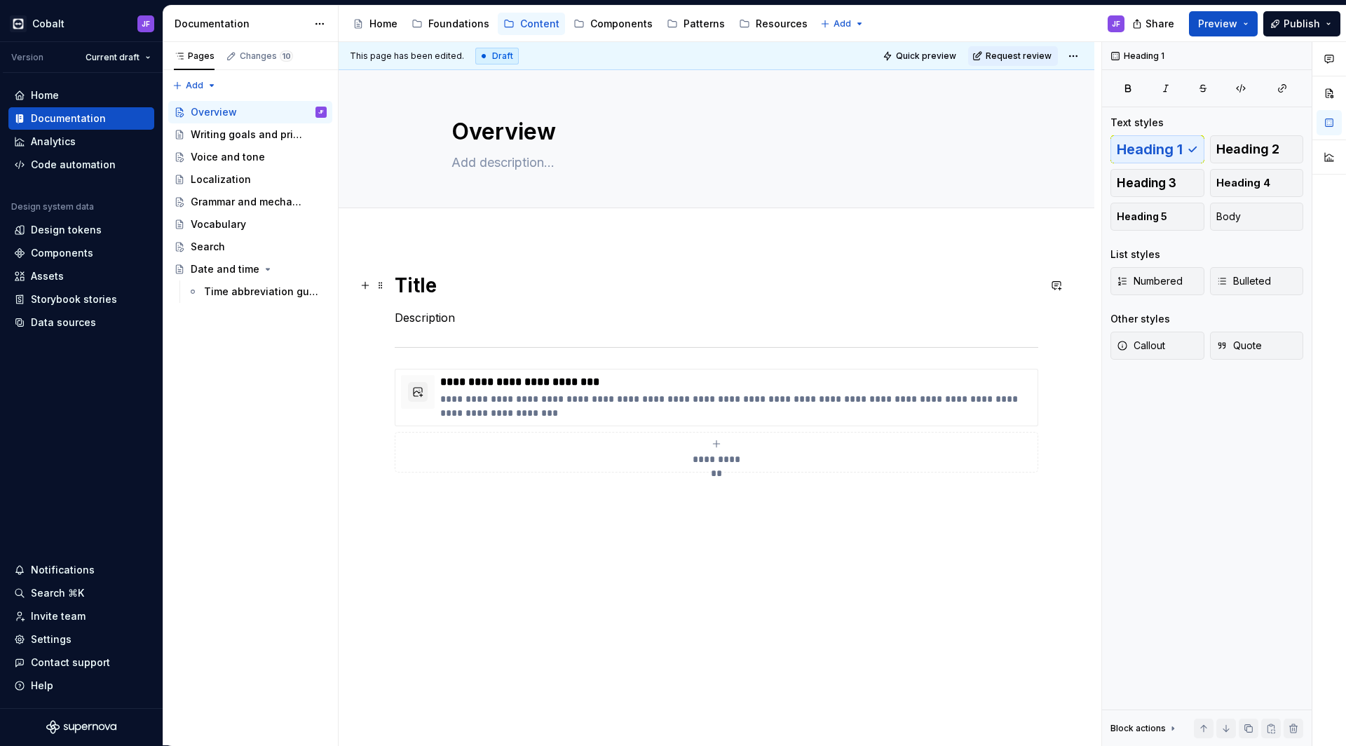
click at [416, 286] on h1 "Title" at bounding box center [716, 285] width 643 height 25
click at [240, 134] on div "Writing goals and principles" at bounding box center [238, 135] width 94 height 14
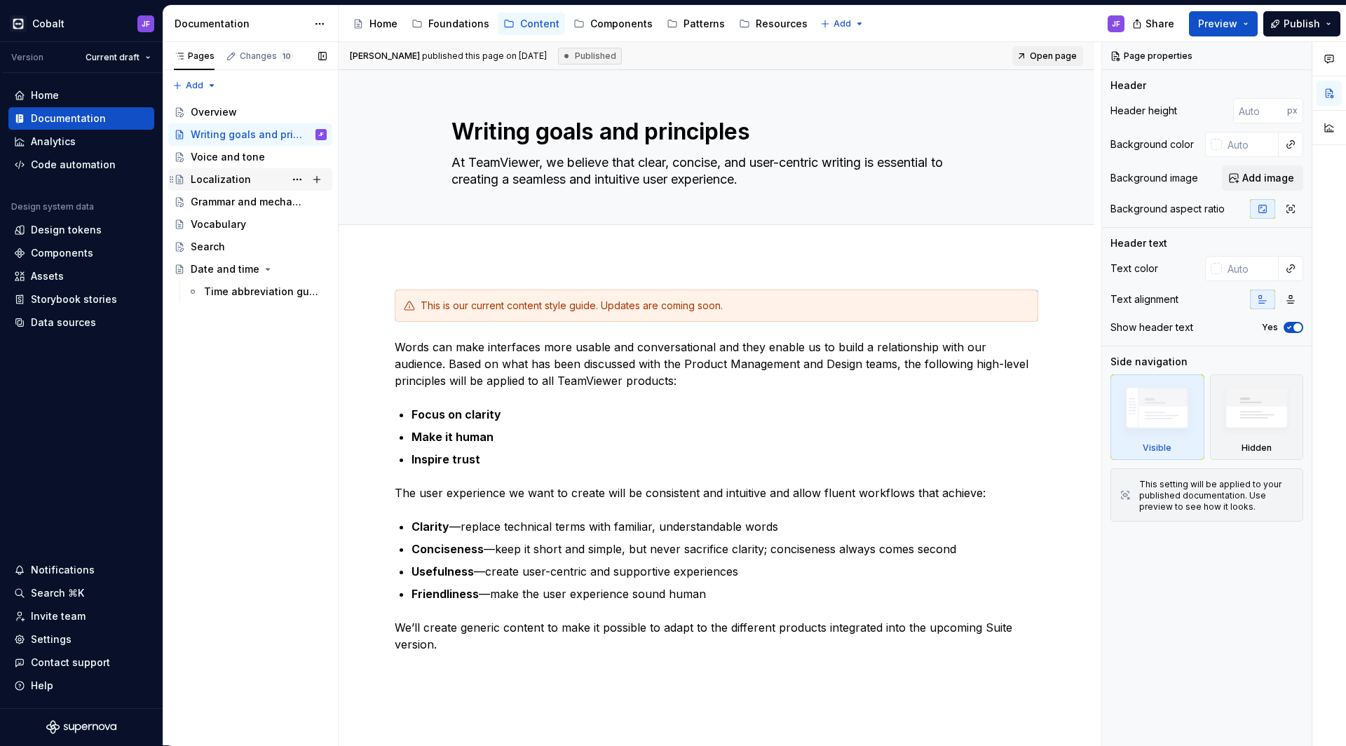
click at [239, 175] on div "Localization" at bounding box center [221, 179] width 60 height 14
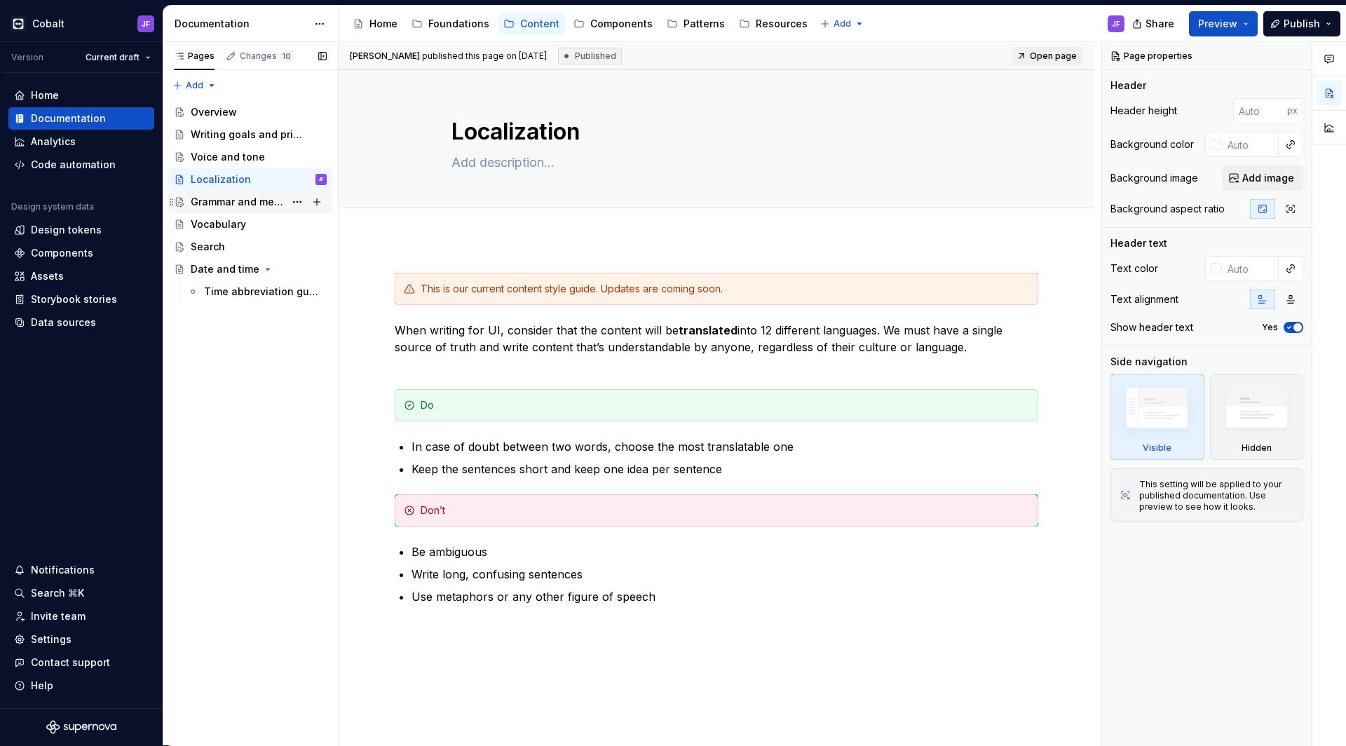
click at [238, 203] on div "Grammar and mechanics" at bounding box center [238, 202] width 94 height 14
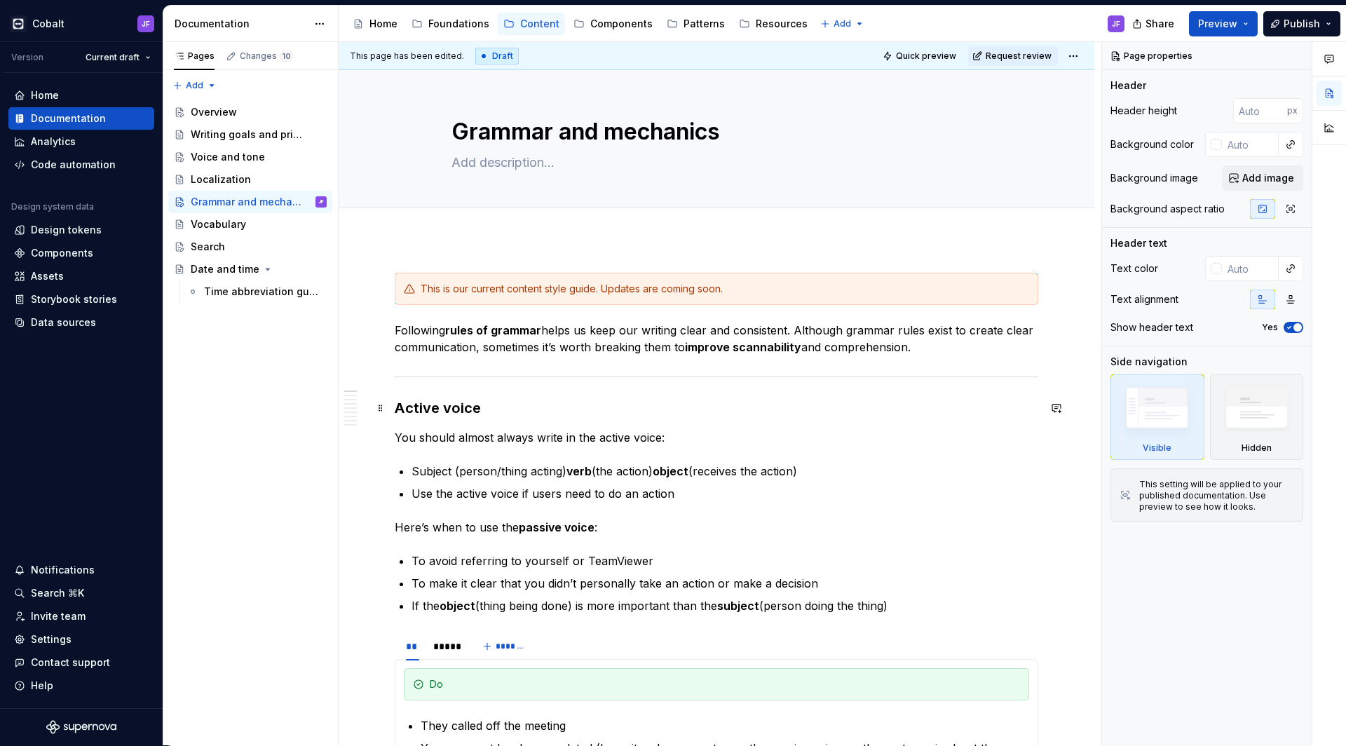
click at [445, 409] on h3 "Active voice" at bounding box center [716, 408] width 643 height 20
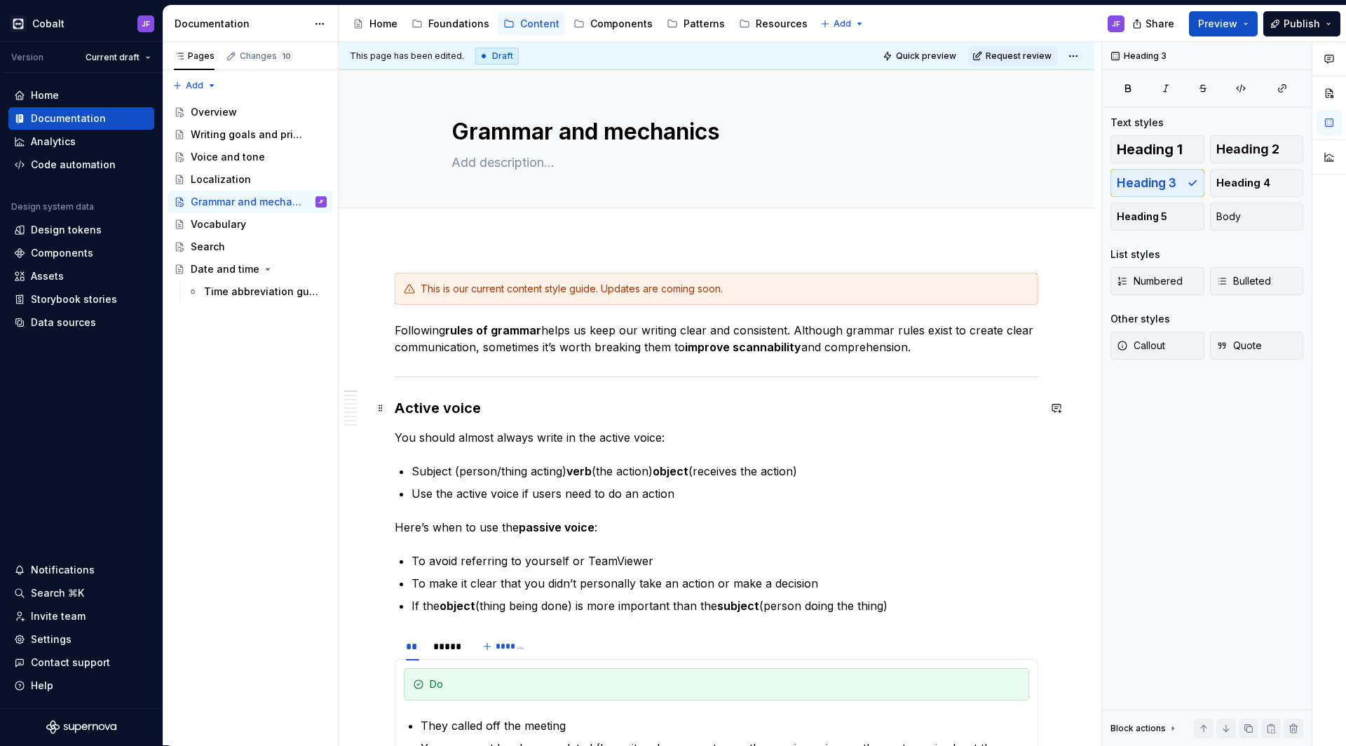
click at [445, 409] on h3 "Active voice" at bounding box center [716, 408] width 643 height 20
click at [1152, 149] on span "Heading 1" at bounding box center [1150, 149] width 66 height 14
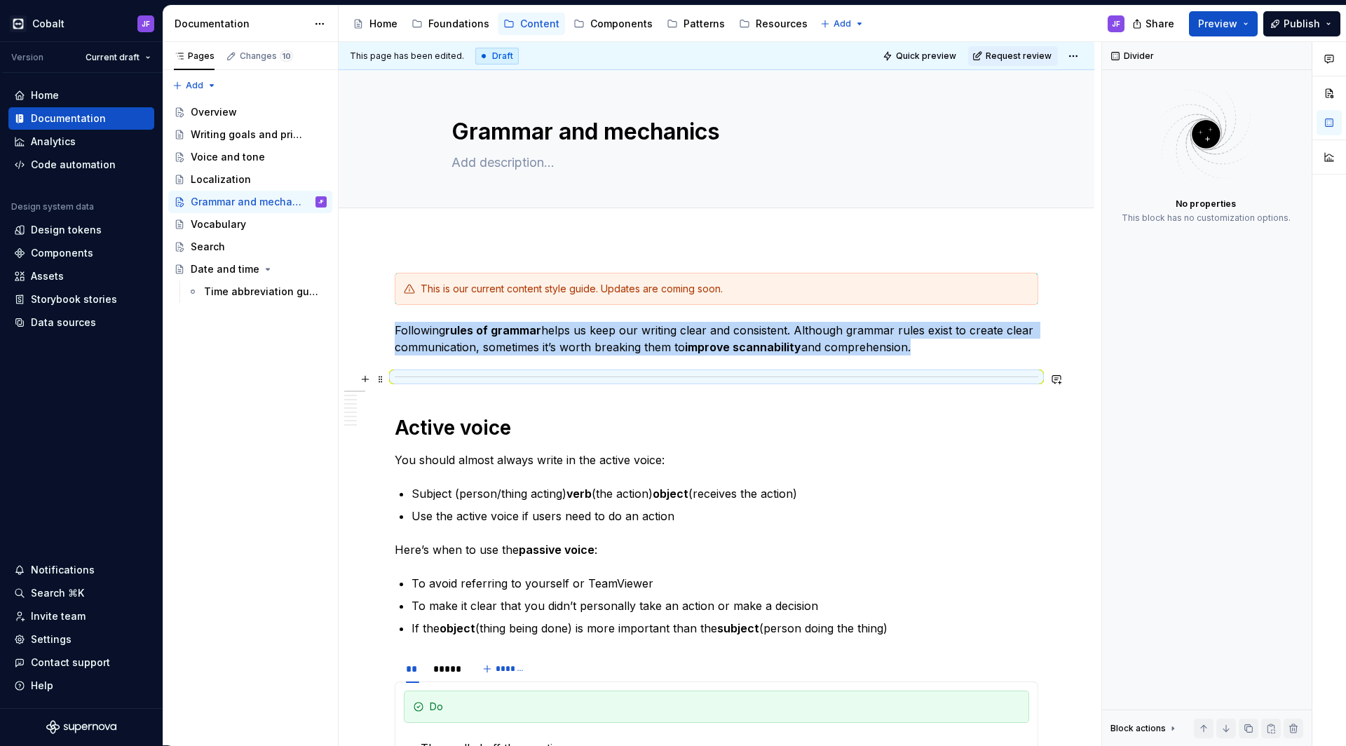
click at [536, 378] on div at bounding box center [716, 376] width 643 height 9
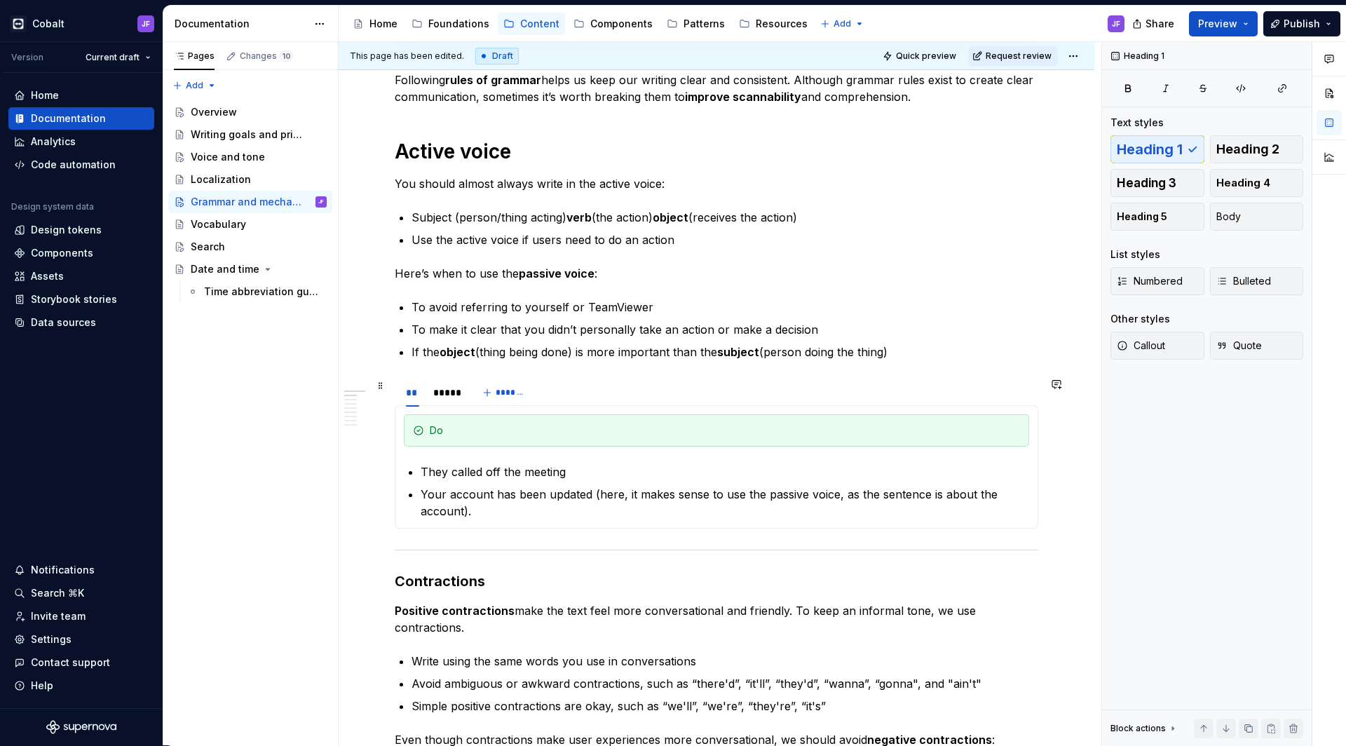
scroll to position [262, 0]
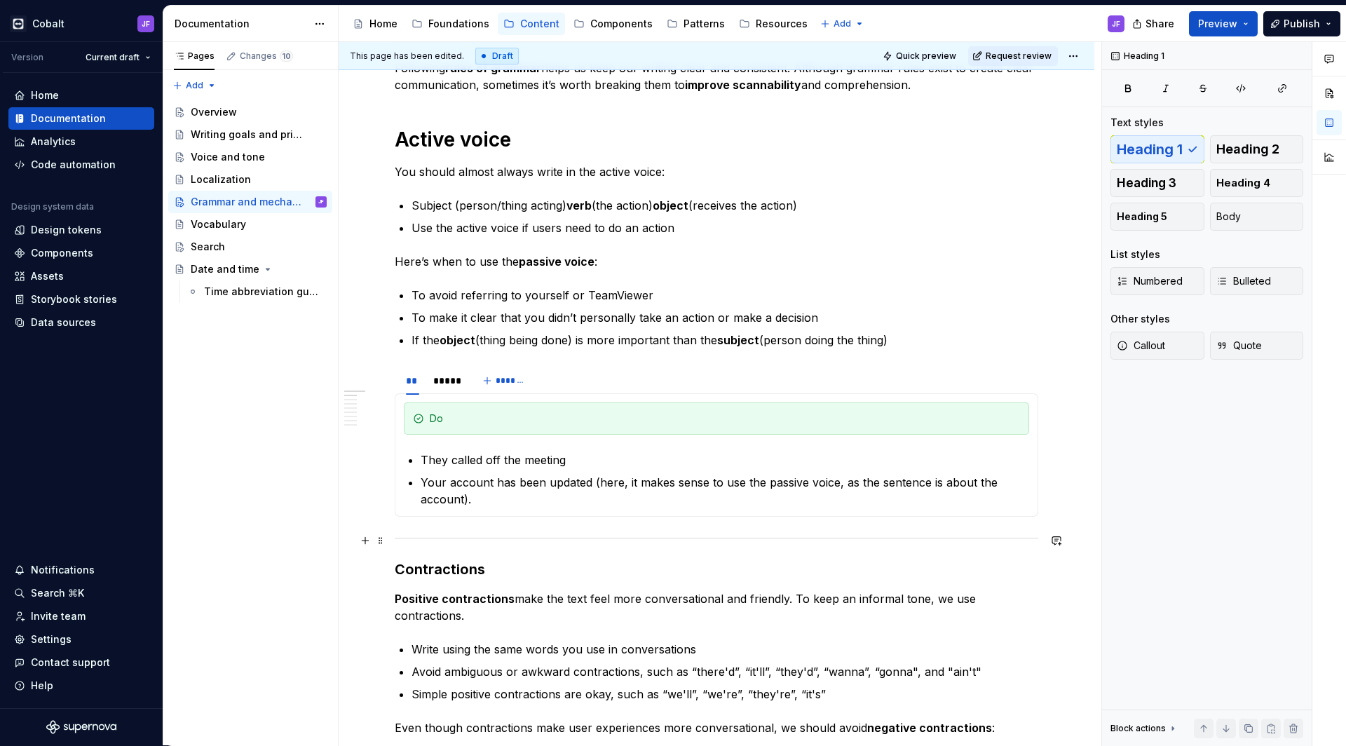
click at [455, 537] on div at bounding box center [716, 537] width 643 height 9
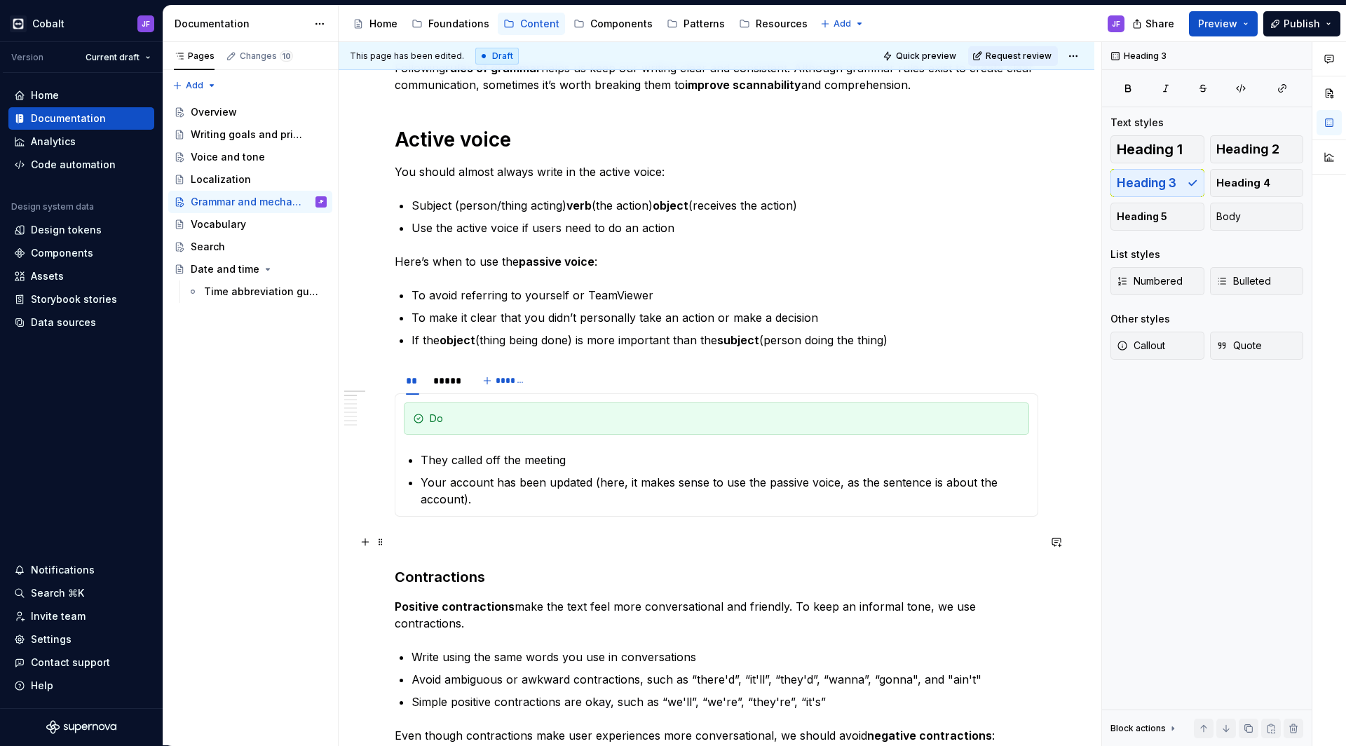
click at [445, 584] on h3 "Contractions" at bounding box center [716, 577] width 643 height 20
click at [1165, 146] on span "Heading 1" at bounding box center [1150, 149] width 66 height 14
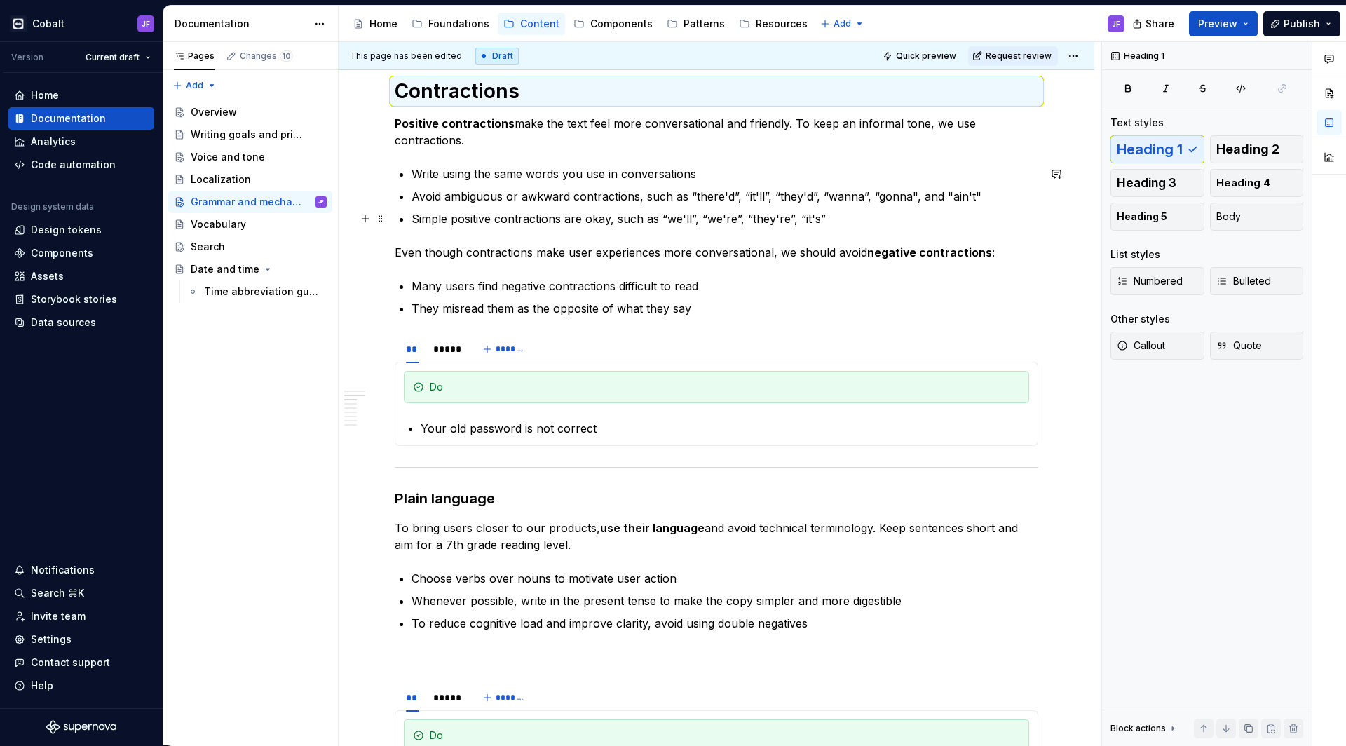
scroll to position [813, 0]
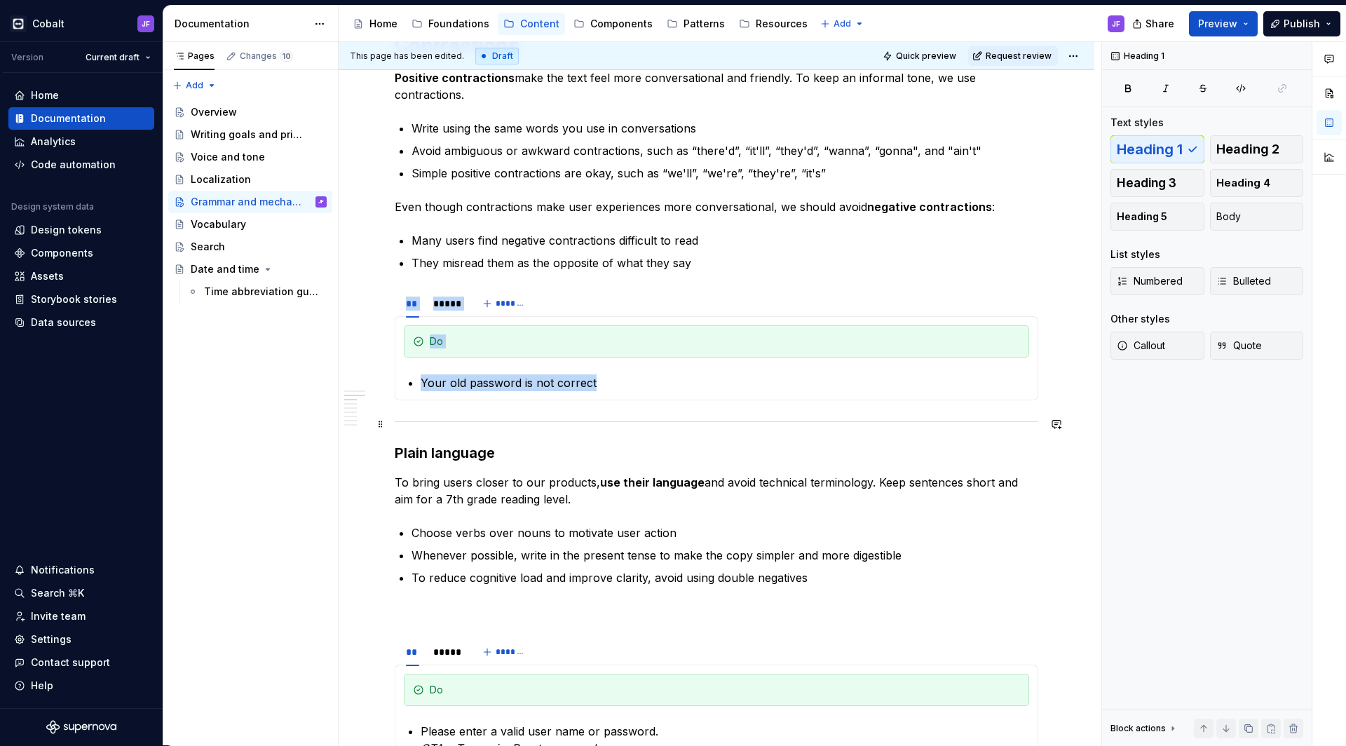
click at [524, 418] on div at bounding box center [716, 421] width 643 height 9
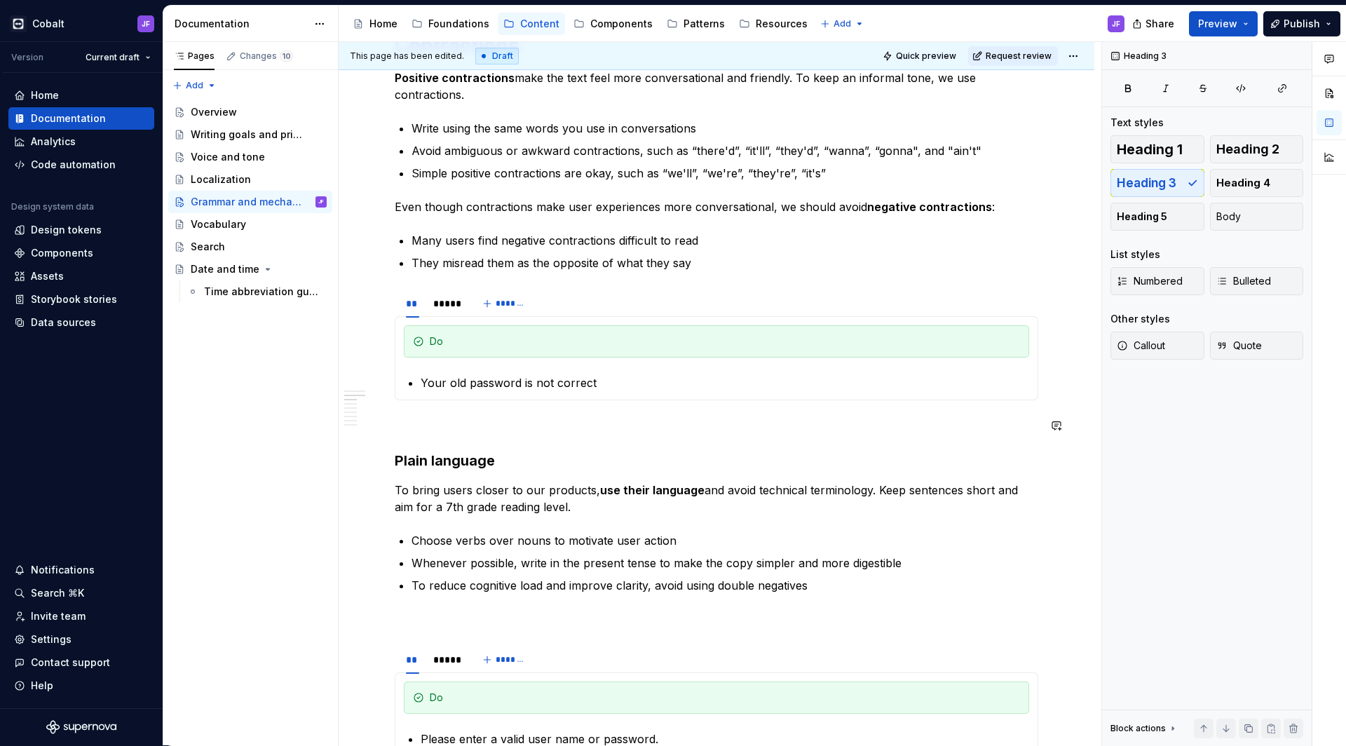
click at [470, 455] on h3 "Plain language" at bounding box center [716, 461] width 643 height 20
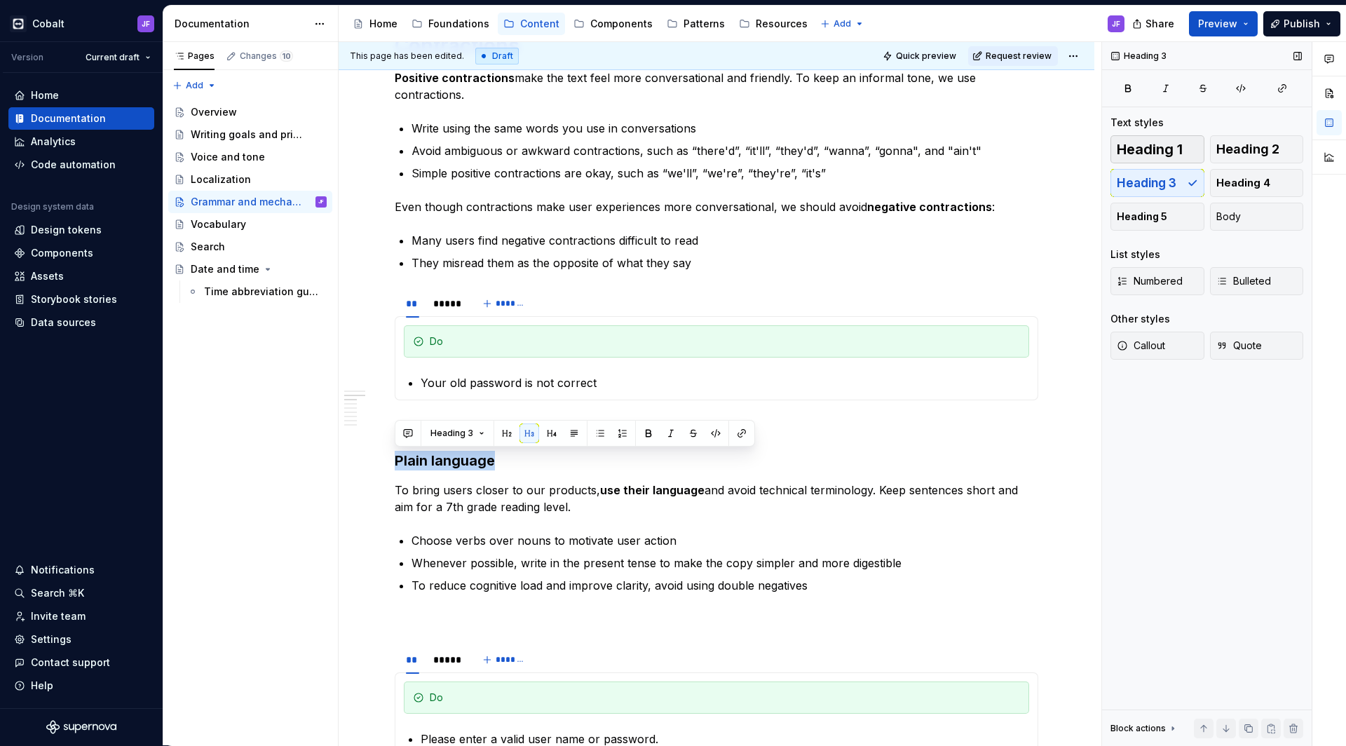
click at [1170, 150] on span "Heading 1" at bounding box center [1150, 149] width 66 height 14
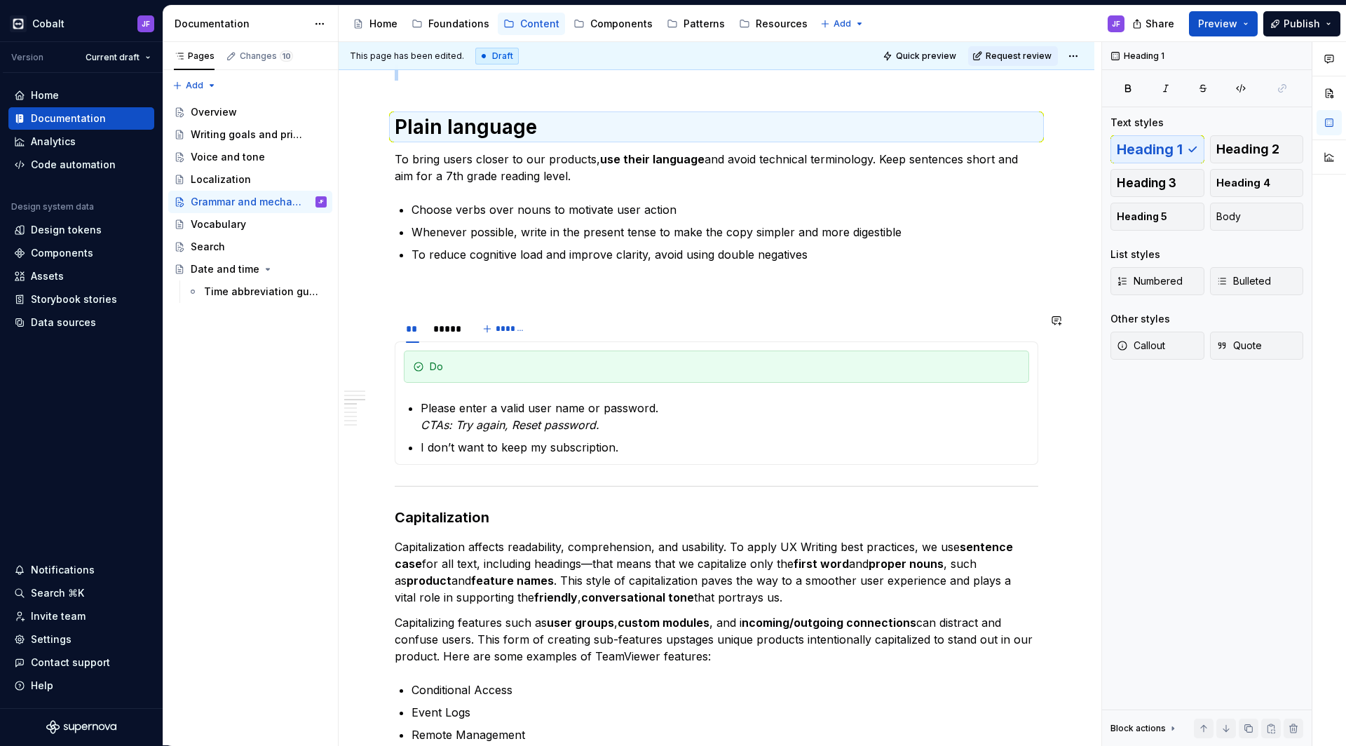
scroll to position [1205, 0]
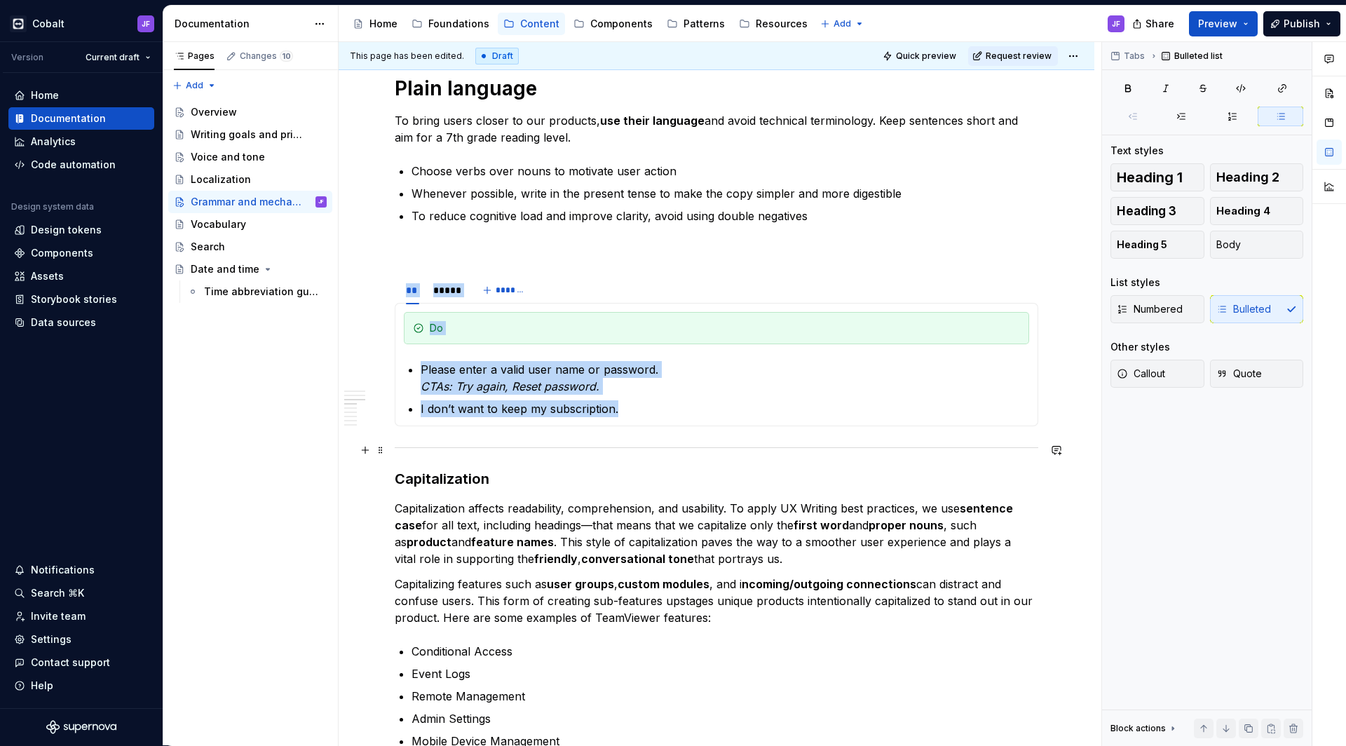
click at [495, 449] on div at bounding box center [716, 447] width 643 height 9
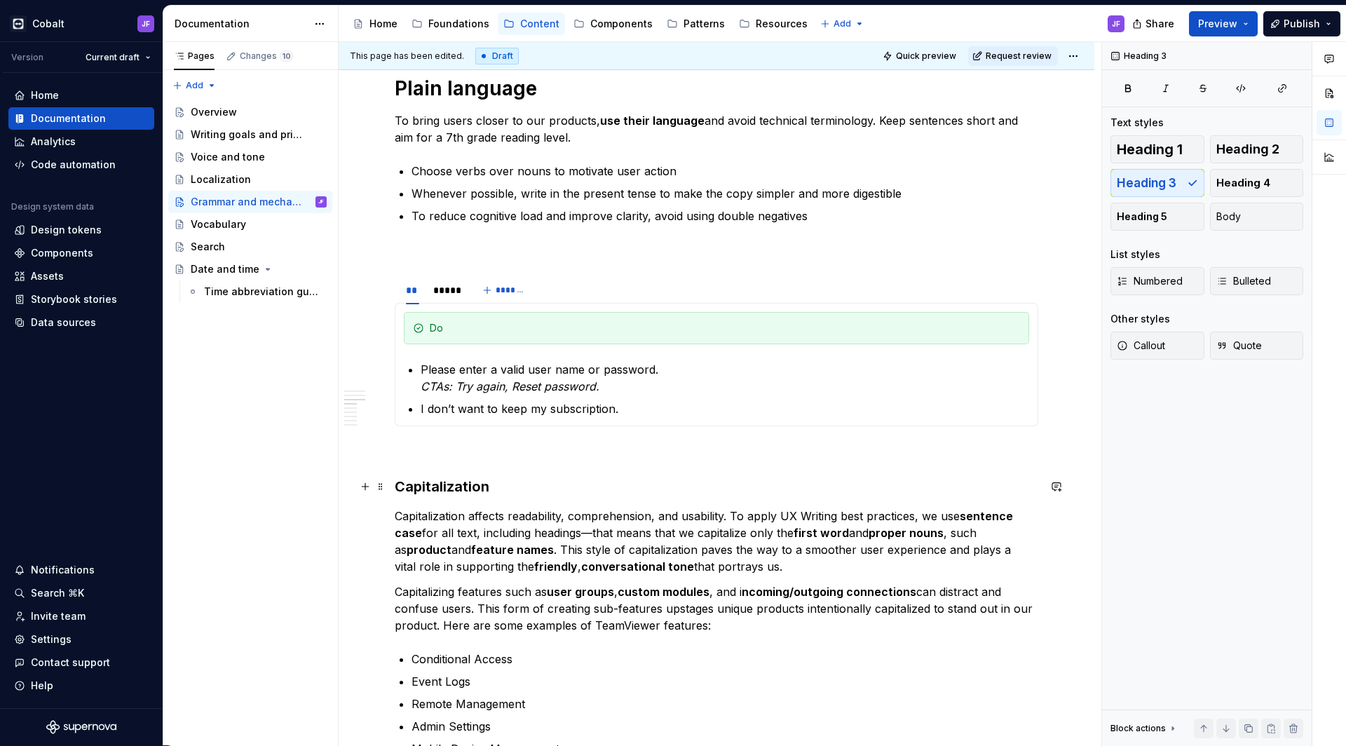
click at [457, 490] on h3 "Capitalization" at bounding box center [716, 487] width 643 height 20
click at [1175, 134] on div "Text styles Heading 1 Heading 2 Heading 3 Heading 4 Heading 5 Body List styles …" at bounding box center [1206, 246] width 193 height 261
click at [1172, 140] on button "Heading 1" at bounding box center [1157, 149] width 94 height 28
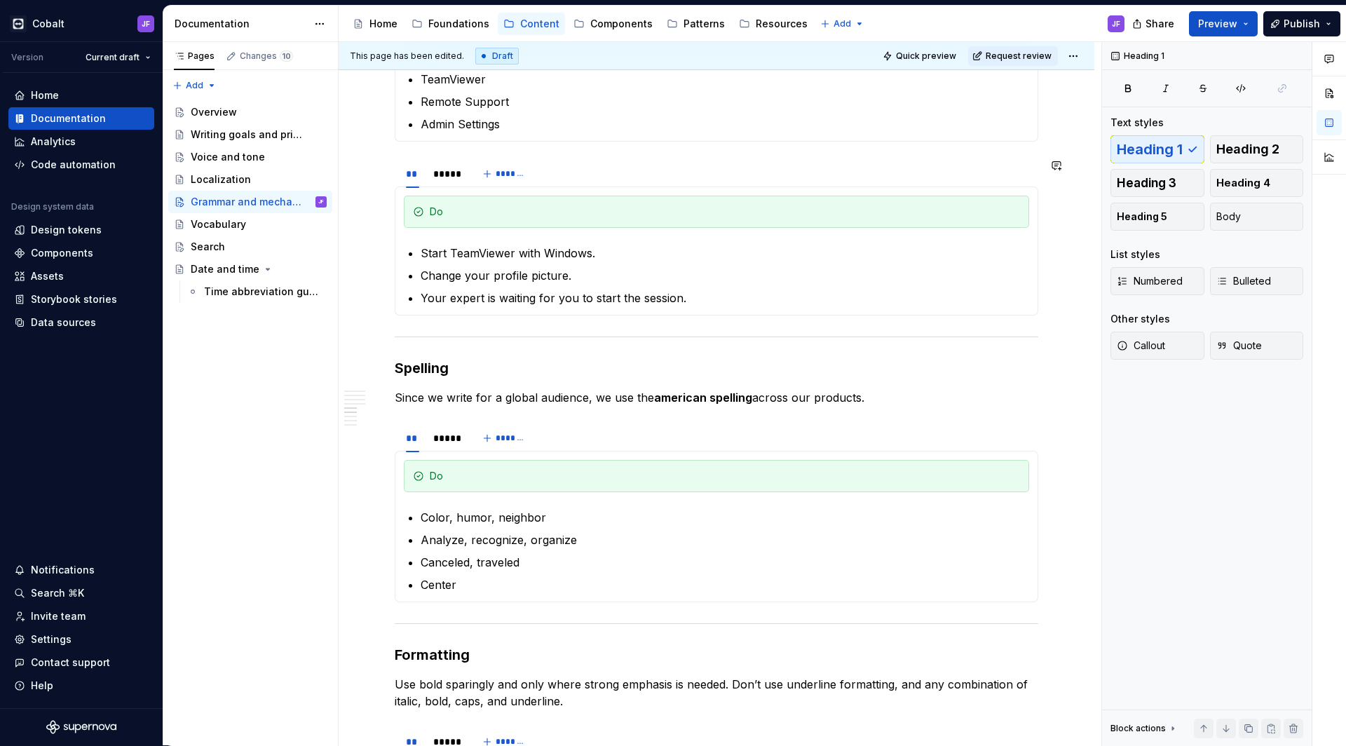
scroll to position [2143, 0]
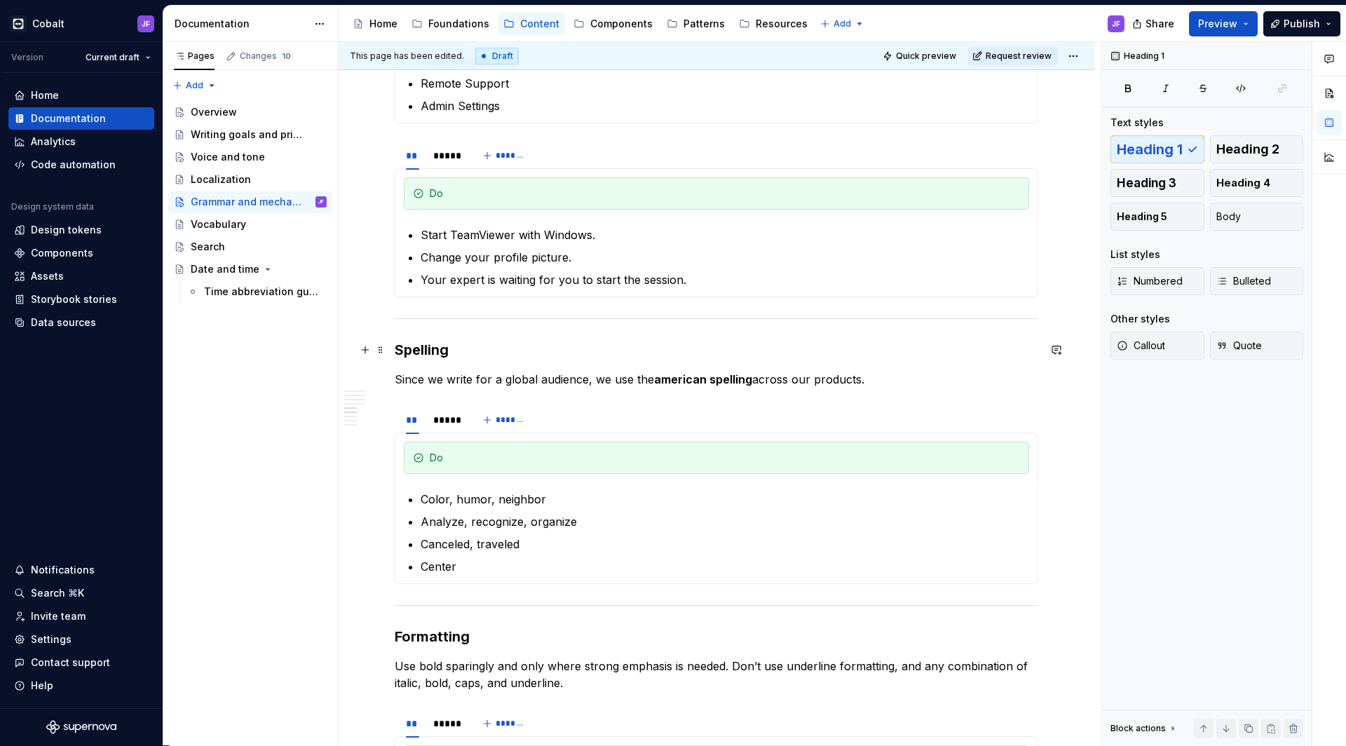
click at [436, 348] on h3 "Spelling" at bounding box center [716, 350] width 643 height 20
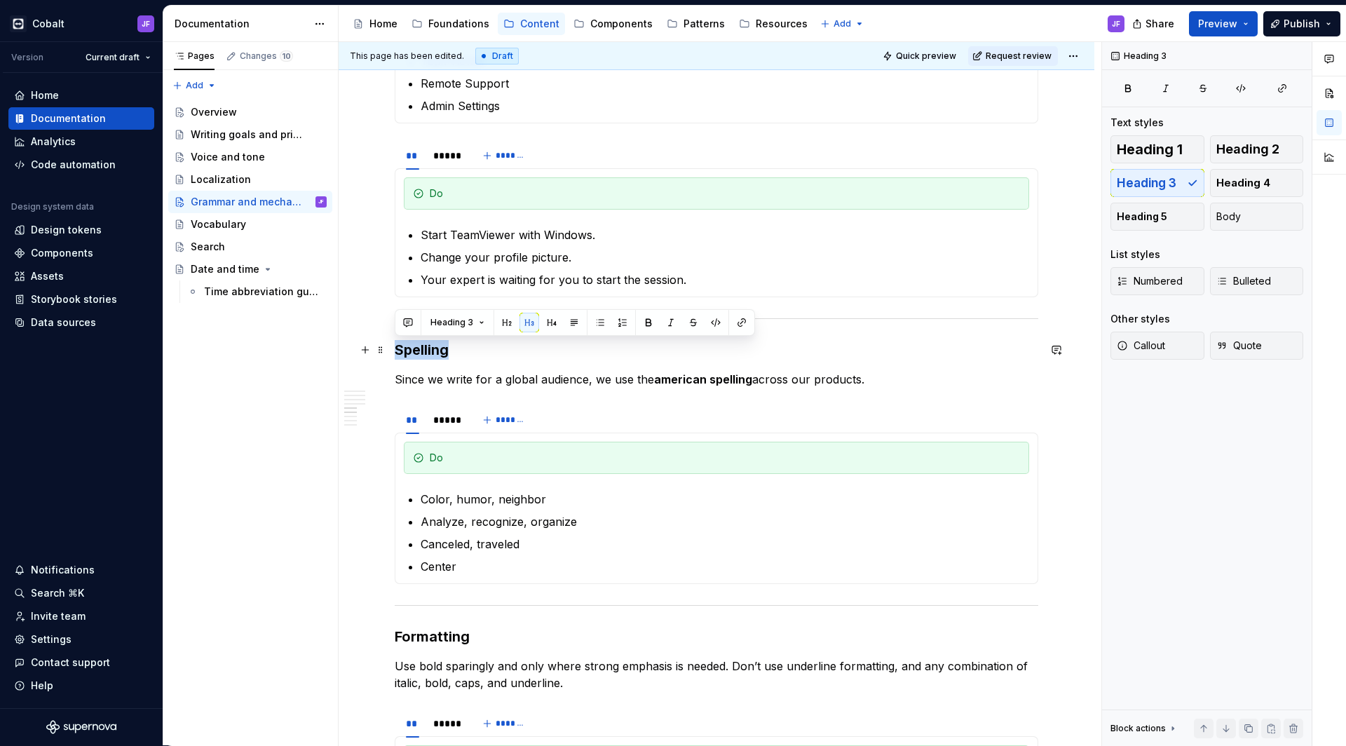
click at [436, 348] on h3 "Spelling" at bounding box center [716, 350] width 643 height 20
click at [709, 350] on h3 "Spelling" at bounding box center [716, 350] width 643 height 20
click at [442, 351] on h3 "Spelling" at bounding box center [716, 350] width 643 height 20
click at [1139, 147] on span "Heading 1" at bounding box center [1150, 149] width 66 height 14
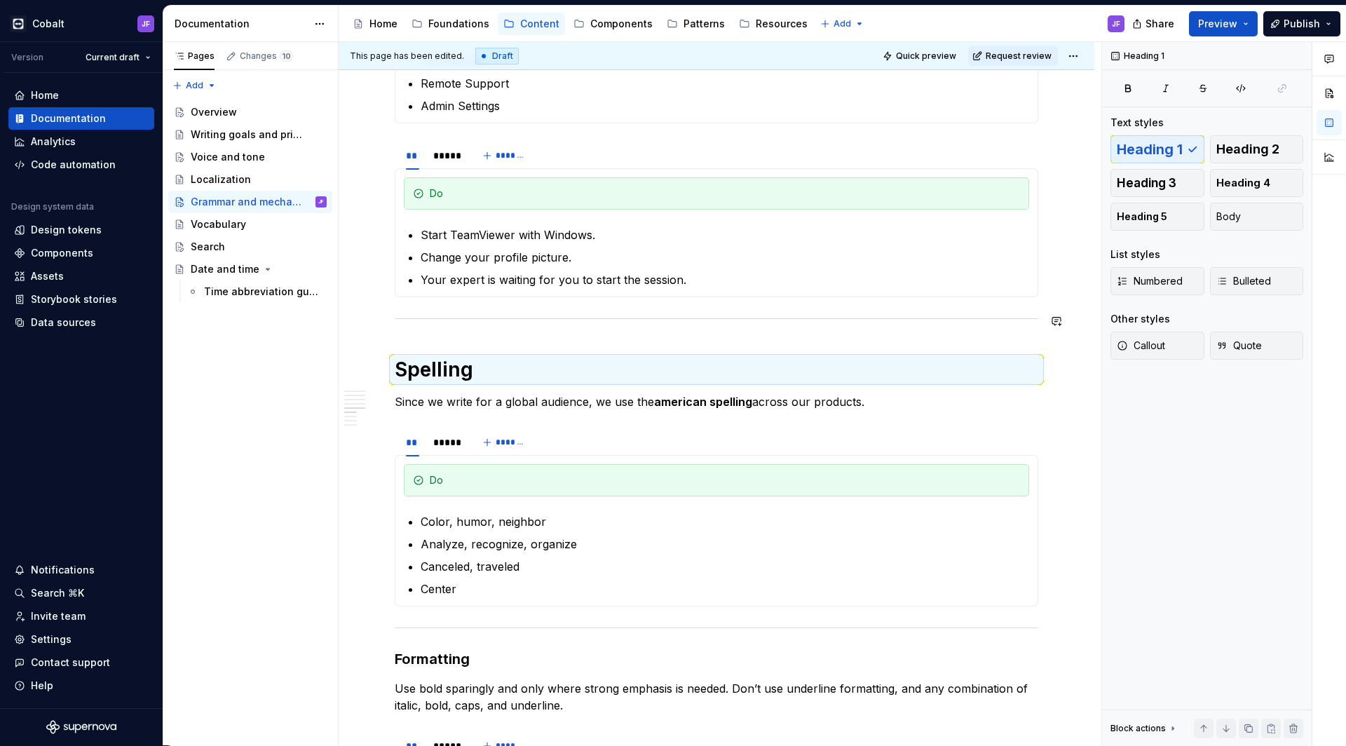
click at [751, 335] on div "This is our current content style guide. Updates are coming soon. Following rul…" at bounding box center [716, 42] width 643 height 3825
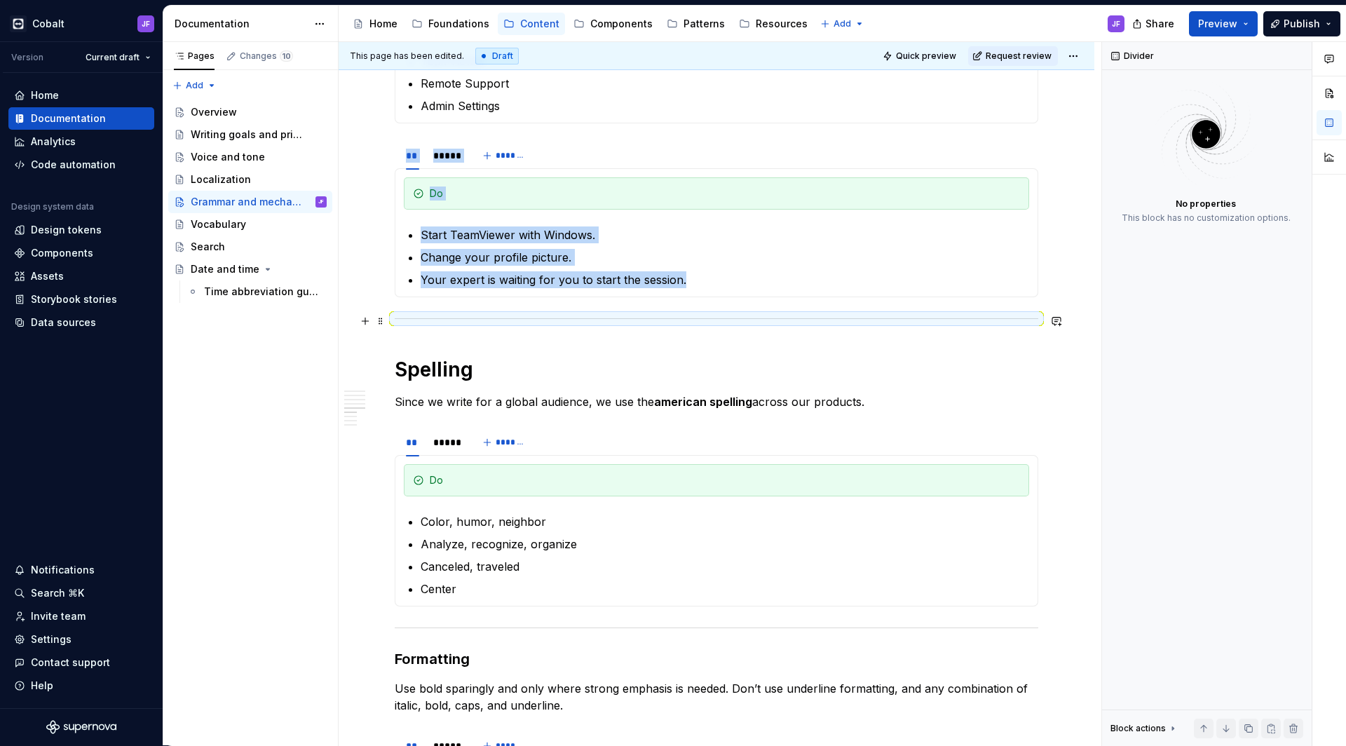
click at [552, 317] on div at bounding box center [716, 318] width 643 height 9
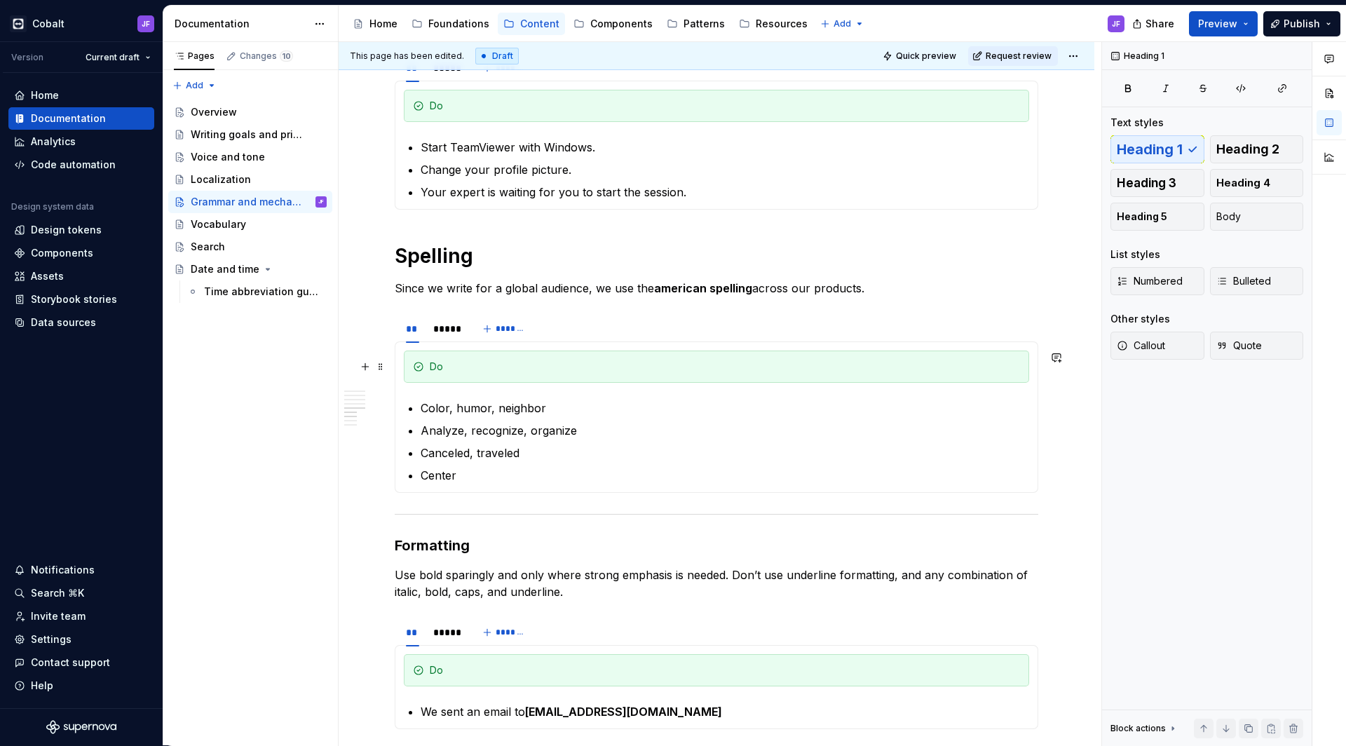
scroll to position [2272, 0]
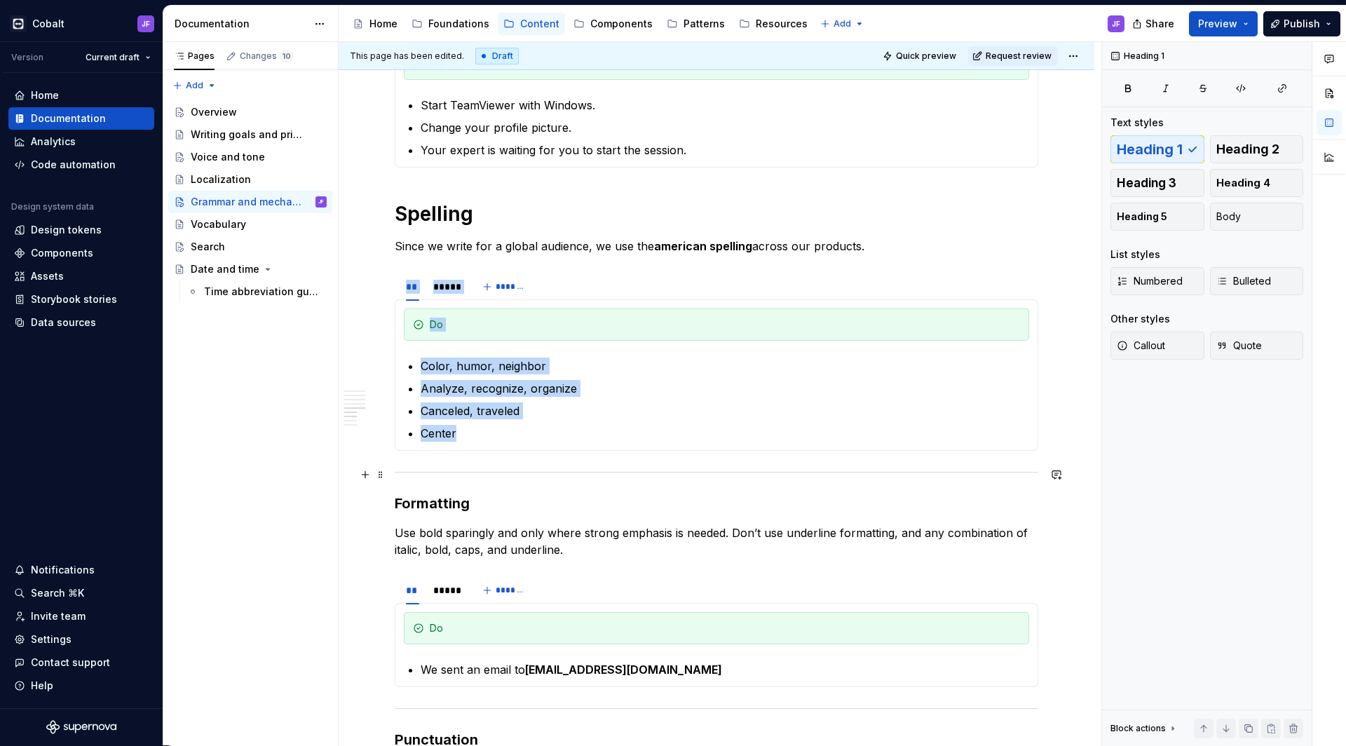
click at [476, 475] on div at bounding box center [716, 471] width 643 height 9
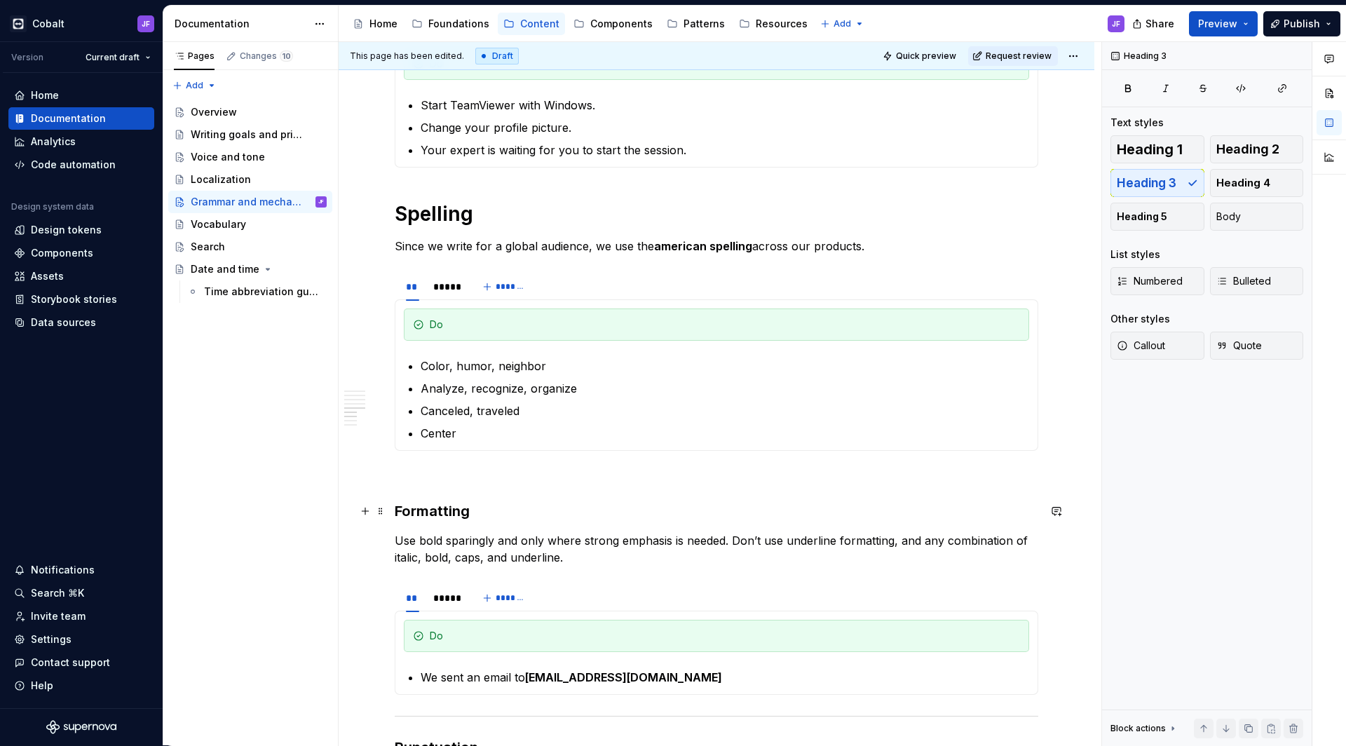
click at [421, 511] on h3 "Formatting" at bounding box center [716, 511] width 643 height 20
click at [1148, 151] on span "Heading 1" at bounding box center [1150, 149] width 66 height 14
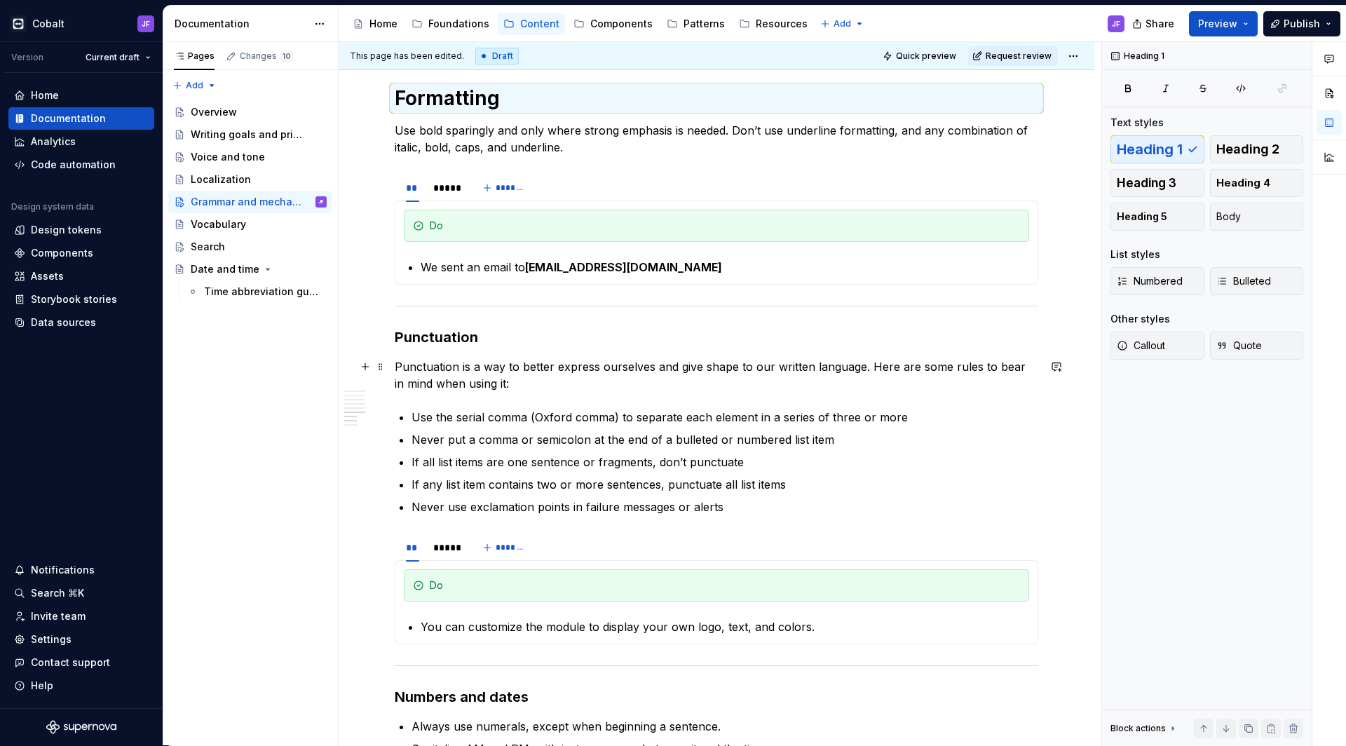
scroll to position [2715, 0]
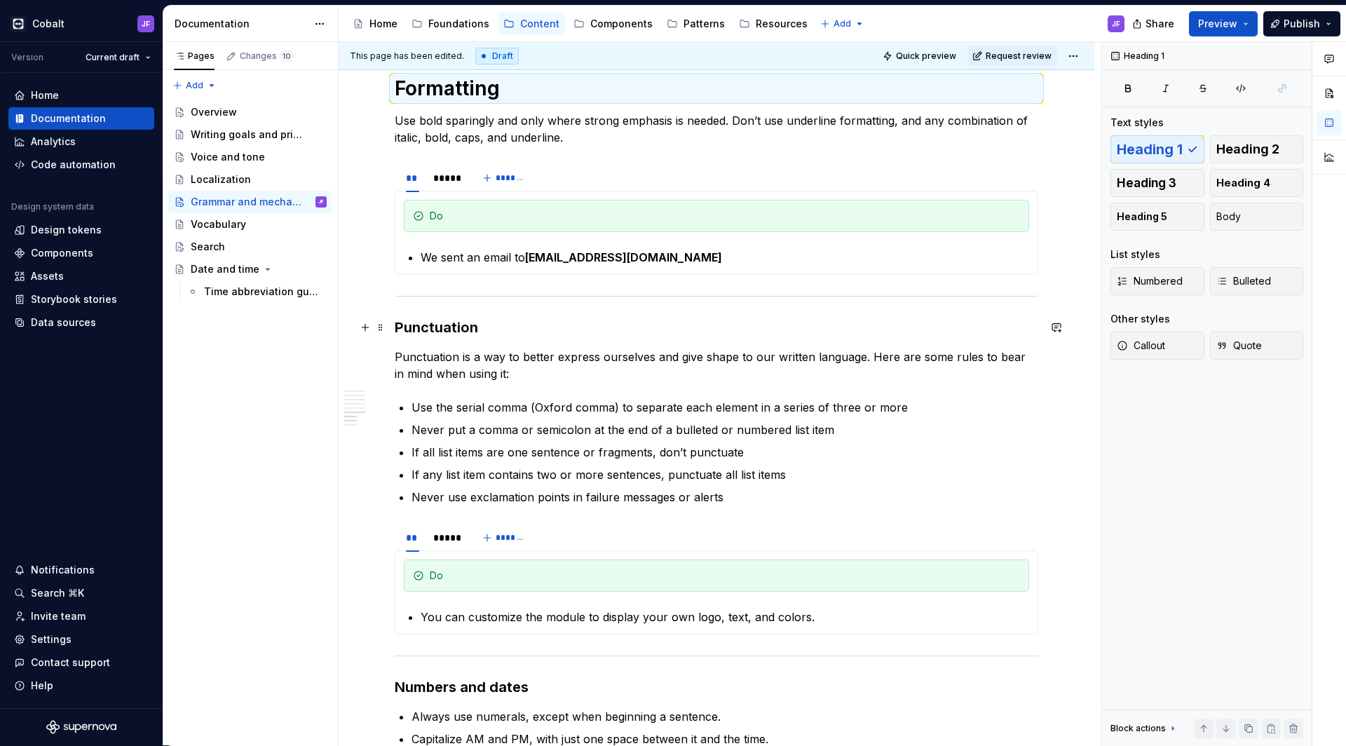
click at [455, 331] on h3 "Punctuation" at bounding box center [716, 328] width 643 height 20
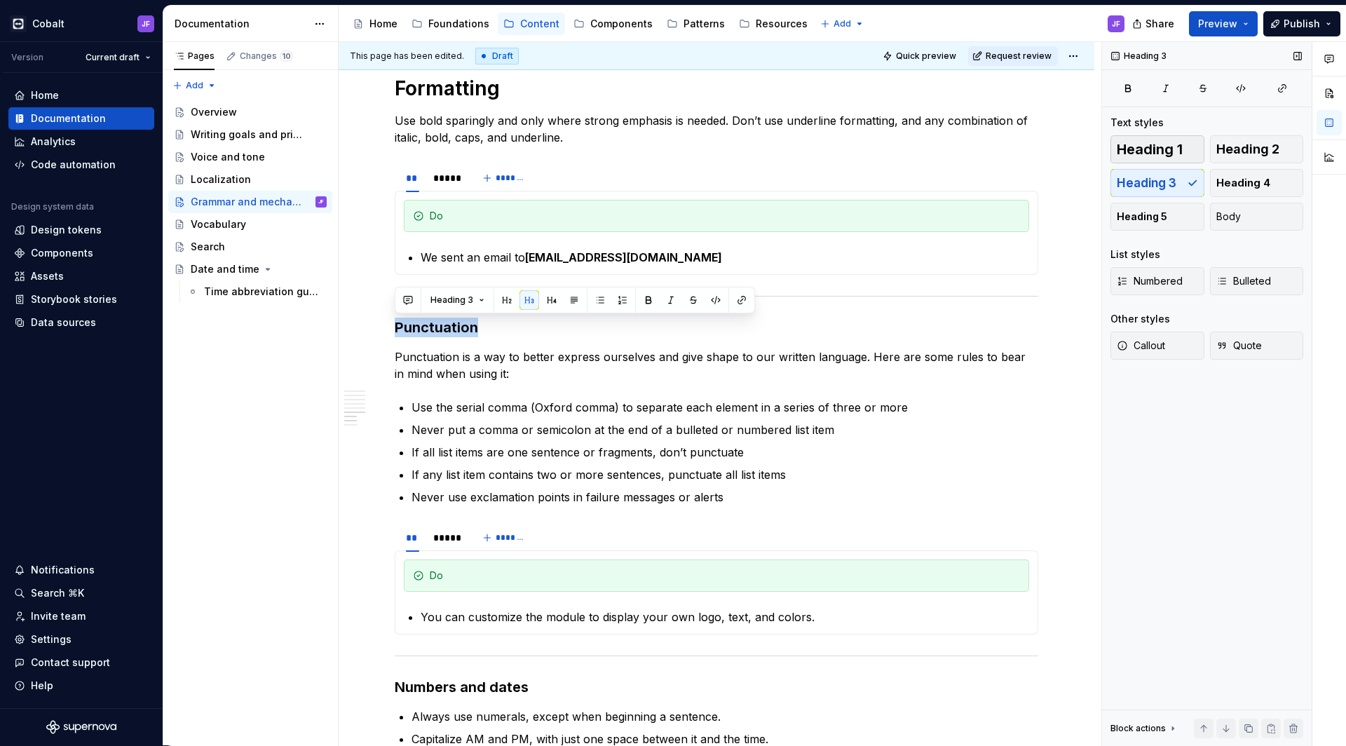
click at [1116, 149] on button "Heading 1" at bounding box center [1157, 149] width 94 height 28
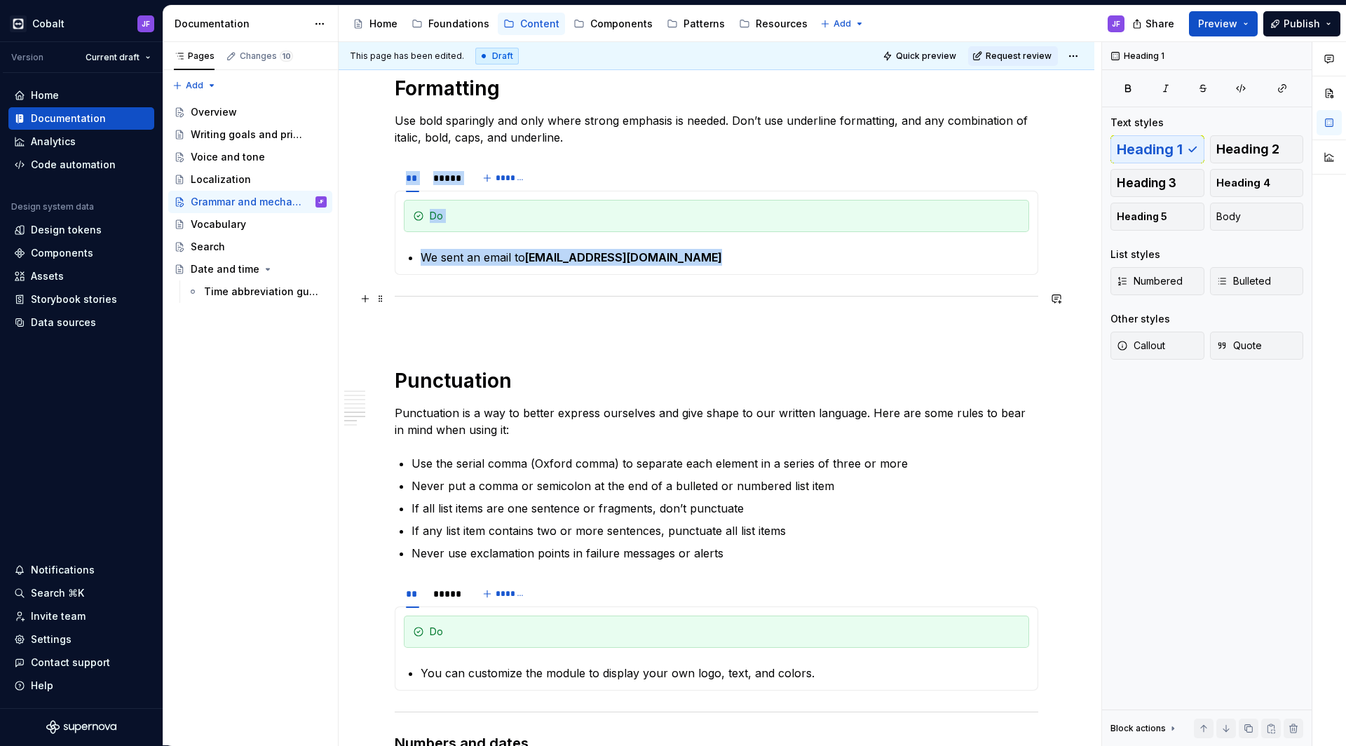
click at [625, 299] on div at bounding box center [716, 296] width 643 height 9
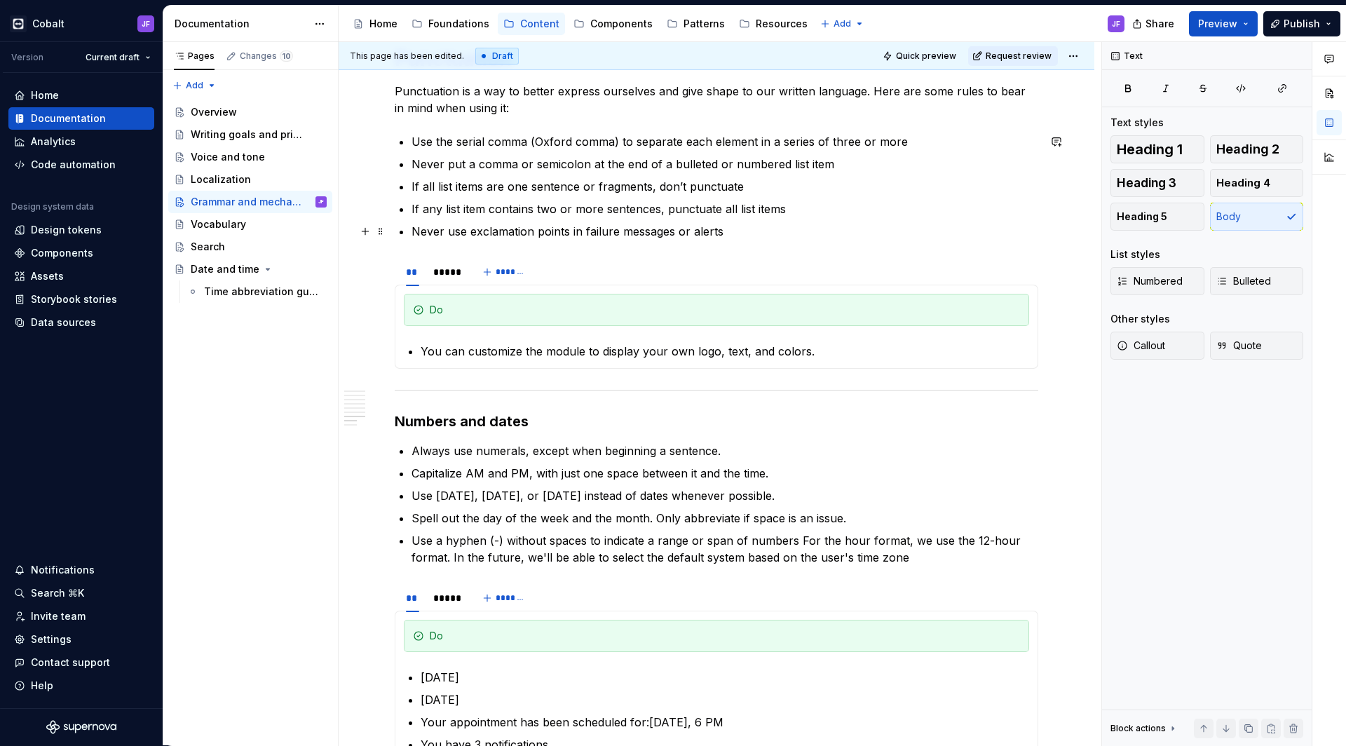
scroll to position [3017, 0]
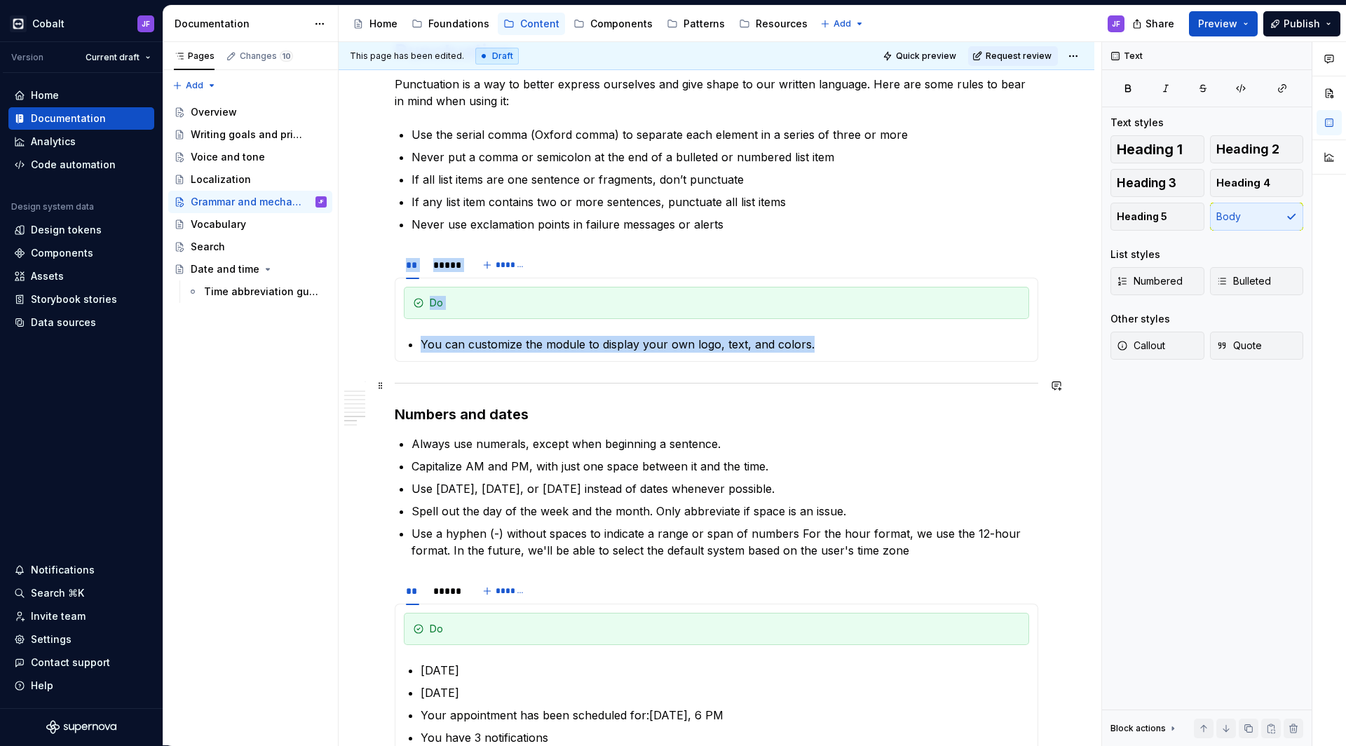
click at [507, 385] on div at bounding box center [716, 382] width 643 height 9
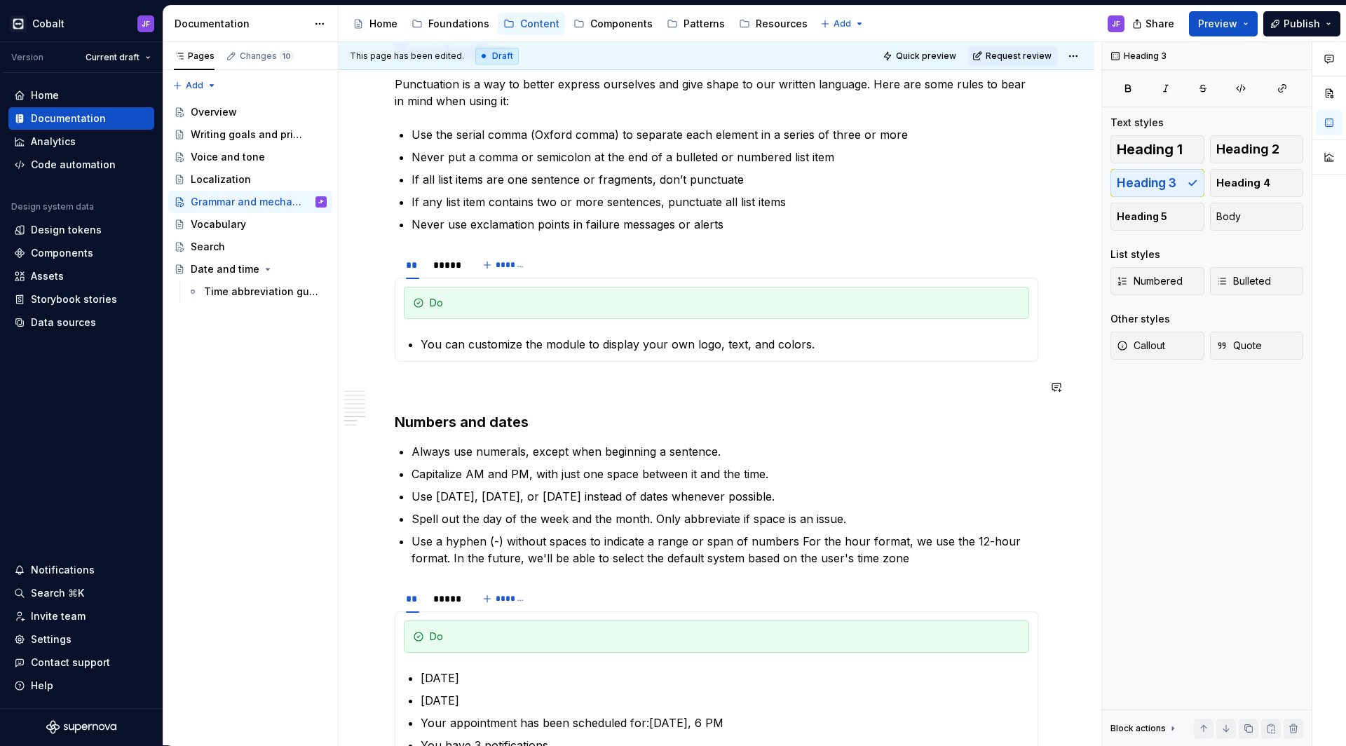
click at [489, 418] on h3 "Numbers and dates" at bounding box center [716, 422] width 643 height 20
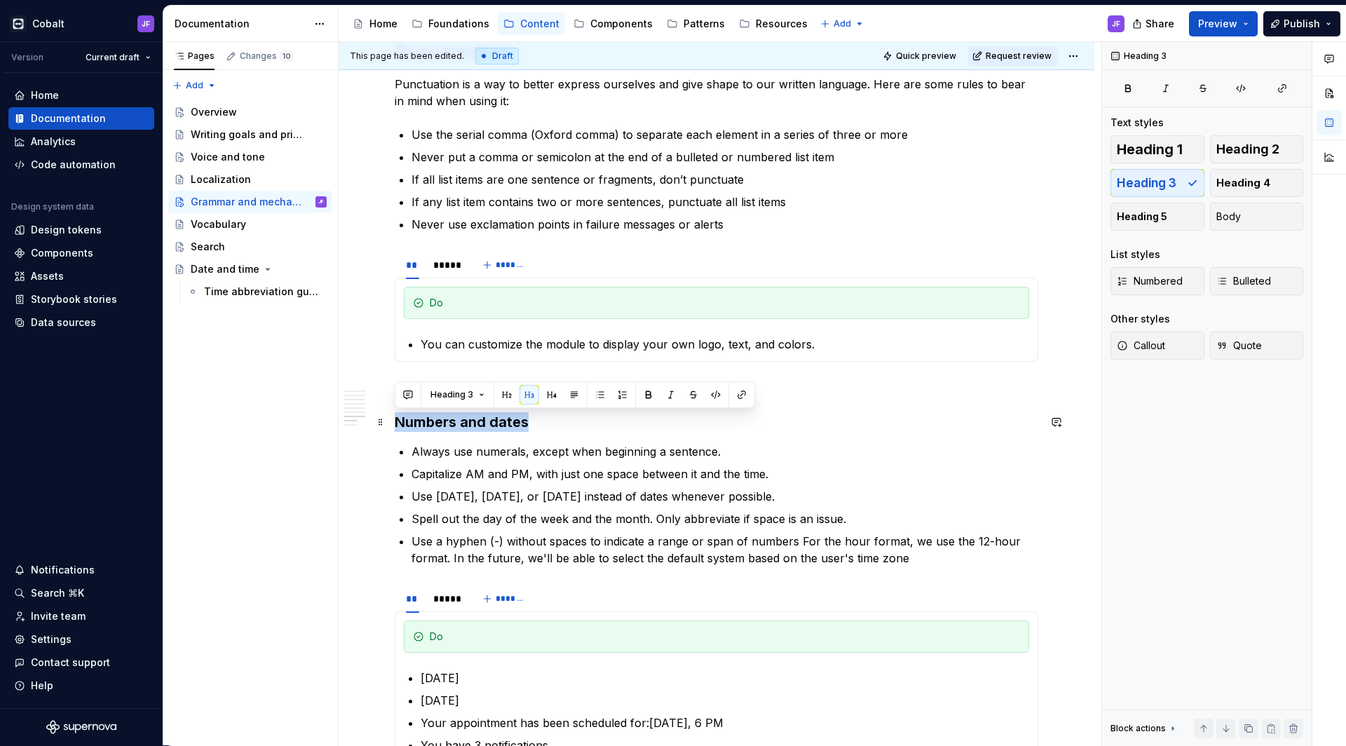
click at [489, 418] on h3 "Numbers and dates" at bounding box center [716, 422] width 643 height 20
click at [1136, 154] on span "Heading 1" at bounding box center [1150, 149] width 66 height 14
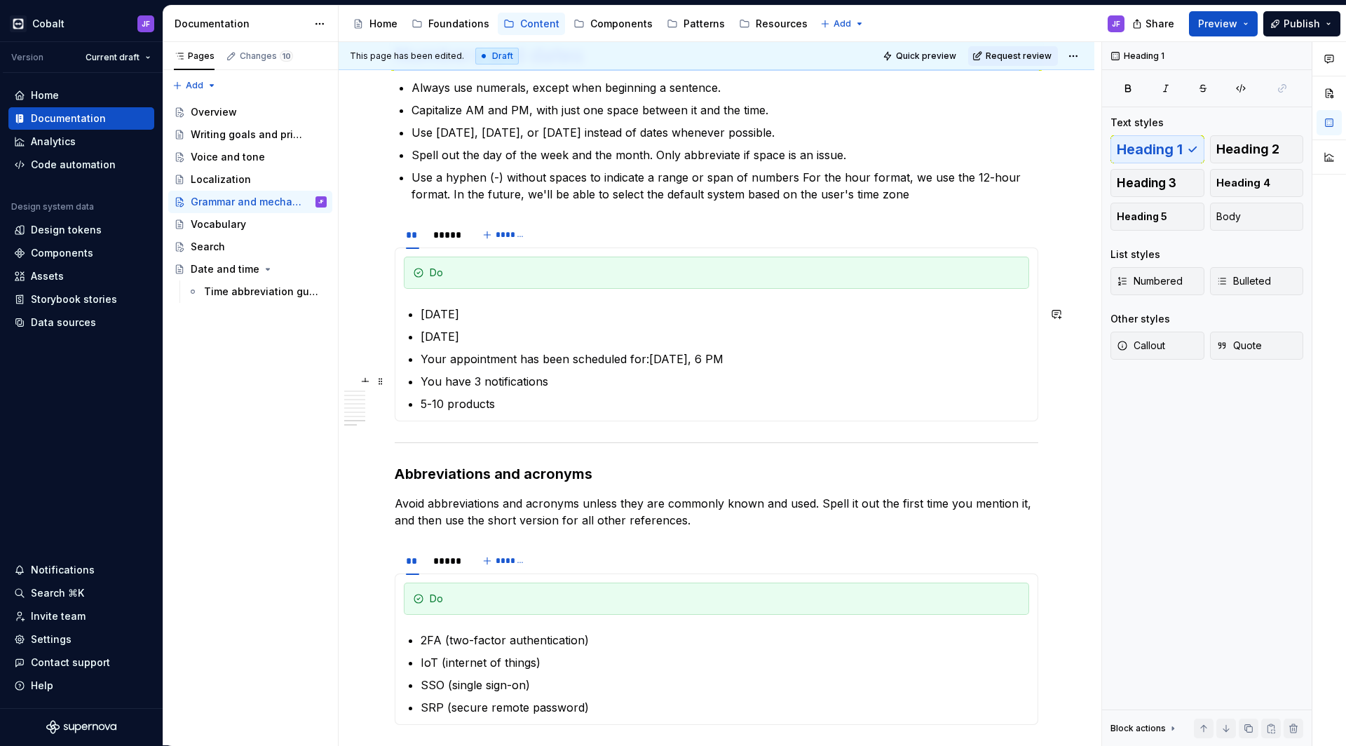
scroll to position [3488, 0]
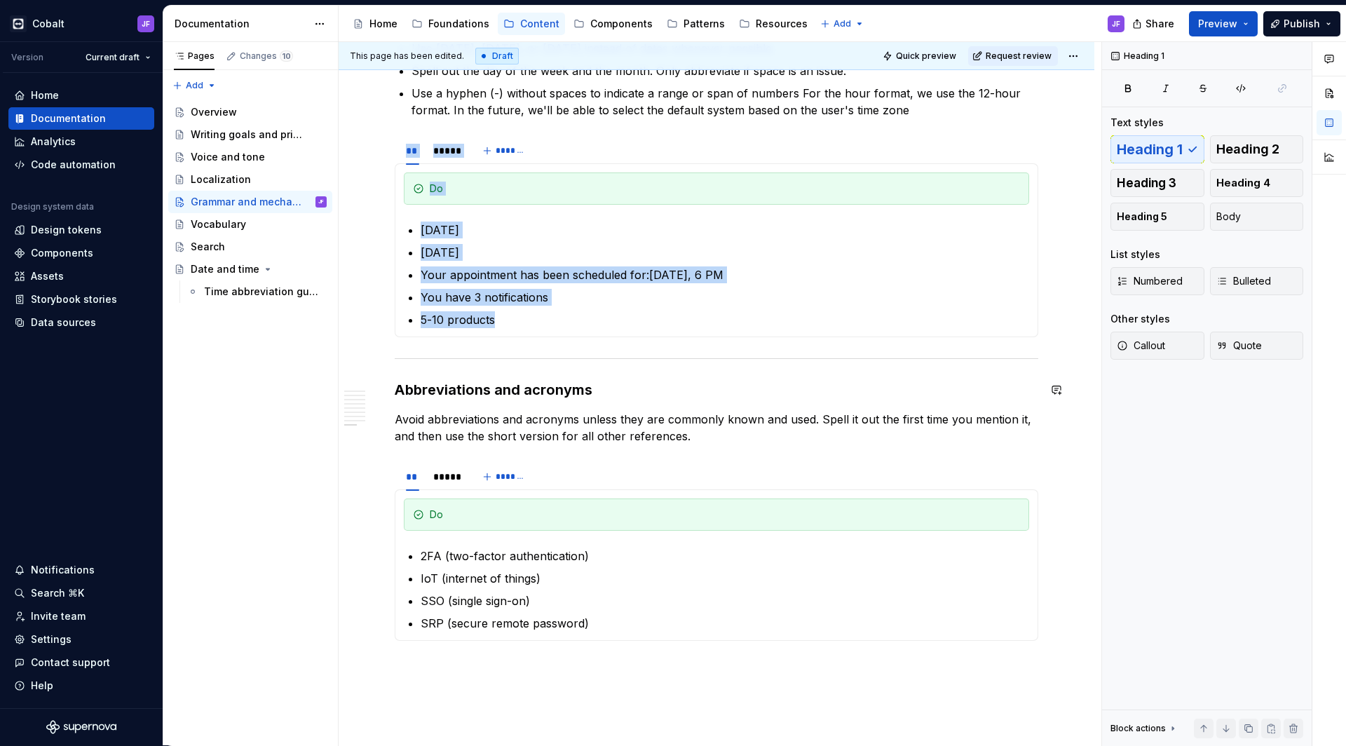
click at [577, 362] on div at bounding box center [716, 358] width 643 height 9
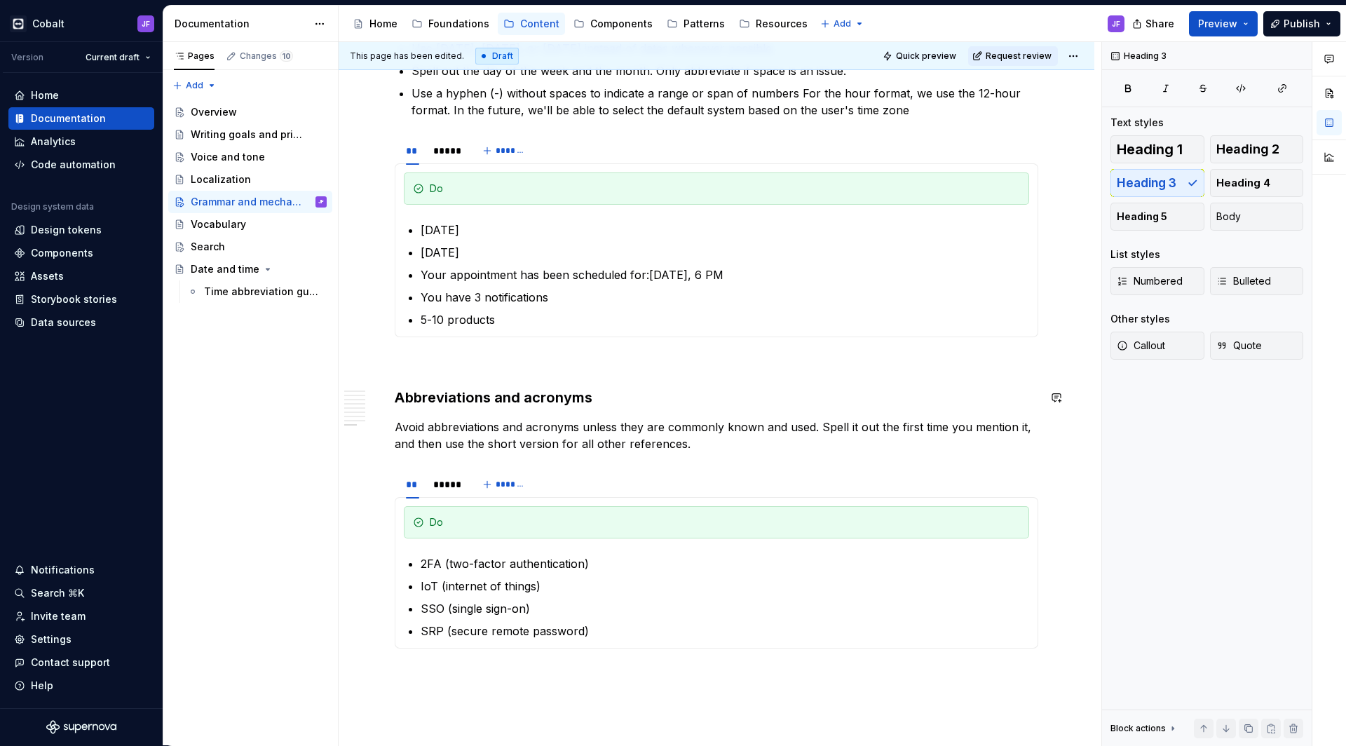
click at [529, 395] on h3 "Abbreviations and acronyms" at bounding box center [716, 398] width 643 height 20
click at [1159, 137] on button "Heading 1" at bounding box center [1157, 149] width 94 height 28
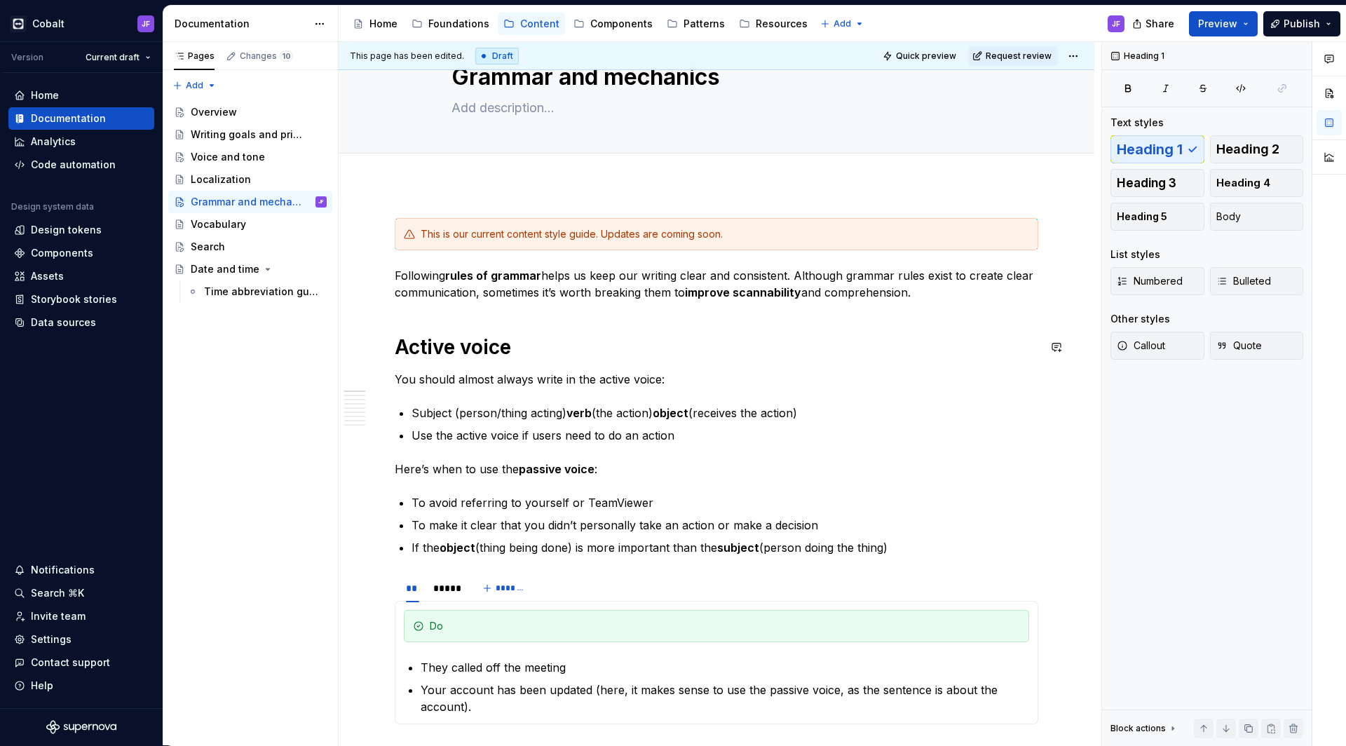
scroll to position [50, 0]
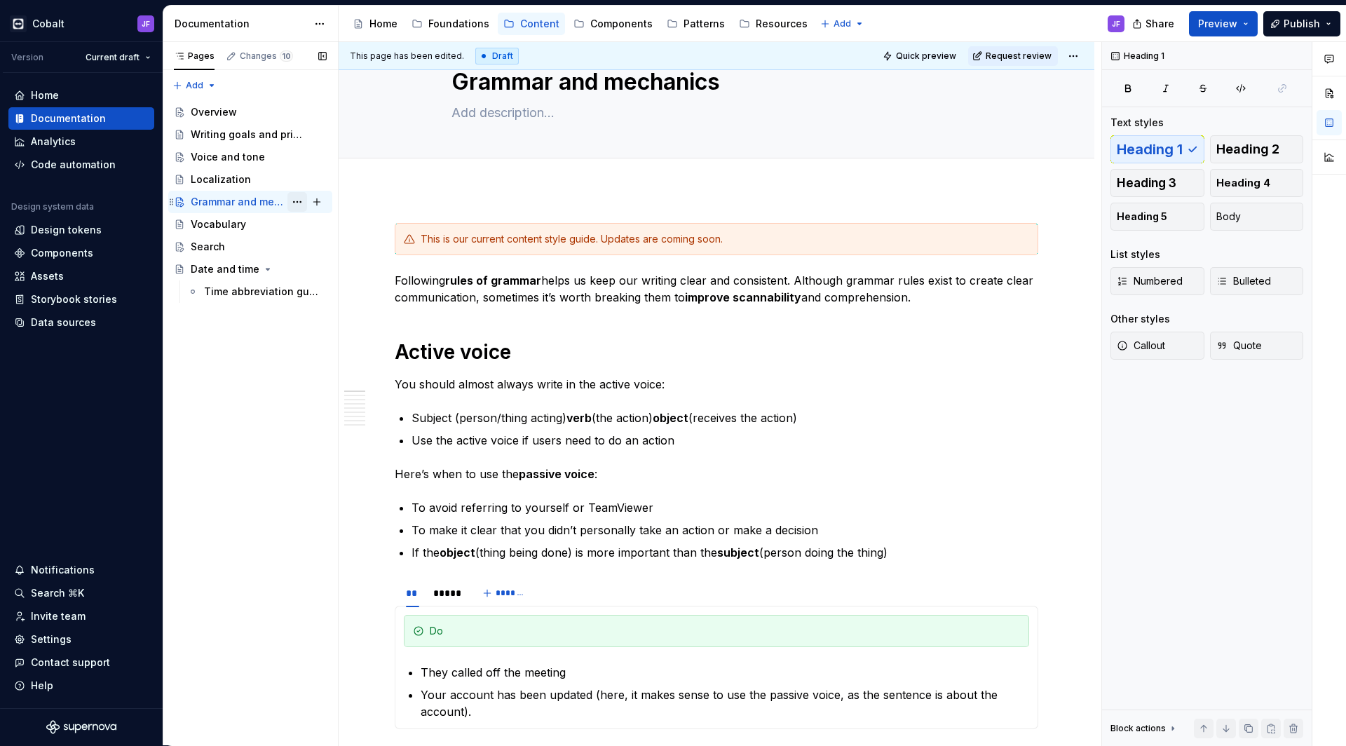
click at [301, 202] on button "Page tree" at bounding box center [297, 202] width 20 height 20
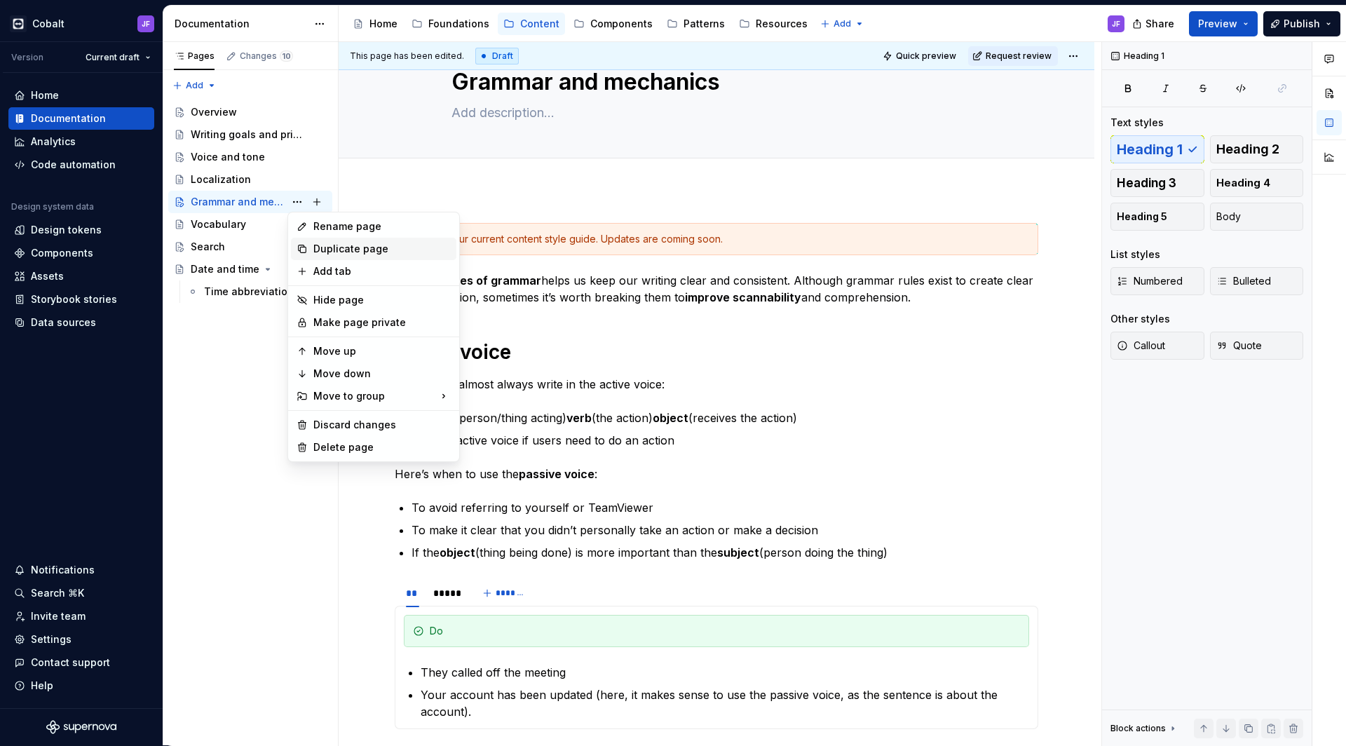
click at [332, 250] on div "Duplicate page" at bounding box center [381, 249] width 137 height 14
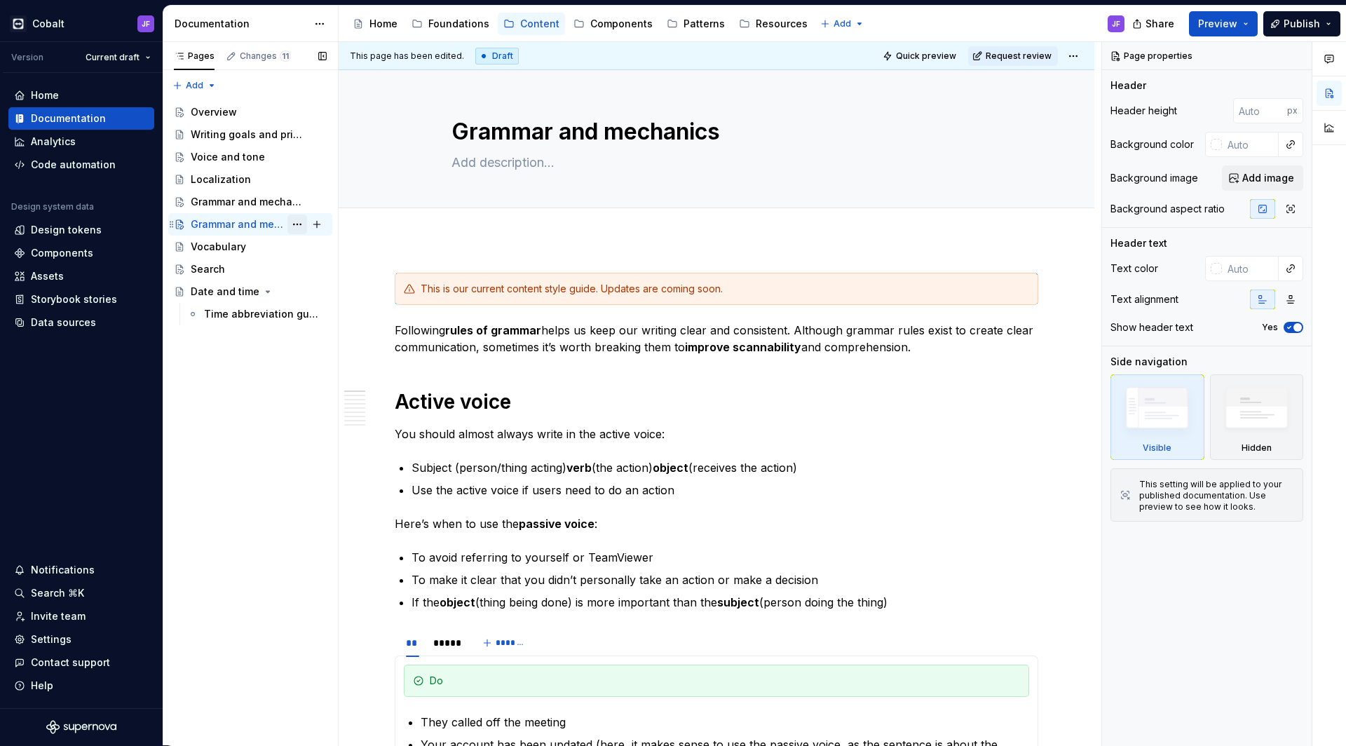
click at [294, 224] on button "Page tree" at bounding box center [297, 224] width 20 height 20
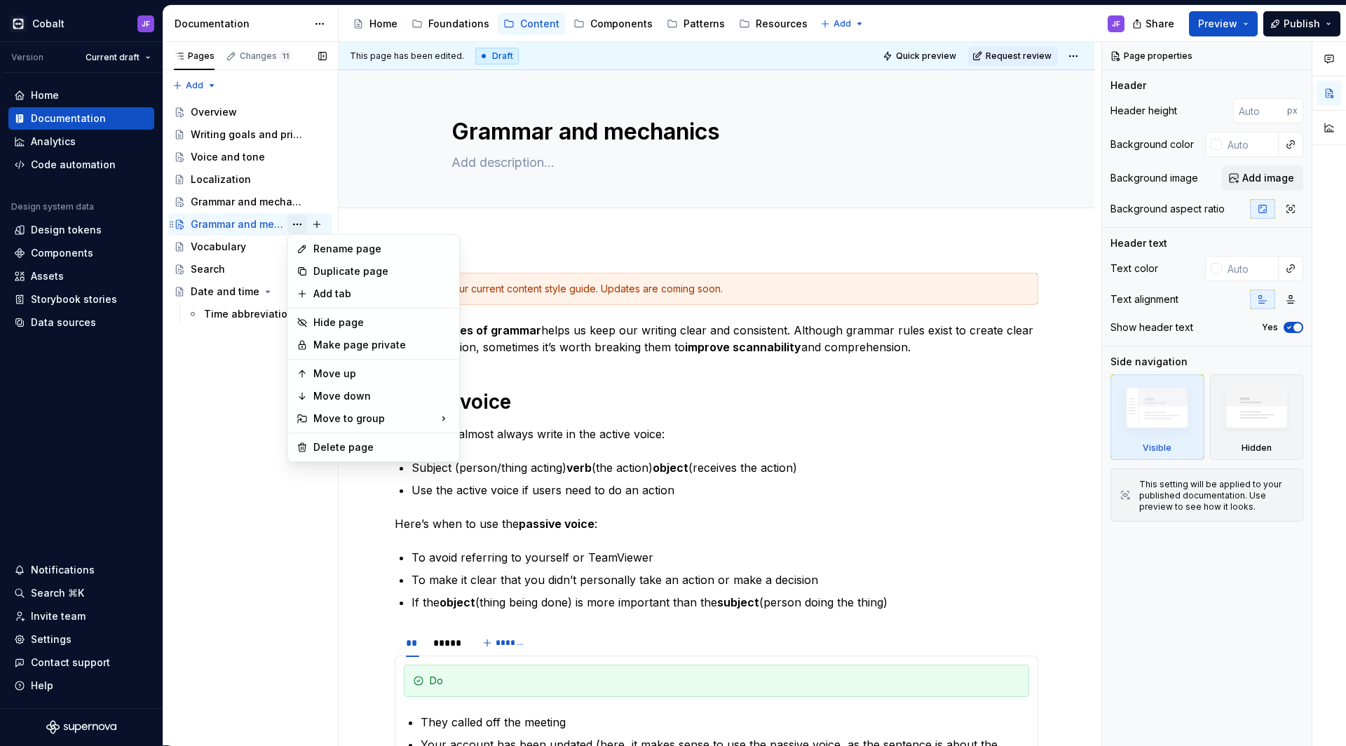
type textarea "*"
click at [322, 241] on div "Rename page" at bounding box center [373, 249] width 165 height 22
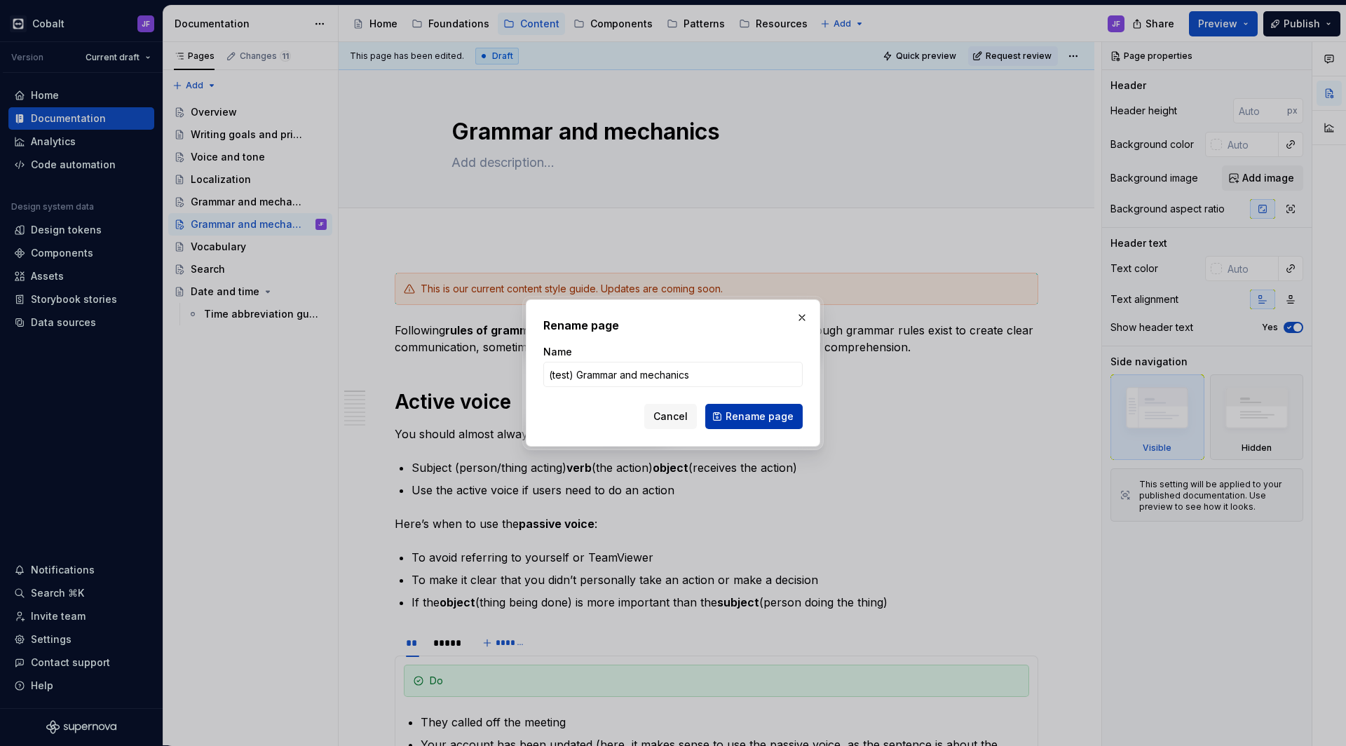
type input "(test) Grammar and mechanics"
click at [722, 418] on button "Rename page" at bounding box center [753, 416] width 97 height 25
type textarea "*"
type textarea "(test) Grammar and mechanics"
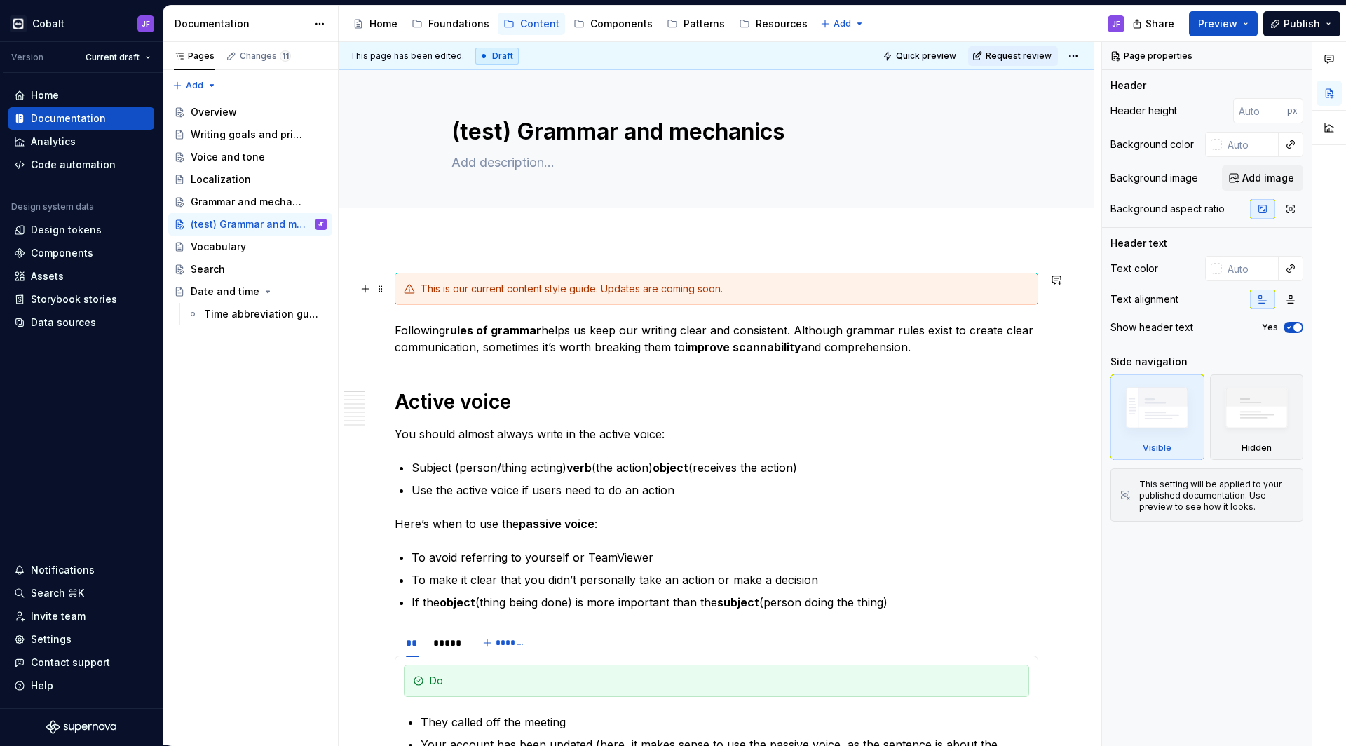
type textarea "*"
click at [473, 222] on span "Add tab" at bounding box center [485, 223] width 33 height 11
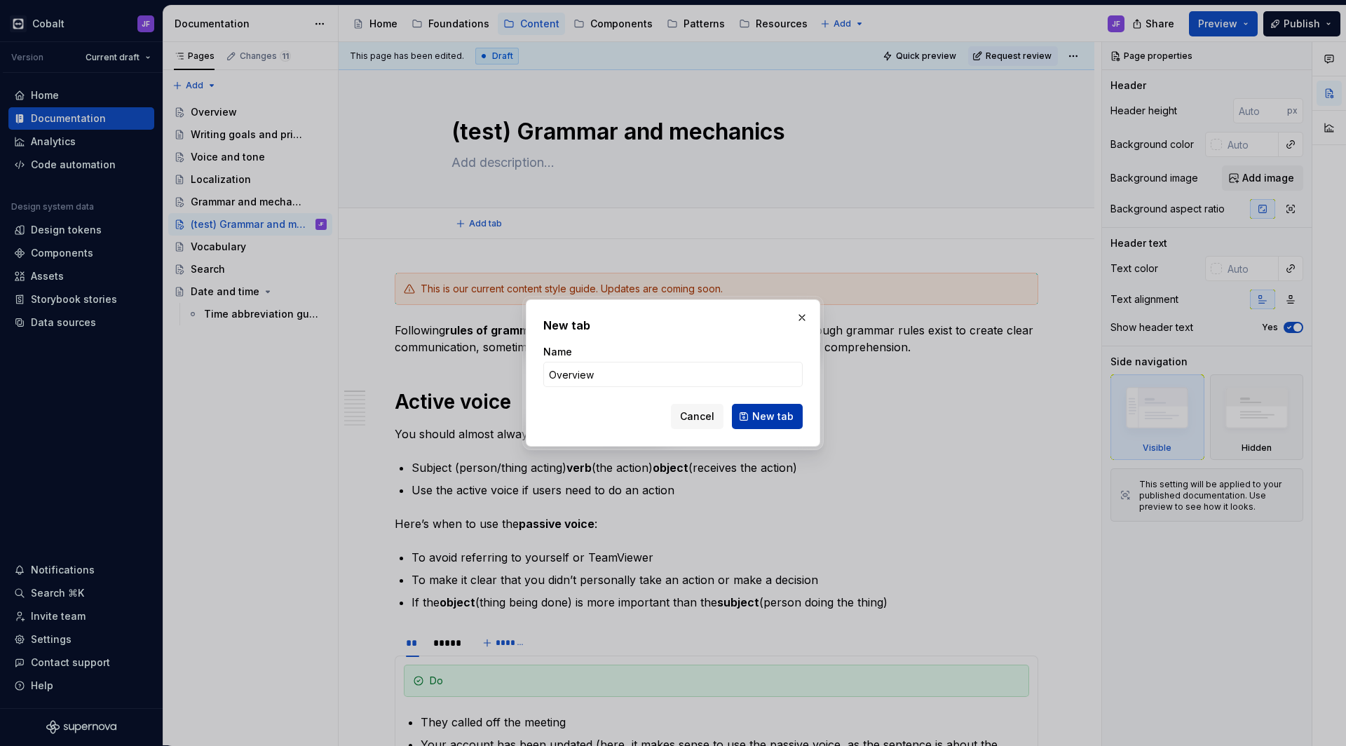
type input "Overview"
click at [758, 413] on span "New tab" at bounding box center [772, 416] width 41 height 14
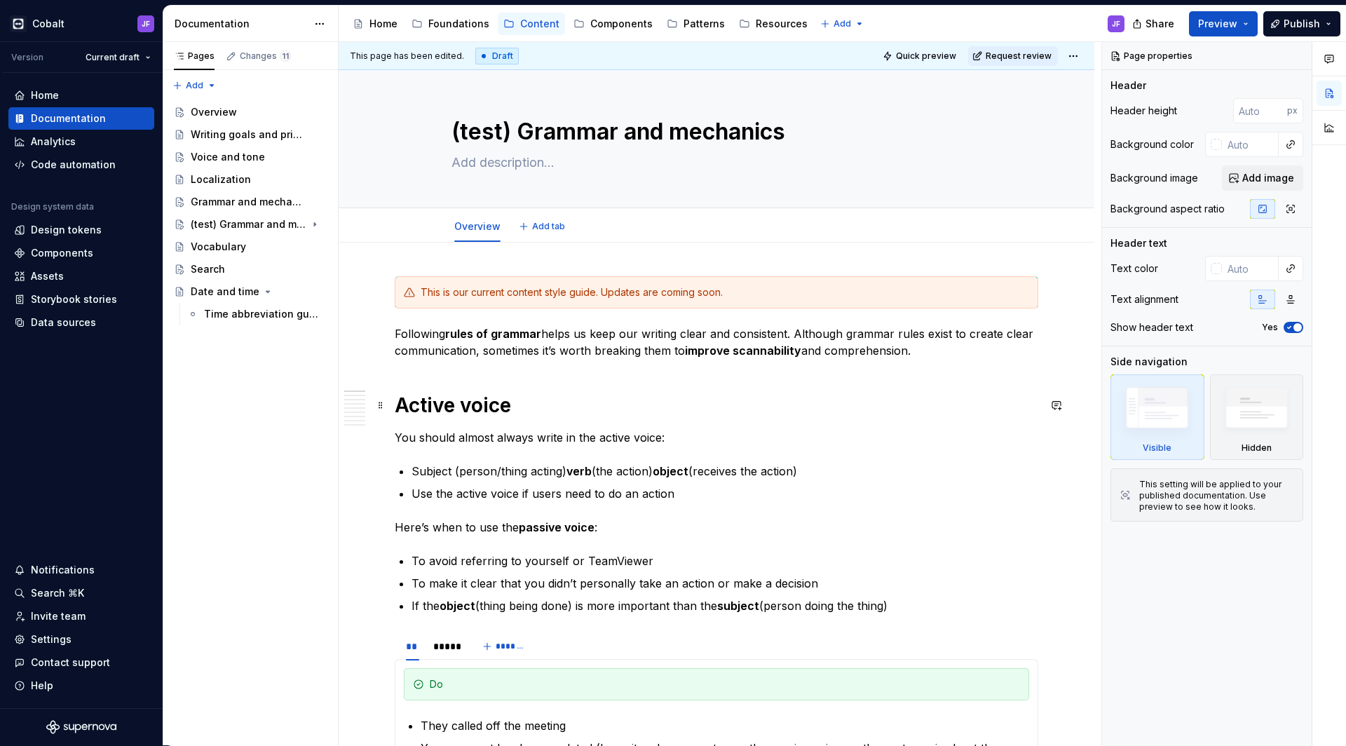
type textarea "*"
click at [542, 226] on span "Add tab" at bounding box center [548, 226] width 33 height 11
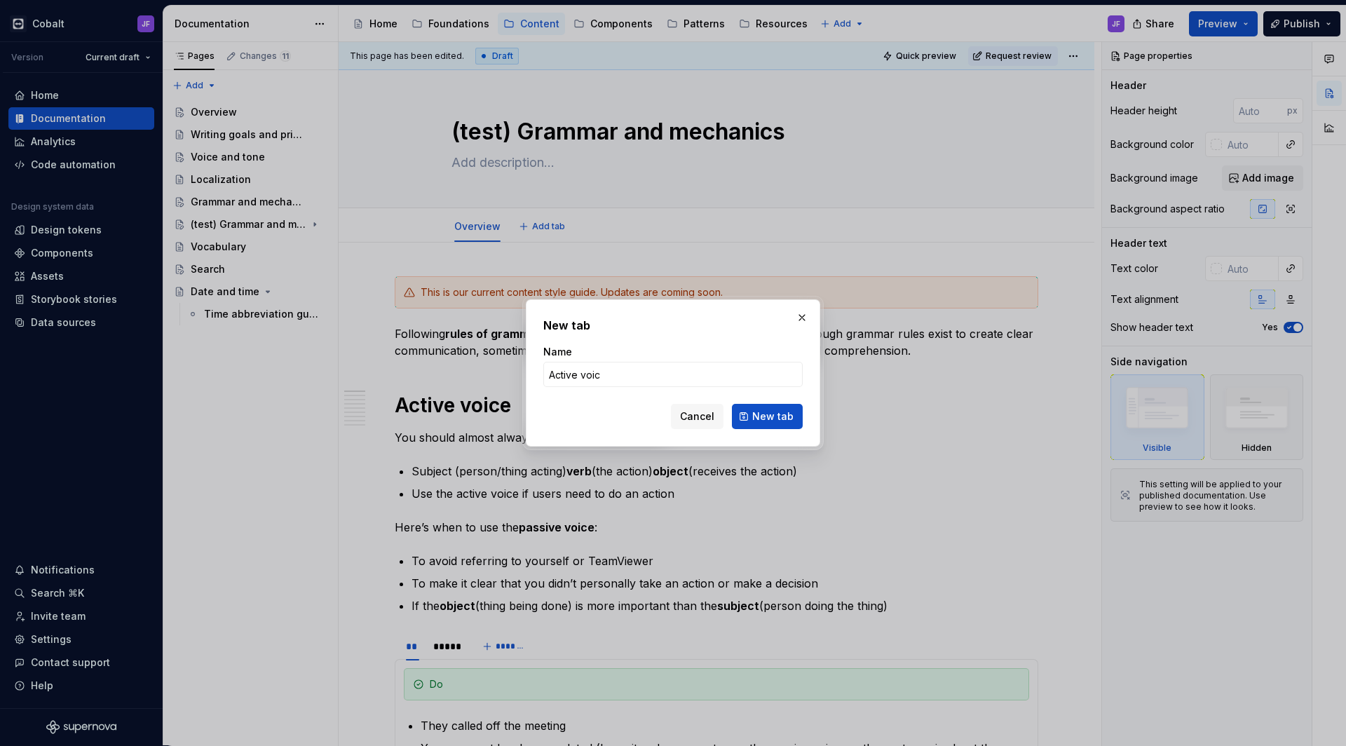
type input "Active voice"
click at [768, 416] on button "New tab" at bounding box center [767, 416] width 71 height 25
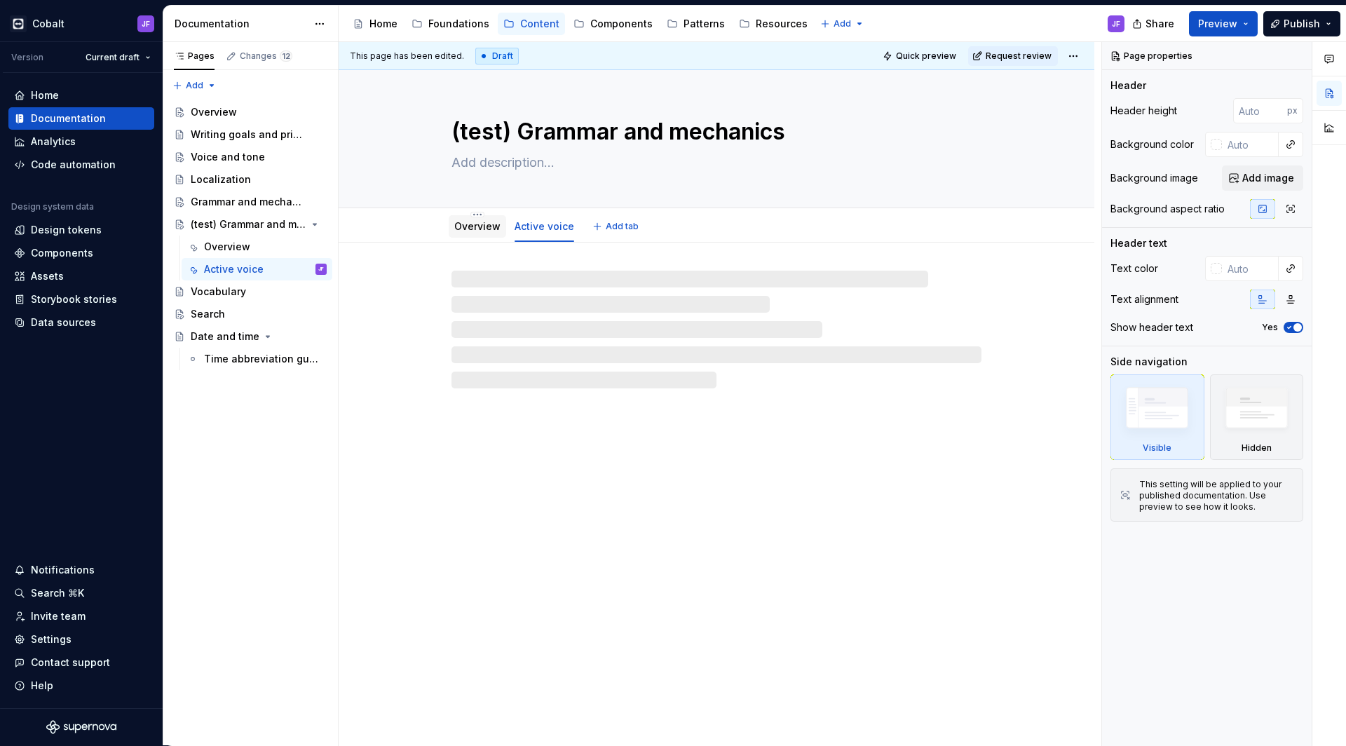
click at [486, 232] on div "Overview" at bounding box center [477, 226] width 46 height 14
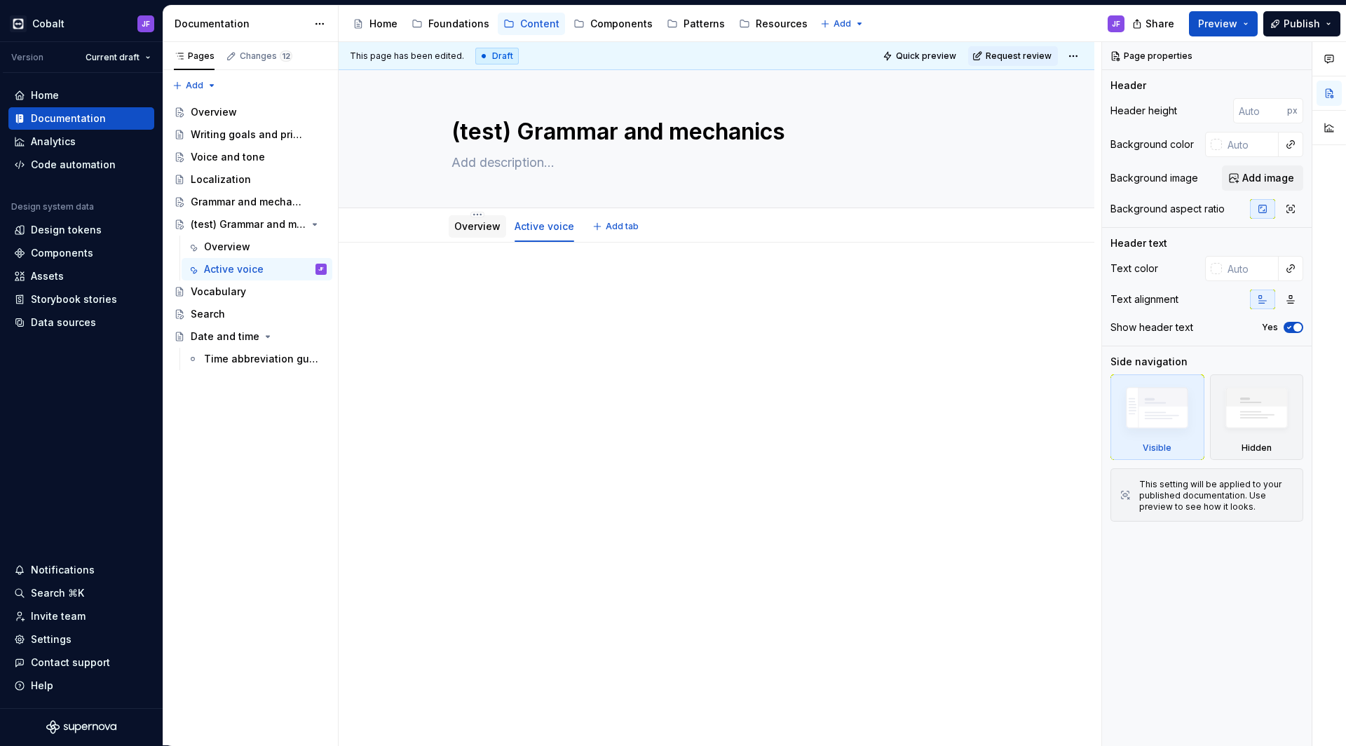
click at [478, 226] on link "Overview" at bounding box center [477, 226] width 46 height 12
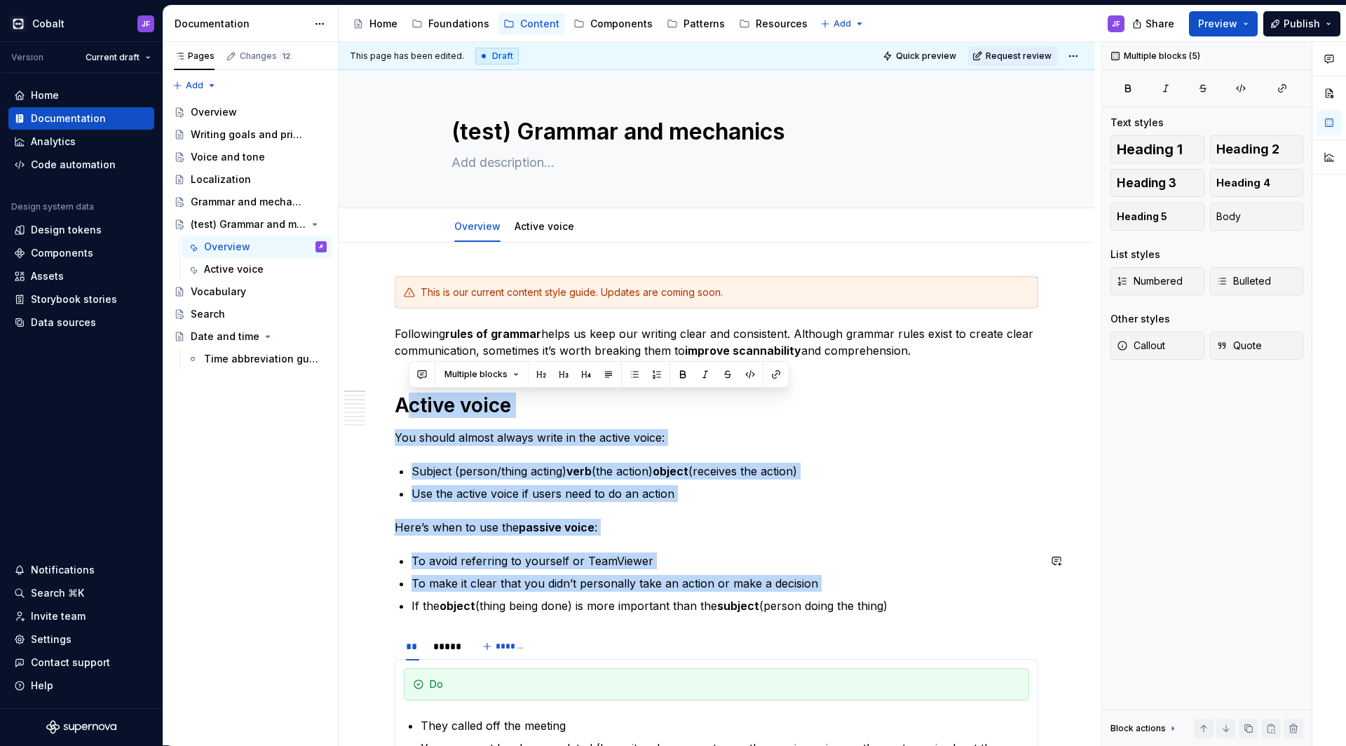
drag, startPoint x: 404, startPoint y: 402, endPoint x: 552, endPoint y: 592, distance: 240.7
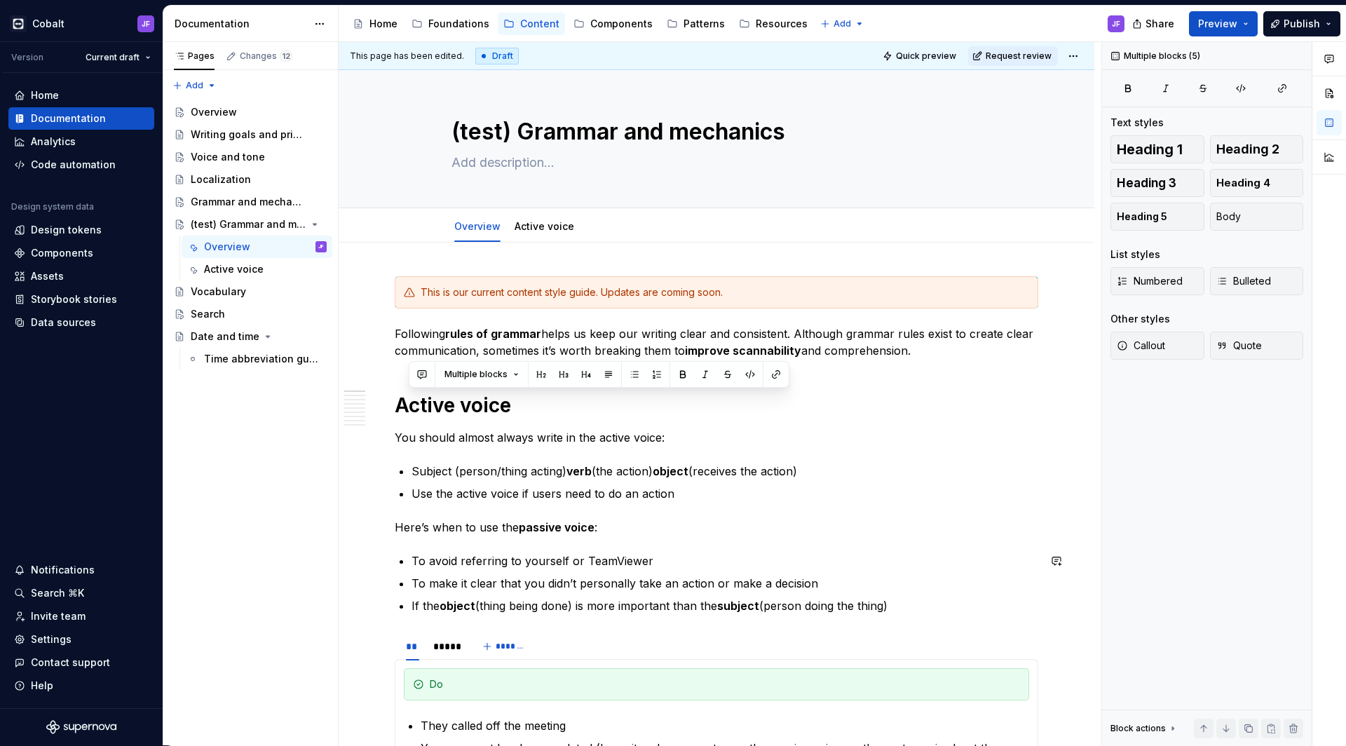
click at [552, 592] on ul "To avoid referring to yourself or TeamViewer To make it clear that you didn’t p…" at bounding box center [724, 583] width 627 height 62
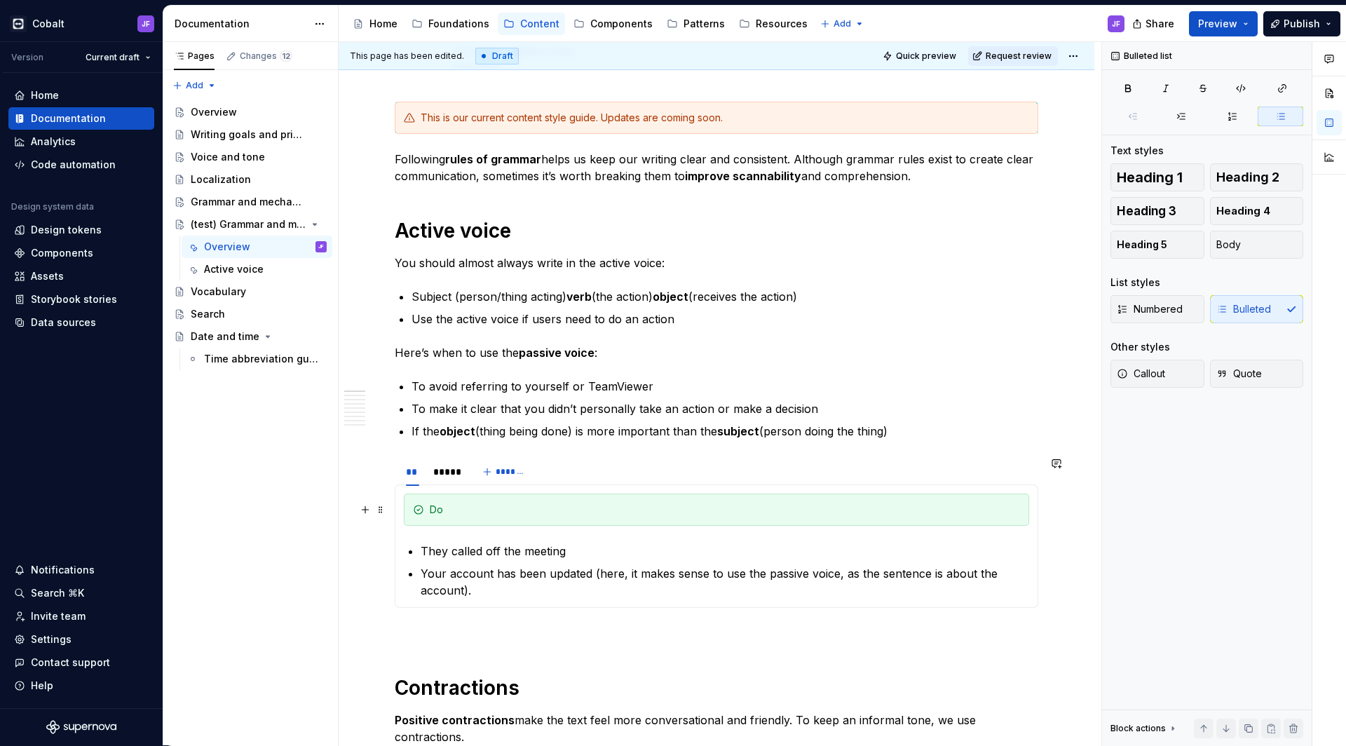
scroll to position [243, 0]
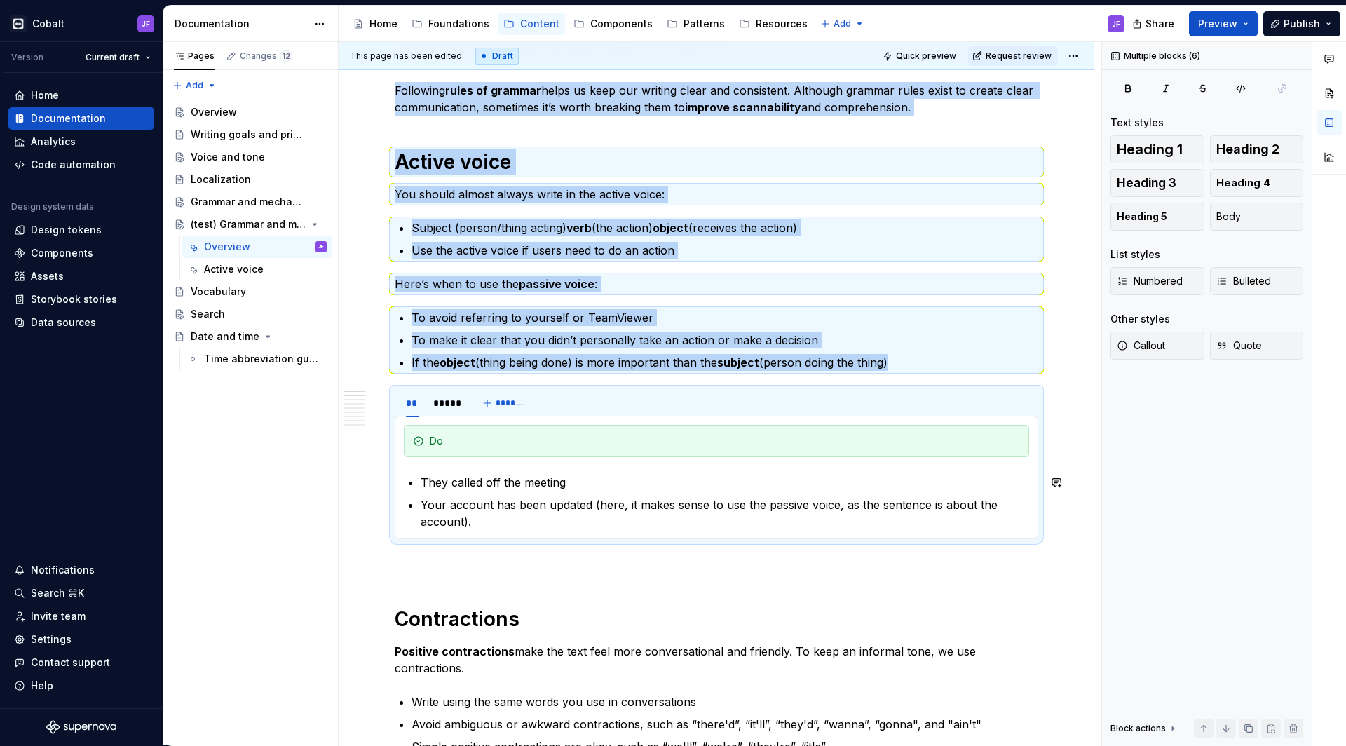
drag, startPoint x: 400, startPoint y: 158, endPoint x: 609, endPoint y: 520, distance: 418.6
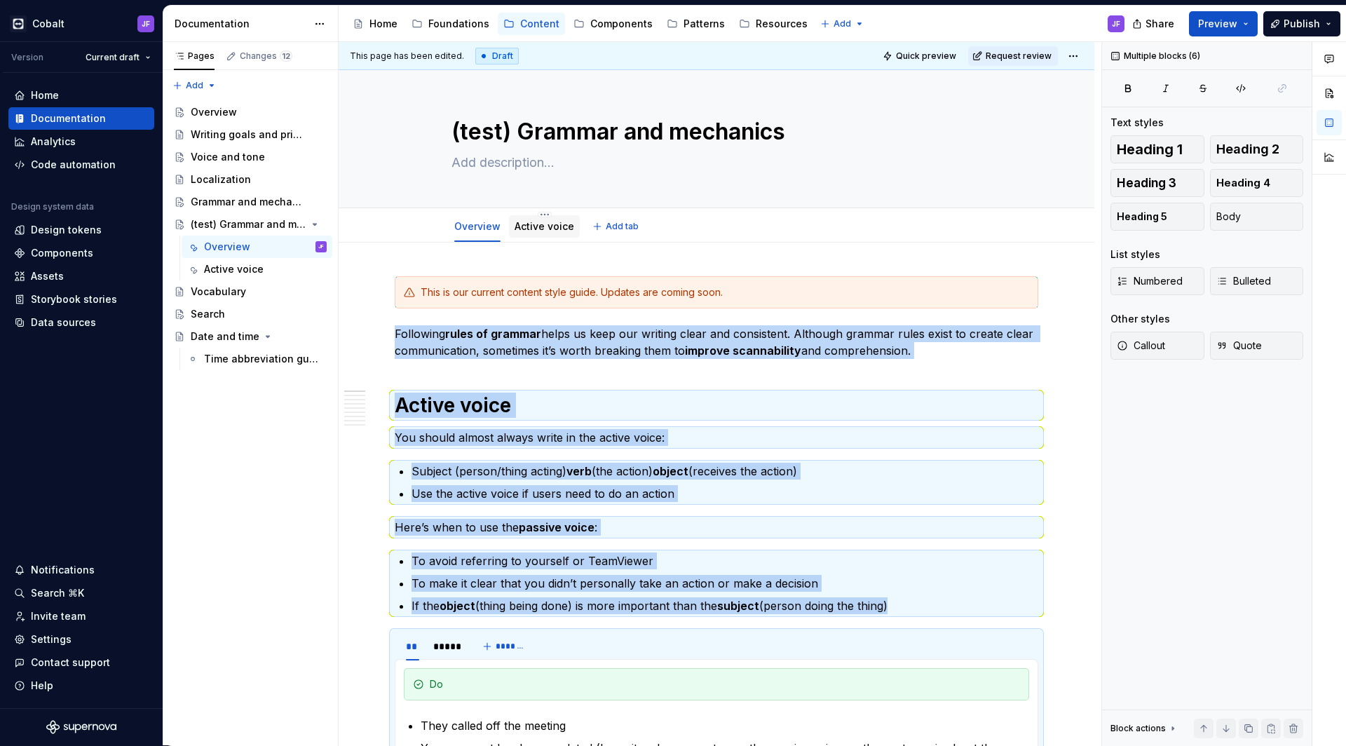
scroll to position [0, 0]
click at [526, 231] on link "Active voice" at bounding box center [544, 226] width 60 height 12
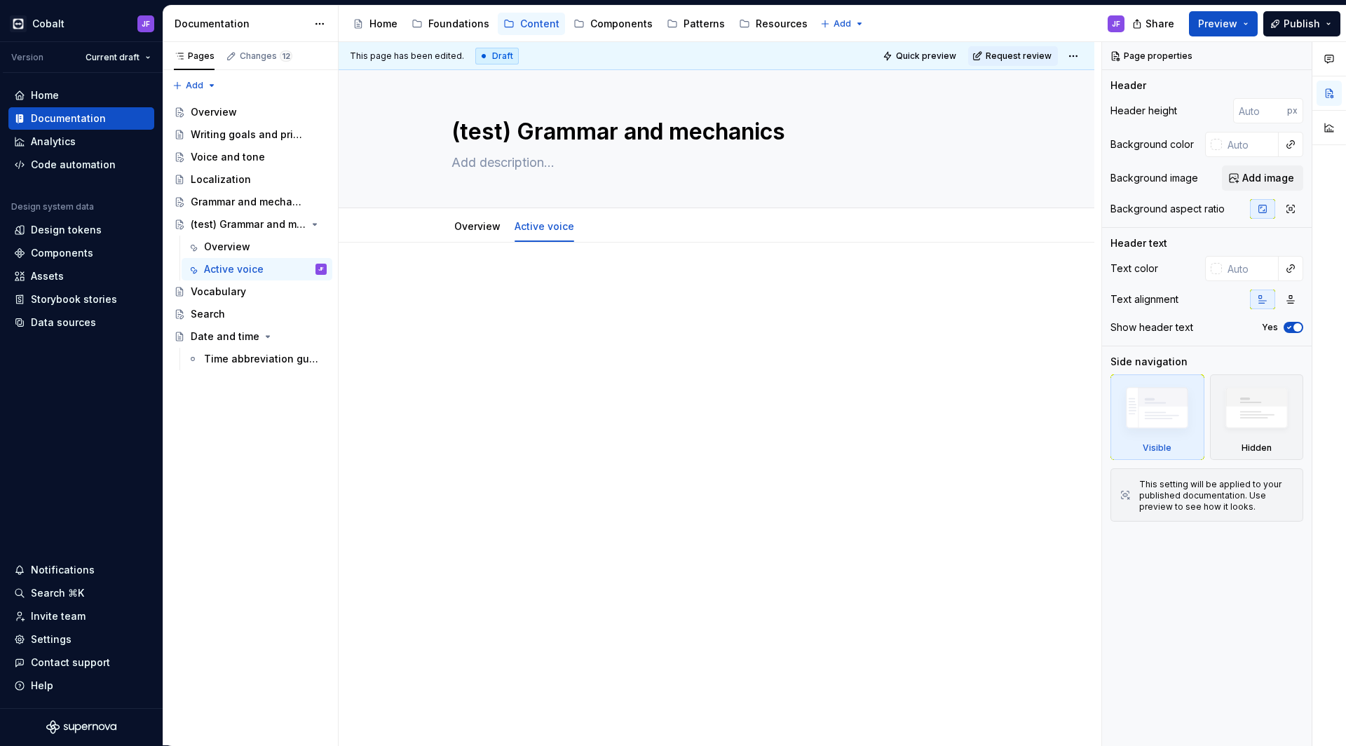
click at [489, 294] on div at bounding box center [716, 302] width 643 height 53
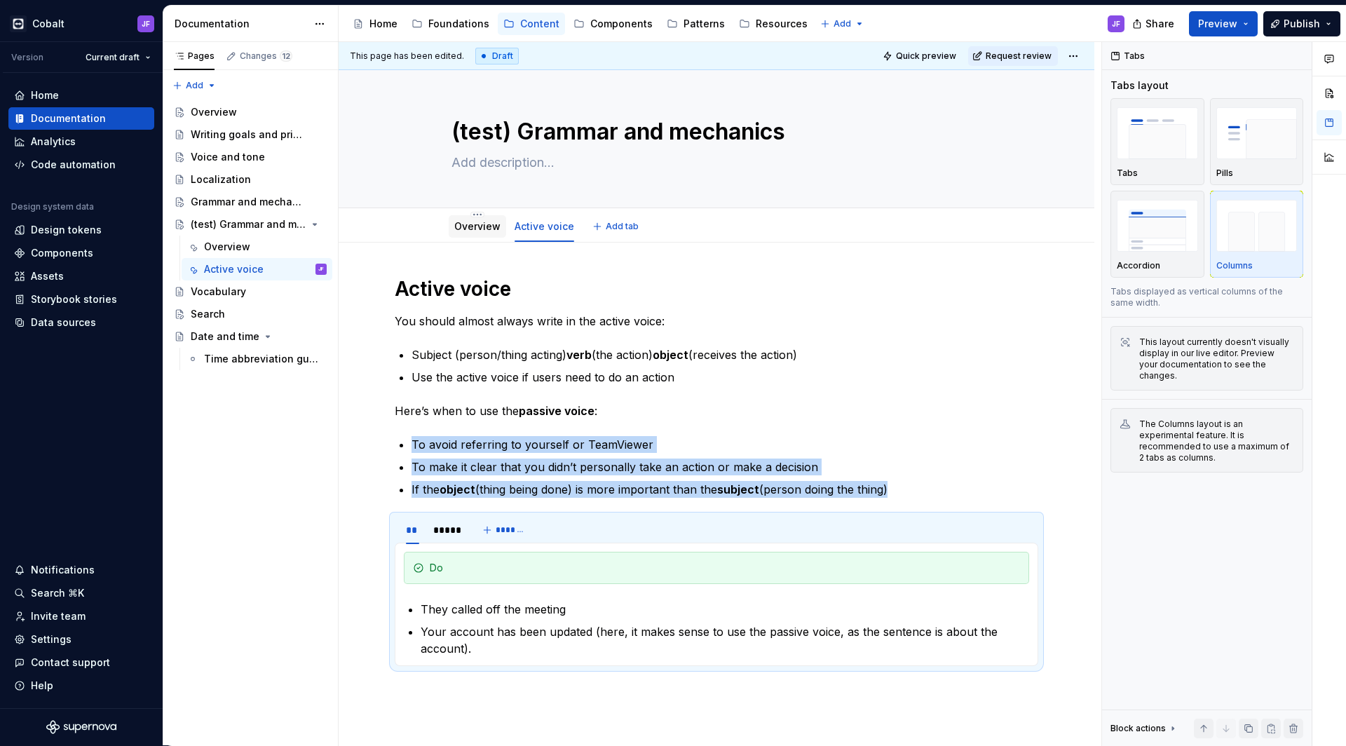
click at [480, 224] on link "Overview" at bounding box center [477, 226] width 46 height 12
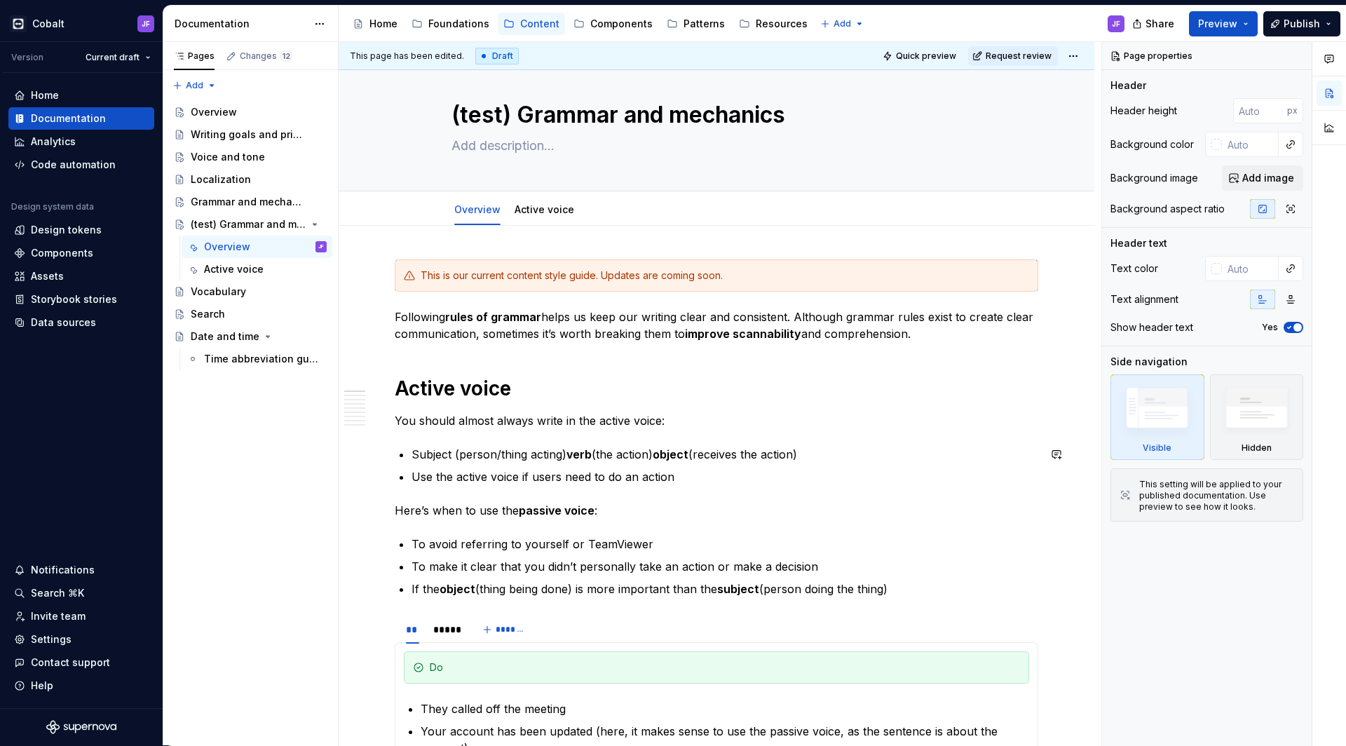
scroll to position [62, 0]
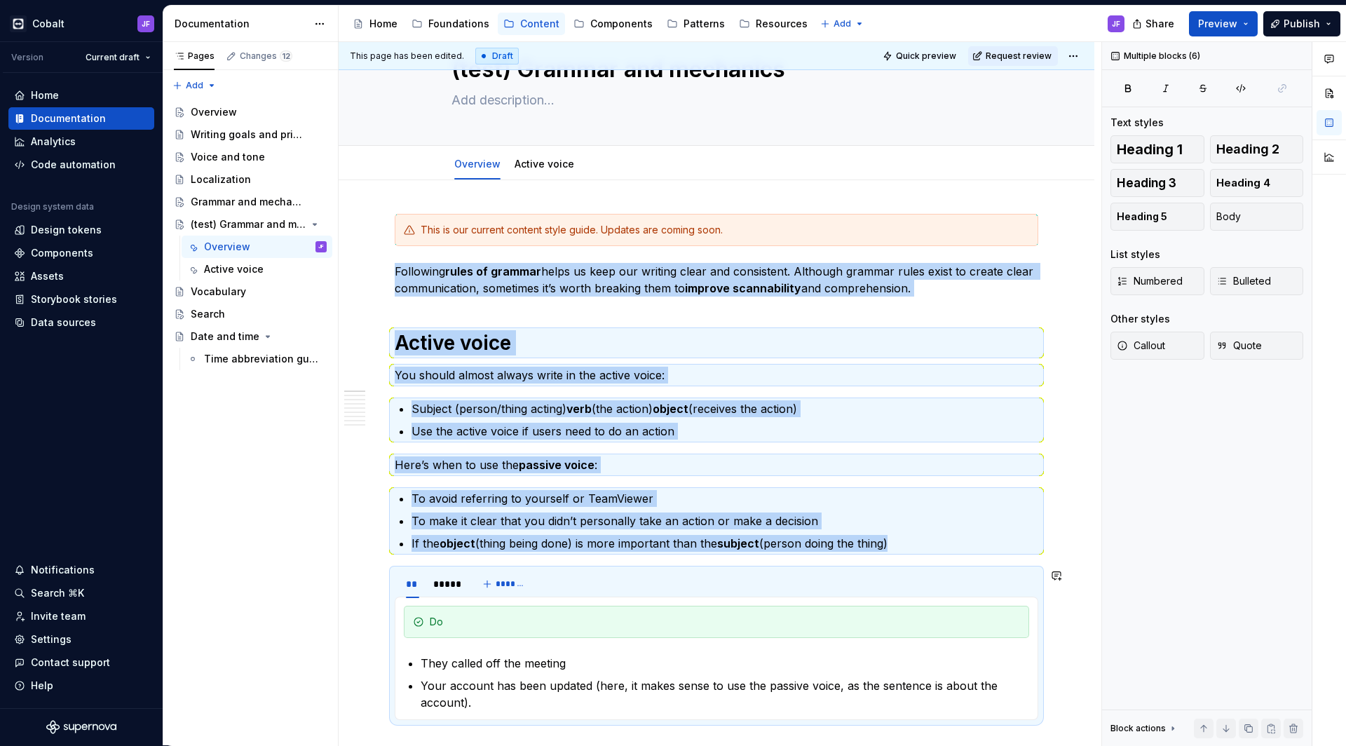
drag, startPoint x: 396, startPoint y: 338, endPoint x: 479, endPoint y: 603, distance: 277.8
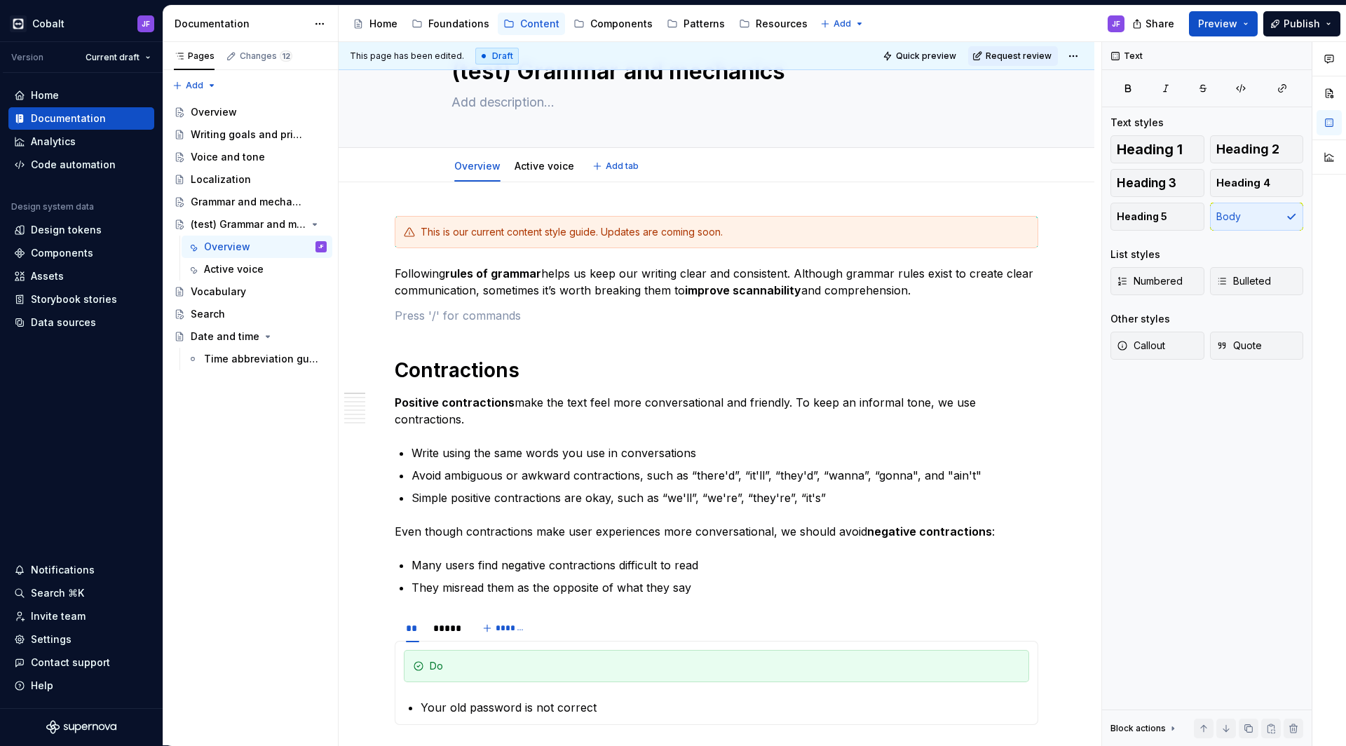
scroll to position [67, 0]
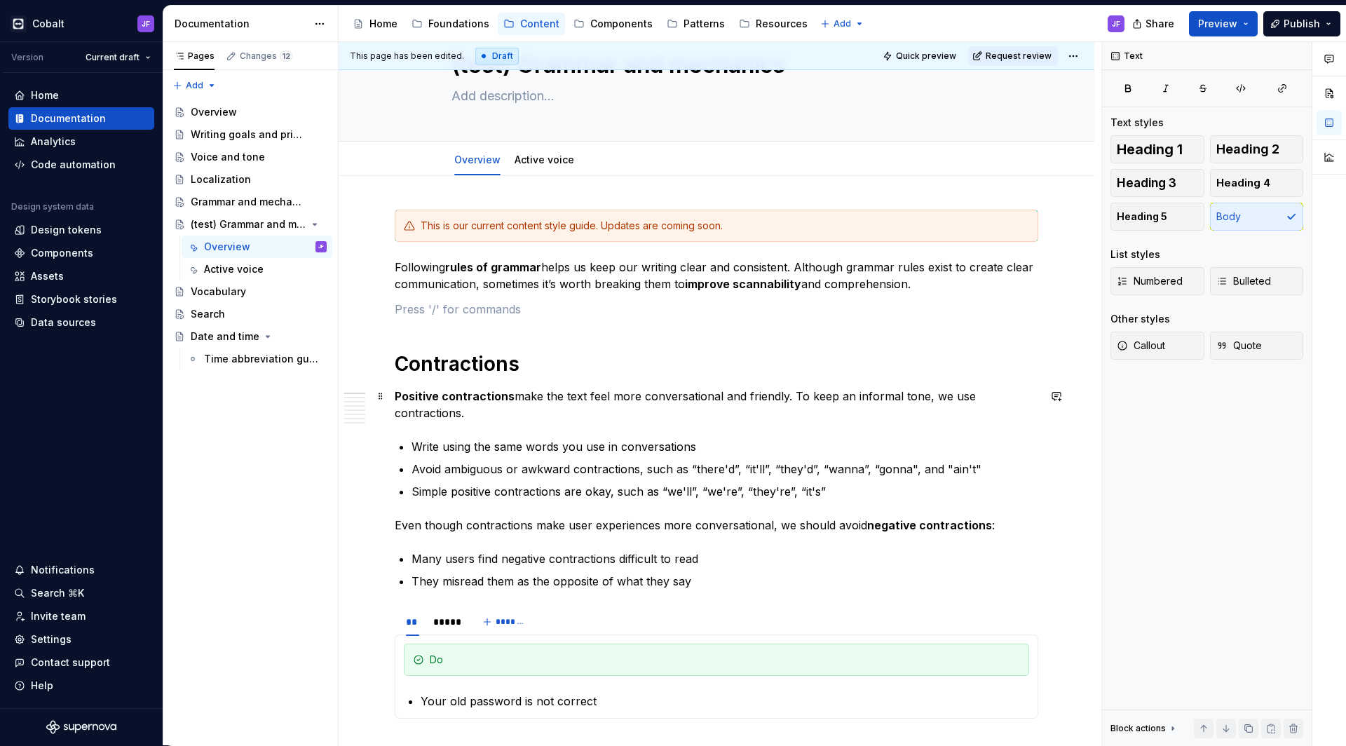
click at [462, 364] on h1 "Contractions" at bounding box center [716, 363] width 643 height 25
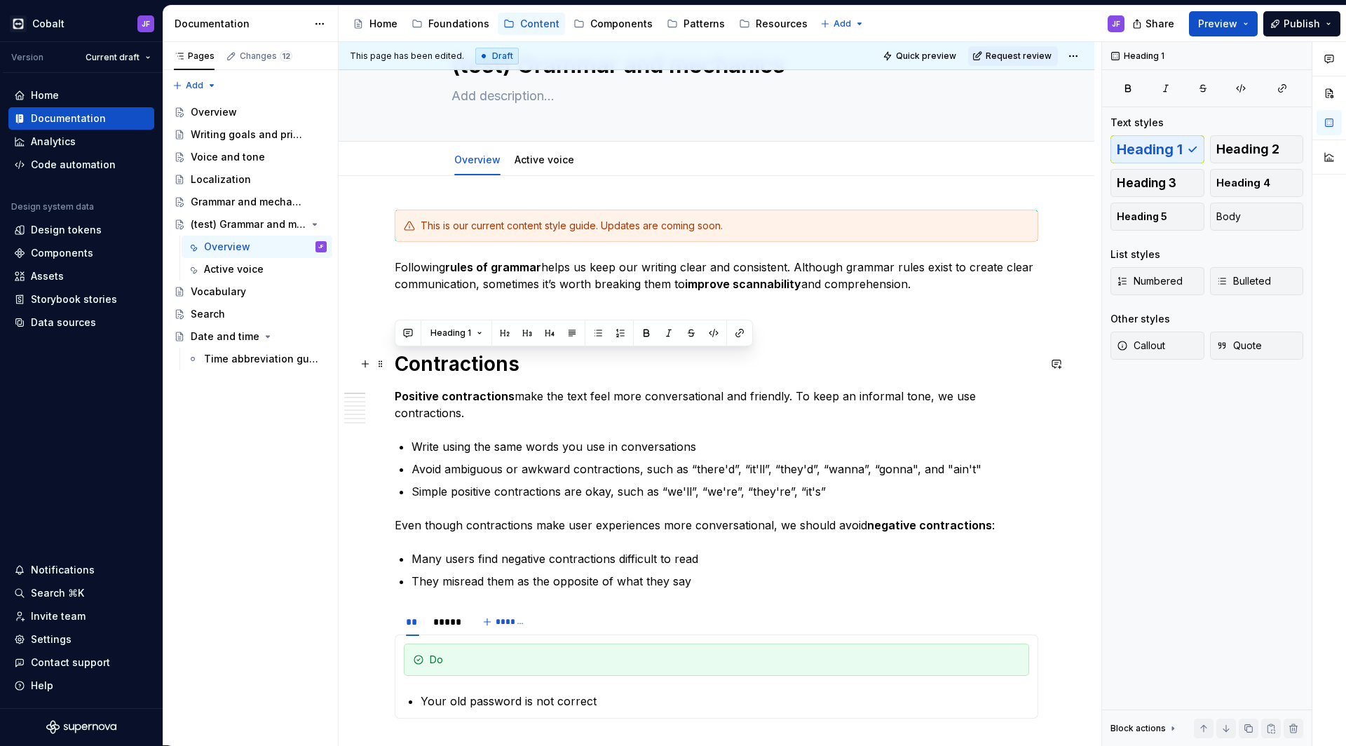
click at [462, 364] on h1 "Contractions" at bounding box center [716, 363] width 643 height 25
click at [550, 168] on div "Active voice" at bounding box center [544, 159] width 60 height 17
click at [601, 161] on button "Add tab" at bounding box center [616, 160] width 57 height 20
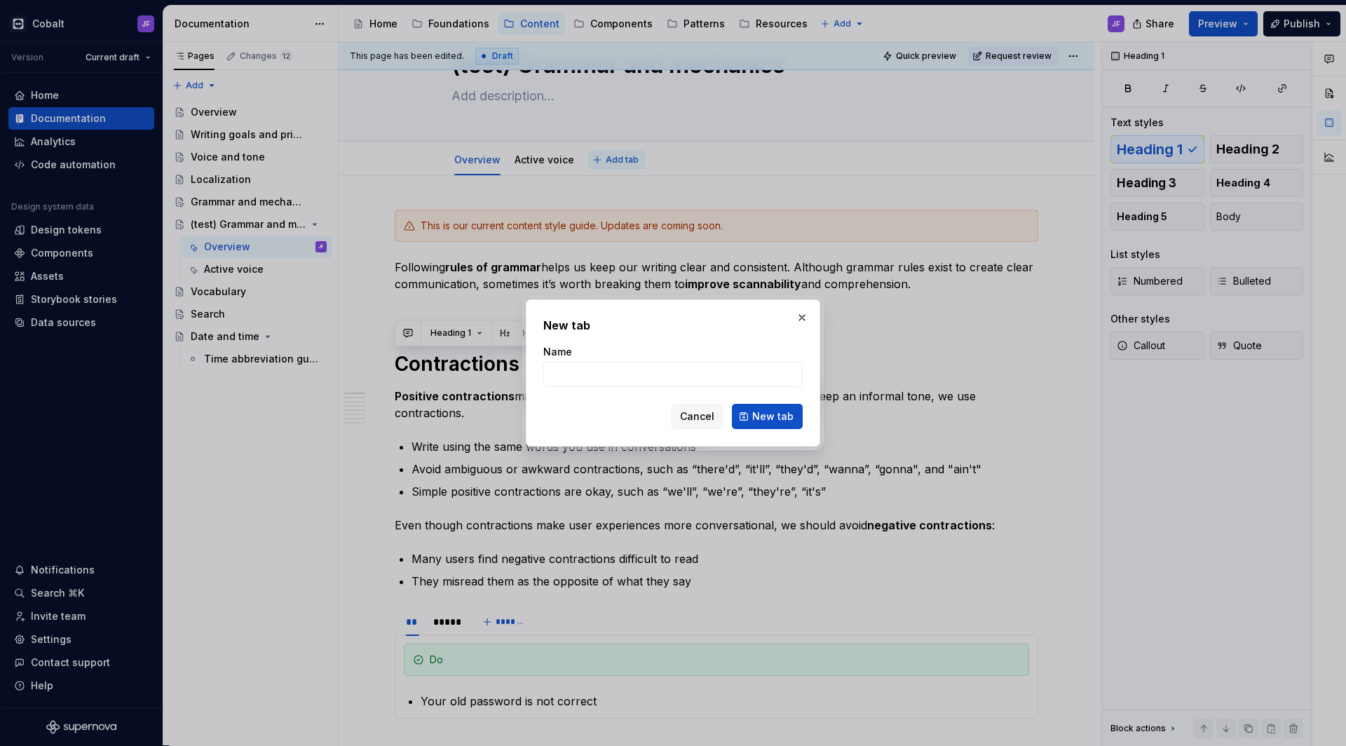
type textarea "*"
type input "Contractions"
click at [763, 413] on span "New tab" at bounding box center [772, 416] width 41 height 14
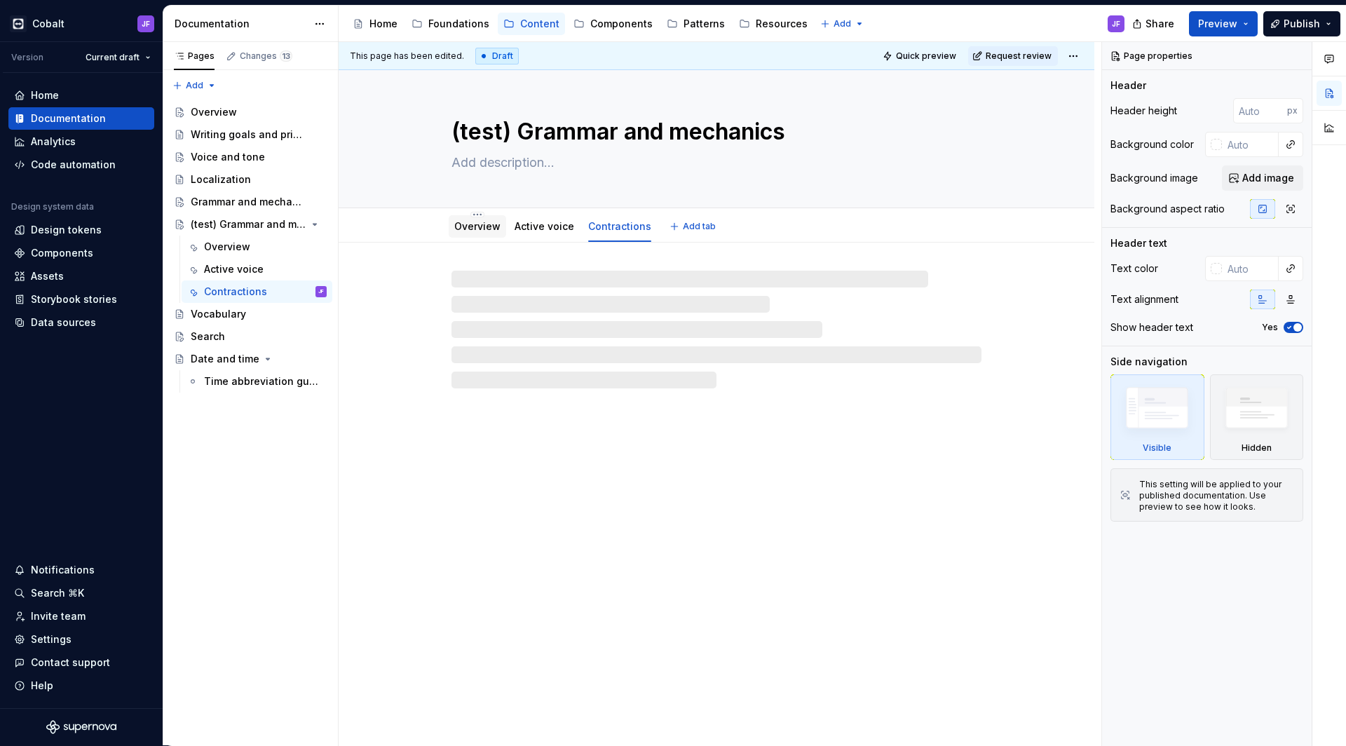
click at [479, 228] on link "Overview" at bounding box center [477, 226] width 46 height 12
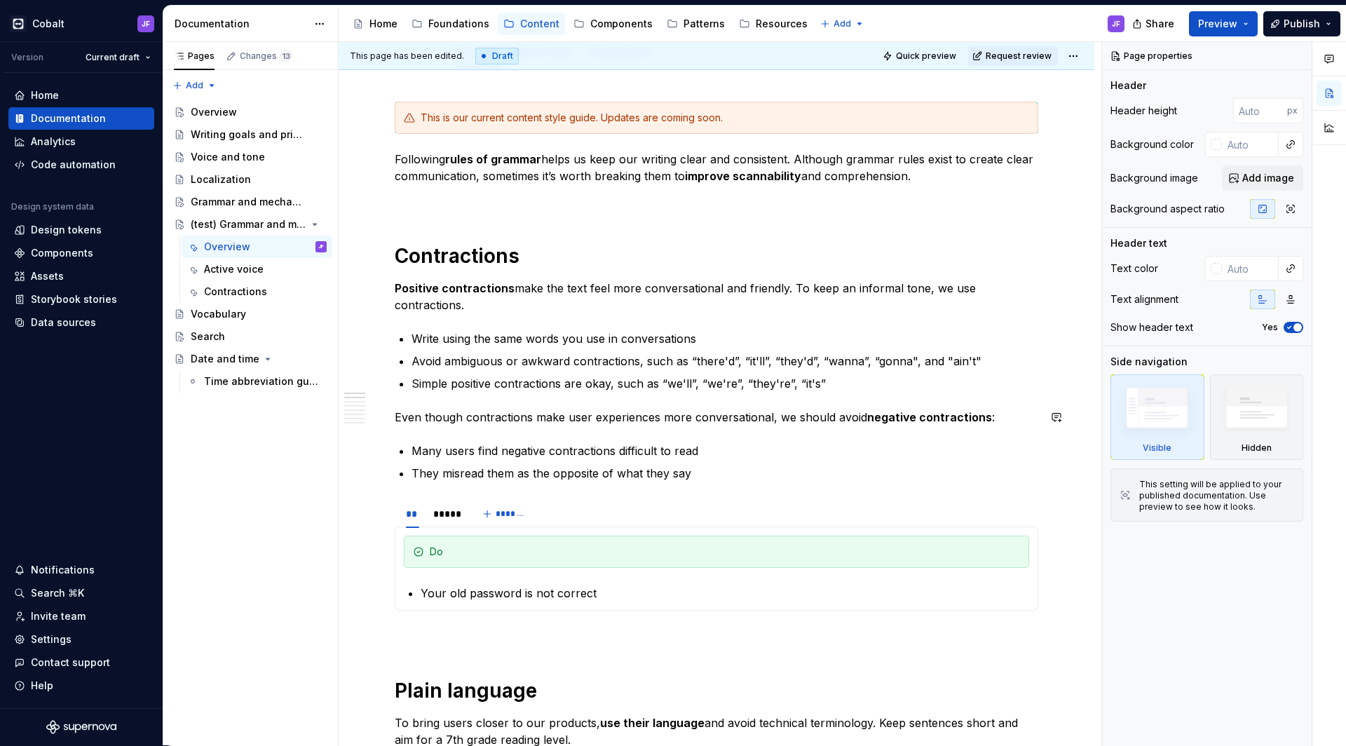
scroll to position [204, 0]
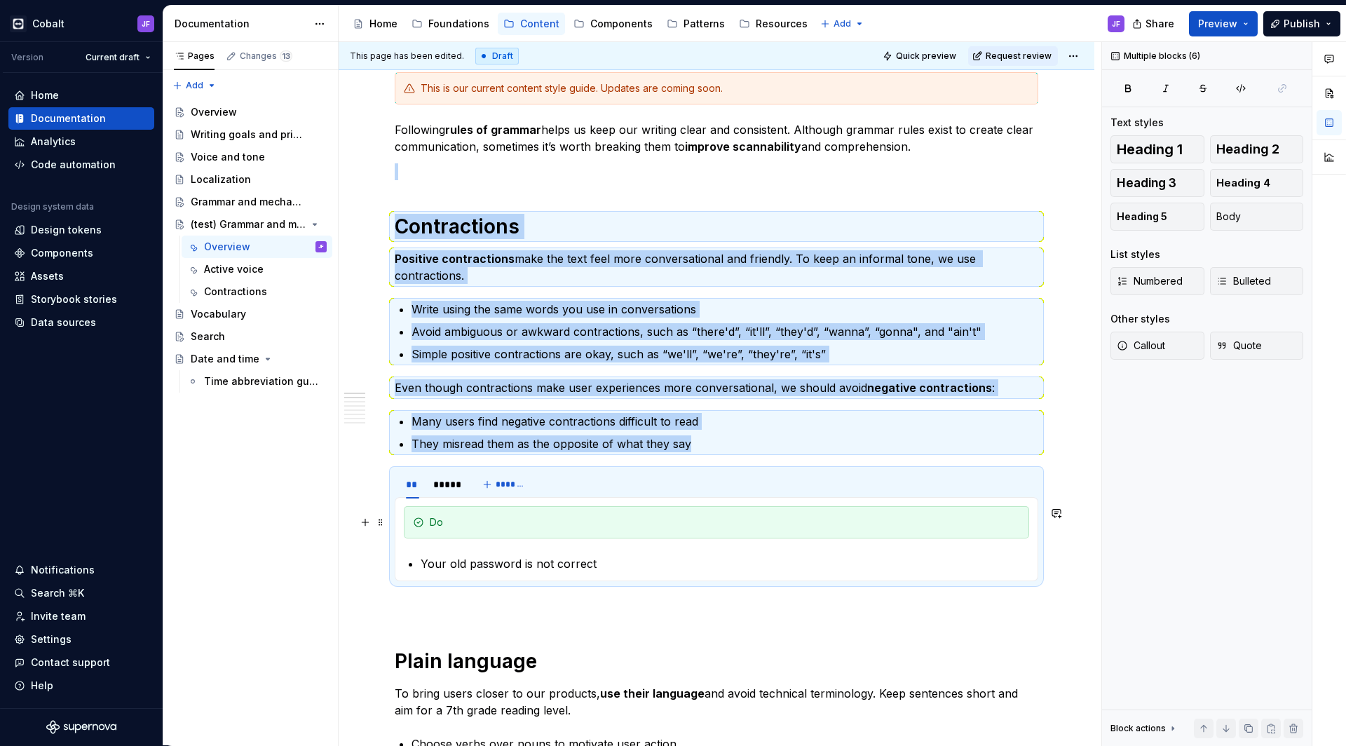
drag, startPoint x: 400, startPoint y: 221, endPoint x: 493, endPoint y: 538, distance: 331.1
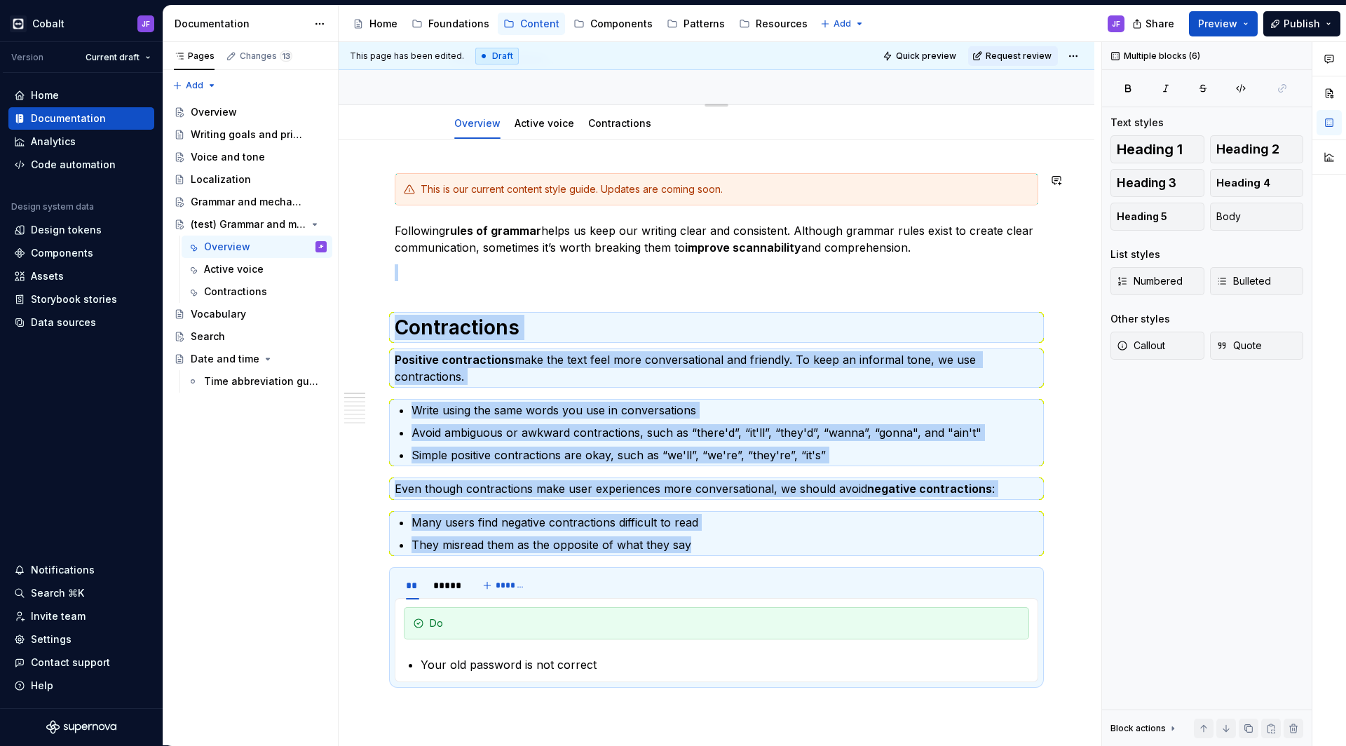
scroll to position [95, 0]
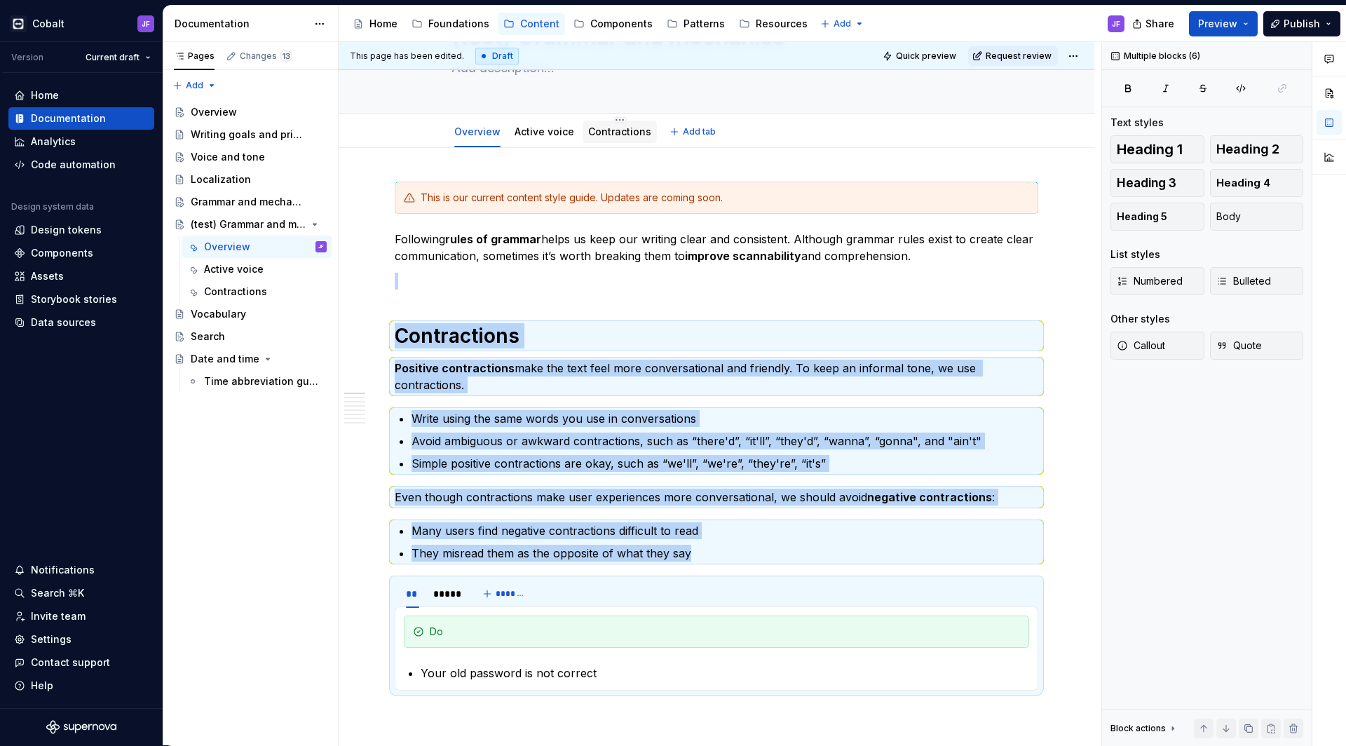
click at [596, 125] on div "Contractions" at bounding box center [619, 132] width 63 height 14
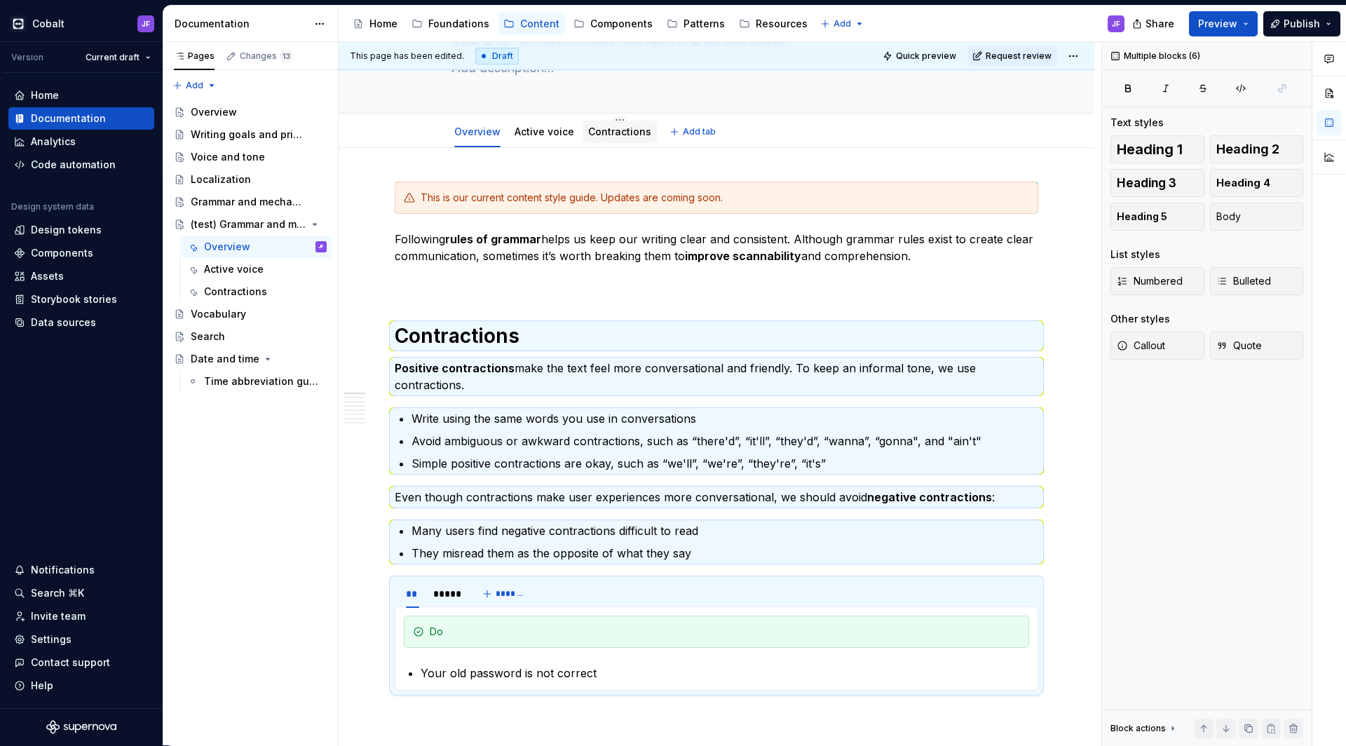
click at [606, 135] on link "Contractions" at bounding box center [619, 131] width 63 height 12
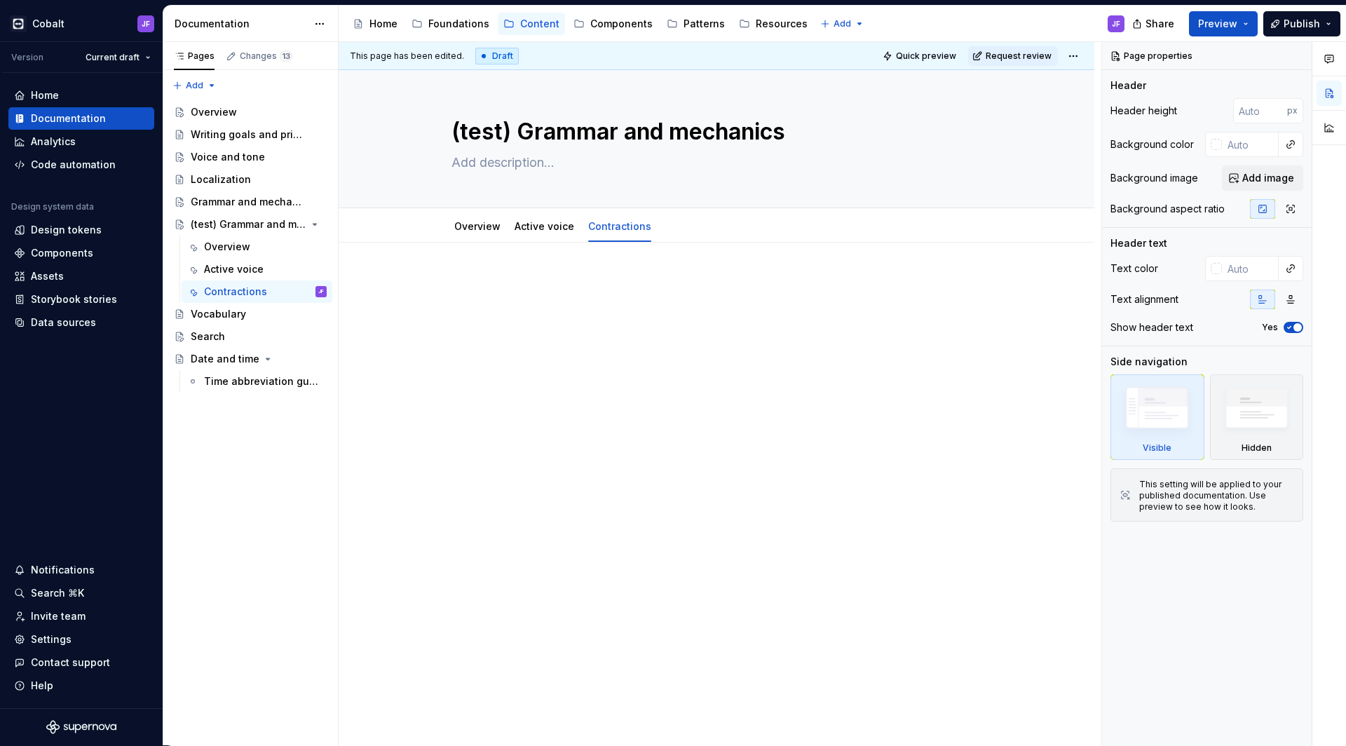
click at [477, 294] on div at bounding box center [716, 302] width 643 height 53
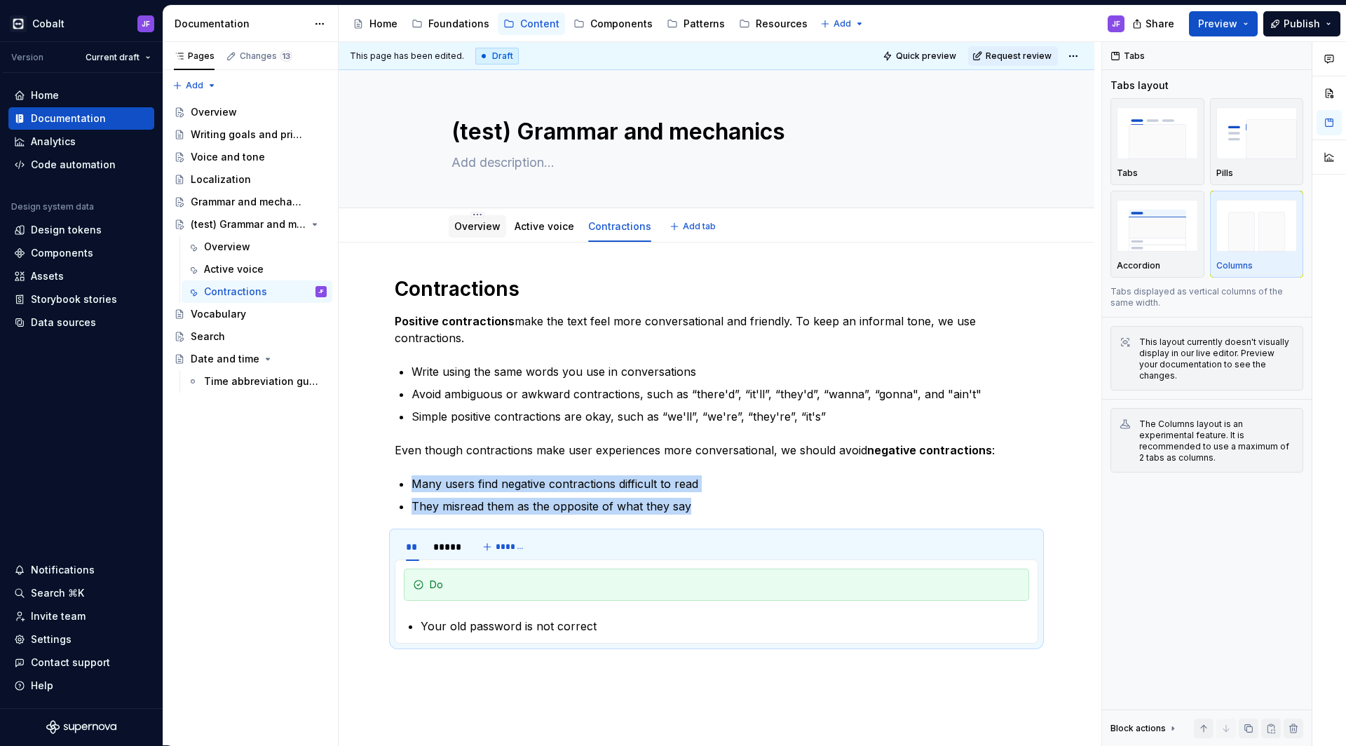
click at [486, 228] on link "Overview" at bounding box center [477, 226] width 46 height 12
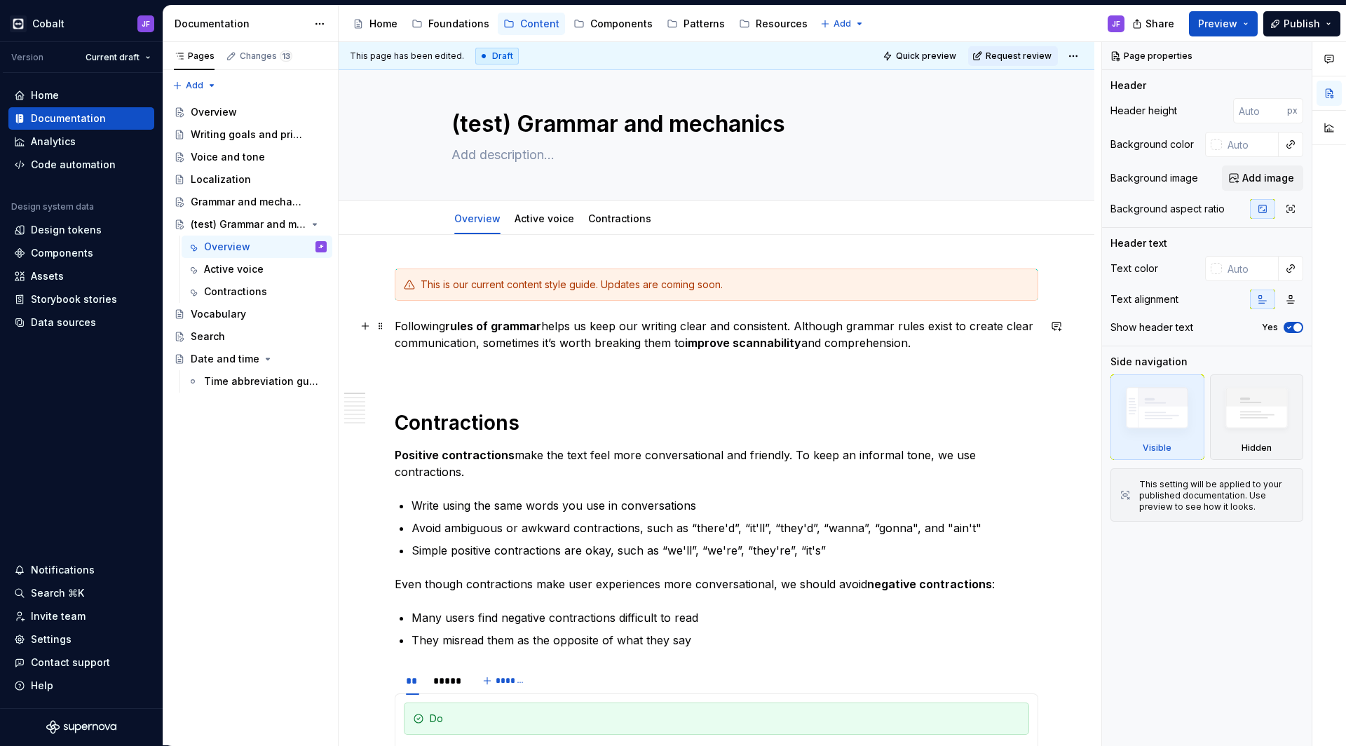
scroll to position [153, 0]
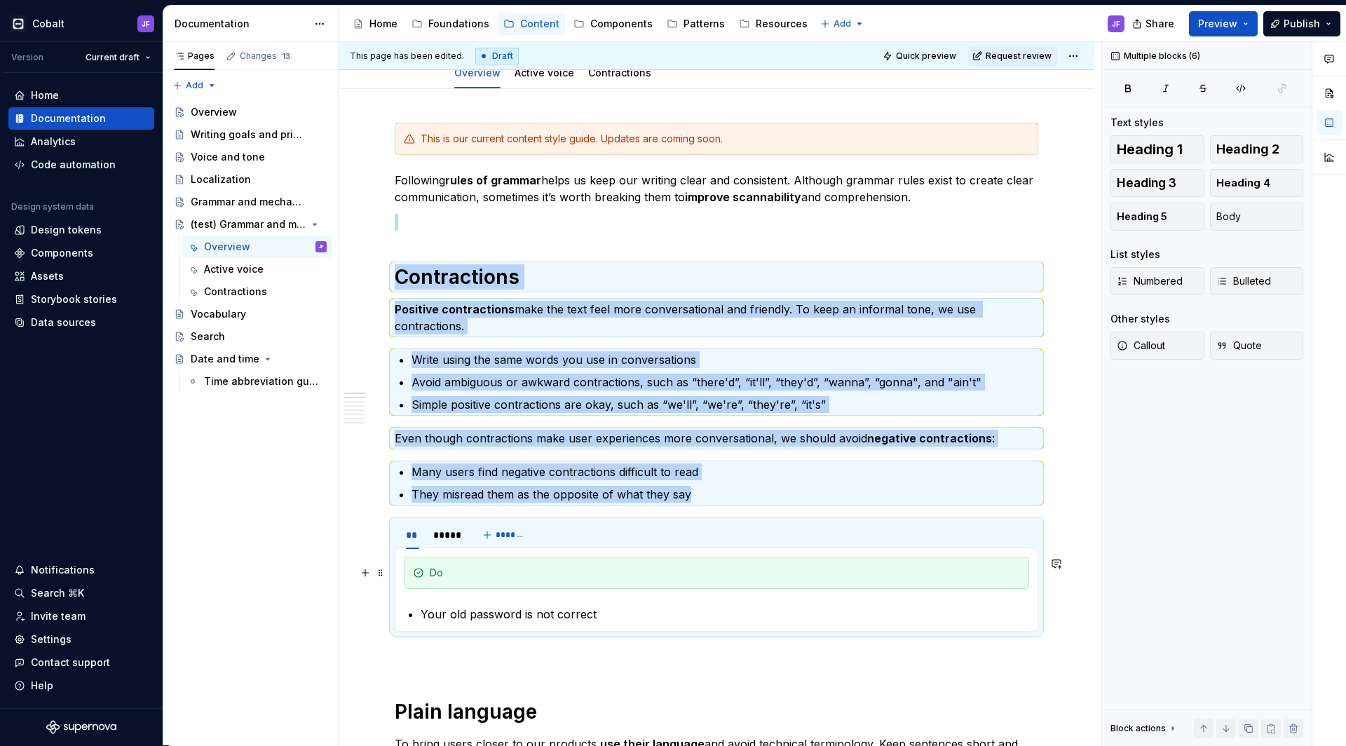
drag, startPoint x: 397, startPoint y: 276, endPoint x: 523, endPoint y: 565, distance: 314.8
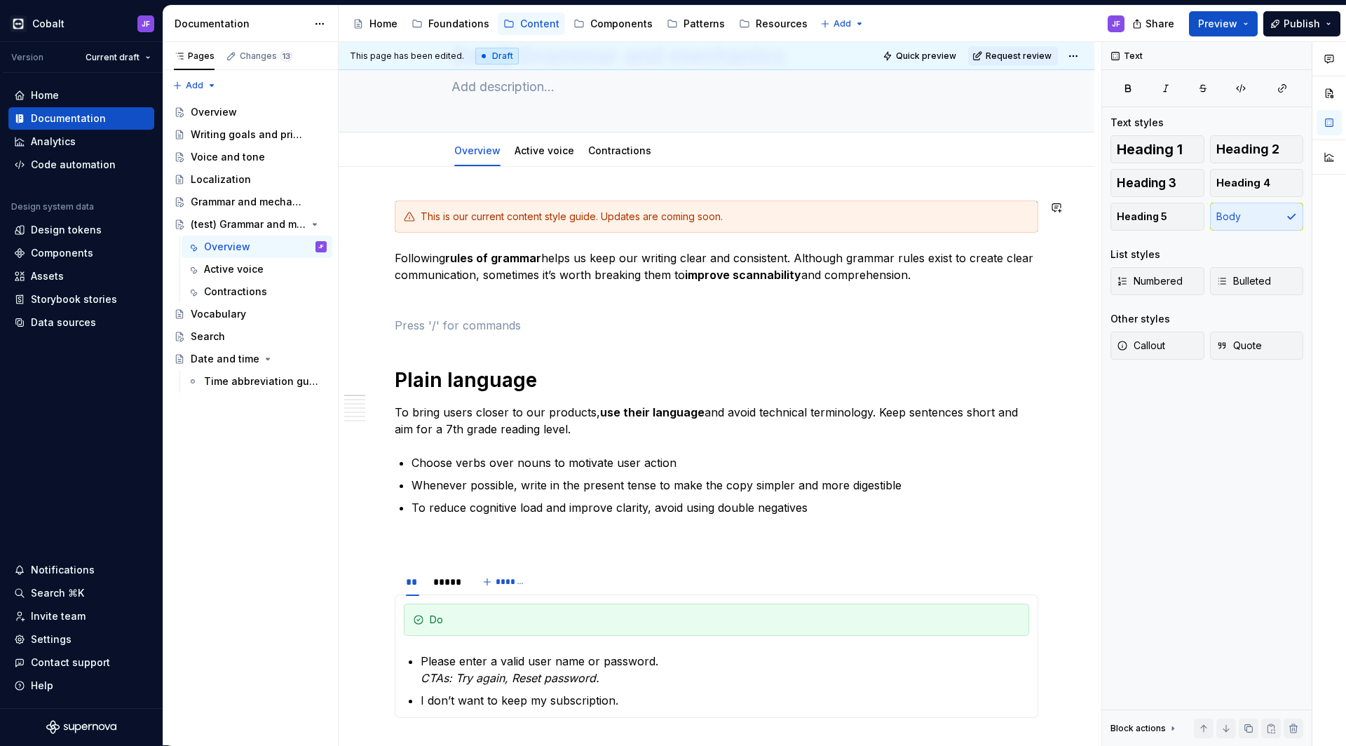
scroll to position [62, 0]
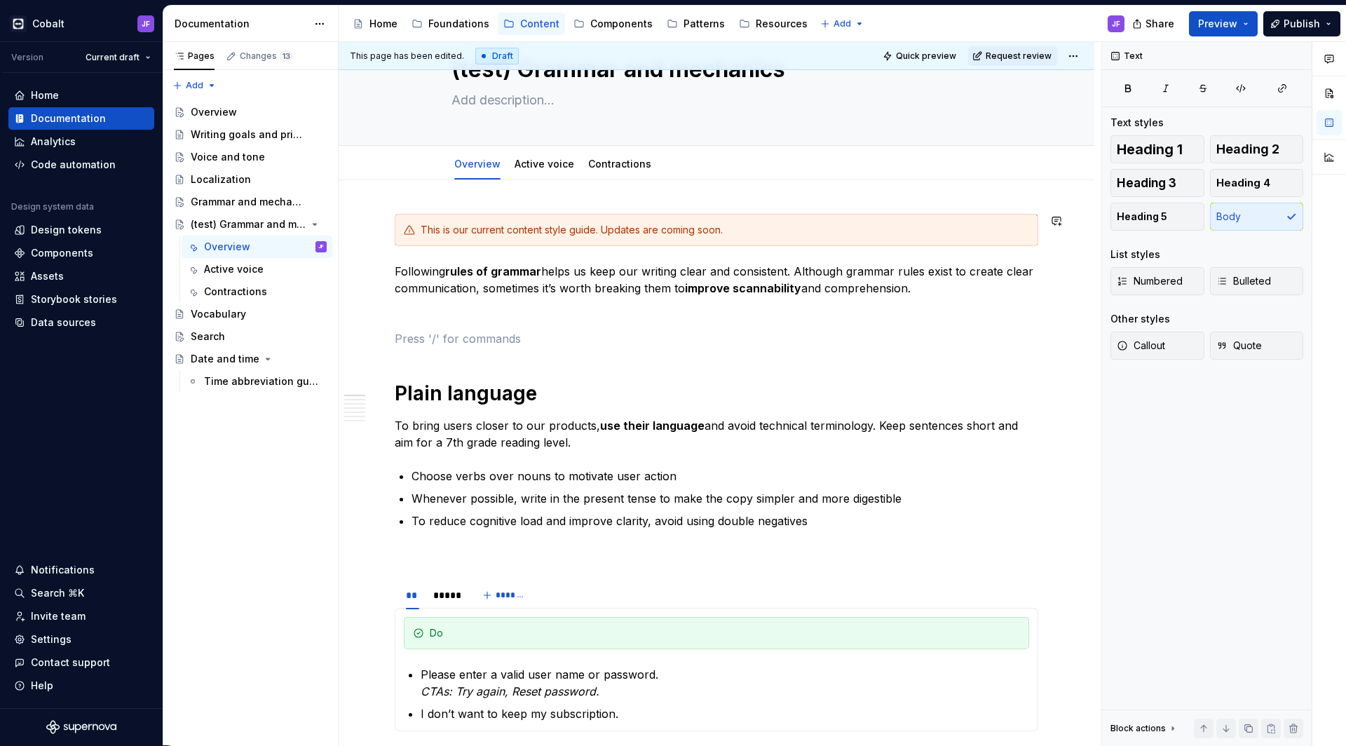
type textarea "*"
click at [667, 163] on button "Add tab" at bounding box center [693, 164] width 57 height 20
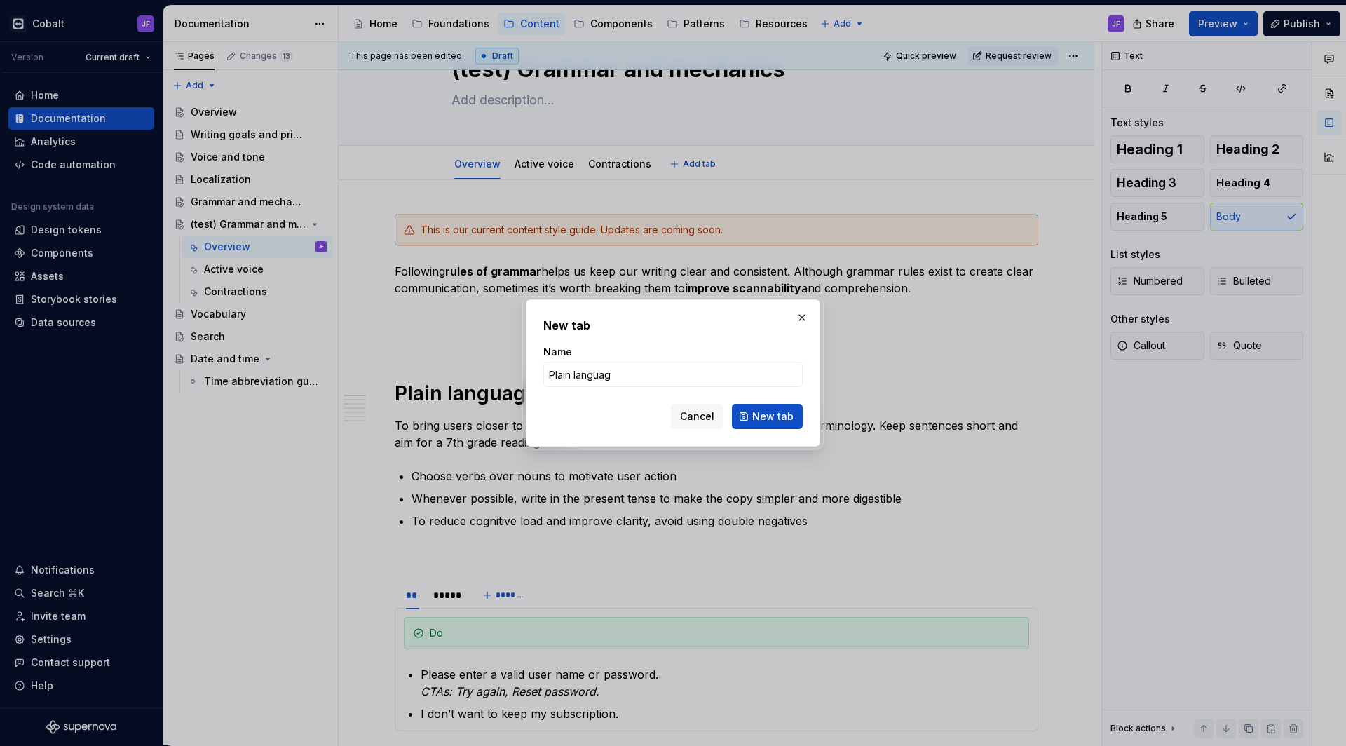
type input "Plain language"
click at [768, 416] on button "New tab" at bounding box center [767, 416] width 71 height 25
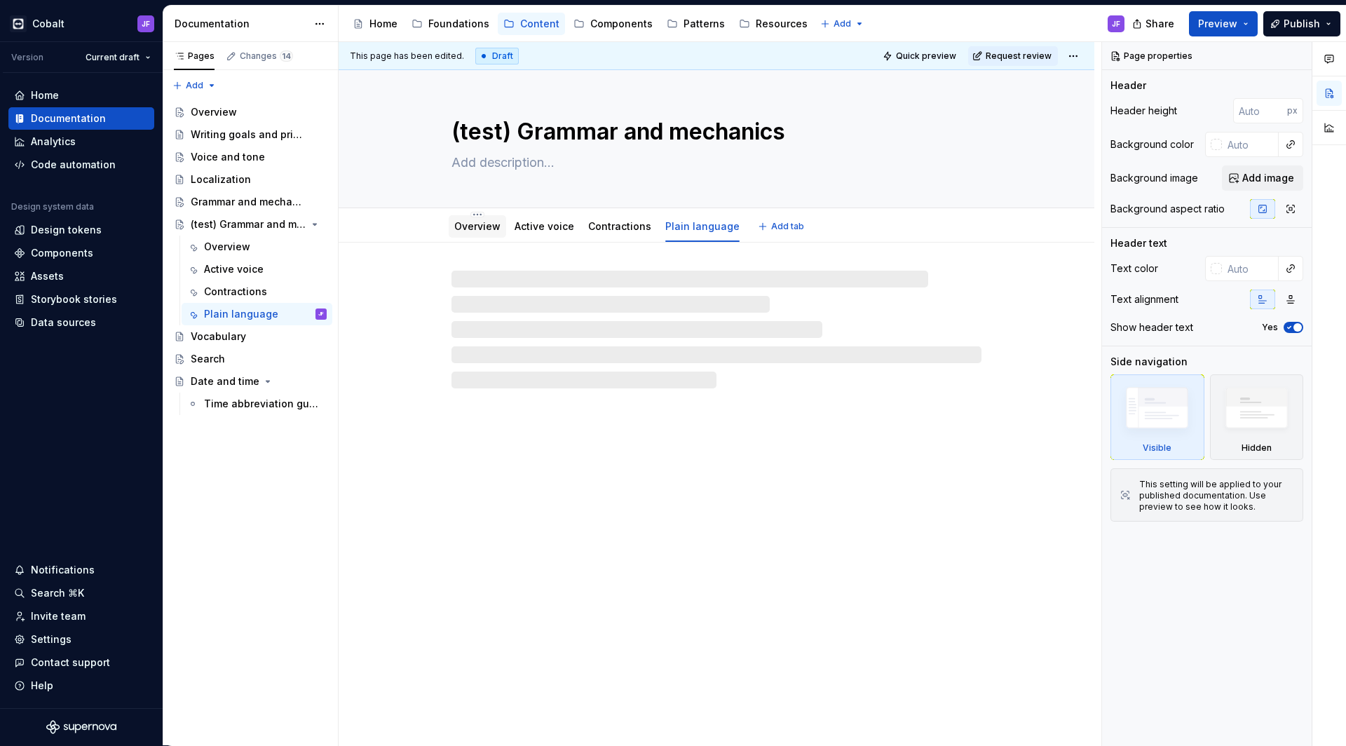
click at [478, 221] on link "Overview" at bounding box center [477, 226] width 46 height 12
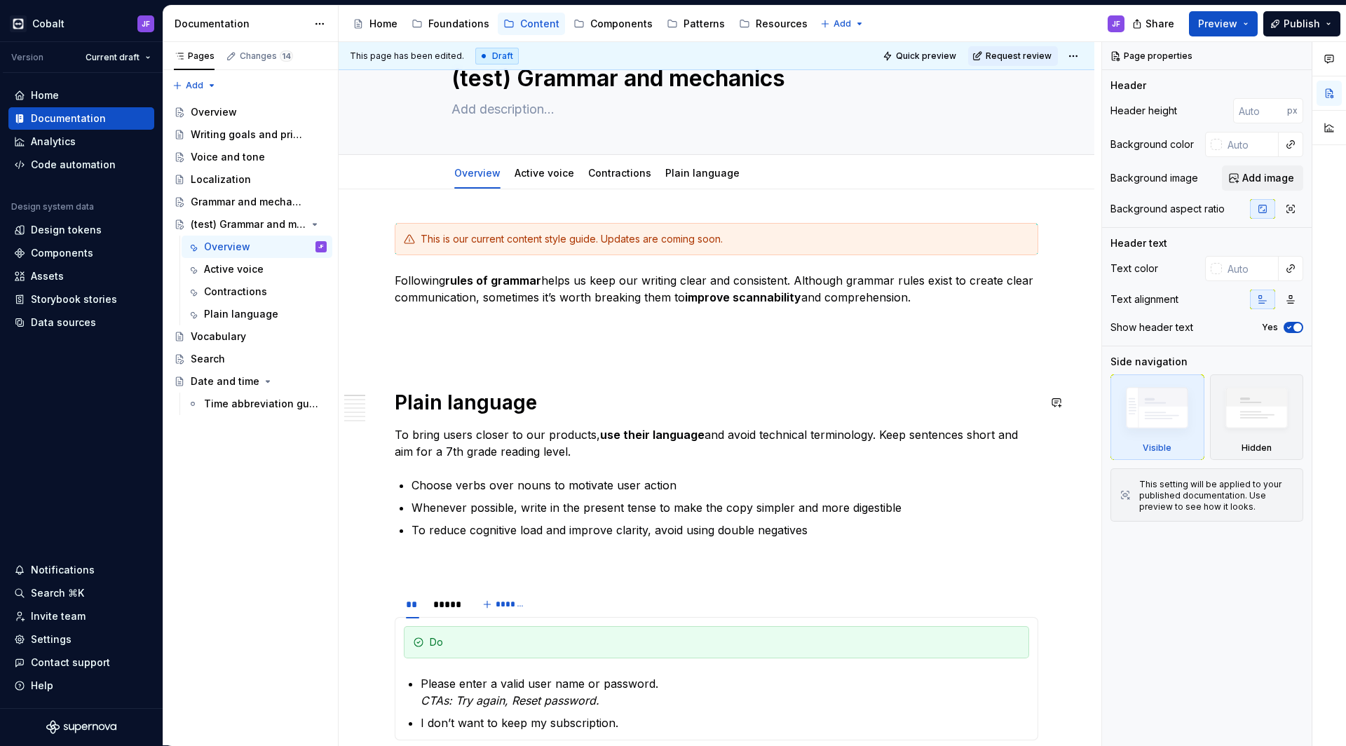
scroll to position [188, 0]
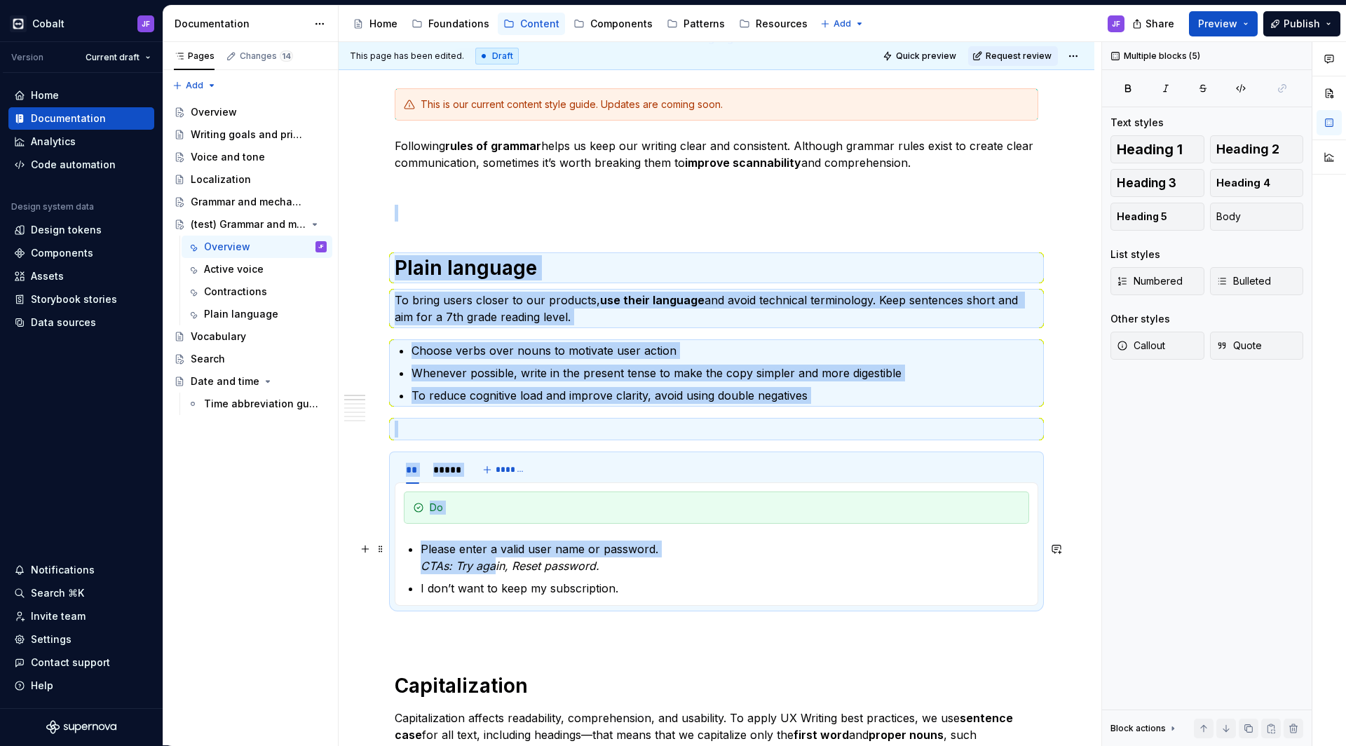
drag, startPoint x: 397, startPoint y: 263, endPoint x: 493, endPoint y: 566, distance: 318.5
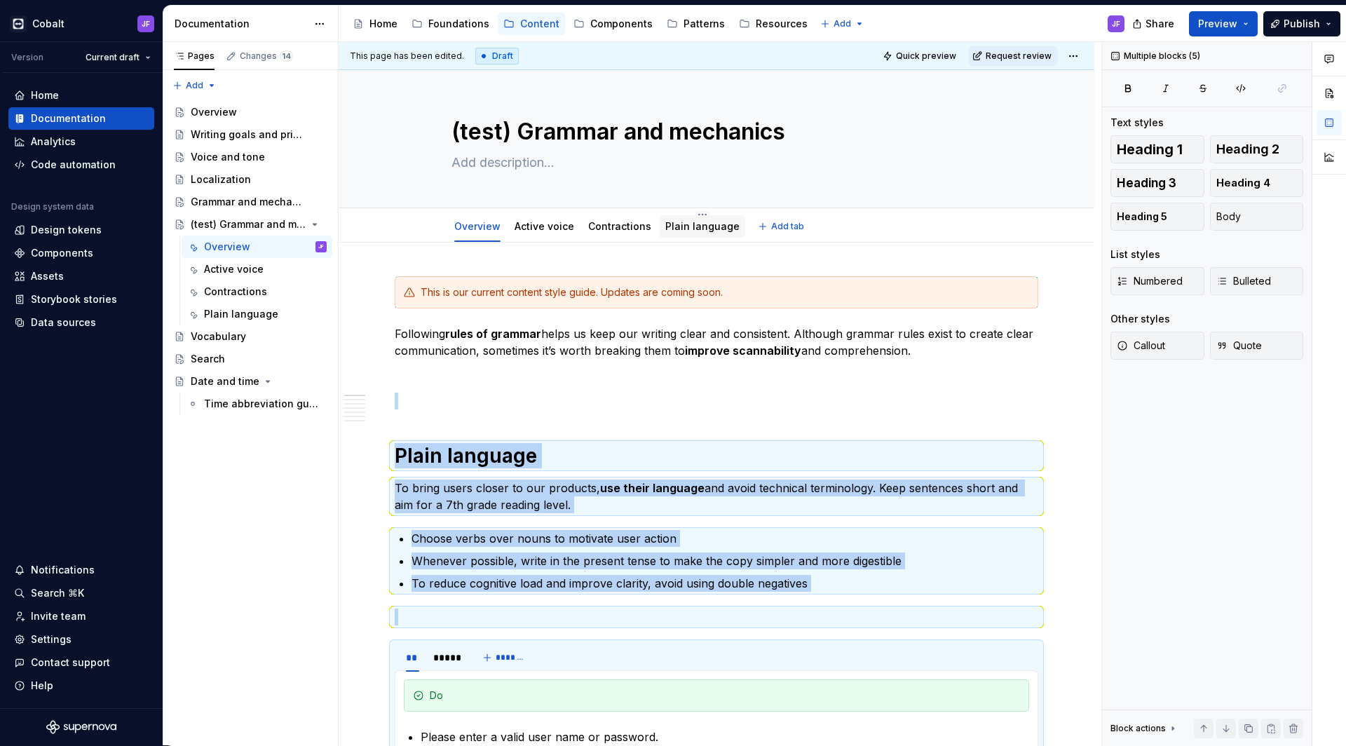
scroll to position [0, 0]
click at [683, 221] on link "Plain language" at bounding box center [702, 226] width 74 height 12
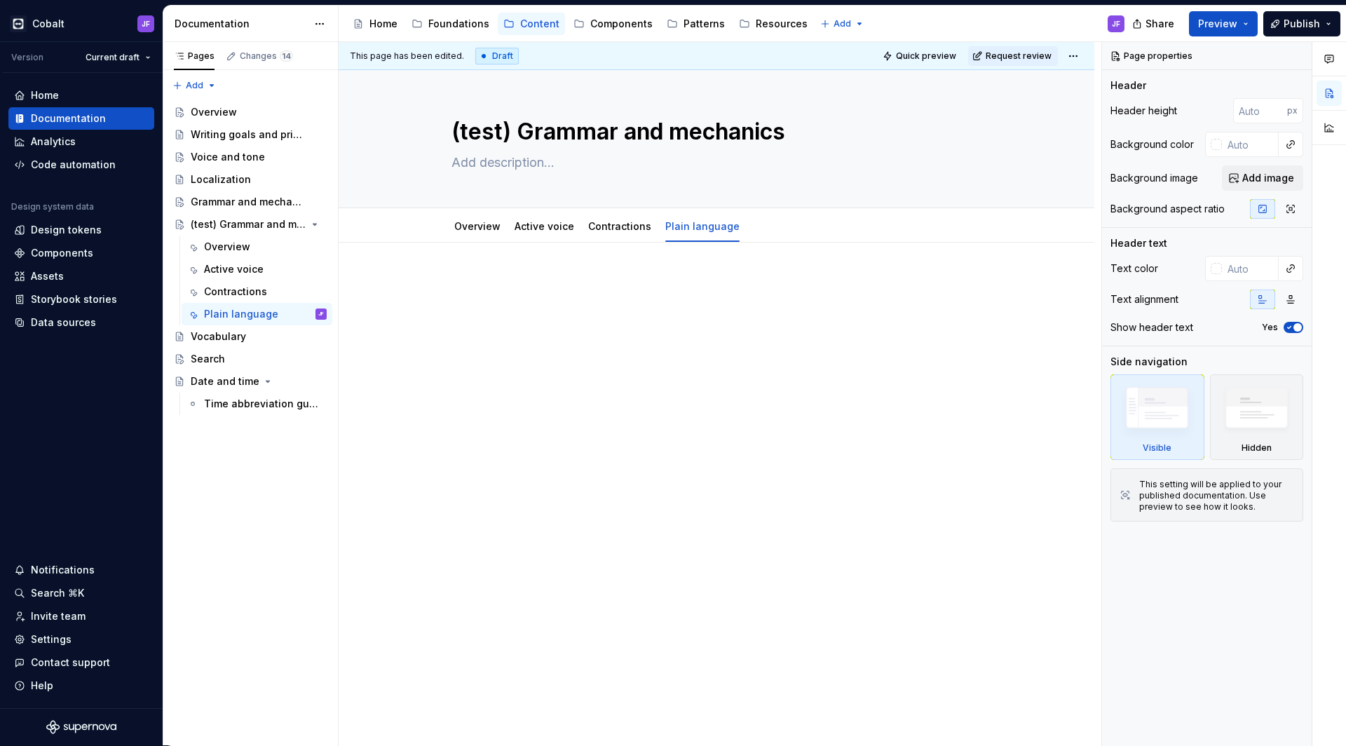
click at [542, 294] on div at bounding box center [716, 302] width 643 height 53
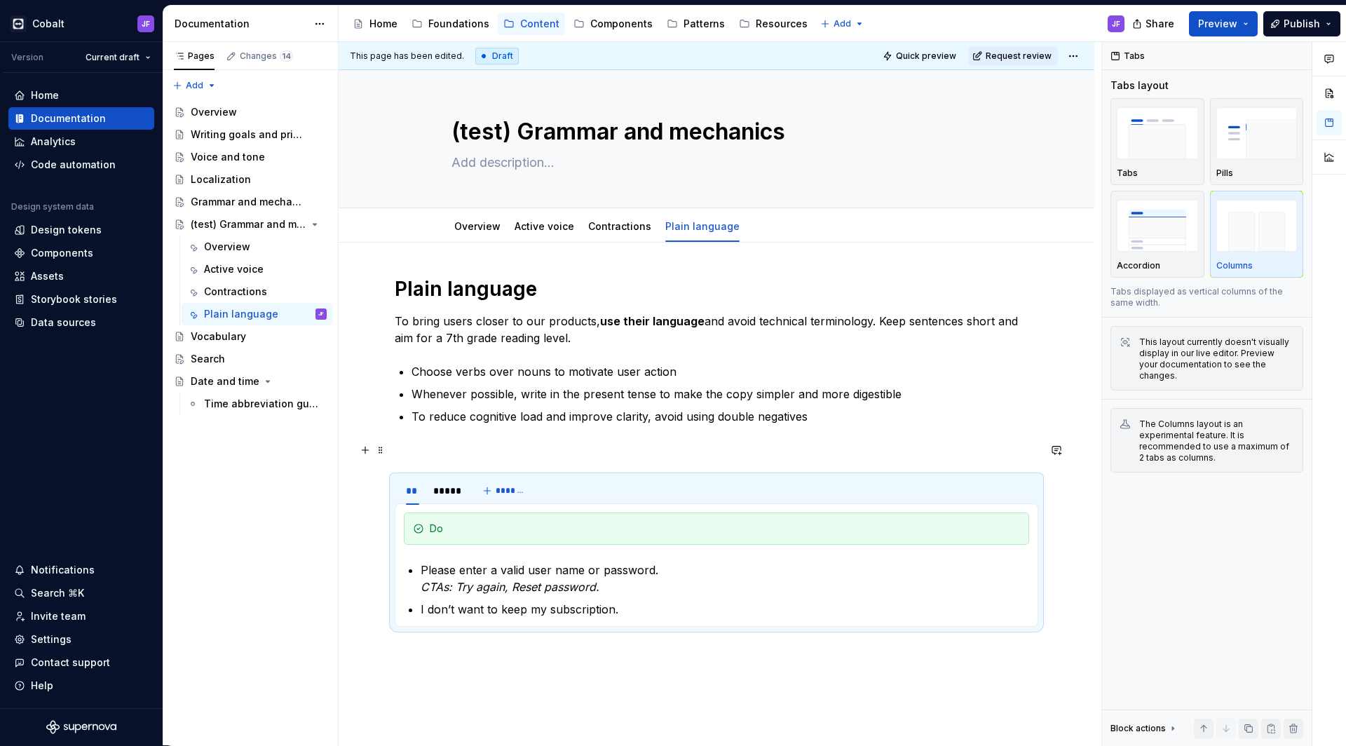
click at [452, 446] on p at bounding box center [716, 450] width 643 height 17
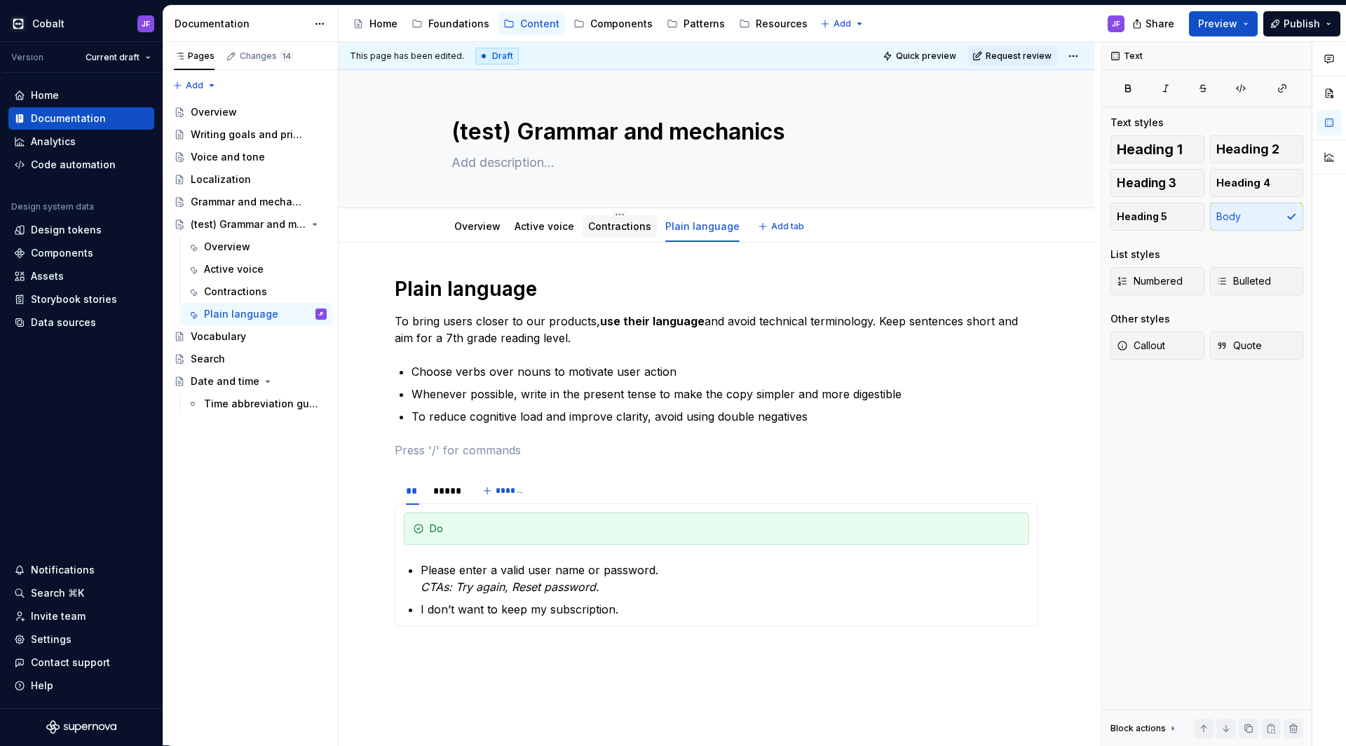
click at [613, 224] on link "Contractions" at bounding box center [619, 226] width 63 height 12
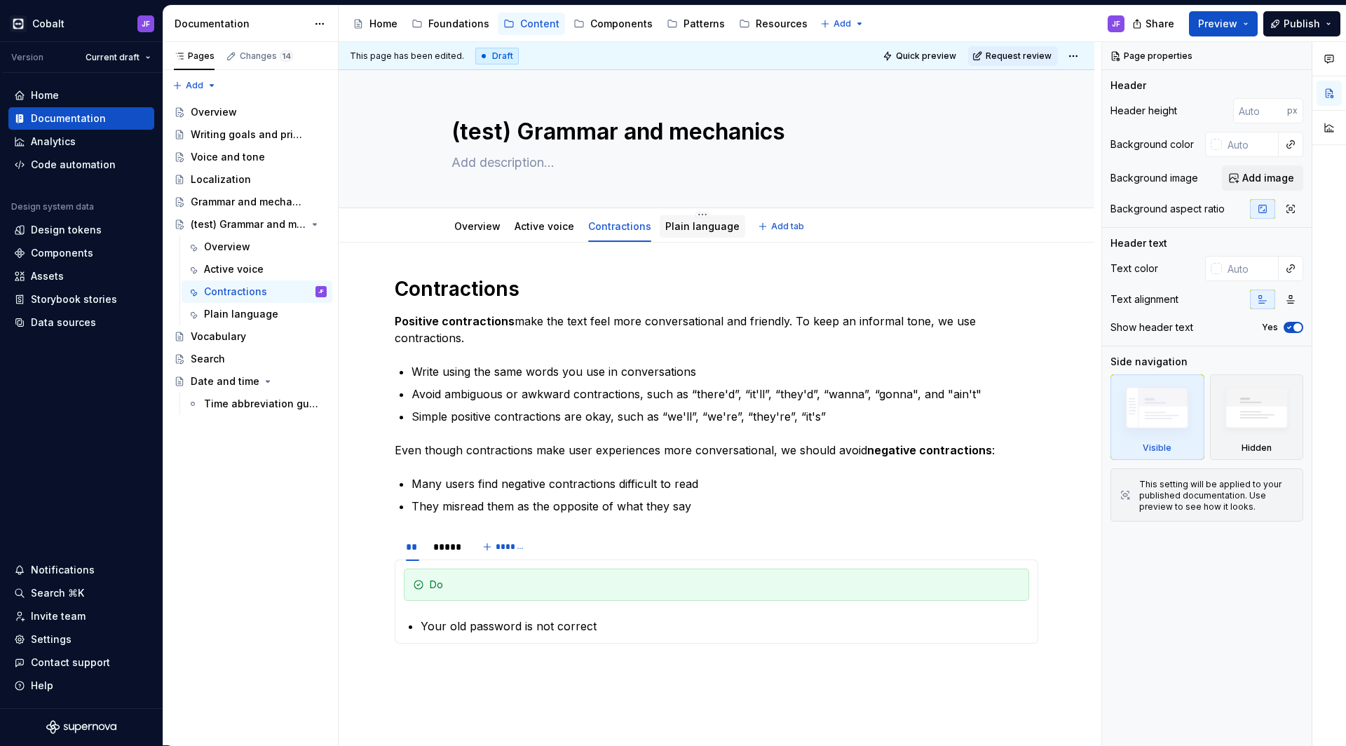
click at [685, 218] on div "Plain language" at bounding box center [702, 226] width 74 height 17
click at [709, 232] on div "Plain language" at bounding box center [702, 226] width 74 height 14
click at [690, 226] on link "Plain language" at bounding box center [702, 226] width 74 height 12
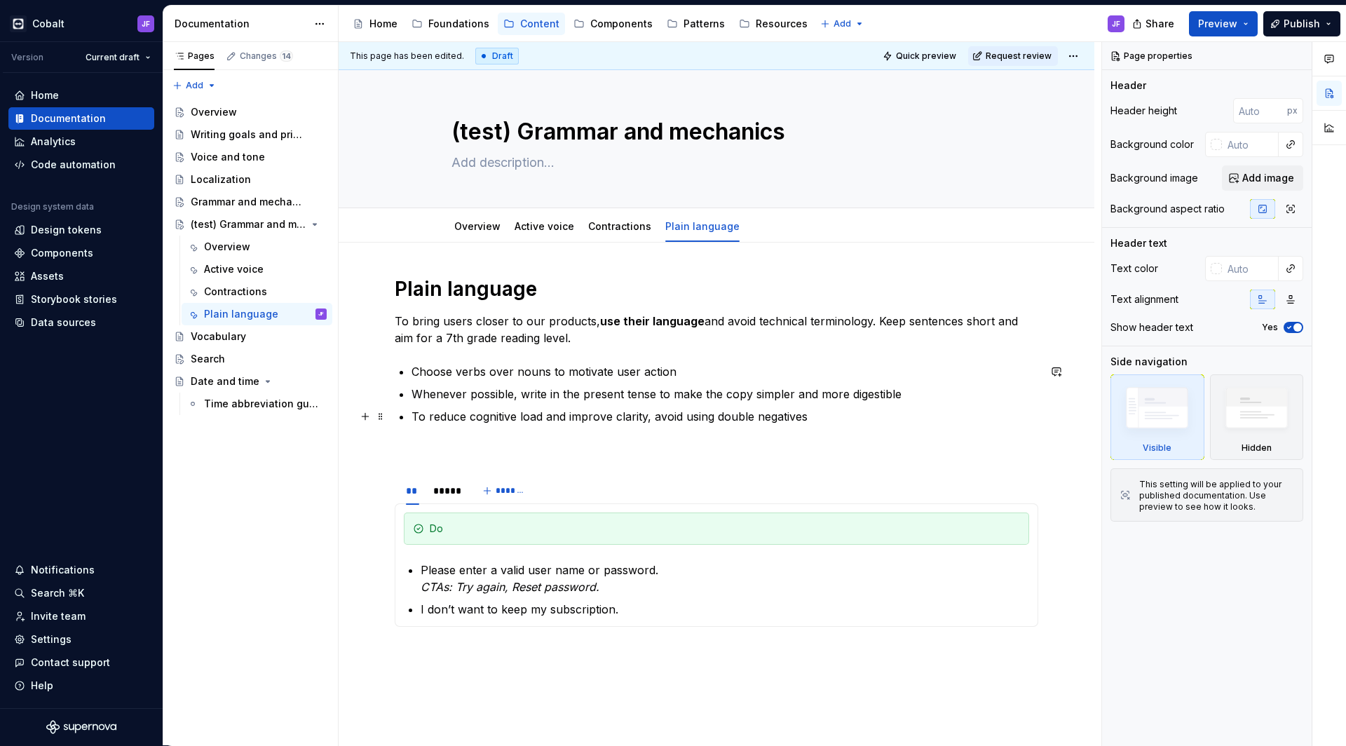
click at [492, 415] on p "To reduce cognitive load and improve clarity, avoid using double negatives" at bounding box center [724, 416] width 627 height 17
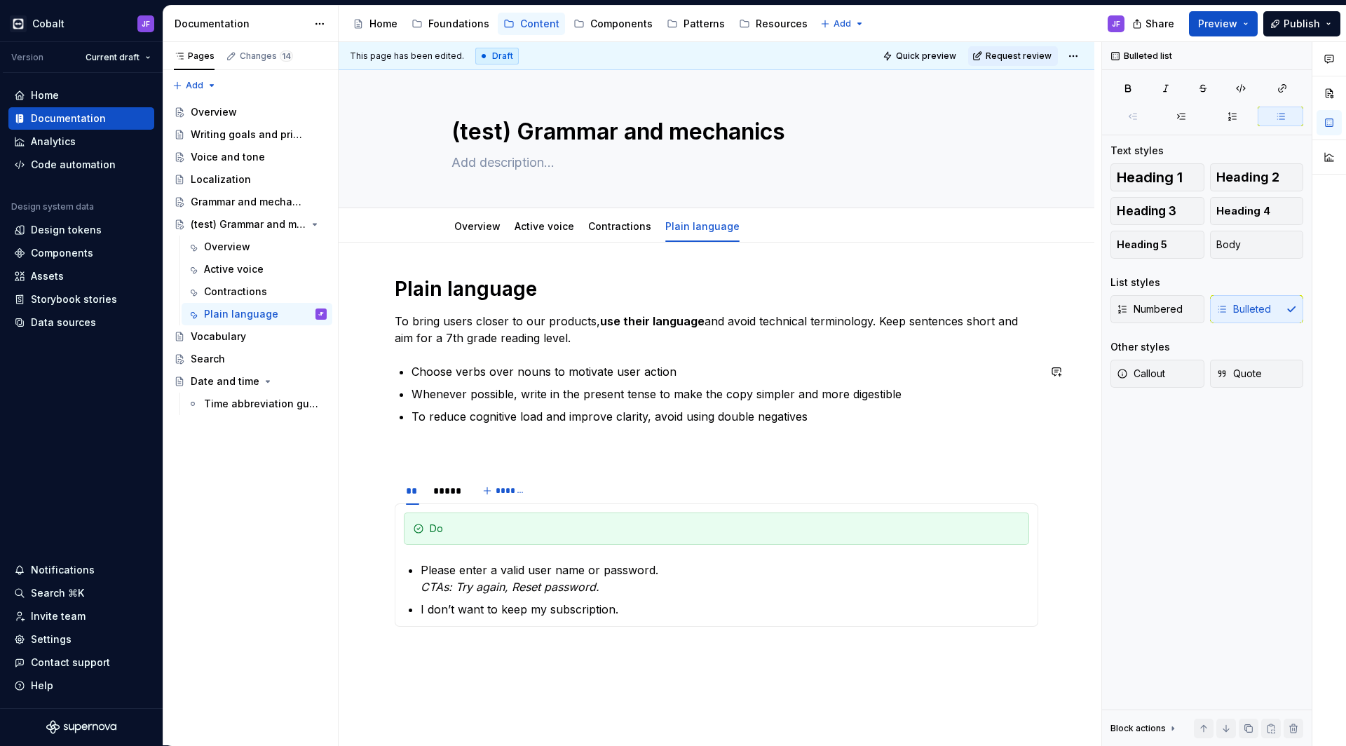
click at [489, 451] on p at bounding box center [716, 450] width 643 height 17
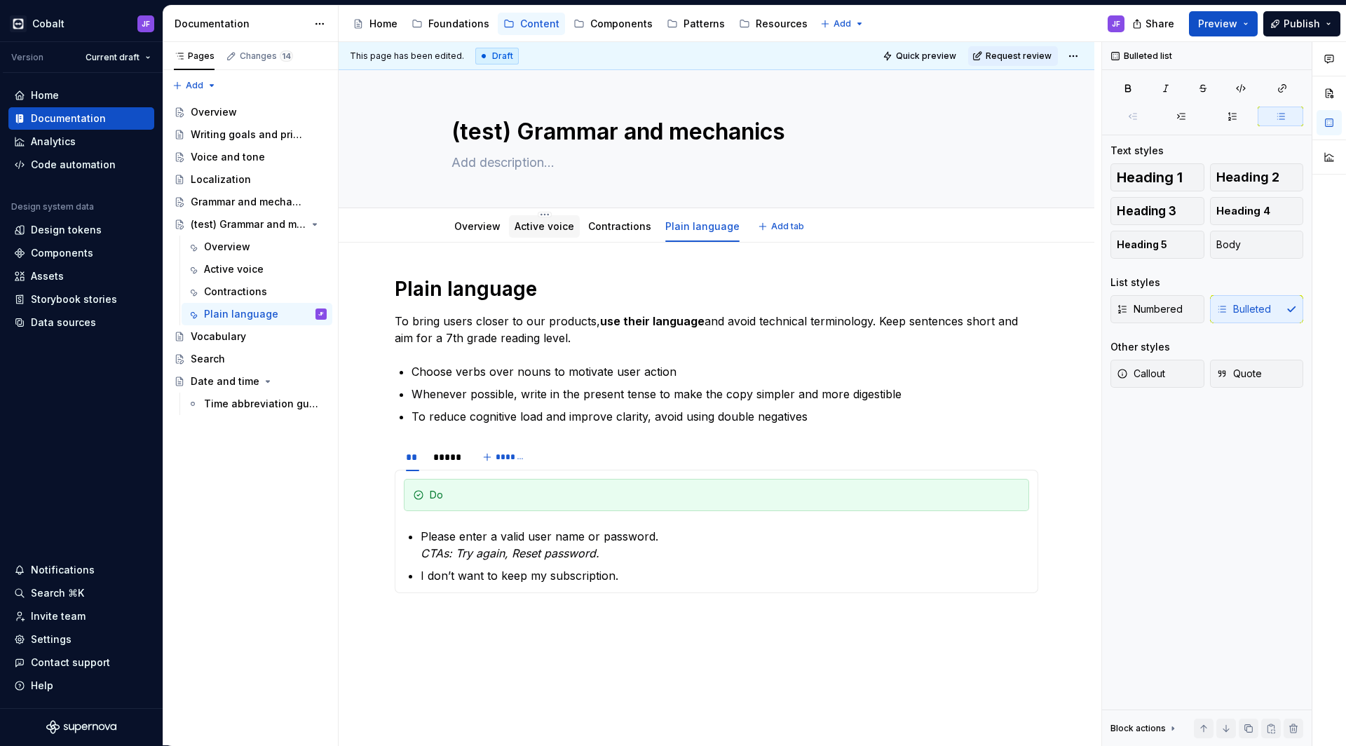
click at [535, 230] on link "Active voice" at bounding box center [544, 226] width 60 height 12
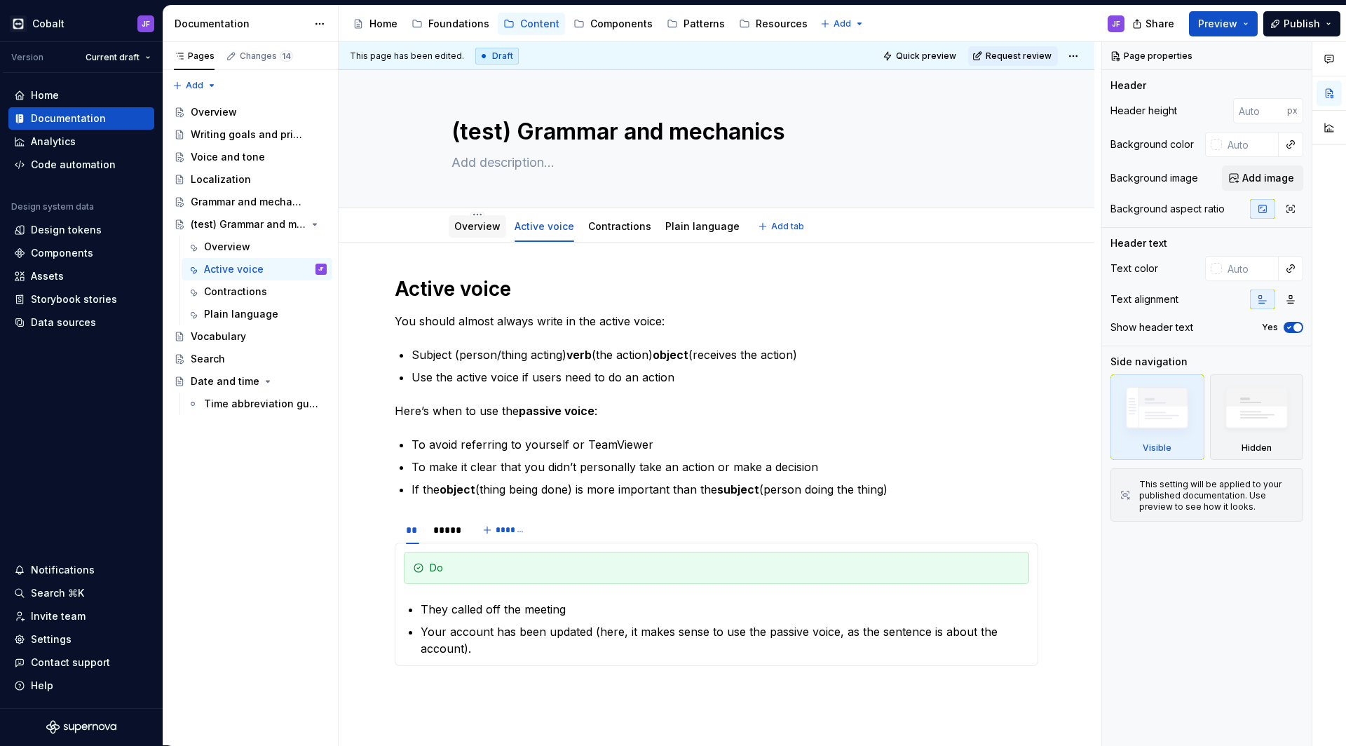
click at [489, 228] on link "Overview" at bounding box center [477, 226] width 46 height 12
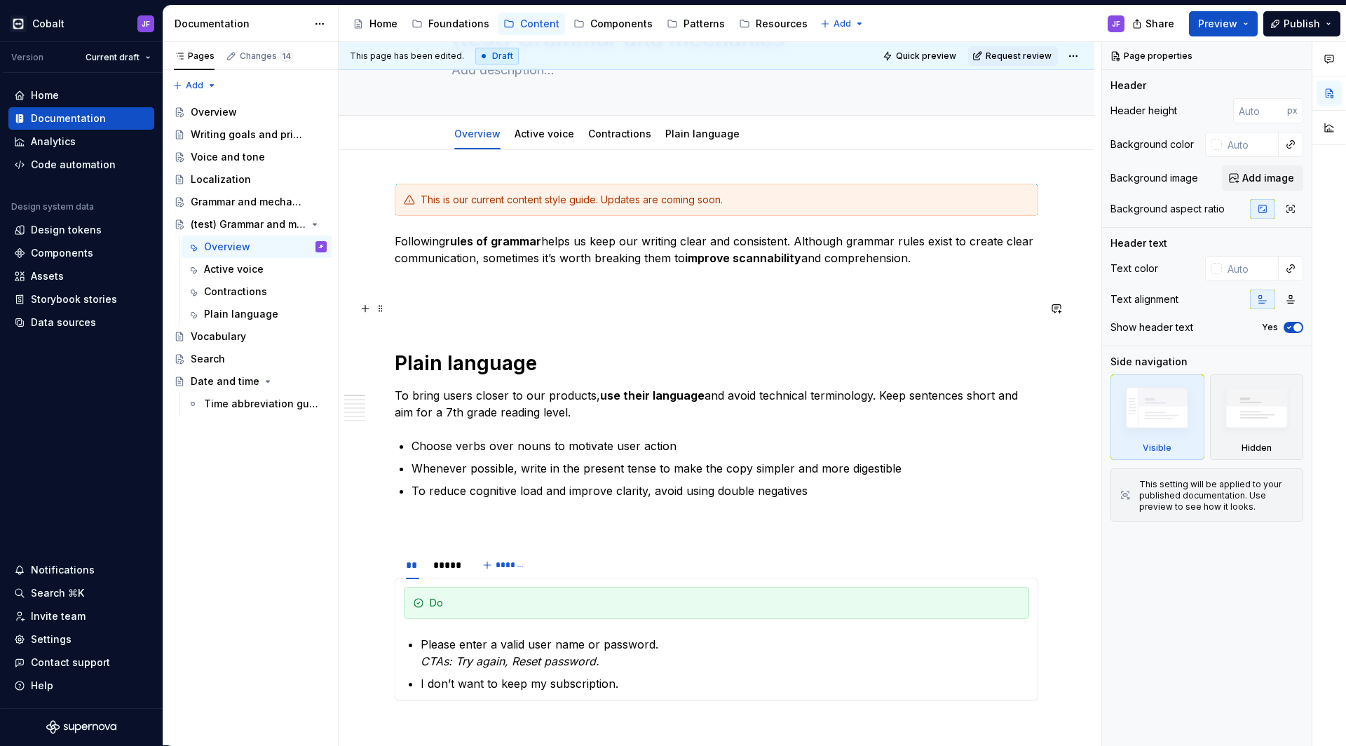
scroll to position [103, 0]
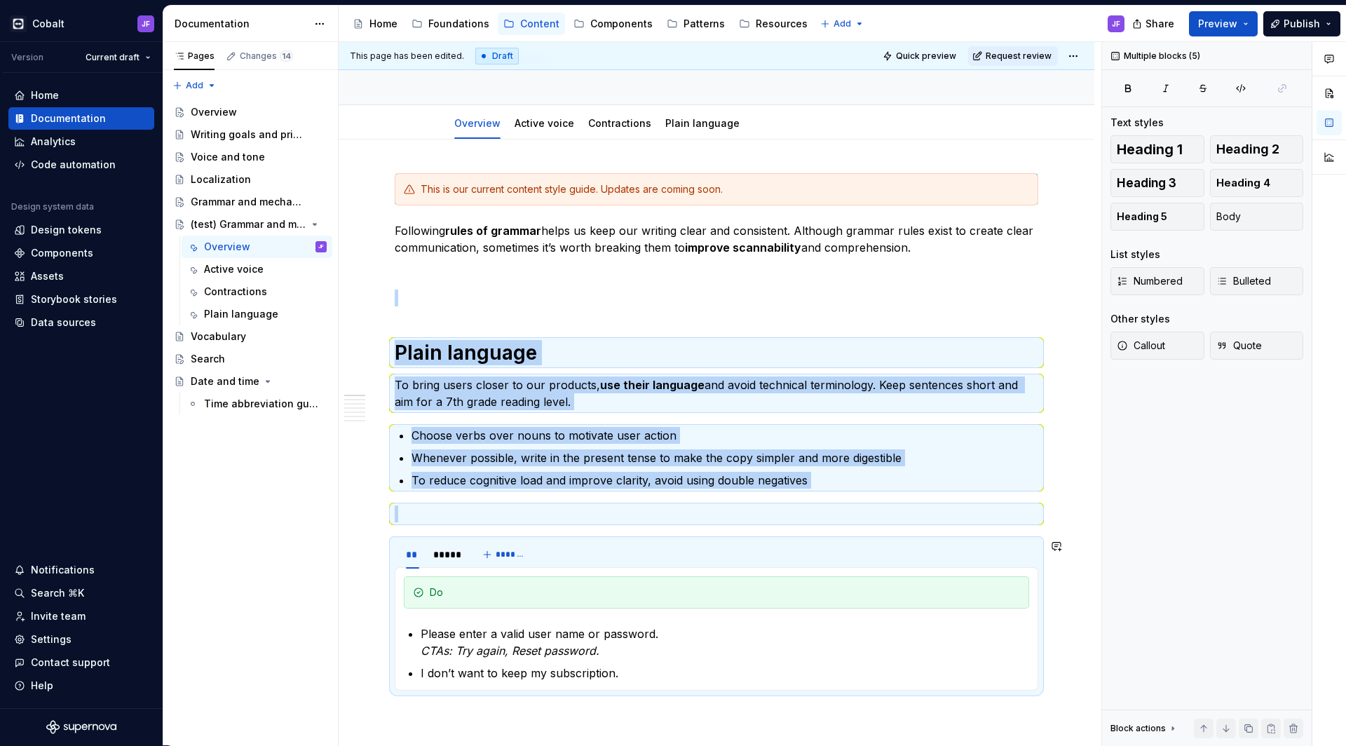
drag, startPoint x: 398, startPoint y: 346, endPoint x: 520, endPoint y: 575, distance: 259.6
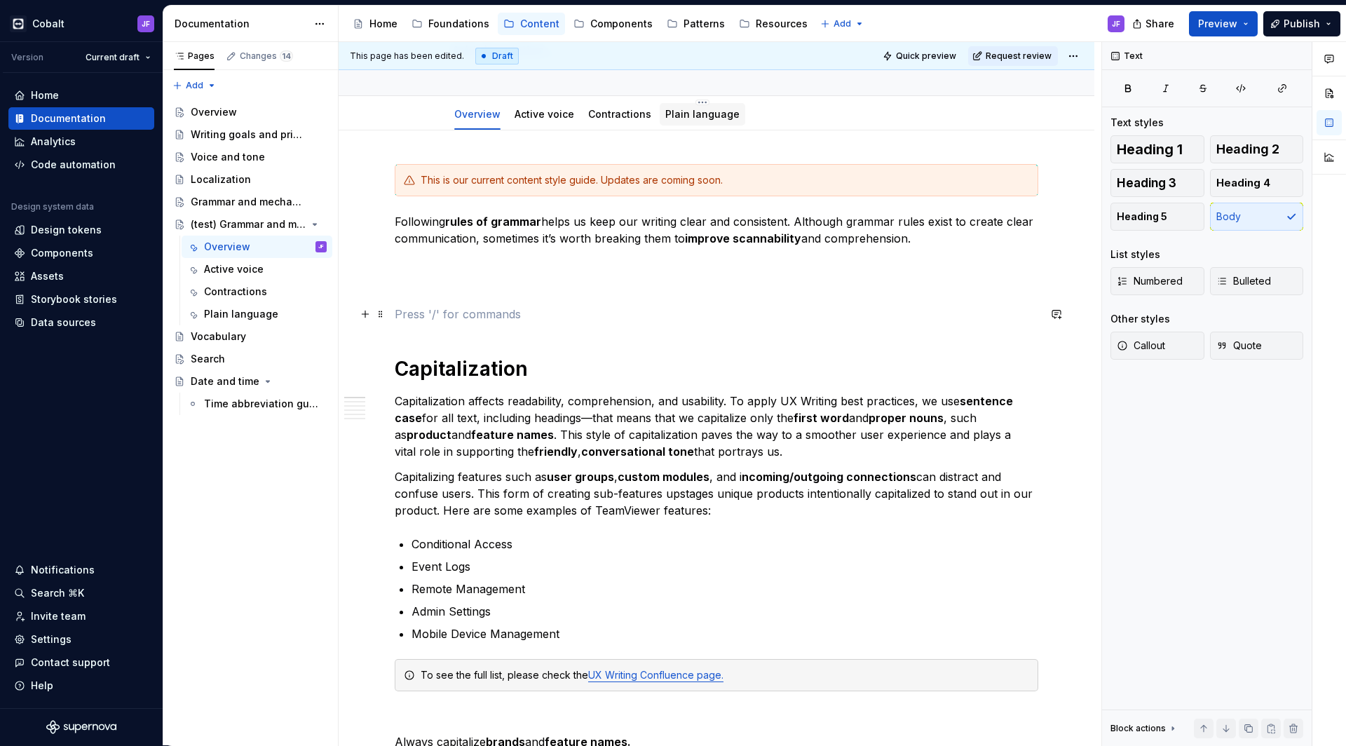
scroll to position [67, 0]
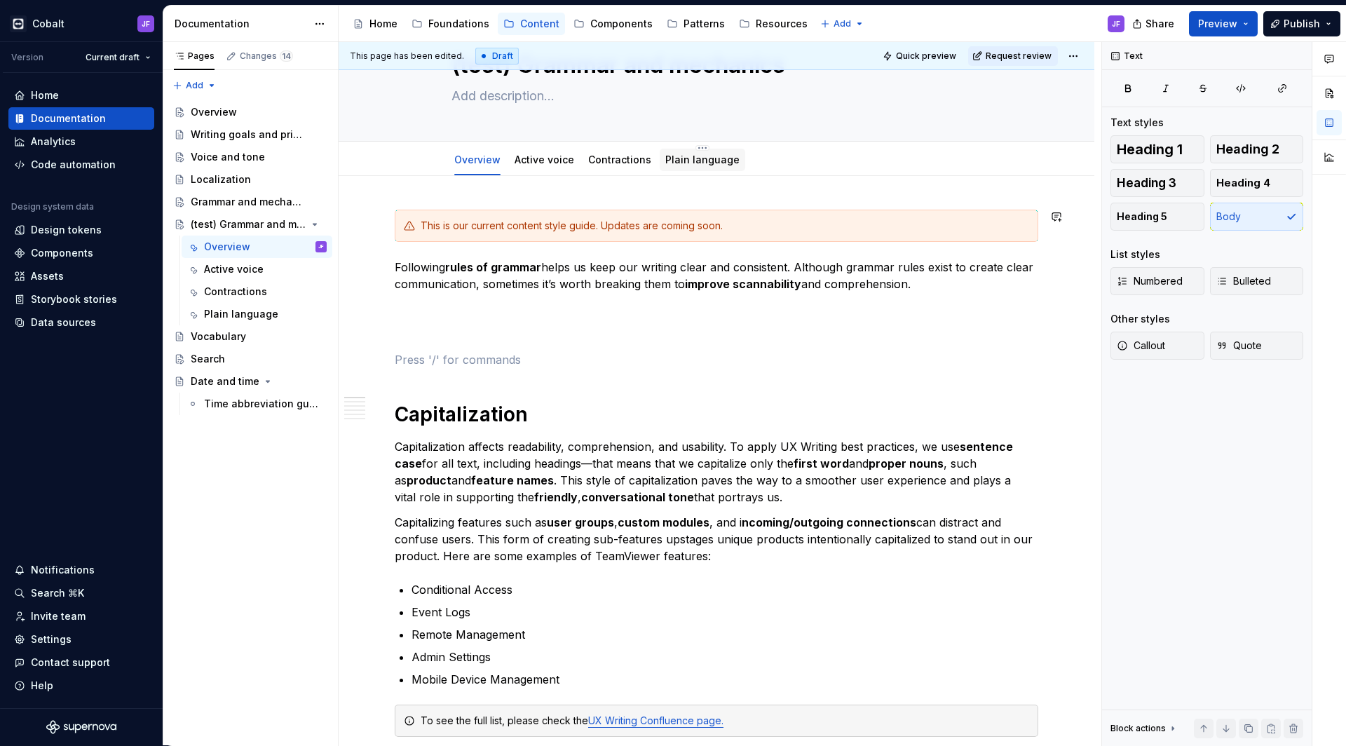
type textarea "*"
click at [757, 157] on button "Add tab" at bounding box center [781, 160] width 57 height 20
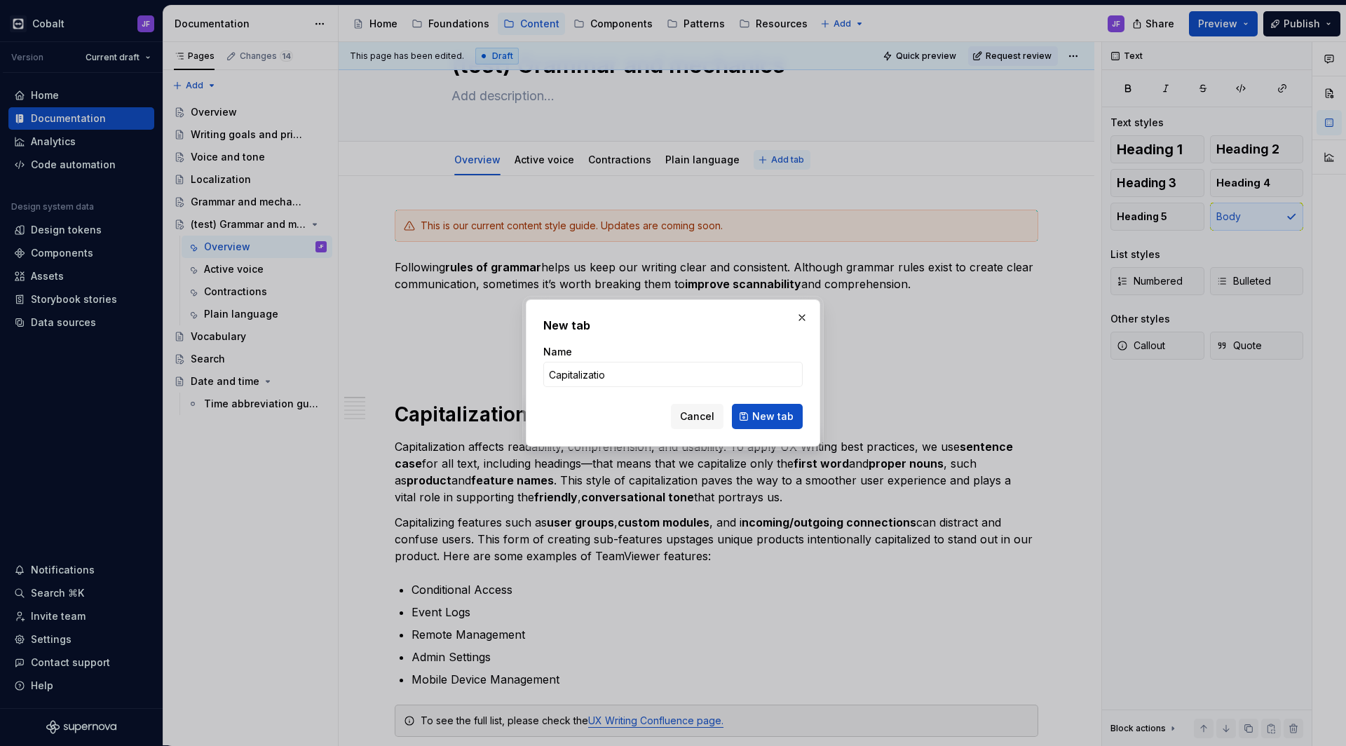
type input "Capitalization"
click at [768, 416] on button "New tab" at bounding box center [767, 416] width 71 height 25
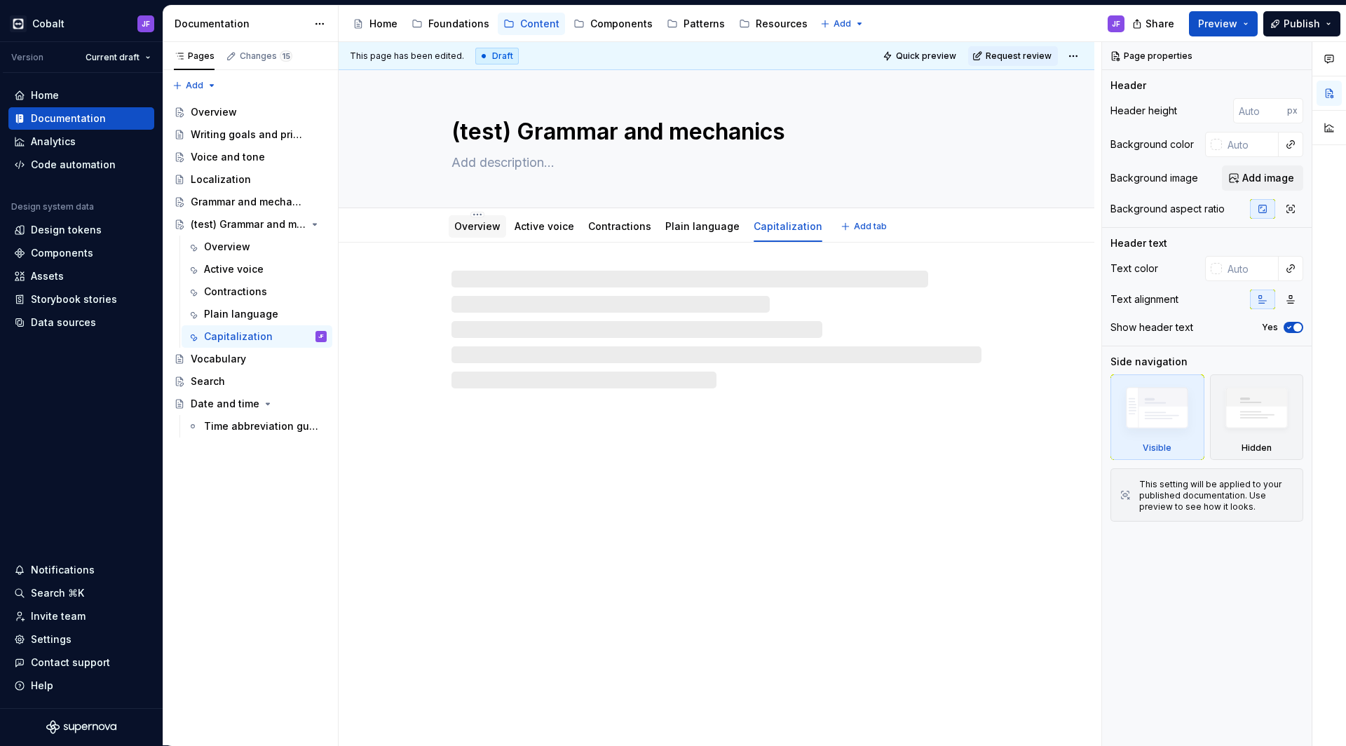
click at [485, 228] on link "Overview" at bounding box center [477, 226] width 46 height 12
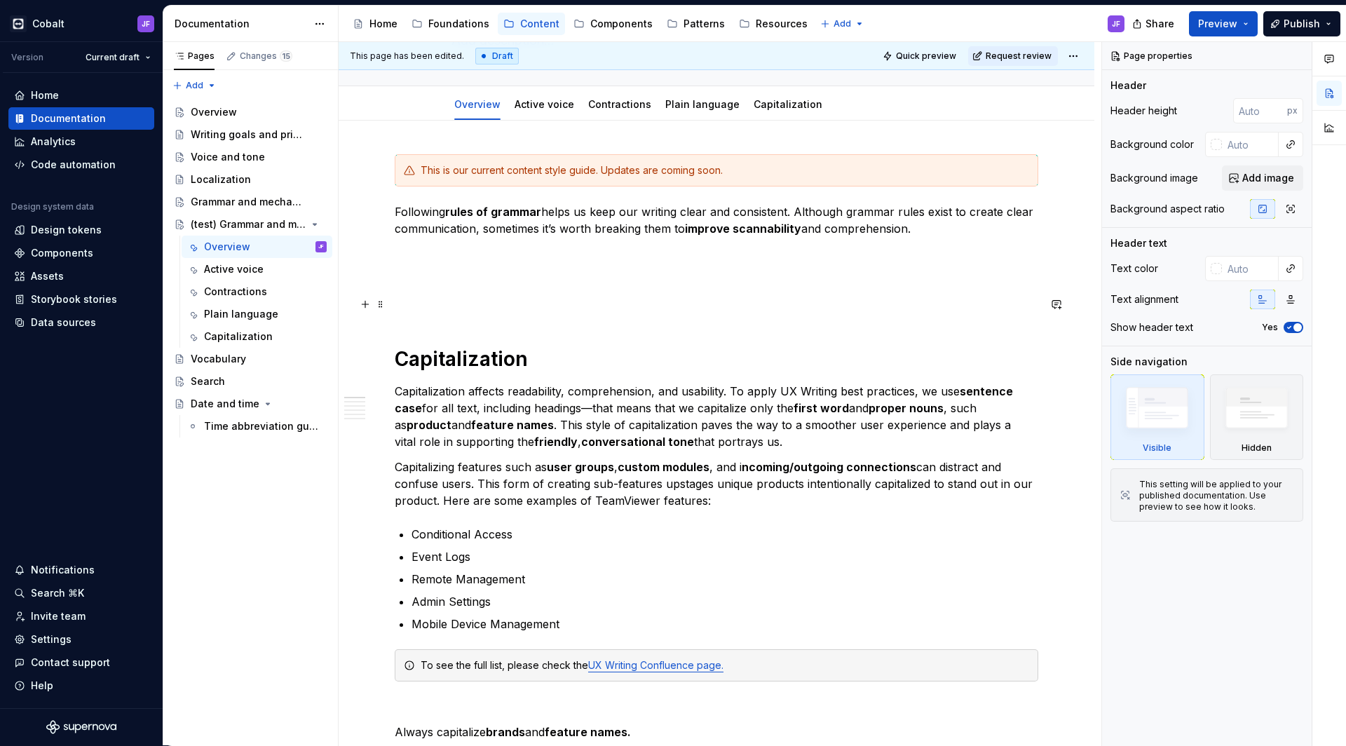
scroll to position [129, 0]
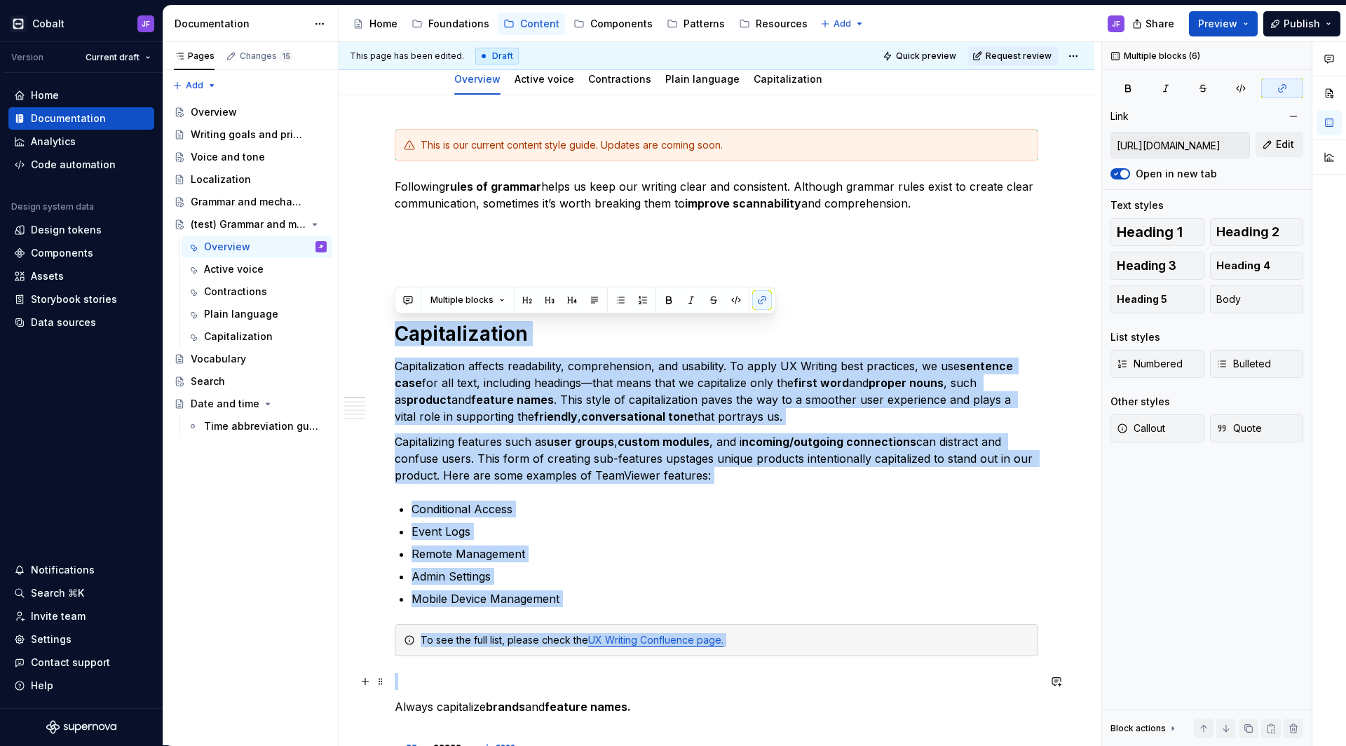
drag, startPoint x: 396, startPoint y: 351, endPoint x: 639, endPoint y: 678, distance: 407.2
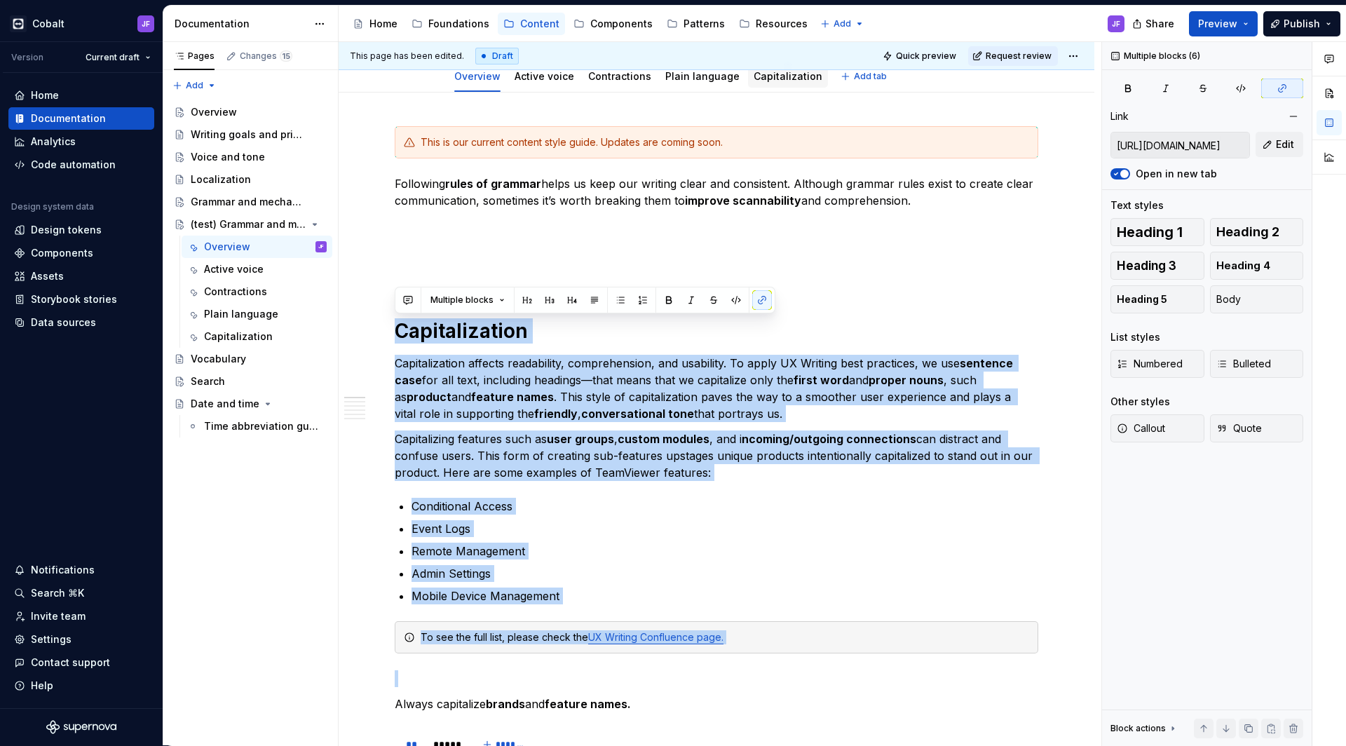
click at [756, 81] on link "Capitalization" at bounding box center [787, 76] width 69 height 12
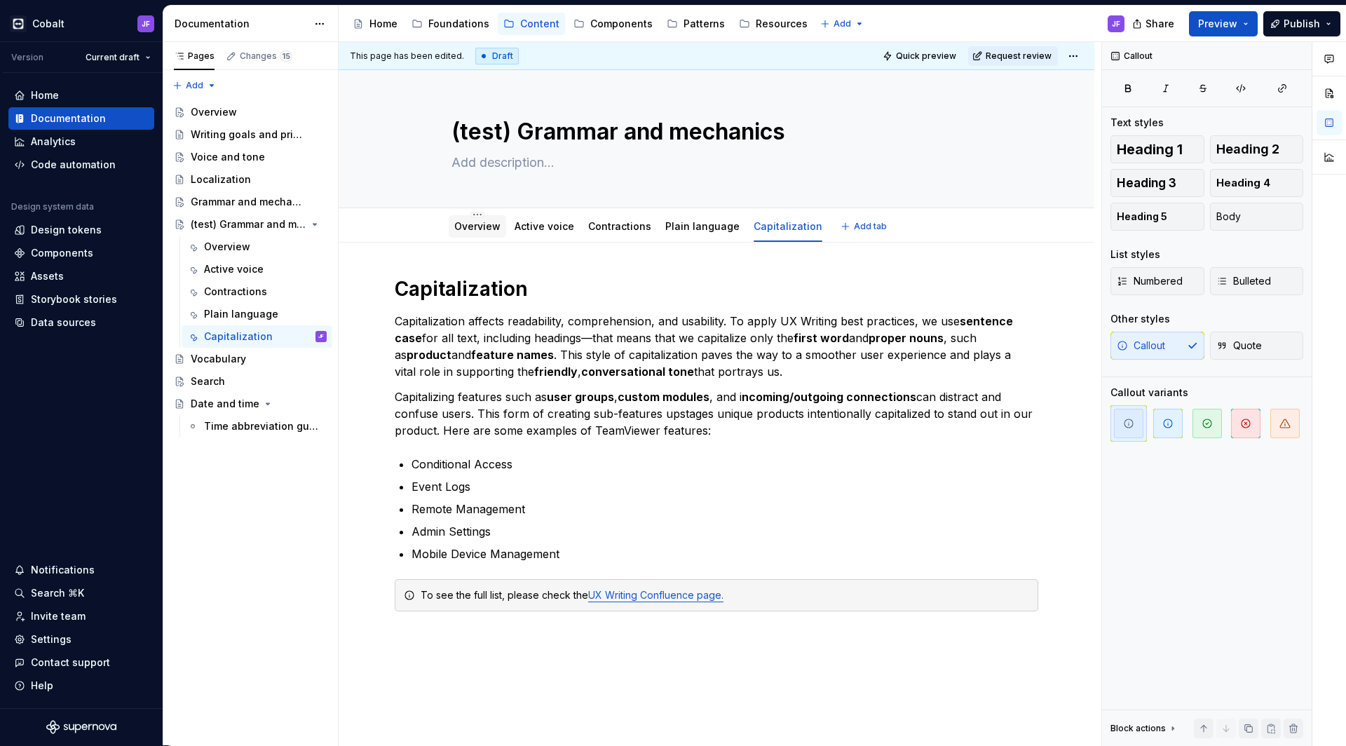
click at [475, 226] on link "Overview" at bounding box center [477, 226] width 46 height 12
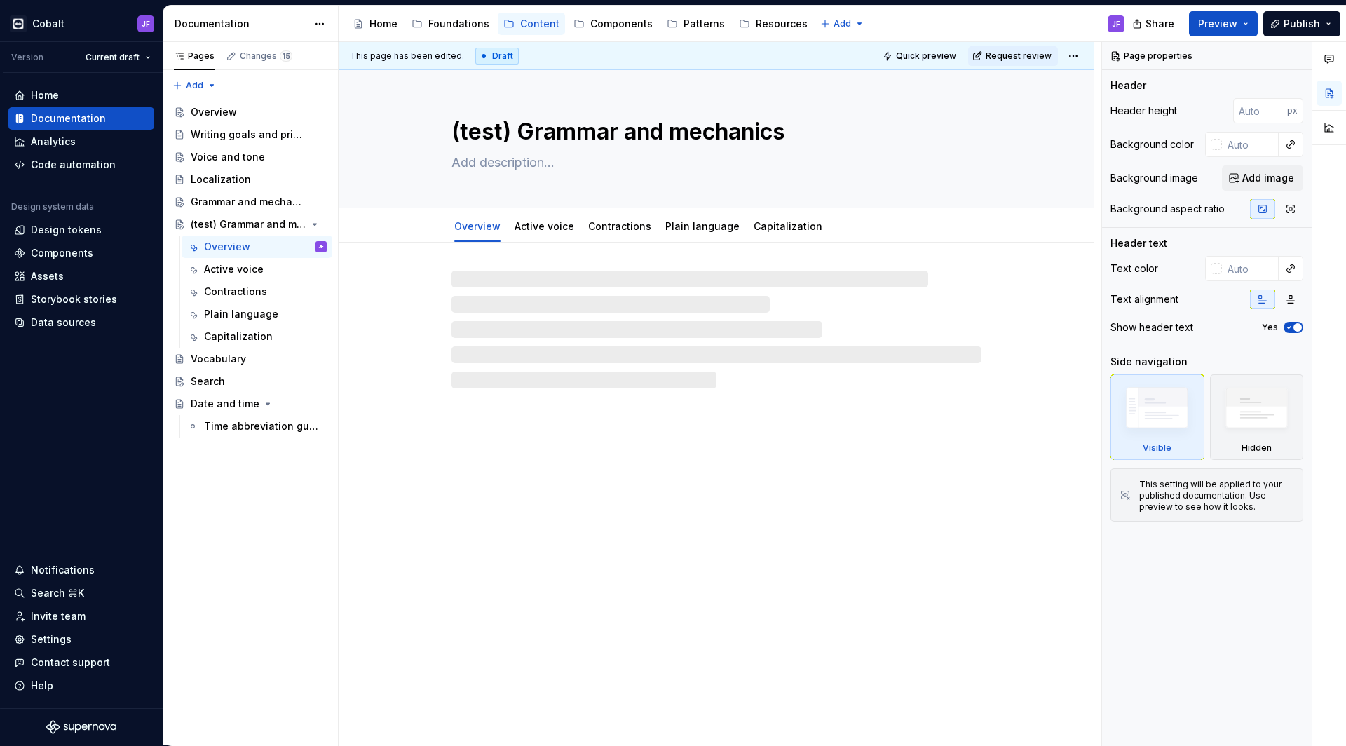
type textarea "*"
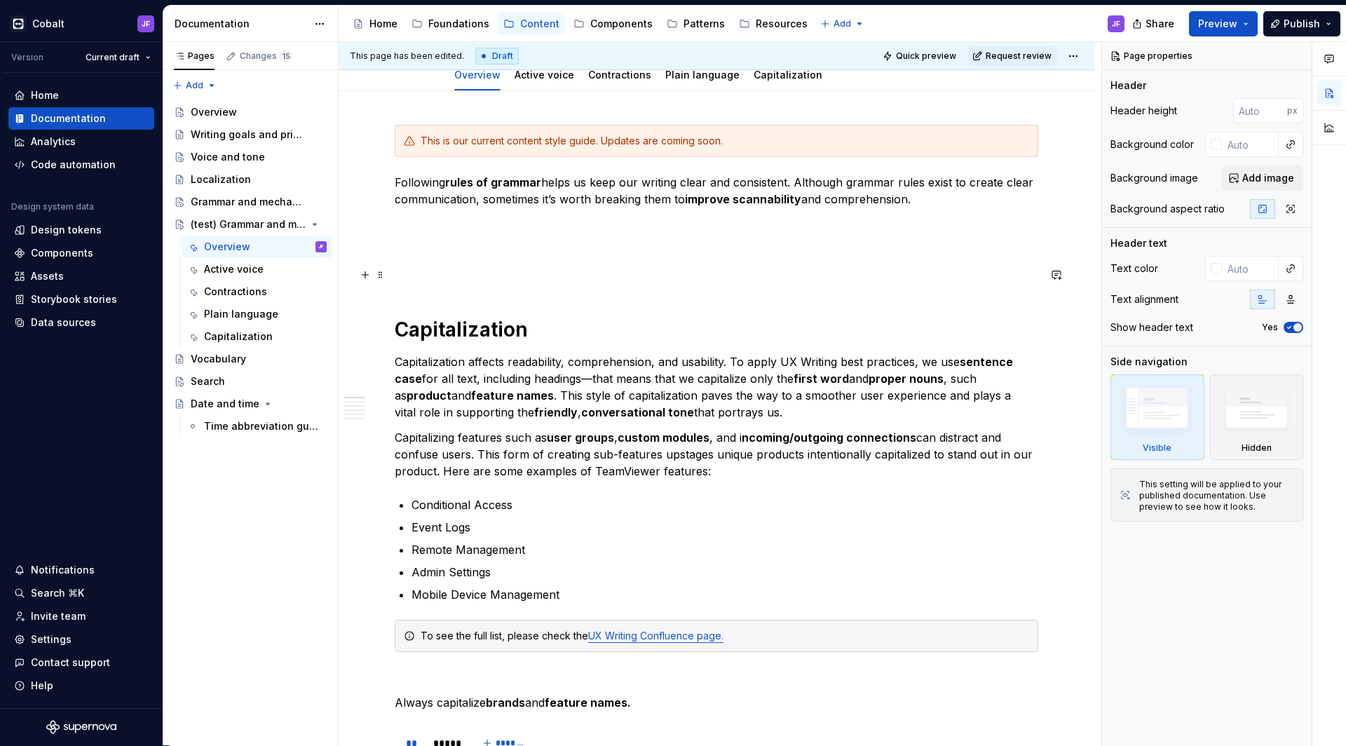
scroll to position [158, 0]
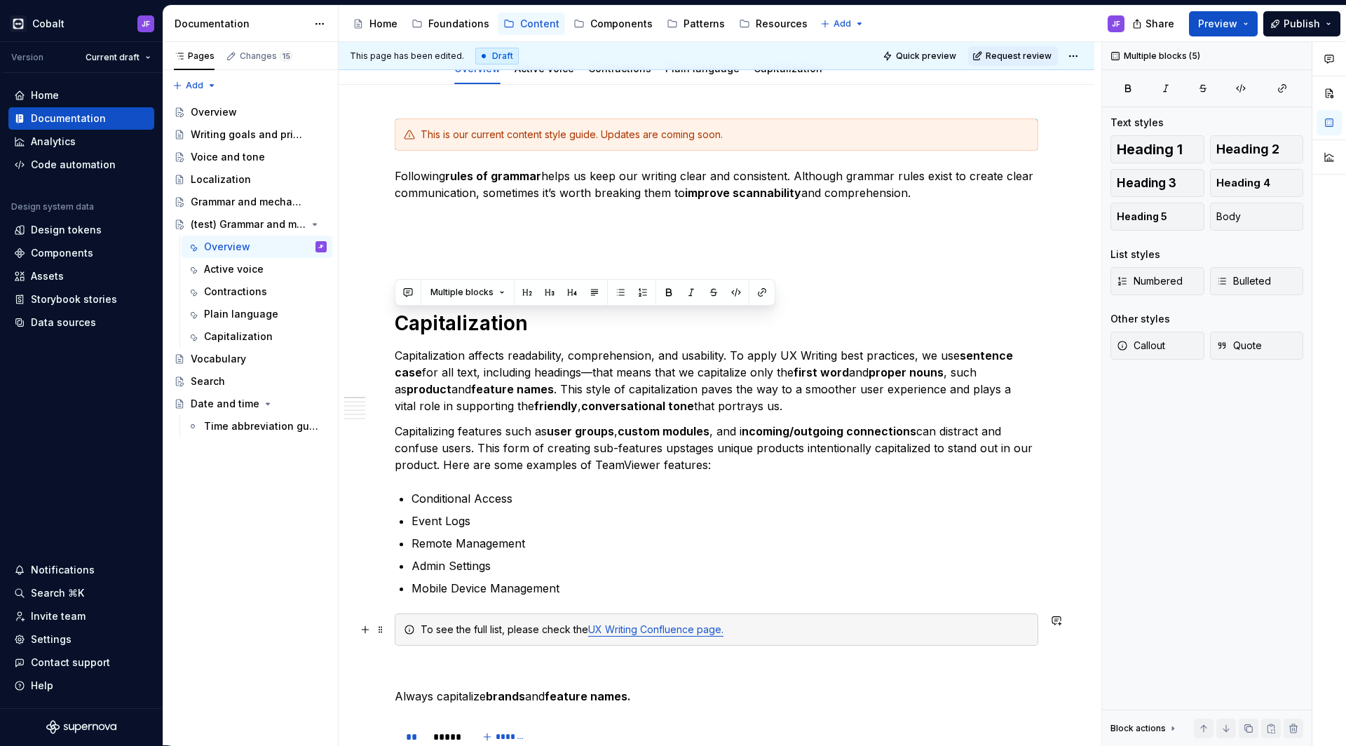
drag, startPoint x: 400, startPoint y: 319, endPoint x: 592, endPoint y: 629, distance: 364.5
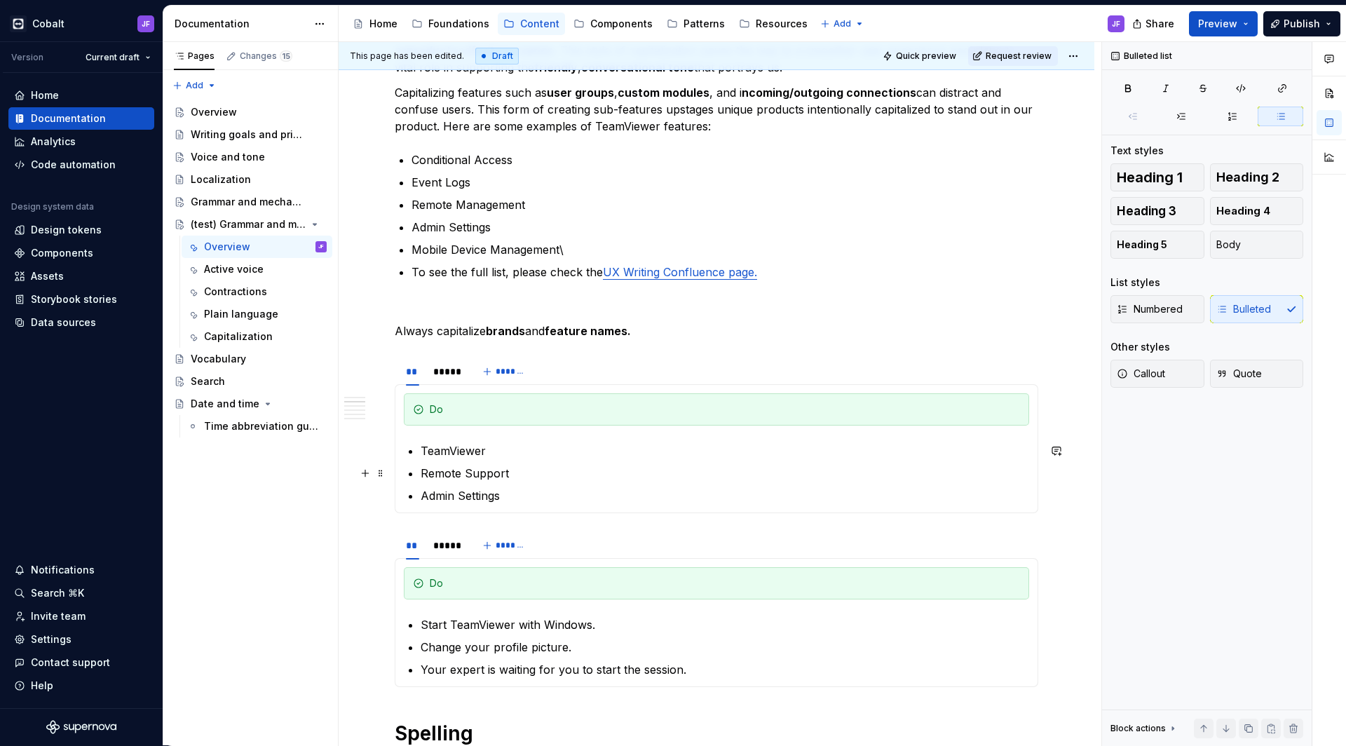
scroll to position [535, 0]
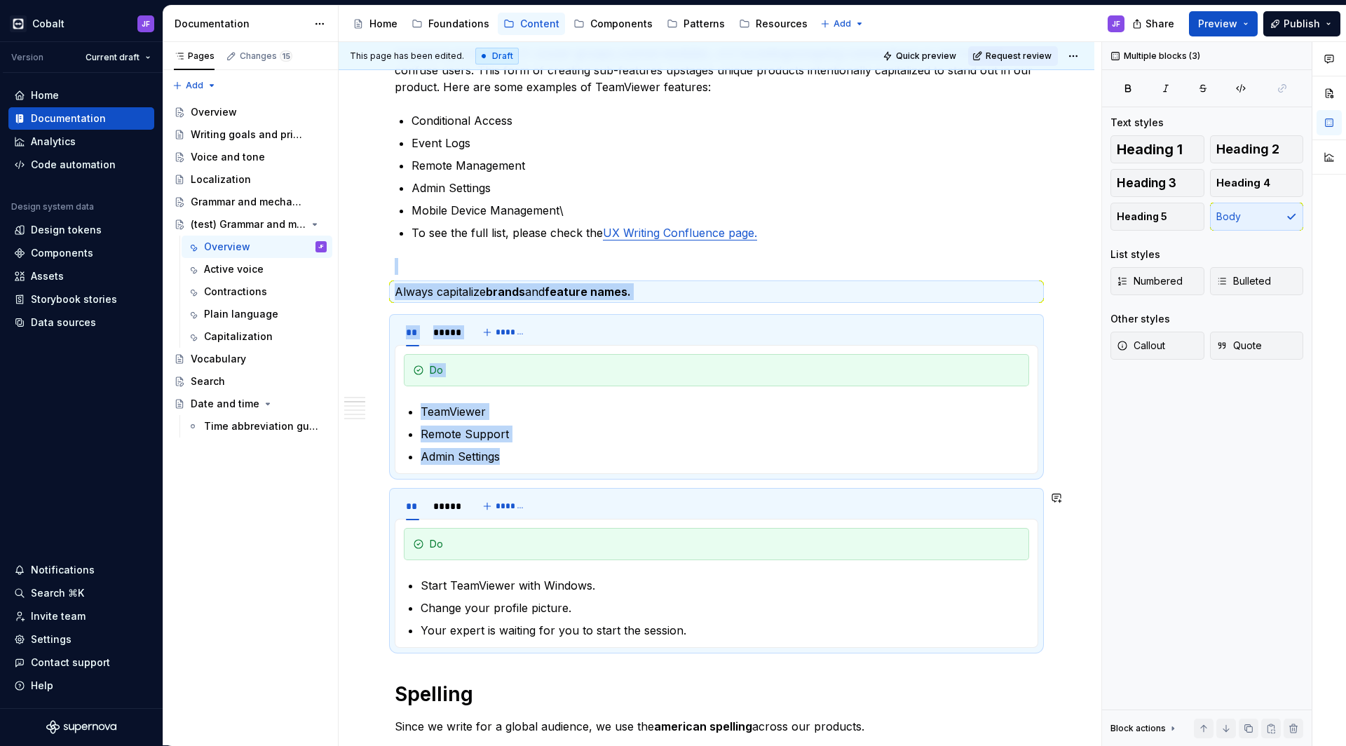
drag, startPoint x: 397, startPoint y: 291, endPoint x: 558, endPoint y: 649, distance: 392.8
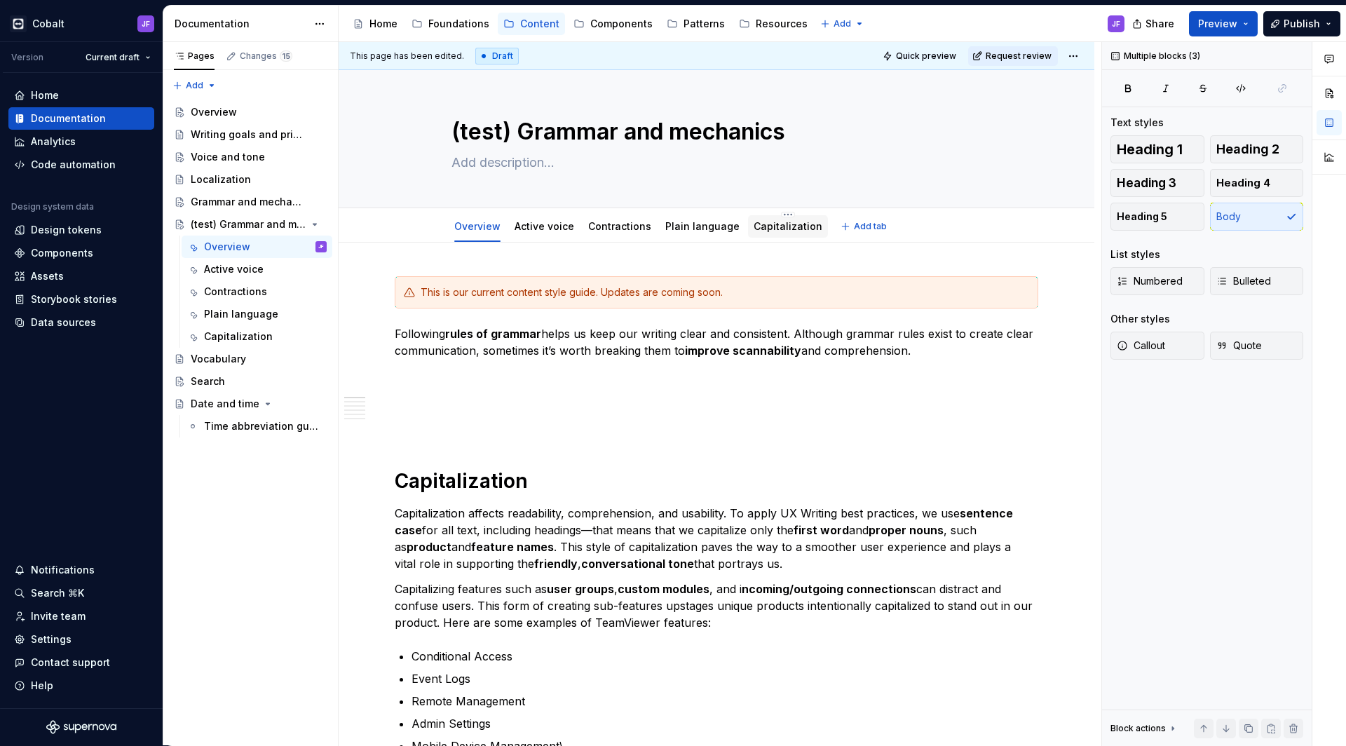
scroll to position [0, 0]
click at [773, 228] on link "Capitalization" at bounding box center [787, 226] width 69 height 12
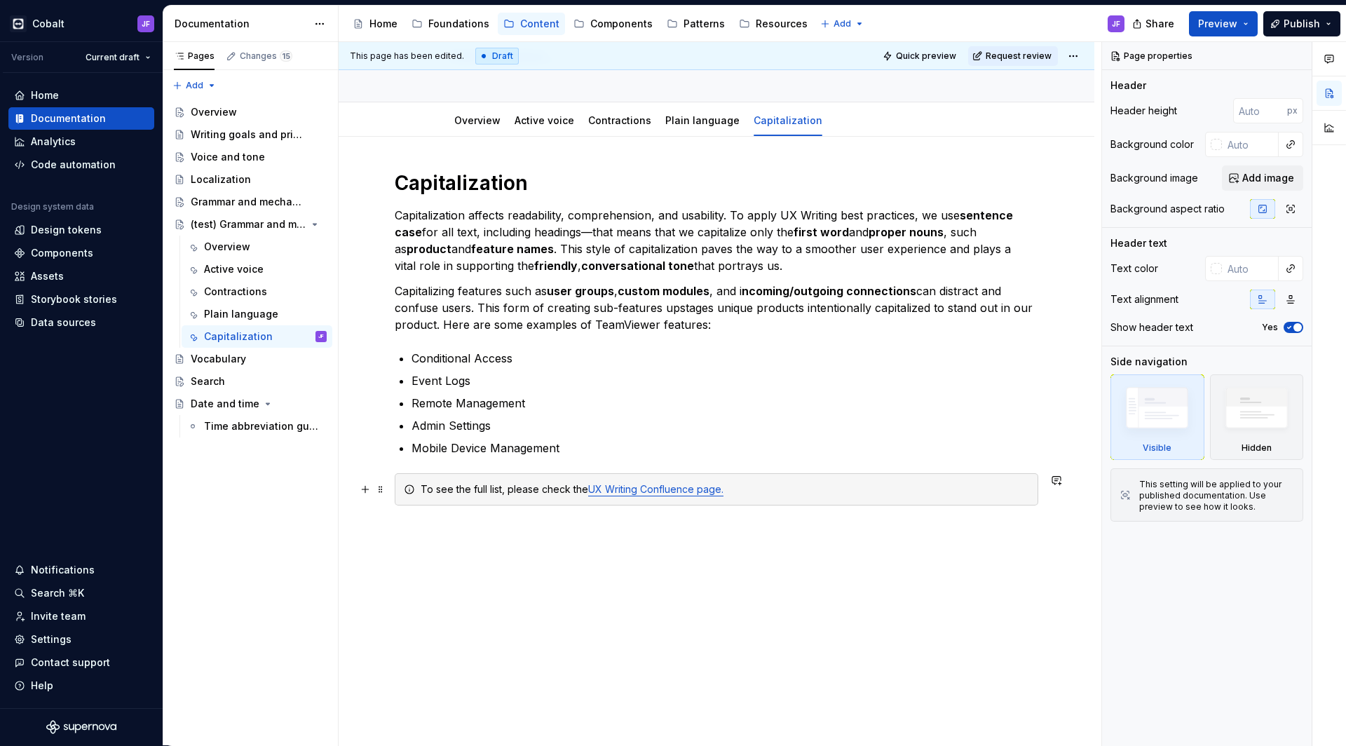
scroll to position [106, 0]
click at [740, 496] on div "To see the full list, please check the UX Writing Confluence page." at bounding box center [716, 489] width 643 height 32
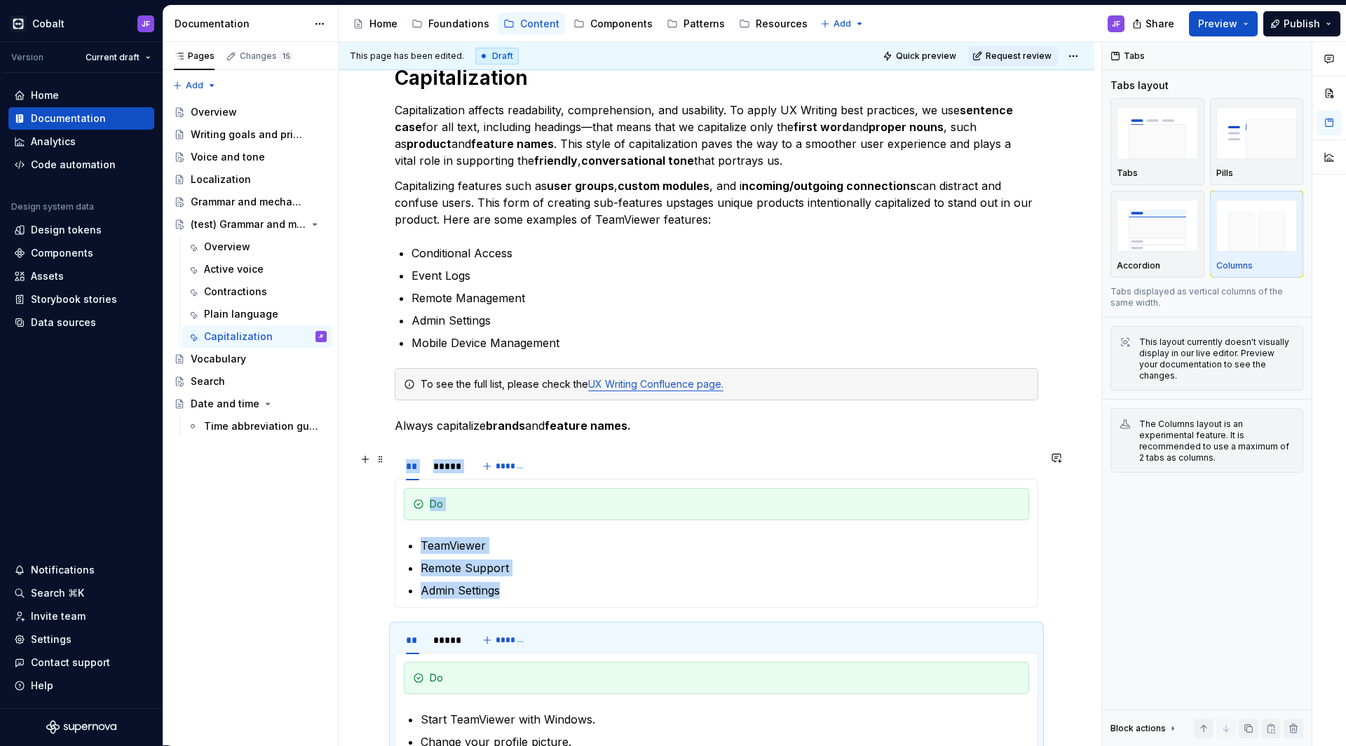
scroll to position [245, 0]
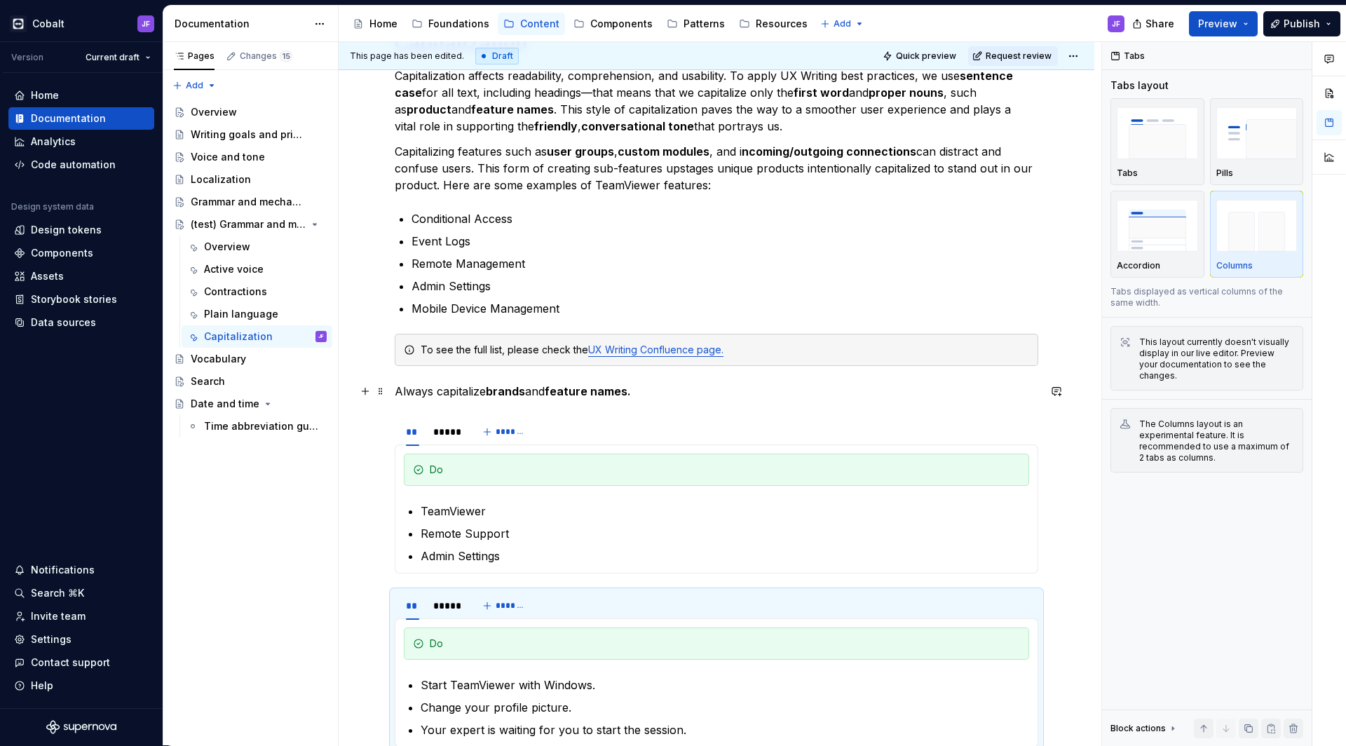
click at [398, 389] on p "Always capitalize brands and feature names." at bounding box center [716, 391] width 643 height 17
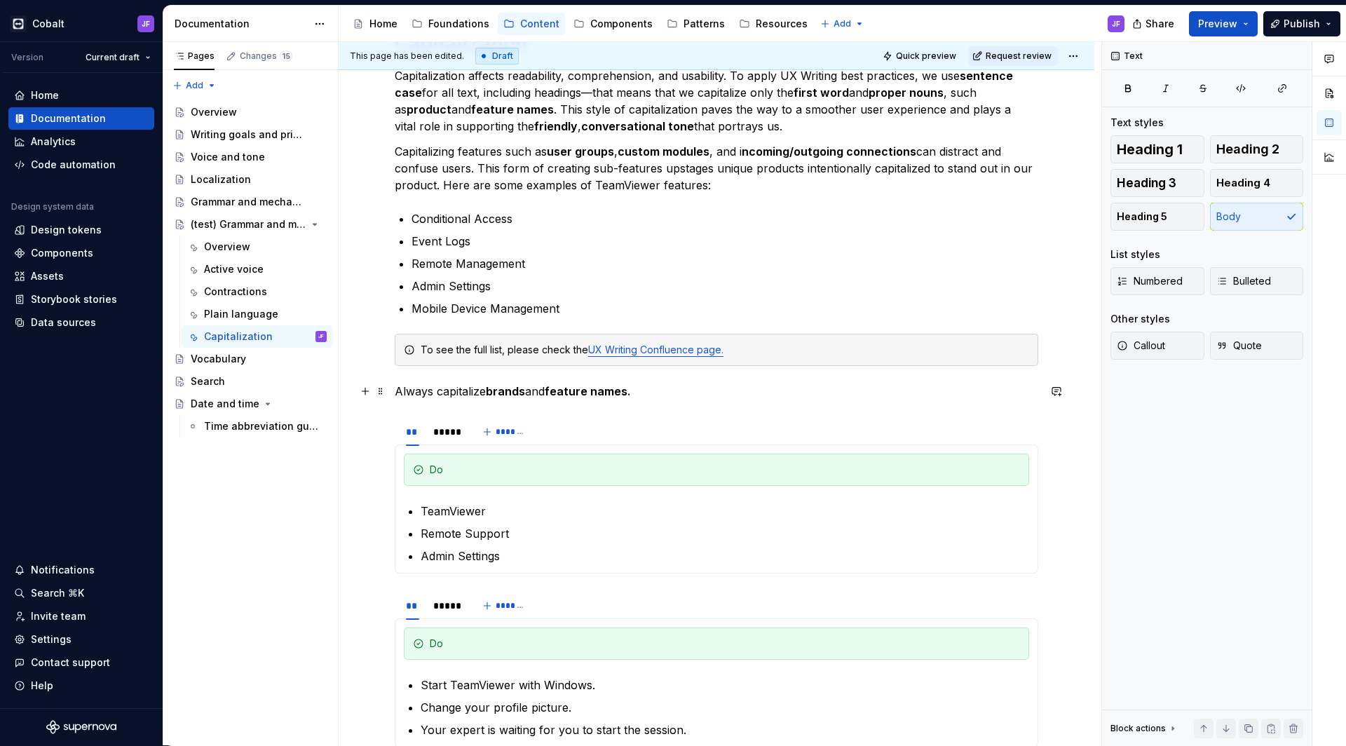
click at [519, 393] on strong "brands" at bounding box center [505, 391] width 39 height 14
click at [657, 395] on p "Always capitalize brands and feature names." at bounding box center [716, 391] width 643 height 17
click at [627, 397] on strong "feature names." at bounding box center [588, 391] width 86 height 14
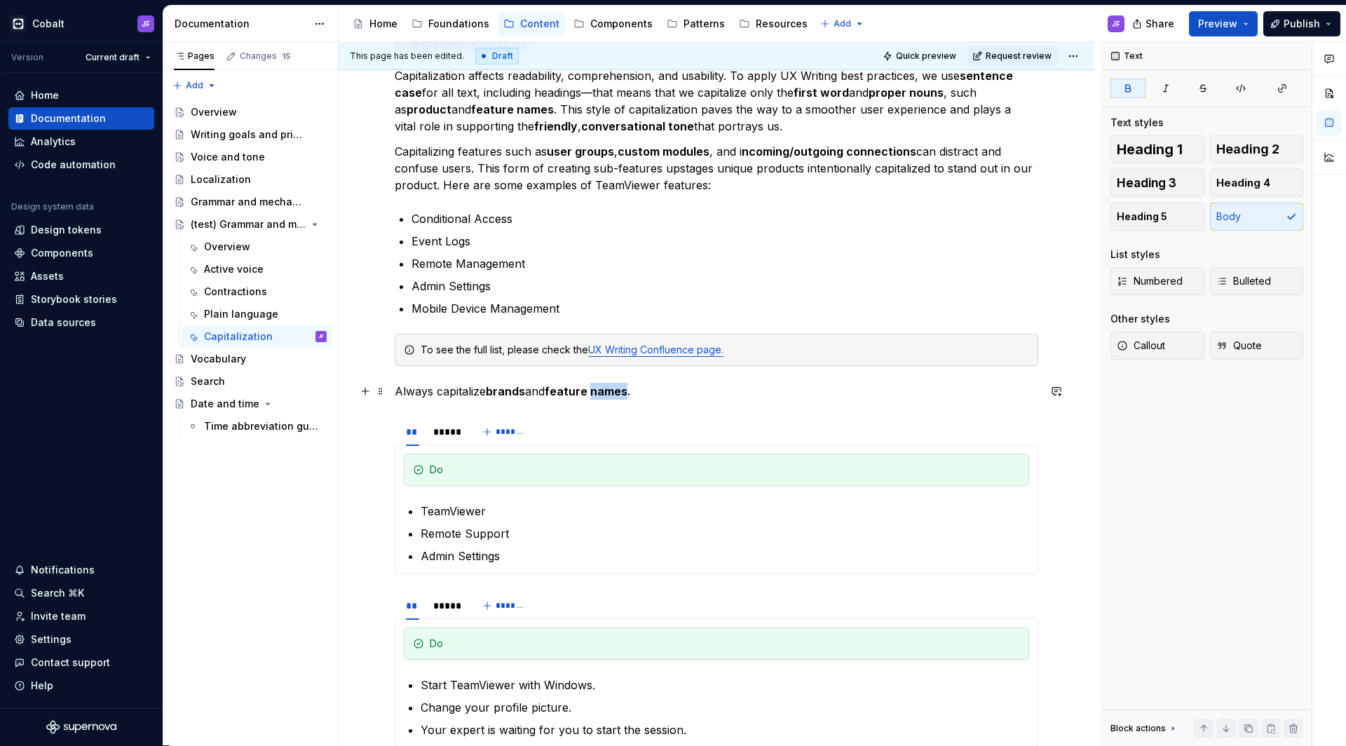
click at [627, 397] on strong "feature names." at bounding box center [588, 391] width 86 height 14
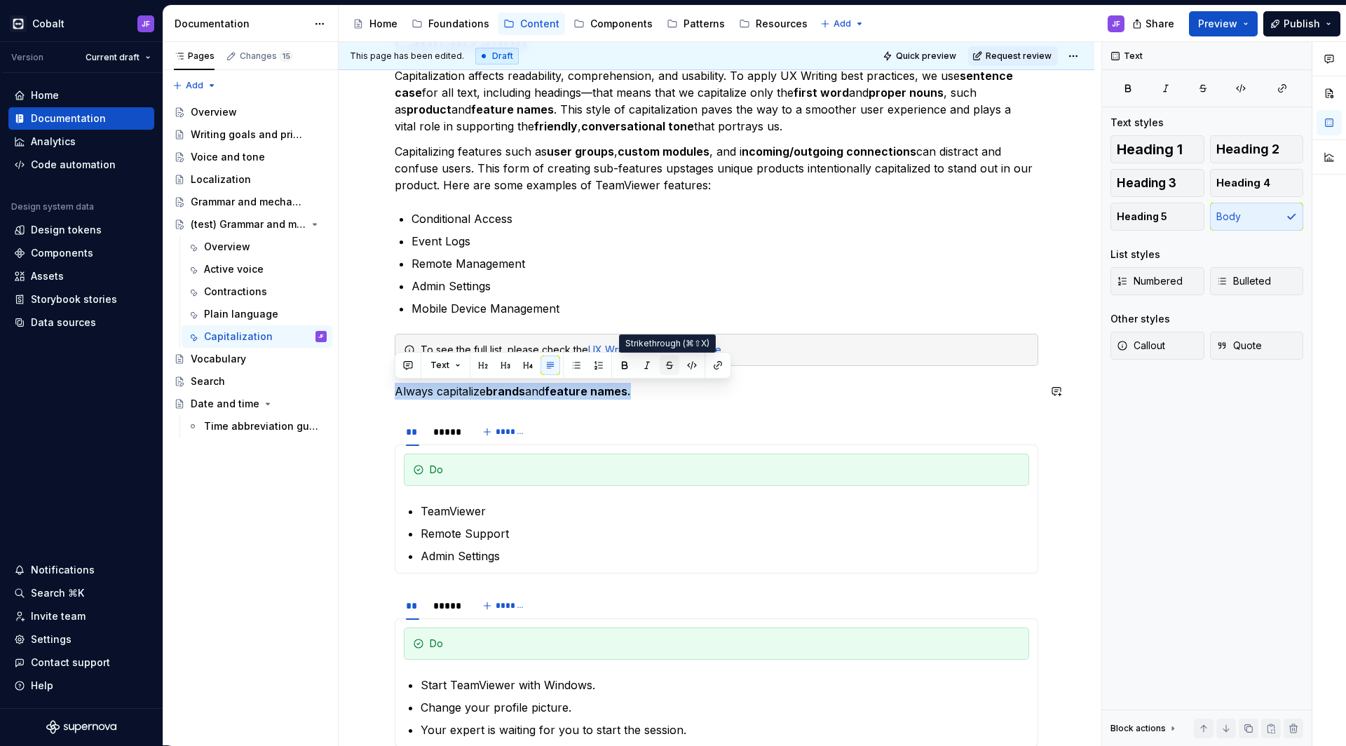
click at [665, 365] on button "button" at bounding box center [670, 365] width 20 height 20
click at [658, 385] on p "Always capitalize brands and feature names." at bounding box center [716, 391] width 643 height 17
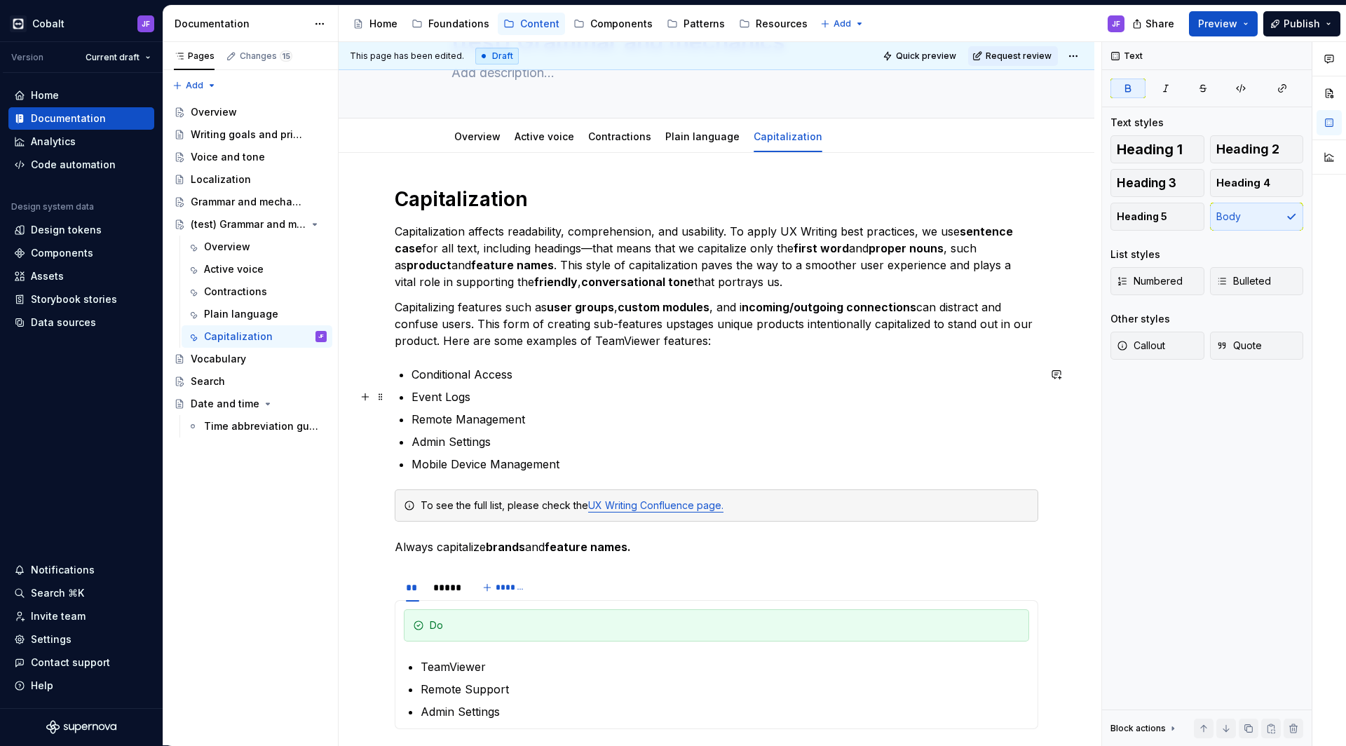
scroll to position [89, 0]
click at [489, 143] on div "Overview" at bounding box center [477, 137] width 46 height 14
click at [480, 137] on link "Overview" at bounding box center [477, 137] width 46 height 12
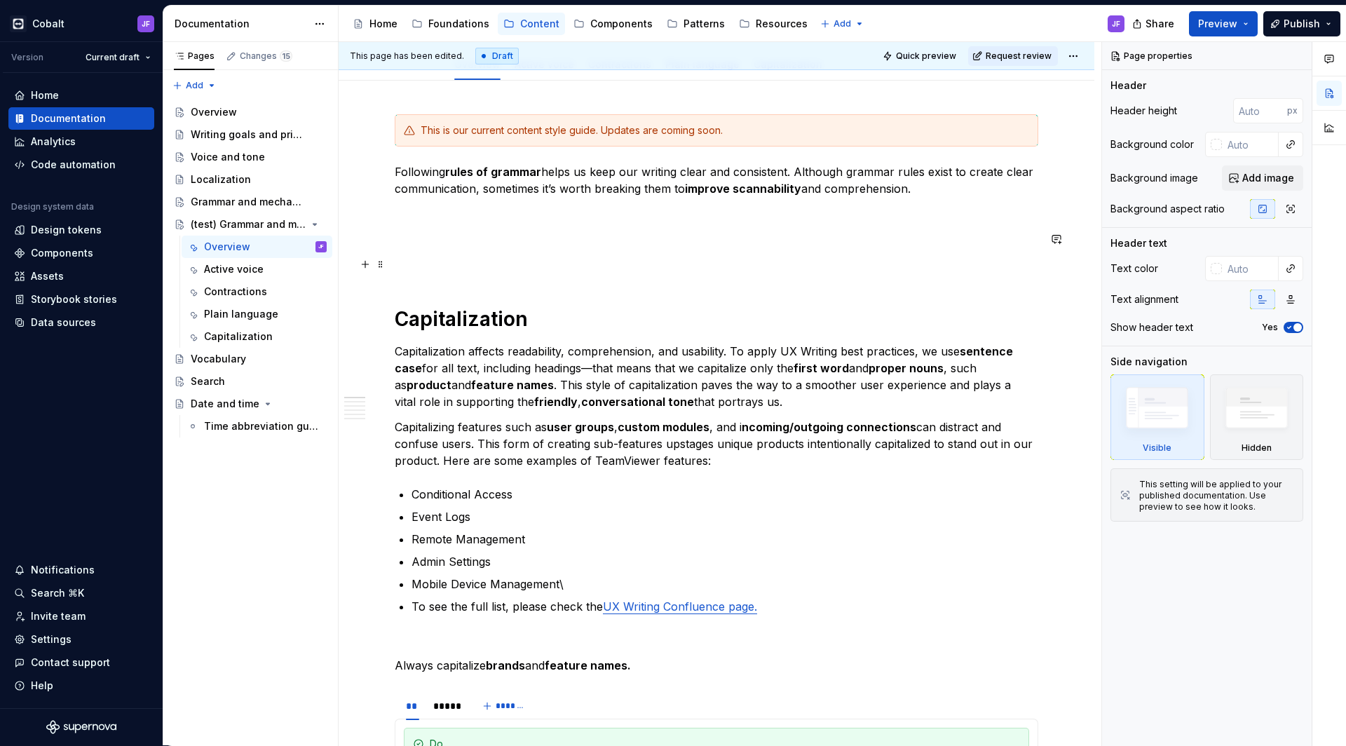
scroll to position [191, 0]
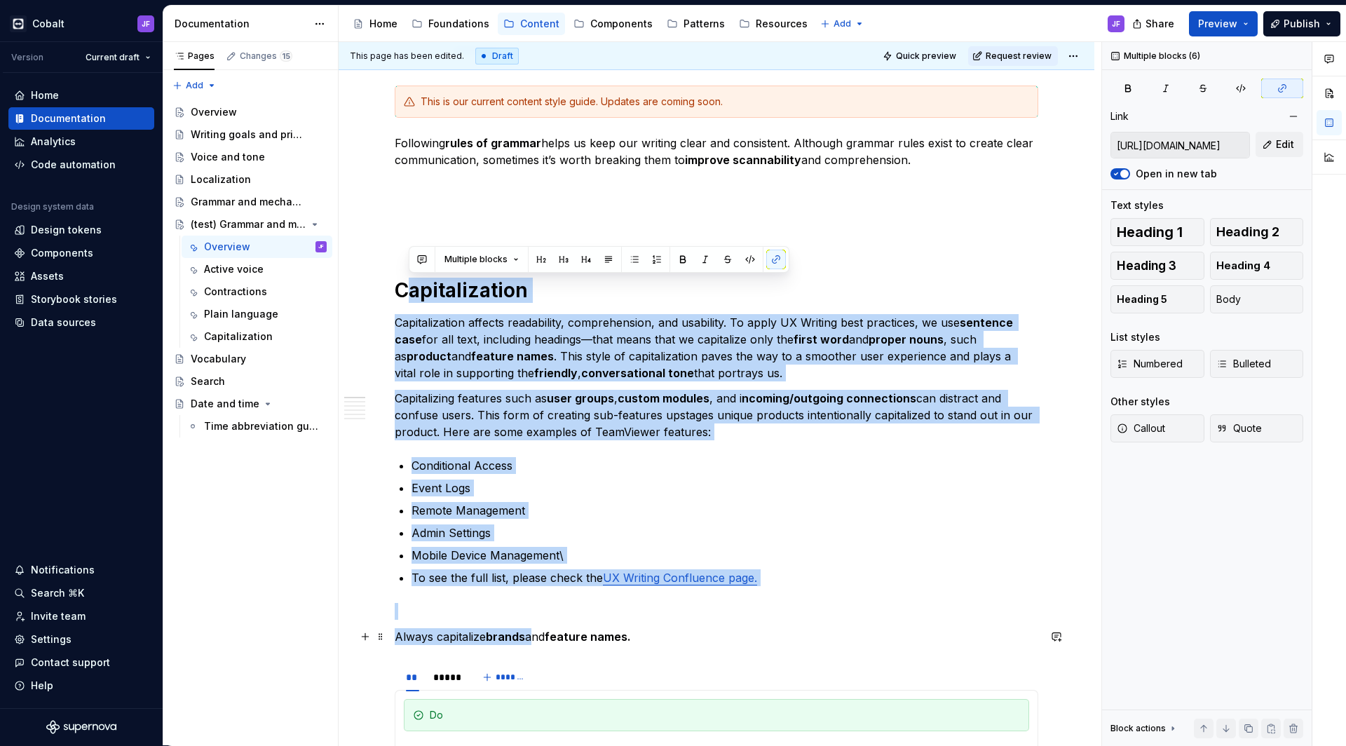
drag, startPoint x: 402, startPoint y: 285, endPoint x: 529, endPoint y: 641, distance: 378.6
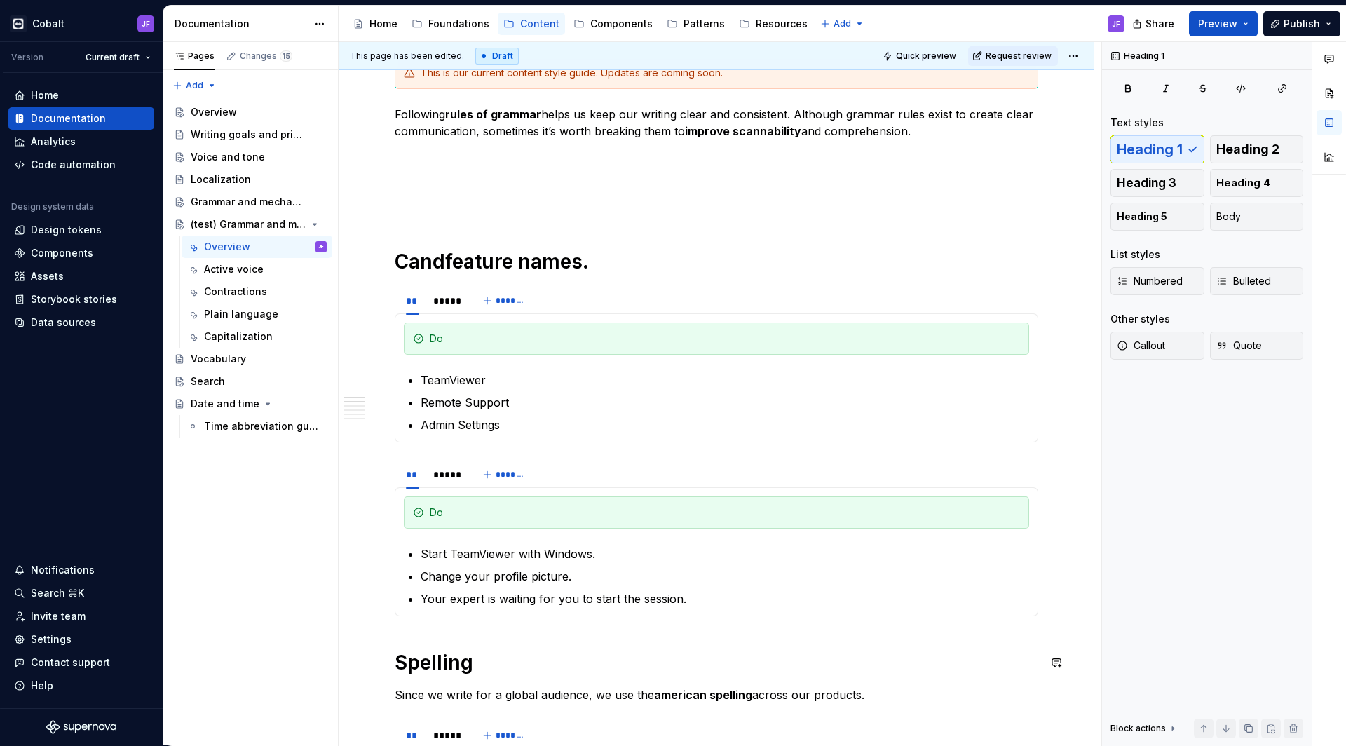
scroll to position [299, 0]
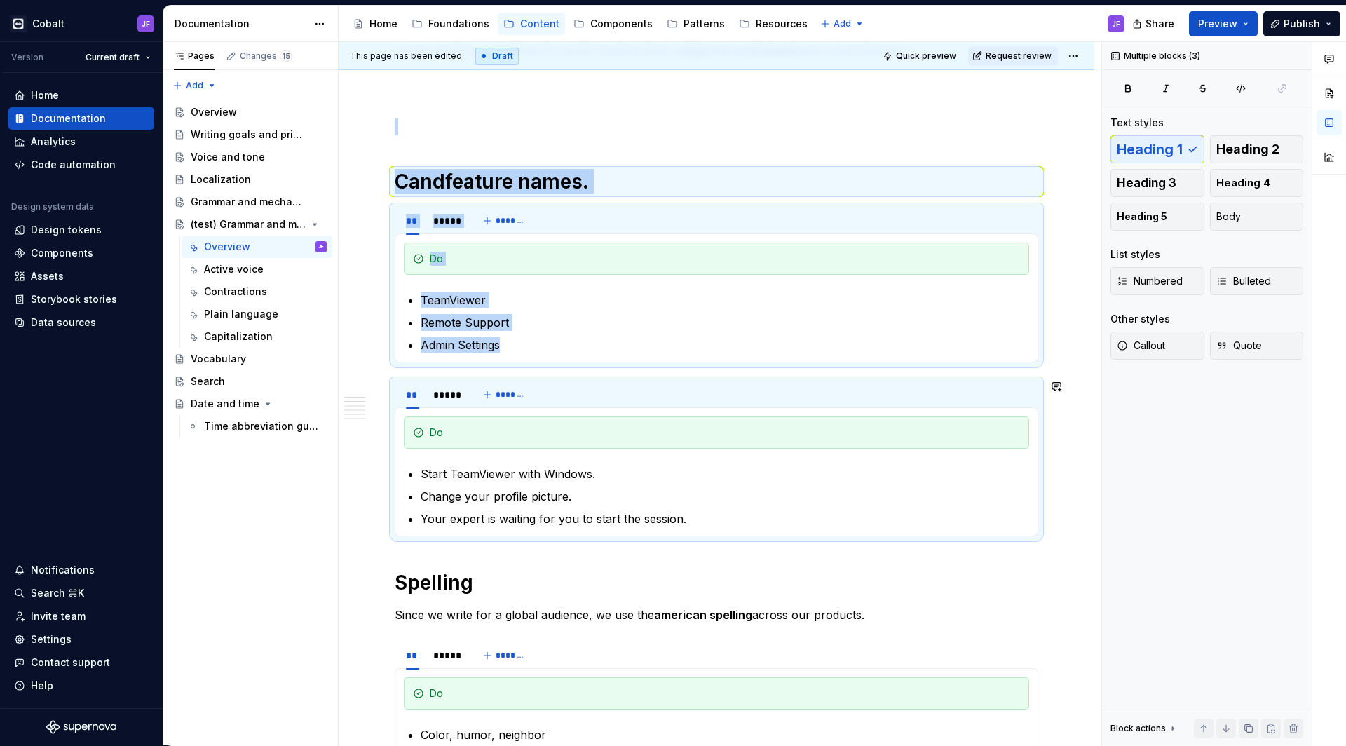
drag, startPoint x: 398, startPoint y: 181, endPoint x: 631, endPoint y: 533, distance: 422.4
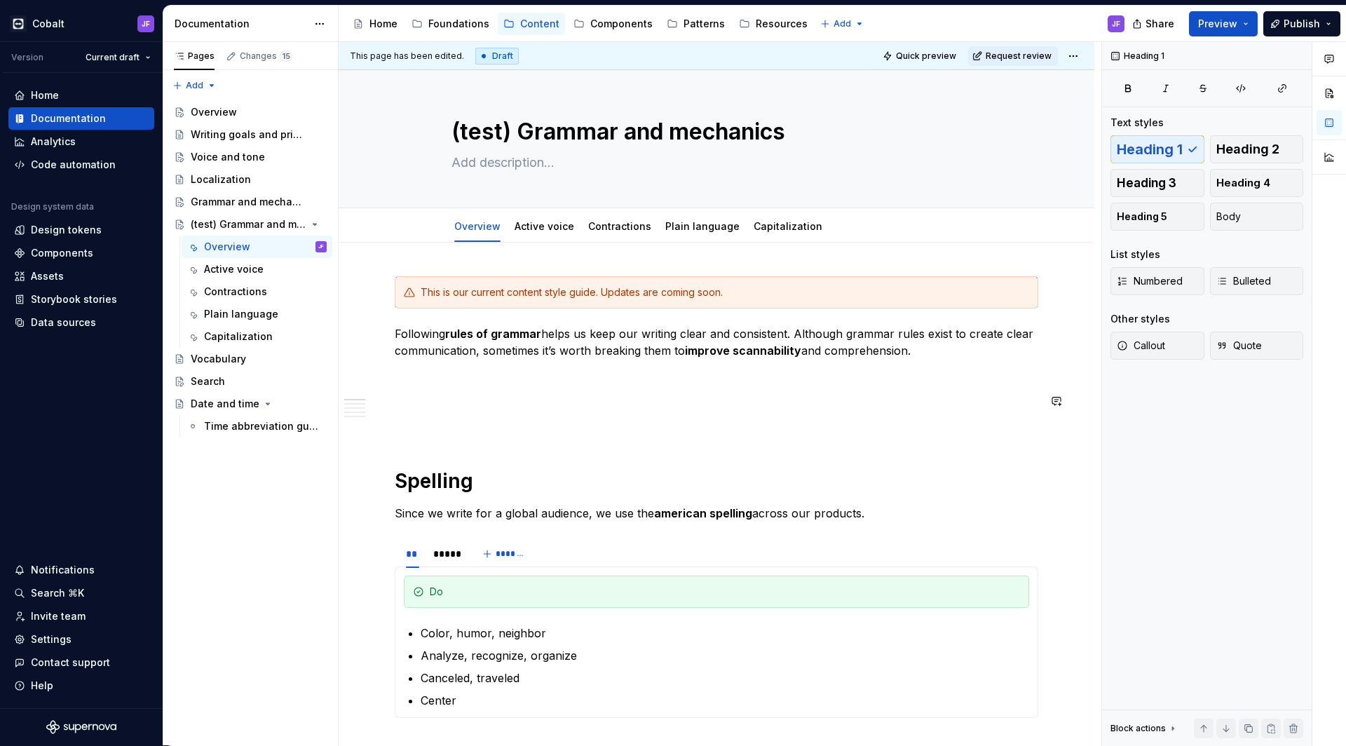
scroll to position [0, 0]
click at [591, 381] on p at bounding box center [716, 375] width 643 height 17
click at [578, 407] on p at bounding box center [716, 400] width 643 height 17
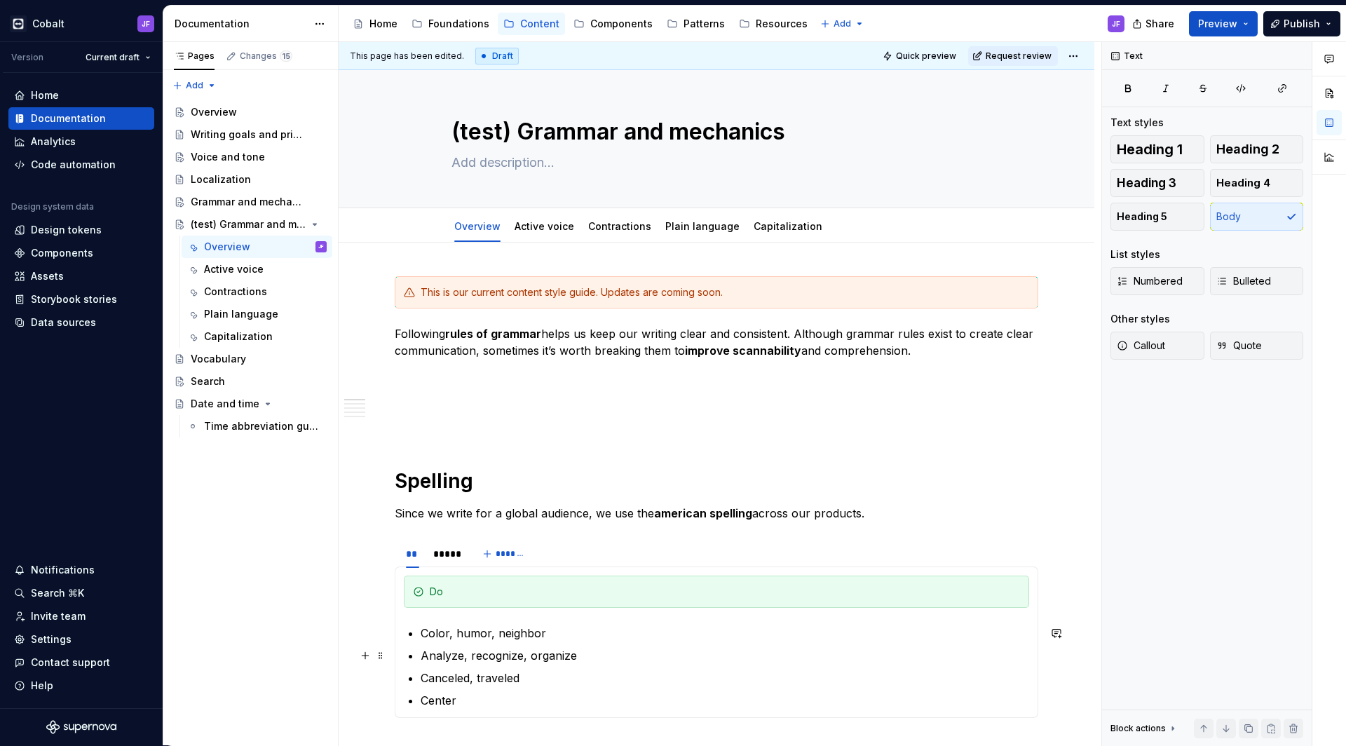
type textarea "*"
